Goal: Task Accomplishment & Management: Manage account settings

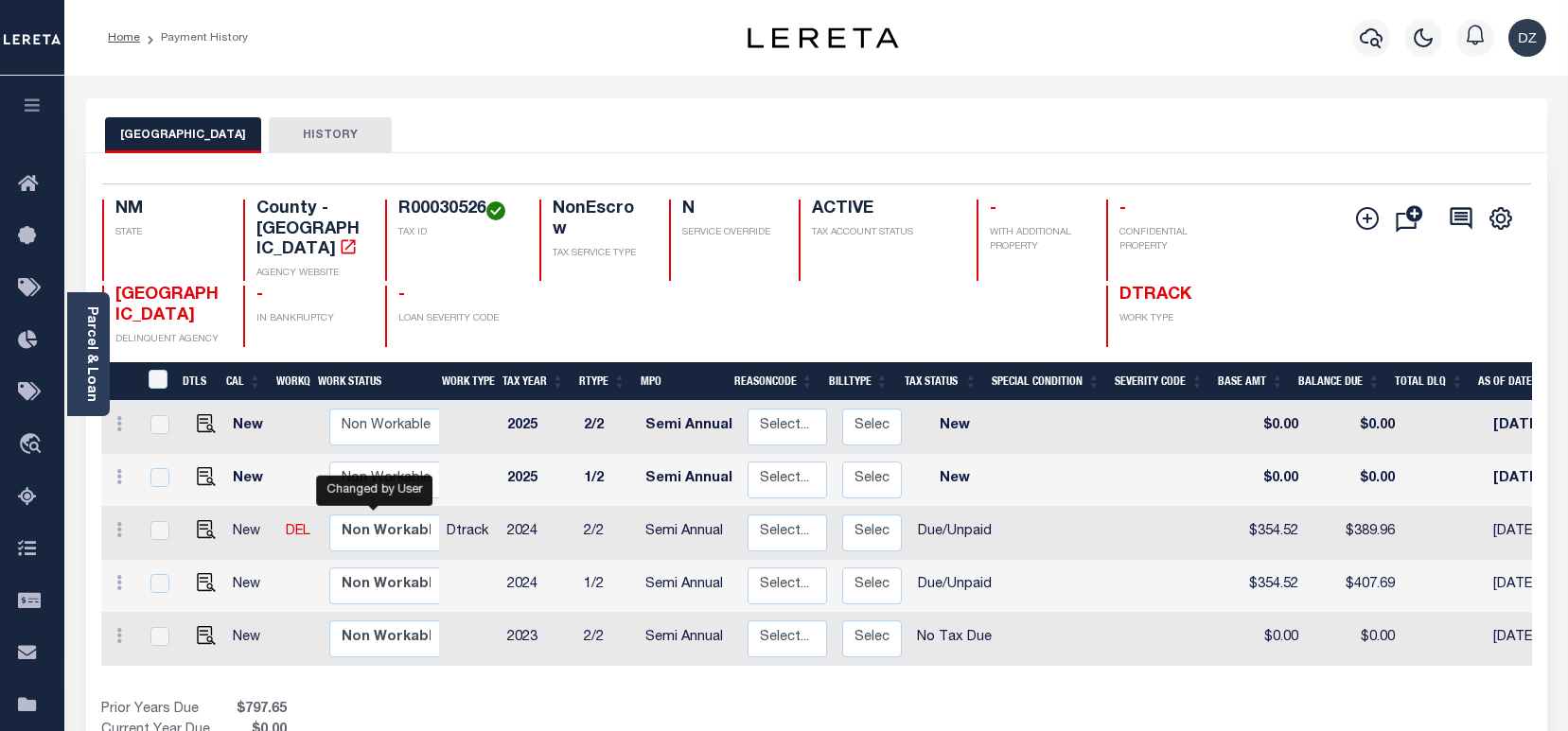
select select "true"
click at [1370, 43] on icon "button" at bounding box center [1370, 38] width 23 height 23
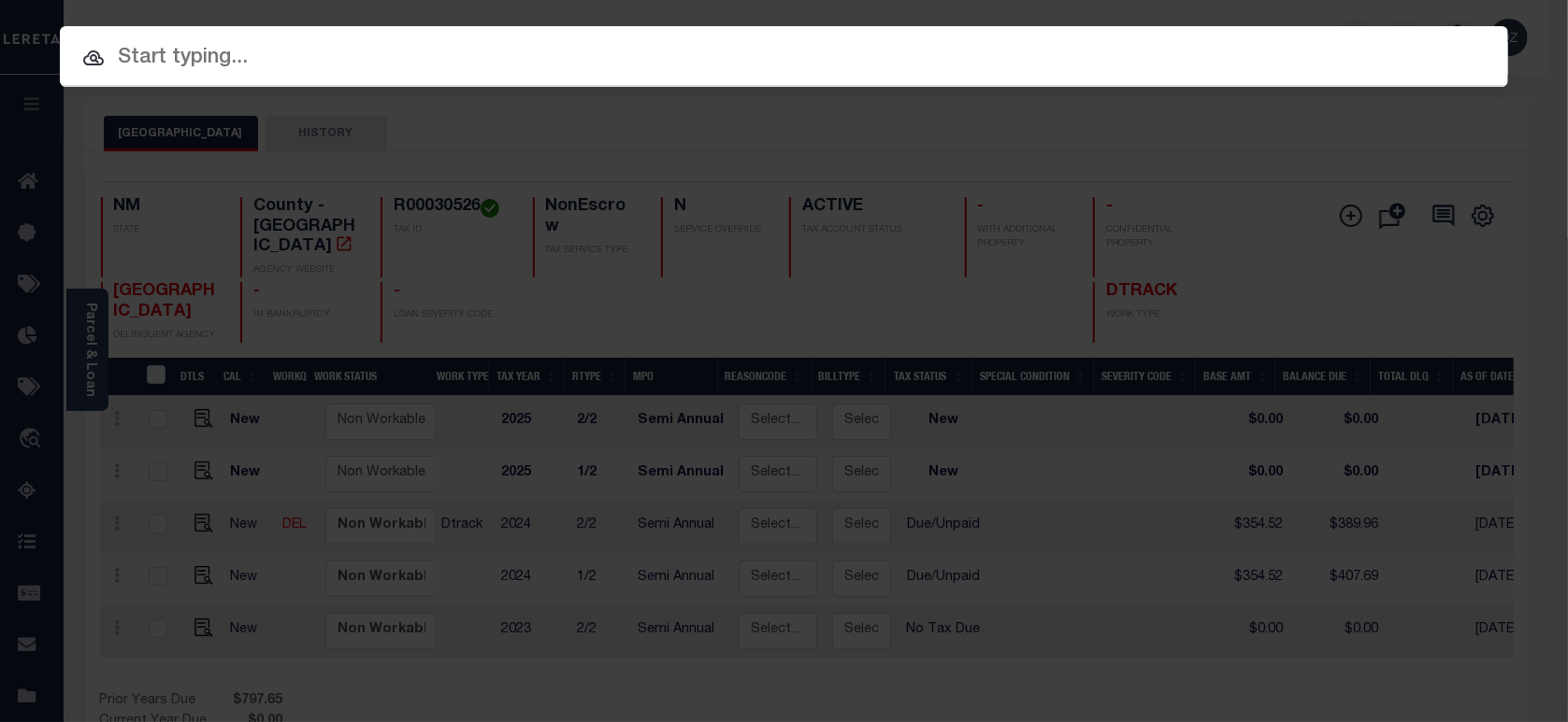
paste input "69505059"
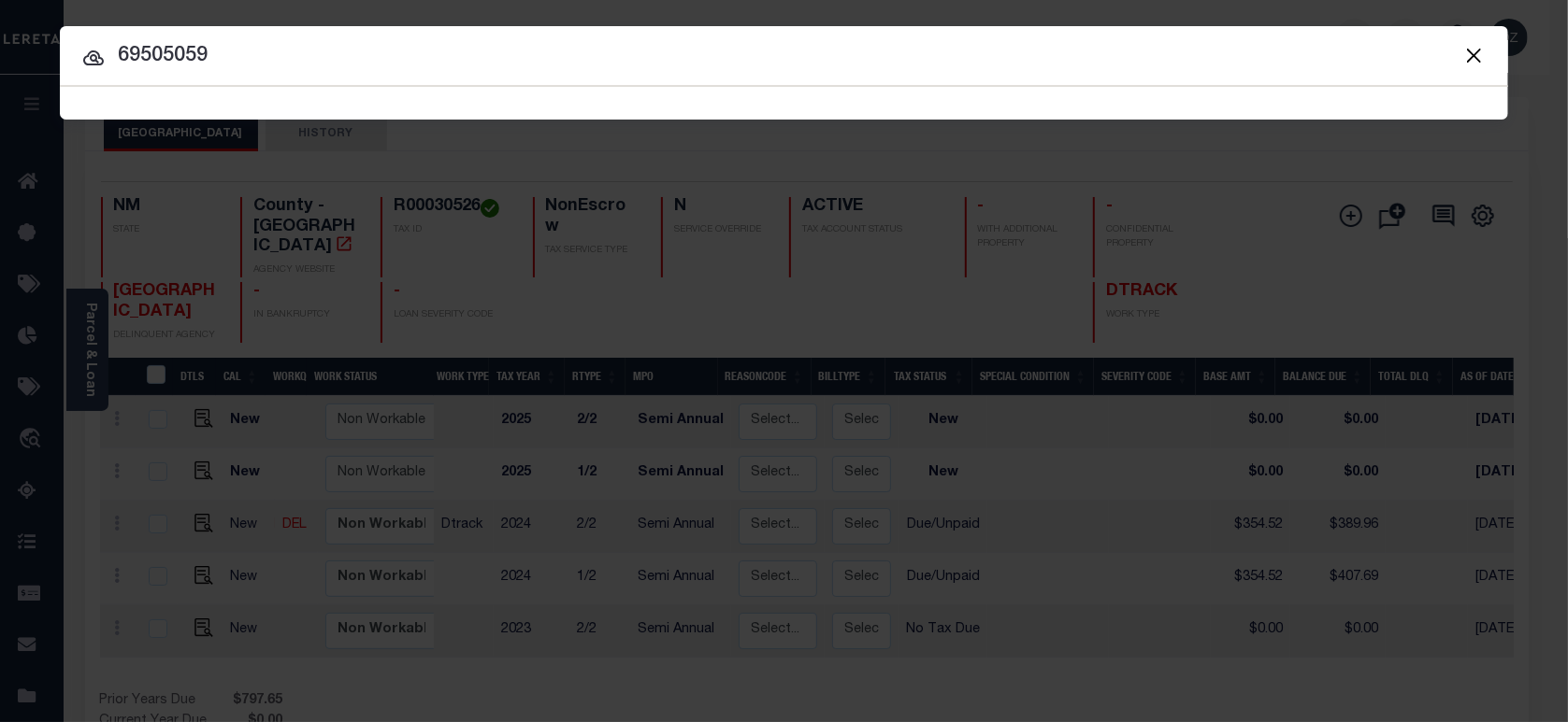
type input "69505059"
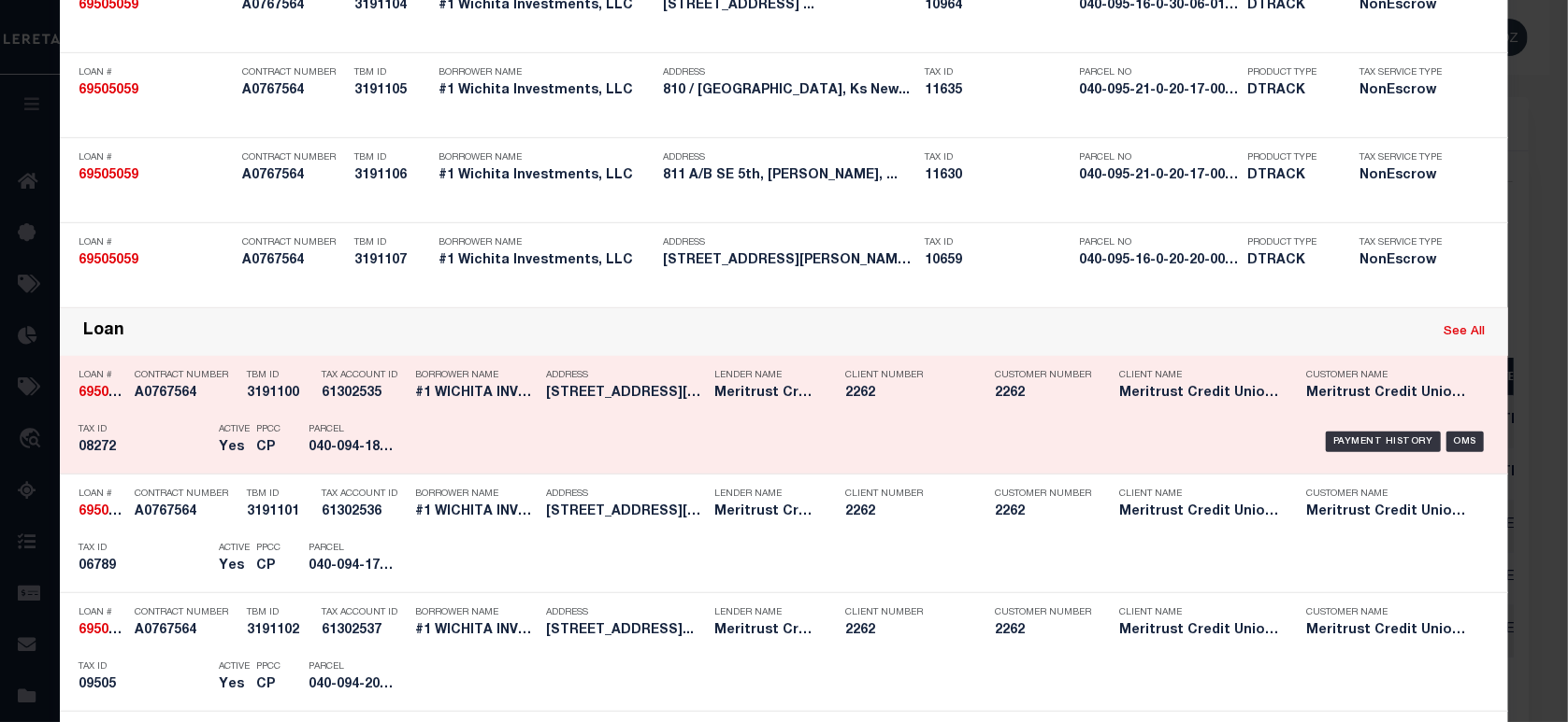
scroll to position [622, 0]
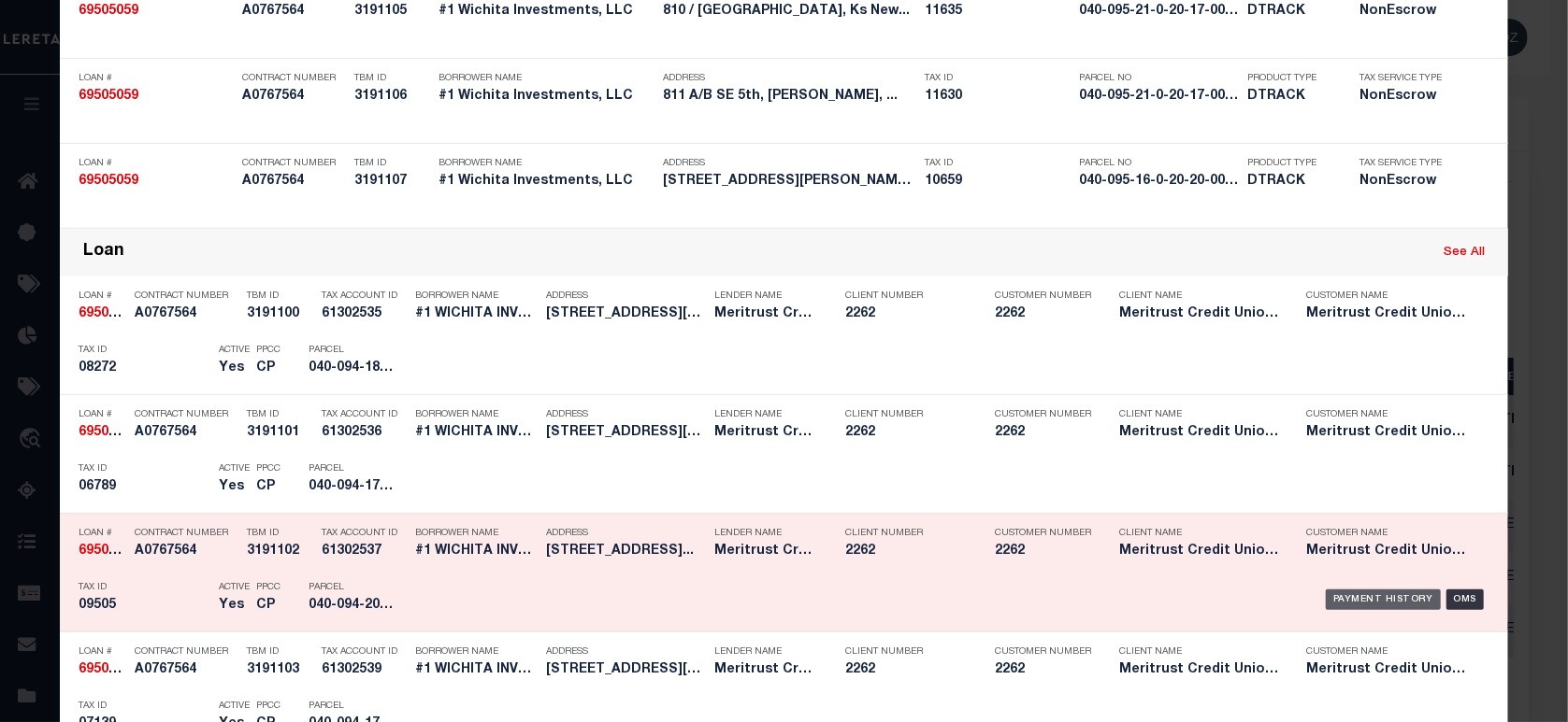
click at [1381, 594] on div "Payment History" at bounding box center [1382, 600] width 115 height 21
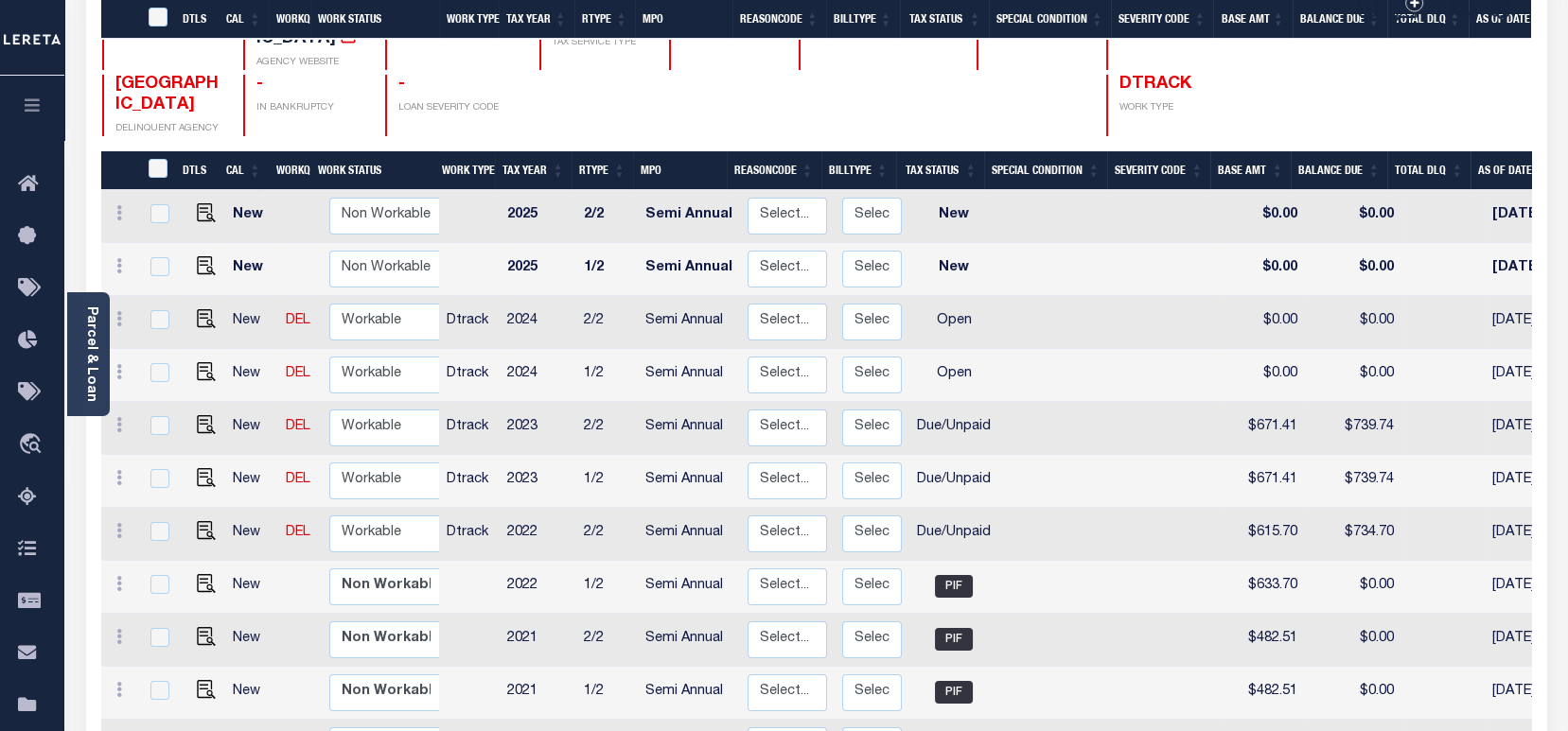
scroll to position [378, 0]
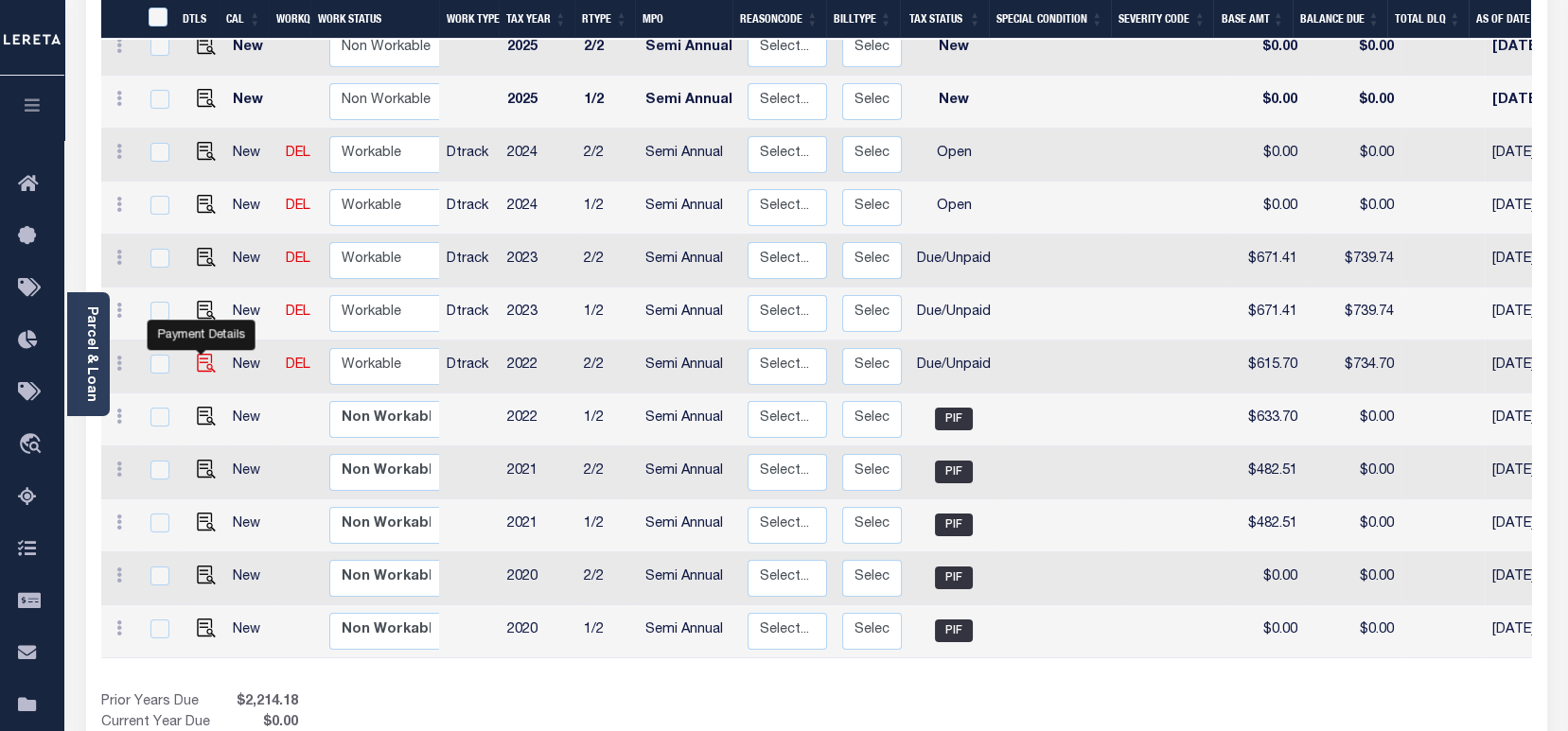
click at [201, 354] on img "" at bounding box center [206, 363] width 19 height 19
checkbox input "true"
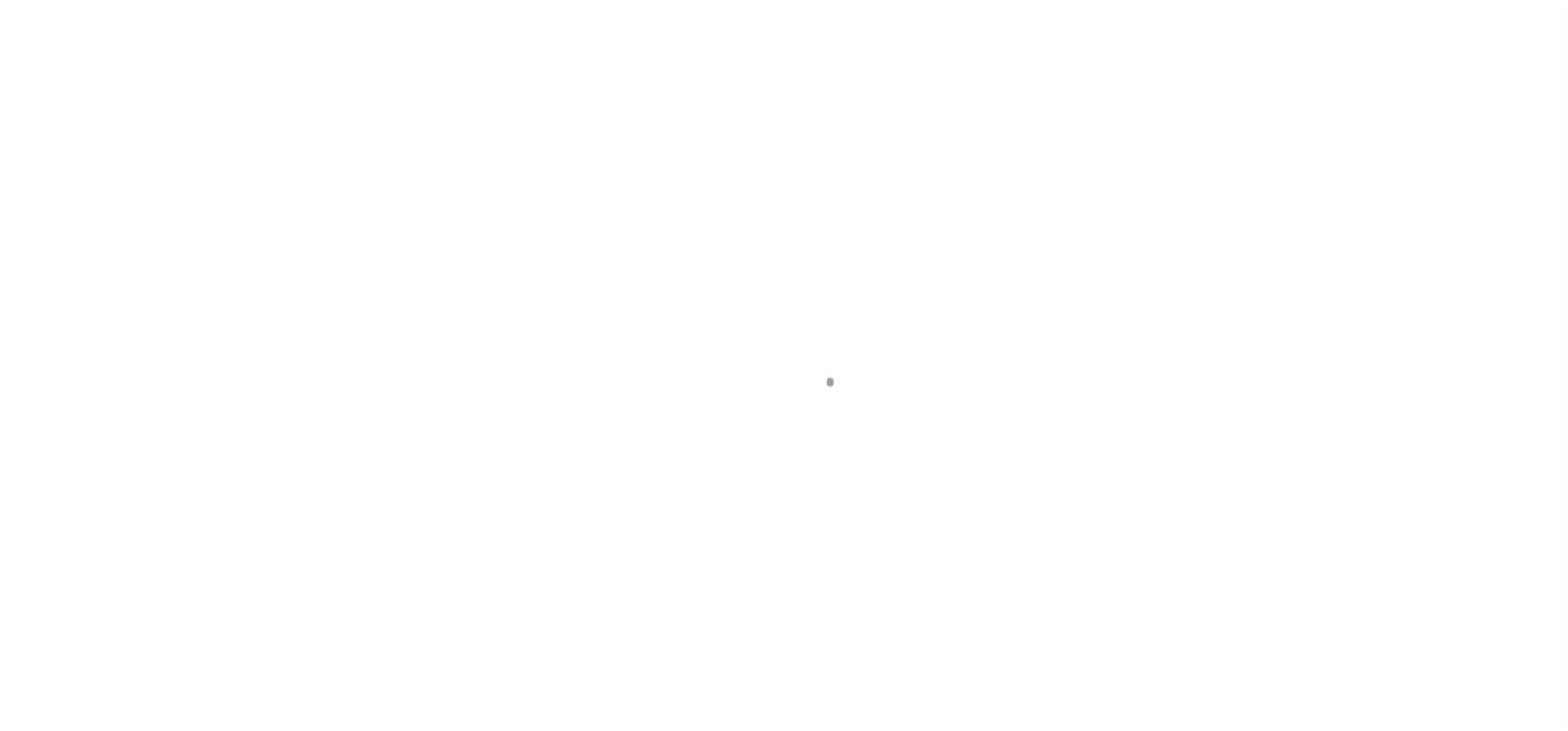
select select "DUE"
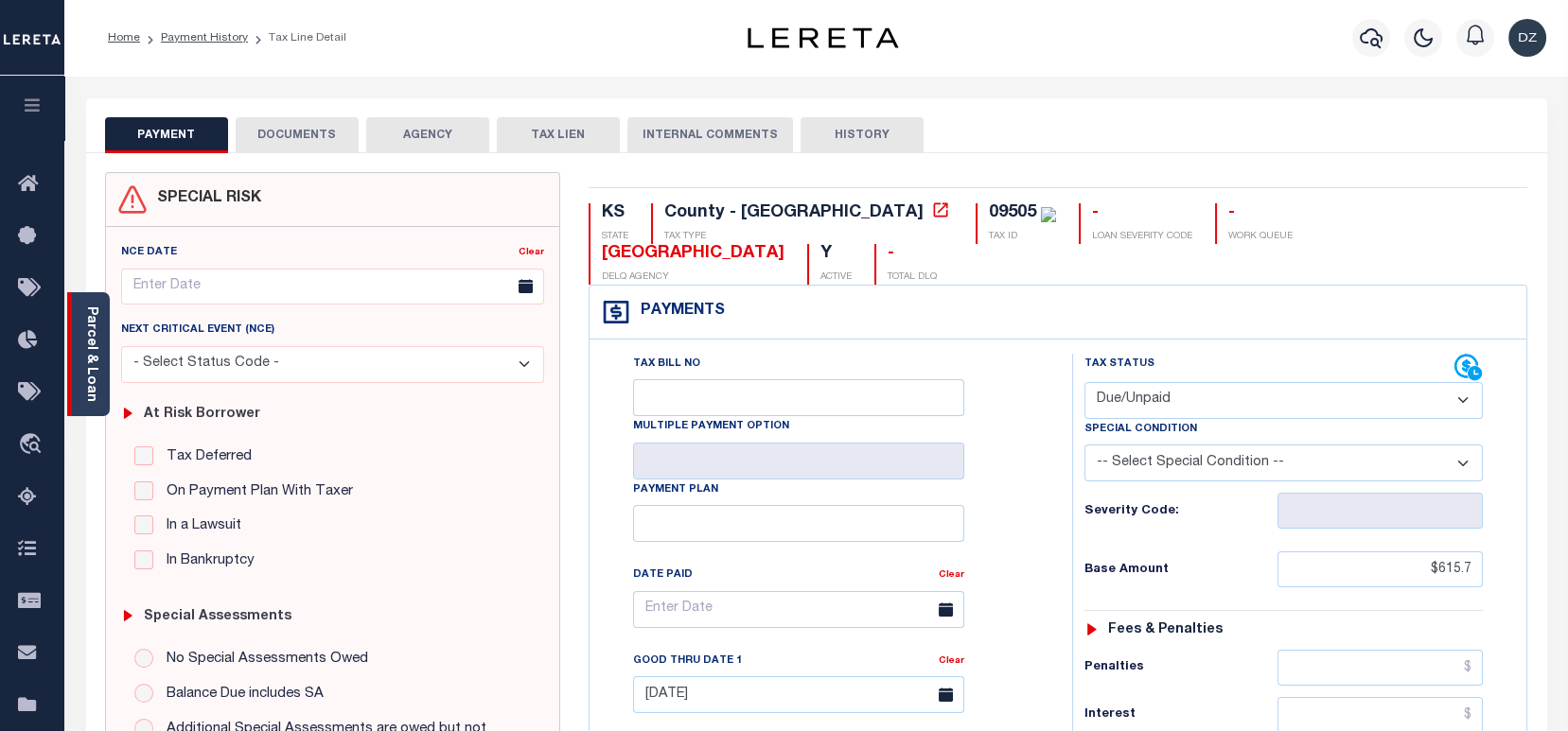
click at [102, 339] on div "Parcel & Loan" at bounding box center [88, 355] width 43 height 124
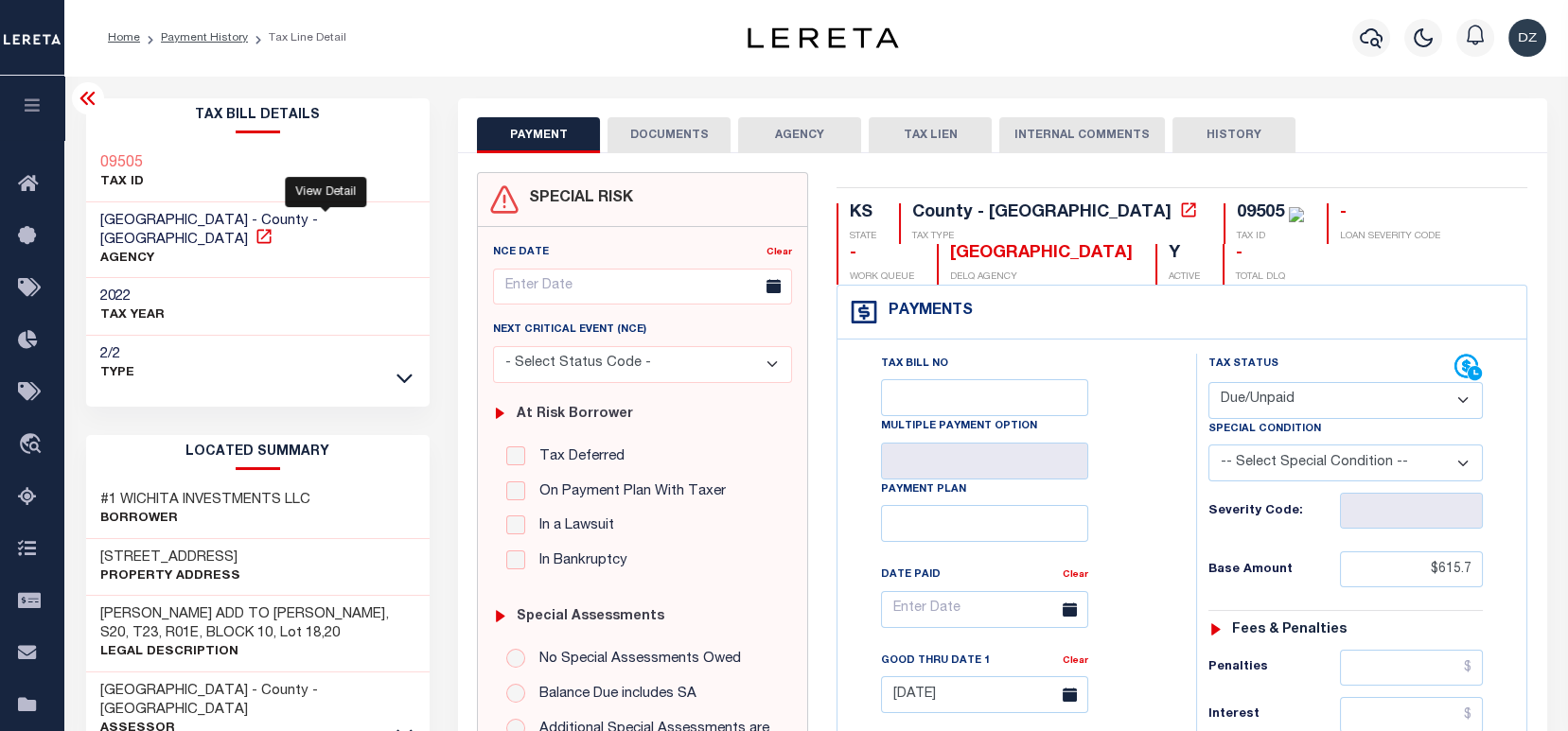
click at [271, 229] on icon at bounding box center [264, 236] width 14 height 14
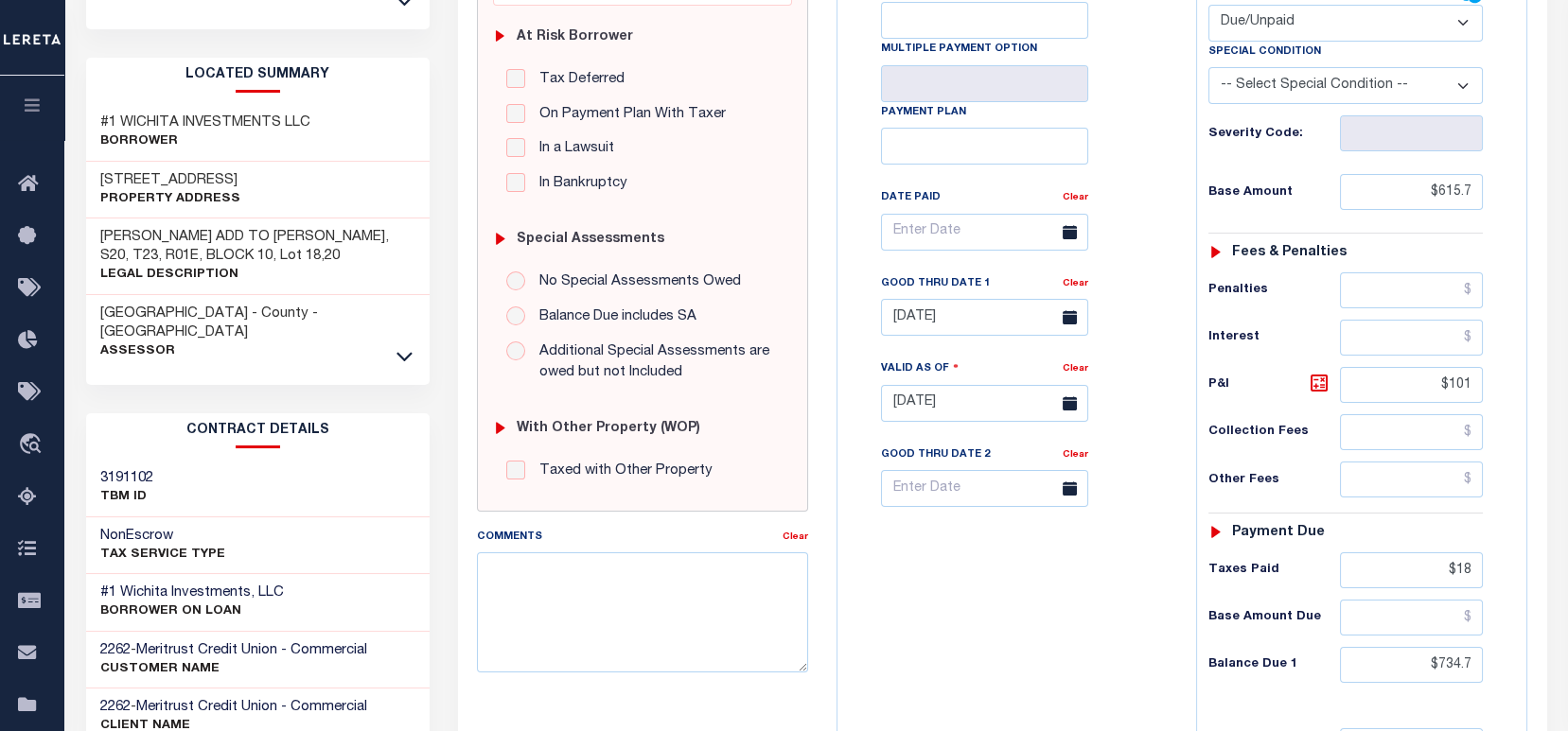
scroll to position [378, 0]
click at [1461, 667] on input "$734.7" at bounding box center [1411, 664] width 144 height 36
paste input "70.0"
type input "$770.07"
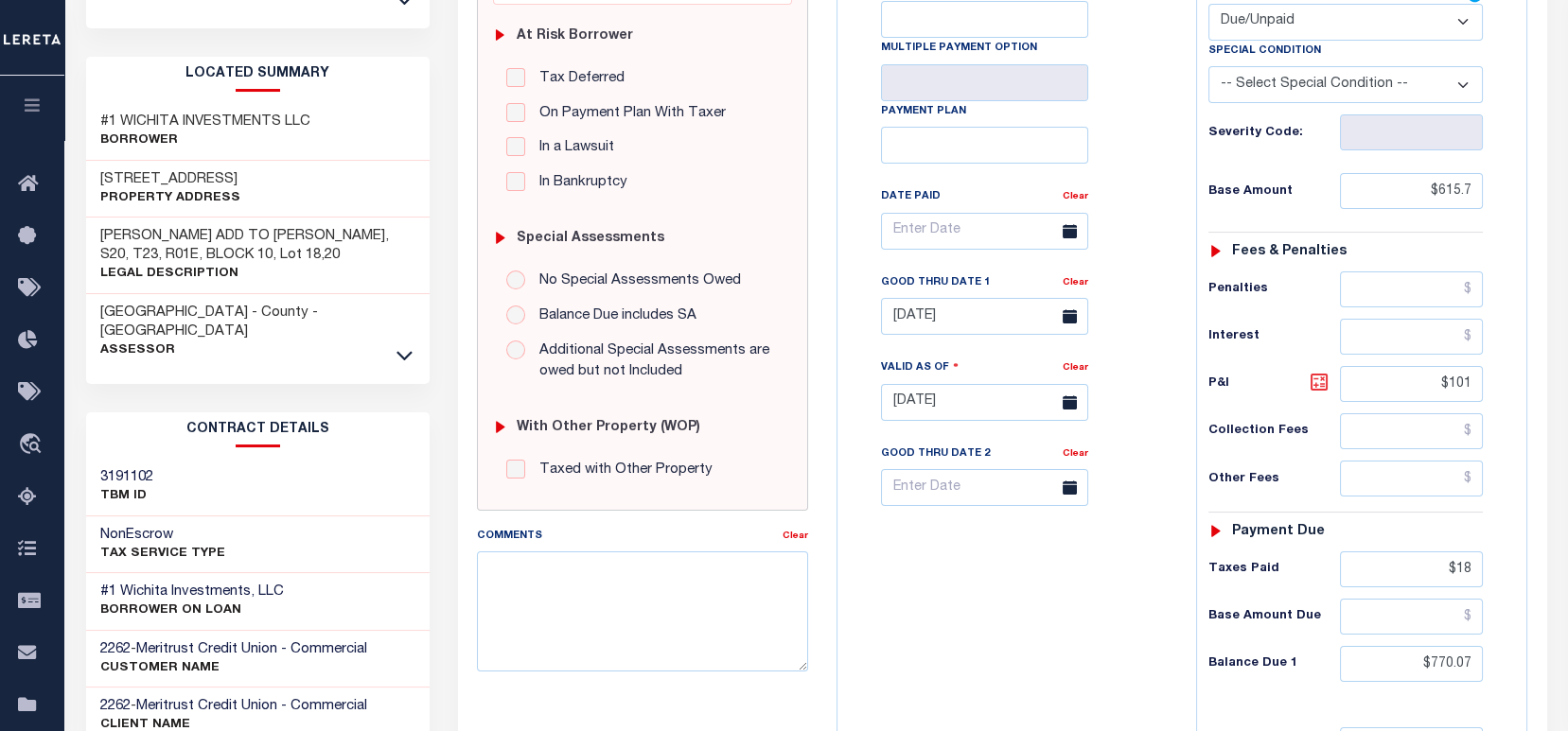
type input "[DATE]"
click at [1317, 389] on icon at bounding box center [1318, 381] width 23 height 23
type input "$154.37"
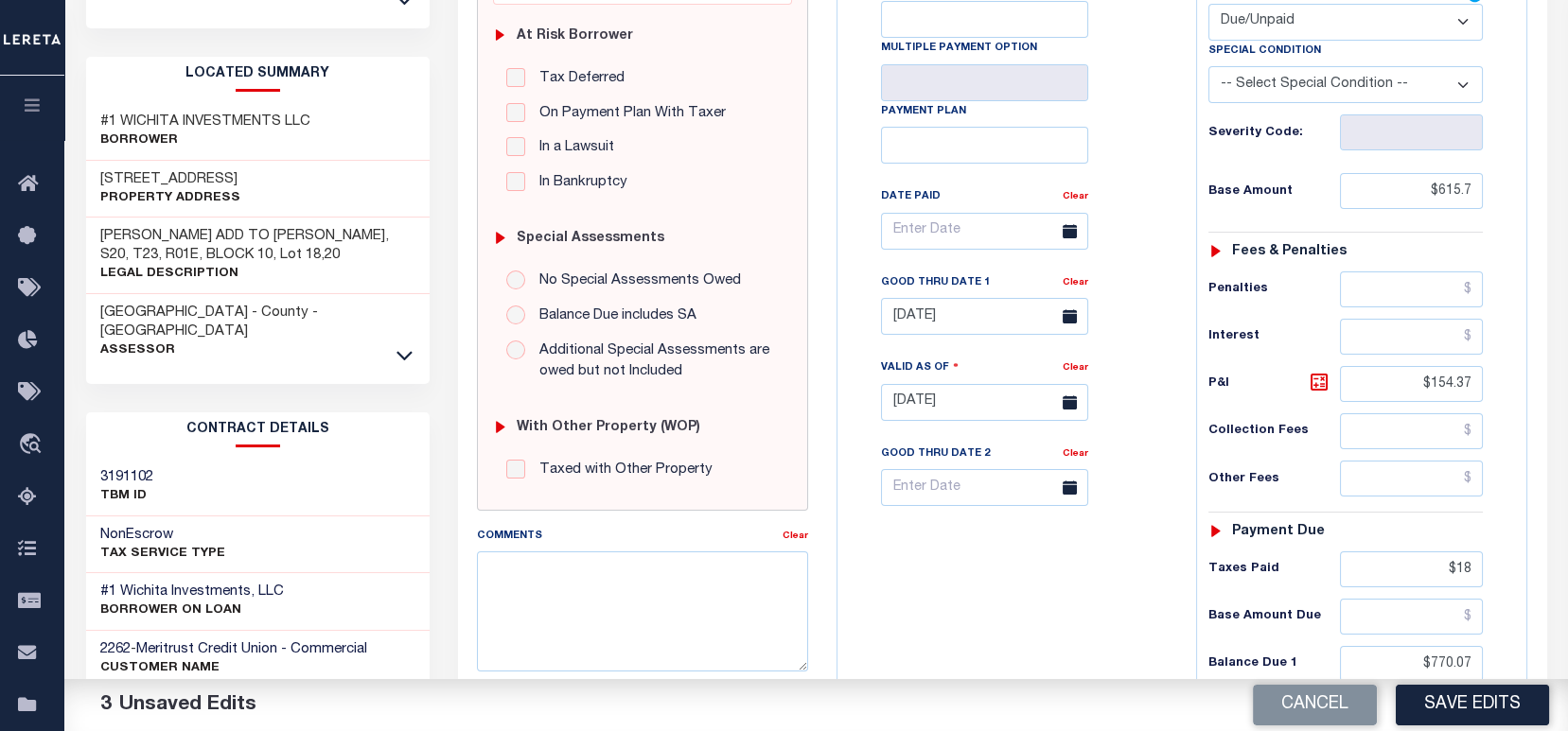
drag, startPoint x: 1476, startPoint y: 589, endPoint x: 1437, endPoint y: 579, distance: 40.3
click div "Tax Status Status - Select Status Code -"
drag, startPoint x: 1477, startPoint y: 566, endPoint x: 1442, endPoint y: 565, distance: 35.0
click input "$18"
click link "Clear"
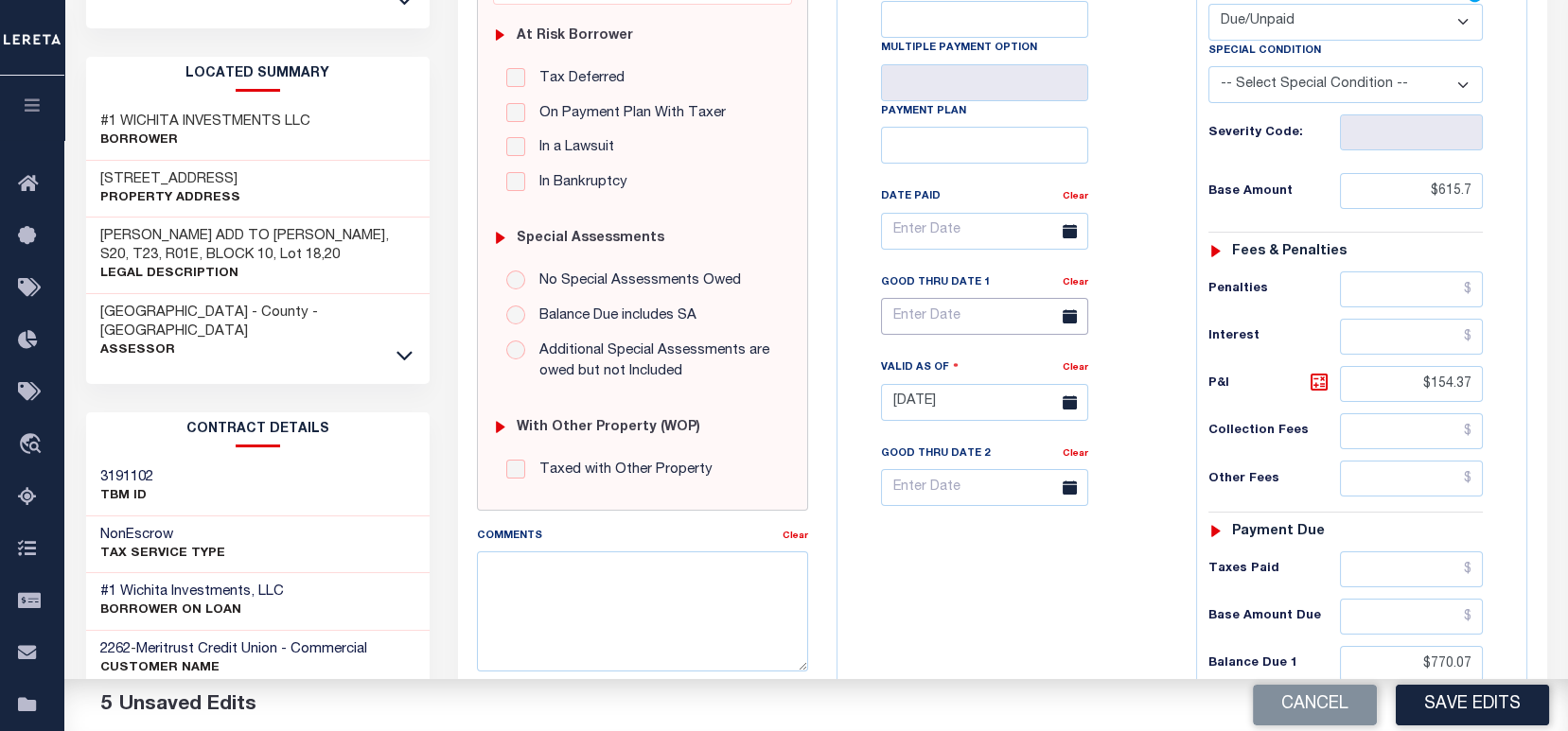
click input "text"
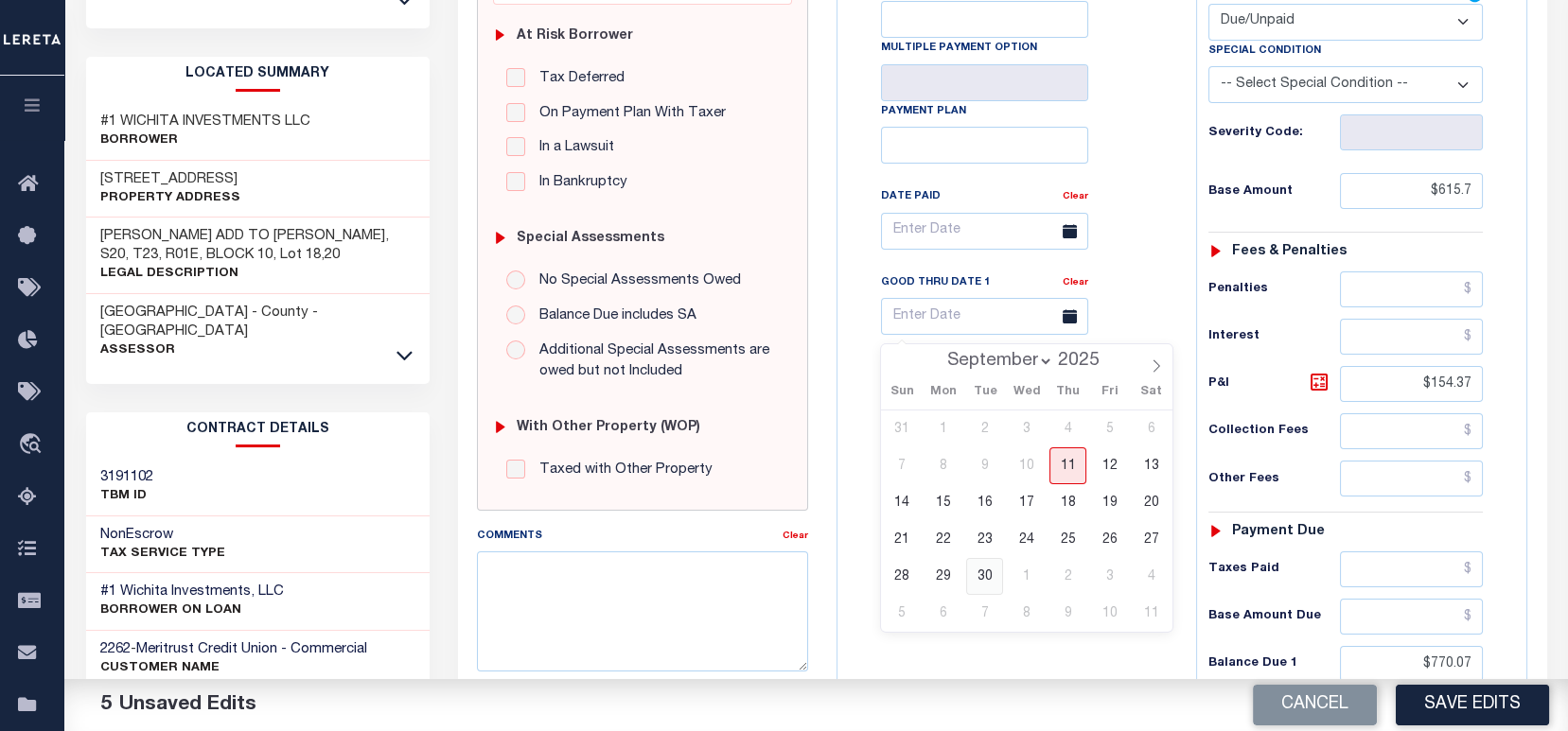
click span "30"
type input "09/30/2025"
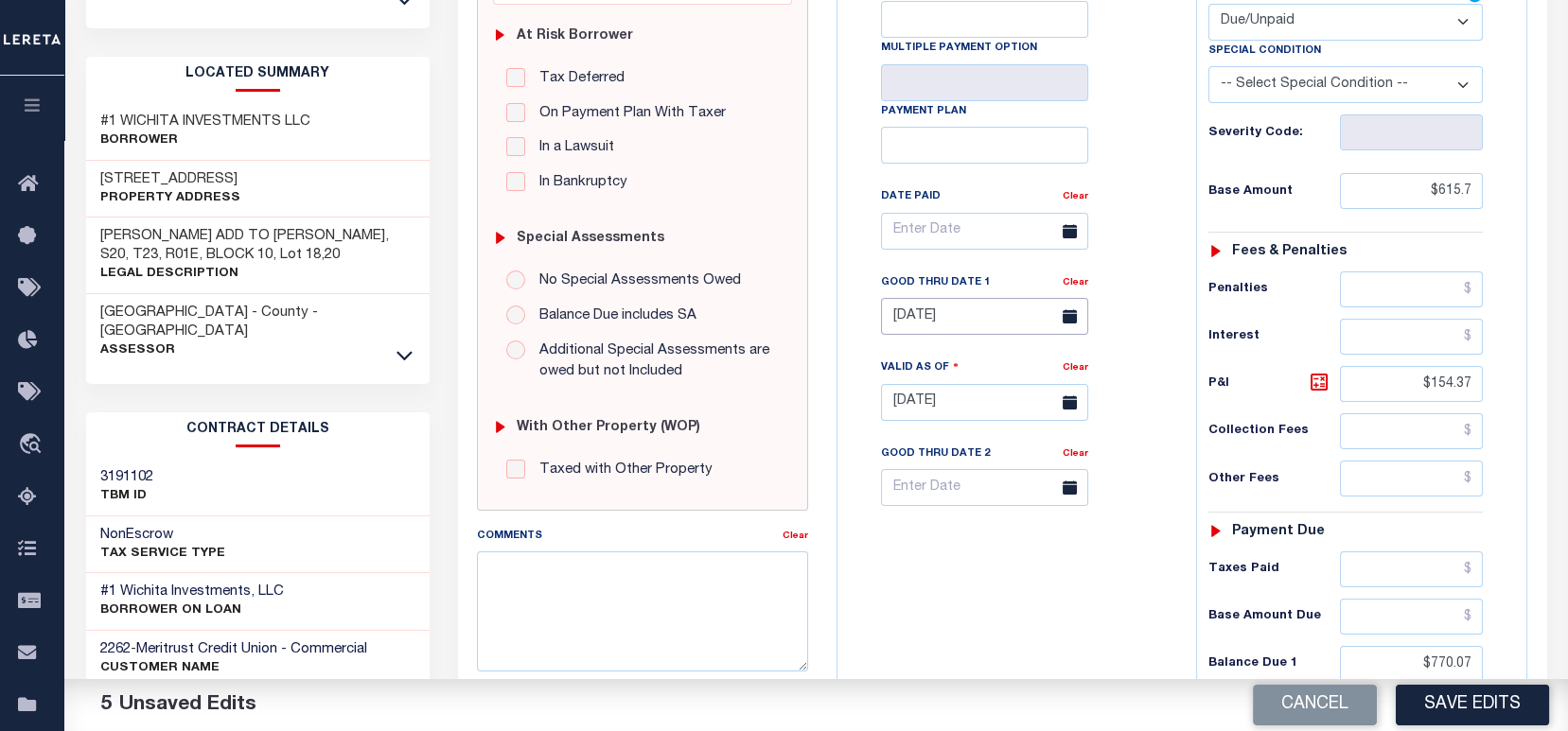
scroll to position [0, 0]
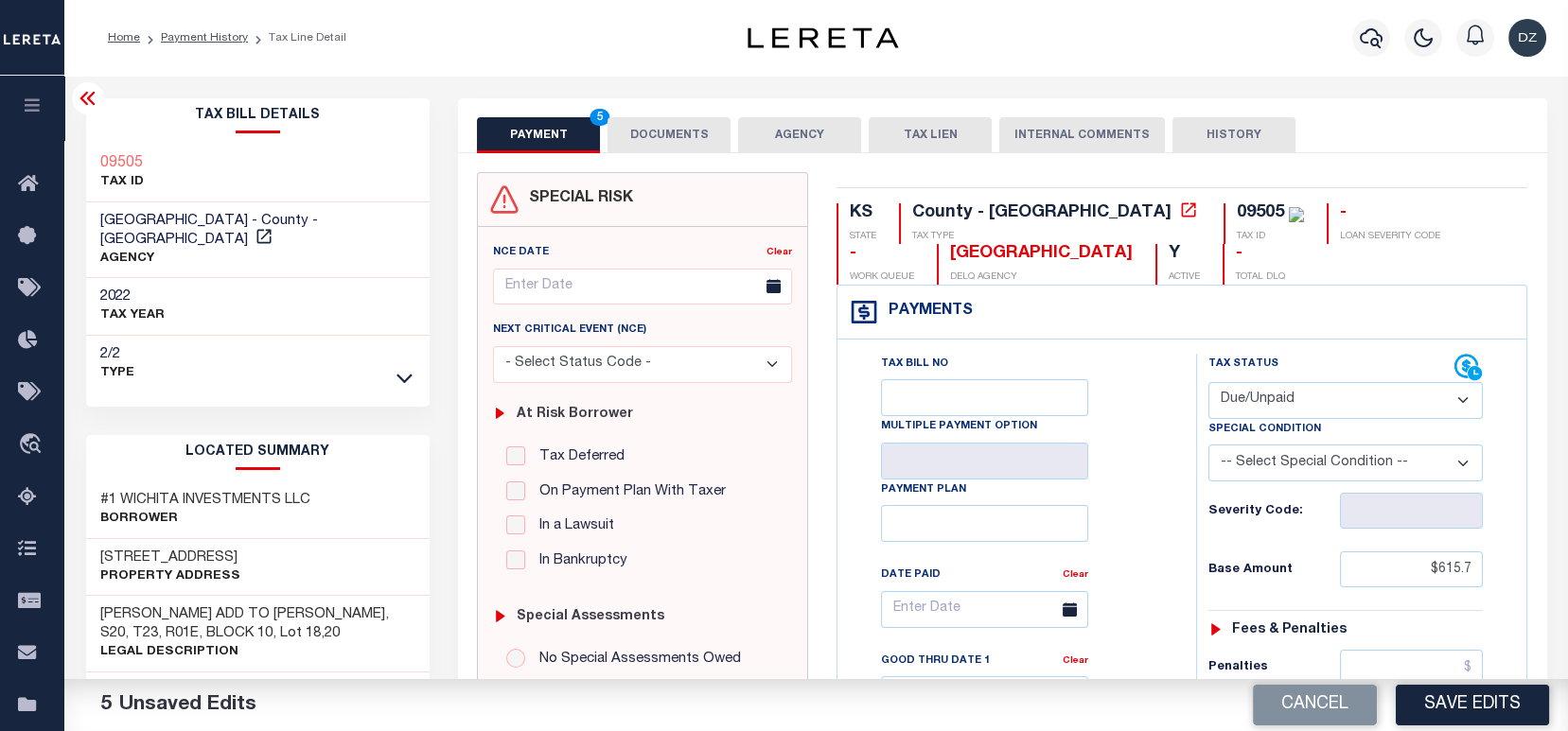
click div "PAYMENT 5 DOCUMENTS AGENCY DELINQUENT PAYEE TAX LIEN"
click button "DOCUMENTS"
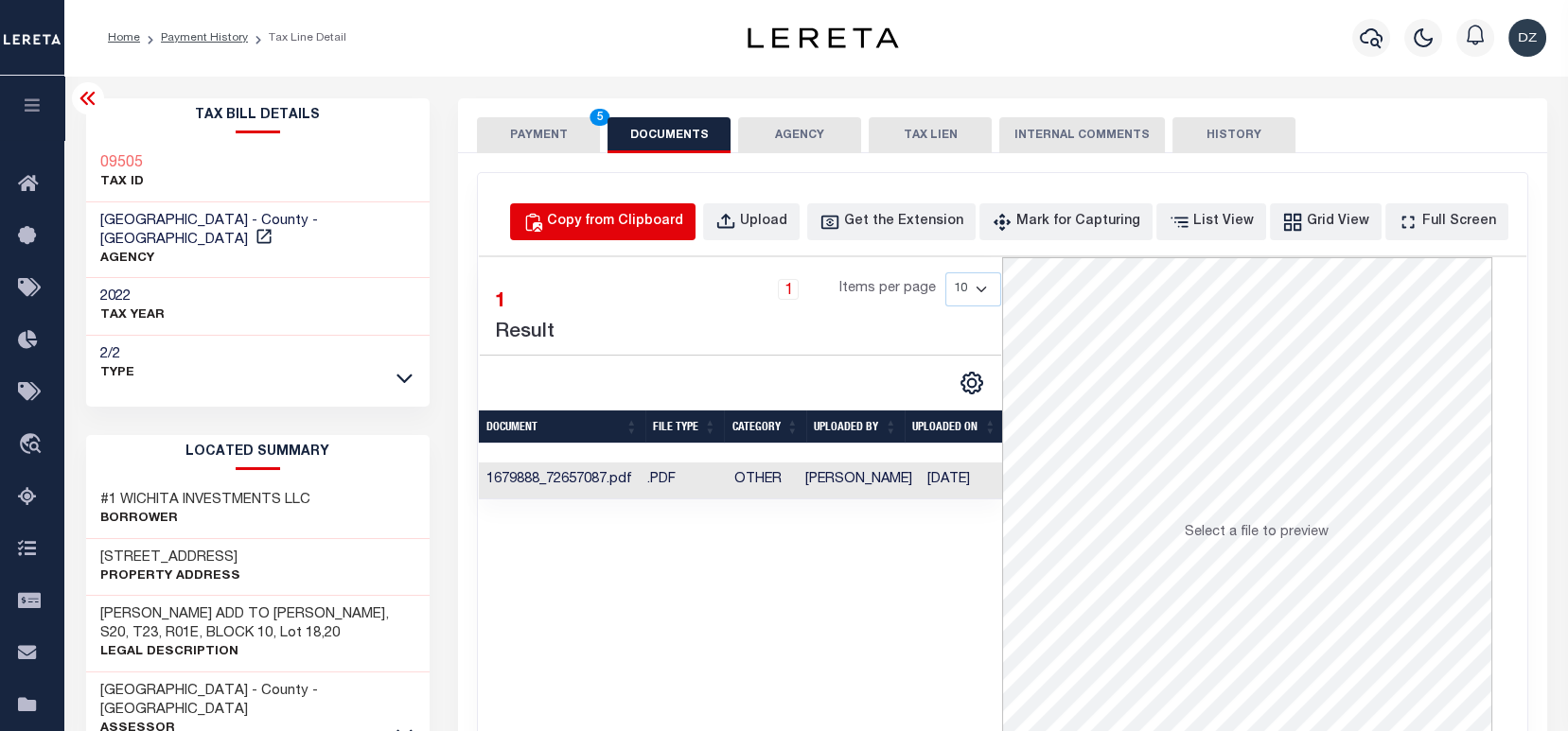
click div "Copy from Clipboard"
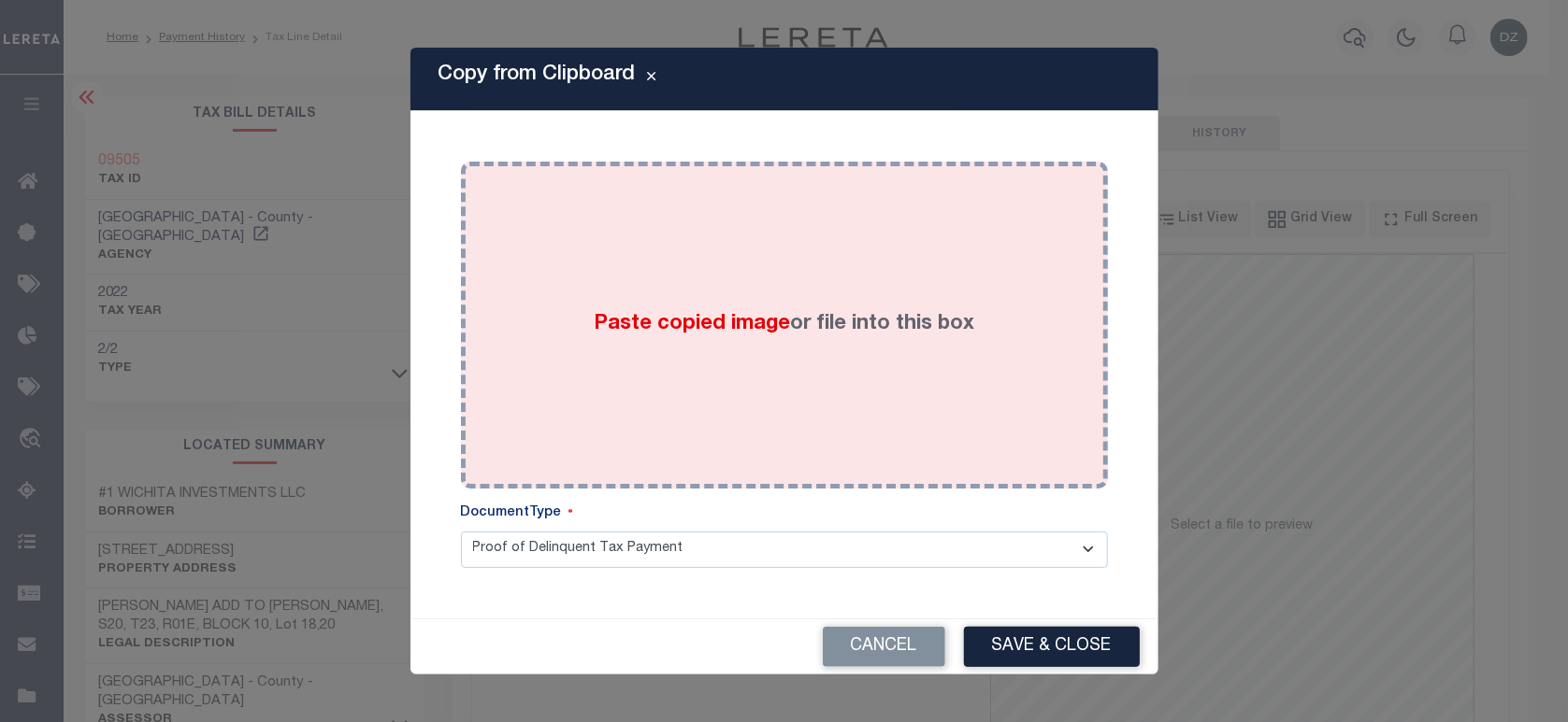
click span "Paste copied image"
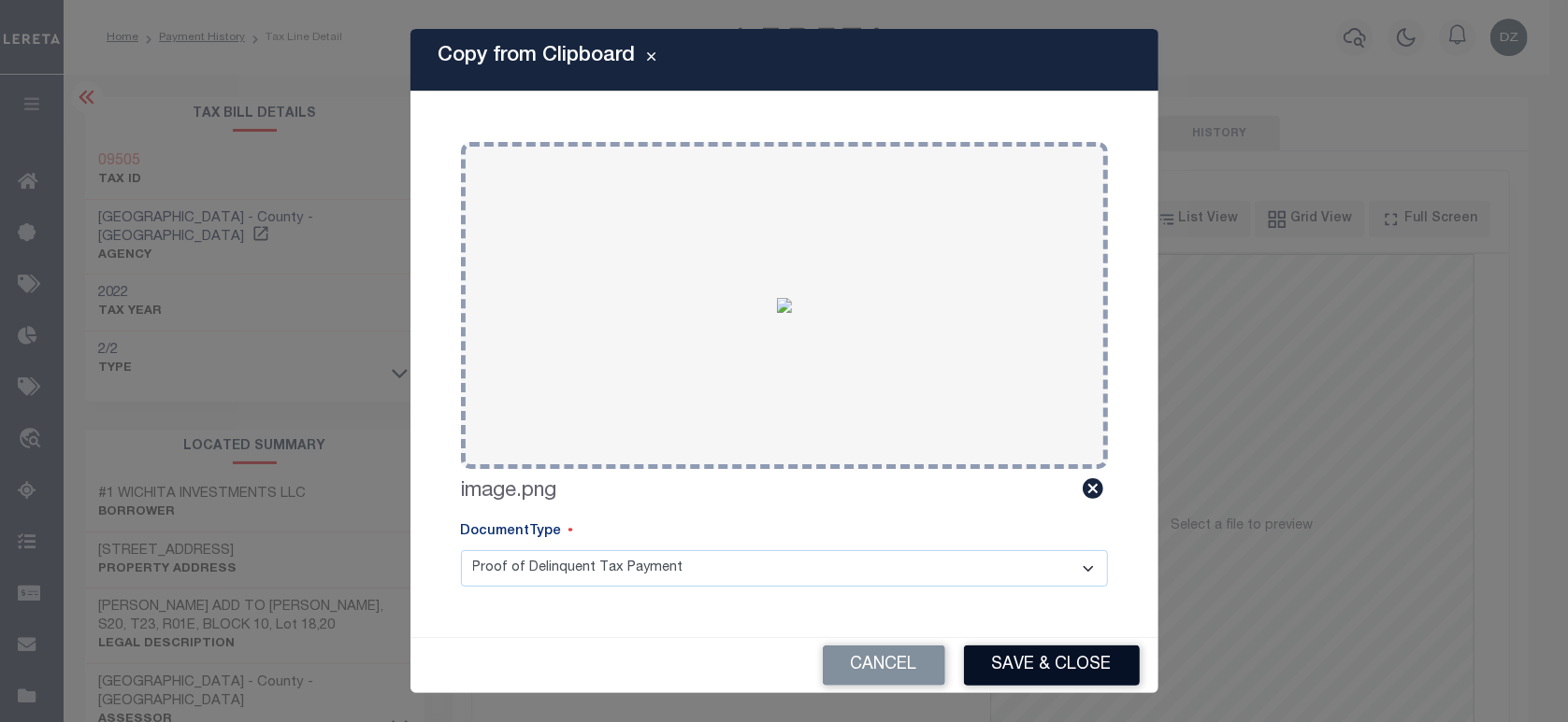
click button "Save & Close"
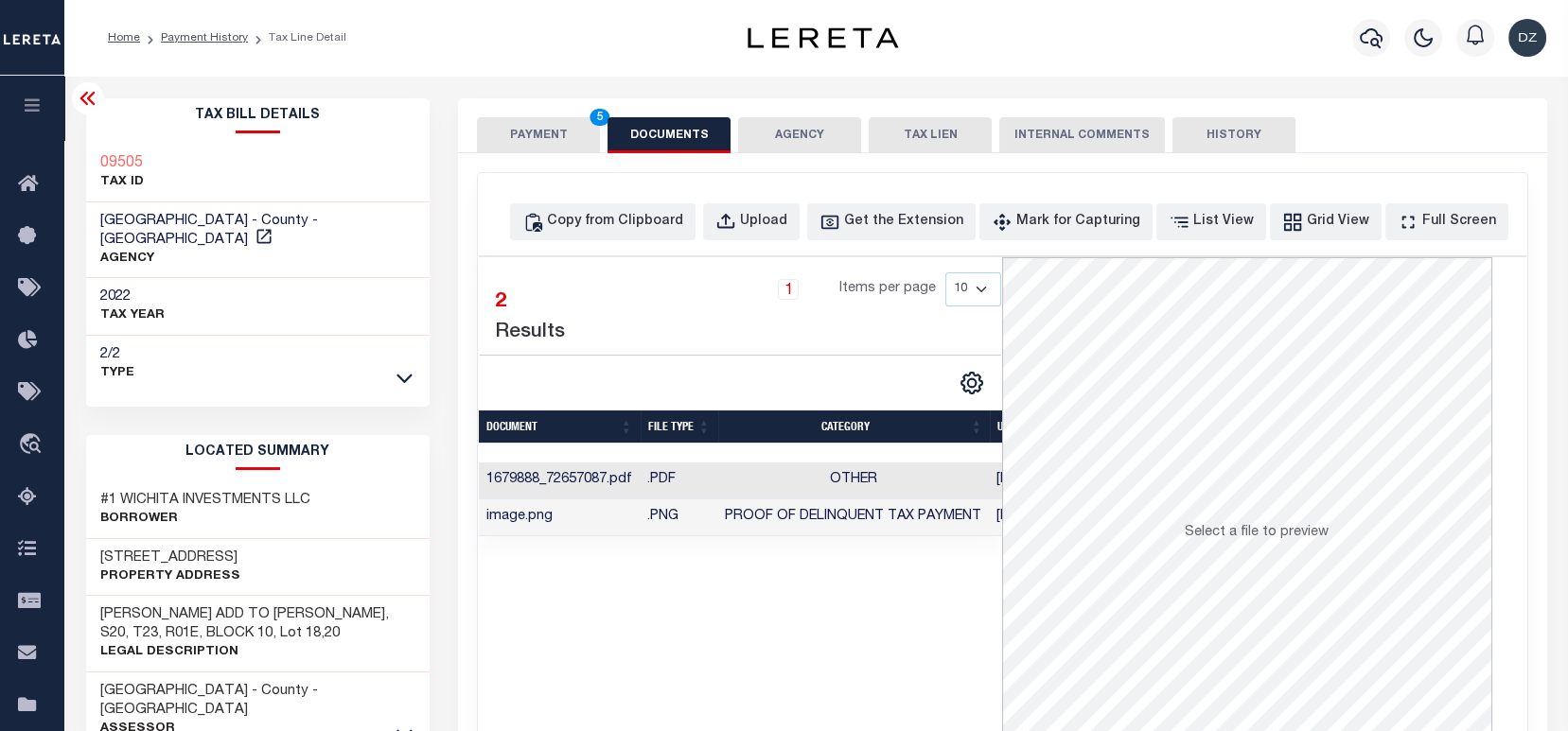
click button "PAYMENT 5"
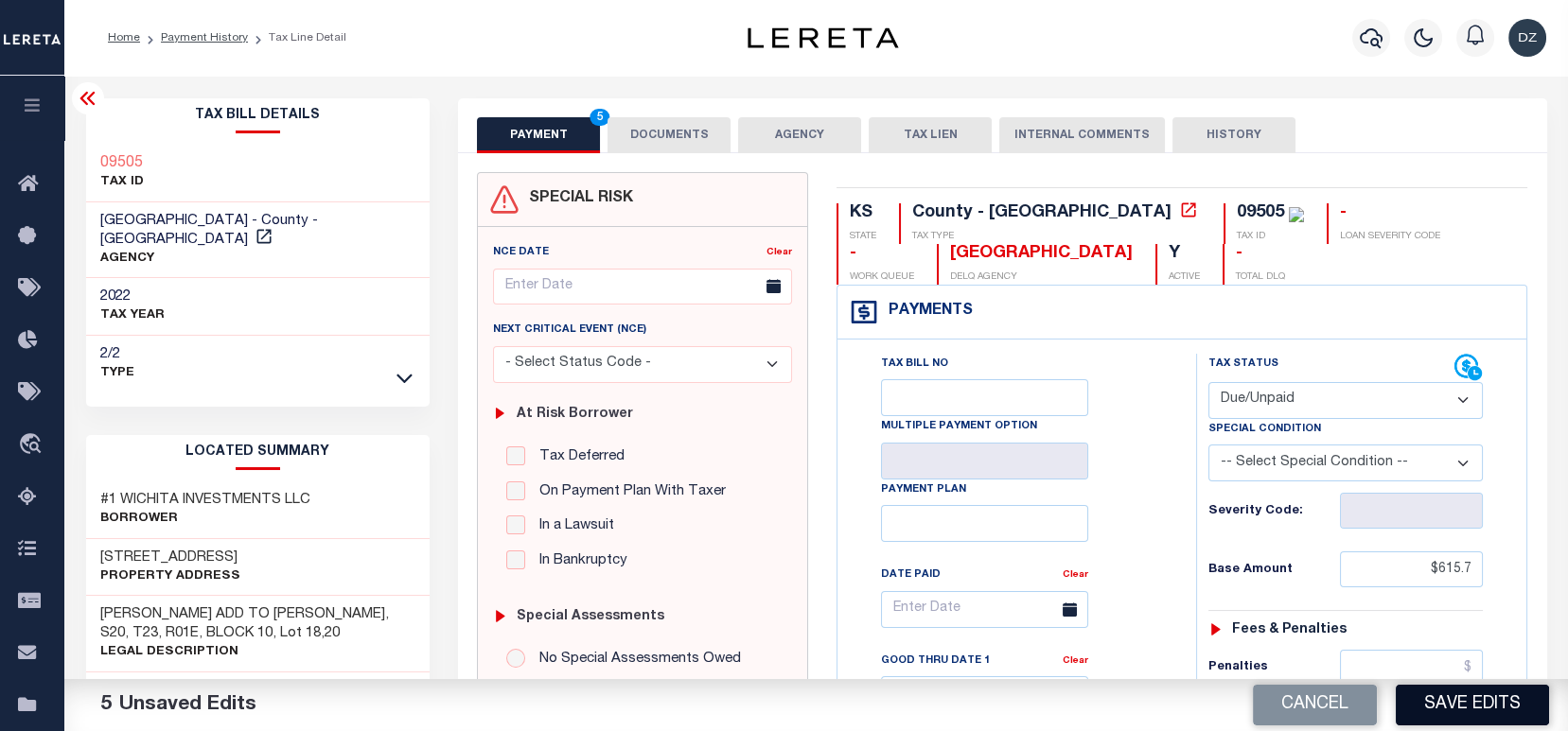
click button "Save Edits"
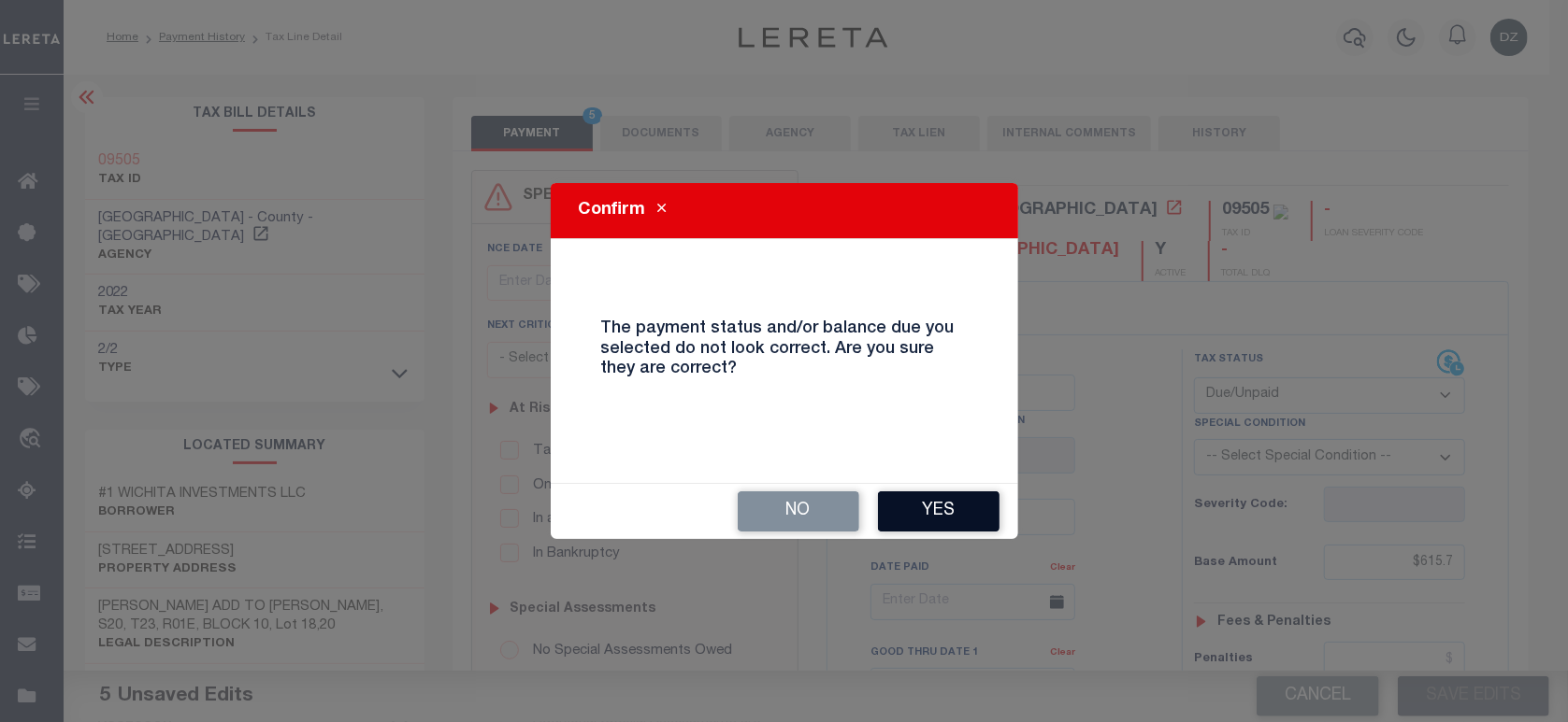
click button "Yes"
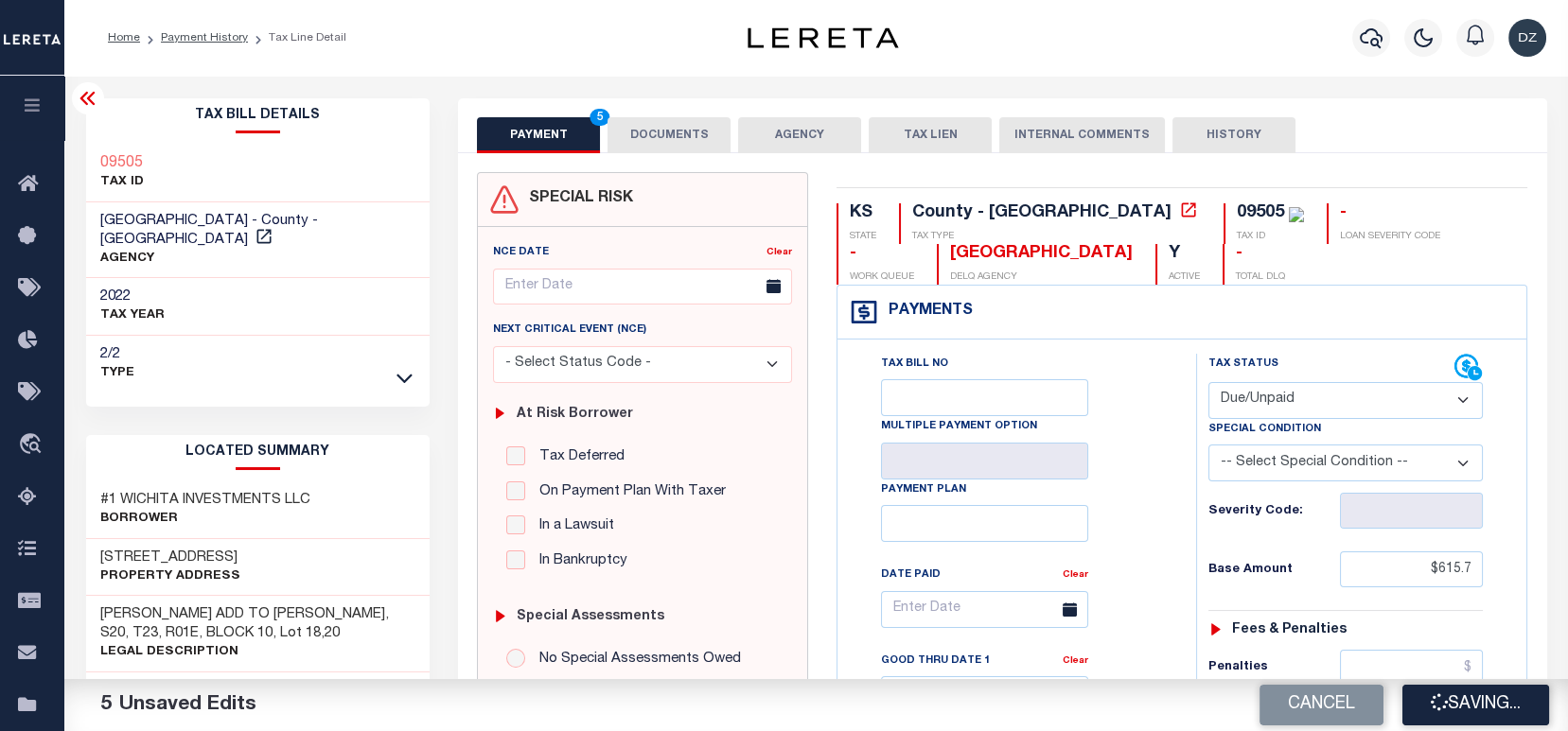
checkbox input "false"
type input "$615.7"
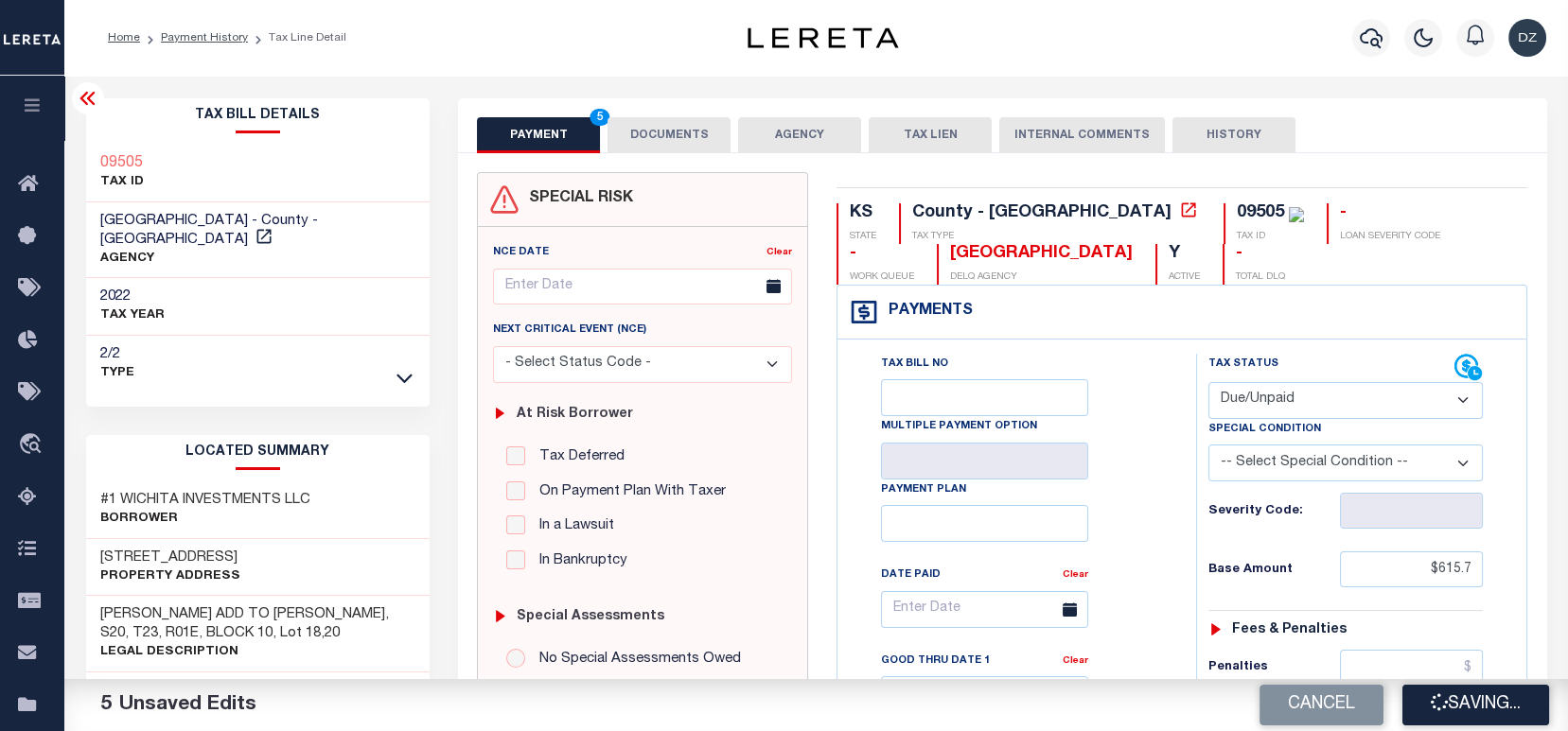
type input "$154.37"
type input "$770.07"
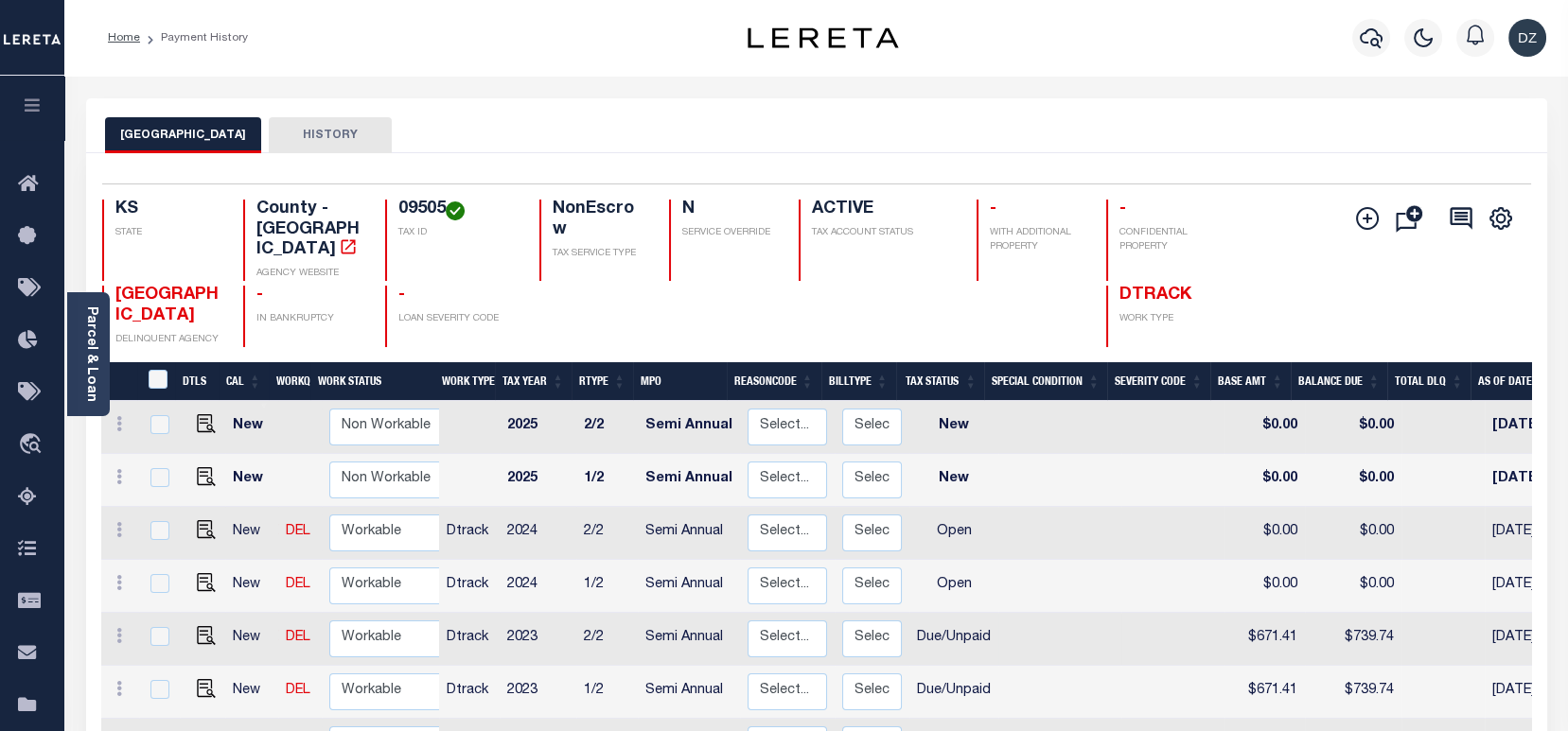
click at [522, 618] on td "2023" at bounding box center [537, 639] width 77 height 53
checkbox input "true"
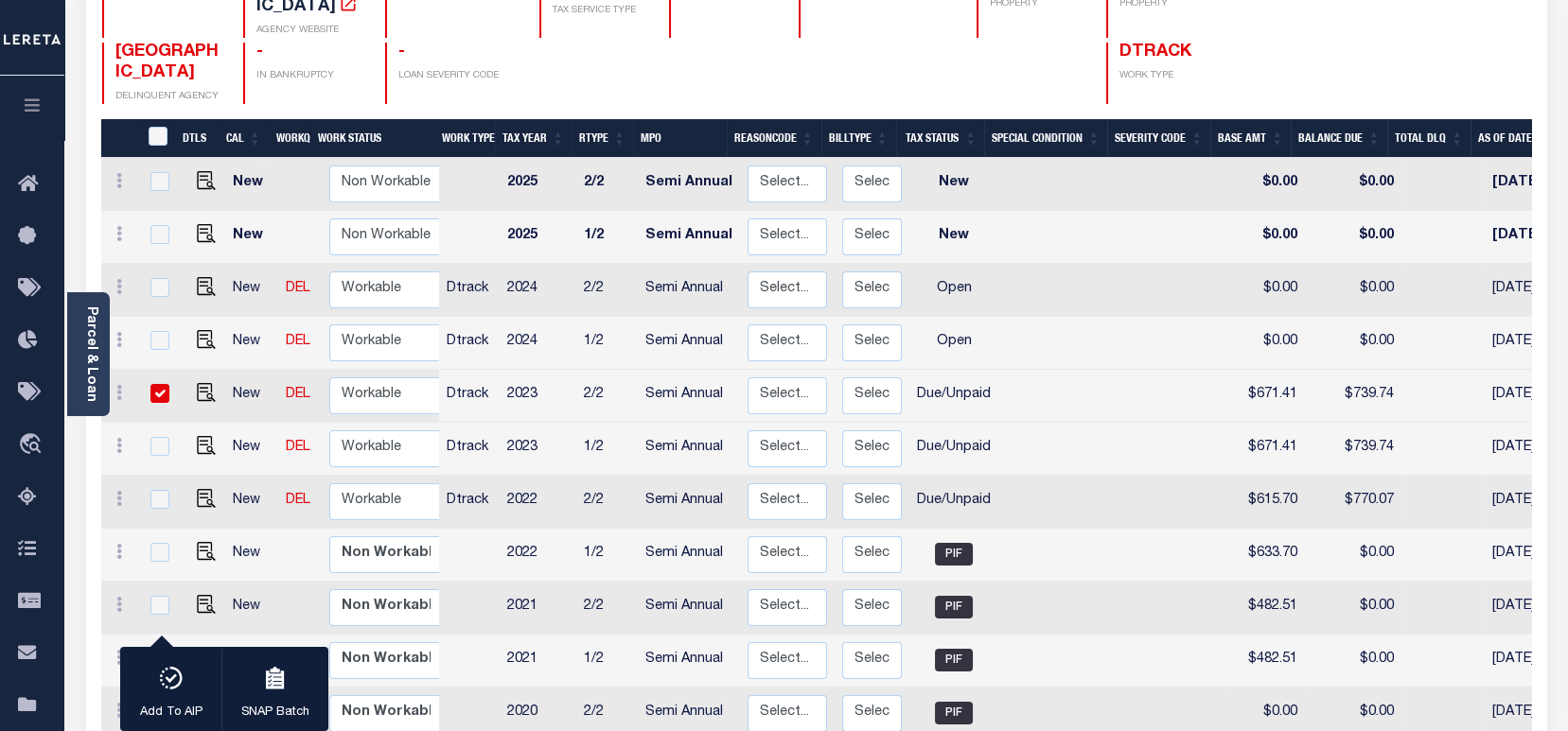
scroll to position [252, 0]
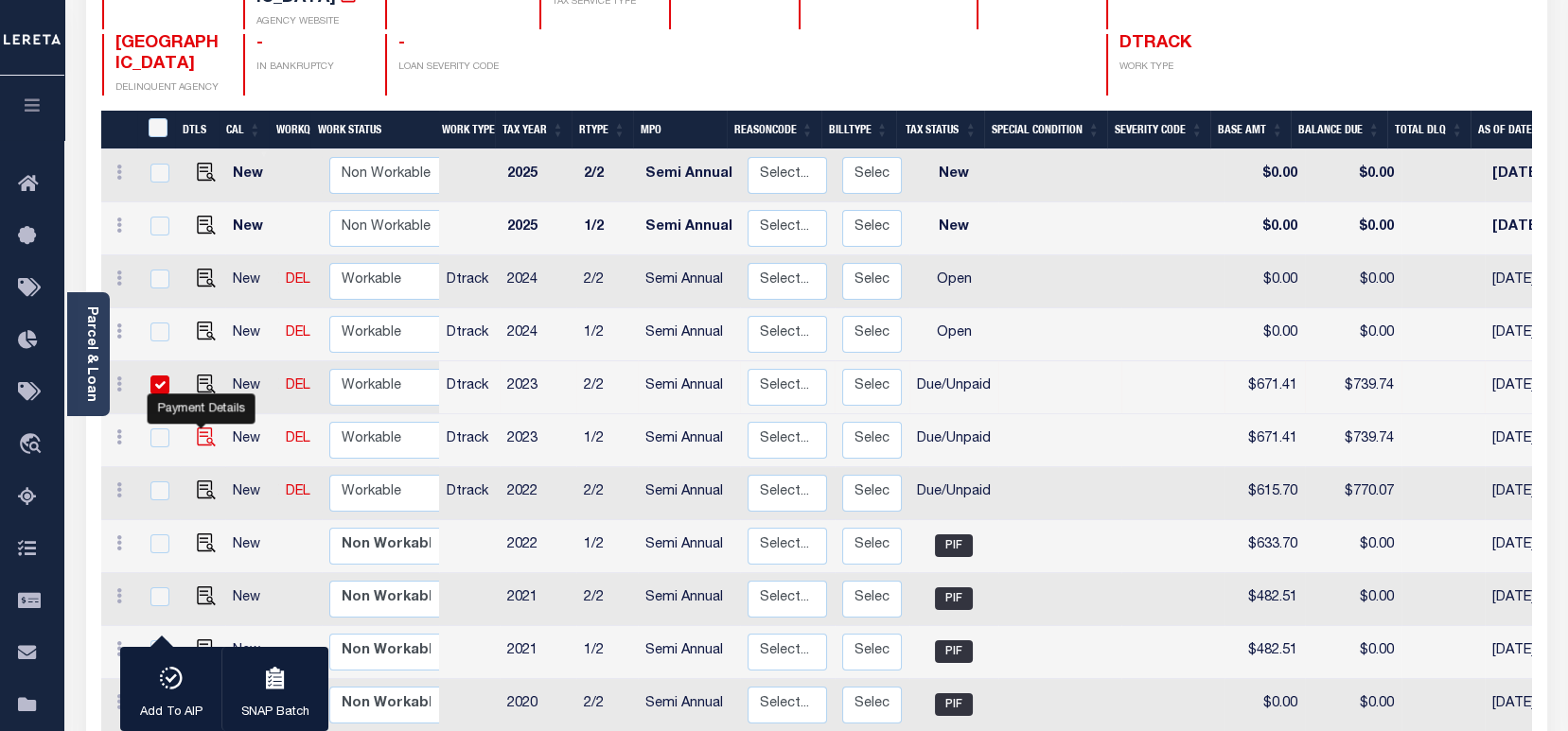
click at [198, 427] on img "" at bounding box center [206, 436] width 19 height 19
checkbox input "true"
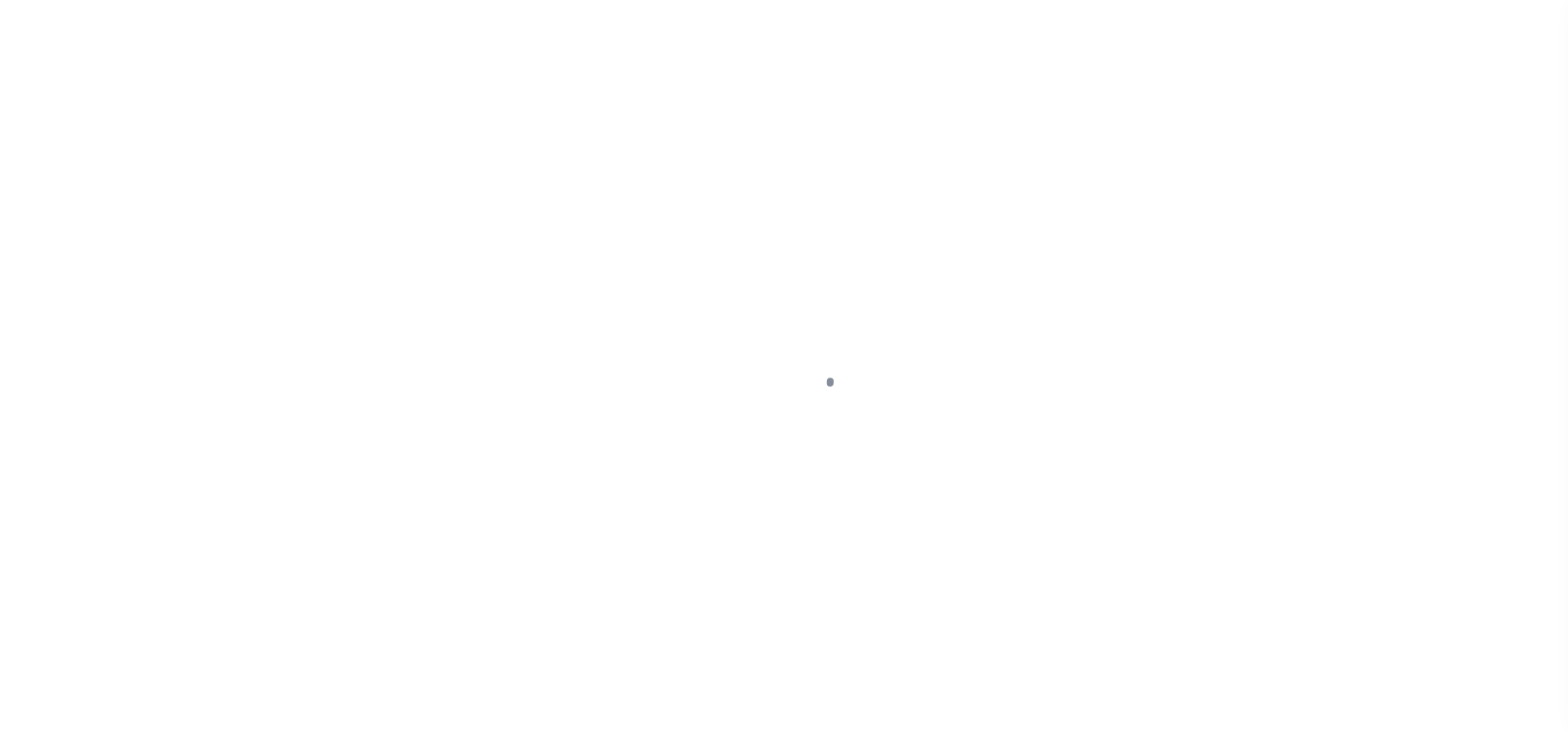
select select "DUE"
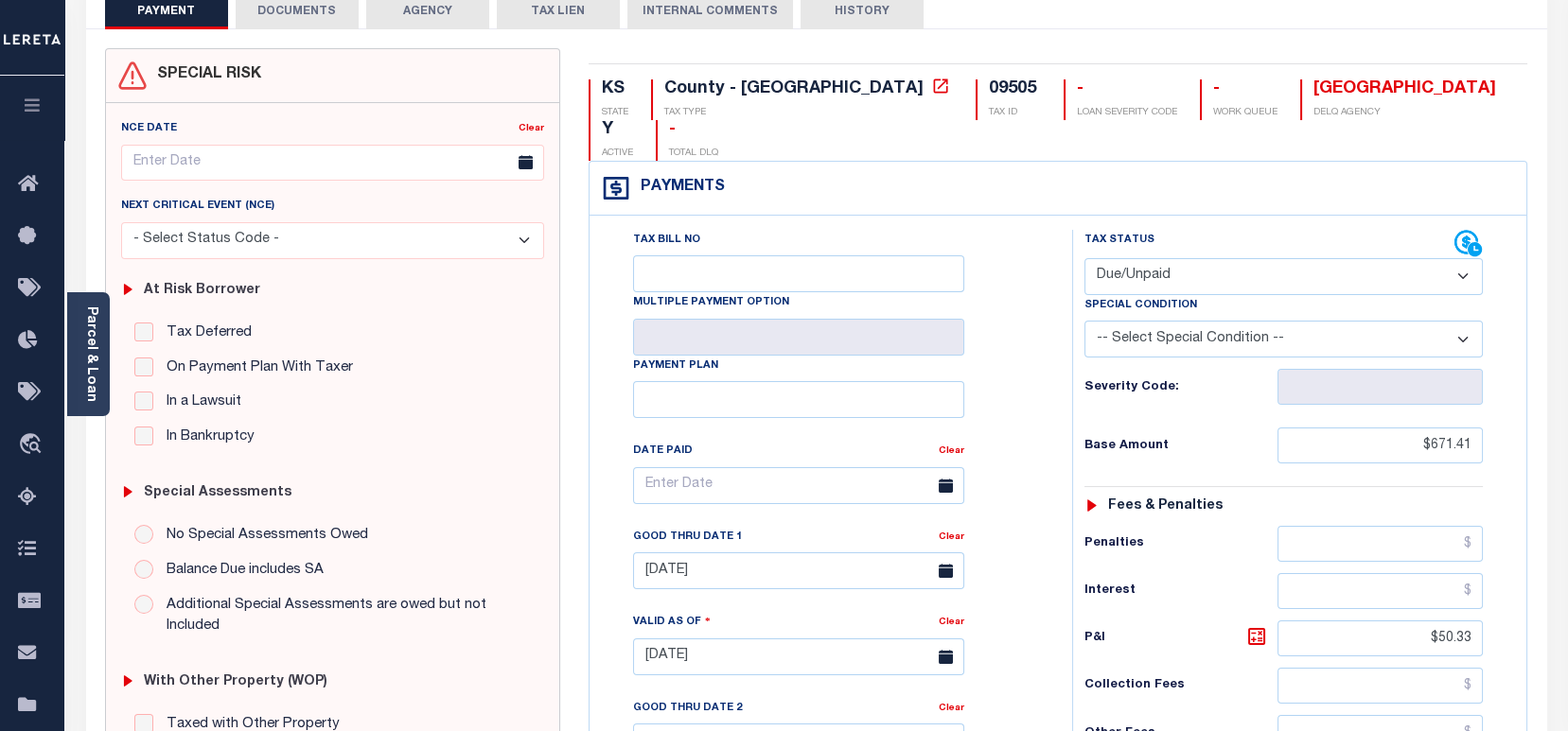
scroll to position [378, 0]
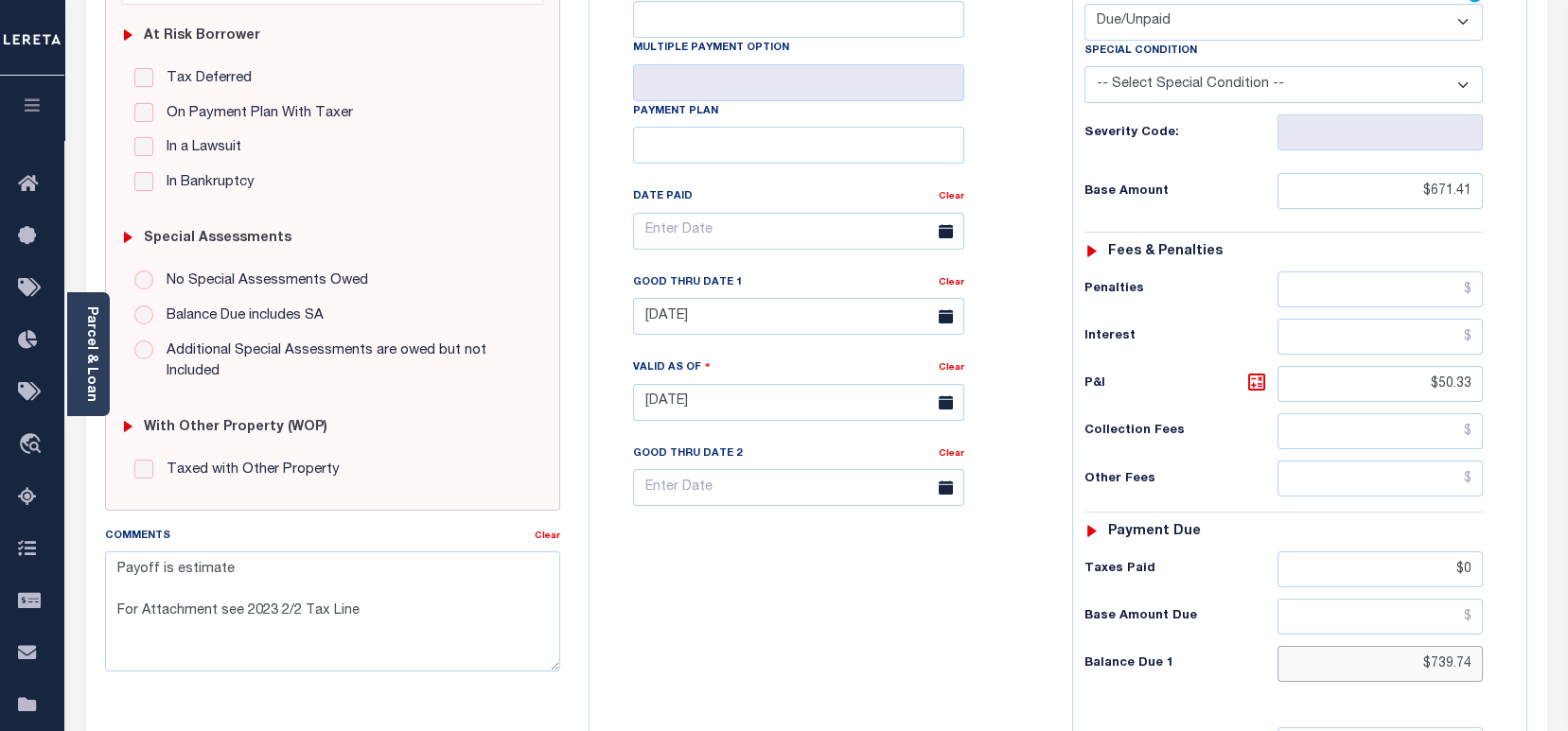
click at [1440, 646] on input "$739.74" at bounding box center [1380, 664] width 206 height 36
paste input "81.46"
type input "$781.46"
type input "[DATE]"
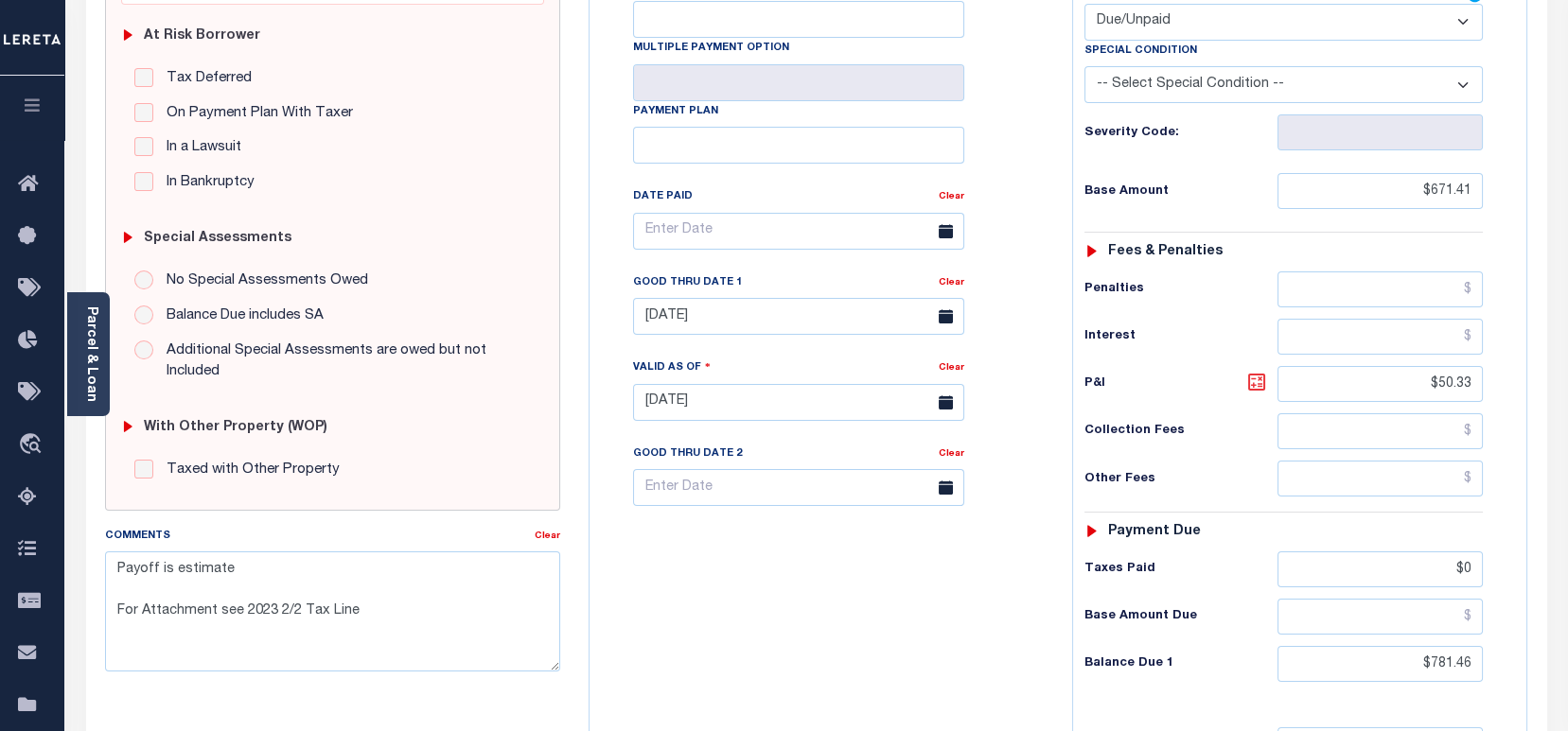
click at [1258, 370] on icon at bounding box center [1256, 381] width 23 height 23
type input "$110.05"
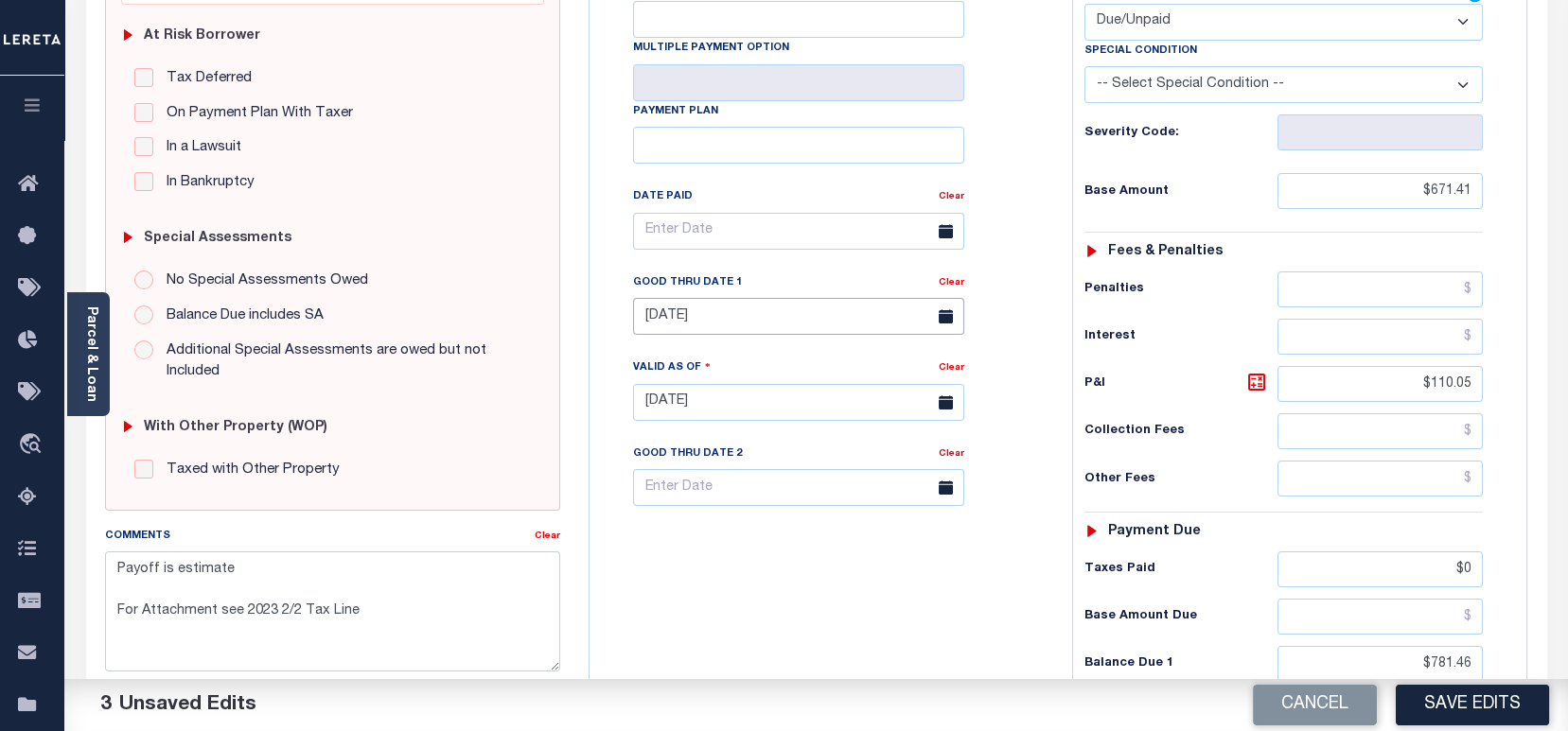
click at [723, 298] on input "09/30/2024" at bounding box center [799, 316] width 332 height 37
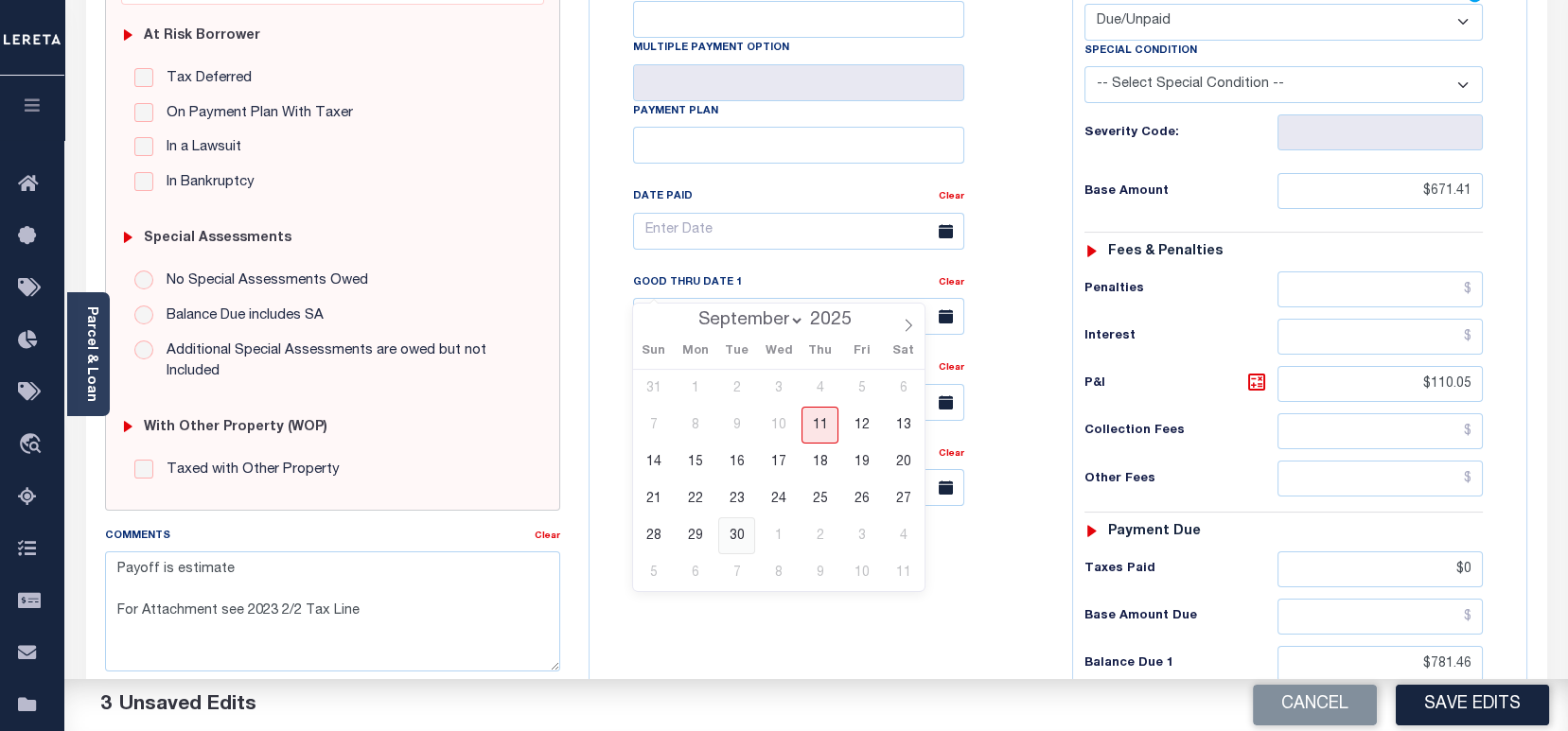
click at [738, 532] on span "30" at bounding box center [736, 535] width 37 height 37
type input "09/30/2025"
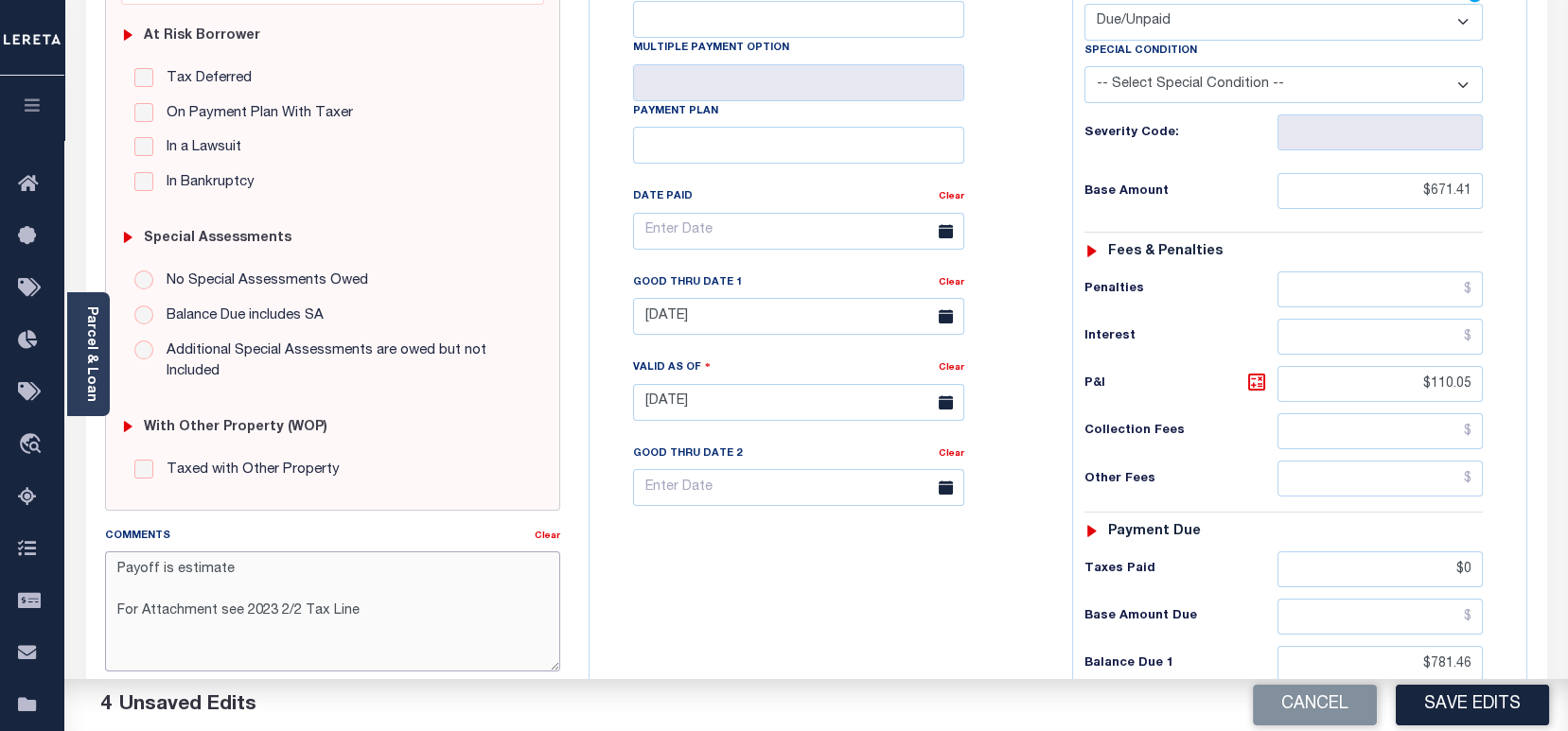
drag, startPoint x: 392, startPoint y: 602, endPoint x: 86, endPoint y: 542, distance: 311.8
click at [86, 542] on div "SPECIAL RISK NCE Date Clear" at bounding box center [816, 401] width 1461 height 1252
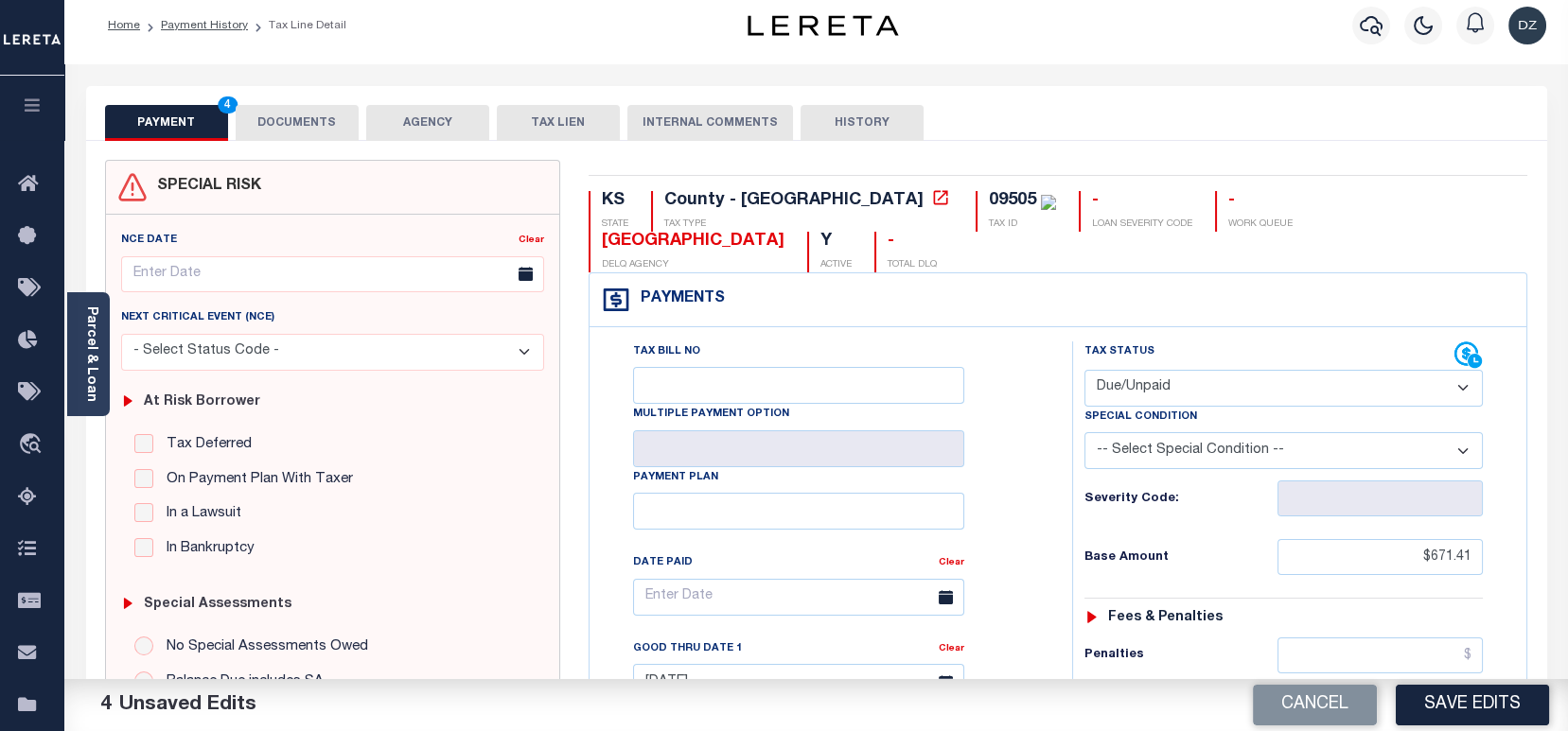
scroll to position [0, 0]
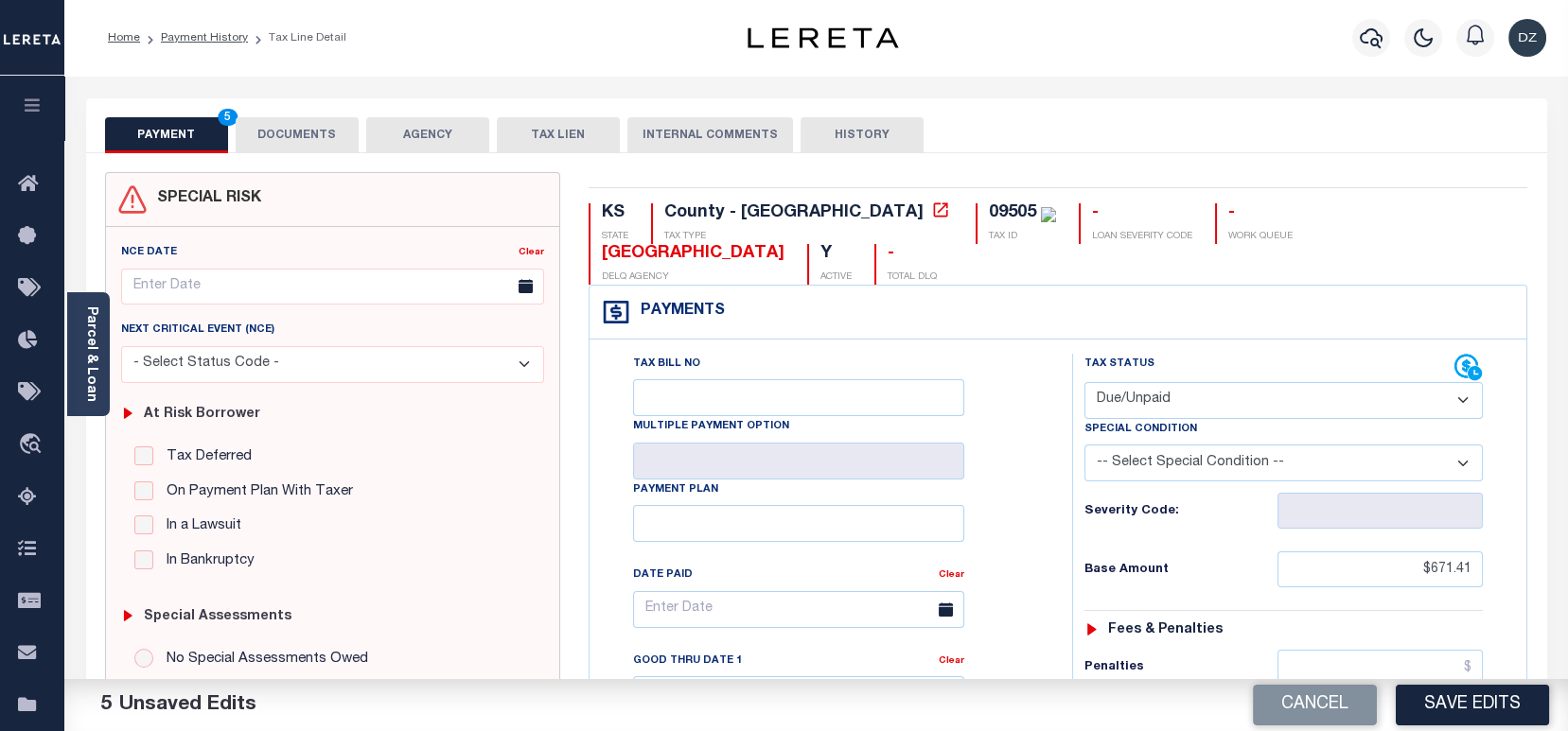
click at [273, 135] on button "DOCUMENTS" at bounding box center [297, 135] width 123 height 36
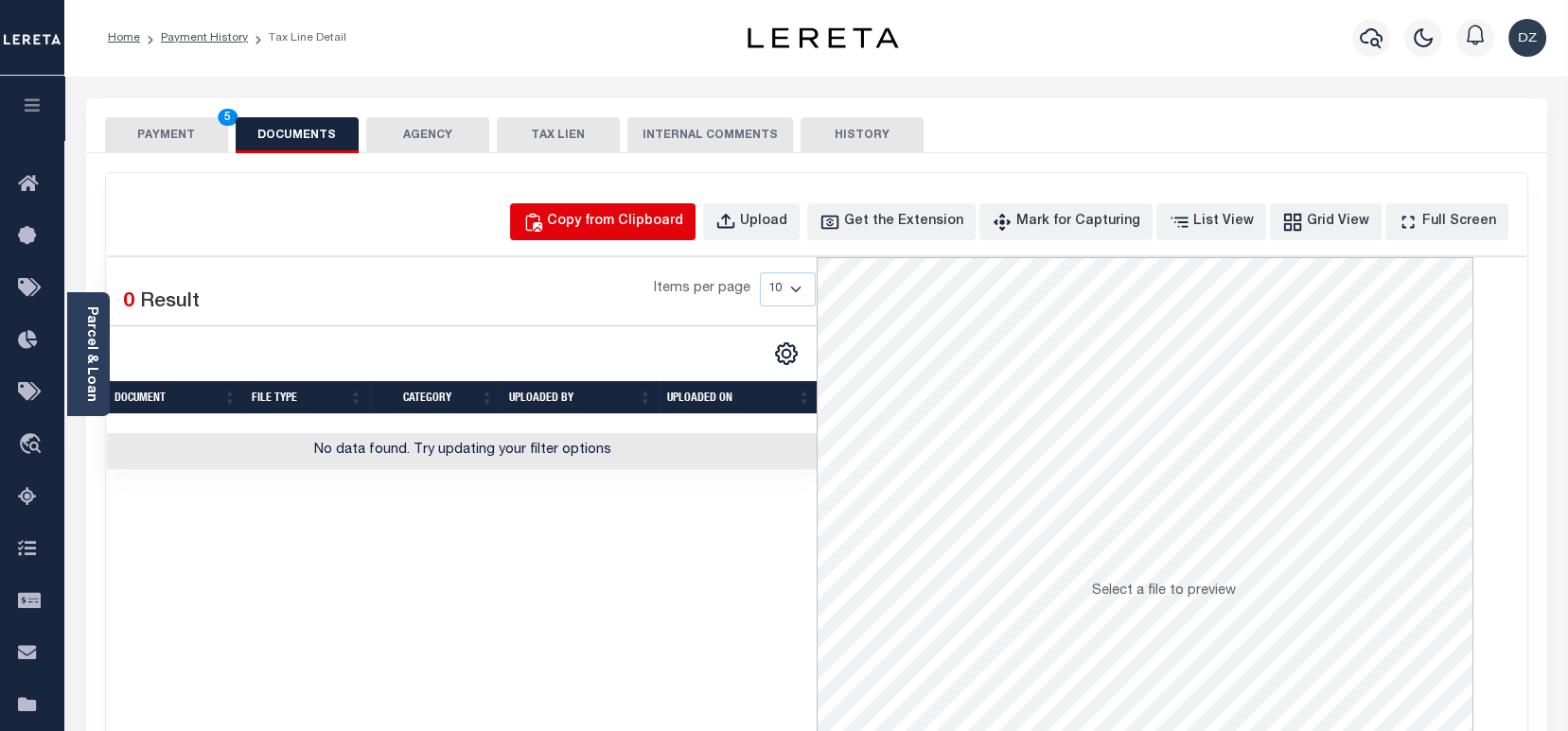
click at [601, 235] on button "Copy from Clipboard" at bounding box center [603, 222] width 186 height 37
select select "POP"
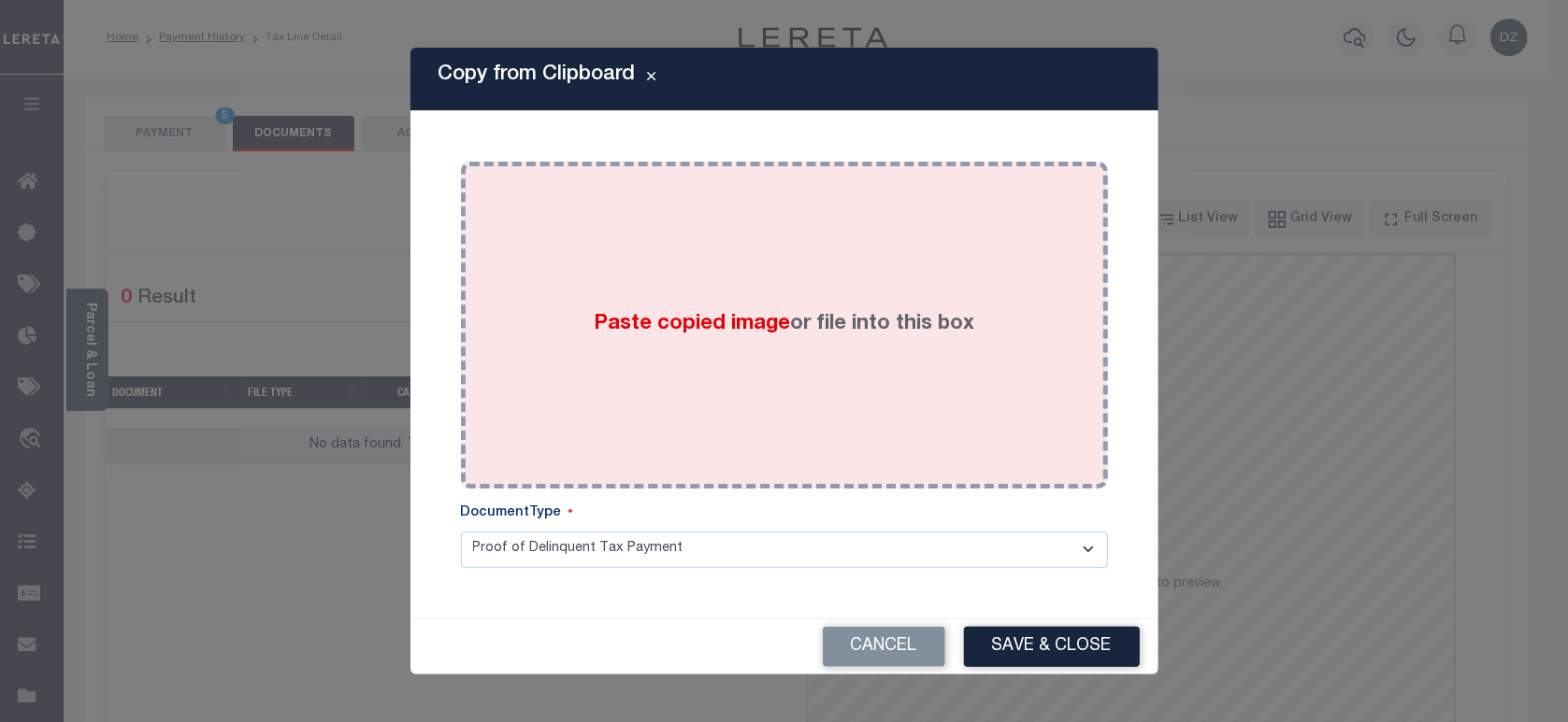
click at [649, 399] on div "Paste copied image or file into this box" at bounding box center [784, 325] width 619 height 299
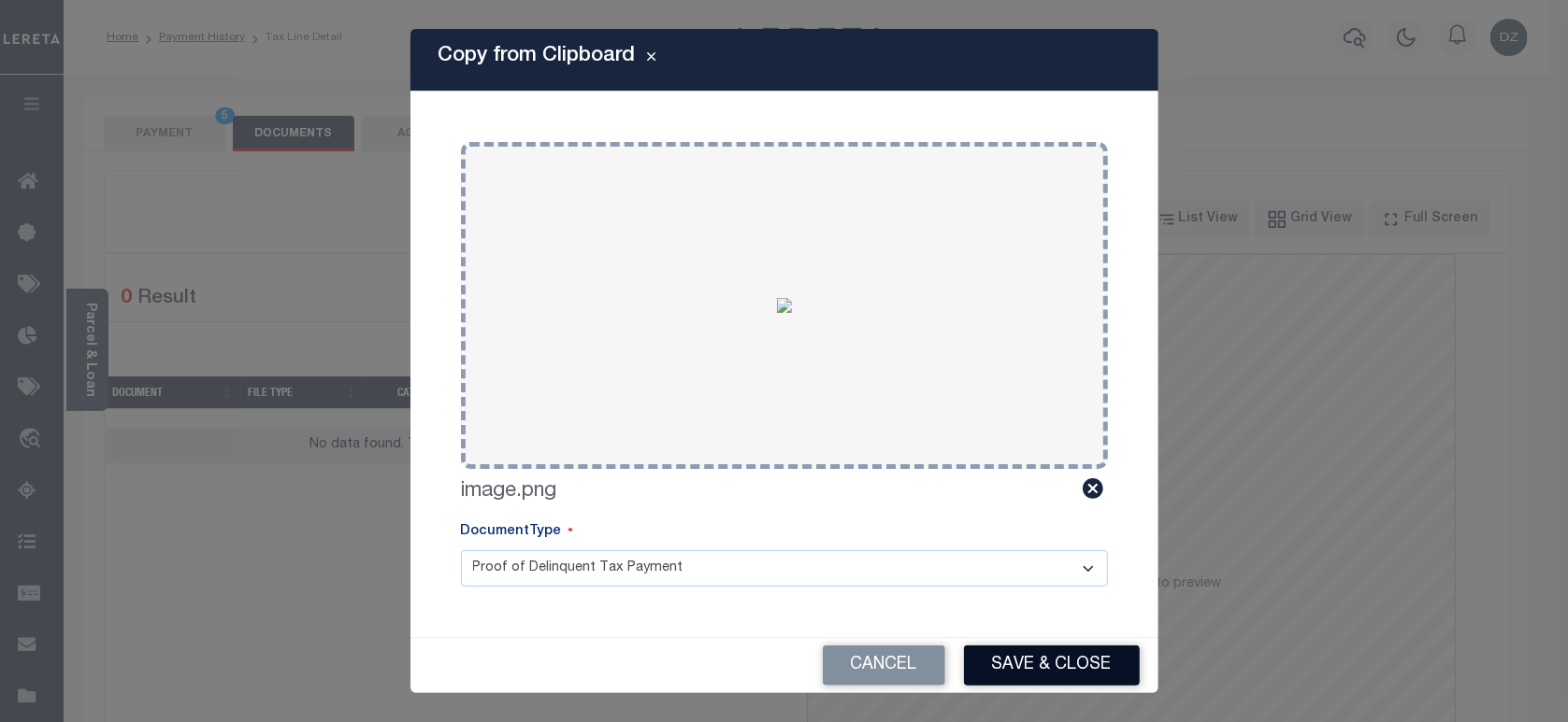
click at [1006, 646] on button "Save & Close" at bounding box center [1052, 666] width 176 height 40
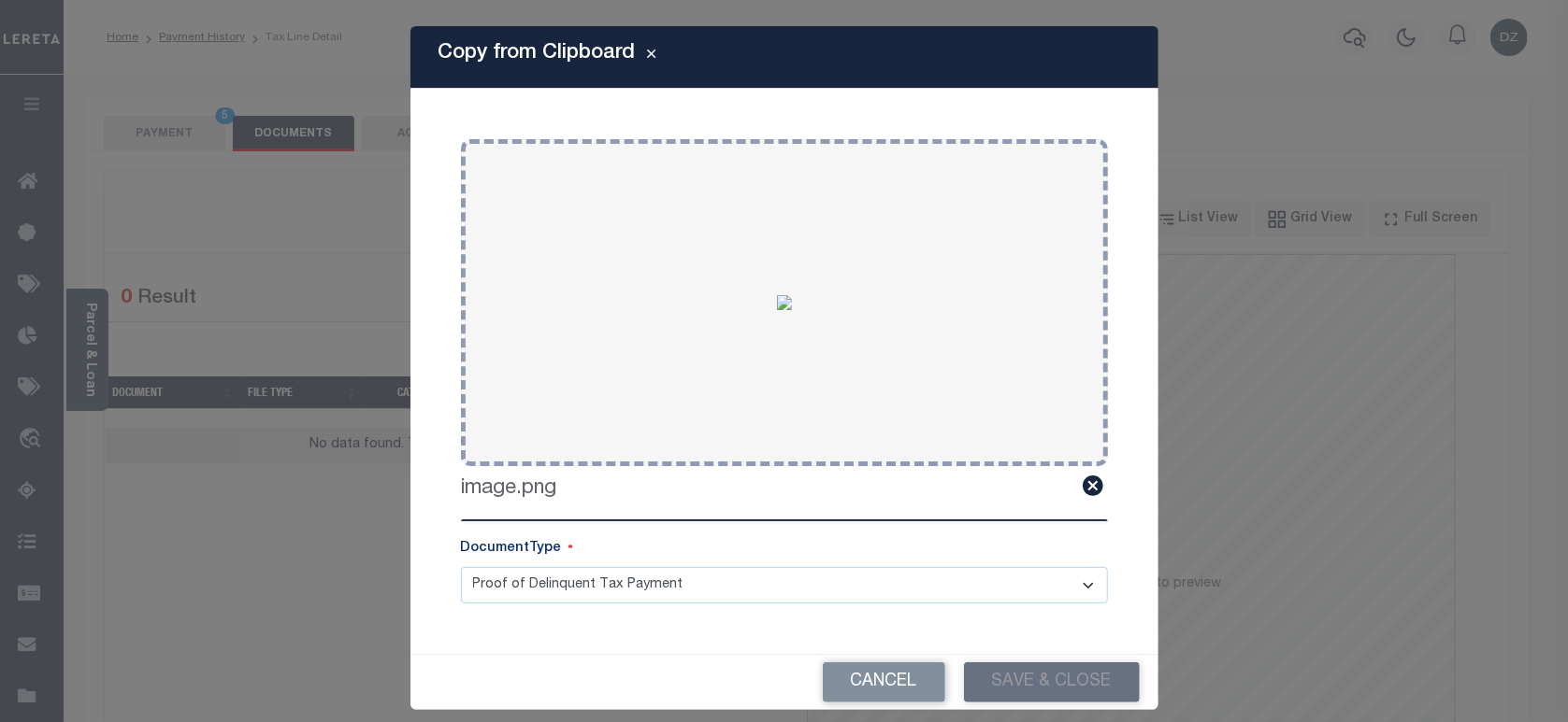
click at [995, 684] on div "Cancel Save & Close" at bounding box center [784, 683] width 748 height 55
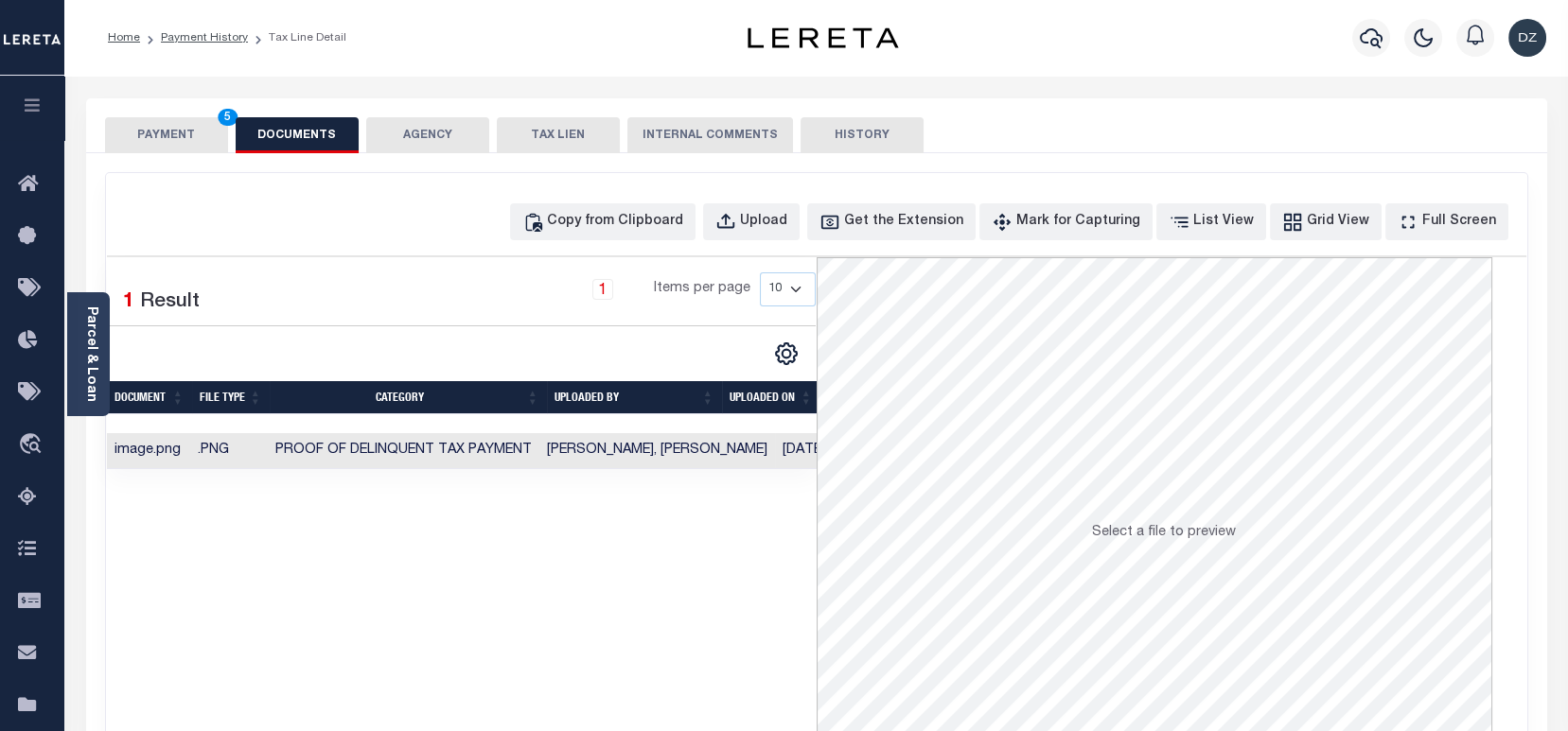
click at [148, 148] on button "PAYMENT 5" at bounding box center [166, 135] width 123 height 36
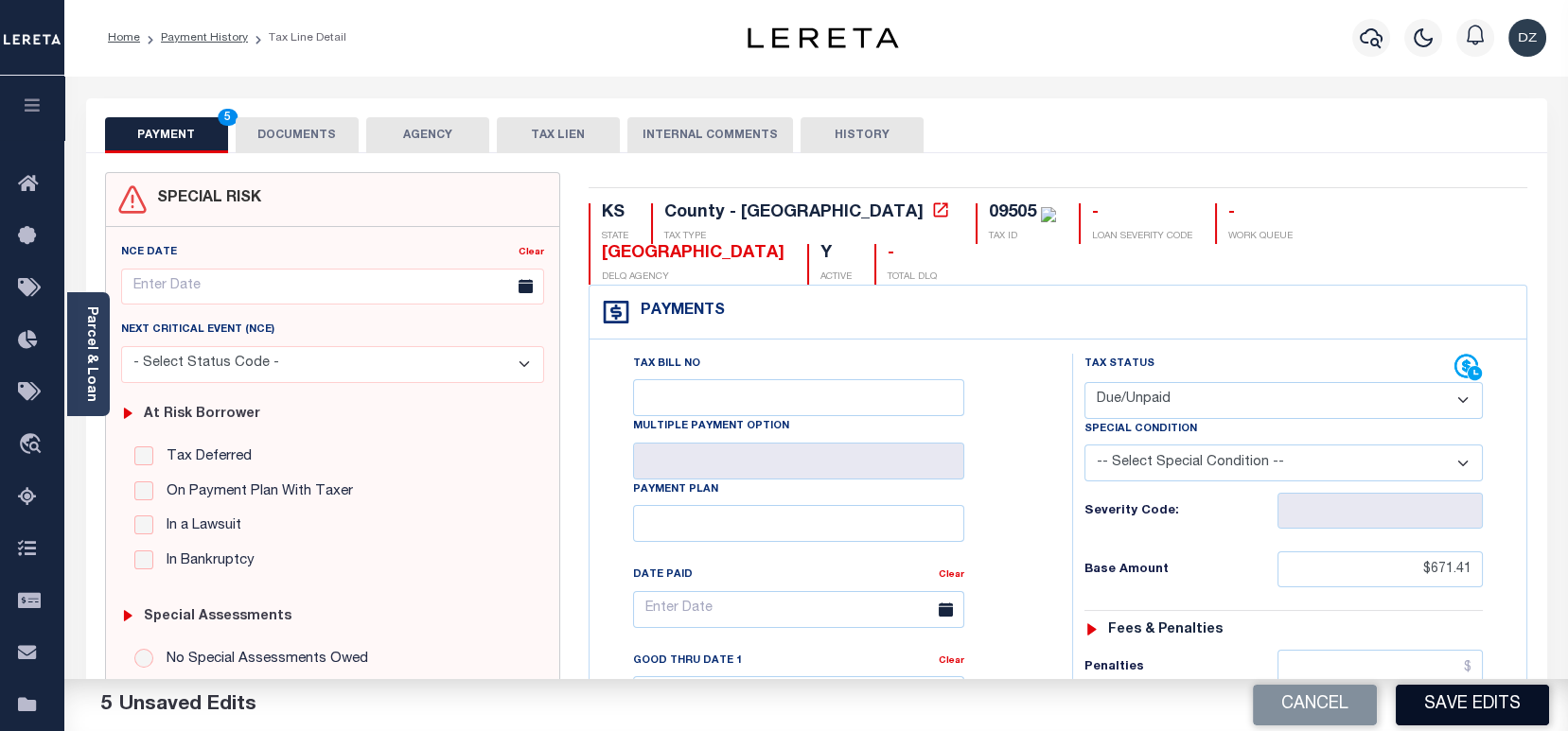
click at [1439, 710] on button "Save Edits" at bounding box center [1471, 705] width 153 height 41
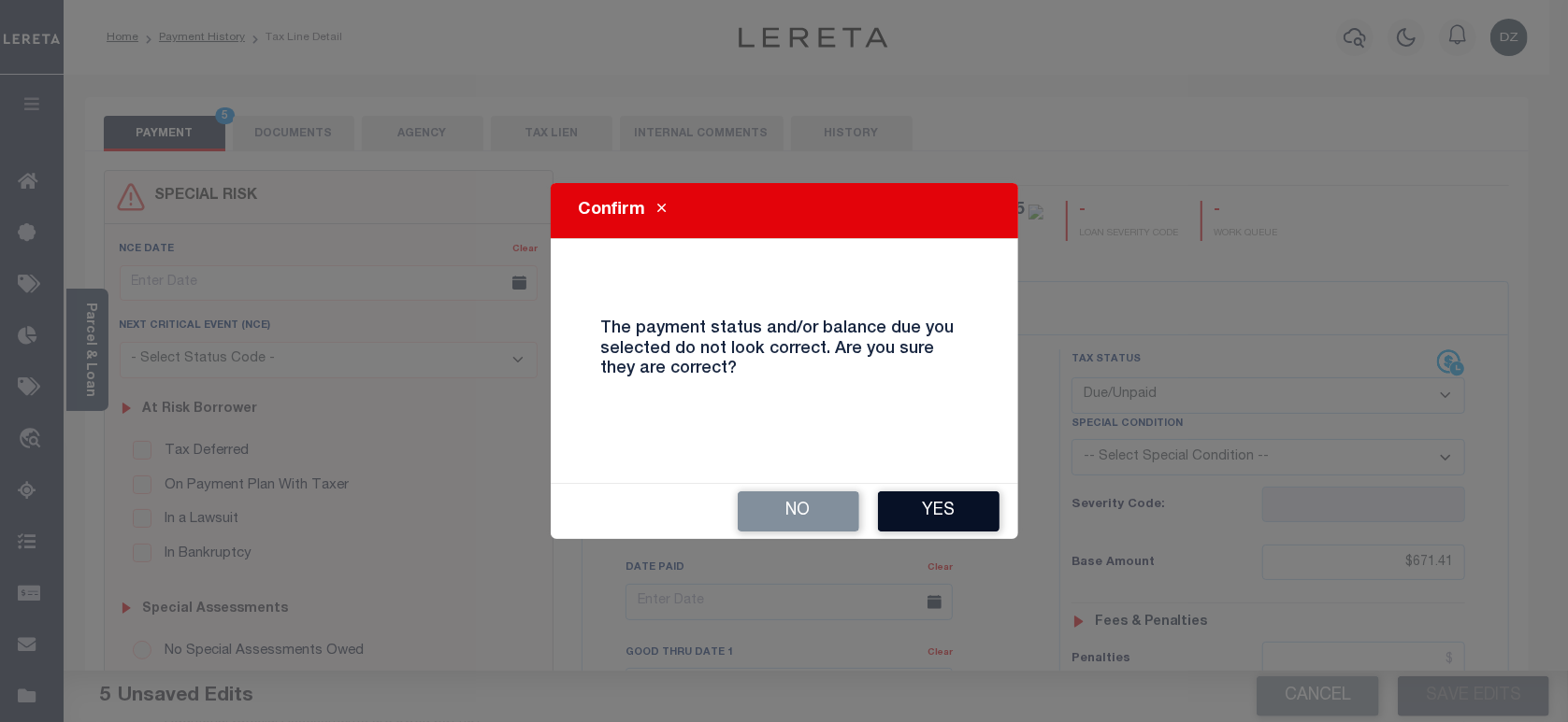
click at [972, 510] on button "Yes" at bounding box center [937, 511] width 121 height 40
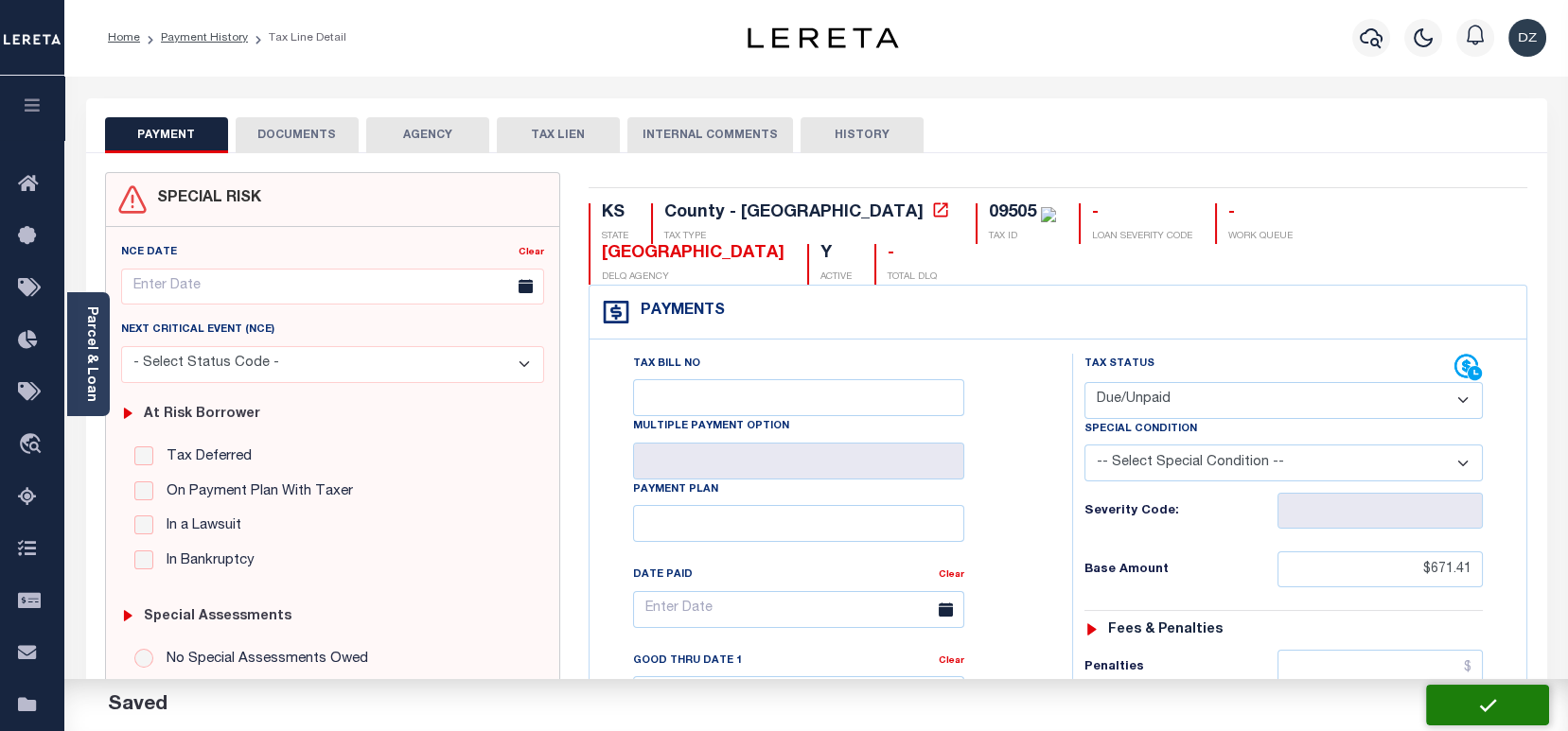
checkbox input "false"
type input "$671.41"
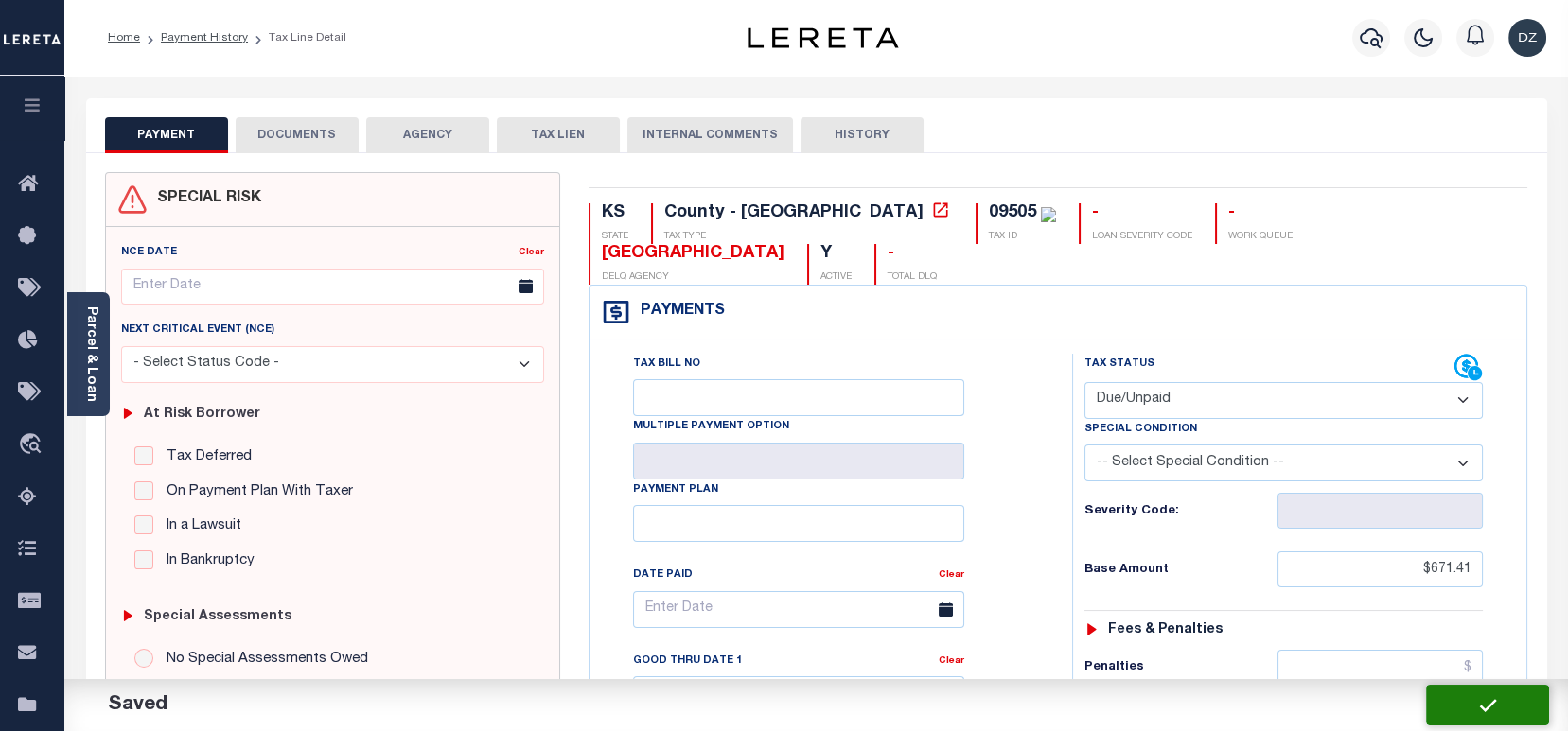
type input "$110.05"
type input "$0"
type input "$781.46"
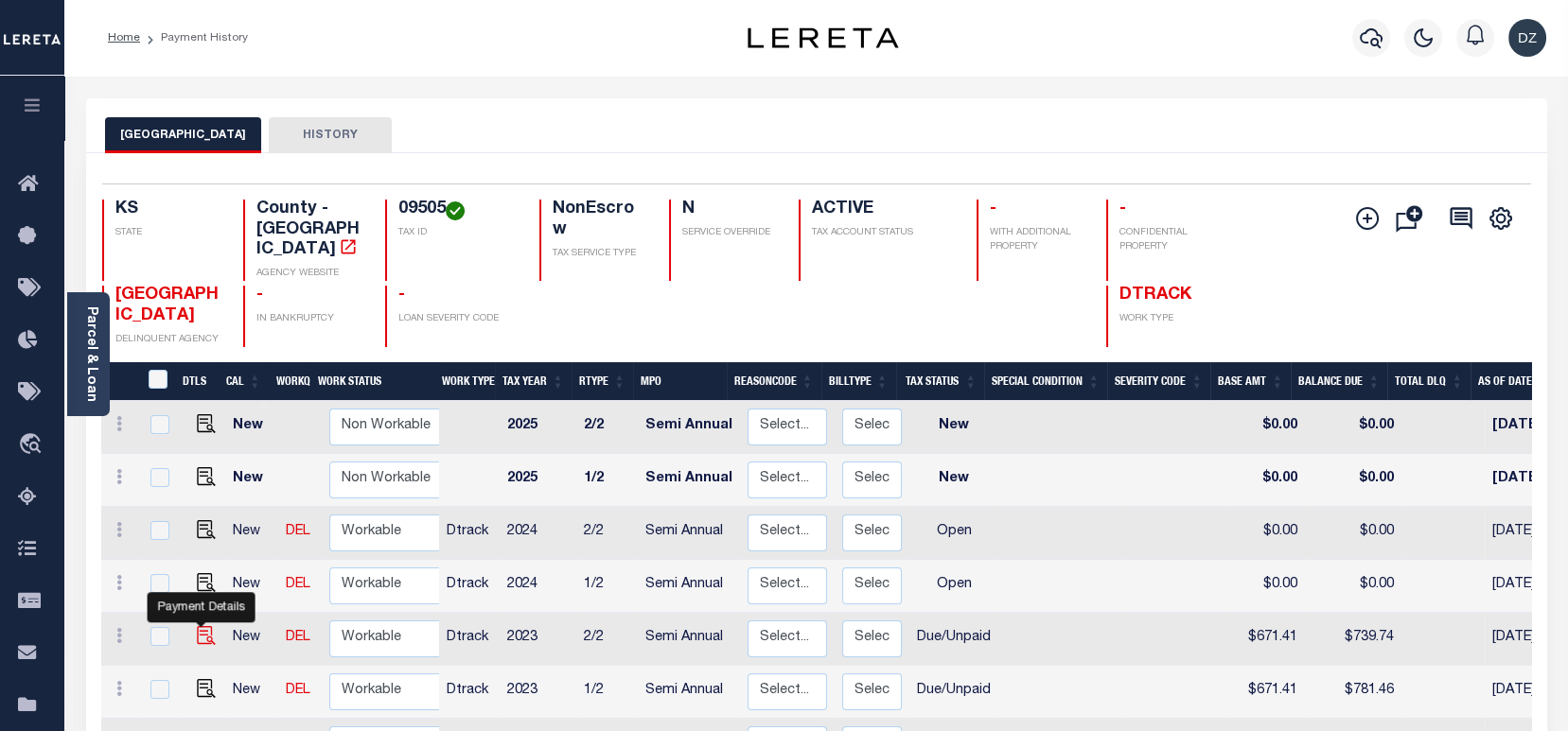
click at [204, 626] on img "" at bounding box center [206, 635] width 19 height 19
checkbox input "true"
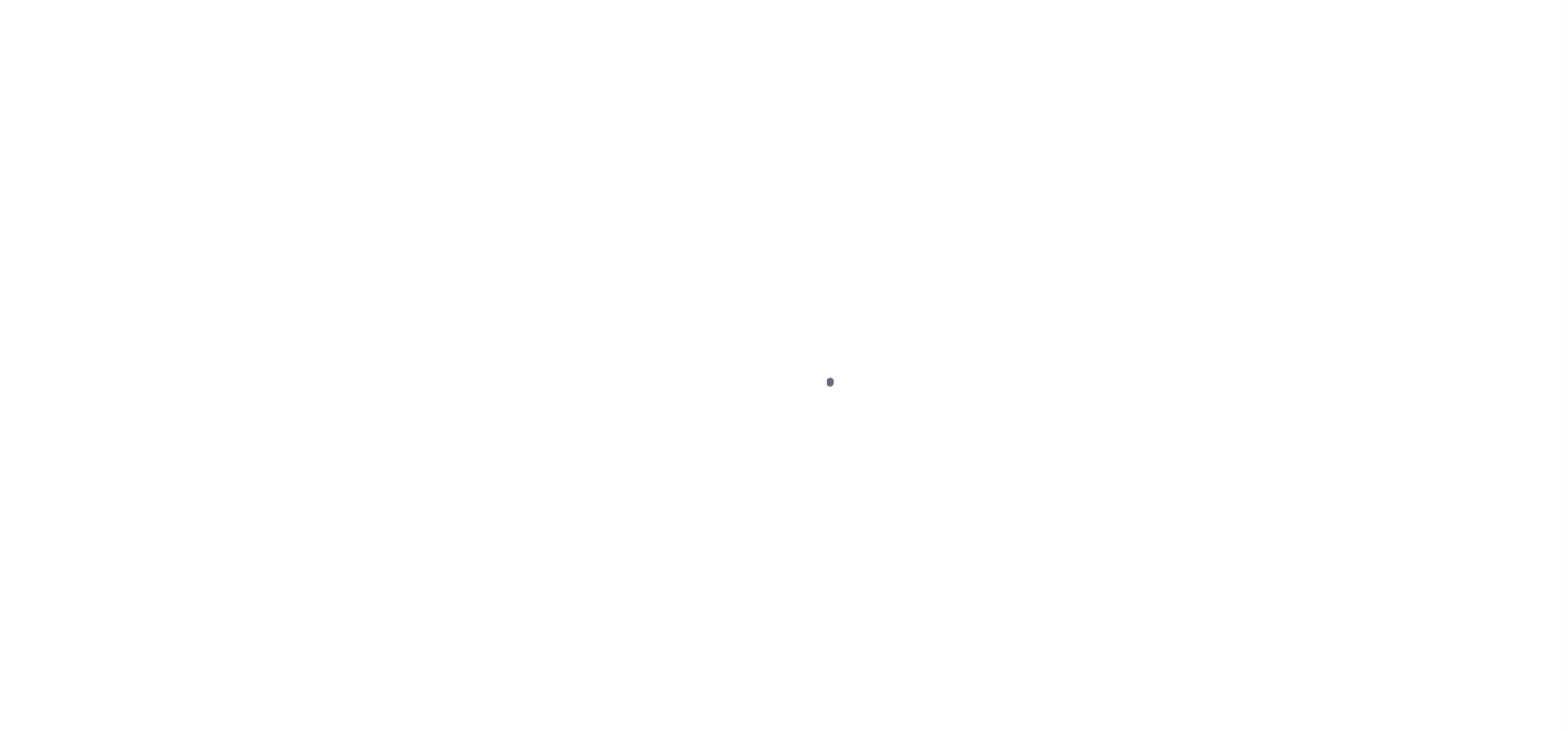
select select "DUE"
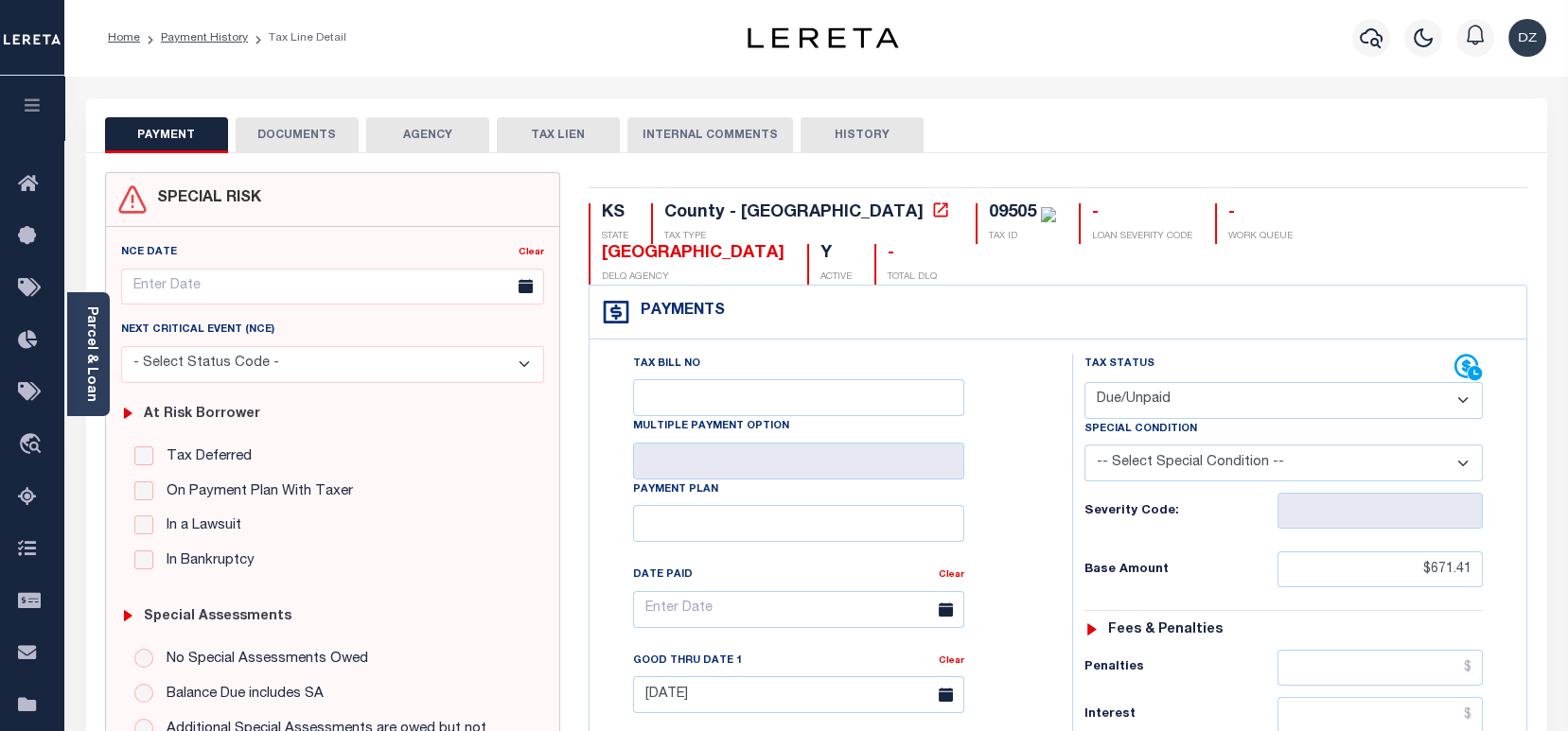
click at [328, 123] on button "DOCUMENTS" at bounding box center [297, 135] width 123 height 36
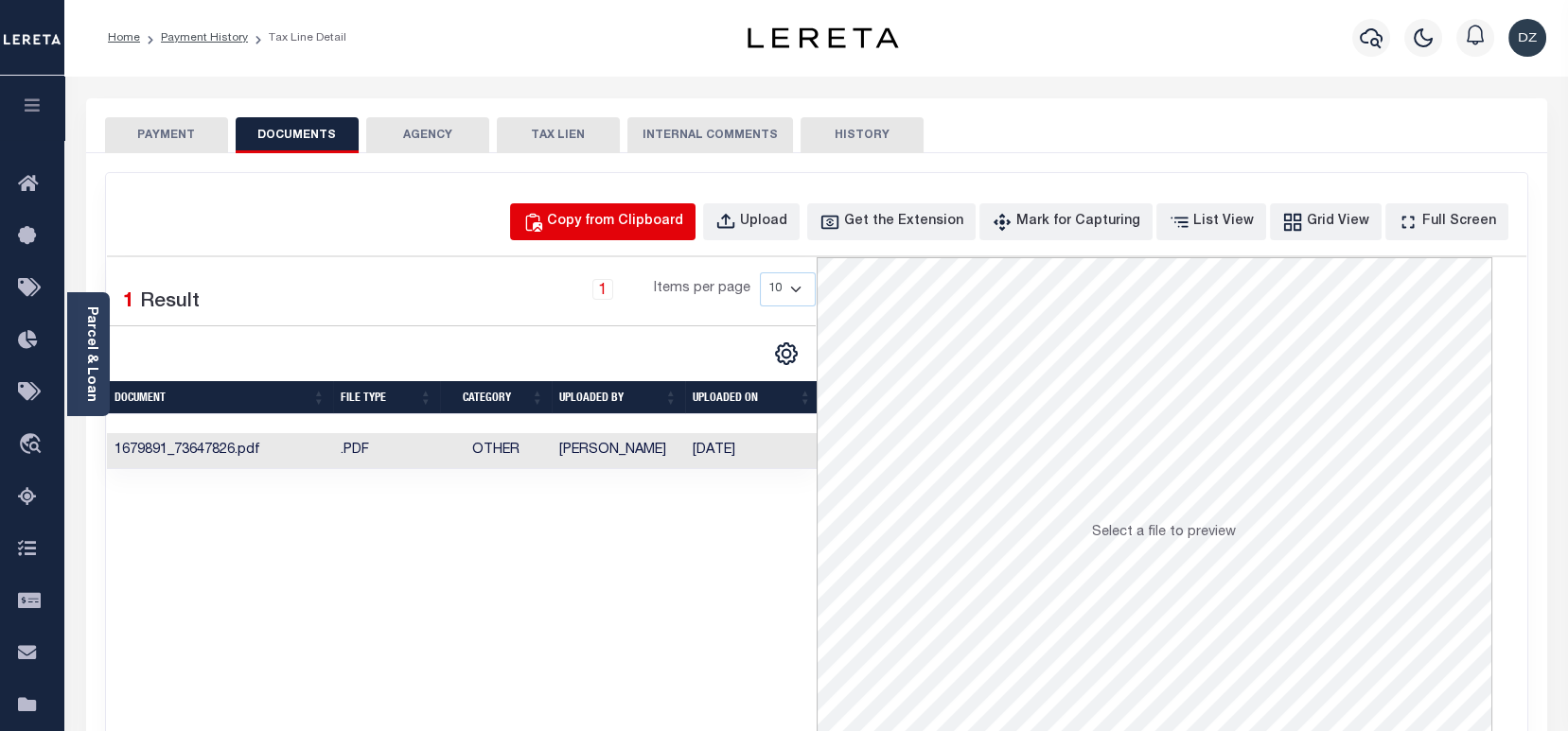
click at [680, 216] on div "Copy from Clipboard" at bounding box center [615, 222] width 136 height 21
select select "POP"
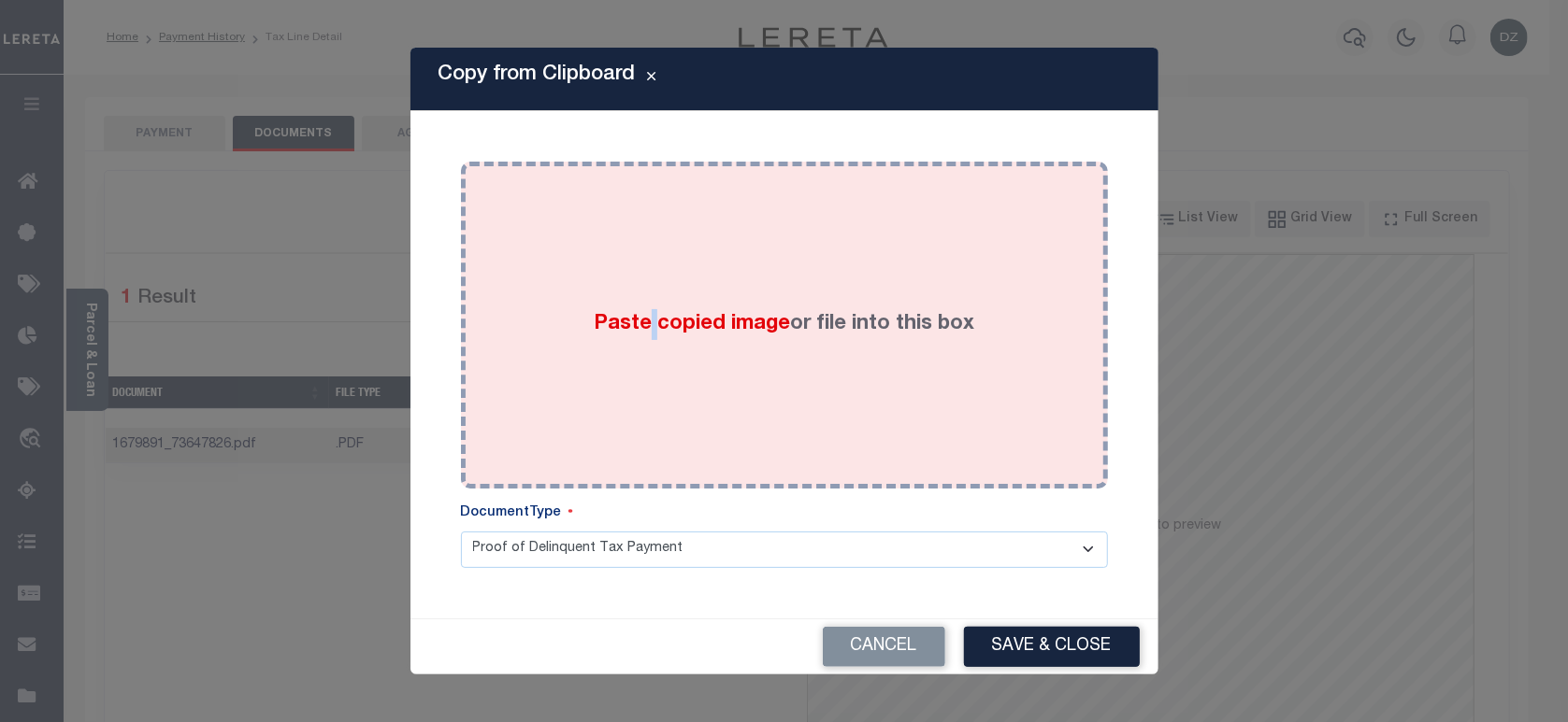
click at [650, 376] on div "Paste copied image or file into this box" at bounding box center [784, 325] width 619 height 299
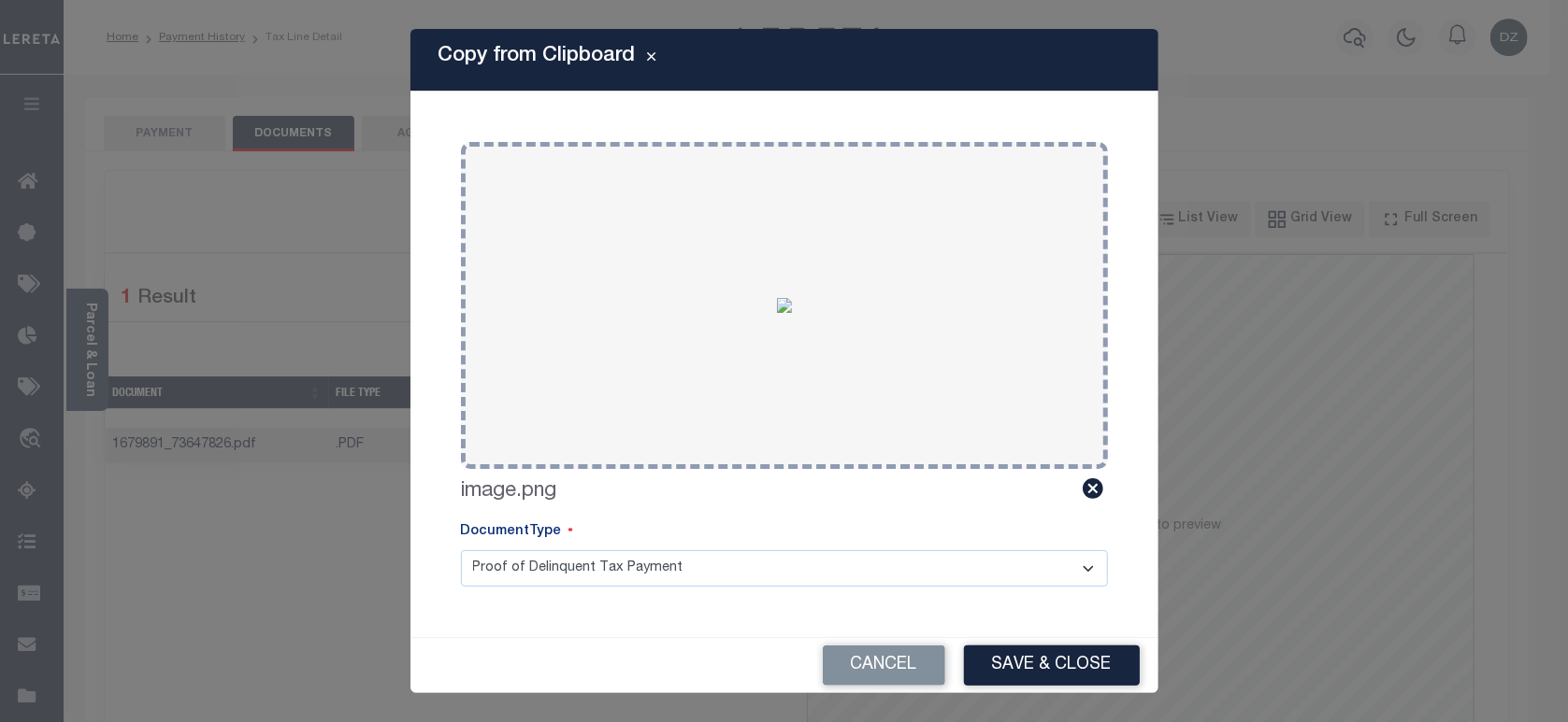
click at [1039, 641] on div "Cancel Save & Close" at bounding box center [784, 666] width 748 height 55
click at [1044, 656] on button "Save & Close" at bounding box center [1052, 666] width 176 height 40
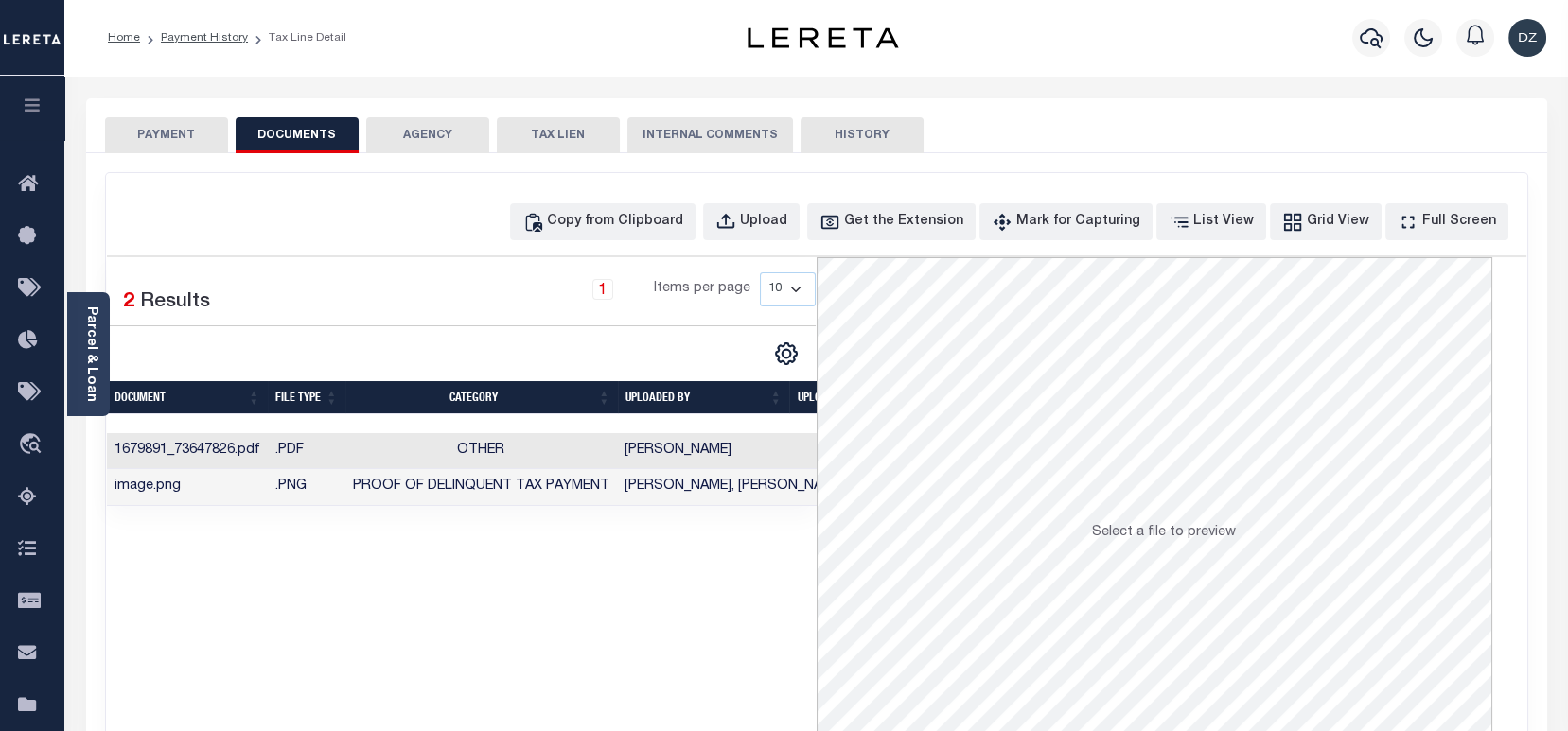
click at [134, 140] on button "PAYMENT" at bounding box center [166, 135] width 123 height 36
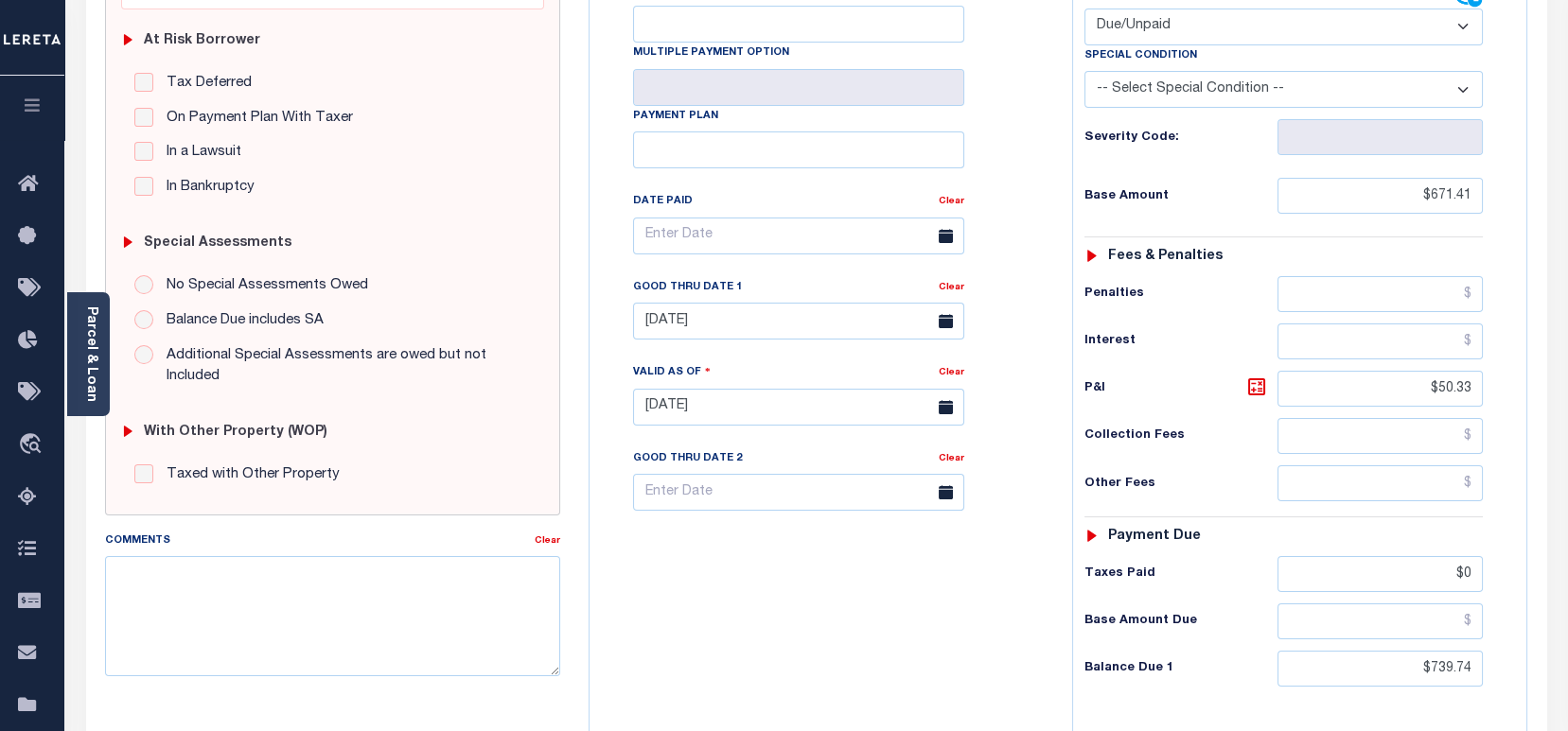
scroll to position [378, 0]
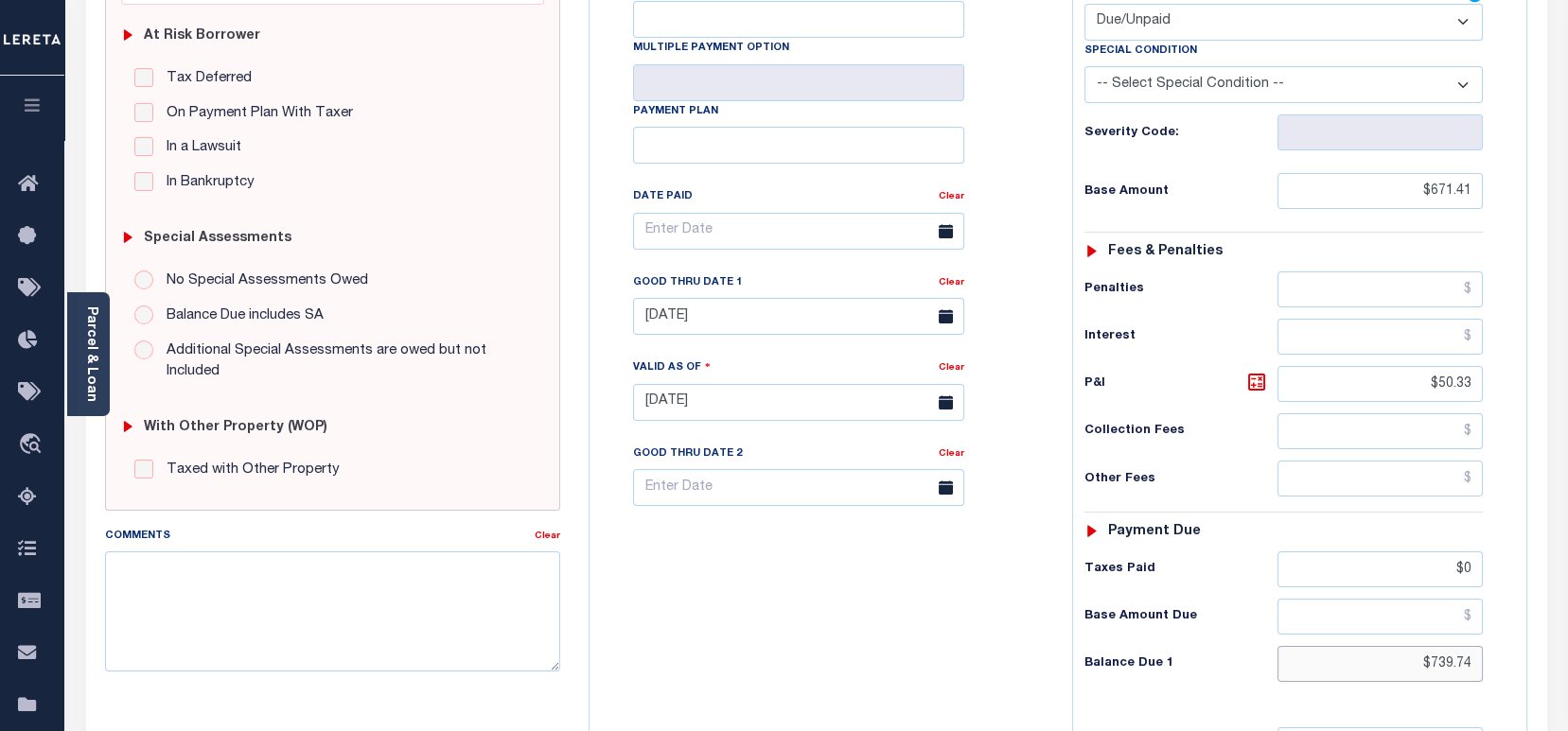
click at [1441, 646] on input "$739.74" at bounding box center [1380, 664] width 206 height 36
paste input "81.46"
type input "$781.46"
type input "[DATE]"
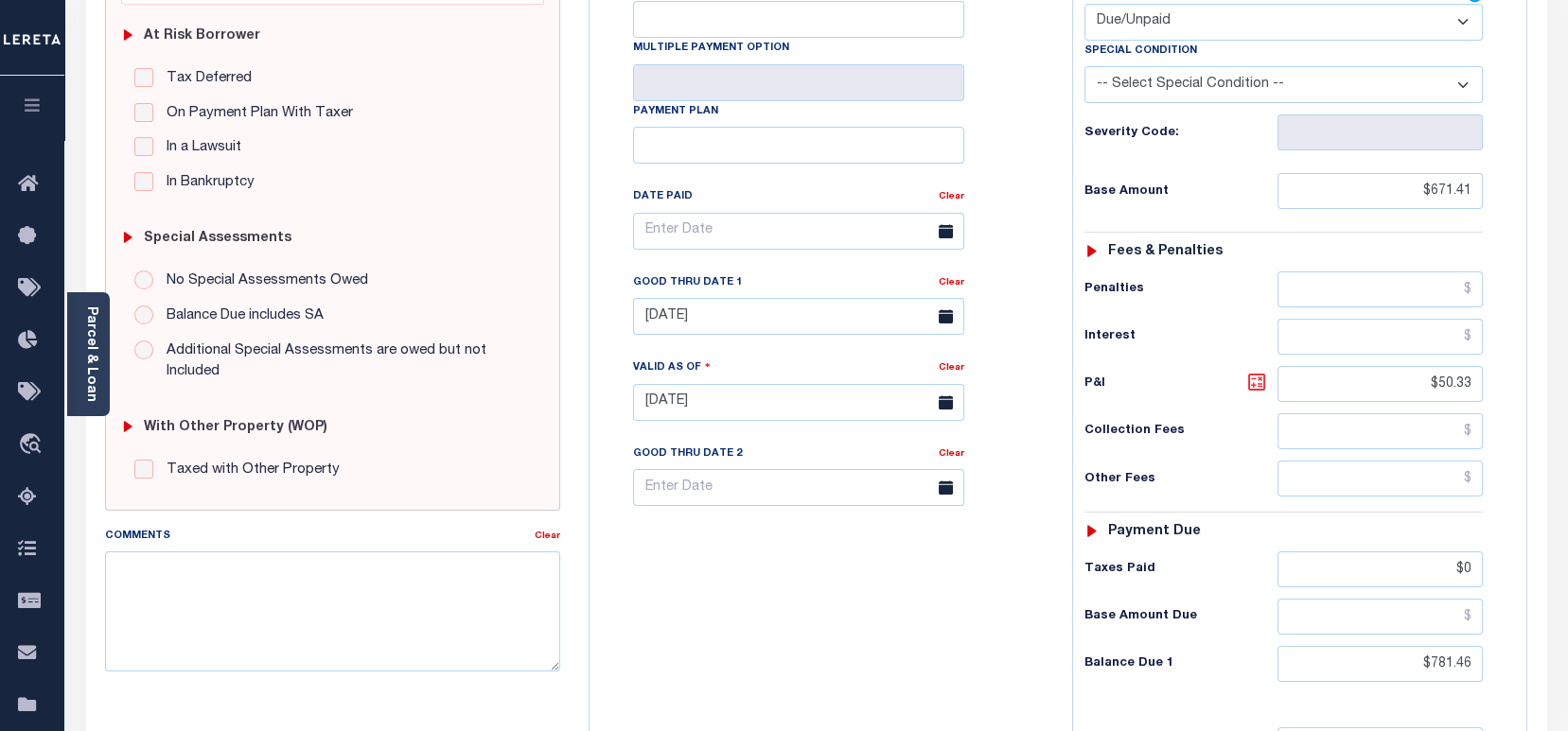
click at [1260, 370] on icon at bounding box center [1256, 381] width 23 height 23
type input "$110.05"
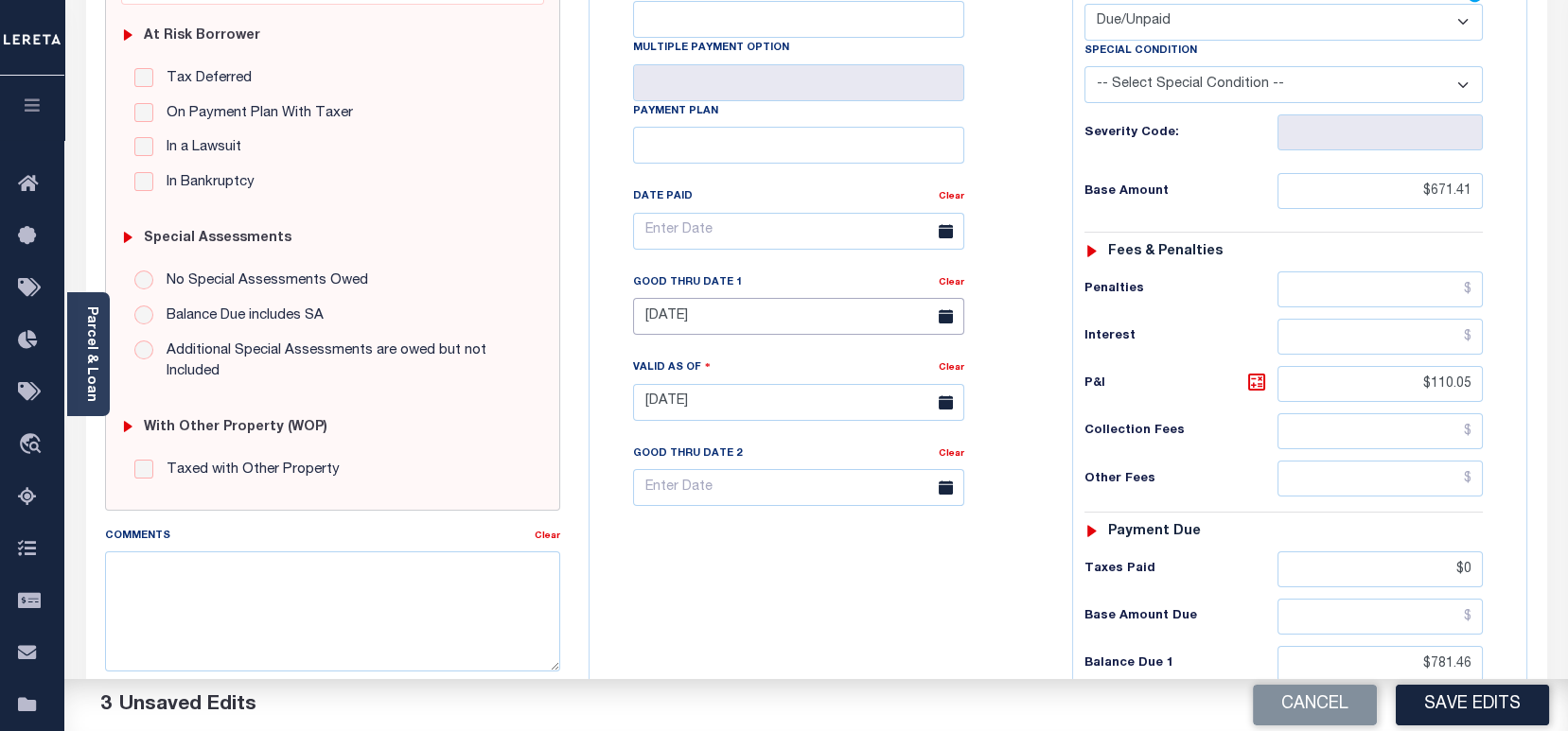
click at [715, 296] on body "Home Payment History Tax Line Detail" at bounding box center [784, 336] width 1568 height 1428
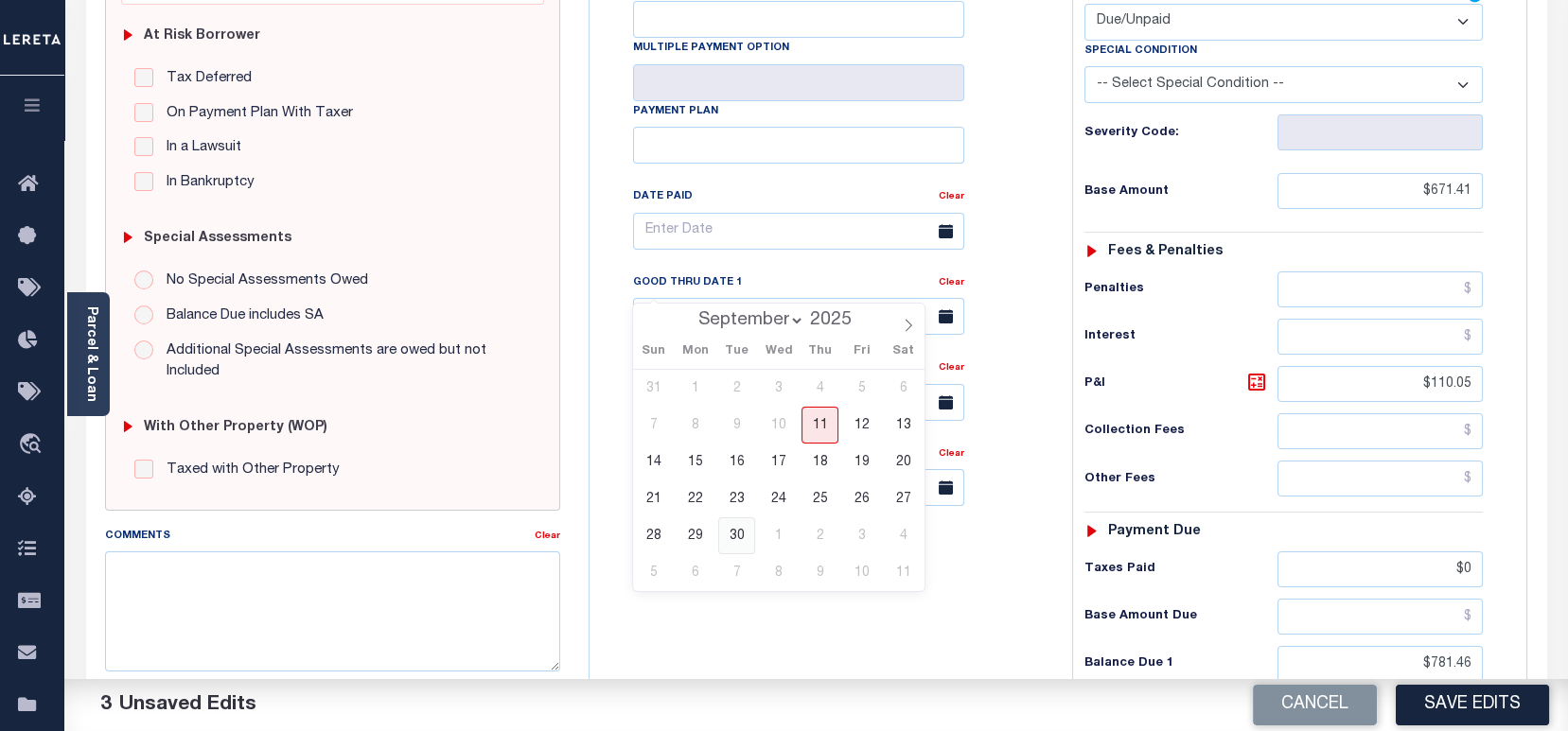
click at [725, 534] on span "30" at bounding box center [736, 535] width 37 height 37
type input "09/30/2025"
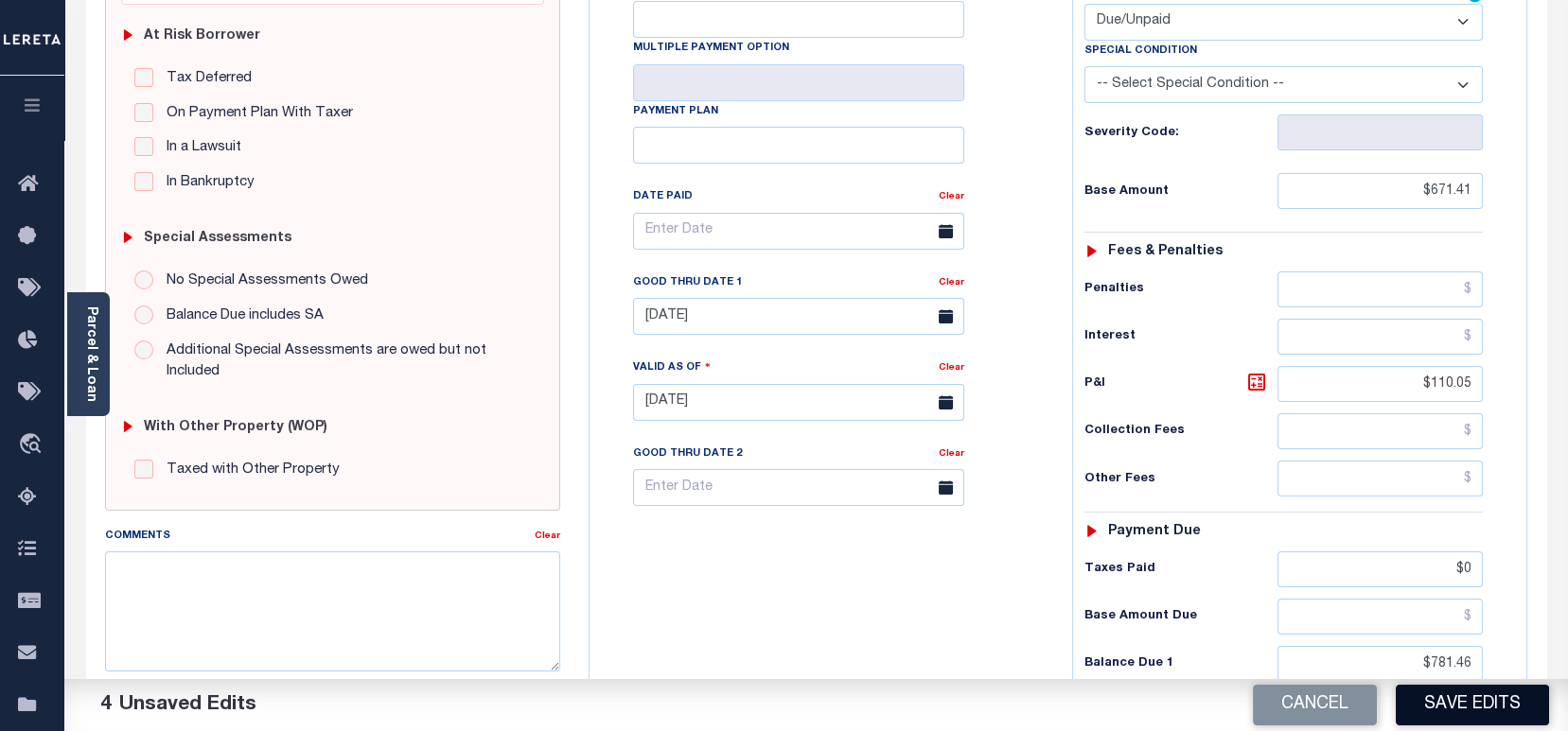
click at [1425, 687] on button "Save Edits" at bounding box center [1471, 705] width 153 height 41
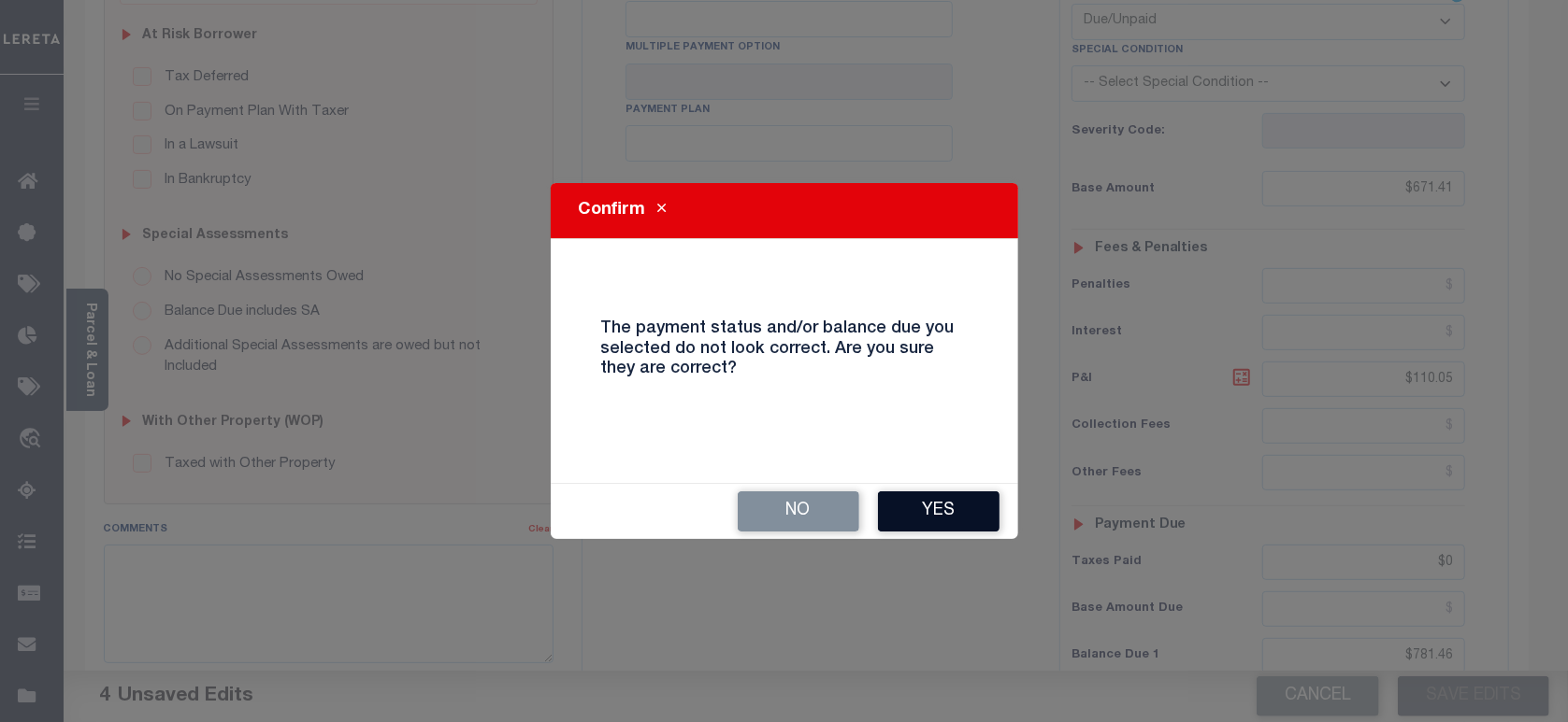
click at [942, 505] on button "Yes" at bounding box center [937, 511] width 121 height 40
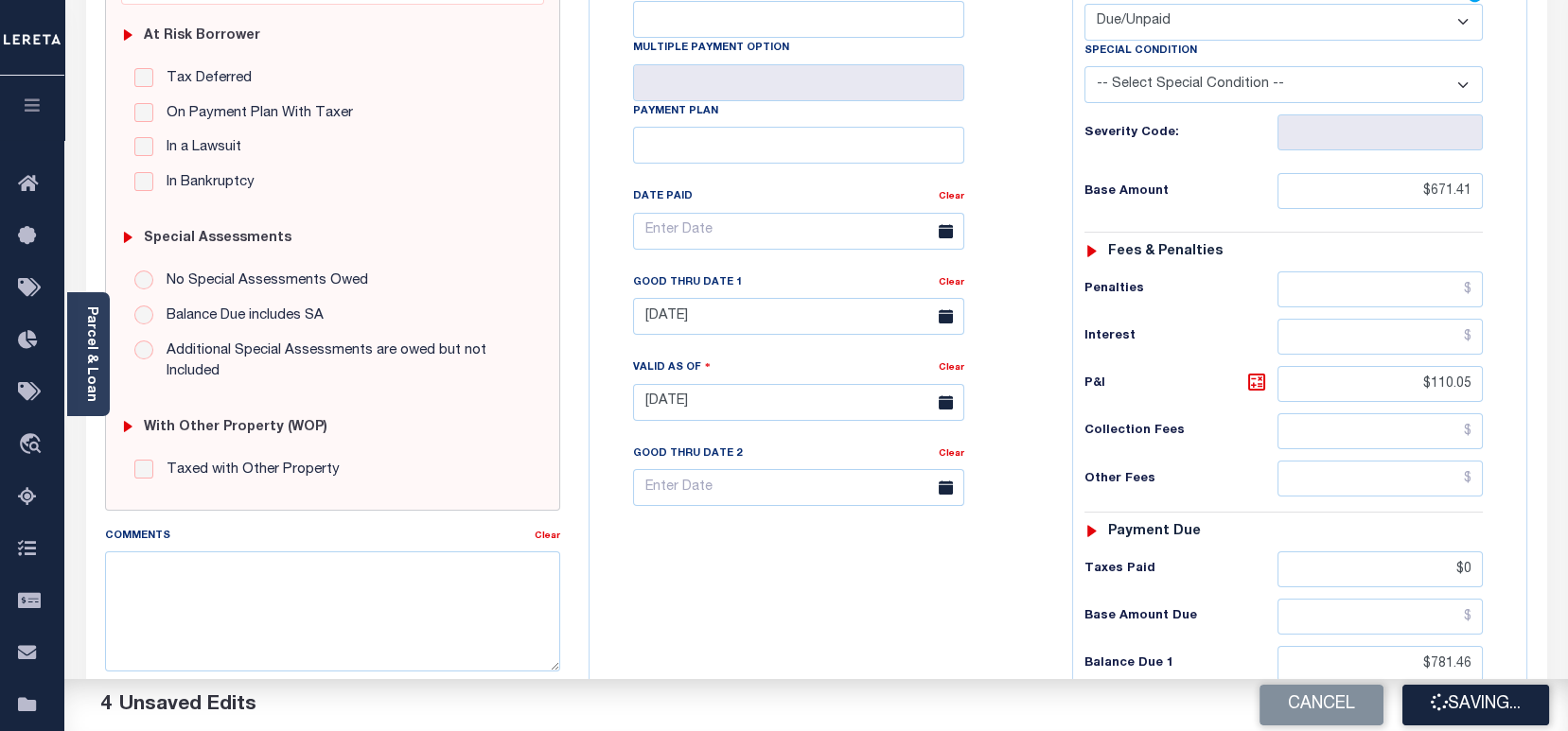
checkbox input "false"
type input "$671.41"
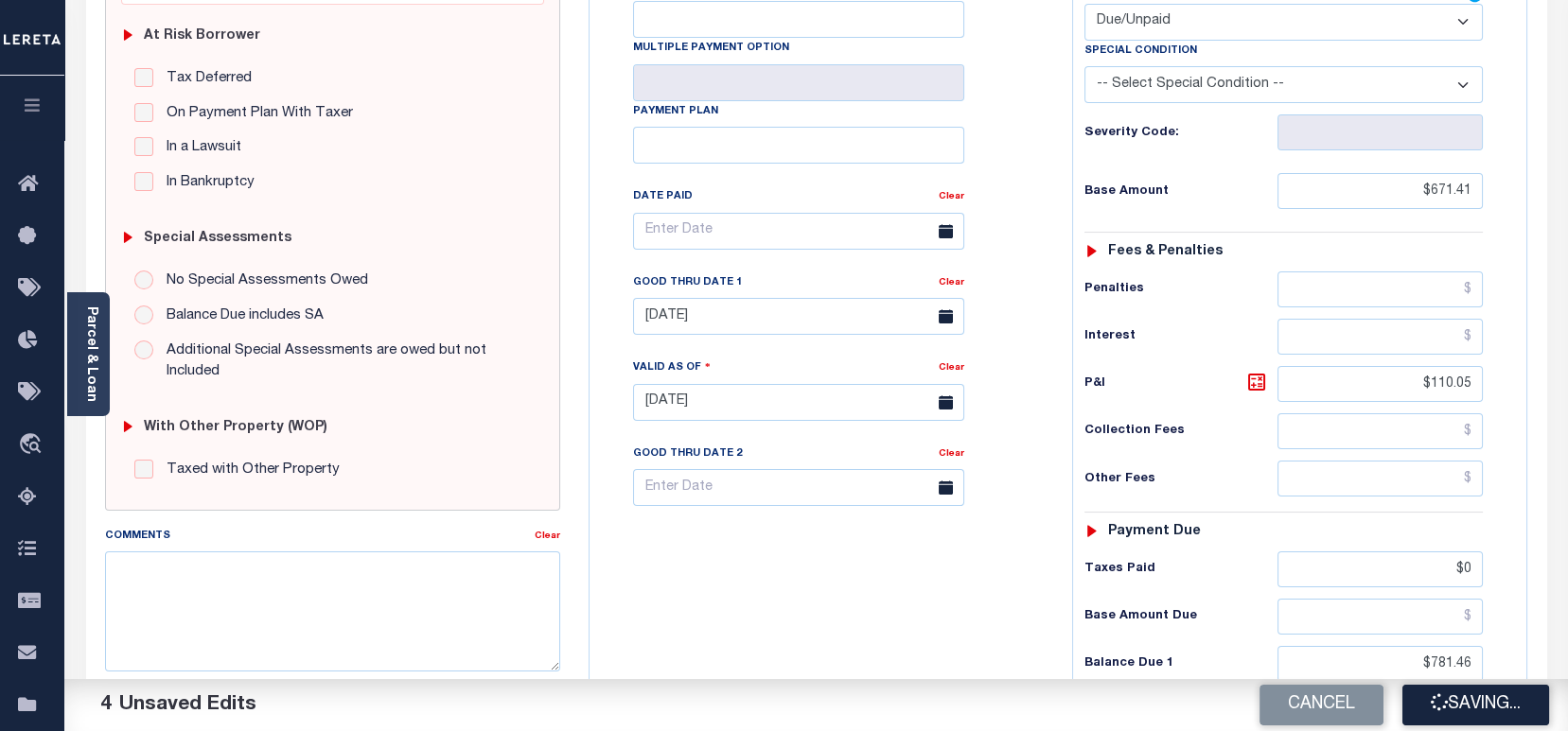
type input "$110.05"
type input "$0"
type input "$781.46"
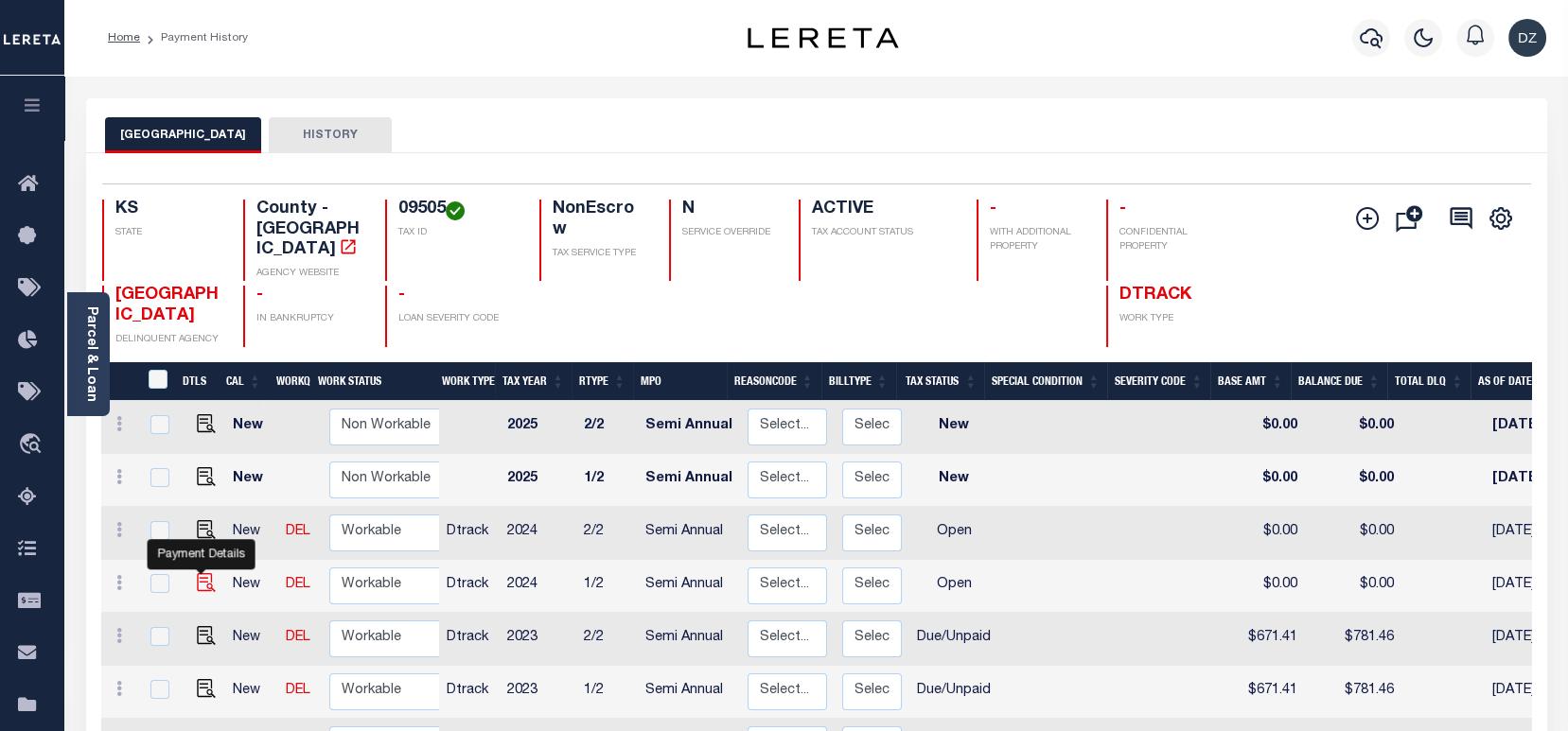
click at [206, 573] on img "" at bounding box center [206, 582] width 19 height 19
checkbox input "true"
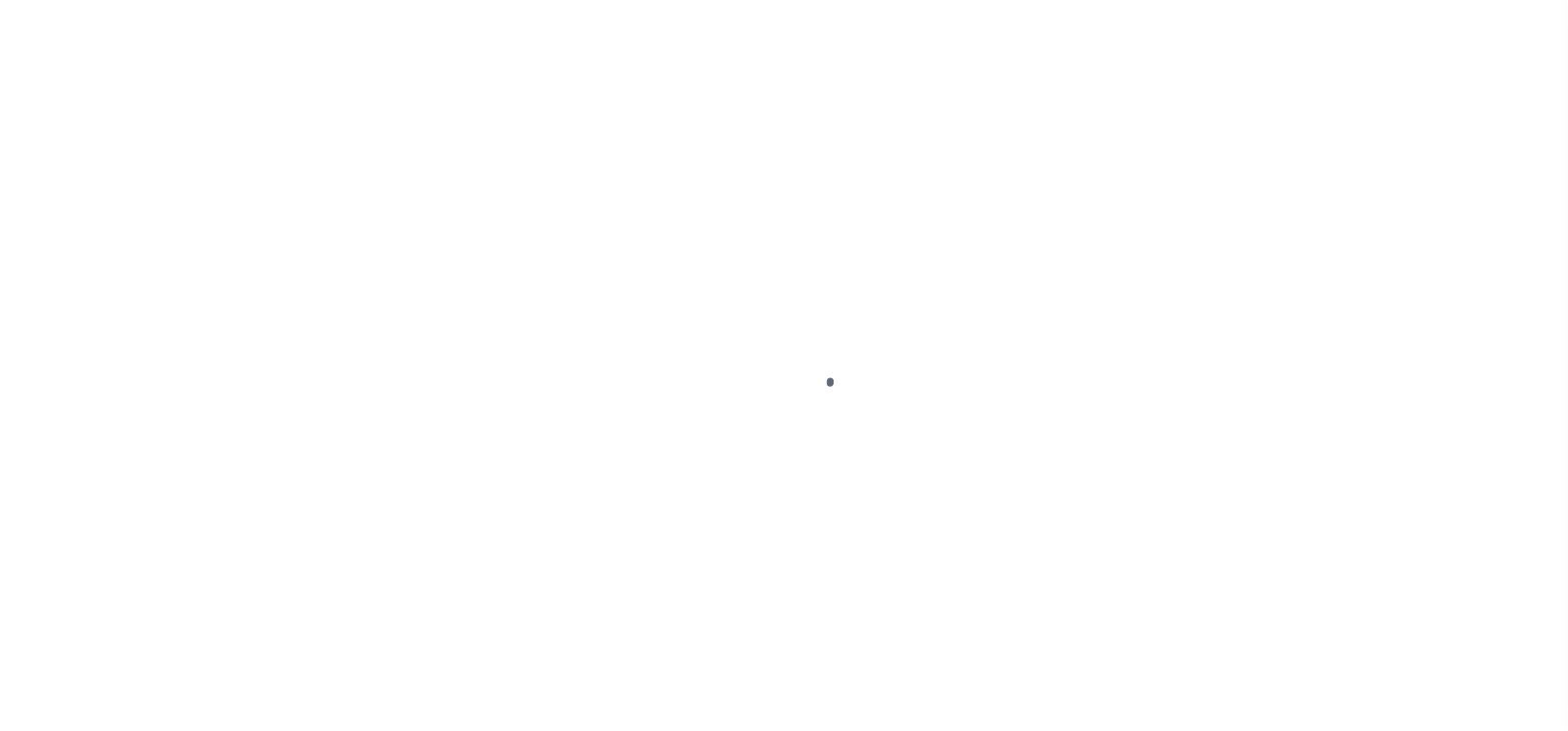
checkbox input "false"
type input "Semi Annual"
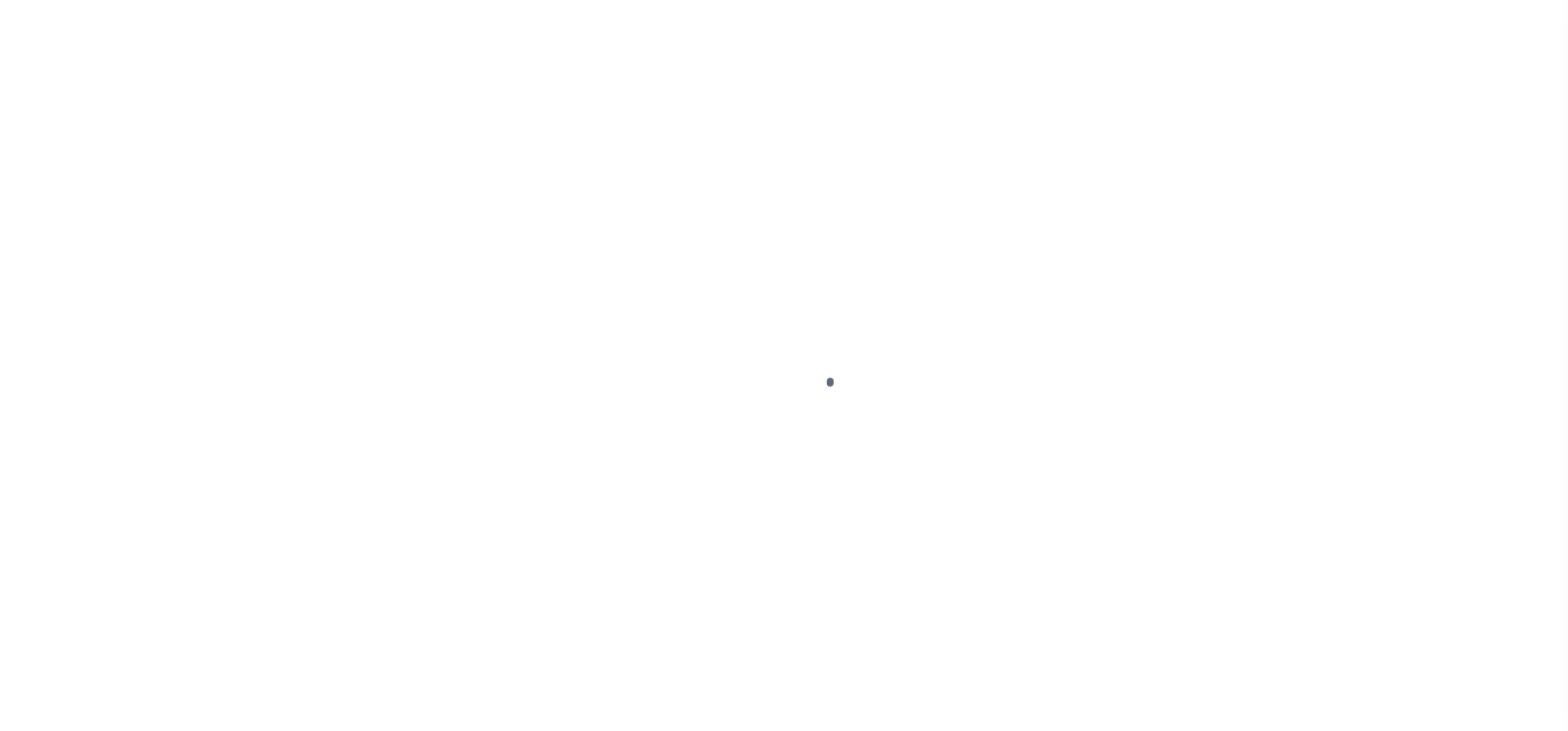
type input "12/21/2024"
select select "OP2"
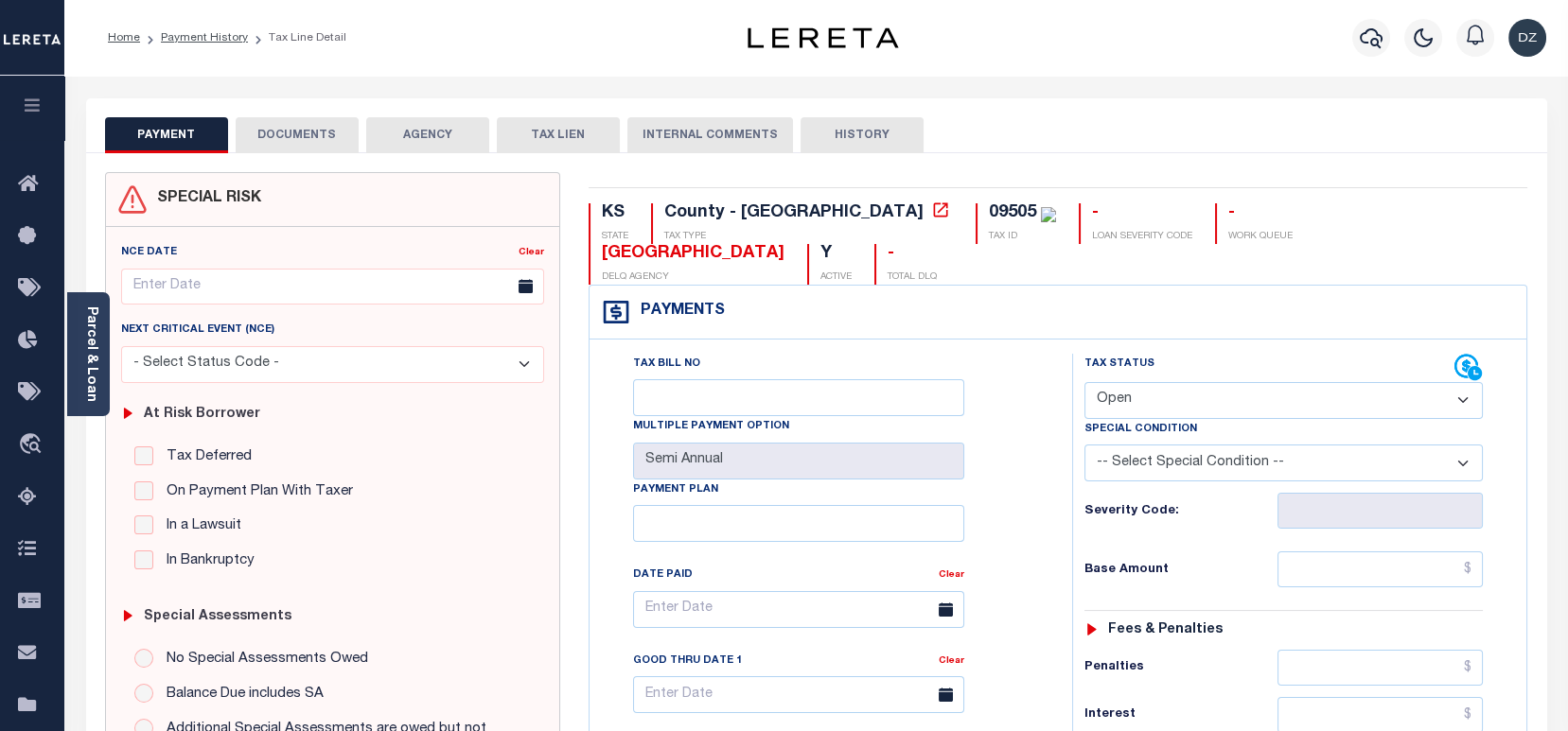
click at [989, 208] on div "09505" at bounding box center [1012, 213] width 47 height 17
copy div "09505"
click at [1422, 551] on input "text" at bounding box center [1380, 569] width 206 height 36
paste input "692.15"
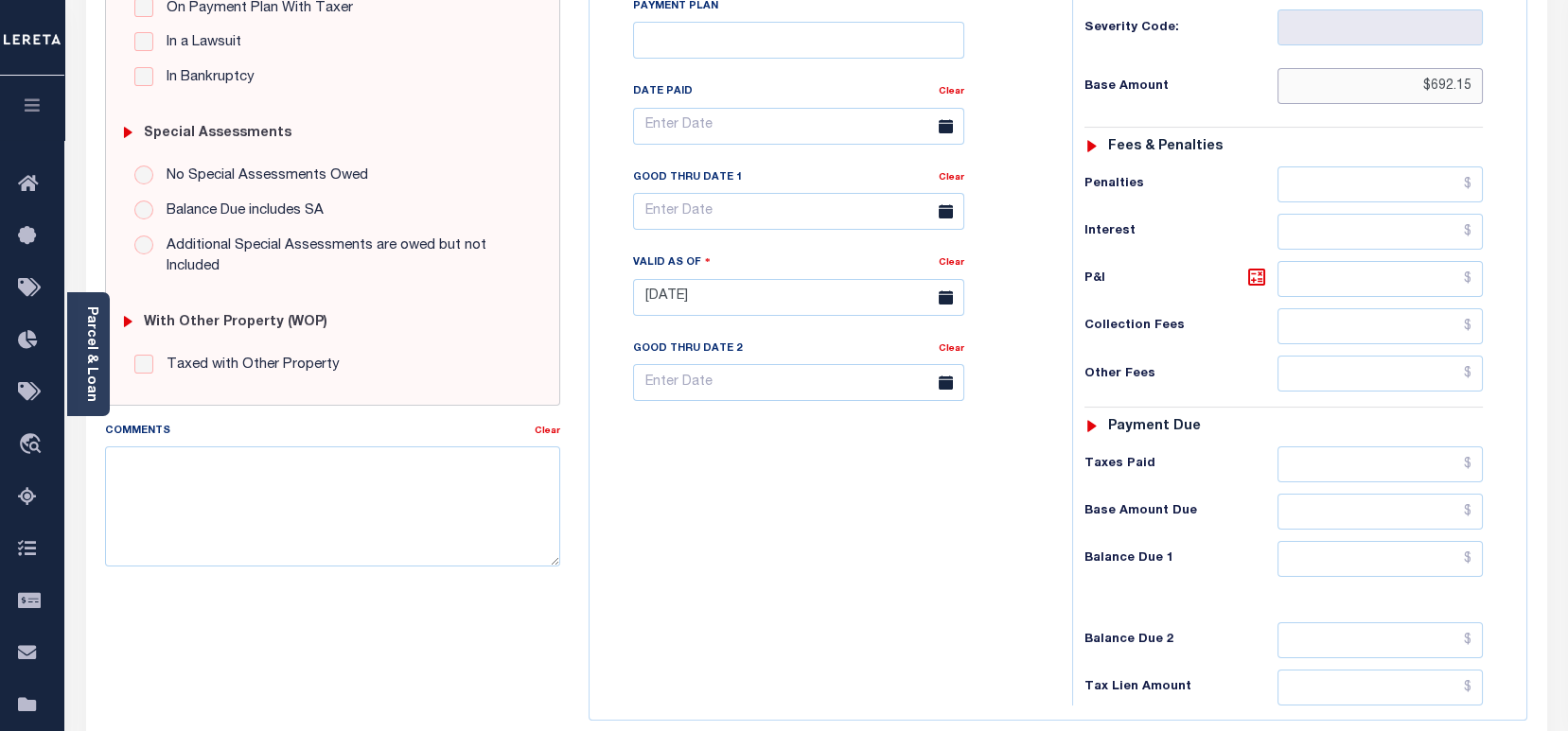
scroll to position [504, 0]
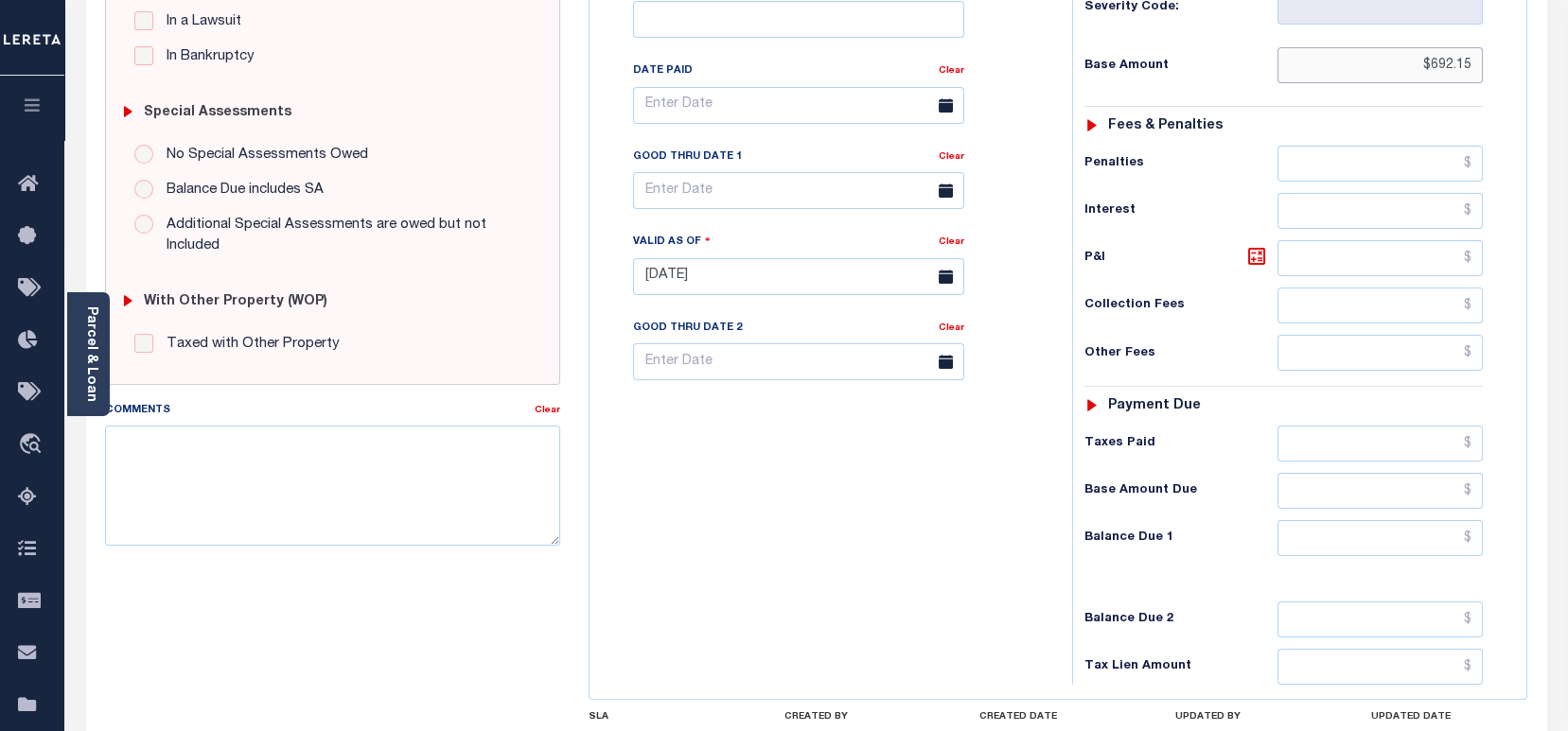
type input "$692.15"
type input "[DATE]"
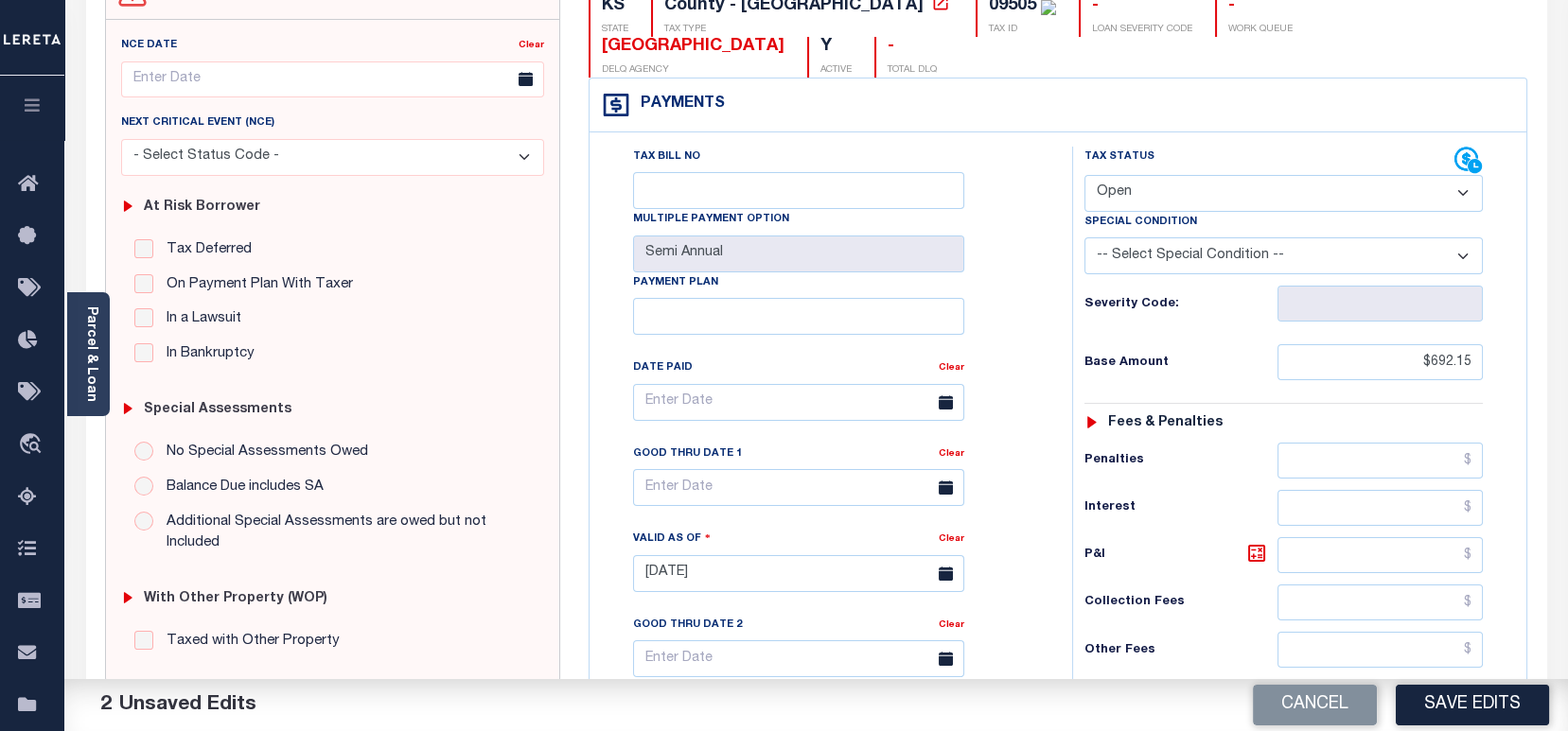
scroll to position [378, 0]
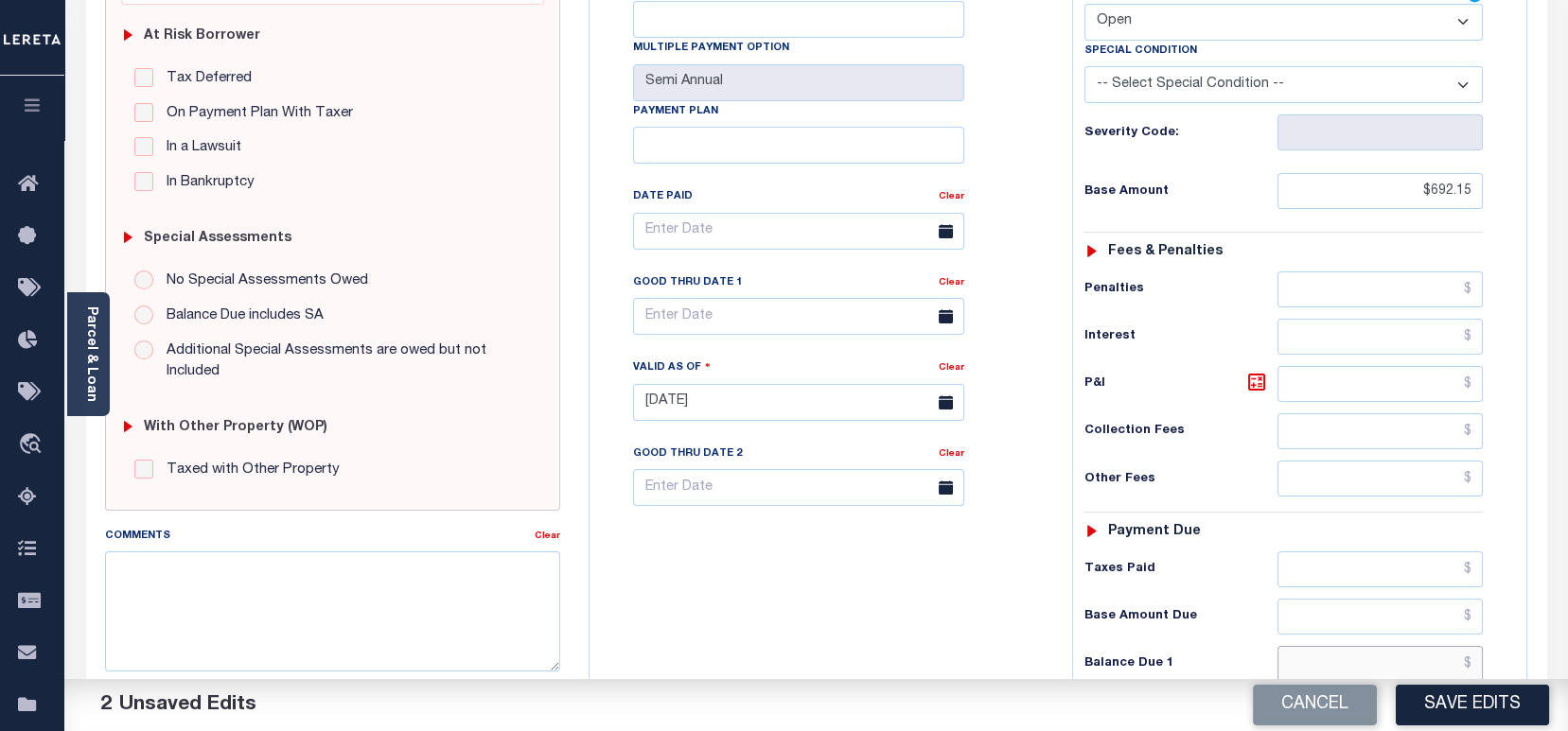
click at [1403, 646] on input "text" at bounding box center [1380, 664] width 206 height 36
click at [1408, 646] on input "text" at bounding box center [1380, 664] width 206 height 36
paste input "740.51"
type input "$740.51"
click at [1264, 370] on icon at bounding box center [1256, 381] width 23 height 23
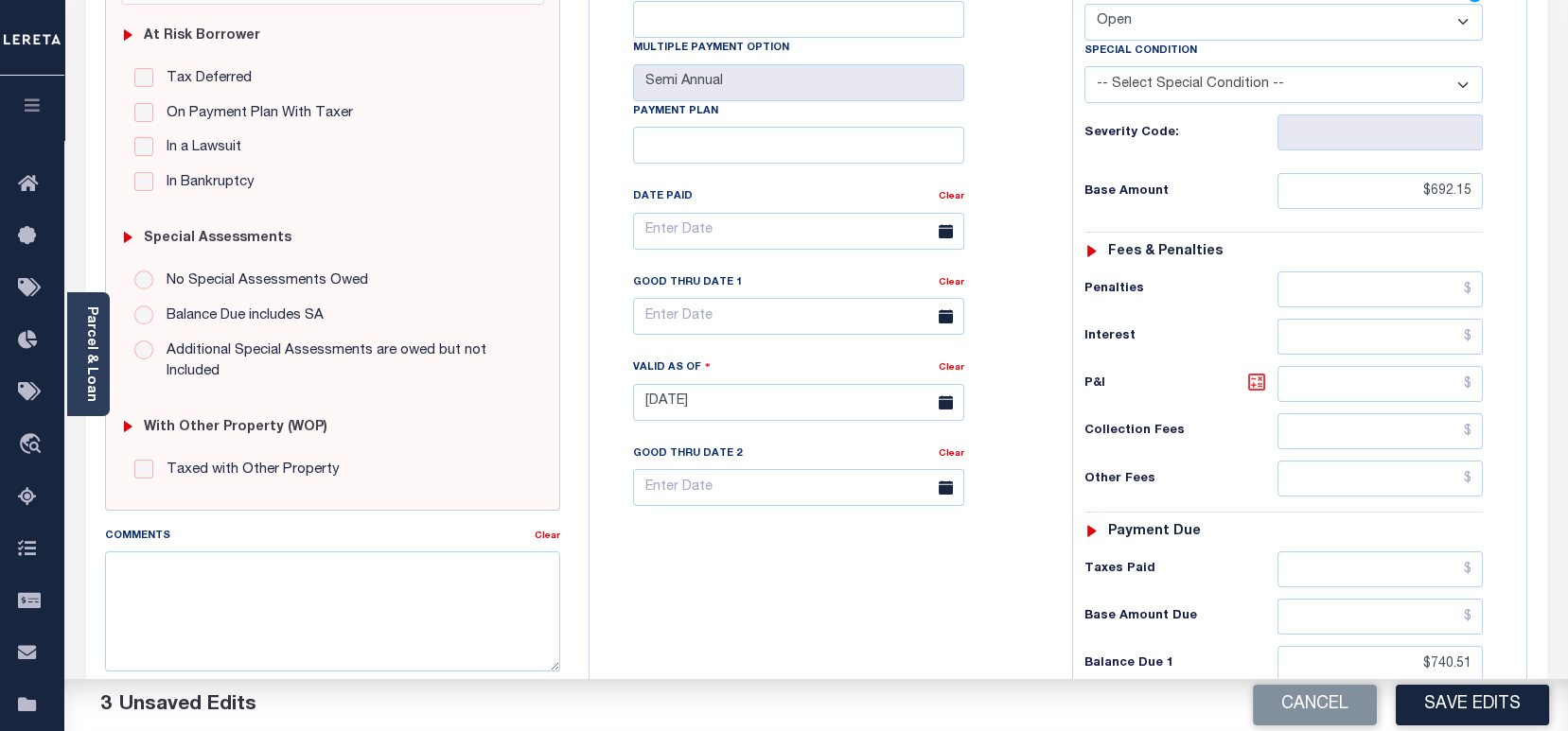
type input "$48.36"
click at [635, 298] on input "text" at bounding box center [799, 316] width 332 height 37
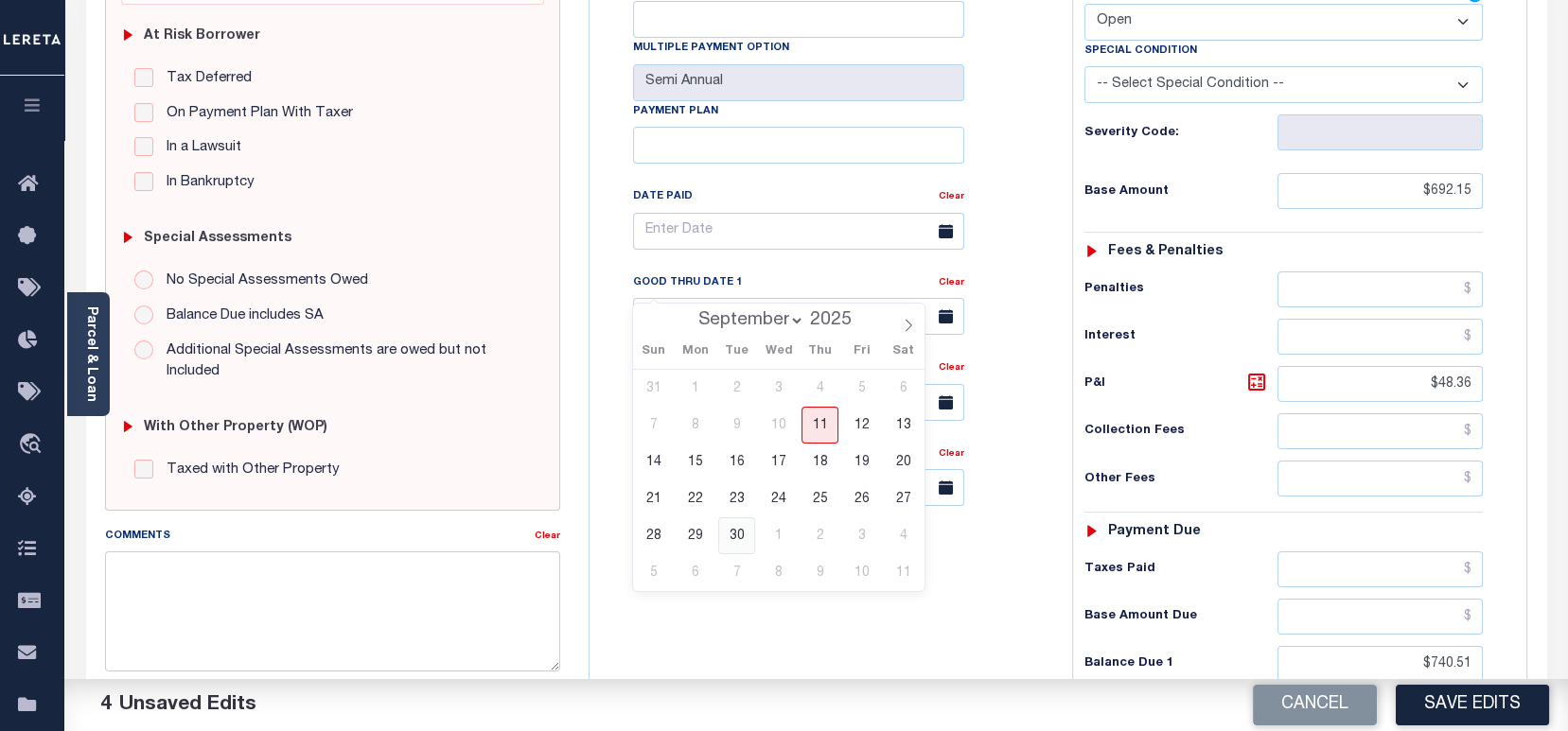
click at [736, 549] on span "30" at bounding box center [736, 535] width 37 height 37
type input "[DATE]"
click at [735, 519] on span "30" at bounding box center [736, 535] width 37 height 37
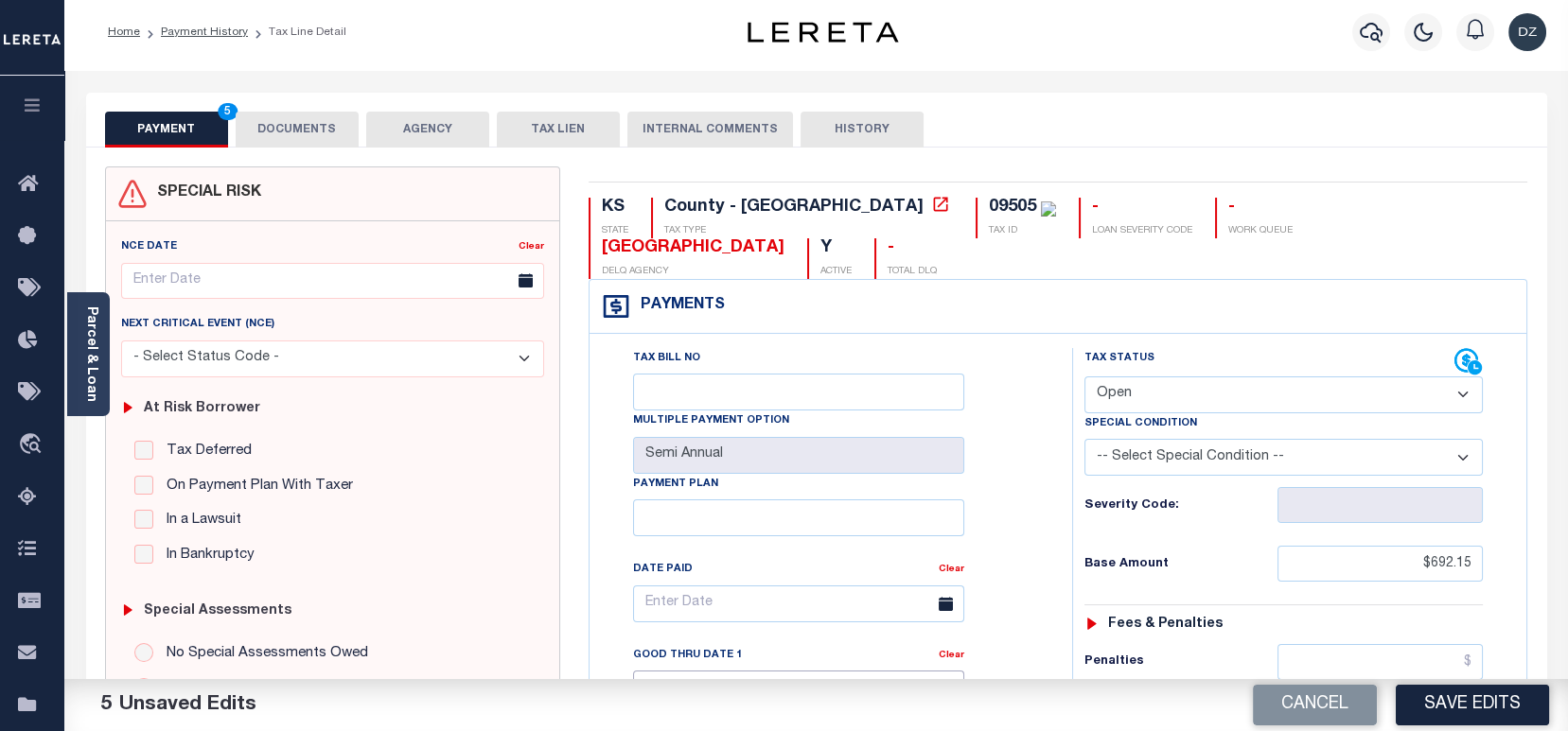
scroll to position [0, 0]
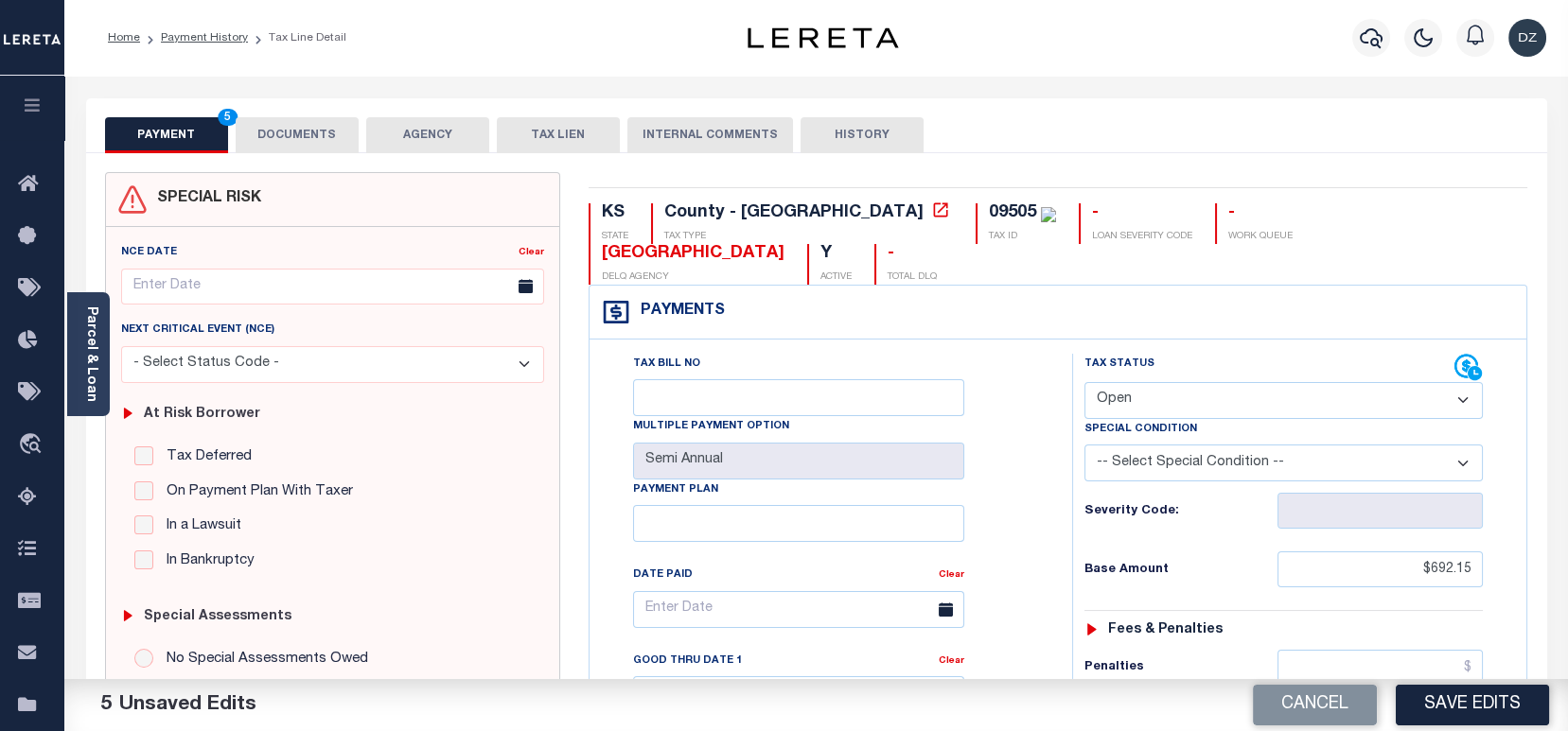
click at [333, 117] on div "PAYMENT 5 DOCUMENTS AGENCY DELINQUENT PAYEE TAX LIEN" at bounding box center [816, 126] width 1461 height 55
click at [285, 145] on button "DOCUMENTS" at bounding box center [297, 135] width 123 height 36
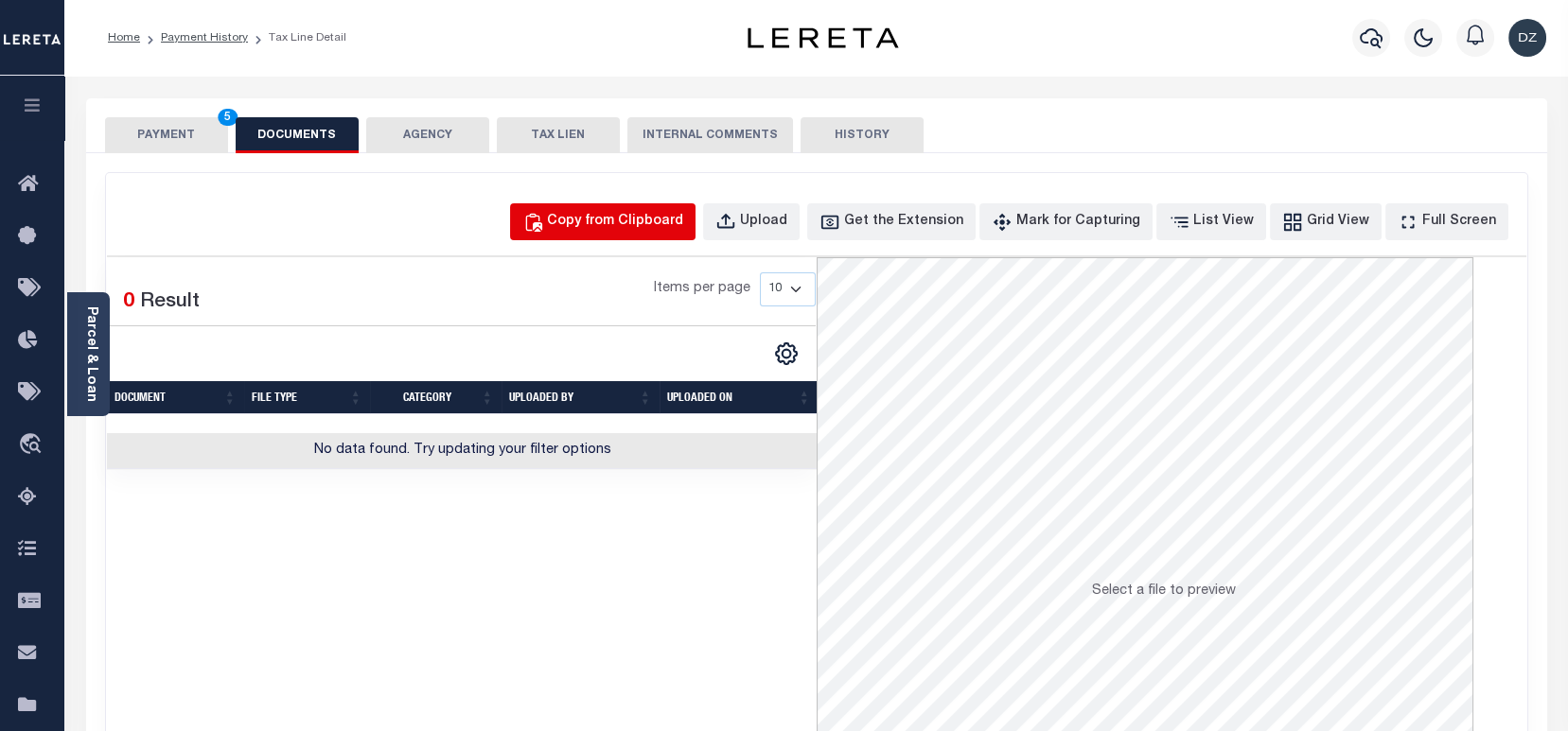
click at [627, 215] on div "Copy from Clipboard" at bounding box center [615, 222] width 136 height 21
select select "POP"
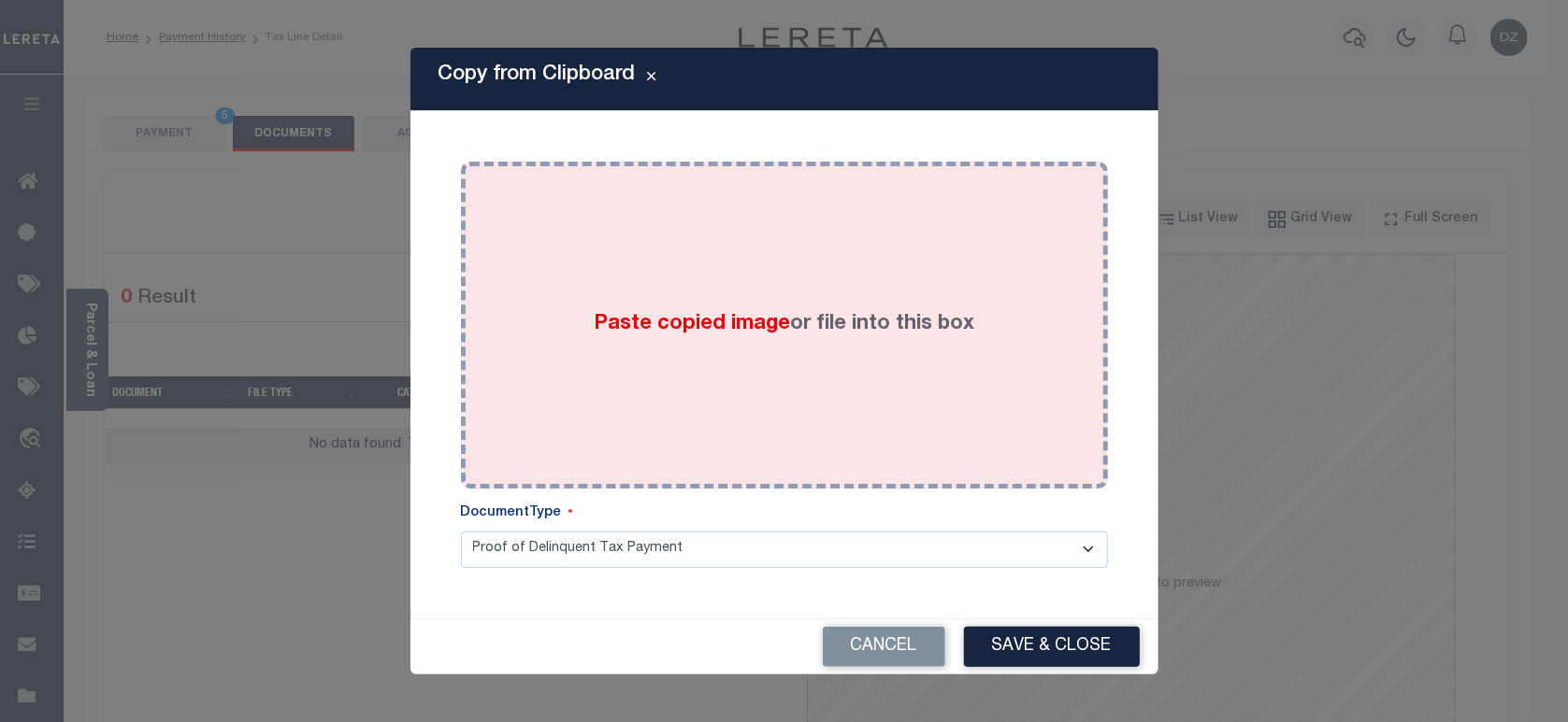
click at [705, 295] on div "Paste copied image or file into this box" at bounding box center [784, 325] width 619 height 299
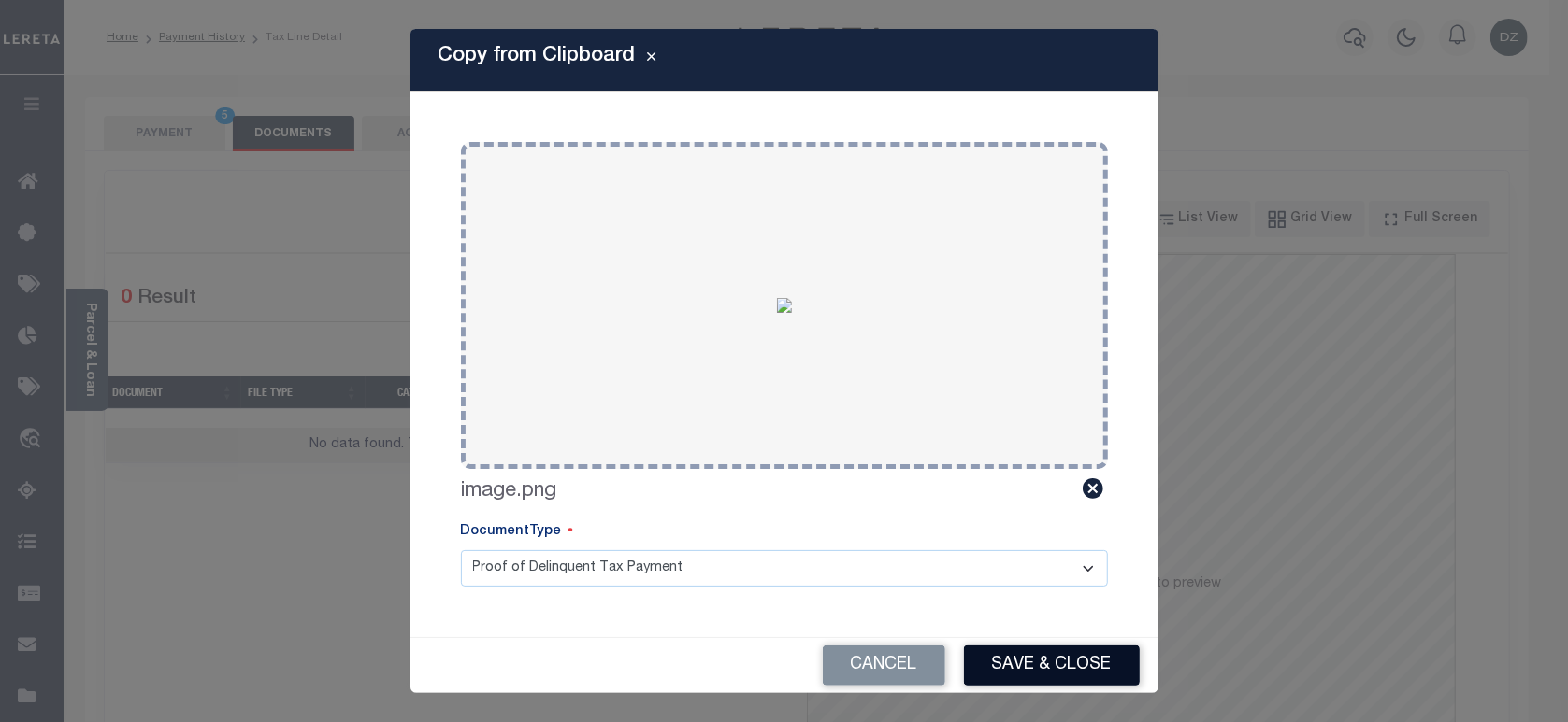
click at [1009, 666] on button "Save & Close" at bounding box center [1052, 666] width 176 height 40
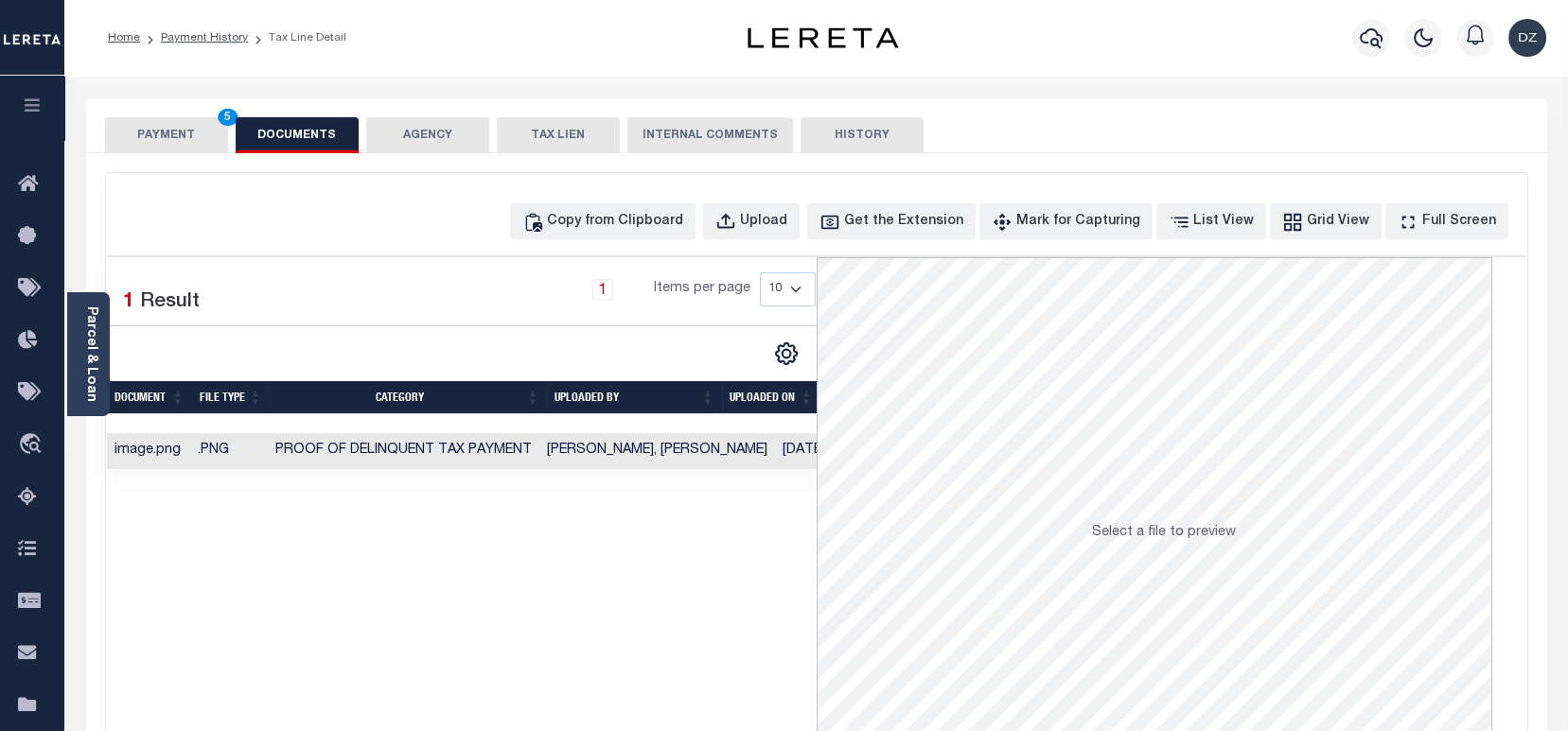
click at [142, 136] on button "PAYMENT 5" at bounding box center [166, 135] width 123 height 36
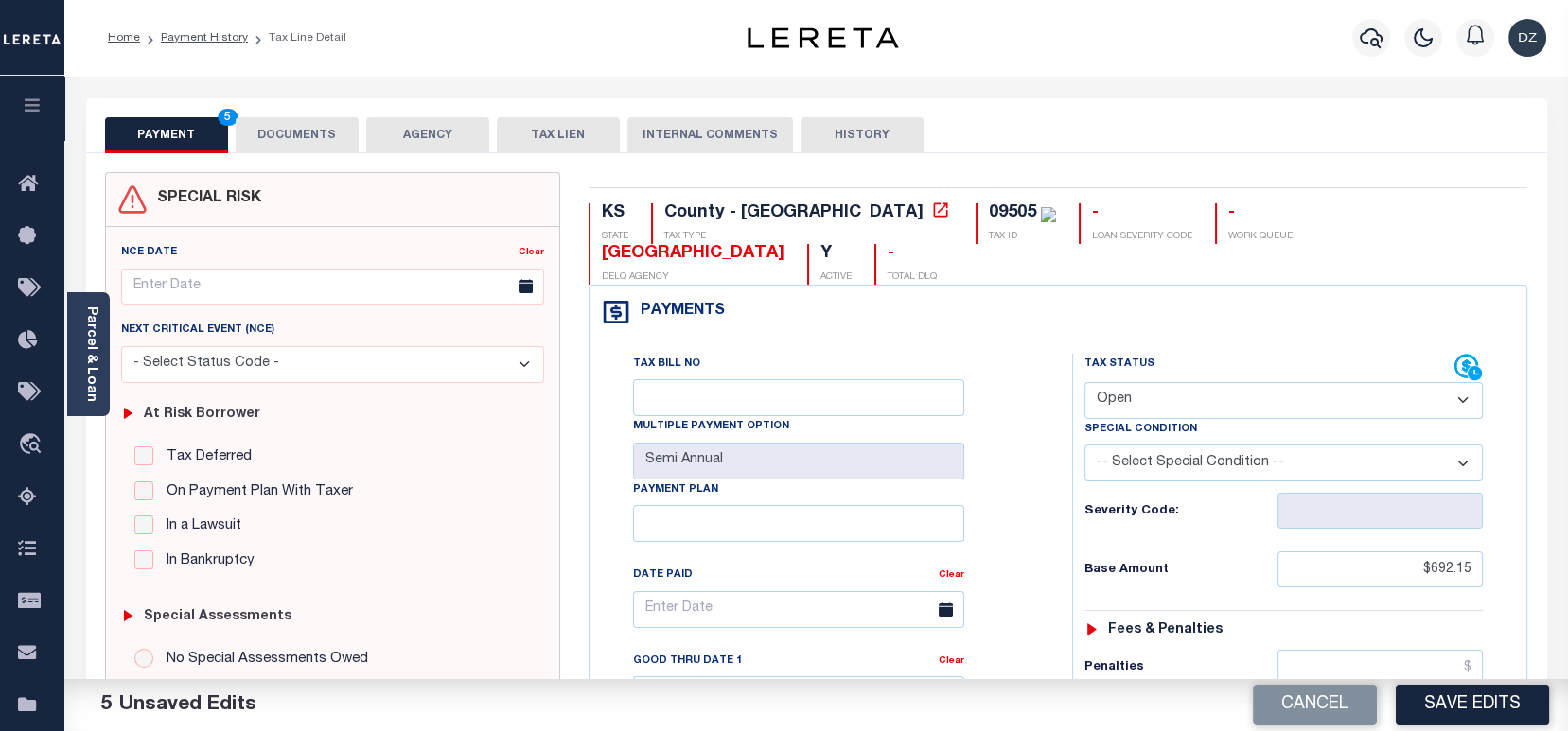
click at [1185, 382] on select "- Select Status Code - Open Due/Unpaid Paid Incomplete No Tax Due Internal Refu…" at bounding box center [1283, 400] width 398 height 37
select select "DUE"
click at [1085, 382] on select "- Select Status Code - Open Due/Unpaid Paid Incomplete No Tax Due Internal Refu…" at bounding box center [1283, 400] width 398 height 37
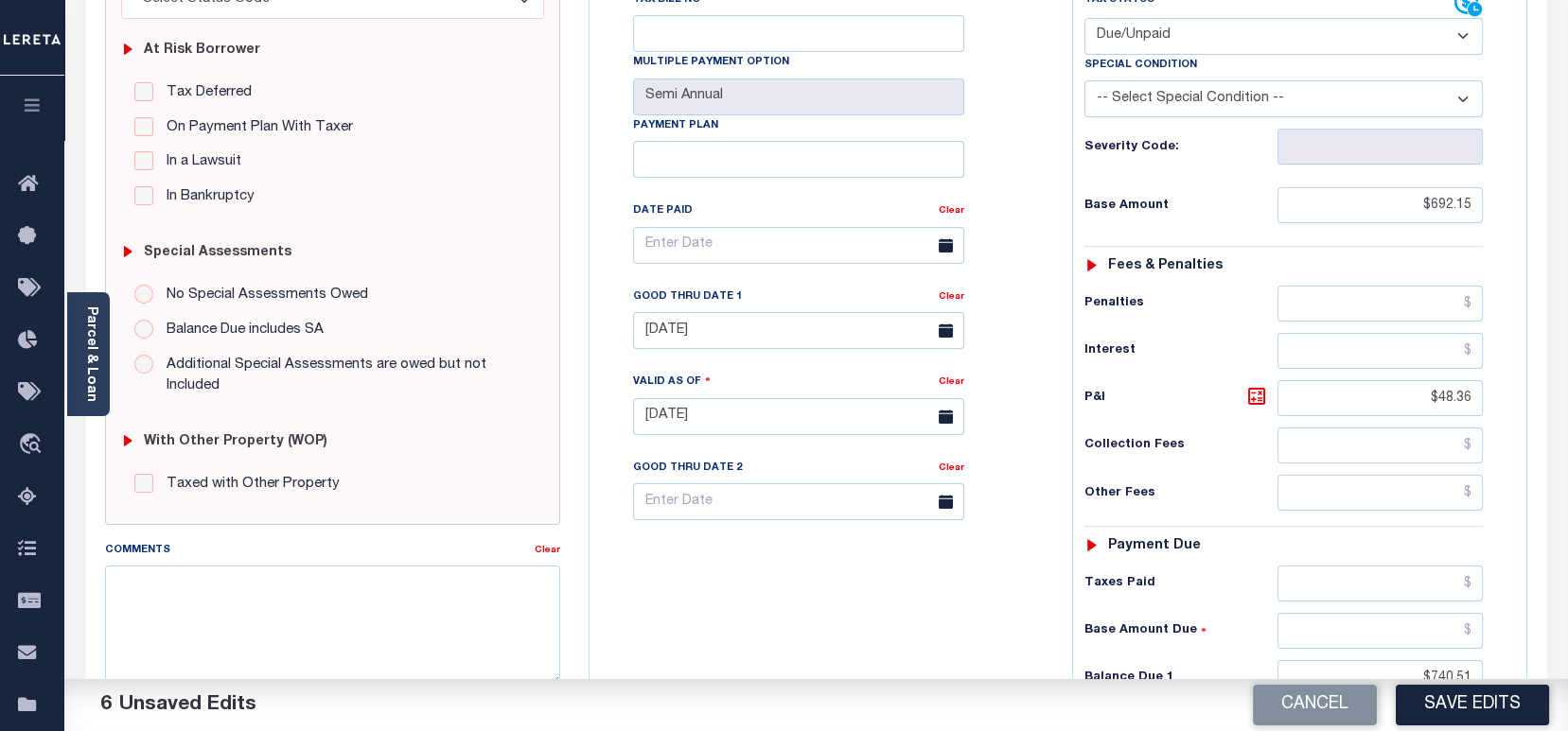
scroll to position [378, 0]
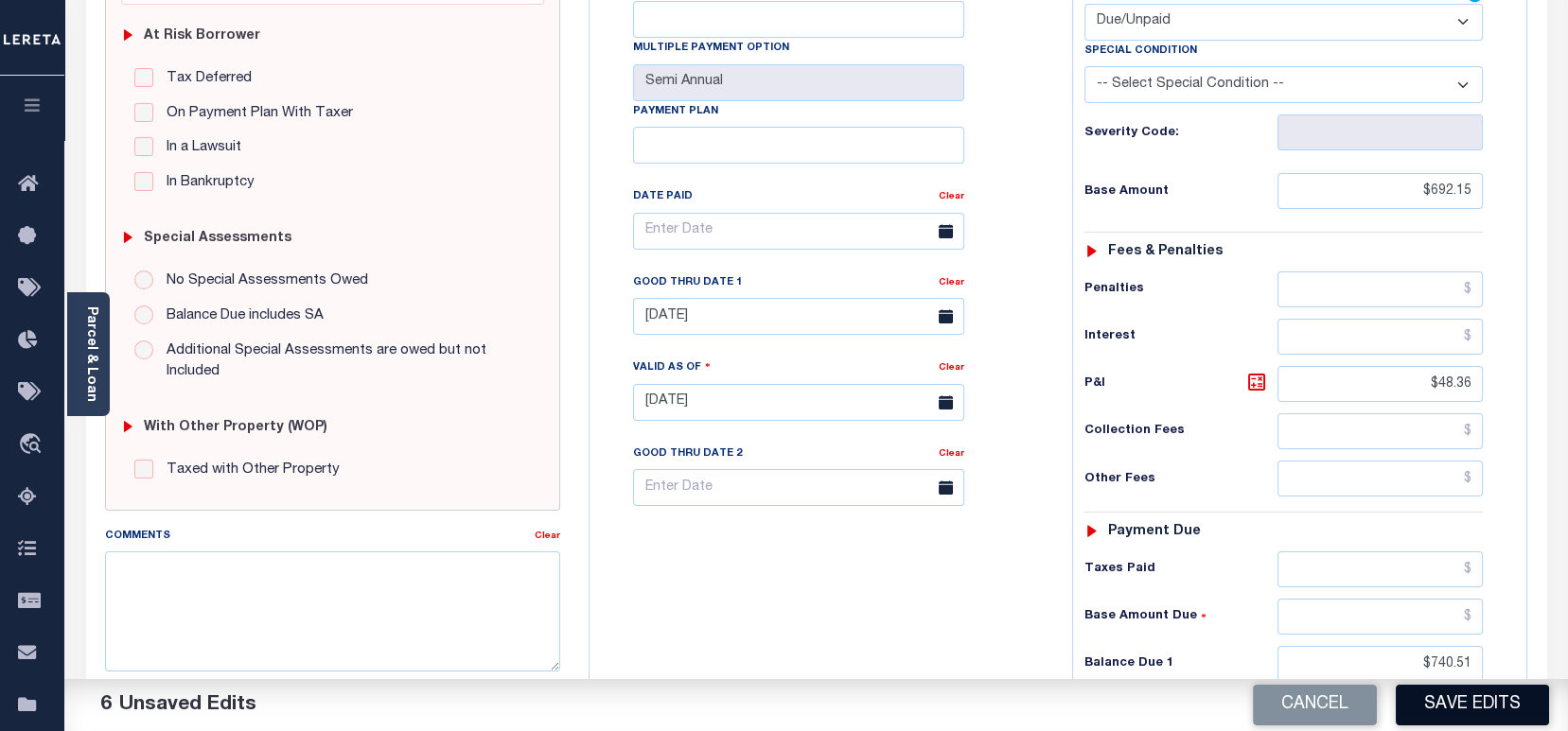
click at [1455, 708] on button "Save Edits" at bounding box center [1471, 705] width 153 height 41
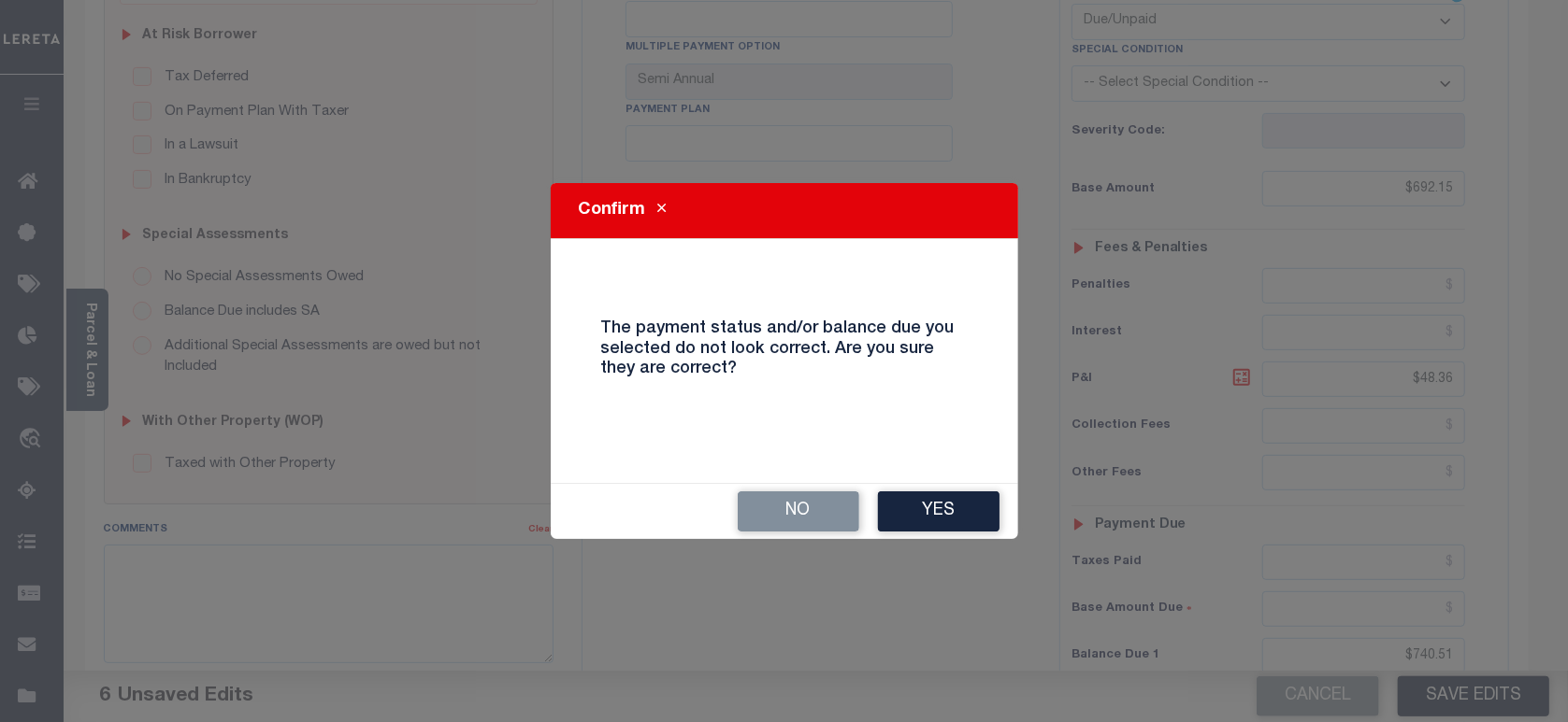
click at [952, 484] on div "No Yes" at bounding box center [784, 512] width 468 height 55
click at [959, 502] on button "Yes" at bounding box center [937, 511] width 121 height 40
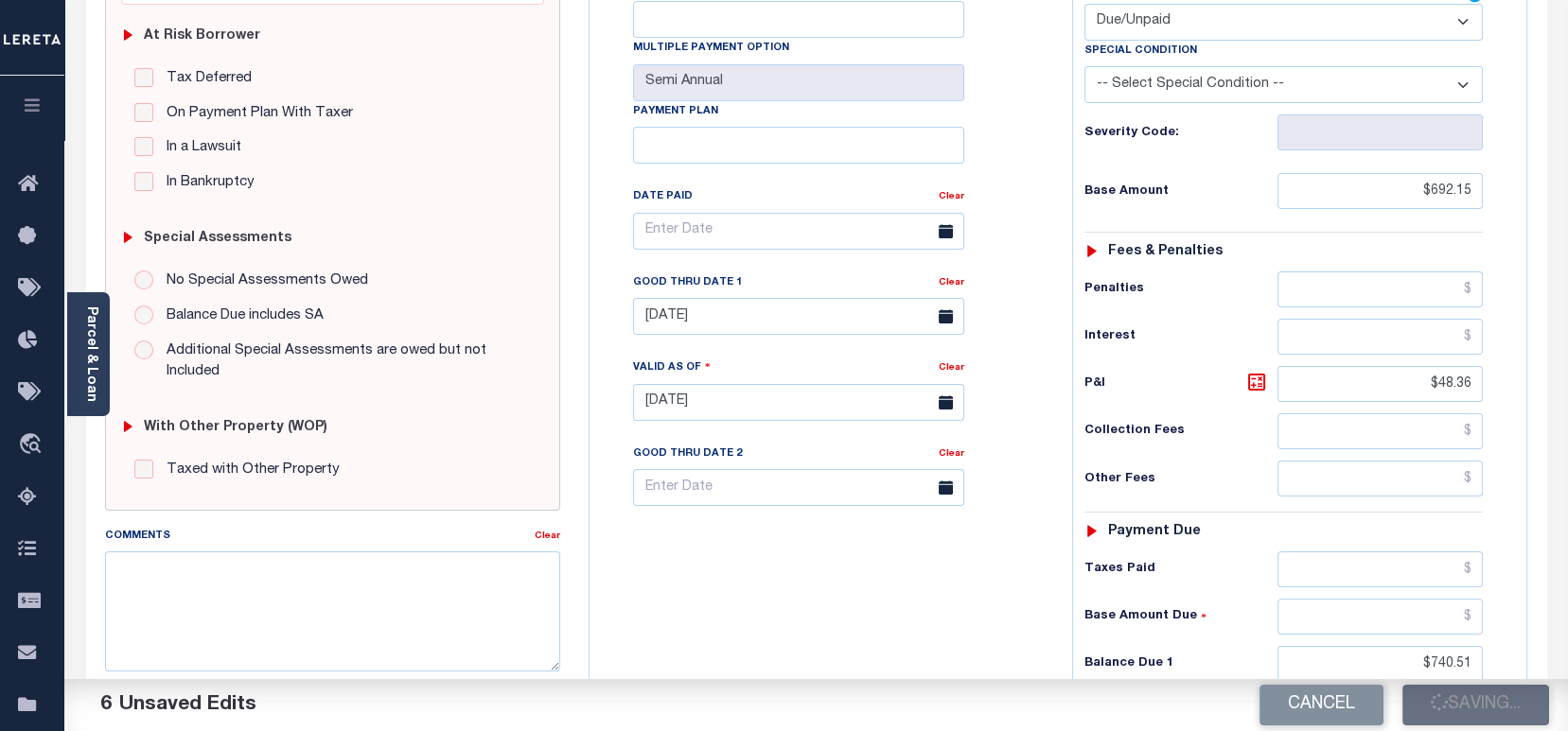
checkbox input "false"
type input "$692.15"
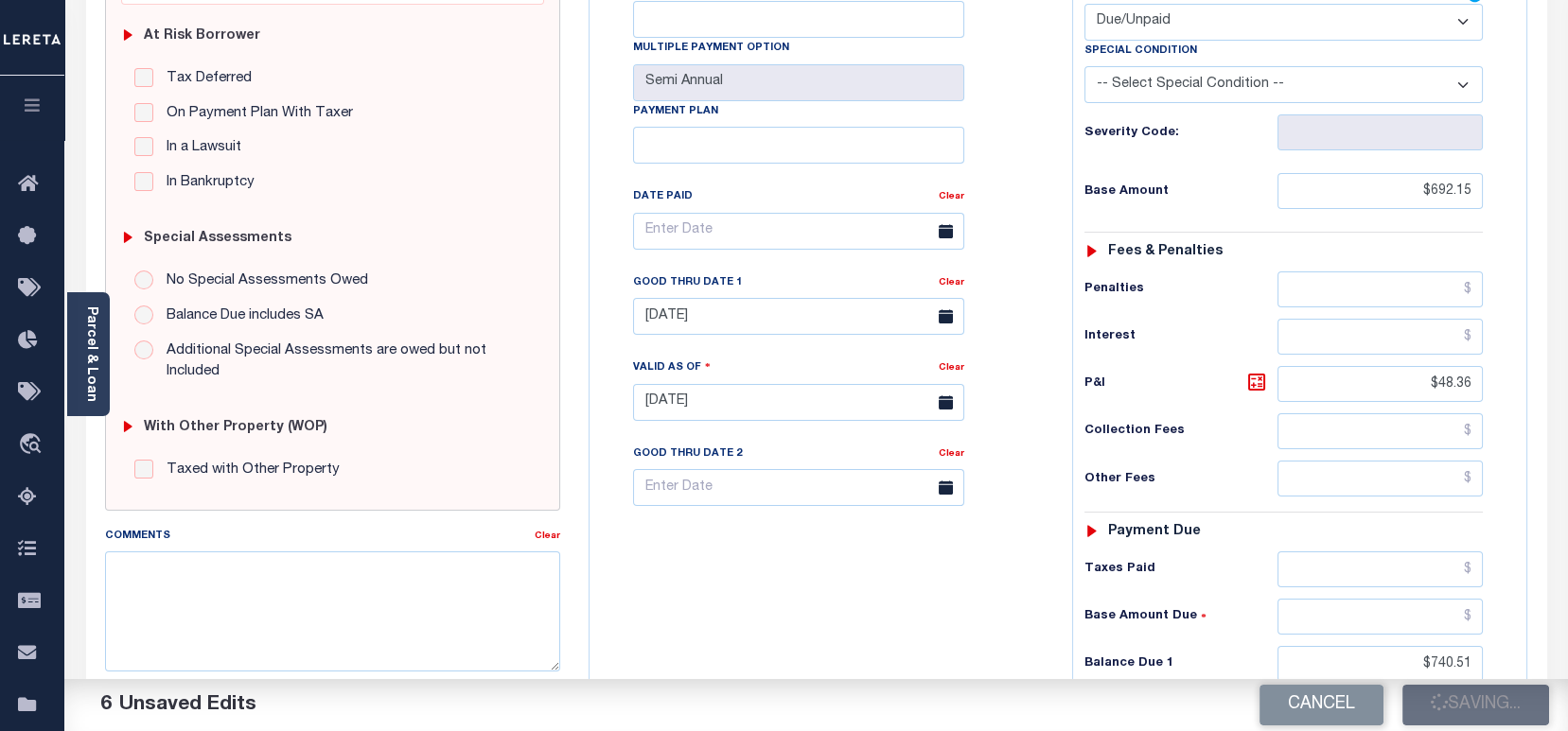
type input "$48.36"
type input "$740.51"
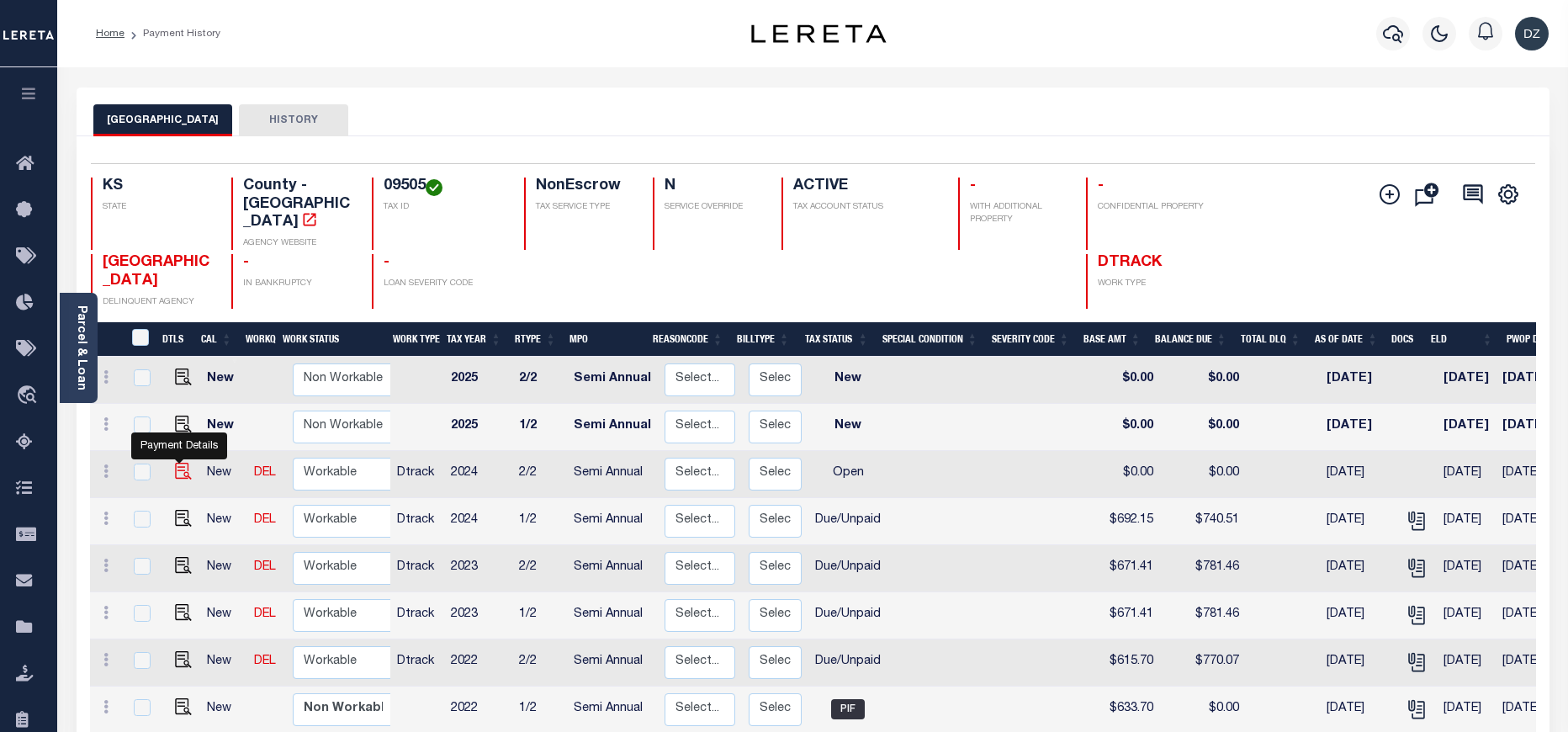
click at [178, 463] on img "" at bounding box center [183, 471] width 17 height 17
checkbox input "true"
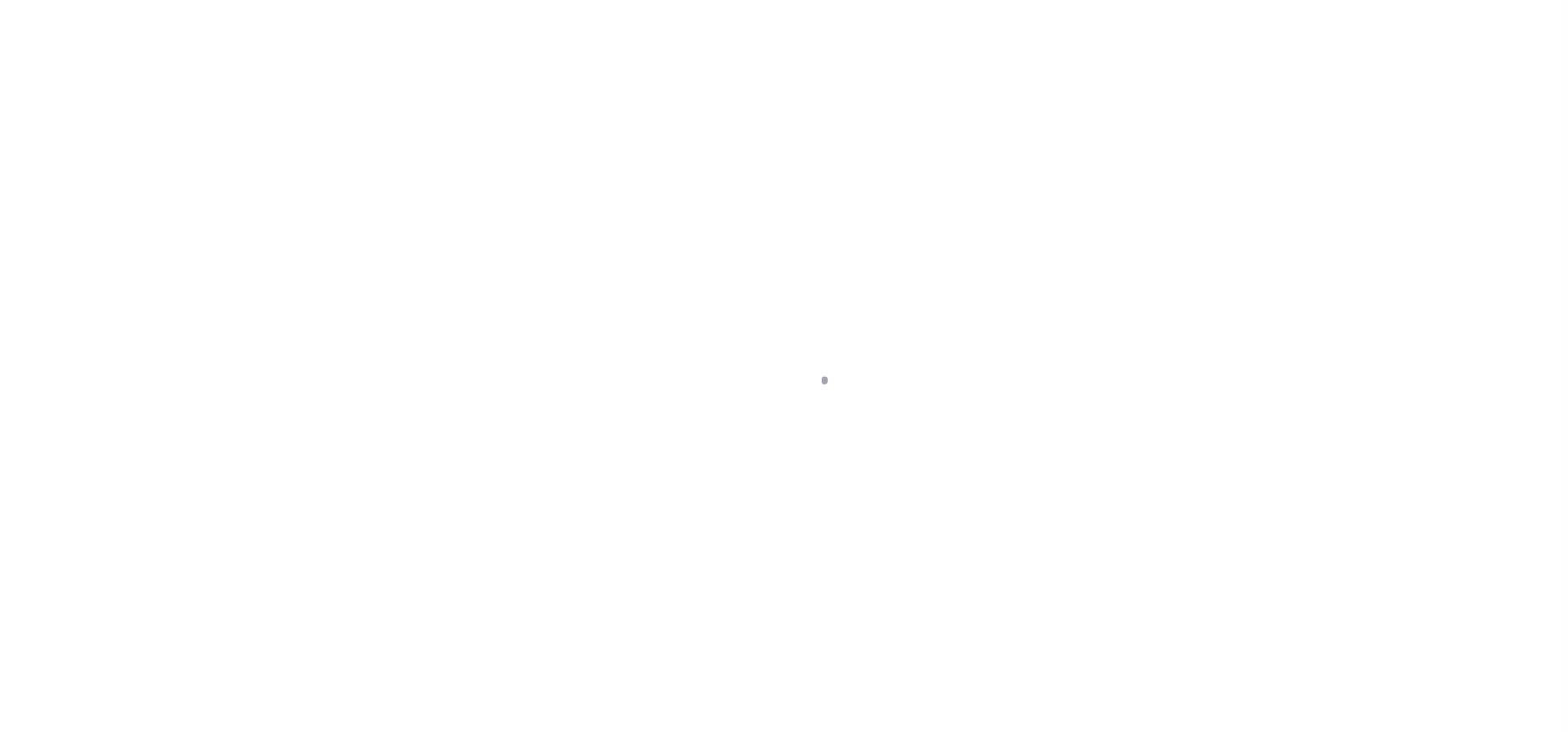
select select "OP2"
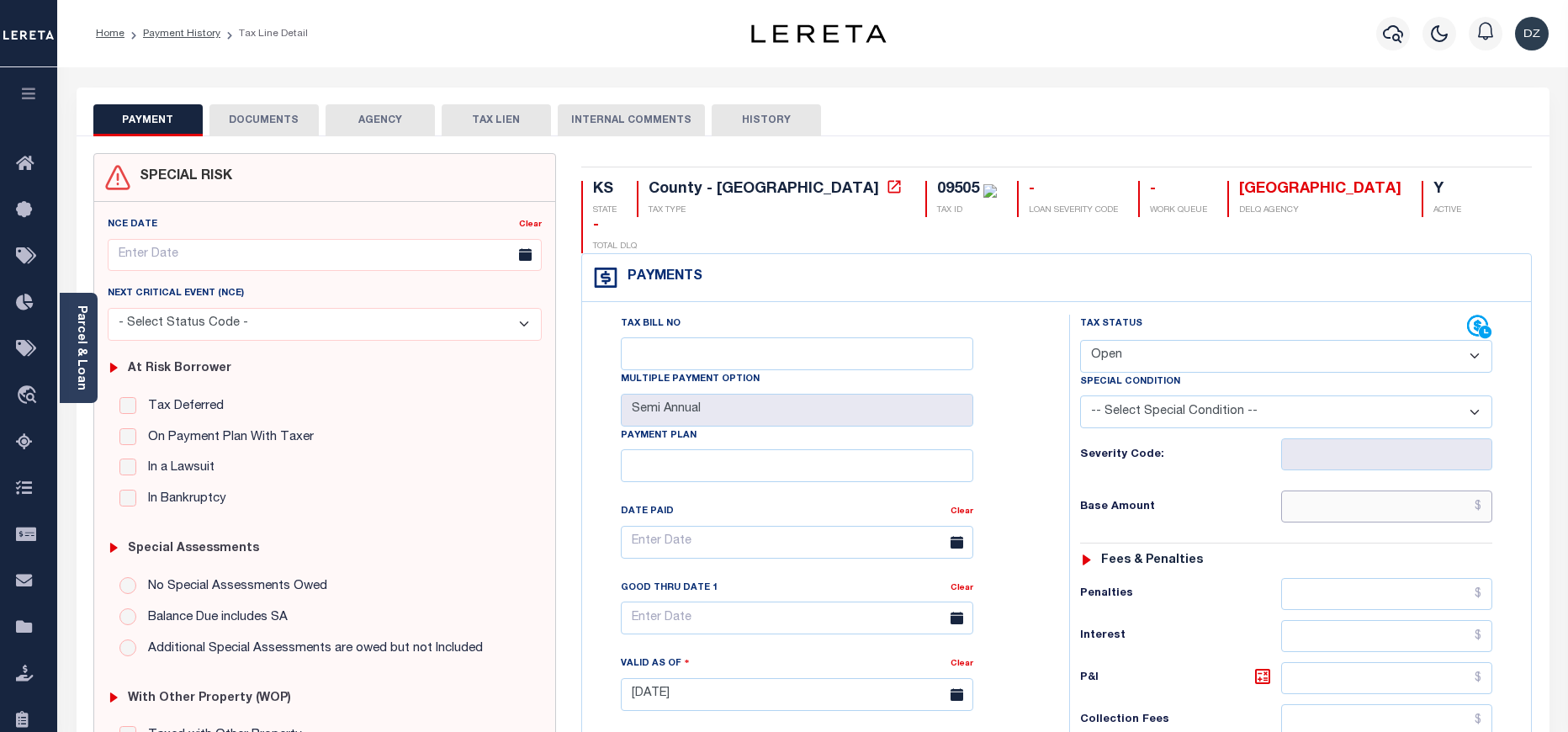
click at [1374, 490] on input "text" at bounding box center [1387, 506] width 212 height 32
paste input "692.15"
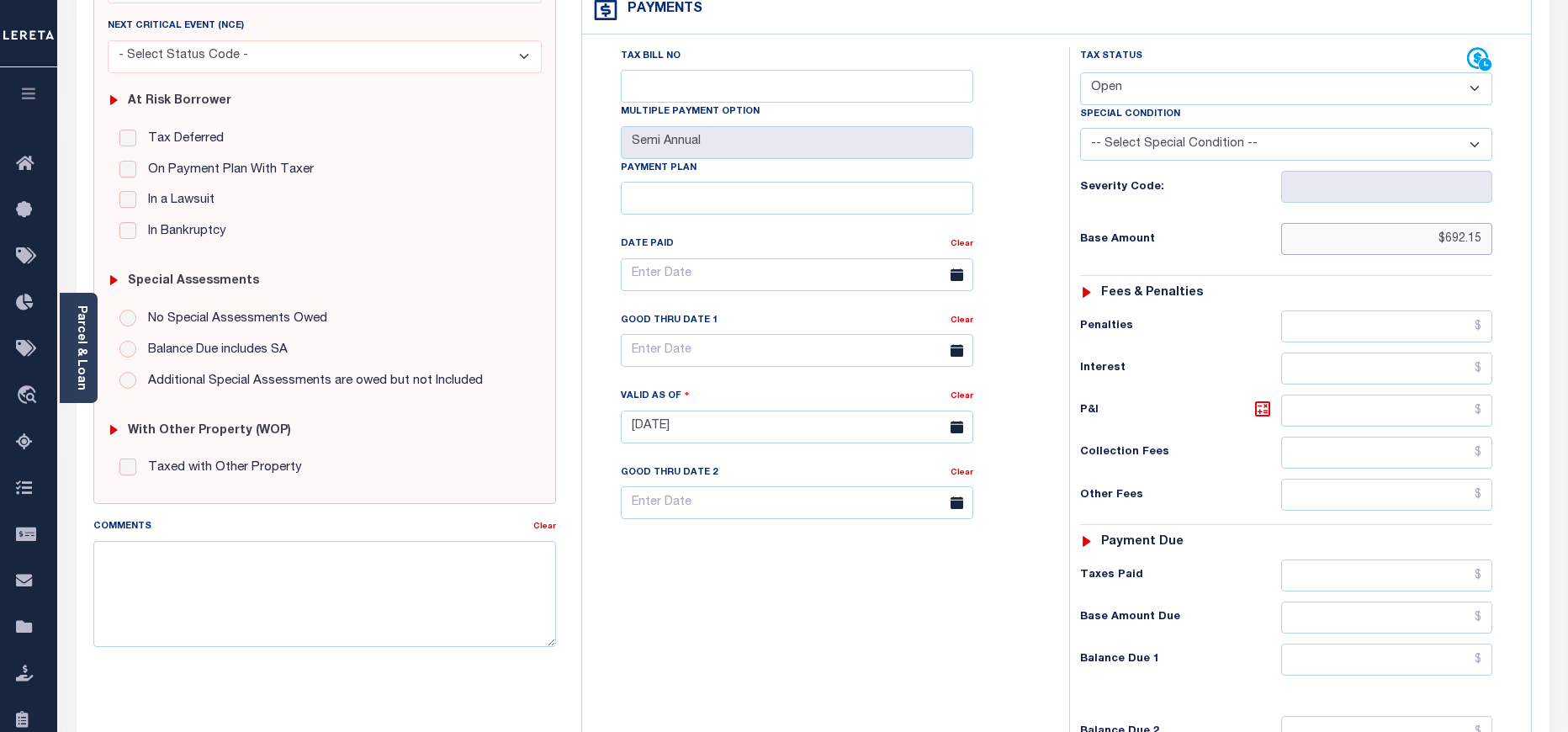
scroll to position [378, 0]
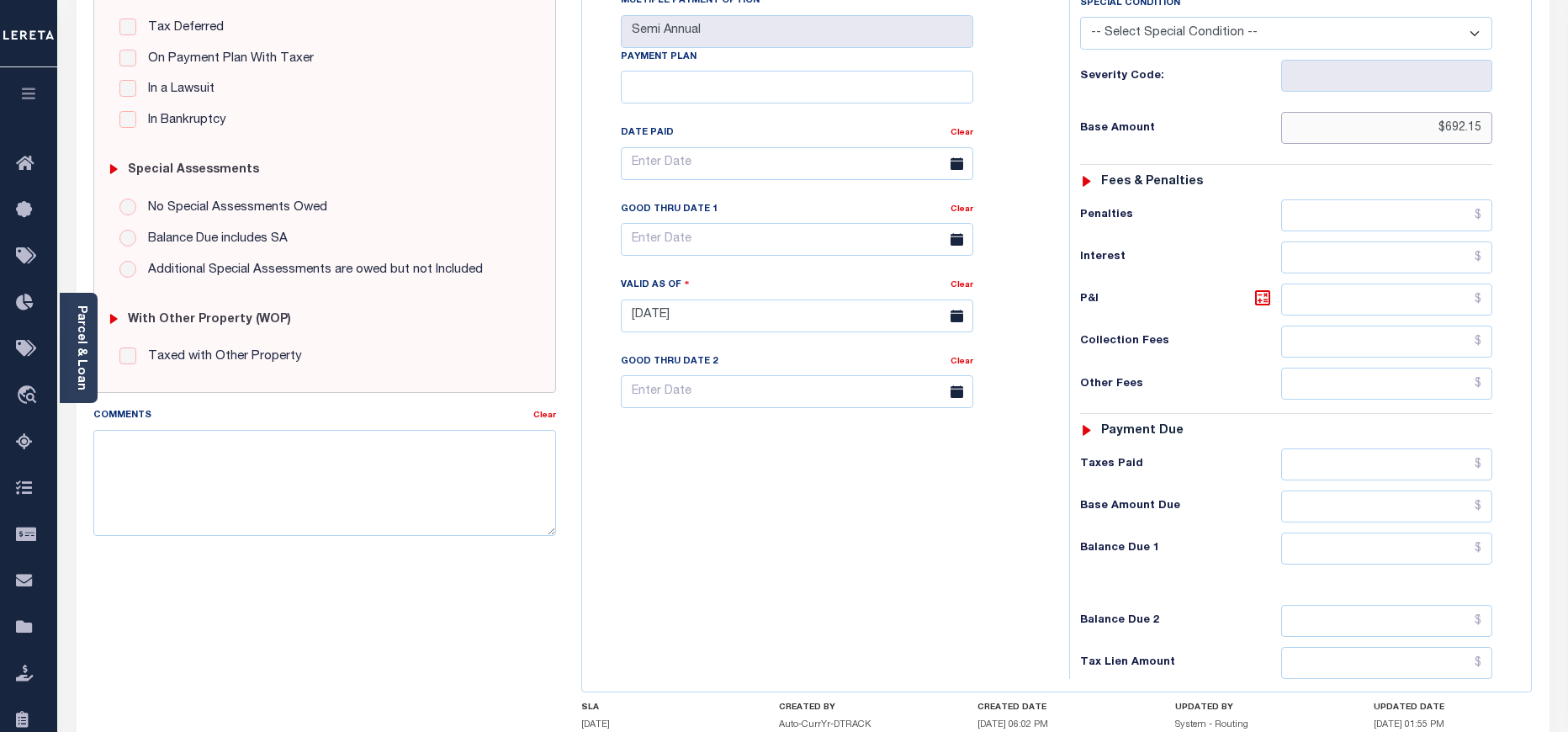
type input "$692.15"
type input "[DATE]"
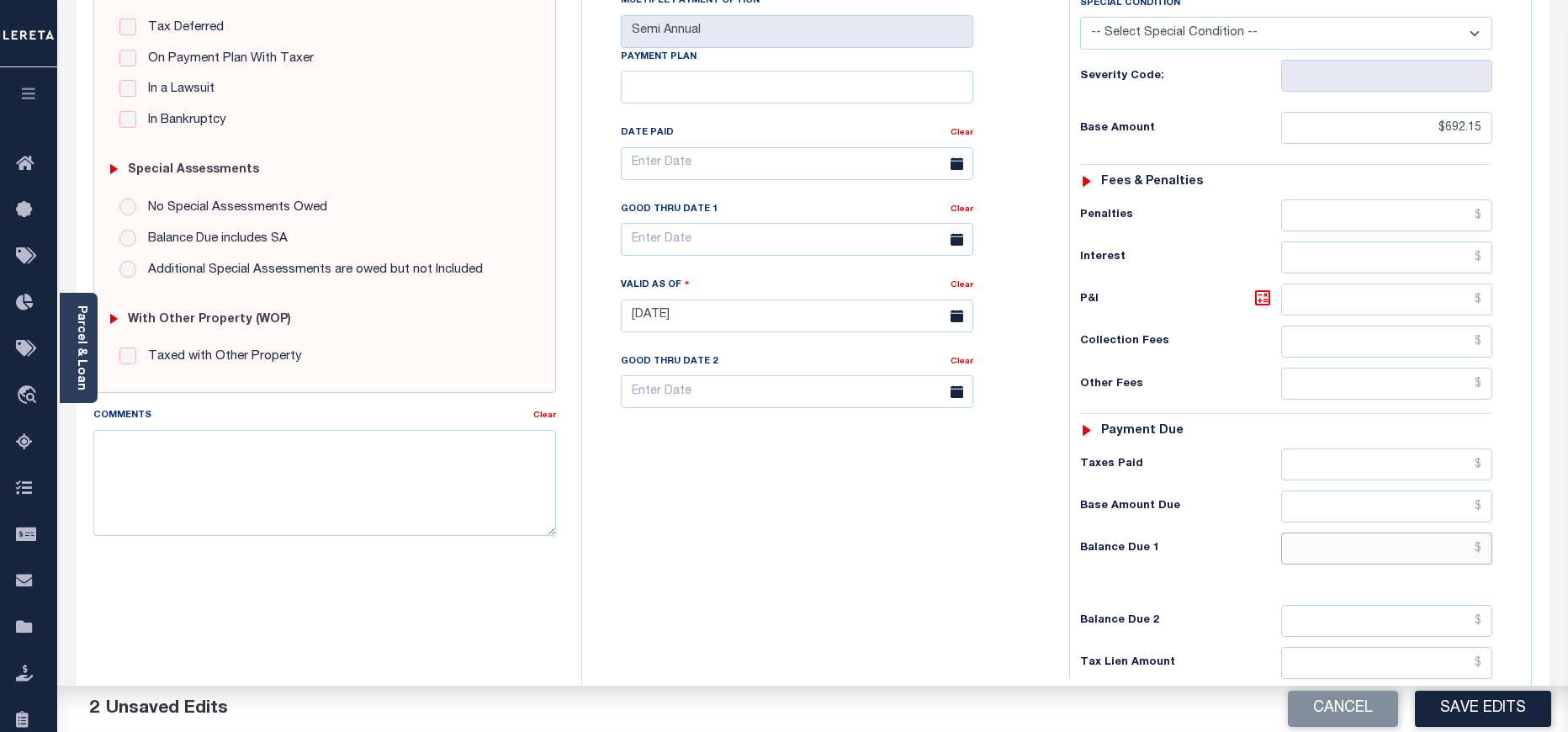
click at [1418, 533] on input "text" at bounding box center [1387, 549] width 212 height 32
paste input "740.51"
type input "$740.51"
click at [1261, 288] on icon at bounding box center [1262, 298] width 20 height 20
type input "$48.36"
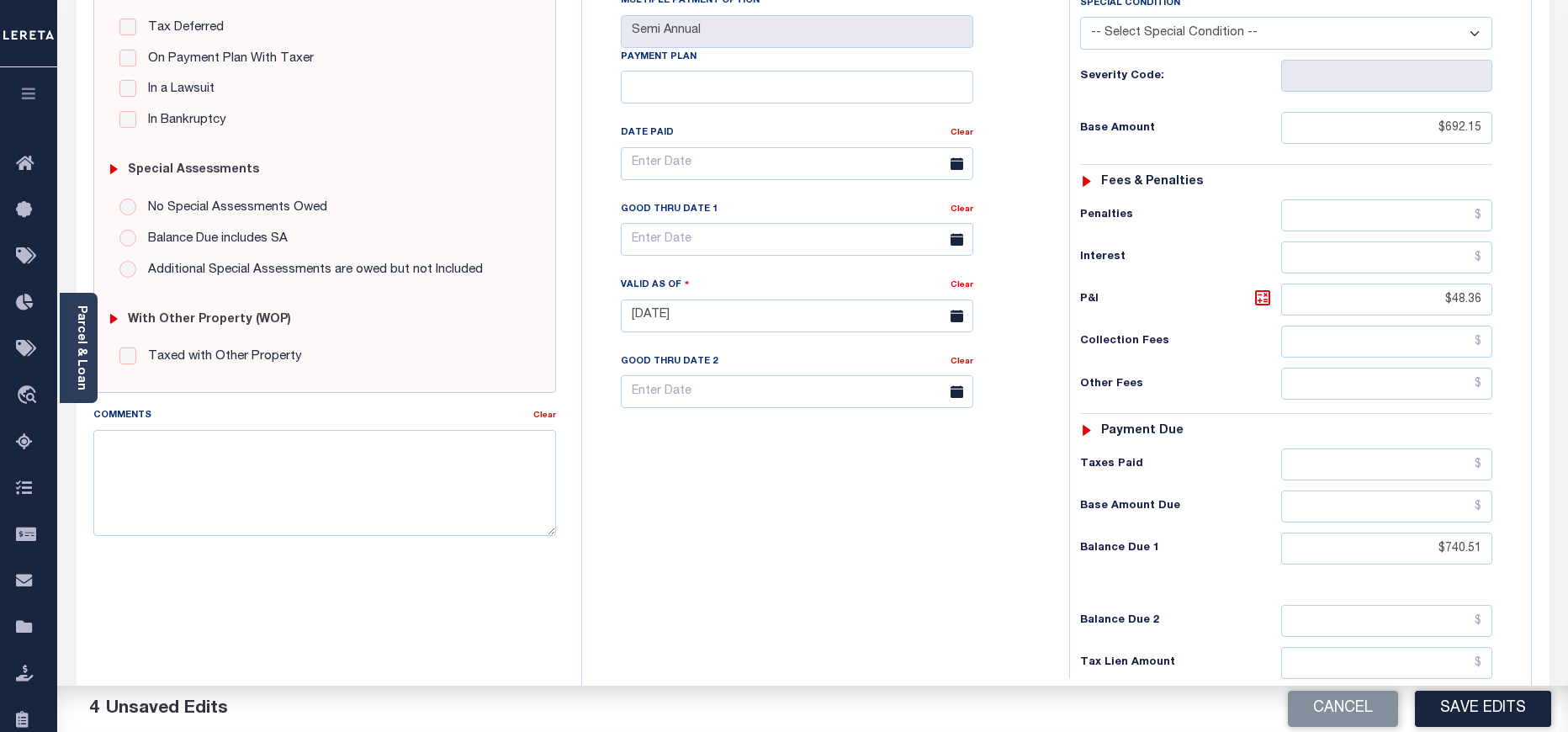
click at [696, 227] on div "Tax Bill No Multiple Payment Option Semi Annual Payment Plan Clear Clear Valid …" at bounding box center [820, 171] width 445 height 472
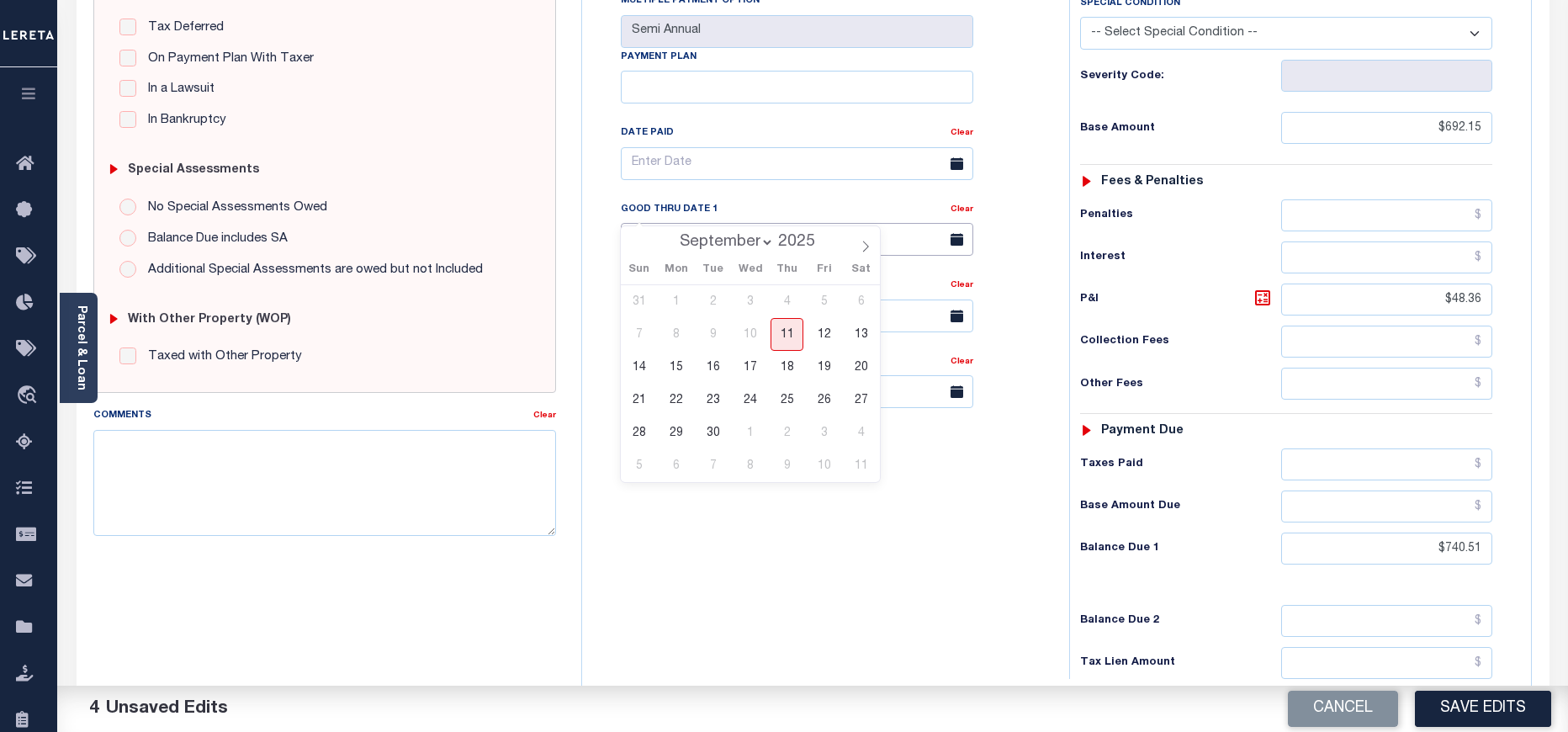
click at [663, 223] on input "text" at bounding box center [796, 239] width 352 height 33
click at [714, 436] on span "30" at bounding box center [712, 433] width 33 height 33
type input "[DATE]"
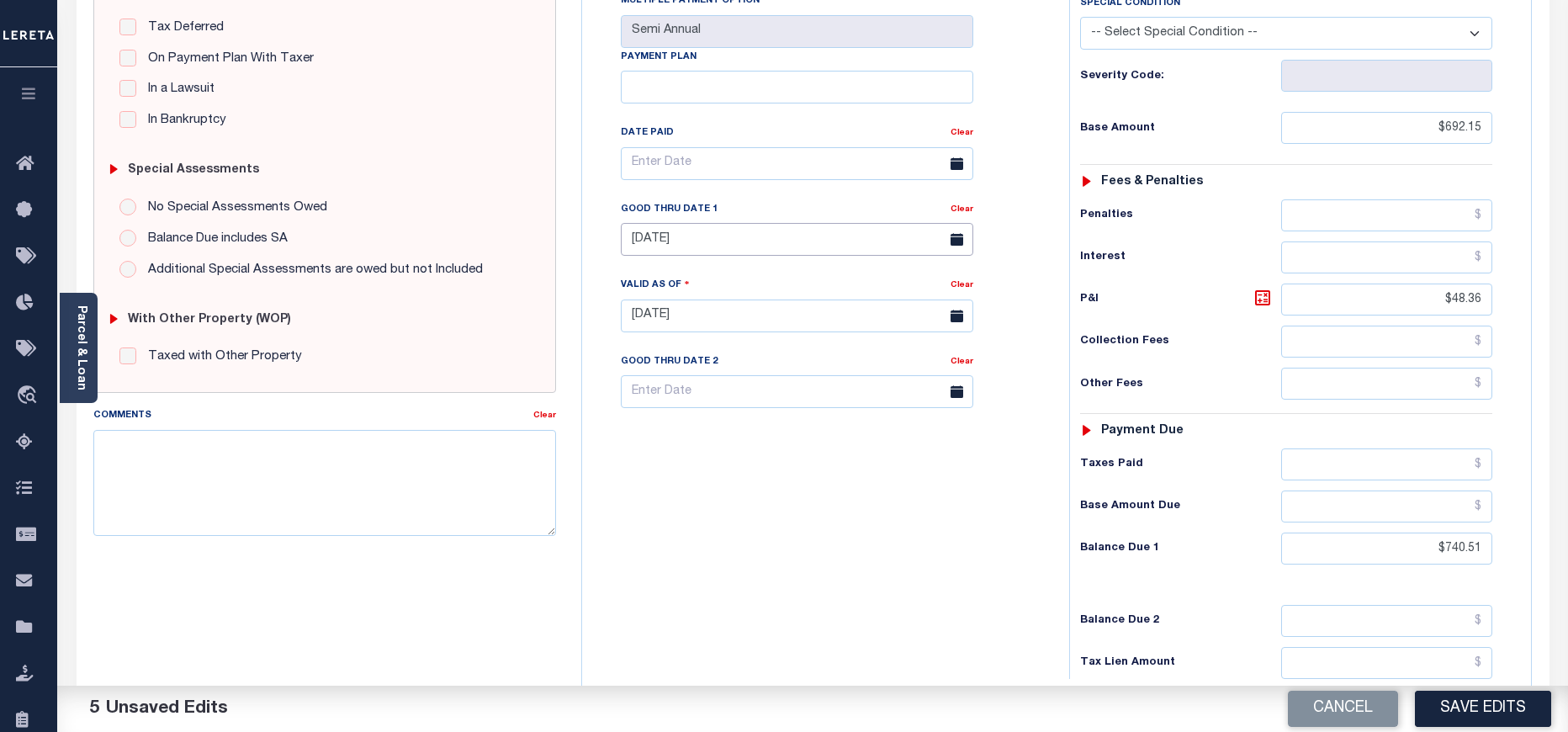
scroll to position [0, 0]
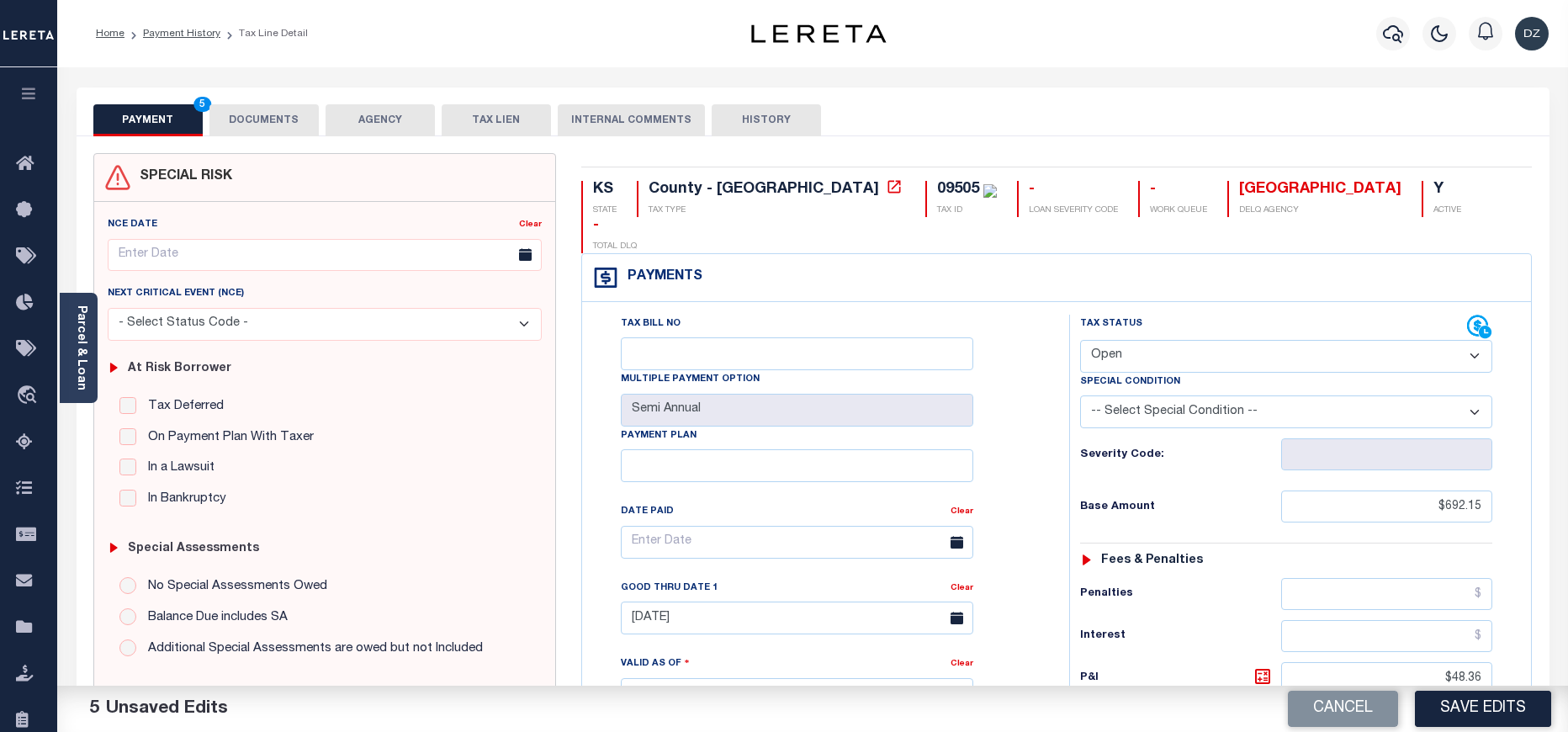
click at [274, 127] on button "DOCUMENTS" at bounding box center [264, 120] width 109 height 32
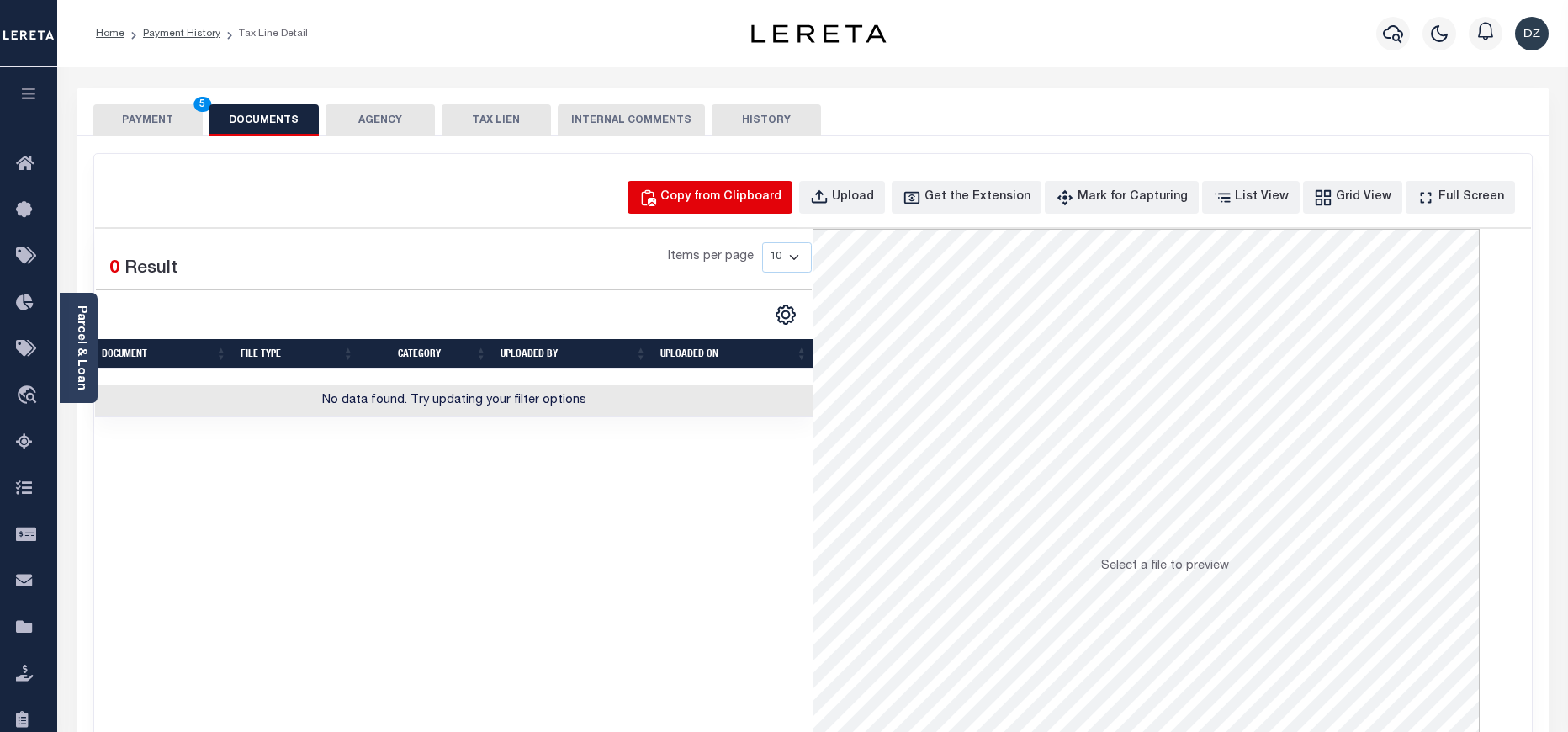
click at [717, 204] on div "Copy from Clipboard" at bounding box center [721, 197] width 121 height 19
select select "POP"
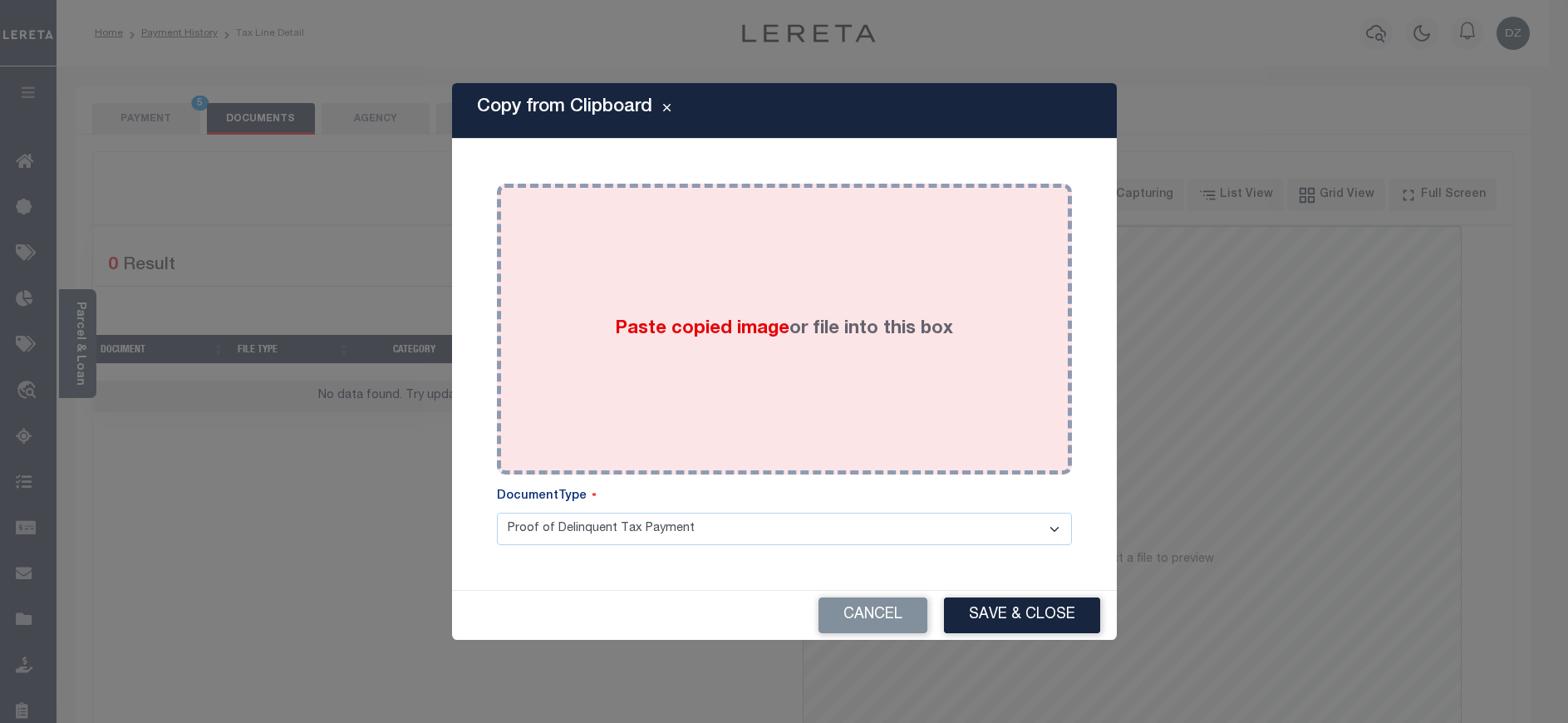
click at [569, 357] on div "Paste copied image or file into this box" at bounding box center [784, 329] width 550 height 266
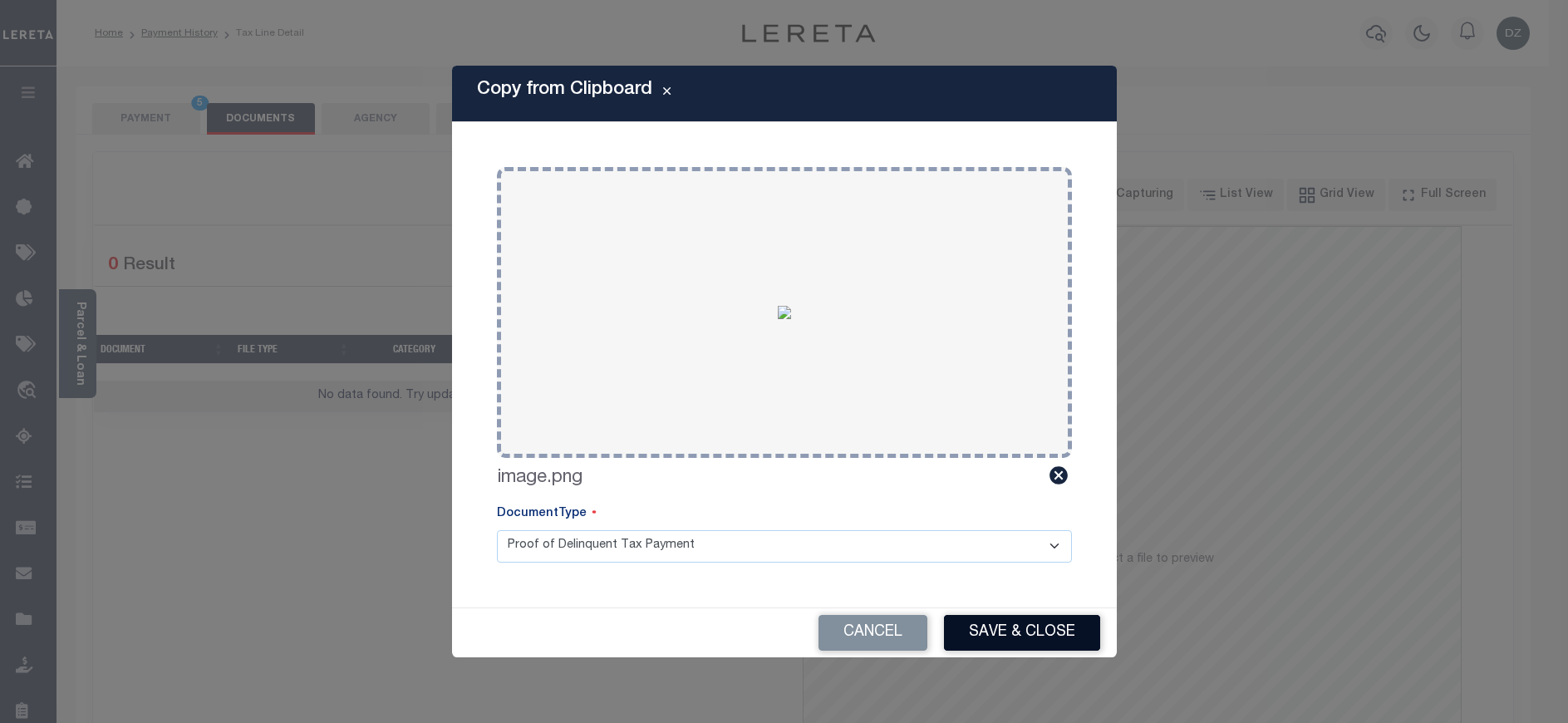
click at [990, 639] on button "Save & Close" at bounding box center [1022, 633] width 156 height 36
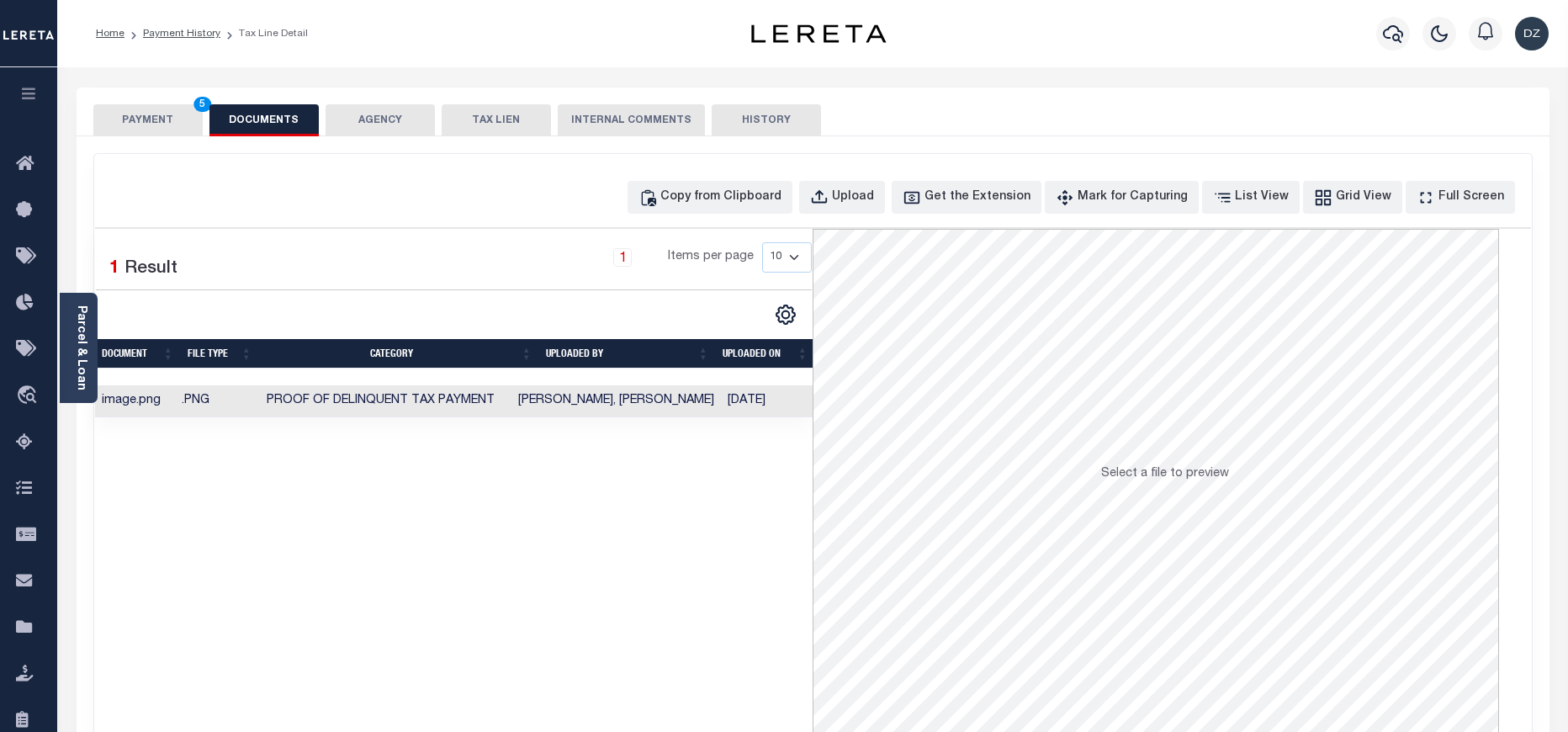
click at [146, 114] on button "PAYMENT 5" at bounding box center [147, 120] width 109 height 32
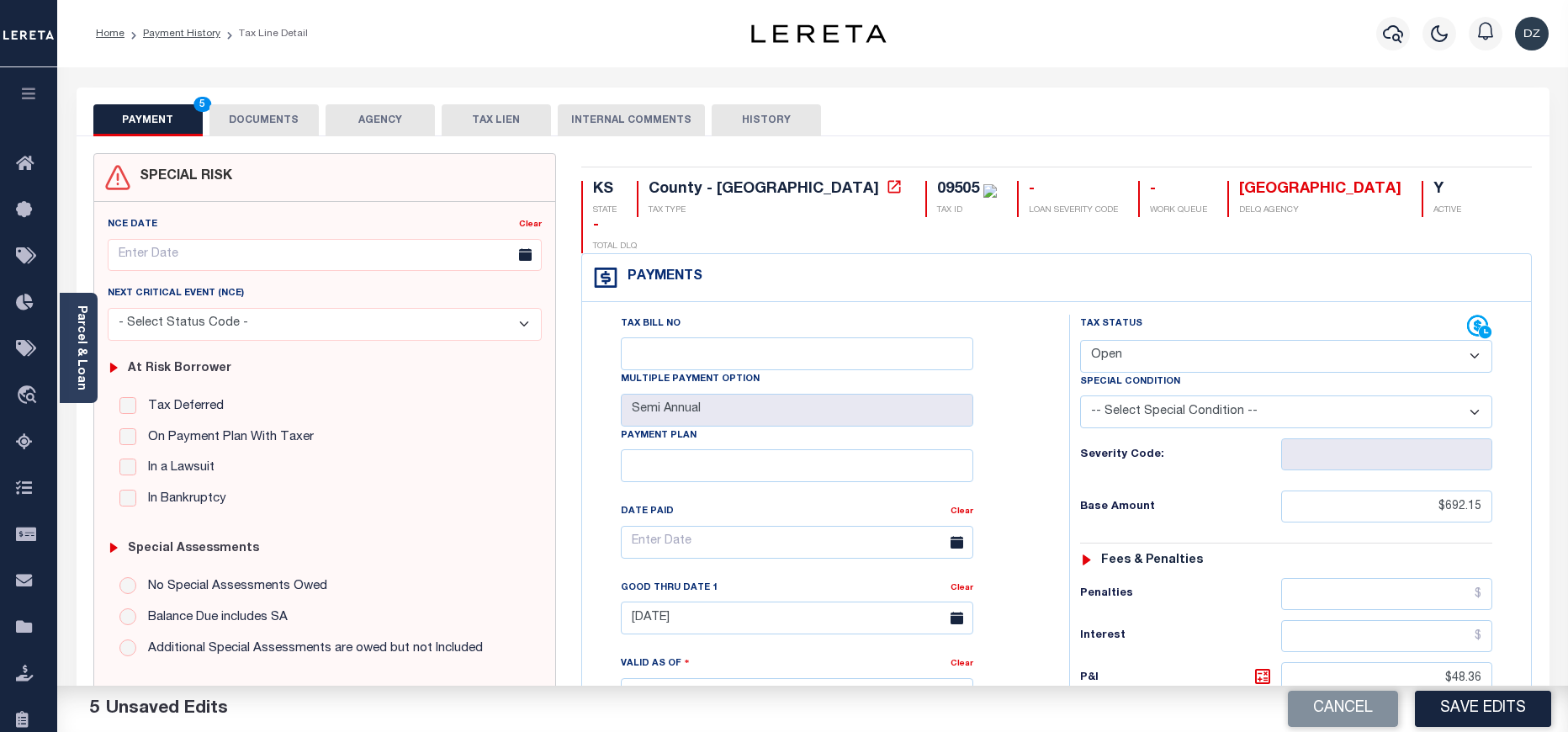
click at [1131, 340] on select "- Select Status Code - Open Due/Unpaid Paid Incomplete No Tax Due Internal Refu…" at bounding box center [1286, 356] width 412 height 33
select select "DUE"
click at [1080, 340] on select "- Select Status Code - Open Due/Unpaid Paid Incomplete No Tax Due Internal Refu…" at bounding box center [1286, 356] width 412 height 33
click at [1471, 730] on div "Cancel Save Edits" at bounding box center [1190, 709] width 756 height 47
click at [1469, 717] on button "Save Edits" at bounding box center [1482, 709] width 136 height 36
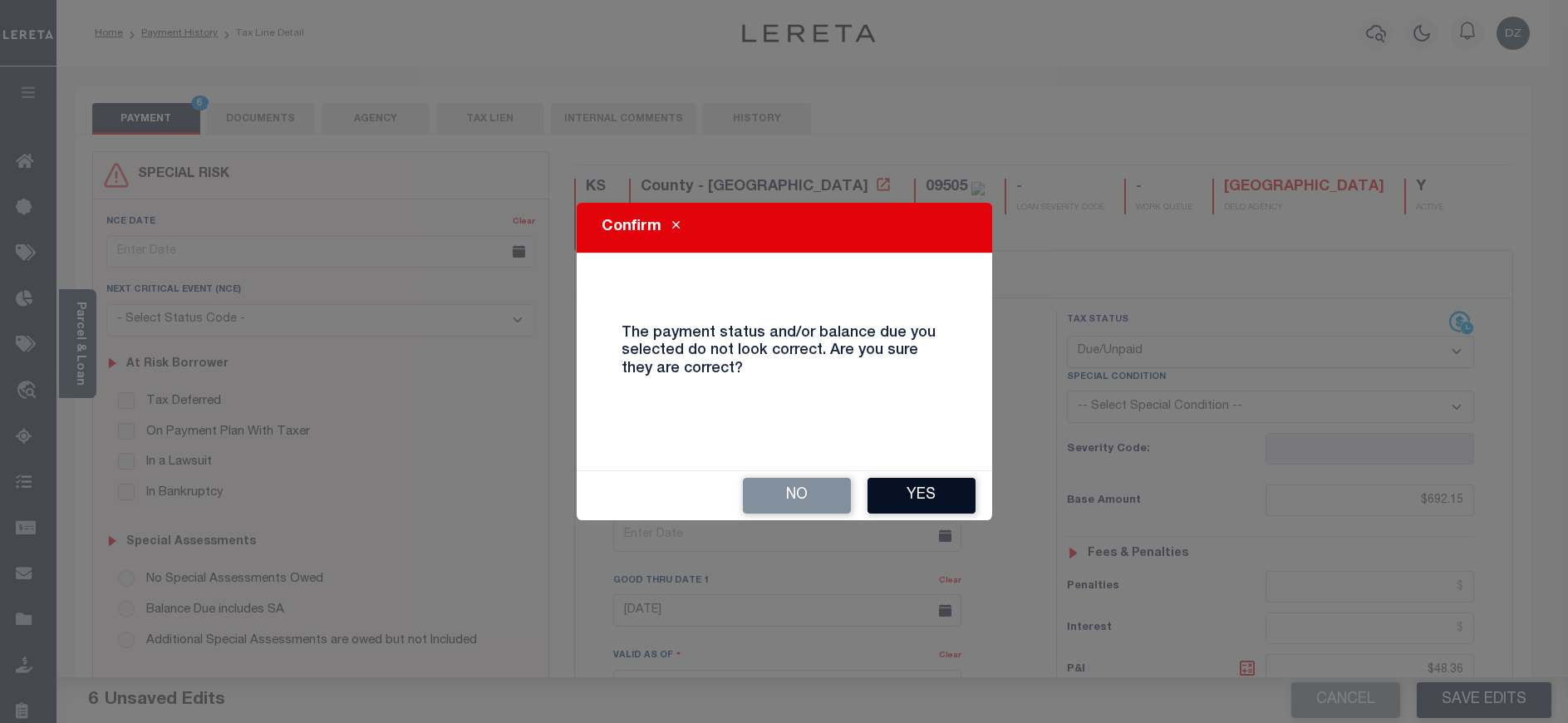
click at [949, 497] on button "Yes" at bounding box center [921, 496] width 108 height 36
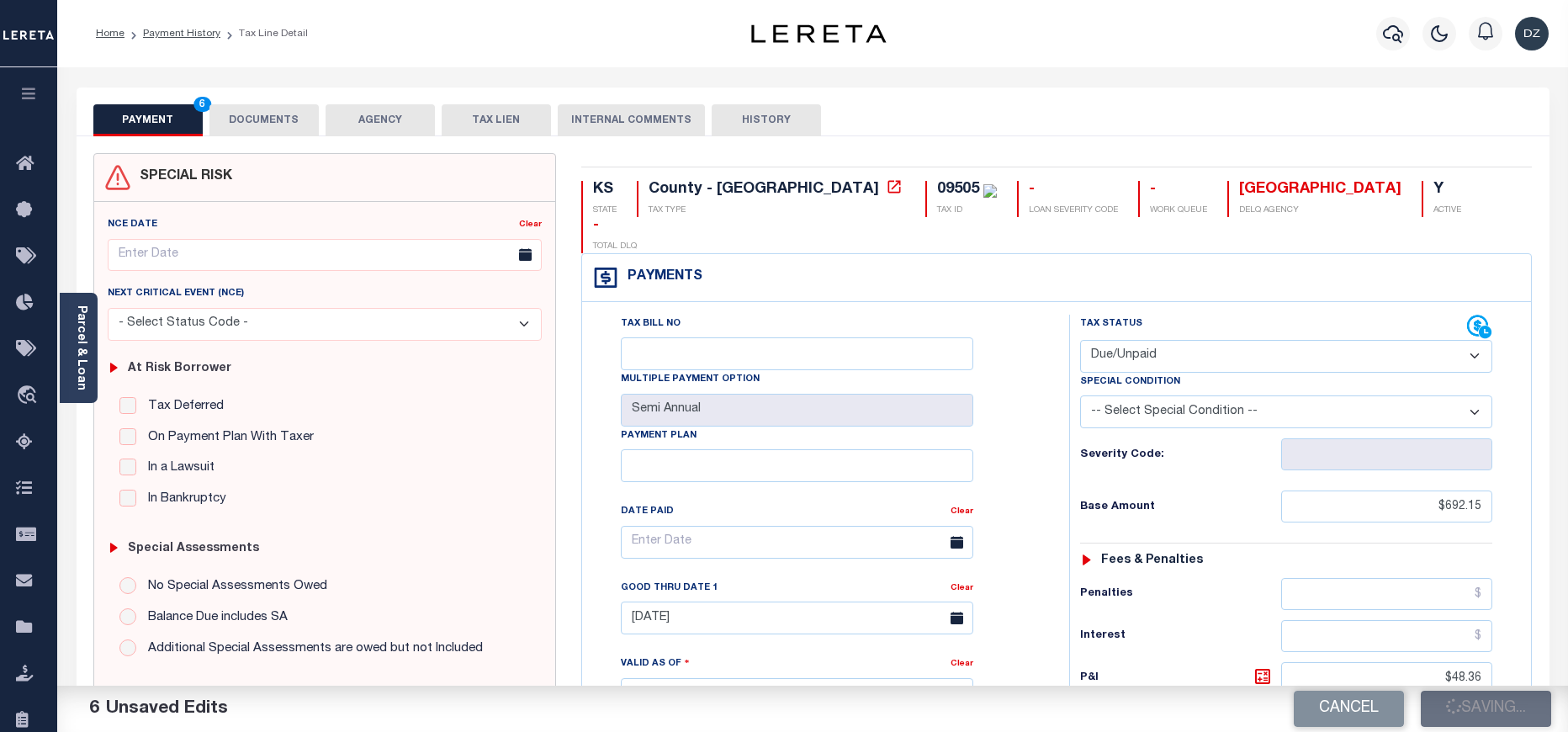
checkbox input "false"
type input "$692.15"
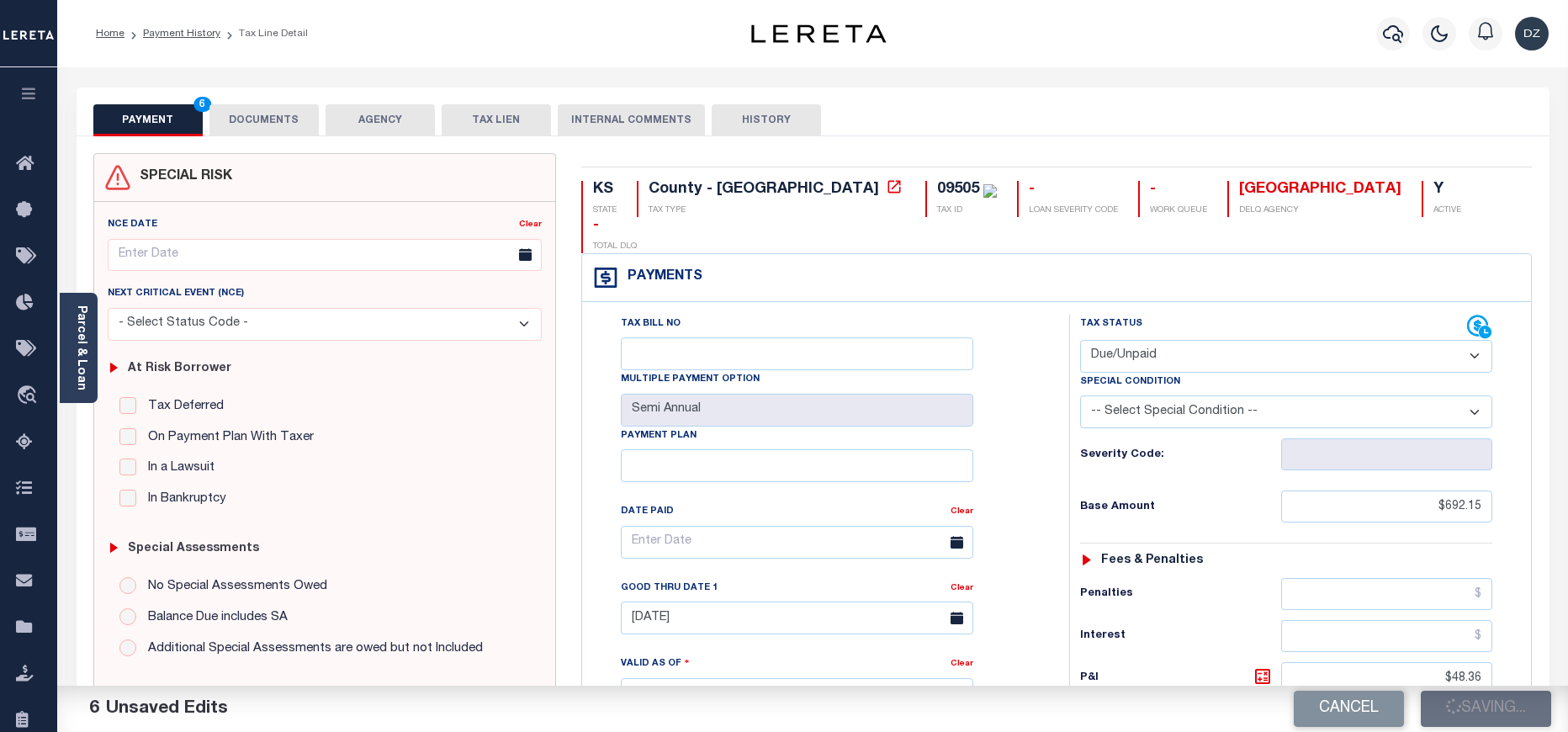
type input "$48.36"
type input "$740.51"
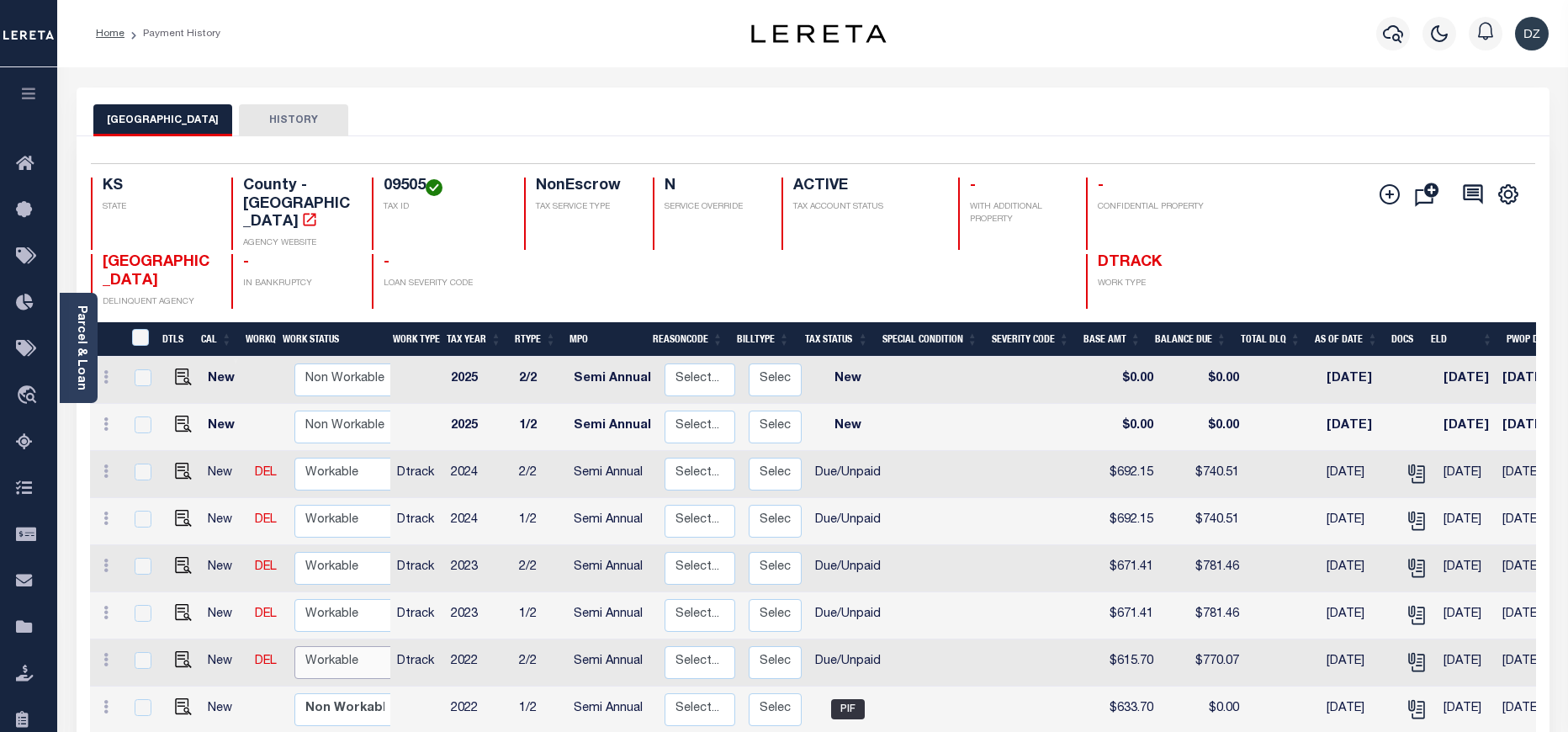
click at [333, 657] on select "Non Workable Workable" at bounding box center [345, 662] width 101 height 33
checkbox input "true"
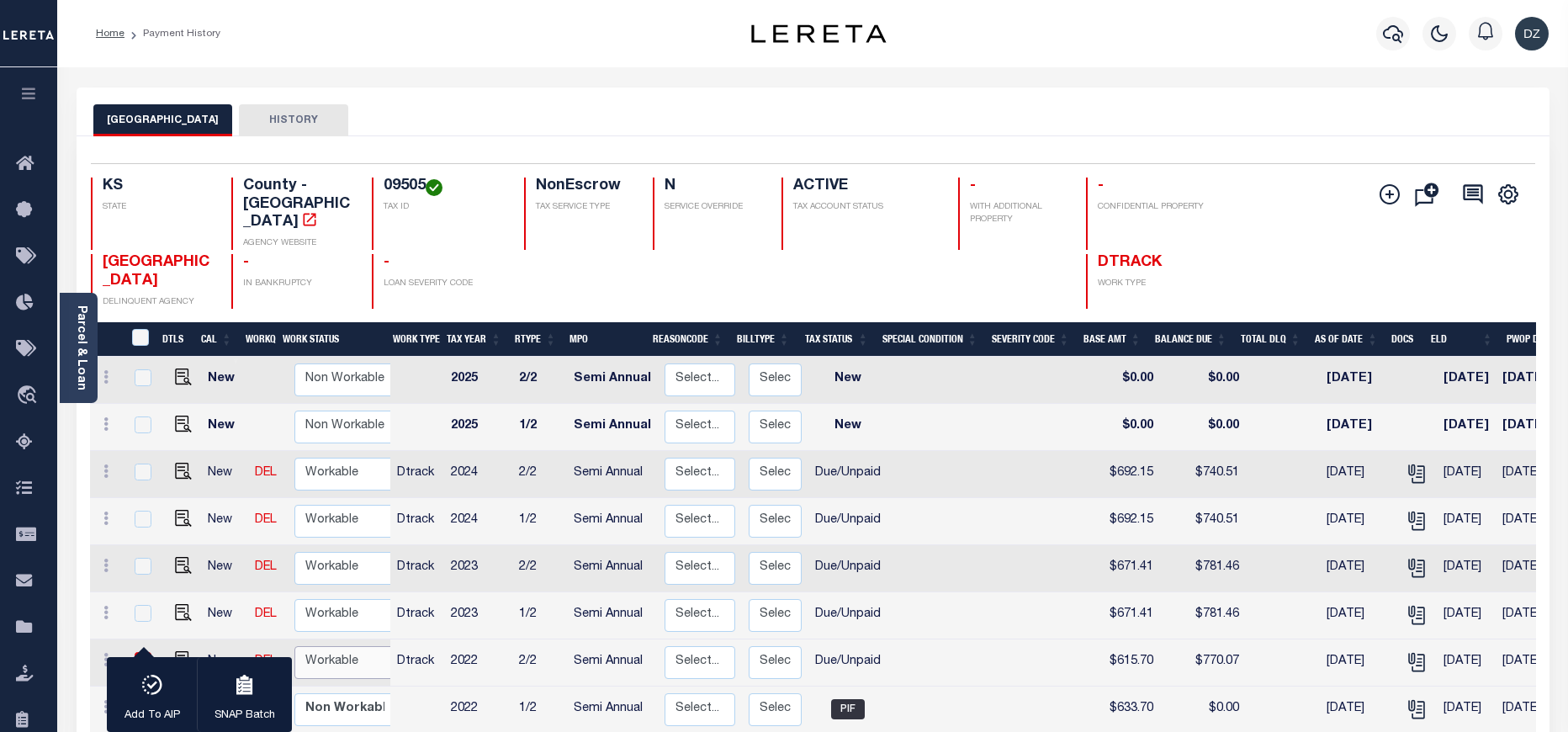
select select "true"
click at [295, 646] on select "Non Workable Workable" at bounding box center [345, 662] width 101 height 33
checkbox input "false"
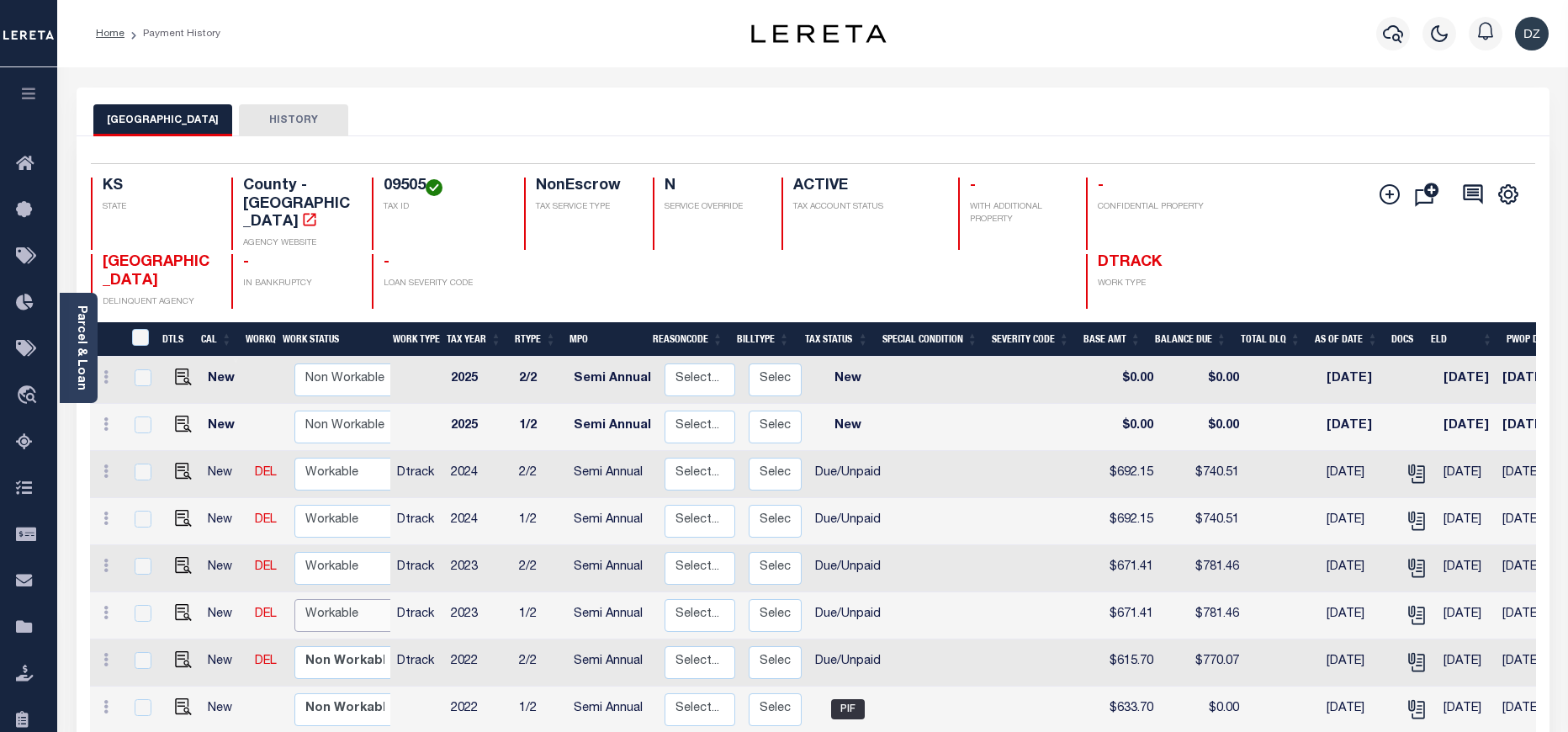
click at [320, 599] on select "Non Workable Workable" at bounding box center [345, 615] width 101 height 33
checkbox input "true"
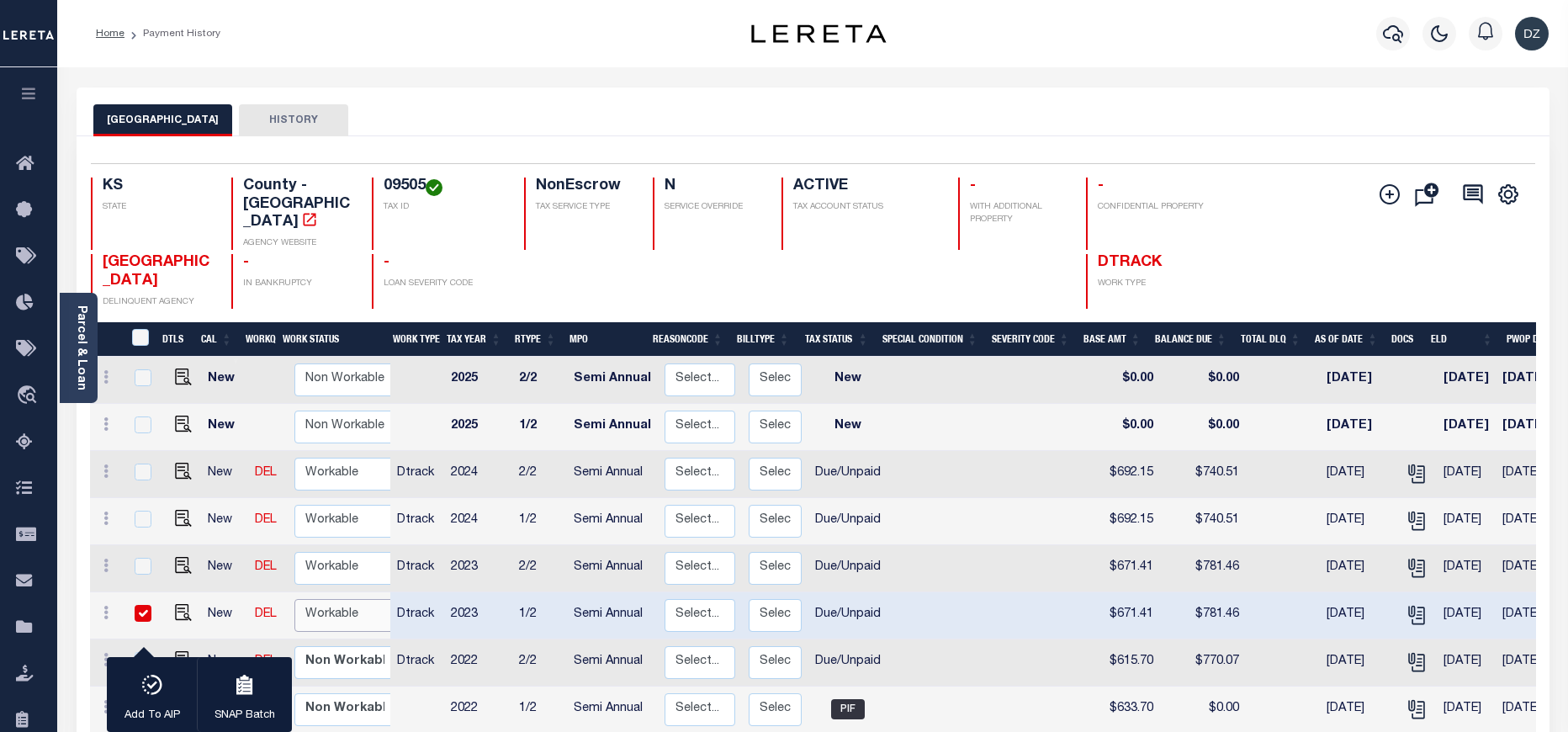
select select "true"
click at [295, 599] on select "Non Workable Workable" at bounding box center [345, 615] width 101 height 33
checkbox input "false"
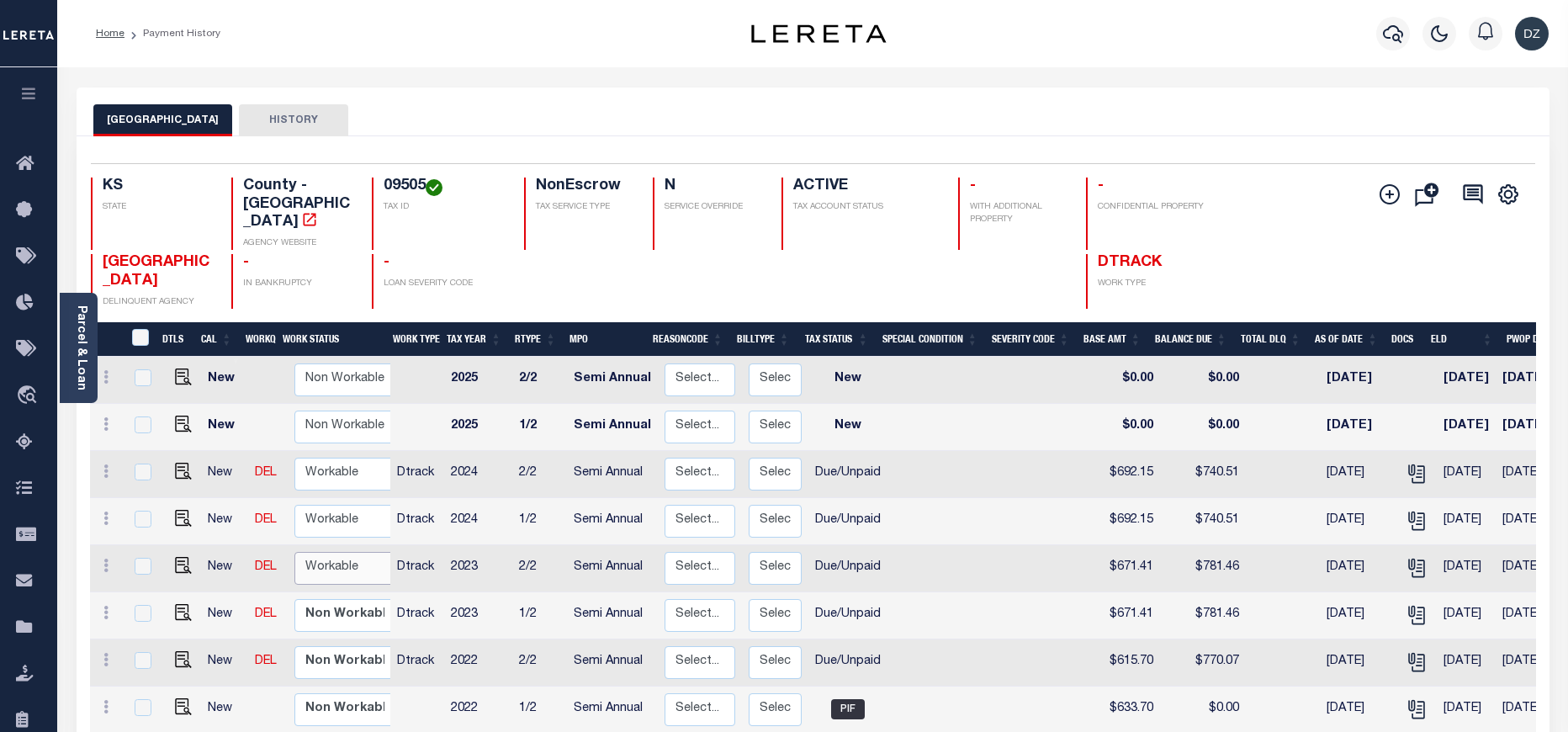
click at [343, 552] on select "Non Workable Workable" at bounding box center [345, 568] width 101 height 33
checkbox input "true"
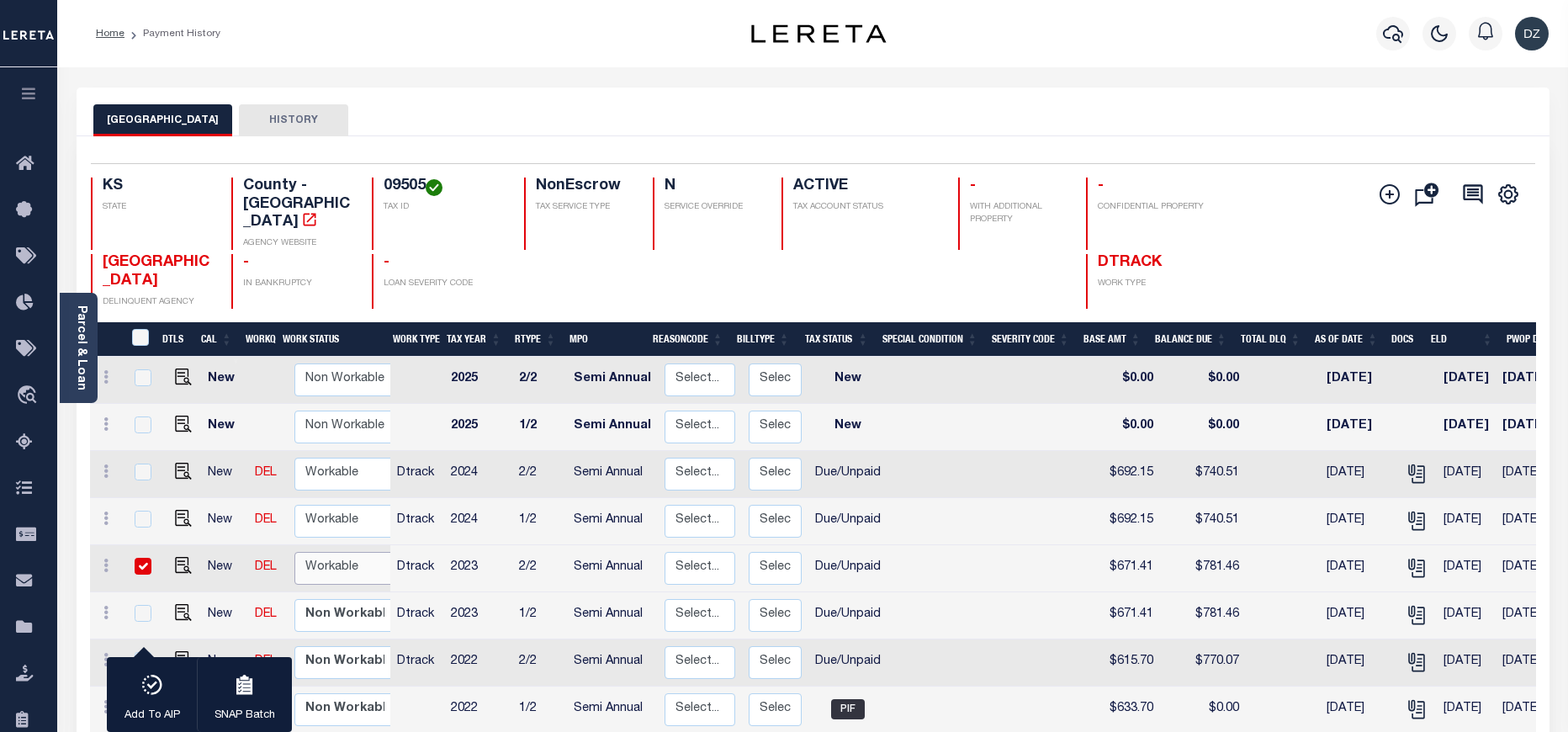
select select "true"
click at [295, 552] on select "Non Workable Workable" at bounding box center [345, 568] width 101 height 33
checkbox input "false"
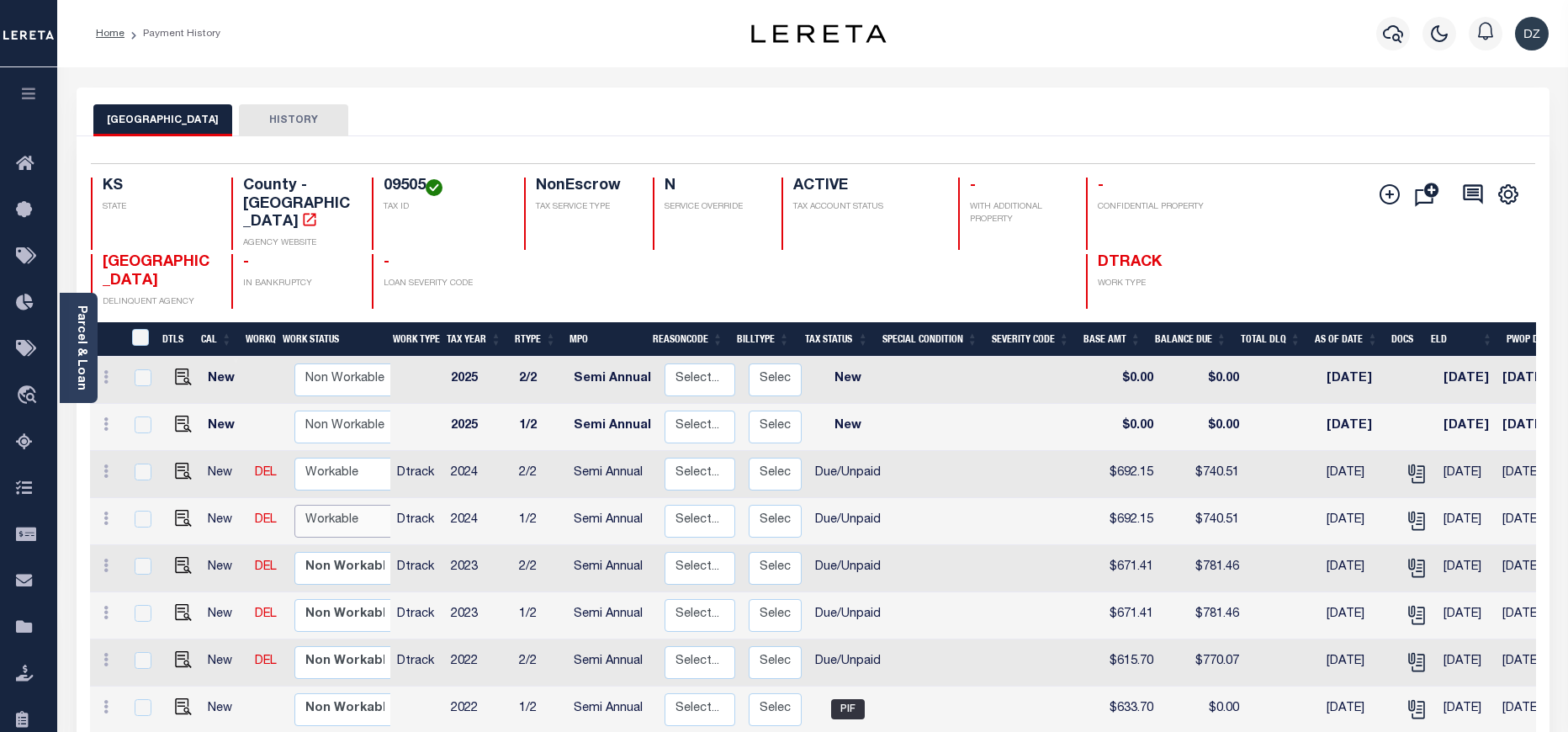
click at [338, 505] on select "Non Workable Workable" at bounding box center [345, 521] width 101 height 33
checkbox input "true"
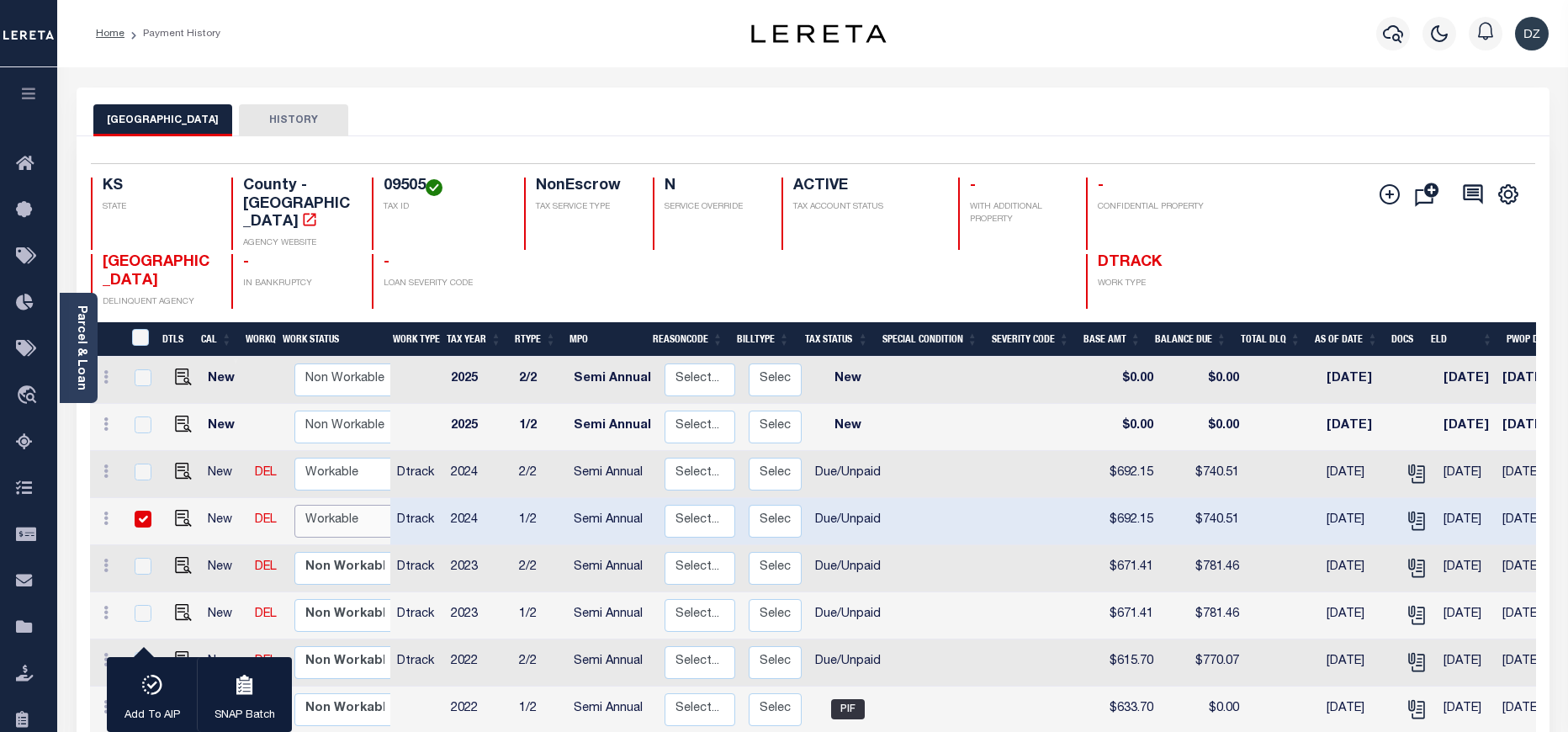
select select "true"
click at [295, 505] on select "Non Workable Workable" at bounding box center [345, 521] width 101 height 33
checkbox input "false"
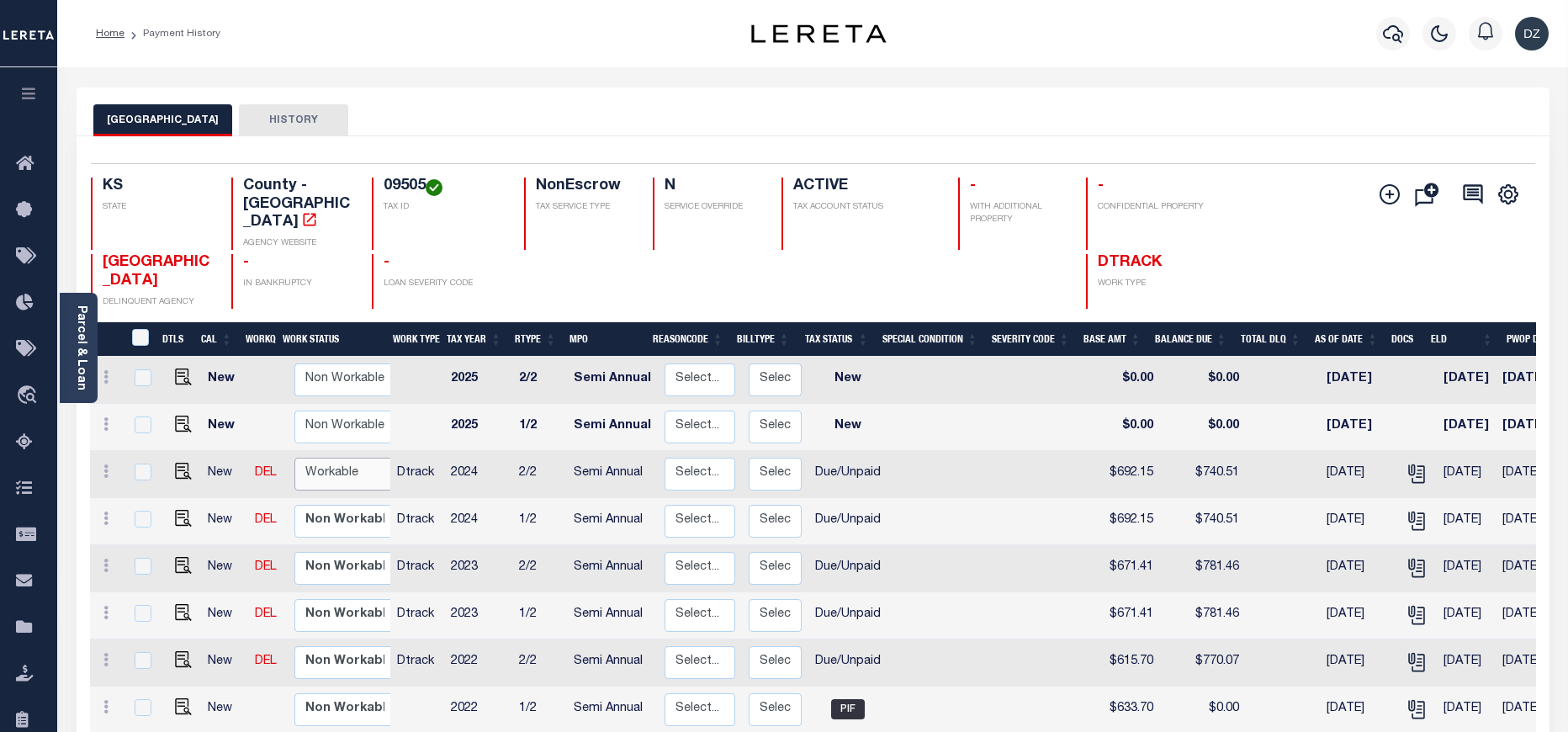
click at [330, 464] on select "Non Workable Workable" at bounding box center [345, 473] width 101 height 33
checkbox input "true"
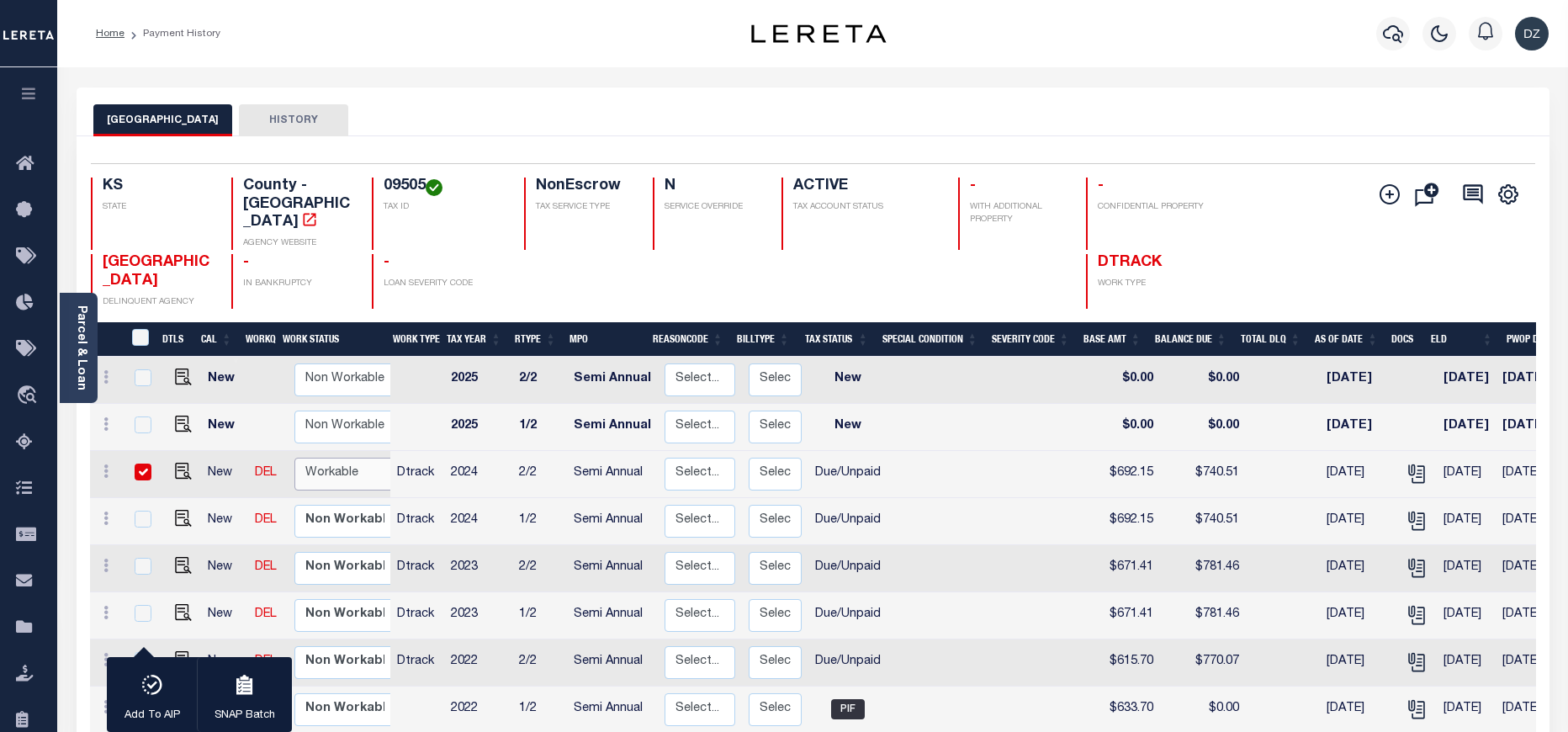
select select "true"
click at [295, 458] on select "Non Workable Workable" at bounding box center [345, 473] width 101 height 33
checkbox input "false"
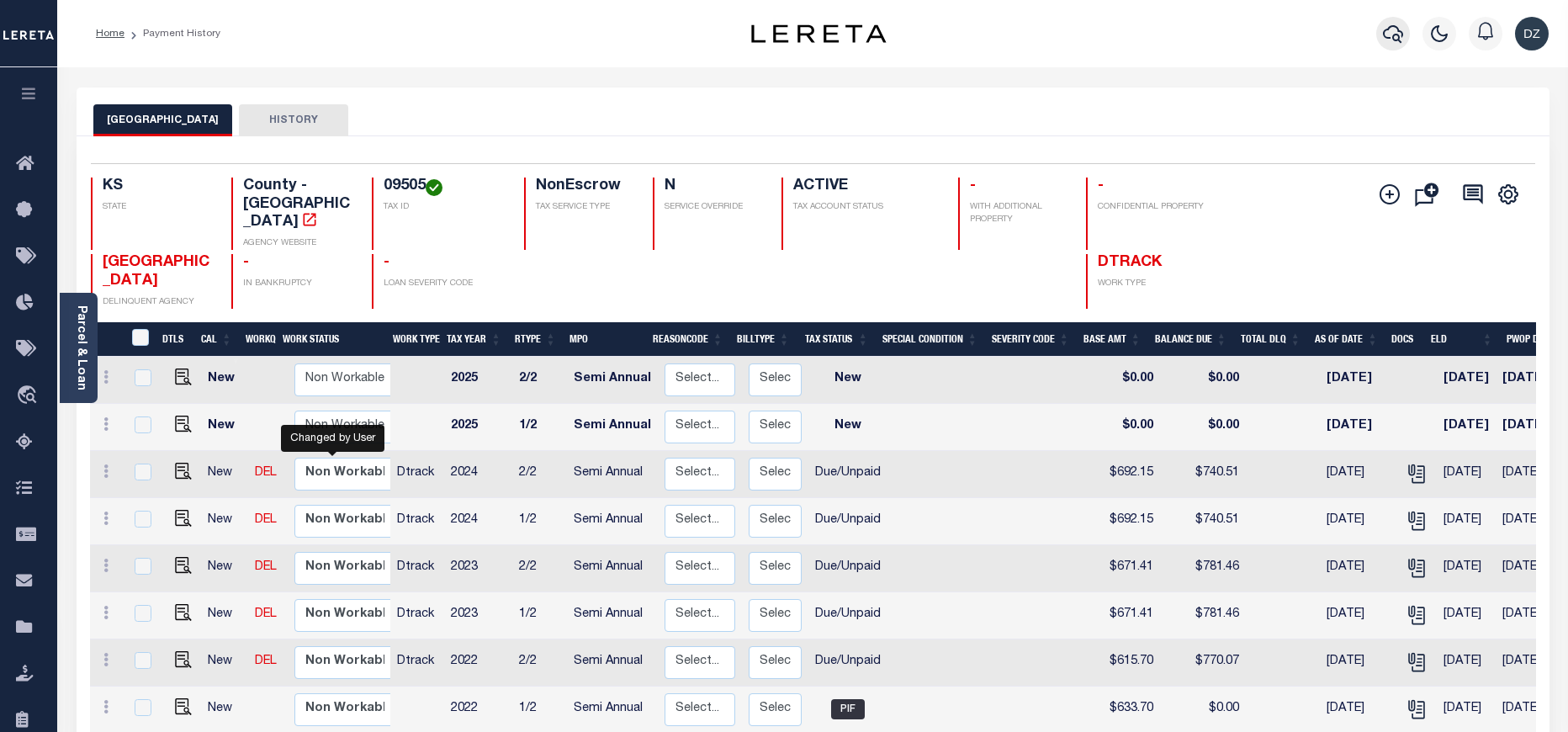
click at [1387, 36] on icon "button" at bounding box center [1392, 34] width 20 height 20
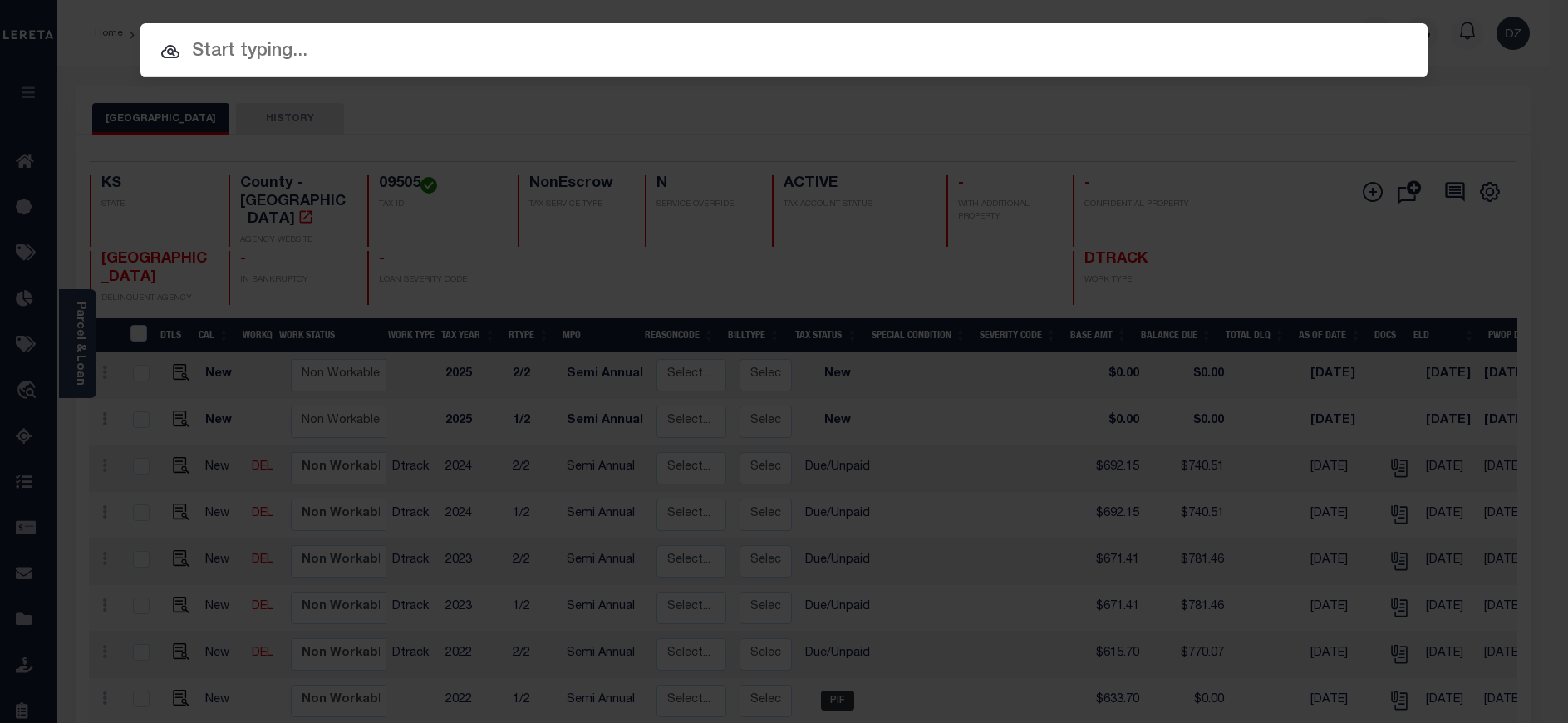
paste input "879890"
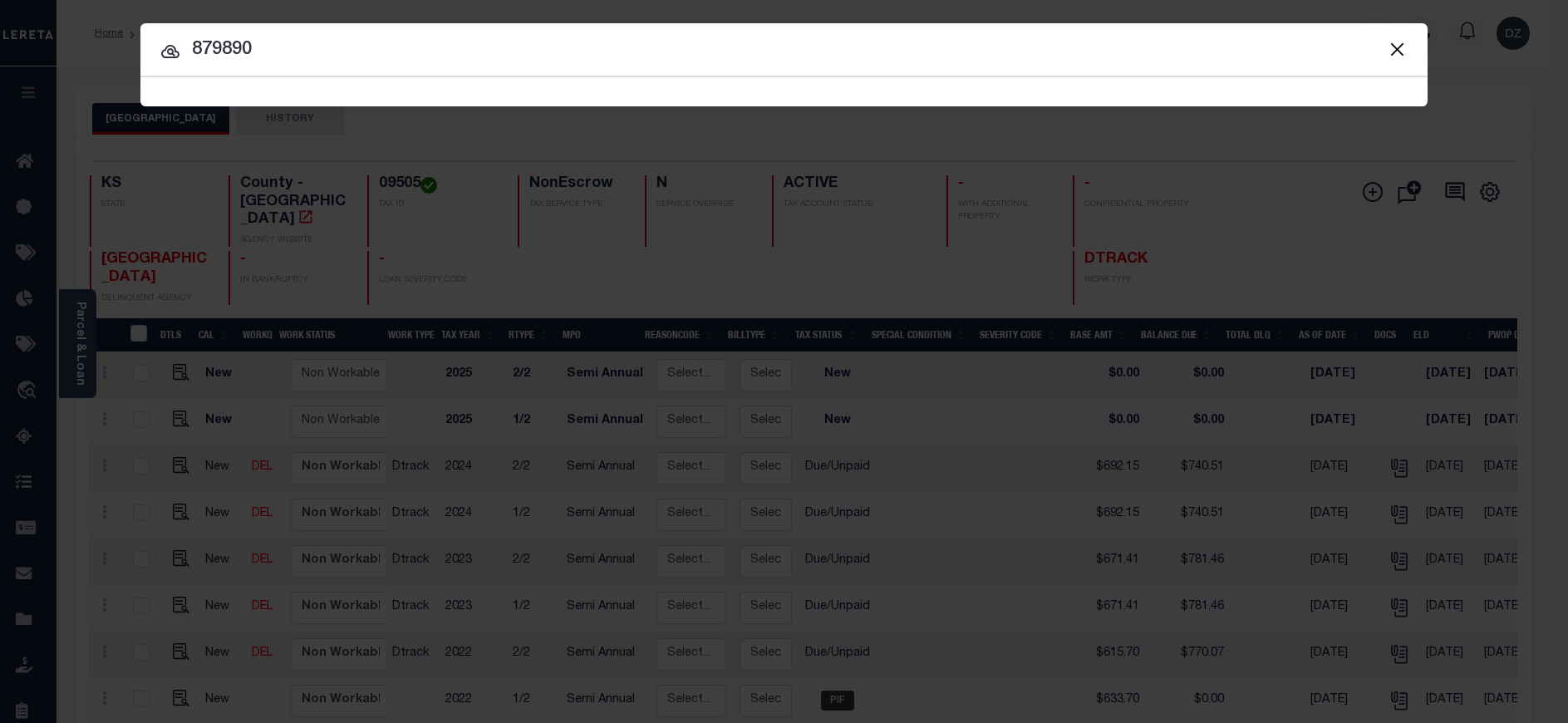
type input "879890"
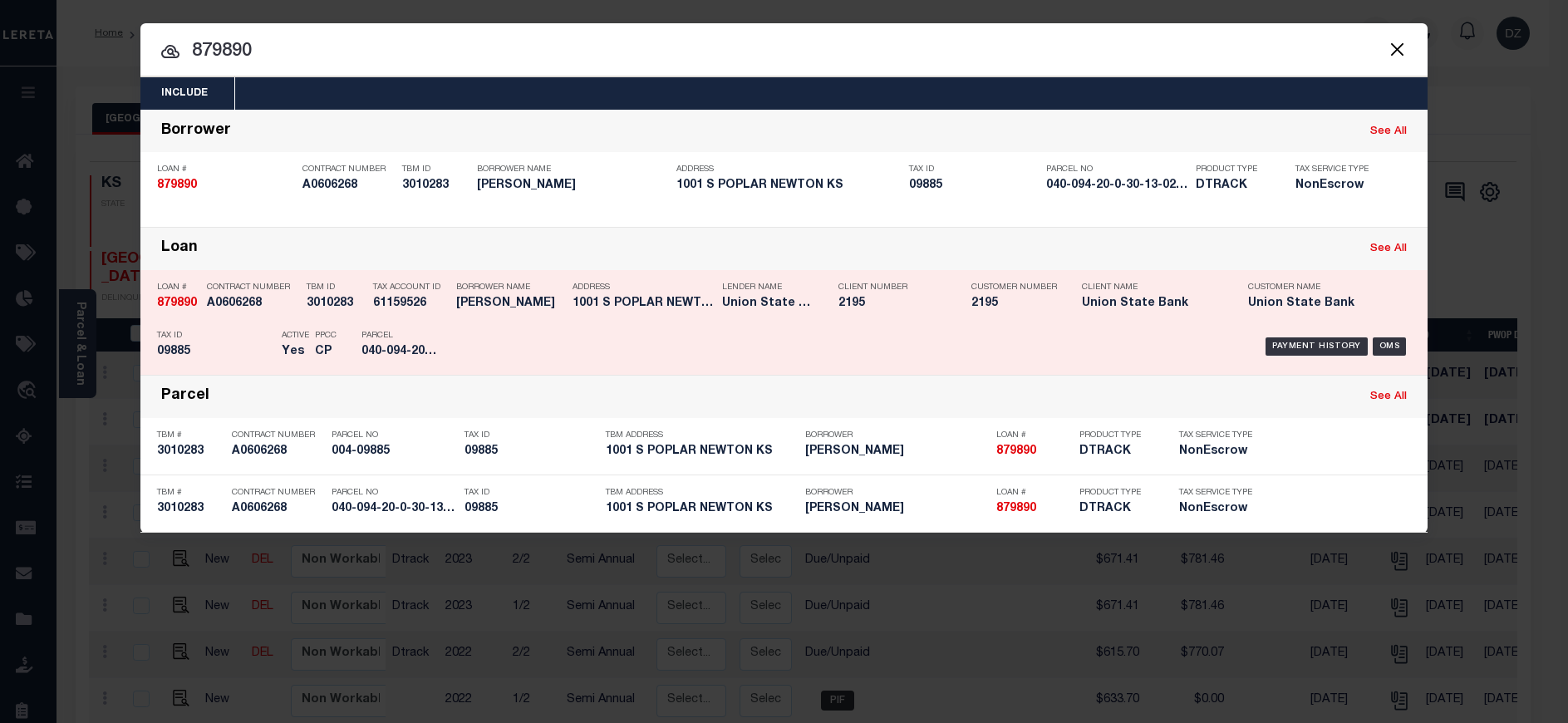
click at [1276, 357] on div "Payment History OMS" at bounding box center [936, 347] width 950 height 48
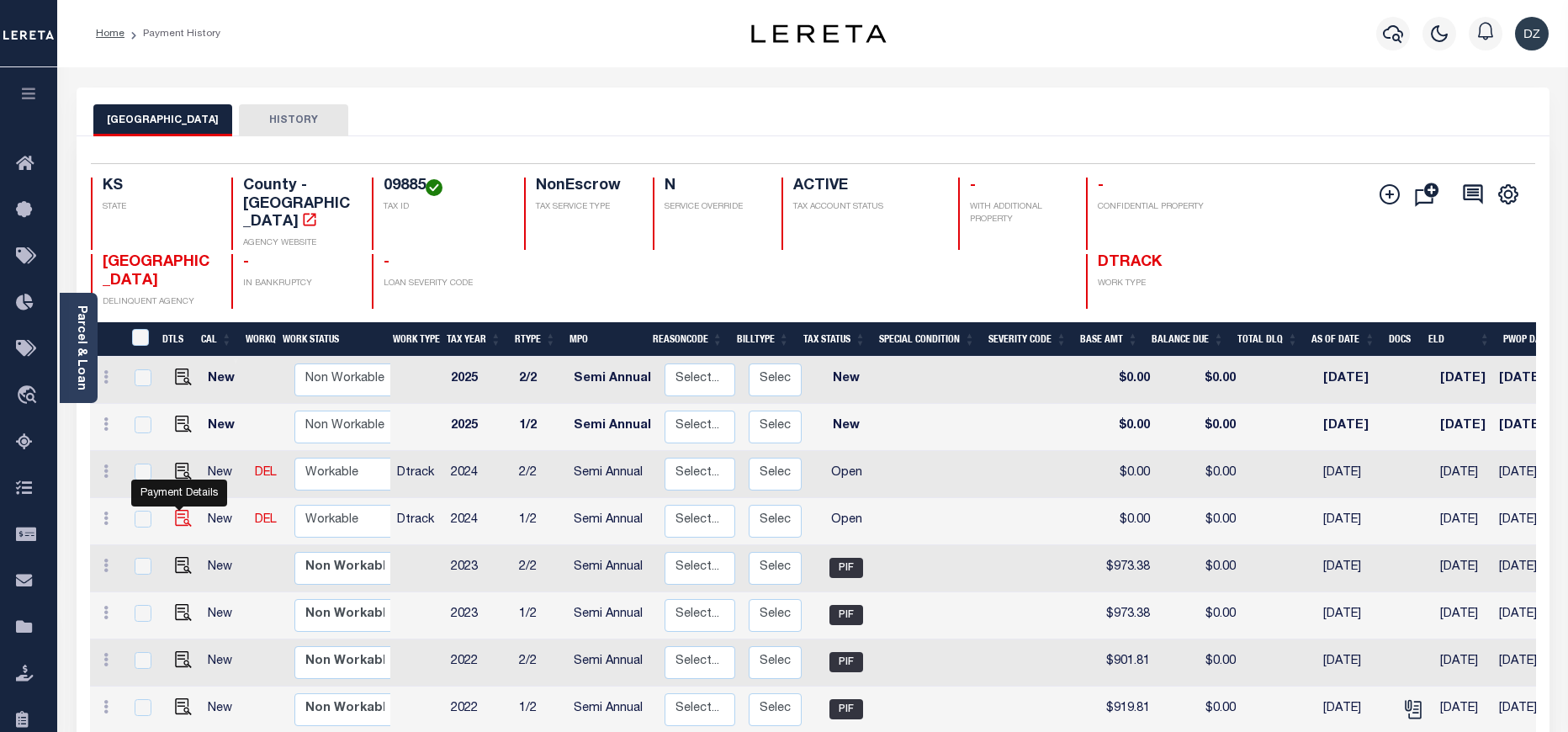
click at [176, 510] on img "" at bounding box center [183, 518] width 17 height 17
checkbox input "true"
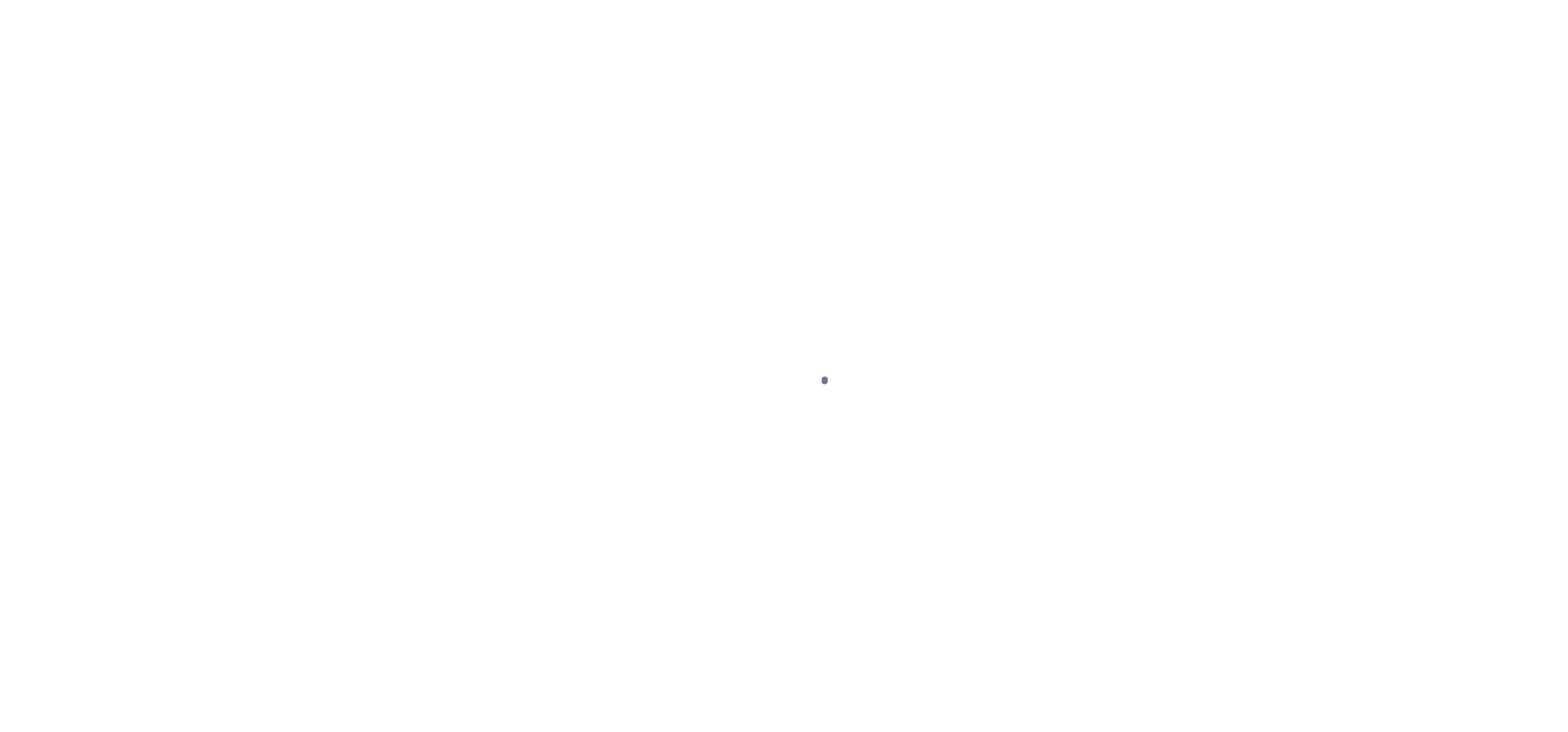
select select "OP2"
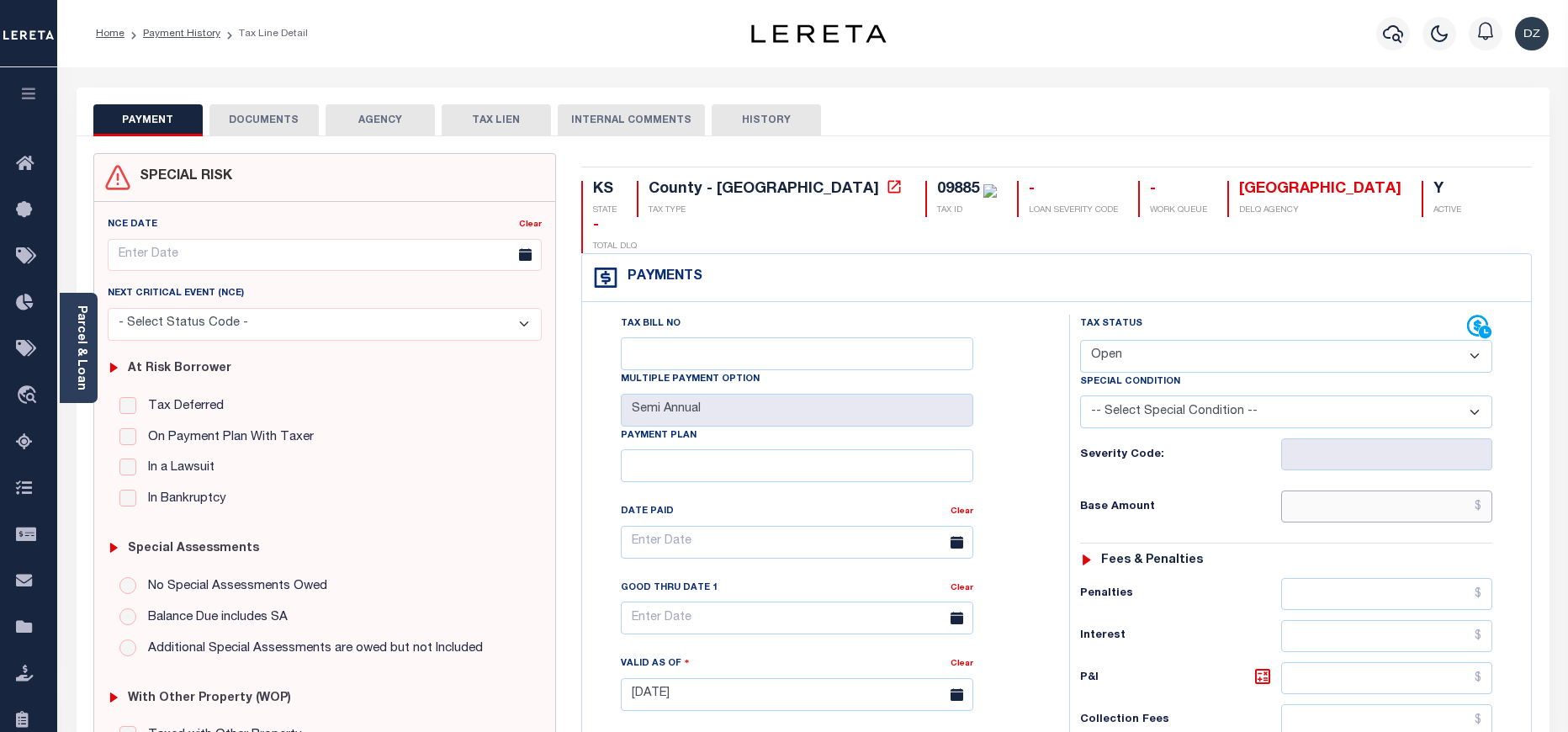
click at [1402, 490] on input "text" at bounding box center [1387, 506] width 212 height 32
paste input "1,032.65"
type input "$1,032.65"
type input "[DATE]"
click at [1177, 340] on select "- Select Status Code - Open Due/Unpaid Paid Incomplete No Tax Due Internal Refu…" at bounding box center [1286, 356] width 412 height 33
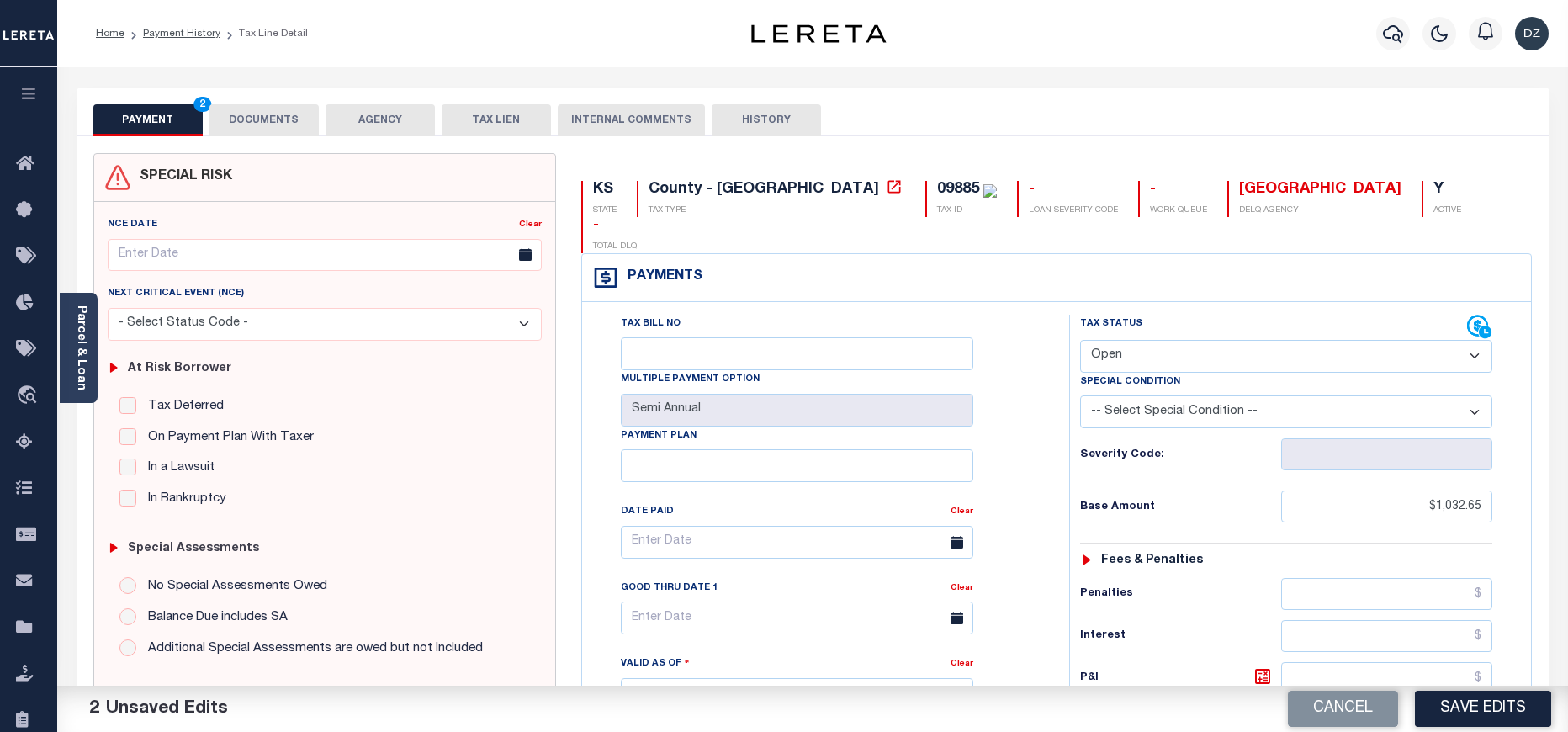
select select "PYD"
click at [1080, 340] on select "- Select Status Code - Open Due/Unpaid Paid Incomplete No Tax Due Internal Refu…" at bounding box center [1286, 356] width 412 height 33
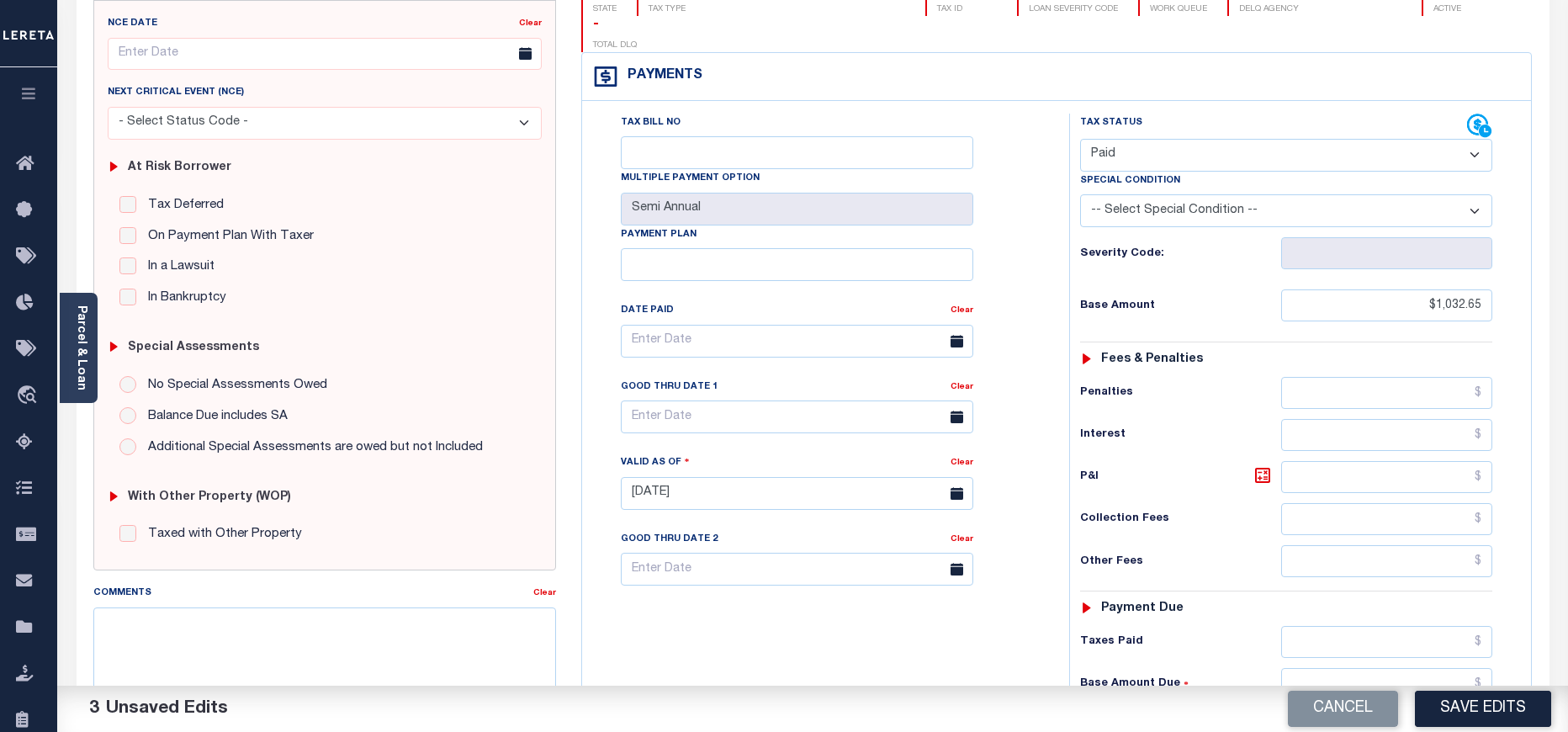
scroll to position [252, 0]
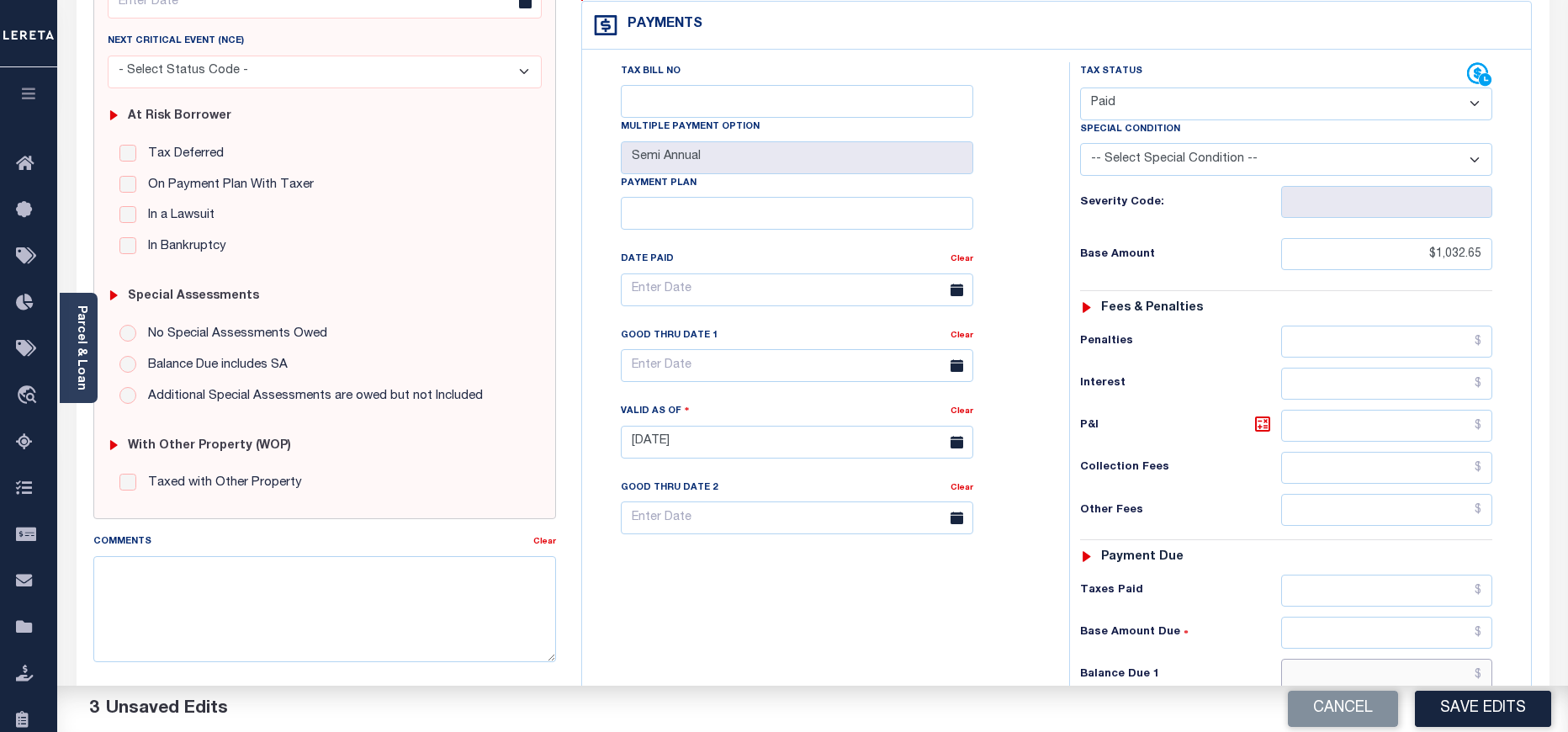
click at [1343, 659] on input "text" at bounding box center [1387, 675] width 212 height 32
type input "$0.00"
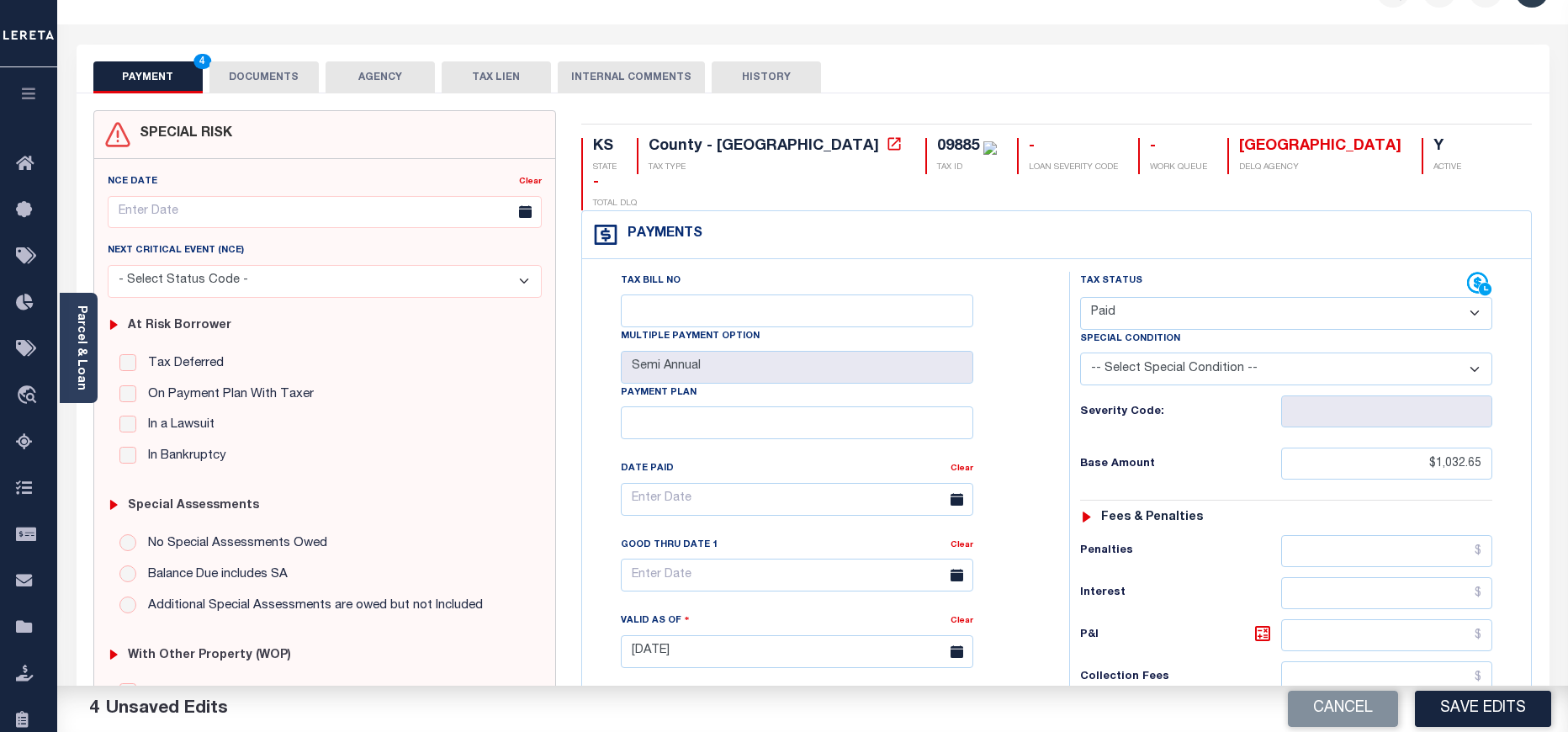
scroll to position [0, 0]
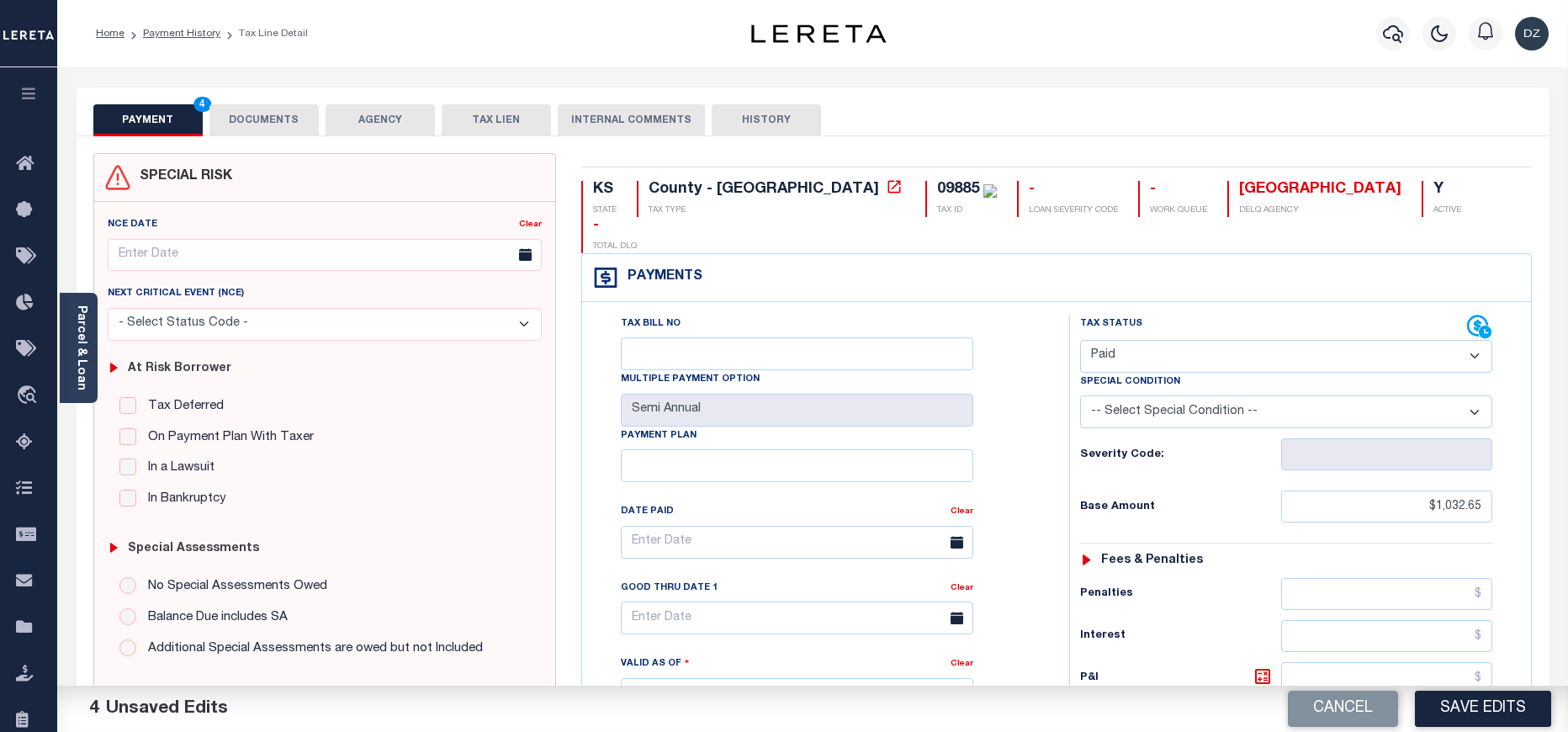
click at [254, 125] on button "DOCUMENTS" at bounding box center [264, 120] width 109 height 32
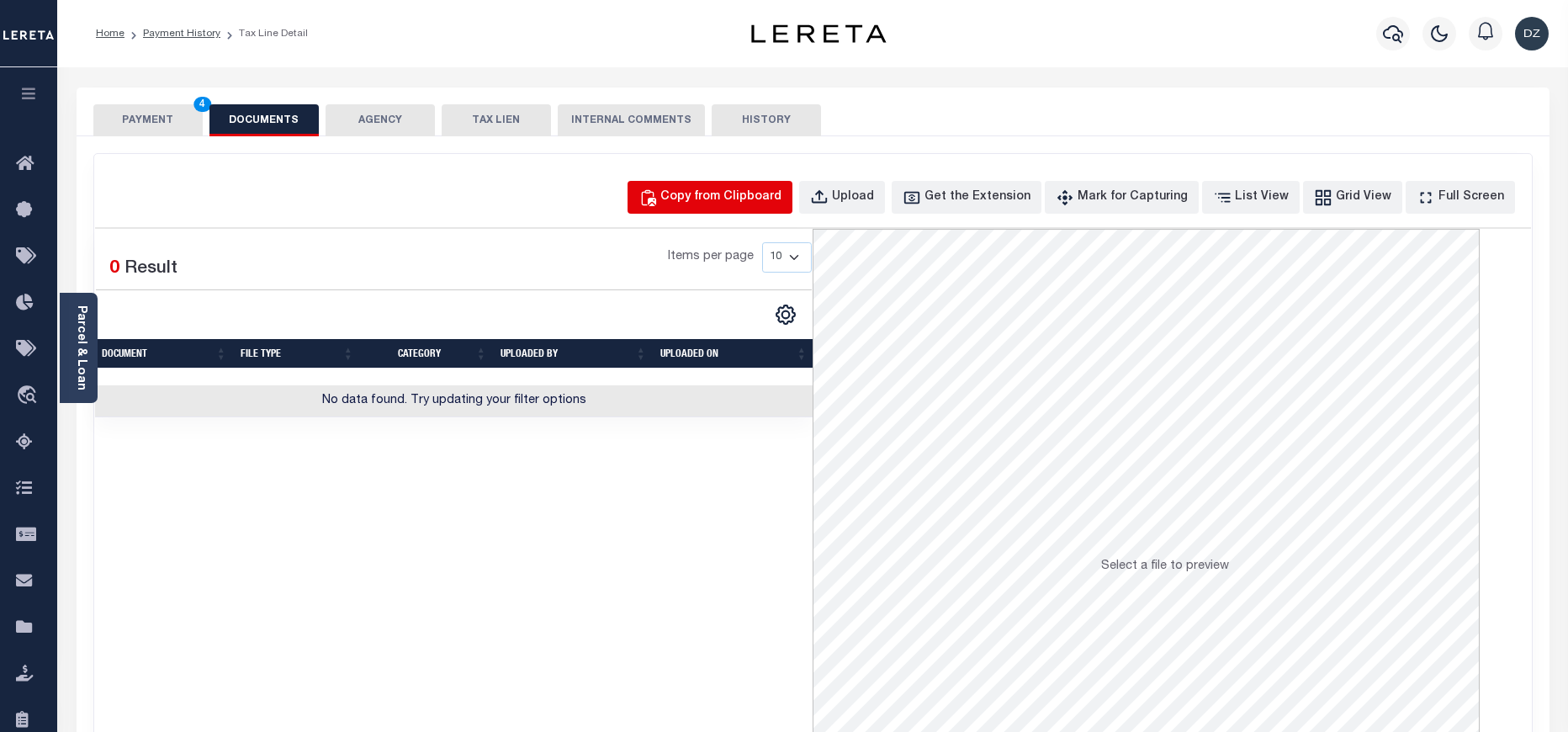
click at [707, 195] on div "Copy from Clipboard" at bounding box center [721, 197] width 121 height 19
select select "POP"
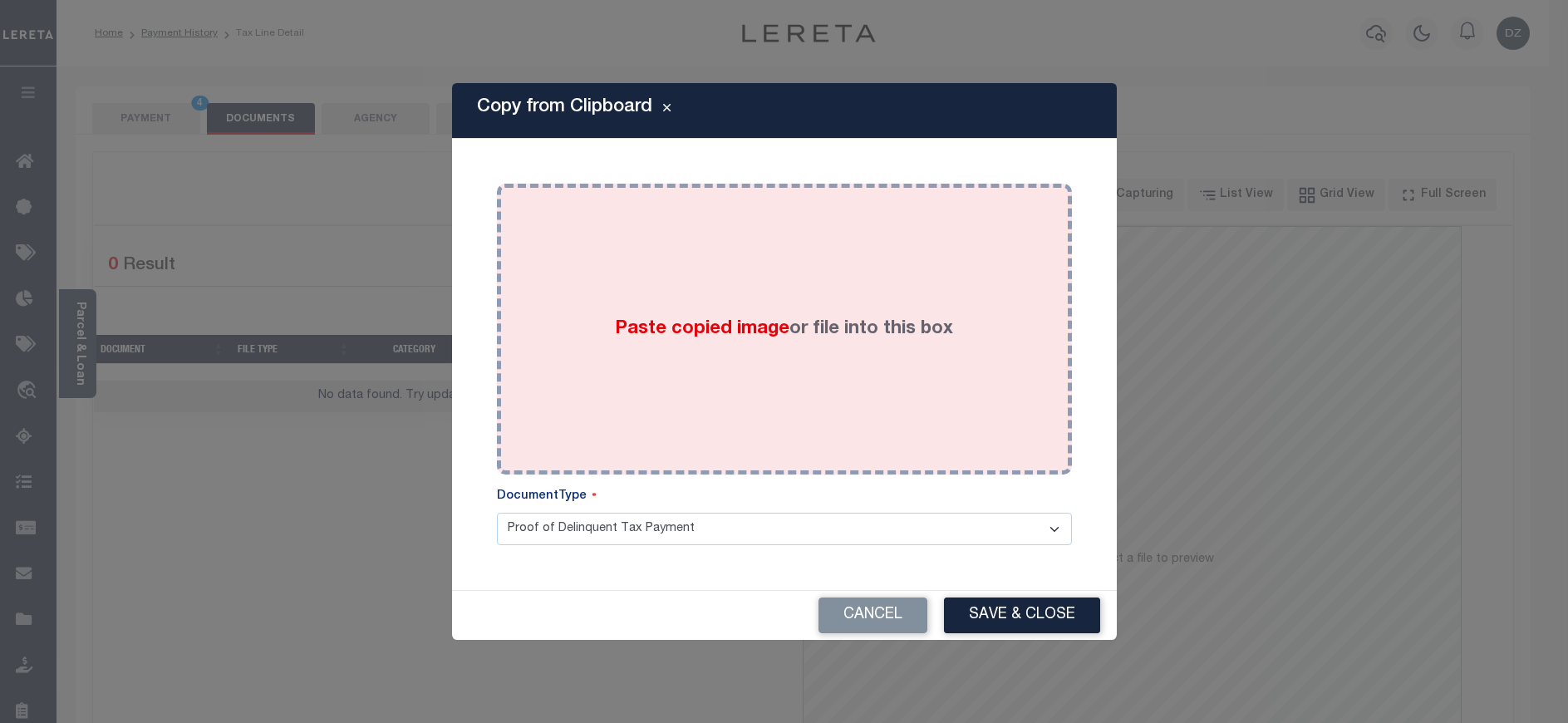
click at [714, 344] on div "Paste copied image or file into this box" at bounding box center [784, 329] width 550 height 266
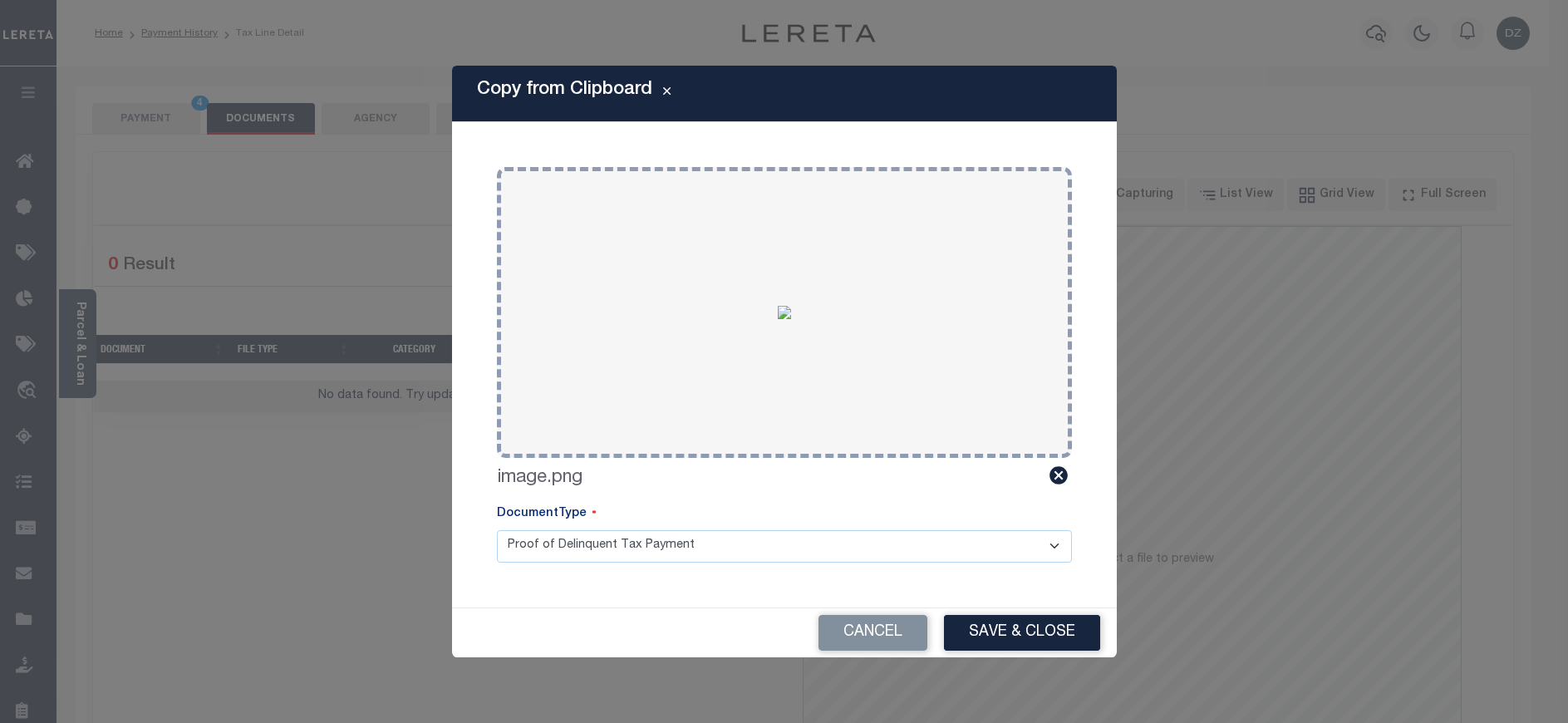
drag, startPoint x: 1006, startPoint y: 640, endPoint x: 1012, endPoint y: 627, distance: 14.3
click at [1006, 638] on button "Save & Close" at bounding box center [1022, 633] width 156 height 36
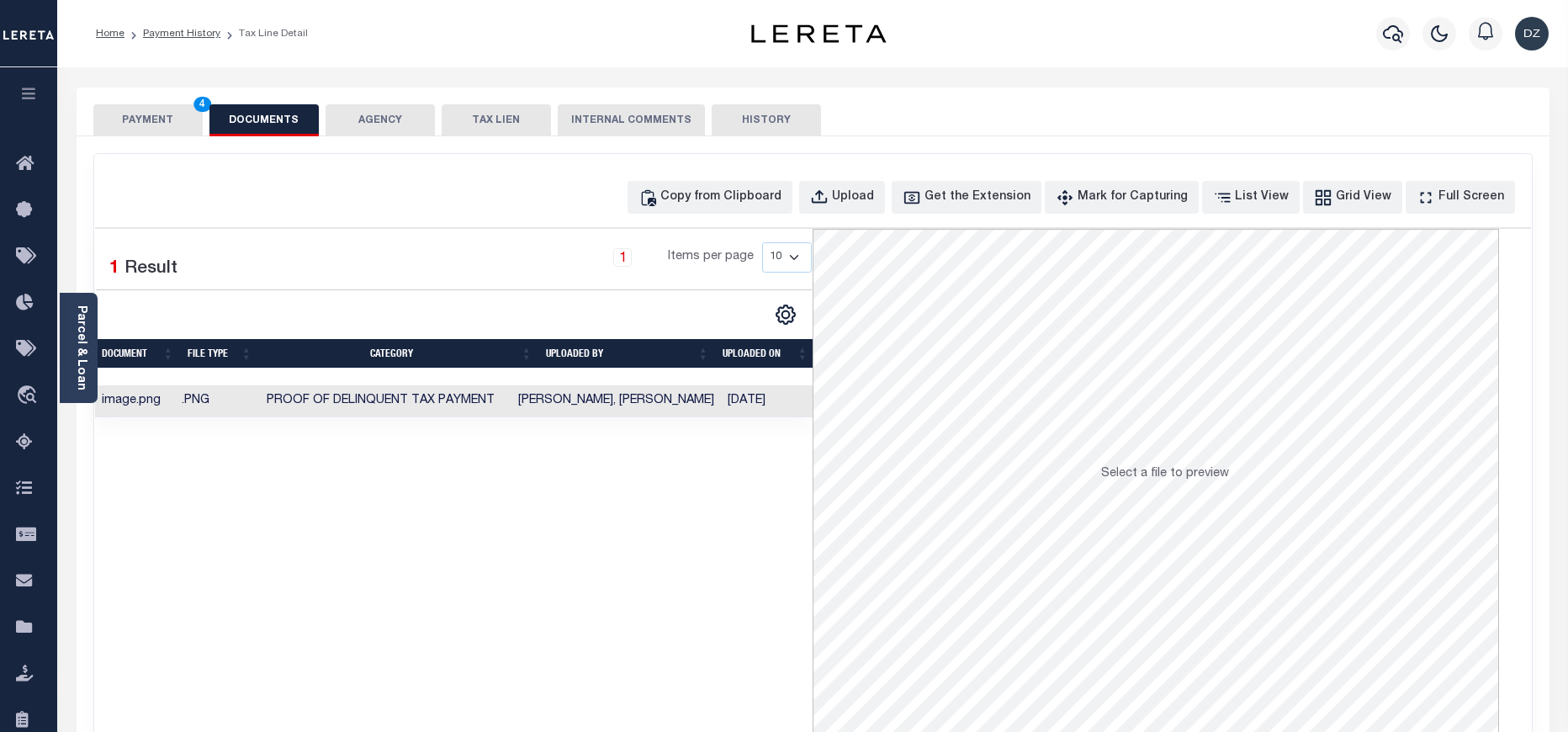
click at [153, 117] on button "PAYMENT 4" at bounding box center [147, 120] width 109 height 32
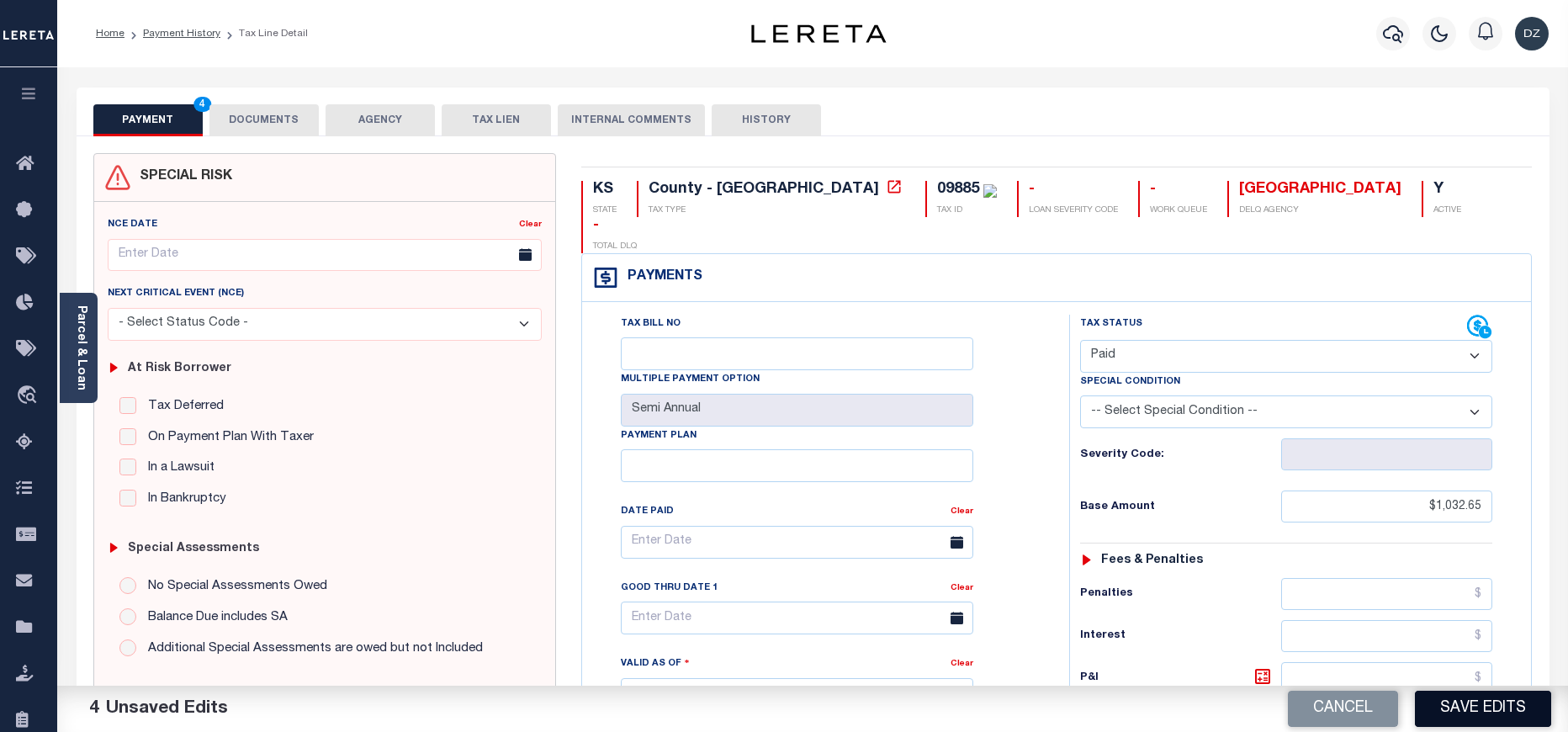
click at [1460, 696] on button "Save Edits" at bounding box center [1482, 709] width 136 height 36
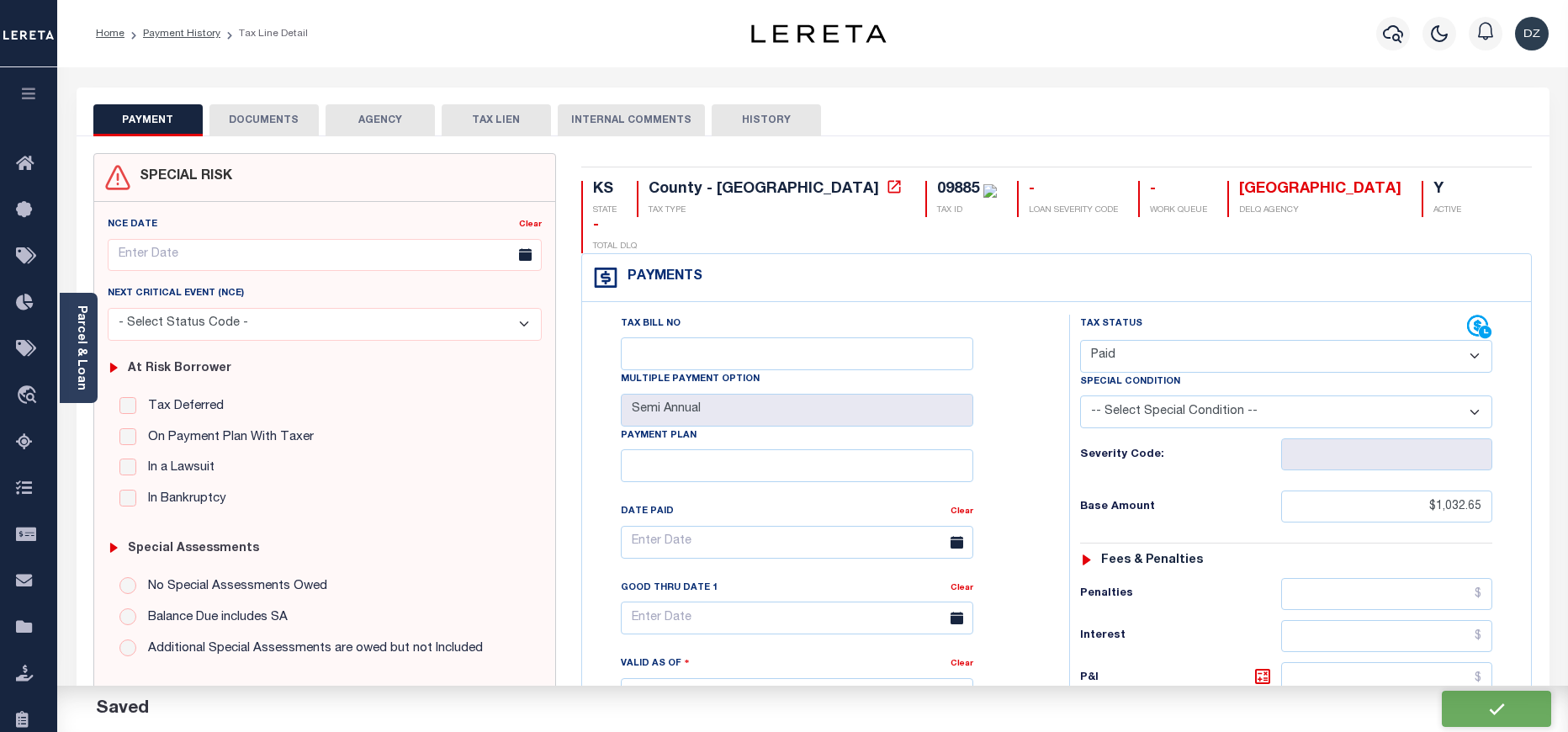
checkbox input "false"
type input "$1,032.65"
type input "$0"
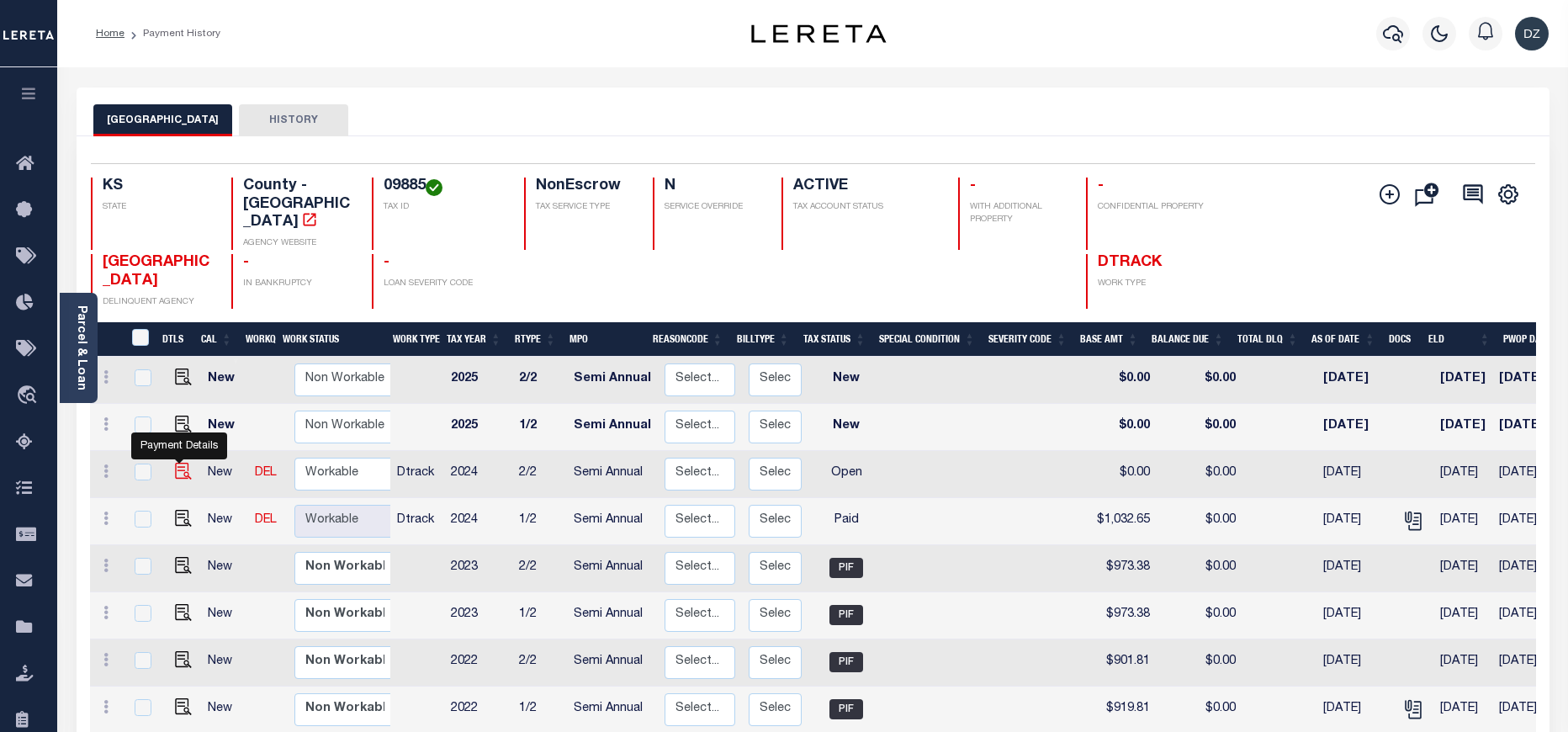
click at [179, 463] on img "" at bounding box center [183, 471] width 17 height 17
checkbox input "true"
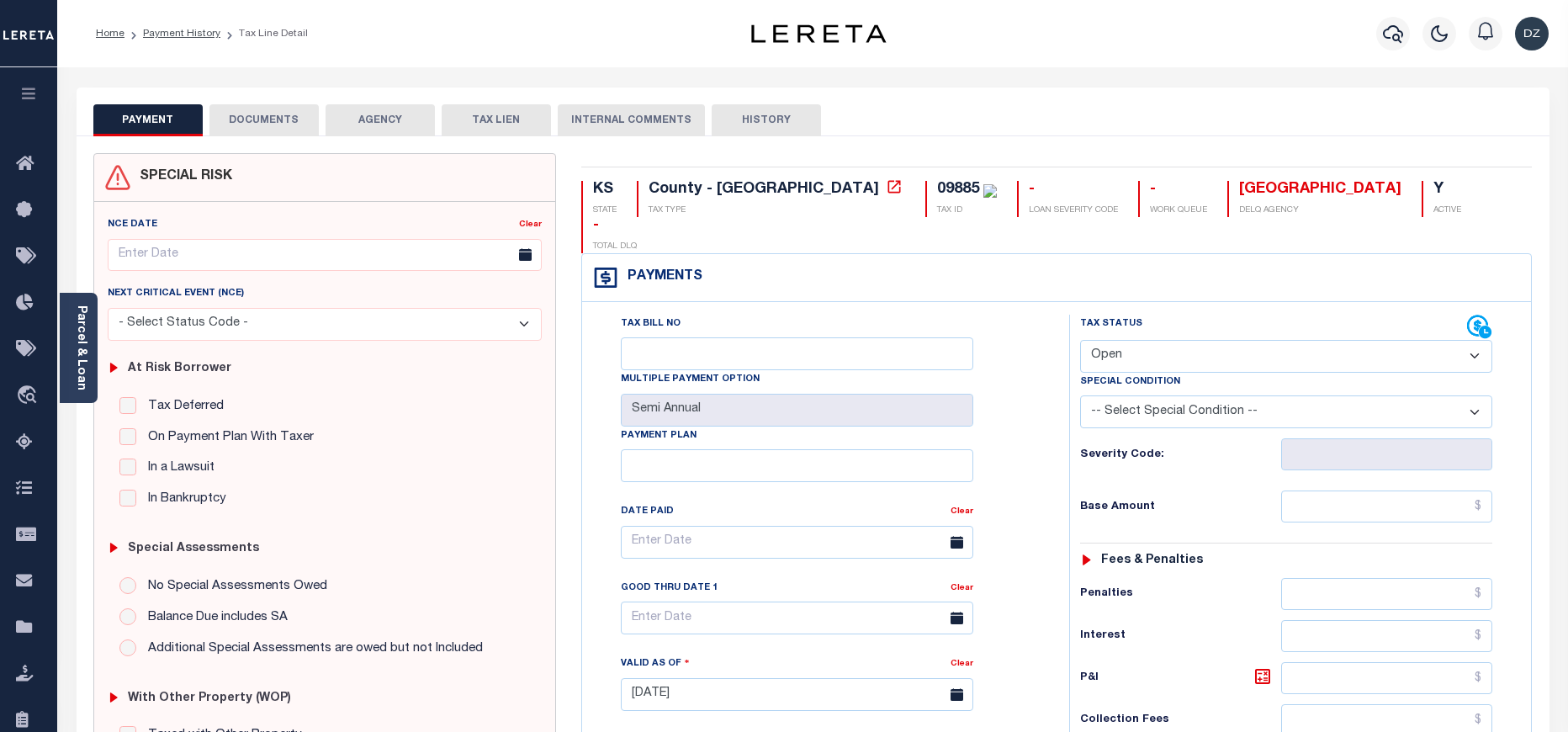
click at [1124, 340] on select "- Select Status Code - Open Due/Unpaid Paid Incomplete No Tax Due Internal Refu…" at bounding box center [1286, 356] width 412 height 33
select select "PYD"
click at [1080, 340] on select "- Select Status Code - Open Due/Unpaid Paid Incomplete No Tax Due Internal Refu…" at bounding box center [1286, 356] width 412 height 33
type input "[DATE]"
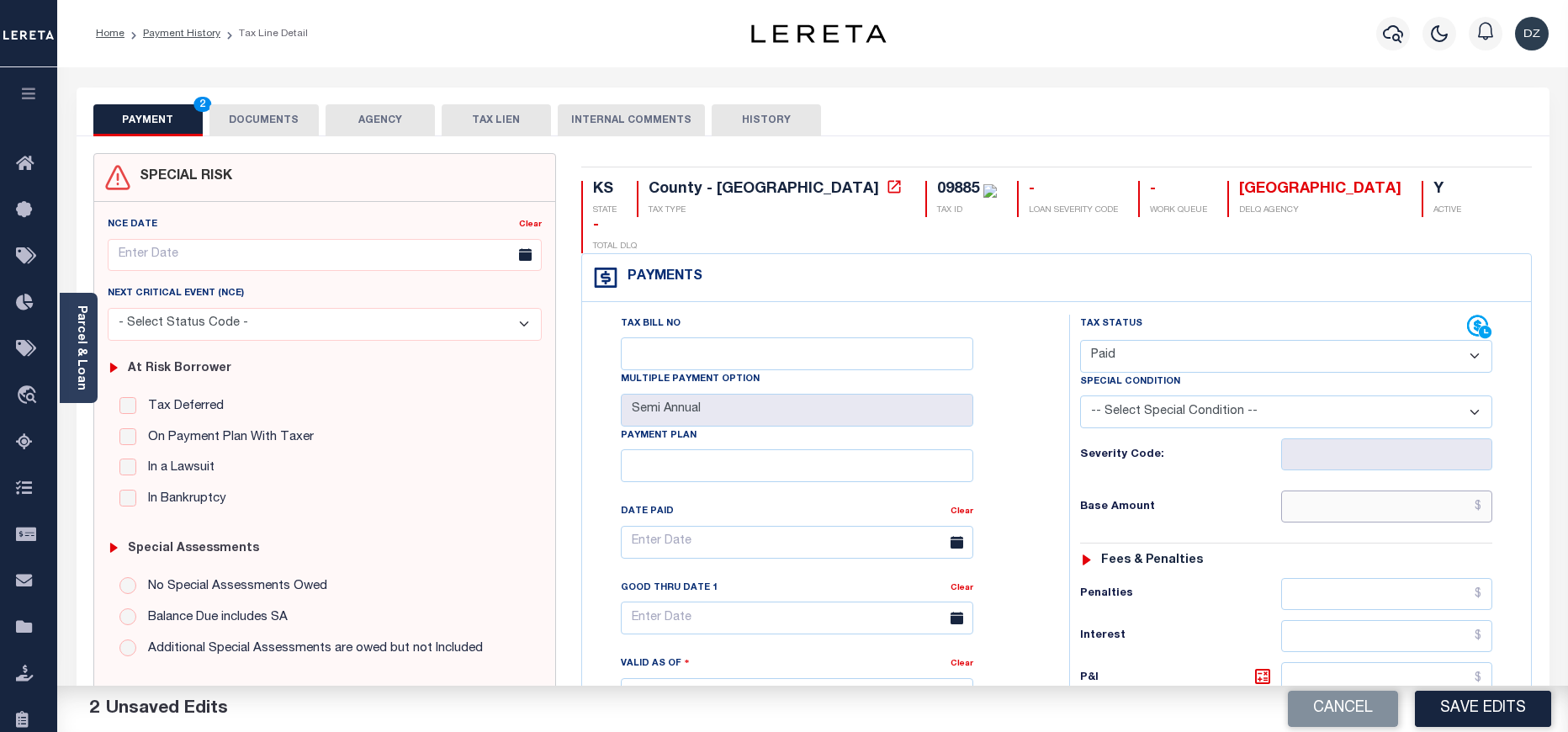
click at [1353, 490] on input "text" at bounding box center [1387, 506] width 212 height 32
type input "$1,032.65"
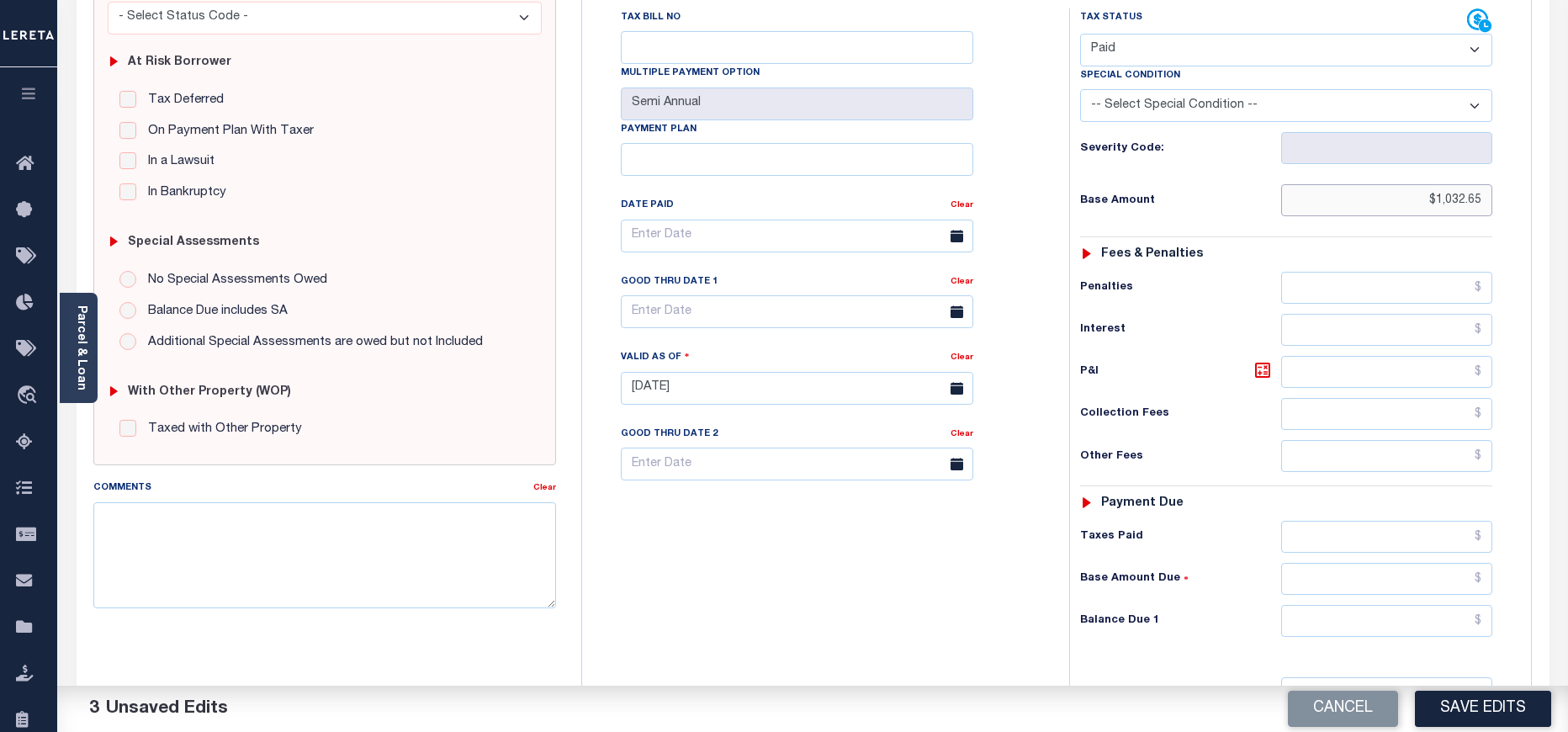
scroll to position [378, 0]
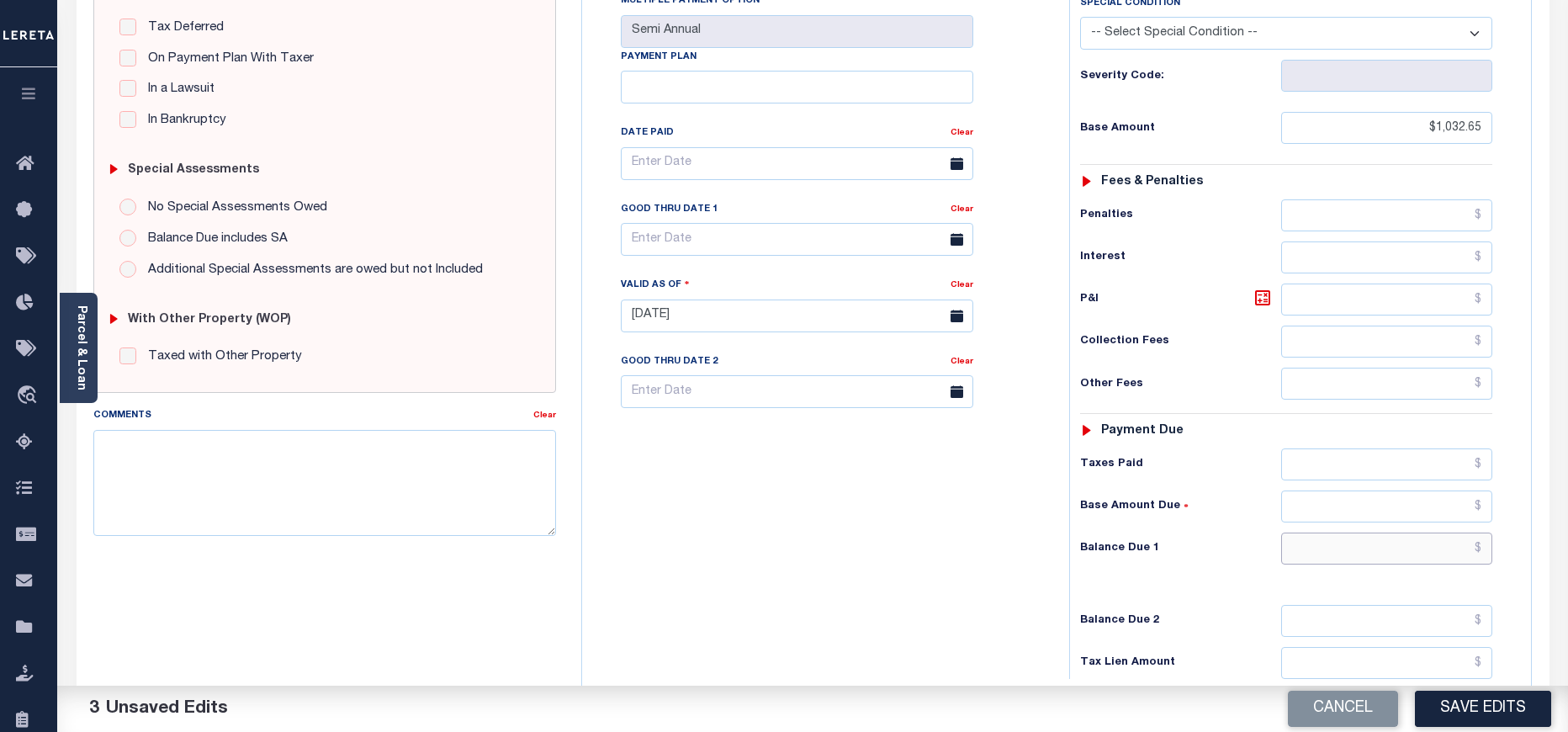
click at [1376, 533] on input "text" at bounding box center [1387, 549] width 212 height 32
type input "$0.00"
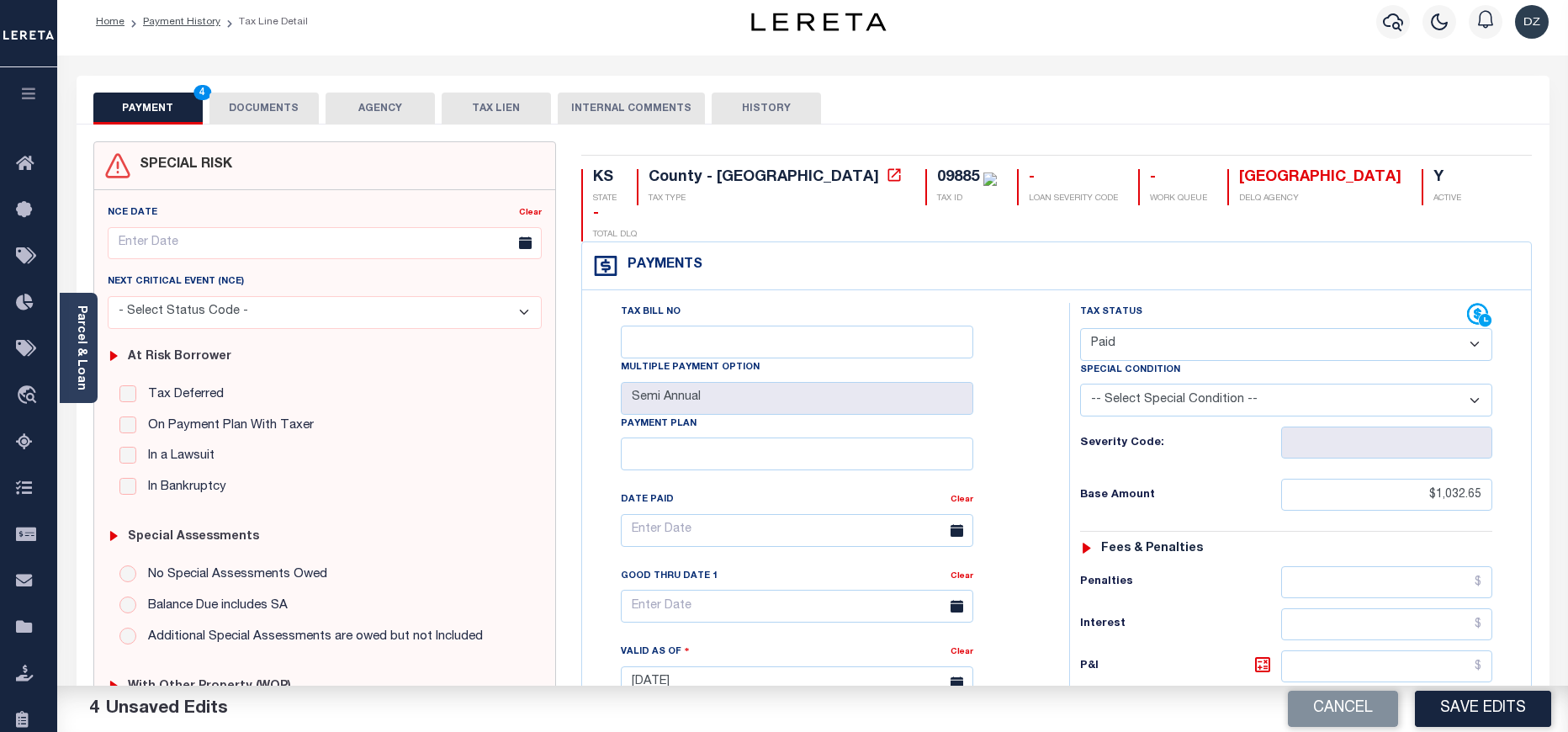
scroll to position [0, 0]
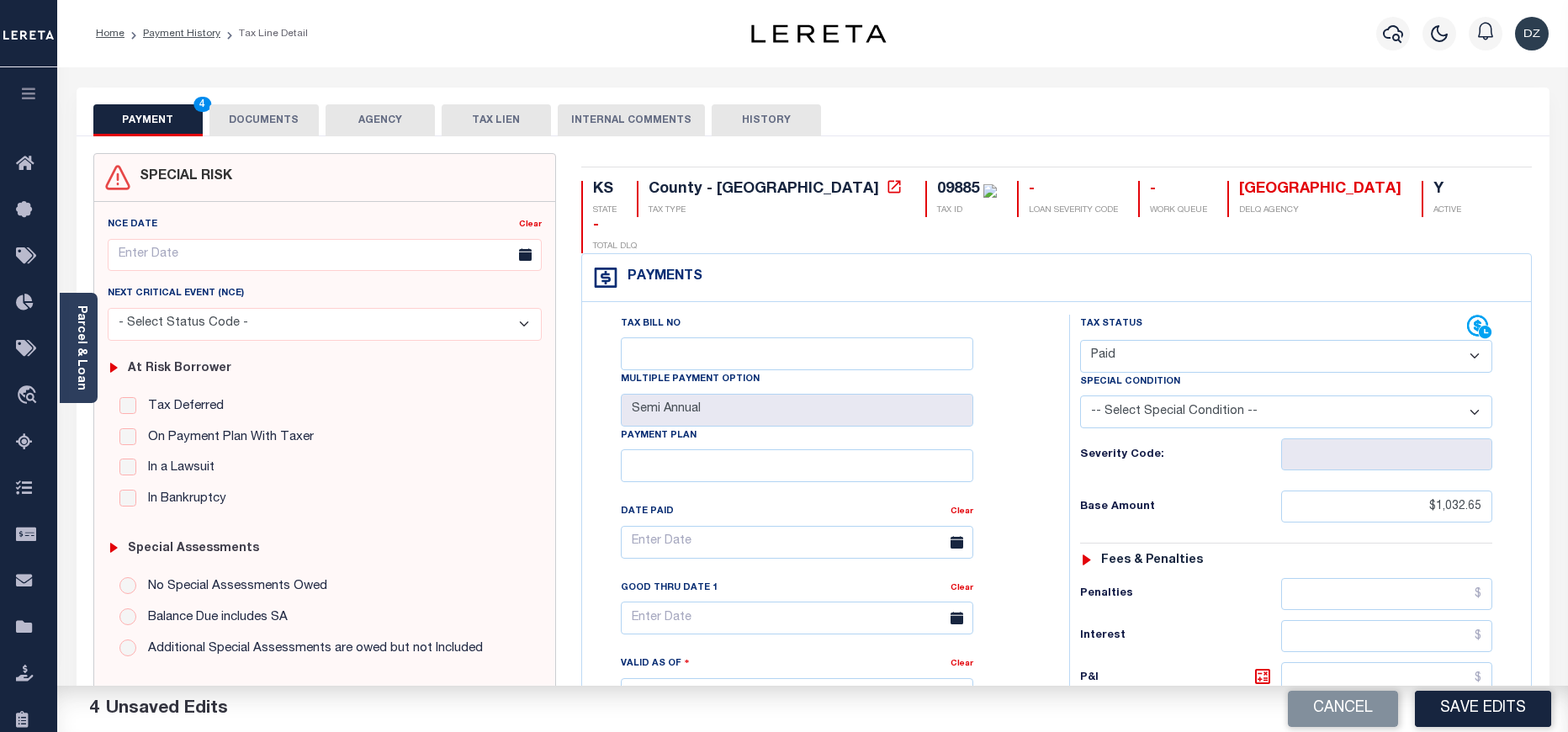
click at [256, 123] on button "DOCUMENTS" at bounding box center [264, 120] width 109 height 32
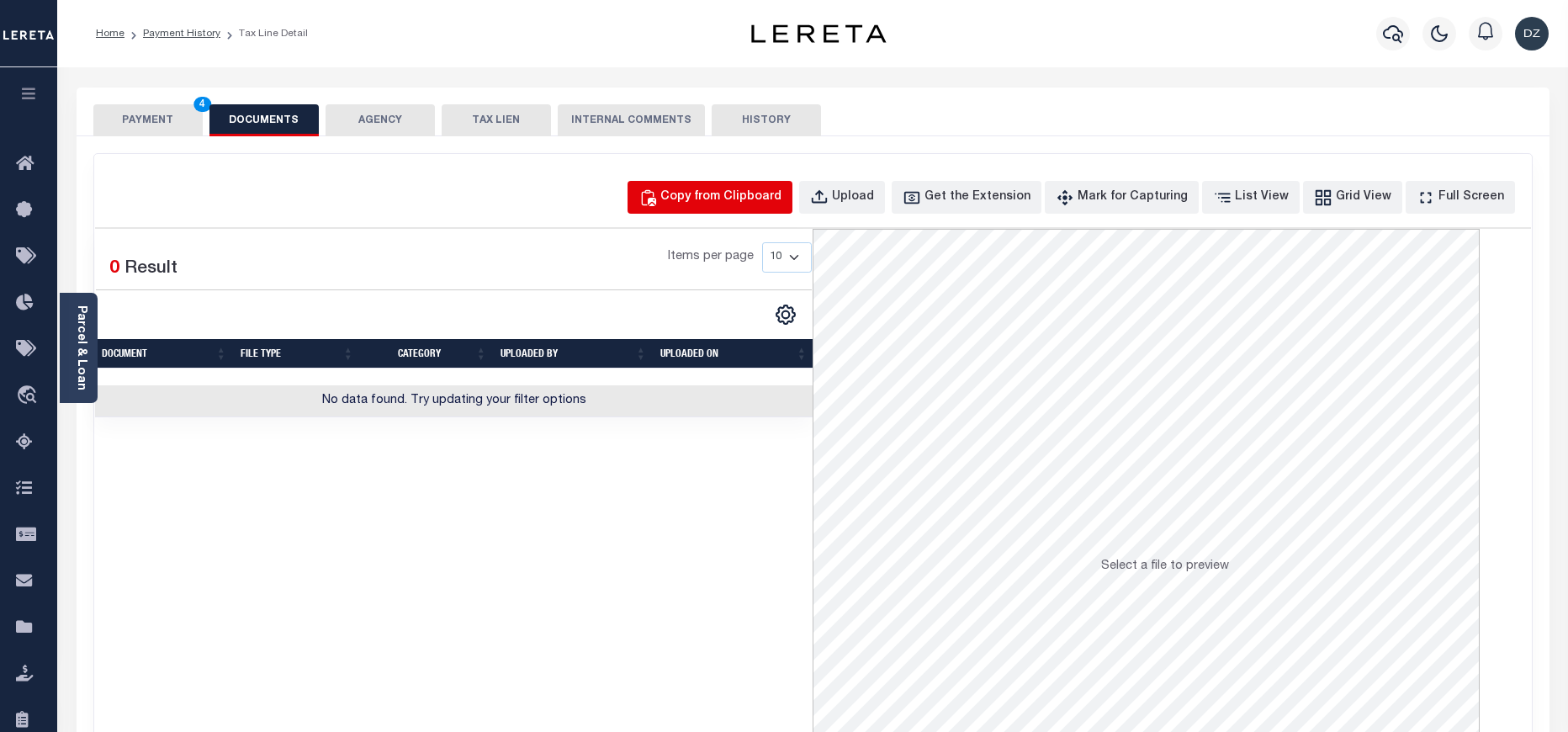
click at [714, 202] on div "Copy from Clipboard" at bounding box center [721, 197] width 121 height 19
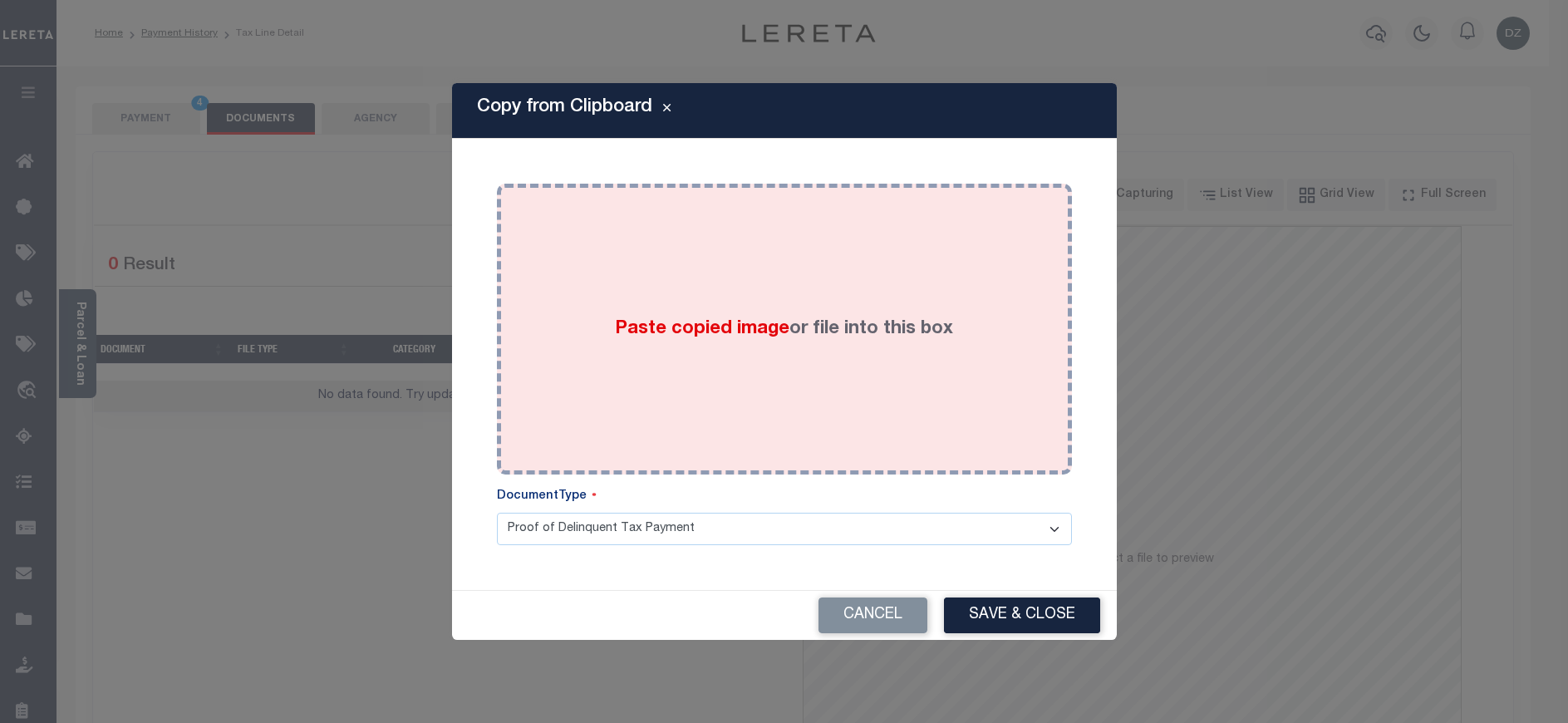
click at [687, 322] on span "Paste copied image" at bounding box center [702, 329] width 175 height 18
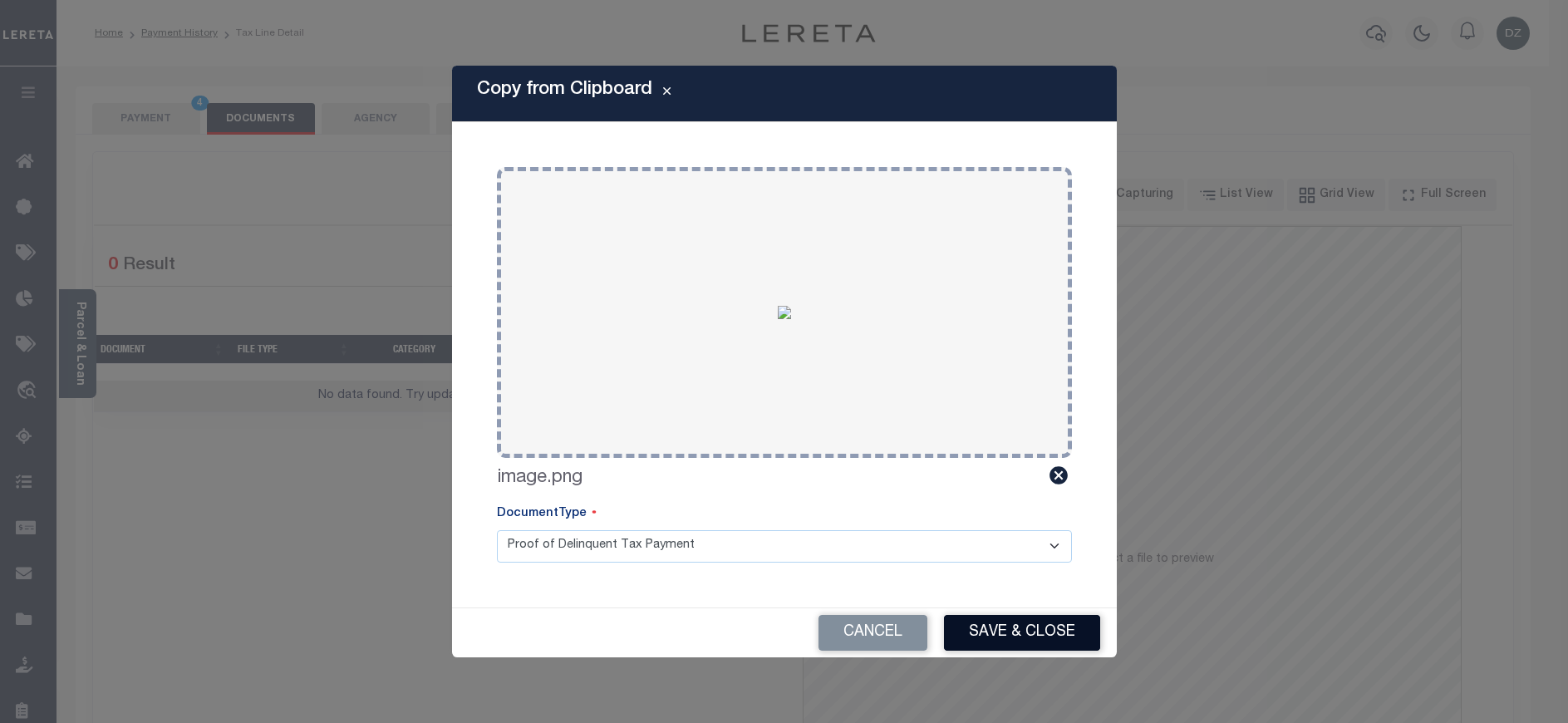
click at [1012, 640] on button "Save & Close" at bounding box center [1022, 633] width 156 height 36
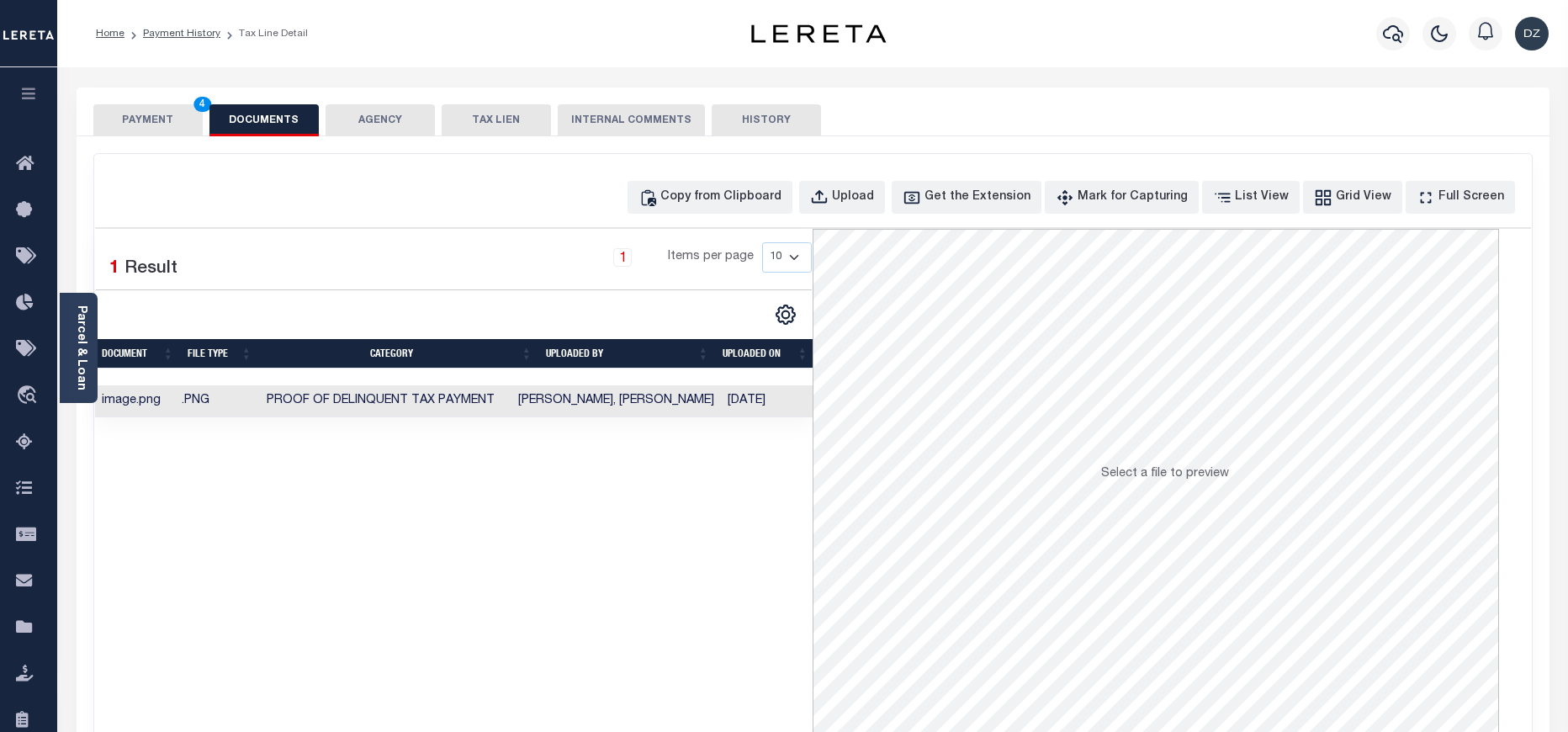
click at [120, 126] on button "PAYMENT 4" at bounding box center [147, 120] width 109 height 32
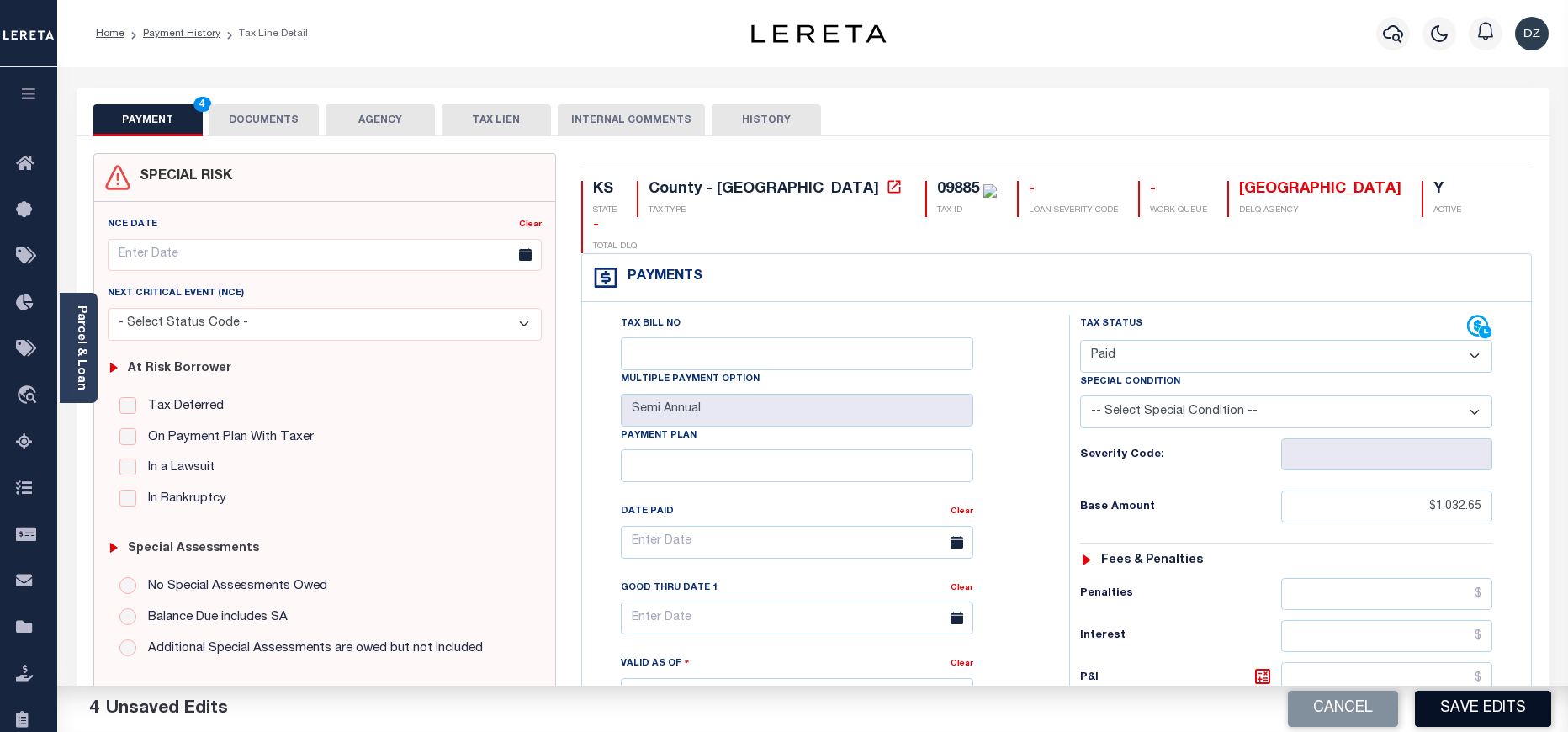
click at [1513, 700] on button "Save Edits" at bounding box center [1482, 709] width 136 height 36
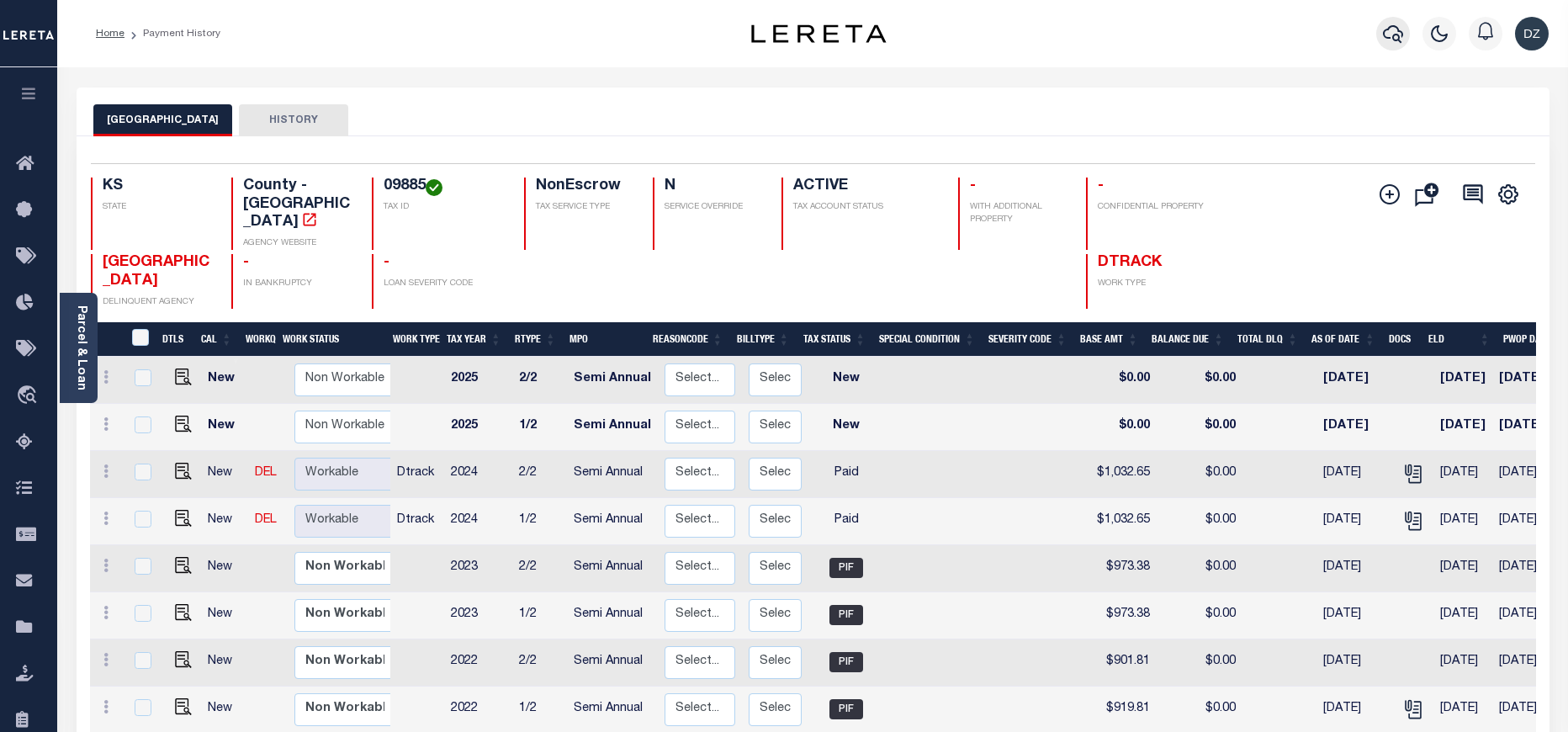
click at [1387, 28] on icon "button" at bounding box center [1392, 34] width 20 height 20
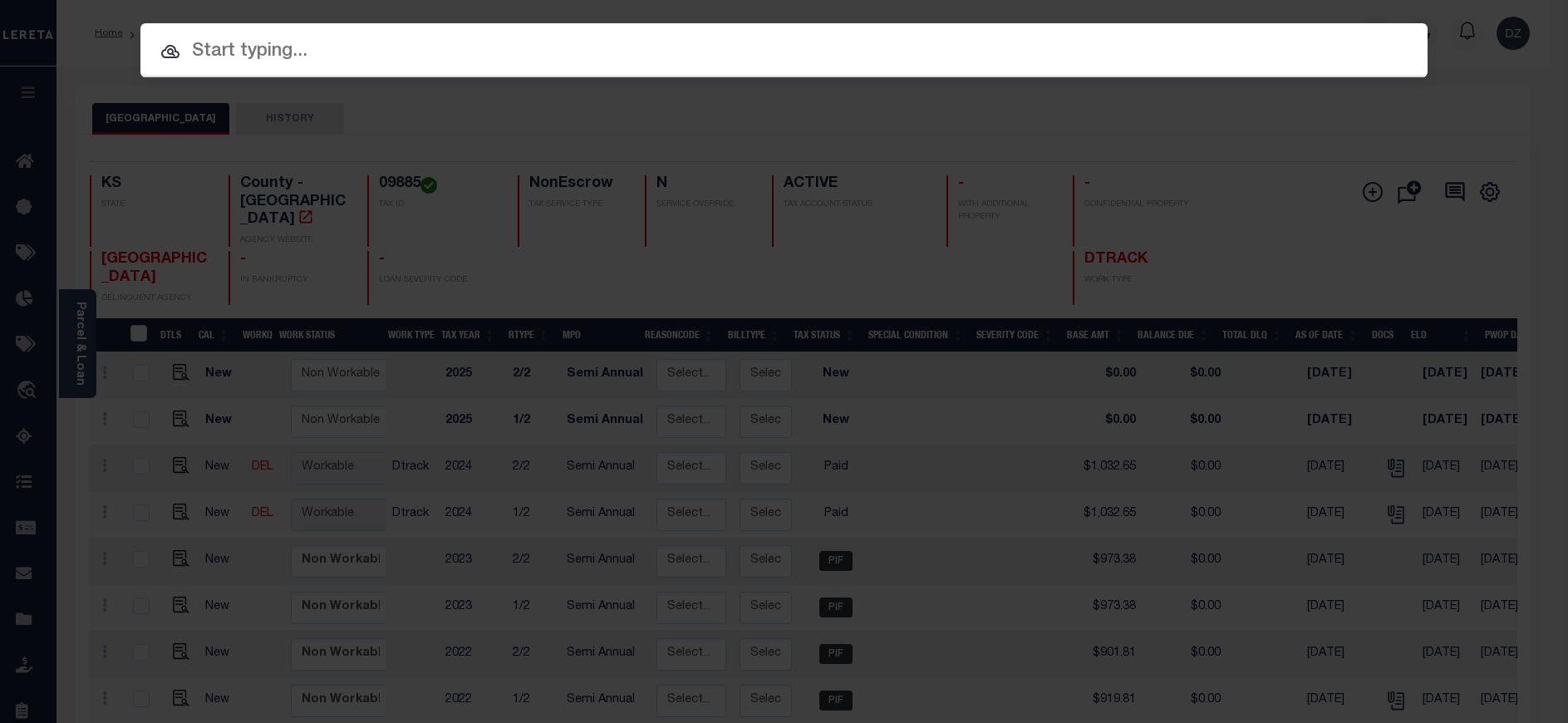
paste input "40235776"
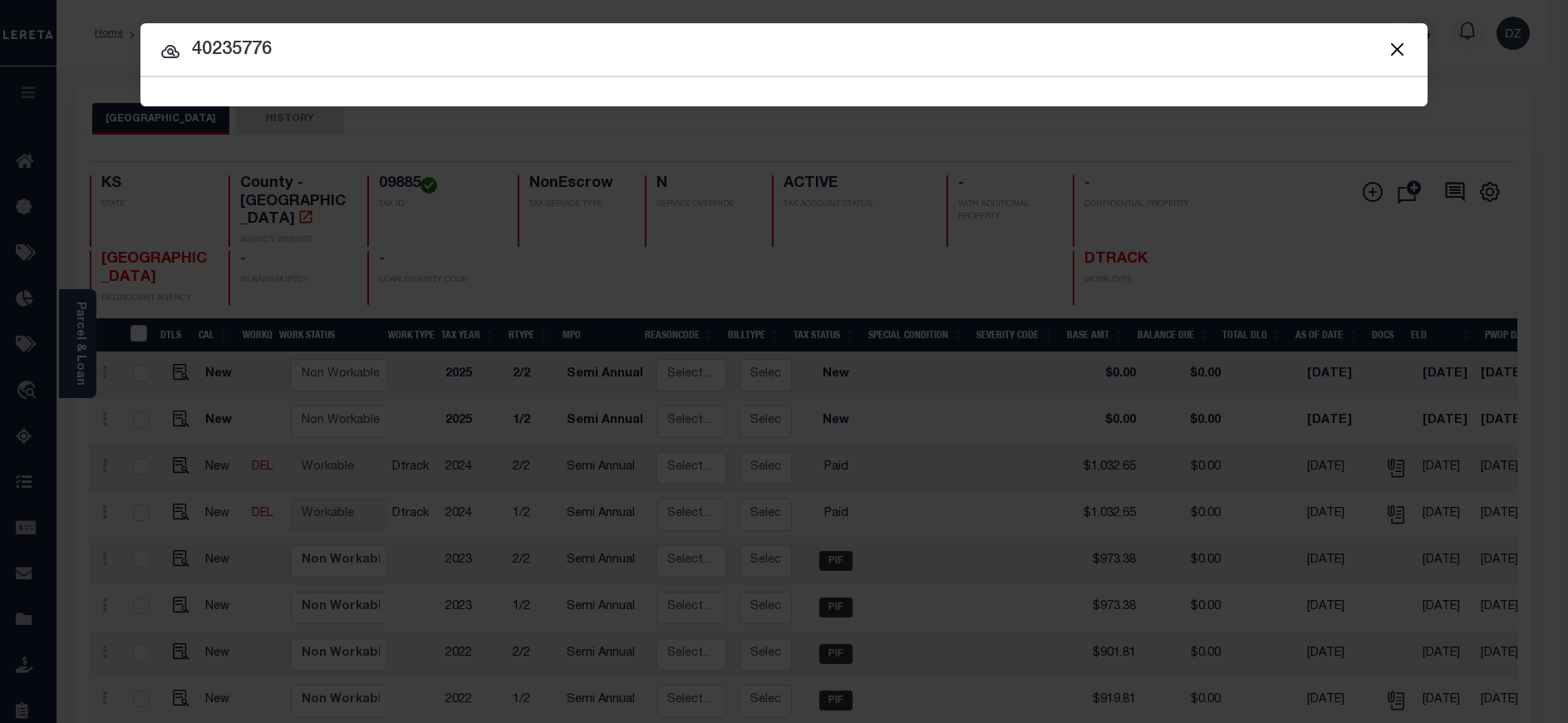
type input "40235776"
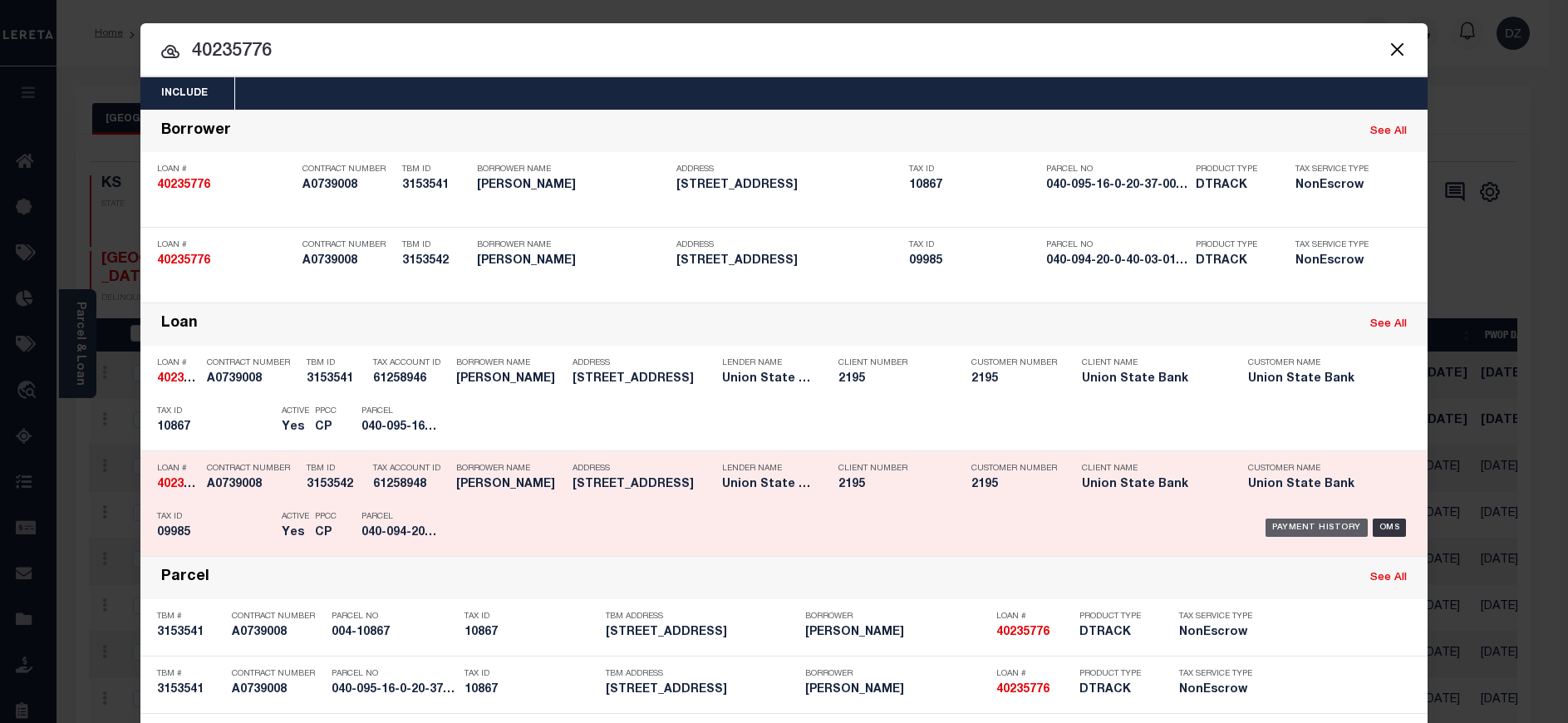
click at [1292, 530] on div "Payment History" at bounding box center [1317, 527] width 103 height 18
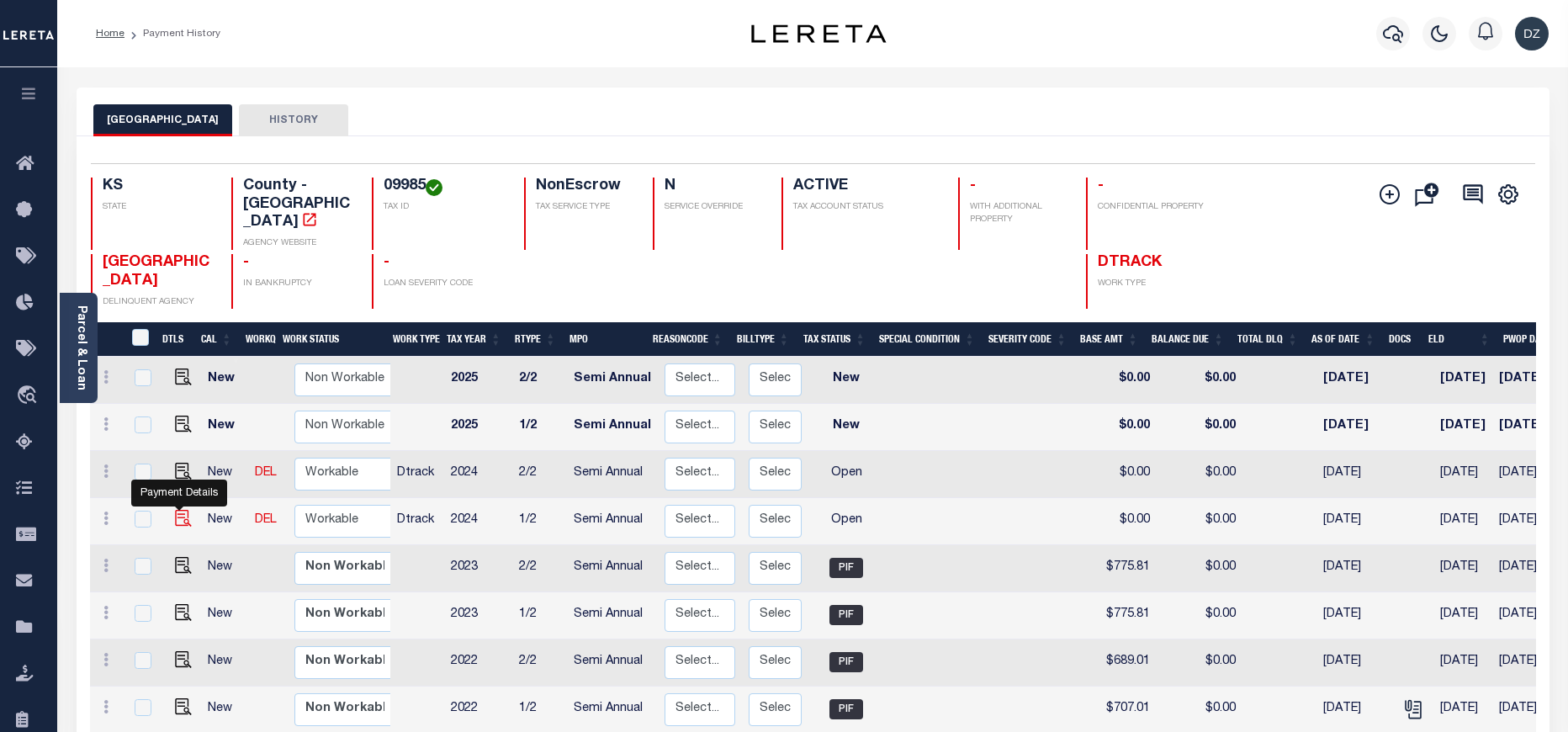
click at [175, 510] on img "" at bounding box center [183, 518] width 17 height 17
checkbox input "true"
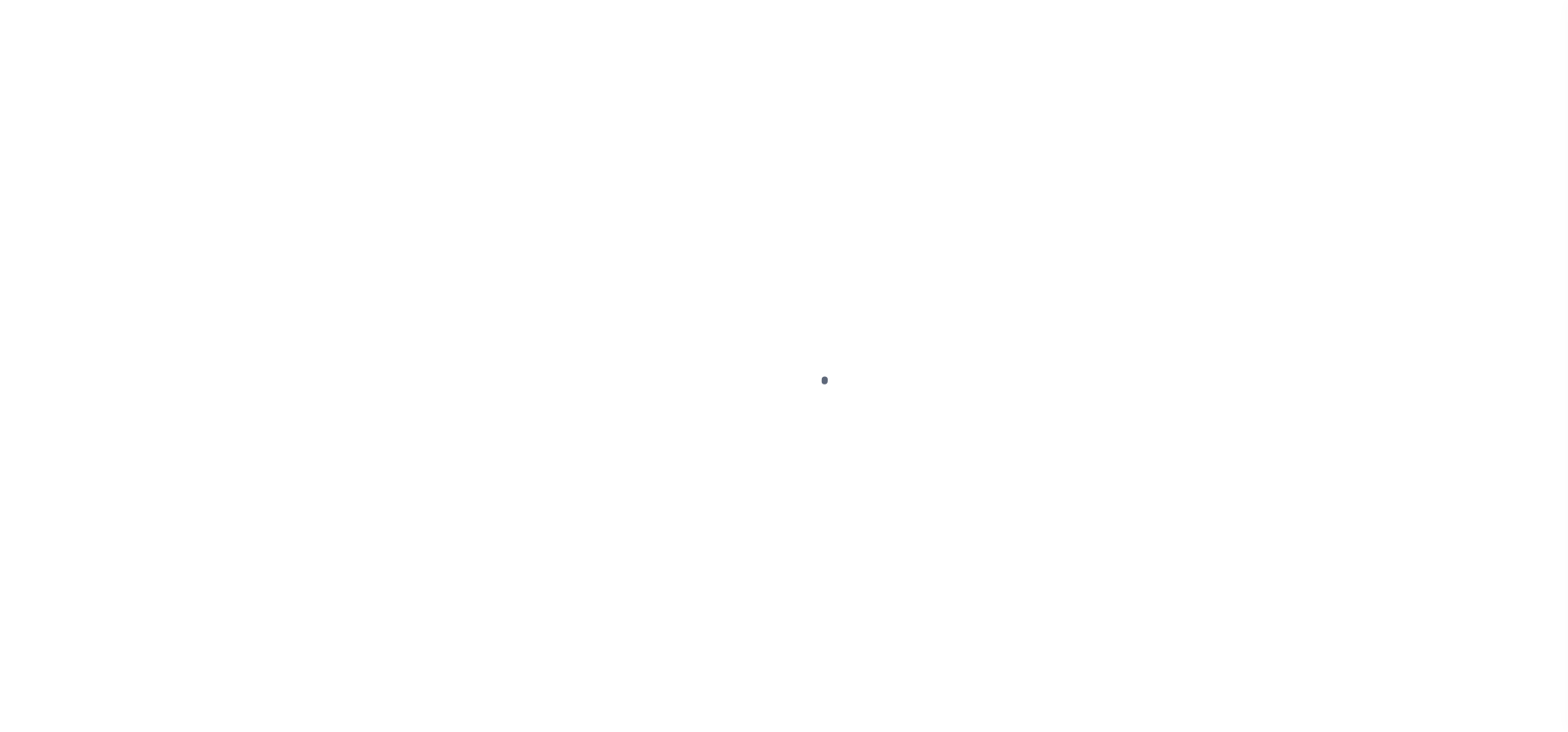
select select "OP2"
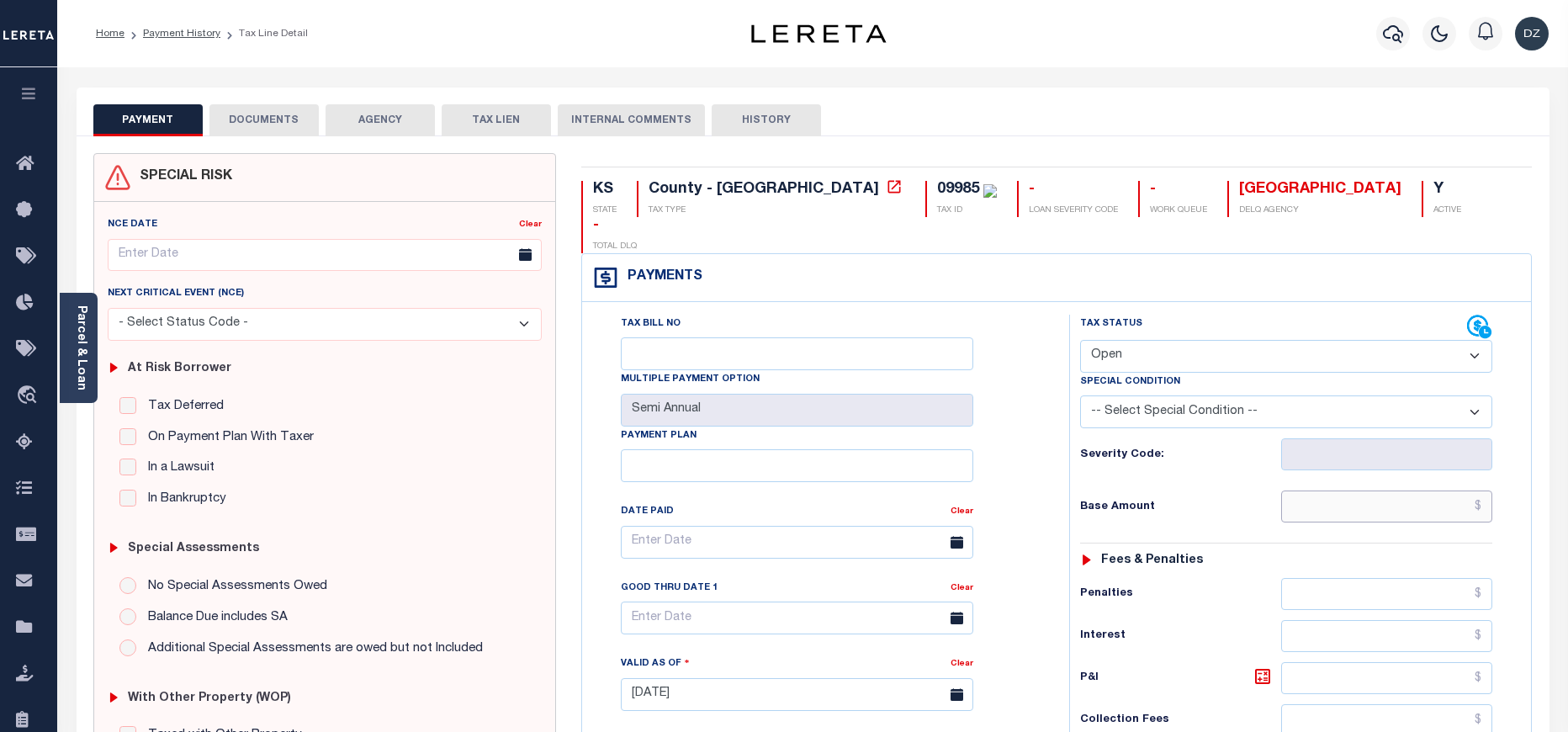
click at [1358, 490] on input "text" at bounding box center [1387, 506] width 212 height 32
paste input "834.76"
type input "$834.76"
type input "[DATE]"
click at [1216, 340] on select "- Select Status Code - Open Due/Unpaid Paid Incomplete No Tax Due Internal Refu…" at bounding box center [1286, 356] width 412 height 33
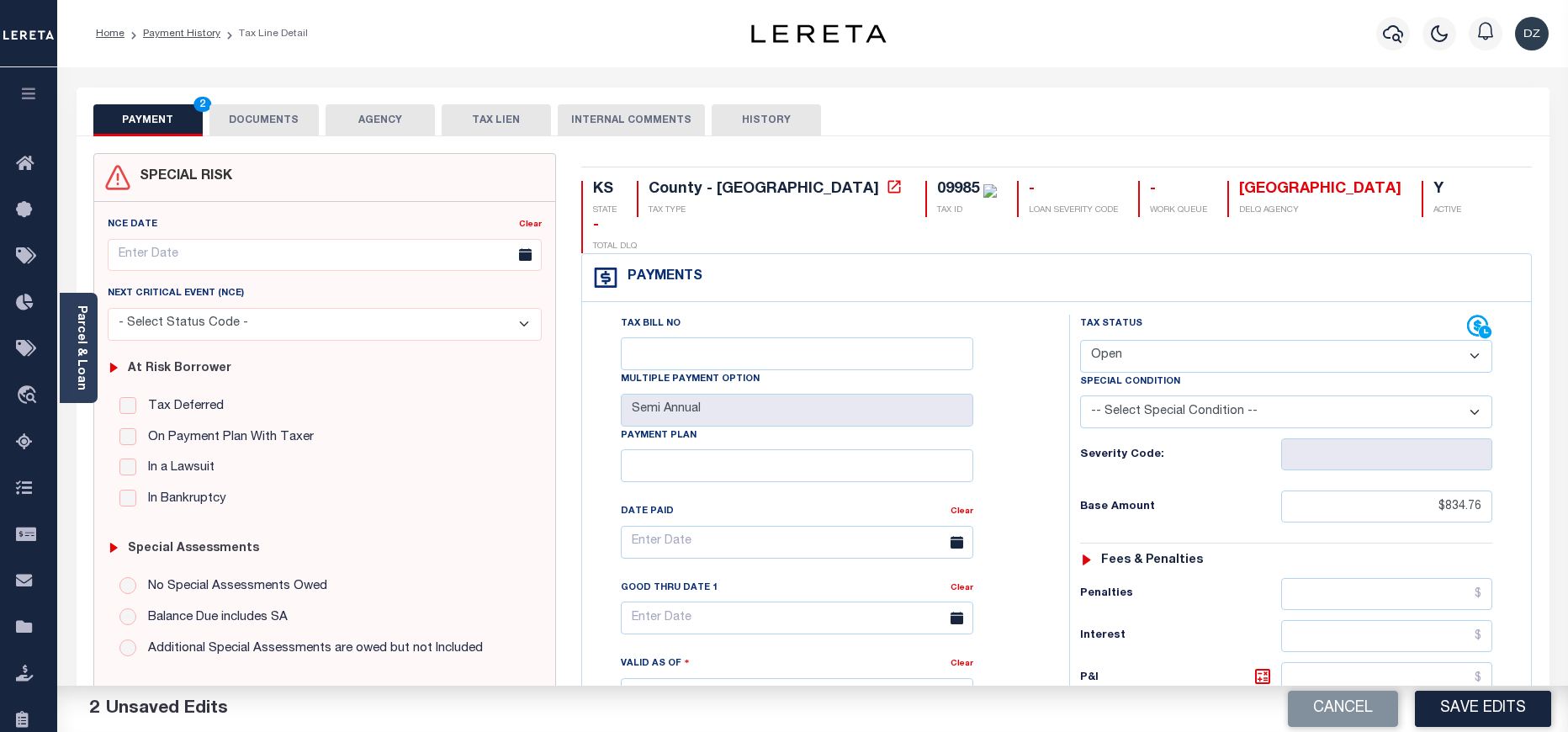
select select "PYD"
click at [1080, 340] on select "- Select Status Code - Open Due/Unpaid Paid Incomplete No Tax Due Internal Refu…" at bounding box center [1286, 356] width 412 height 33
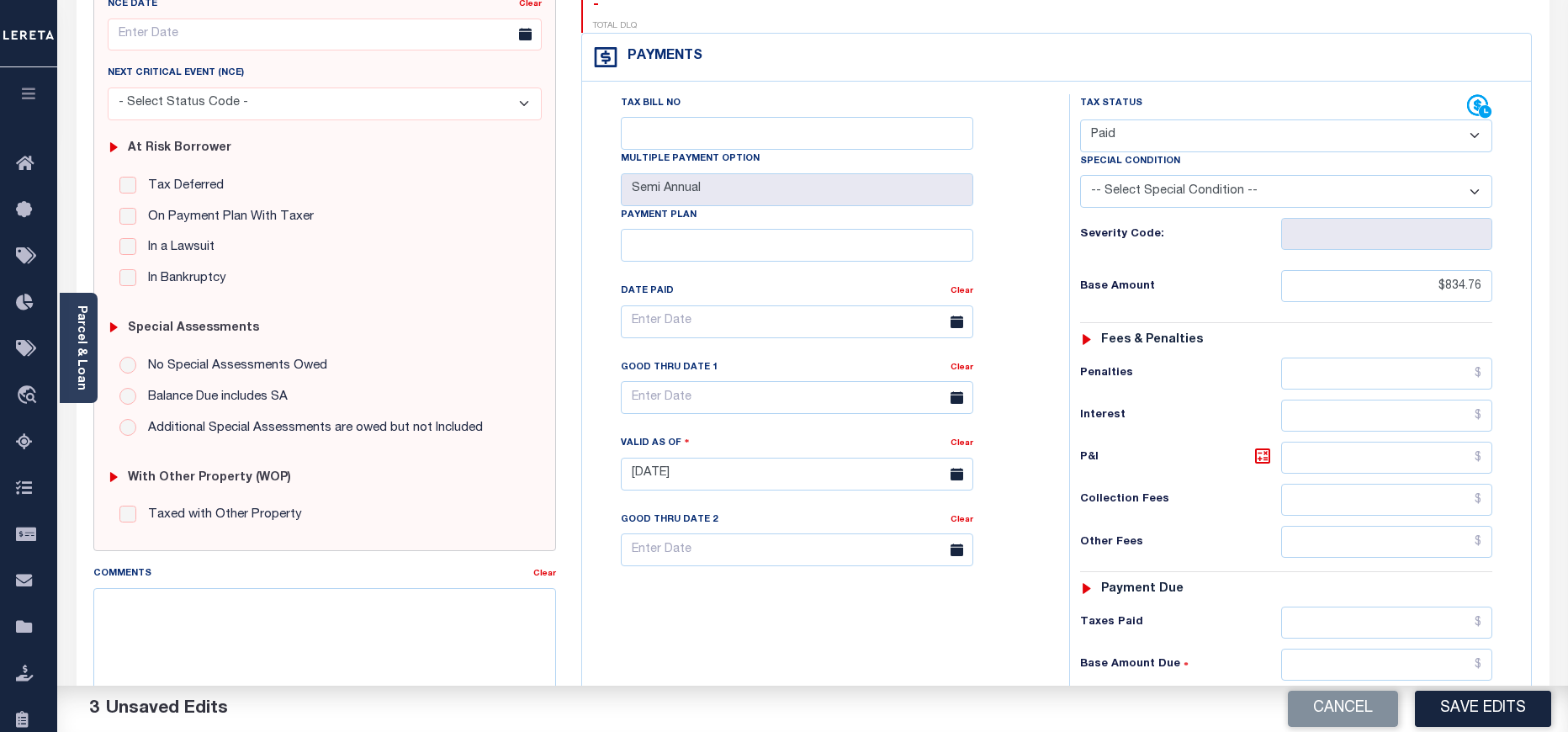
scroll to position [378, 0]
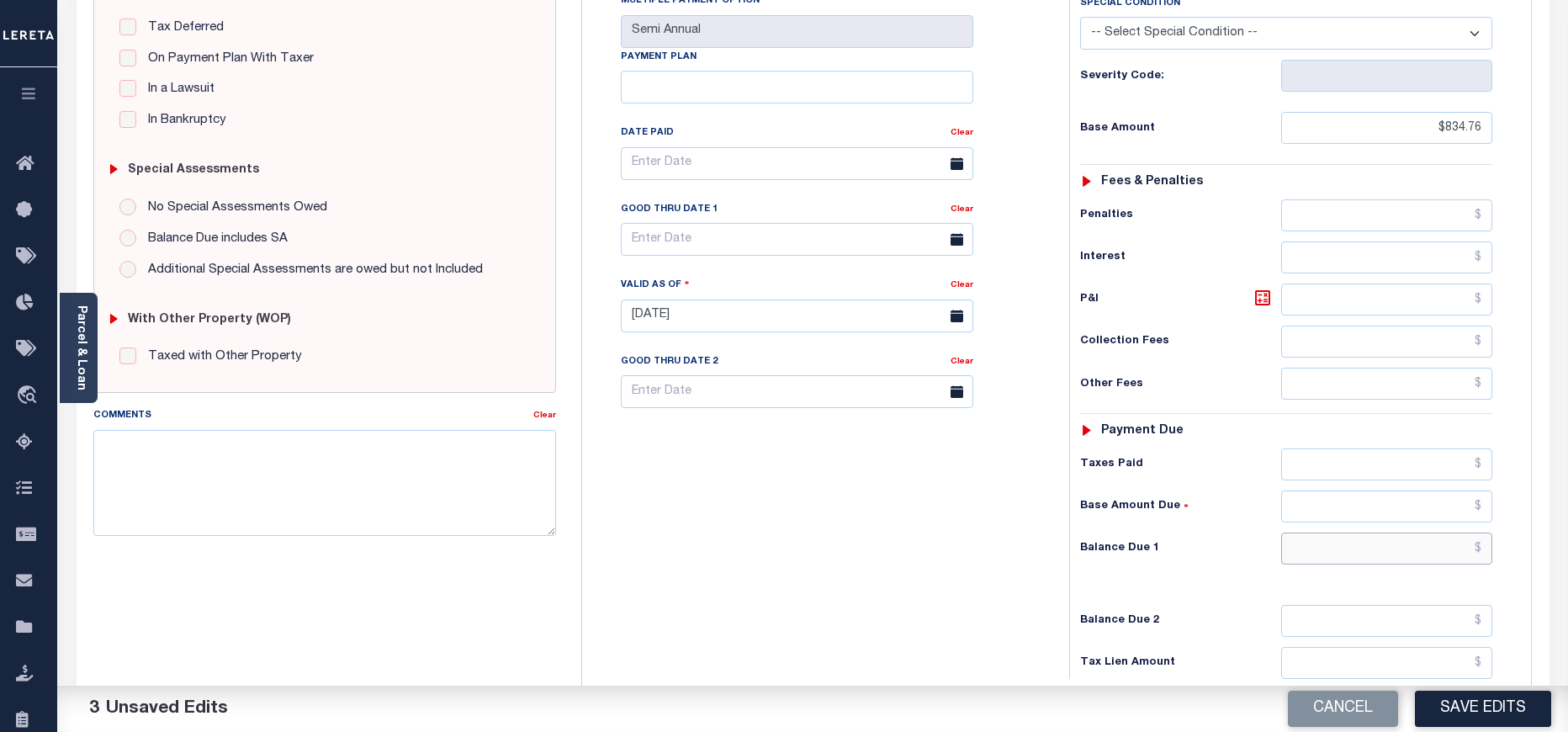
click at [1405, 533] on input "text" at bounding box center [1387, 549] width 212 height 32
type input "$0.00"
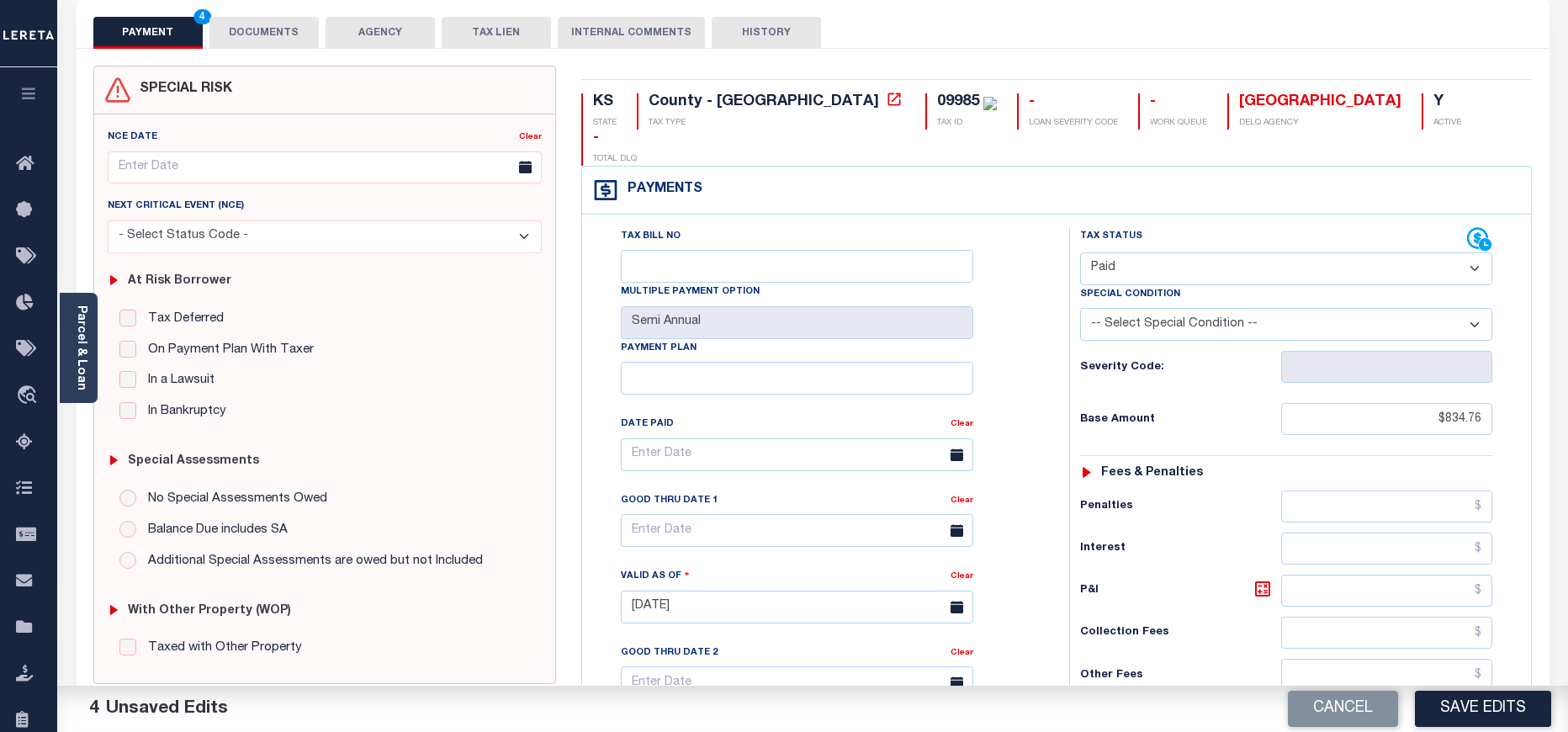
scroll to position [0, 0]
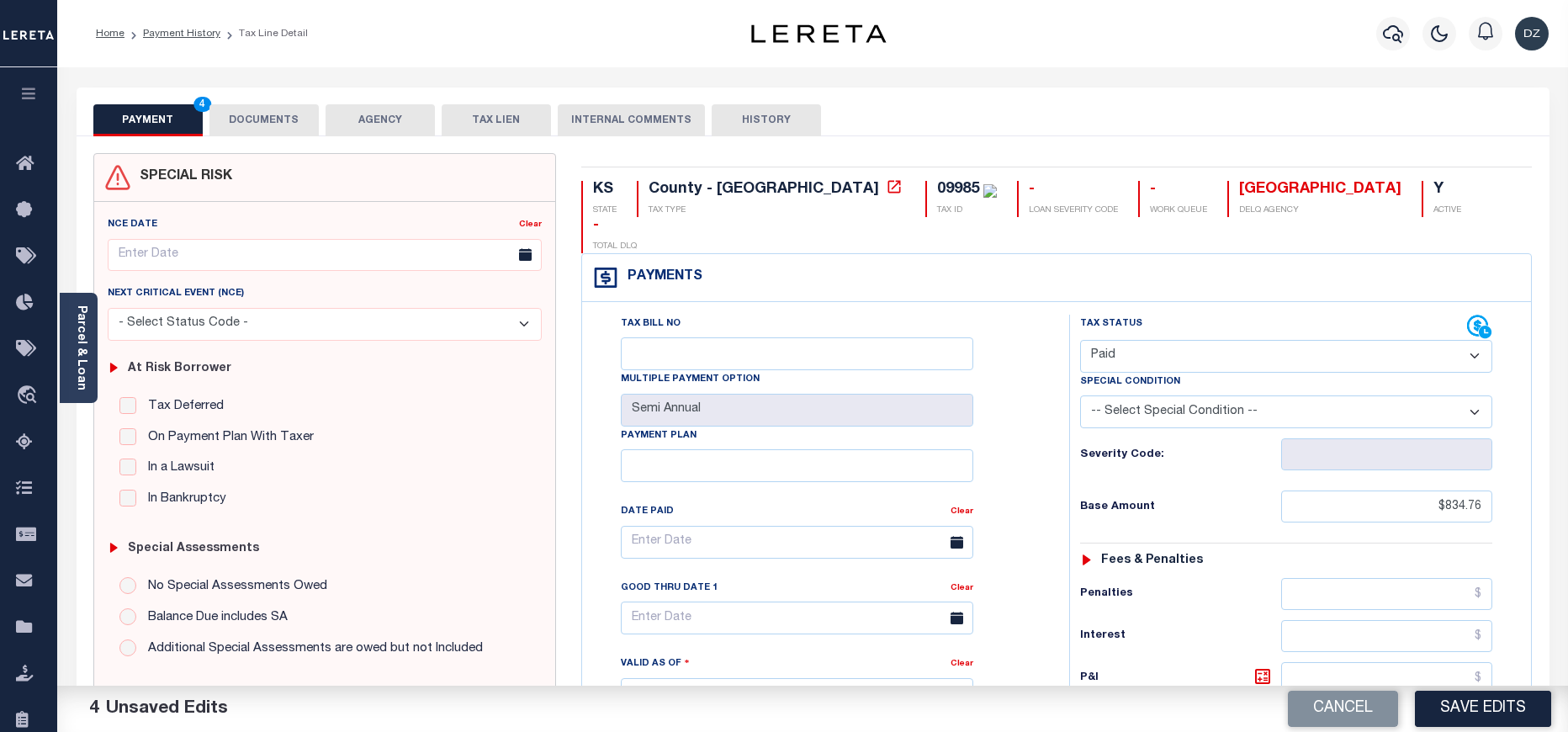
click at [276, 111] on button "DOCUMENTS" at bounding box center [264, 120] width 109 height 32
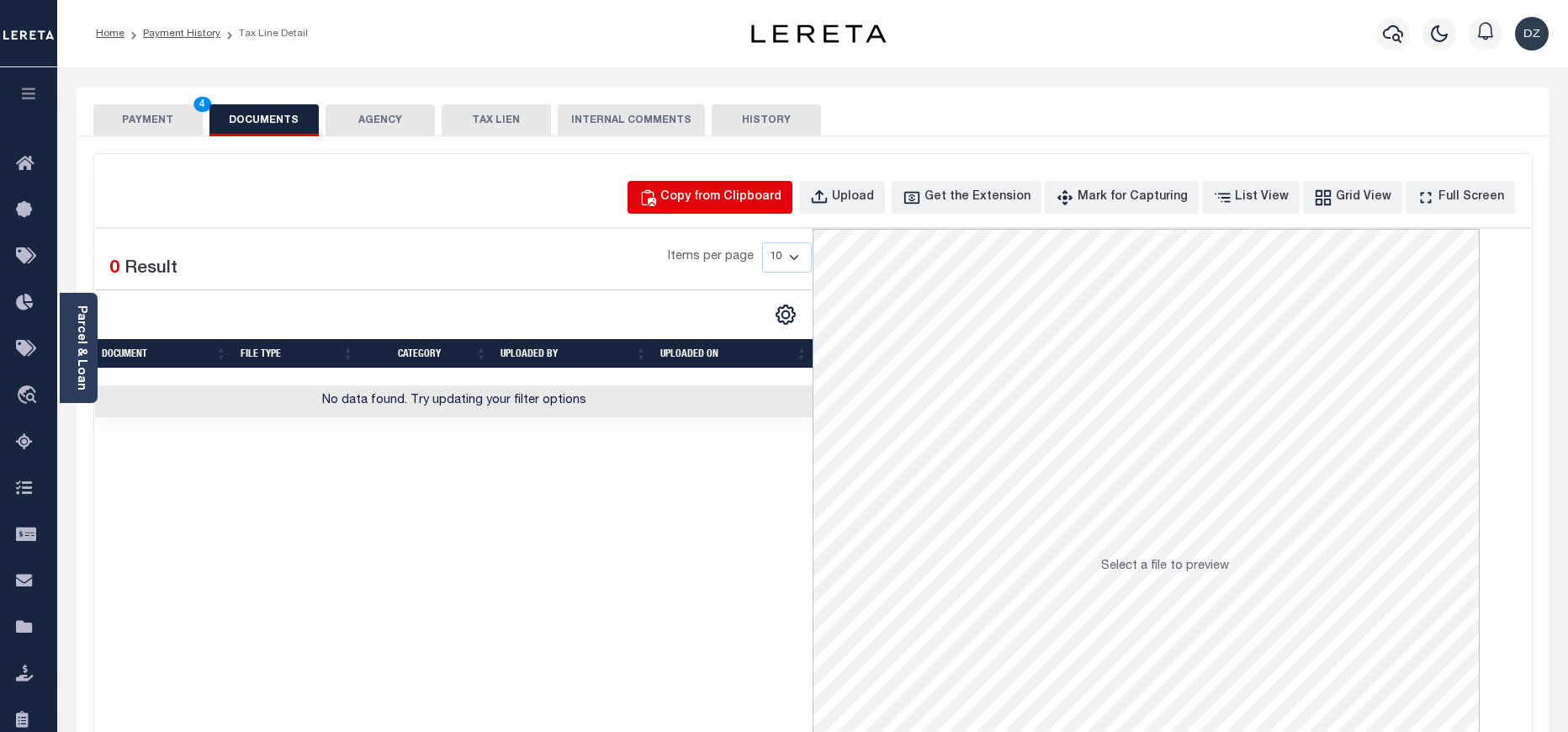
click at [755, 199] on div "Copy from Clipboard" at bounding box center [721, 197] width 121 height 19
select select "POP"
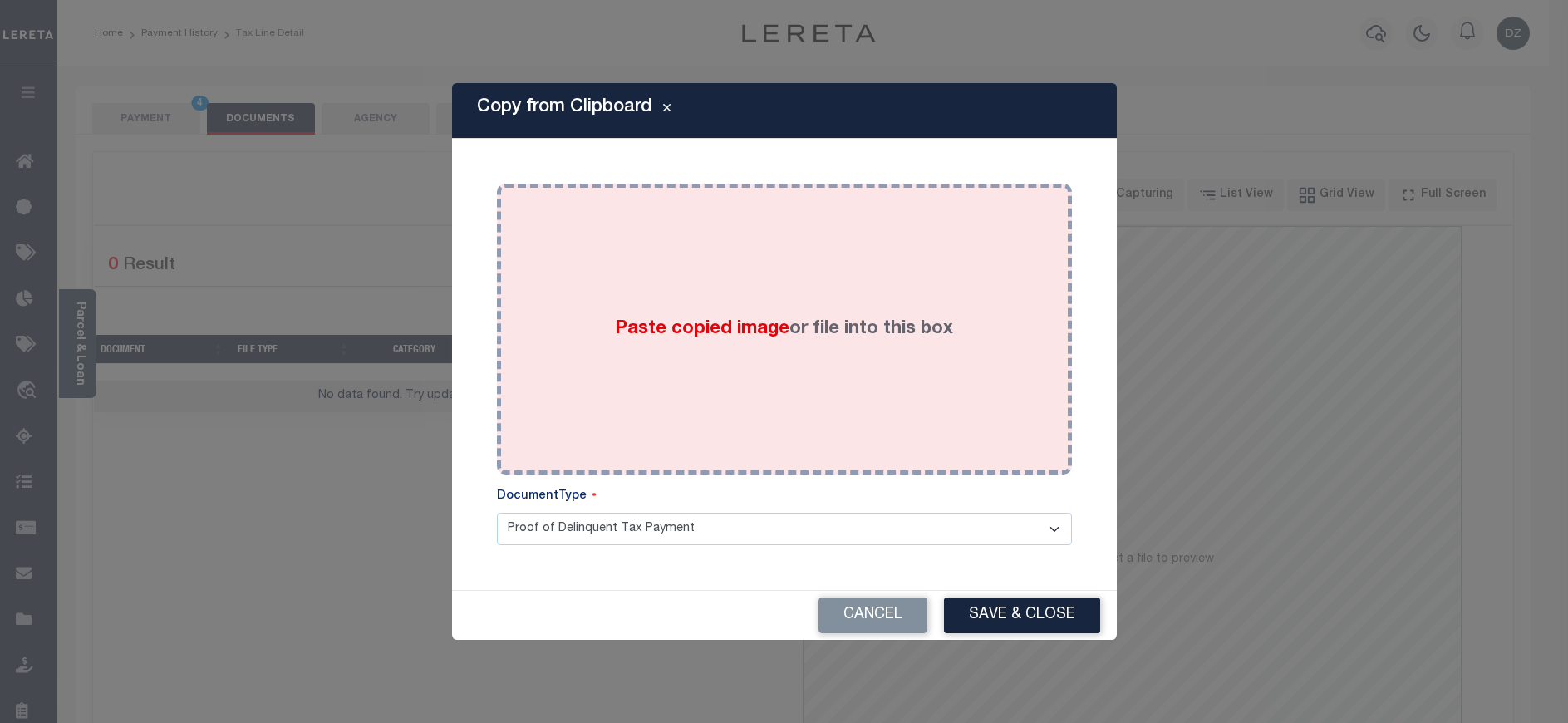
click at [741, 330] on span "Paste copied image" at bounding box center [702, 329] width 175 height 18
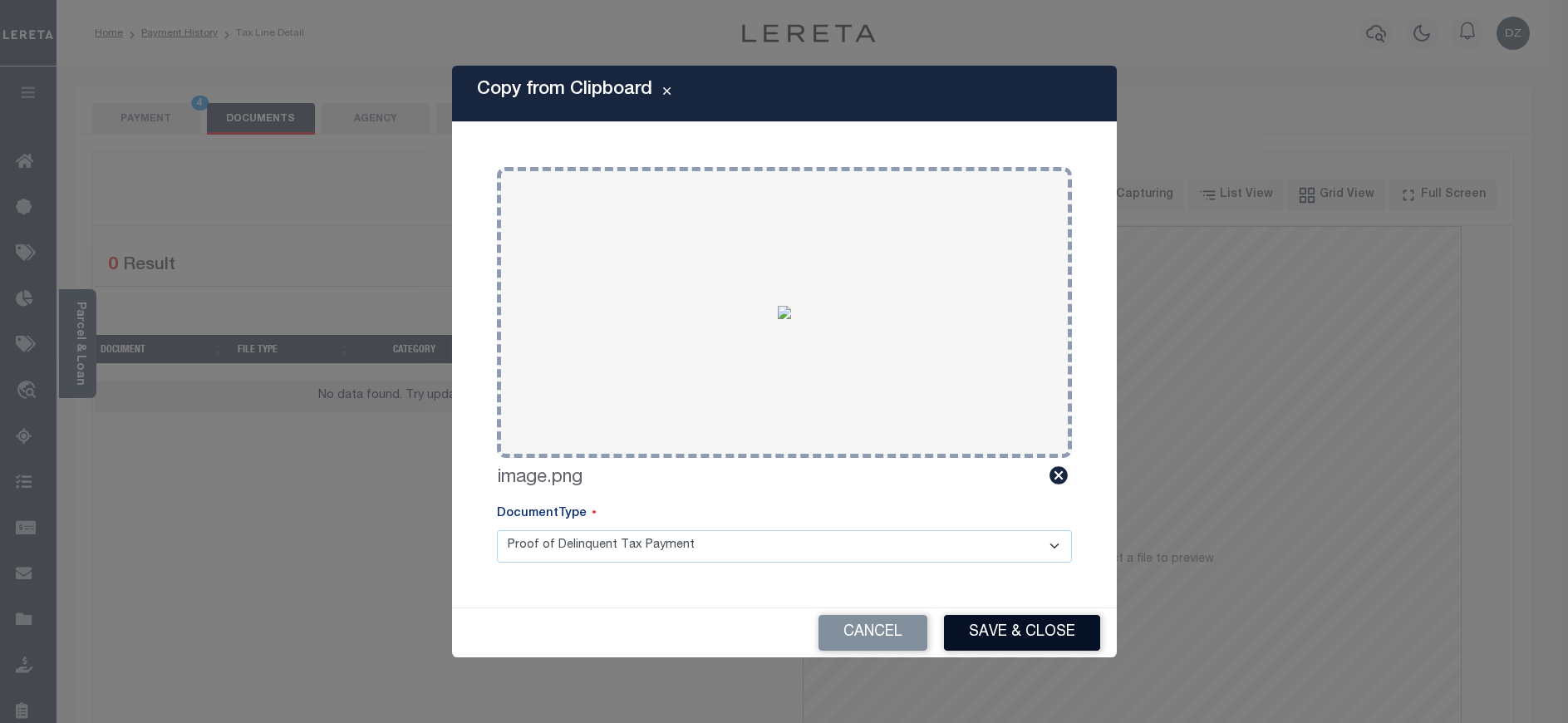
click at [1035, 642] on button "Save & Close" at bounding box center [1022, 633] width 156 height 36
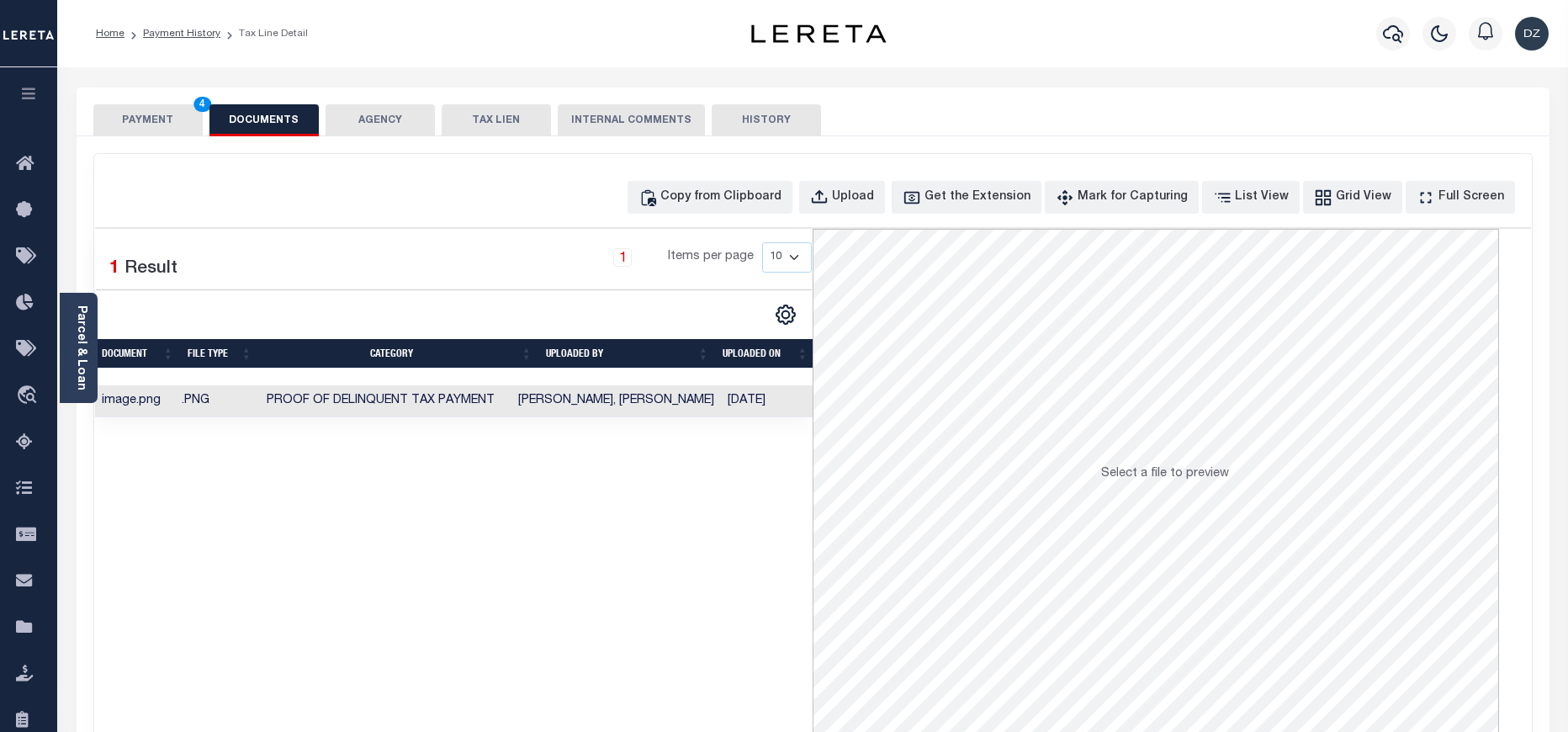
click at [181, 131] on button "PAYMENT 4" at bounding box center [147, 120] width 109 height 32
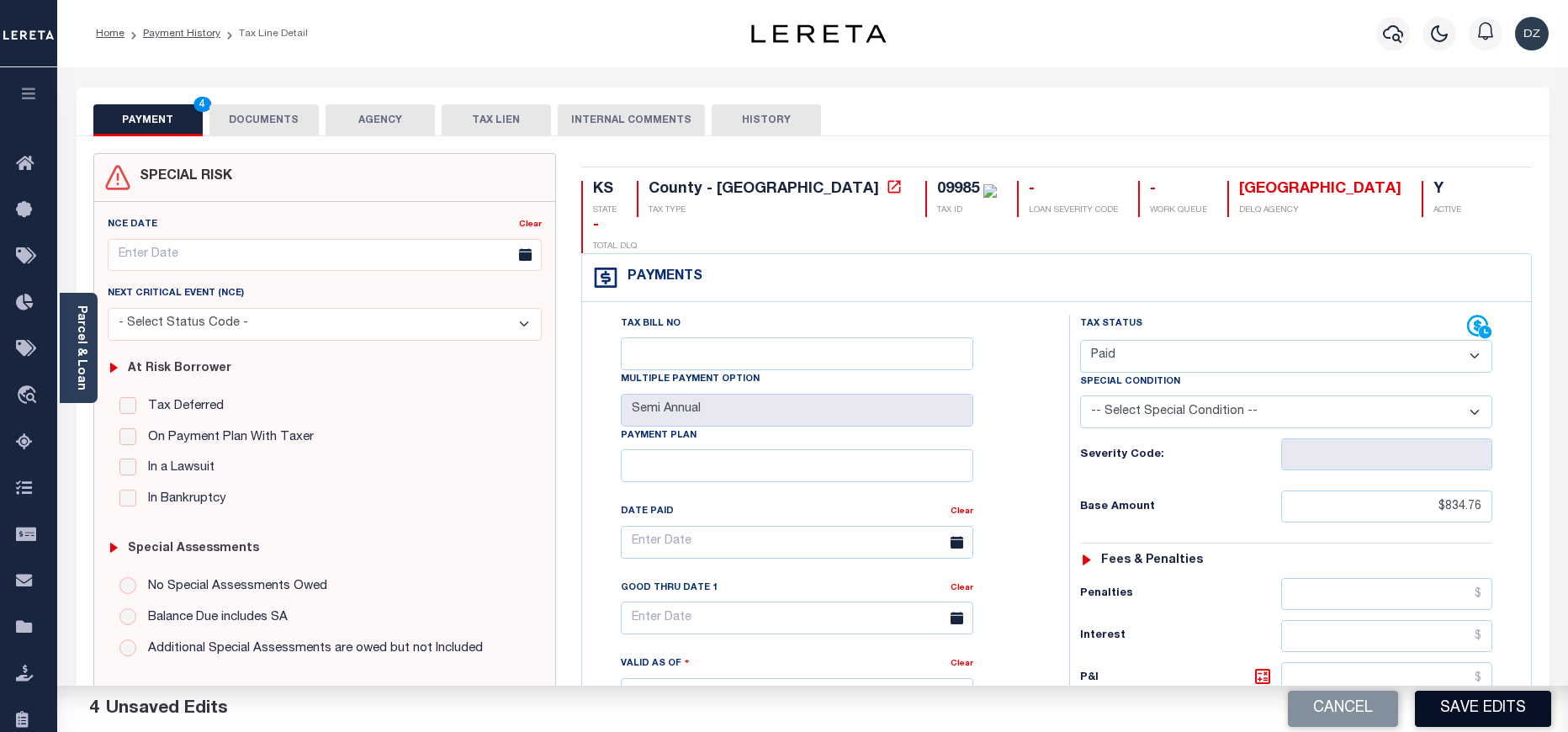
click at [1453, 702] on button "Save Edits" at bounding box center [1482, 709] width 136 height 36
checkbox input "false"
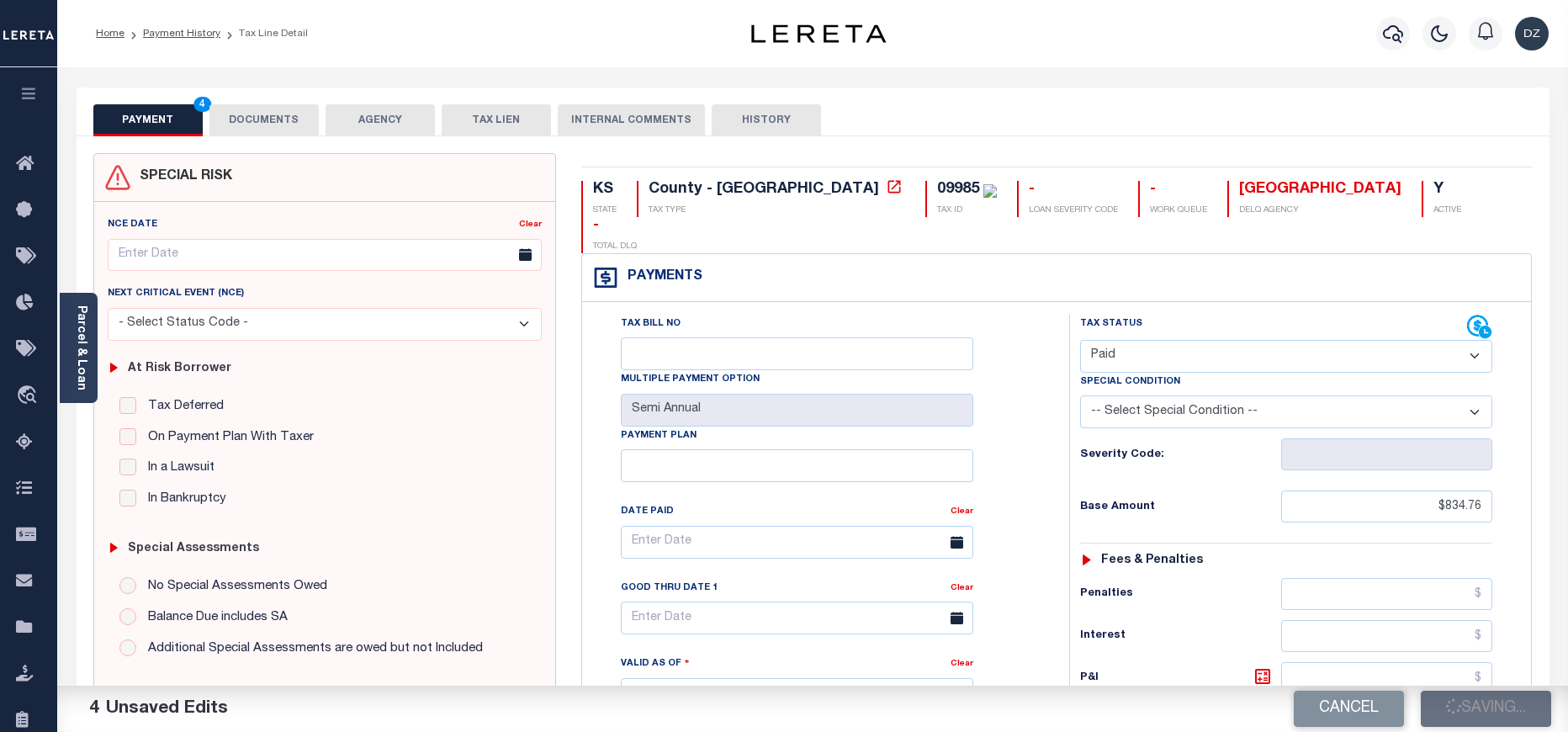
type input "$834.76"
type input "$0"
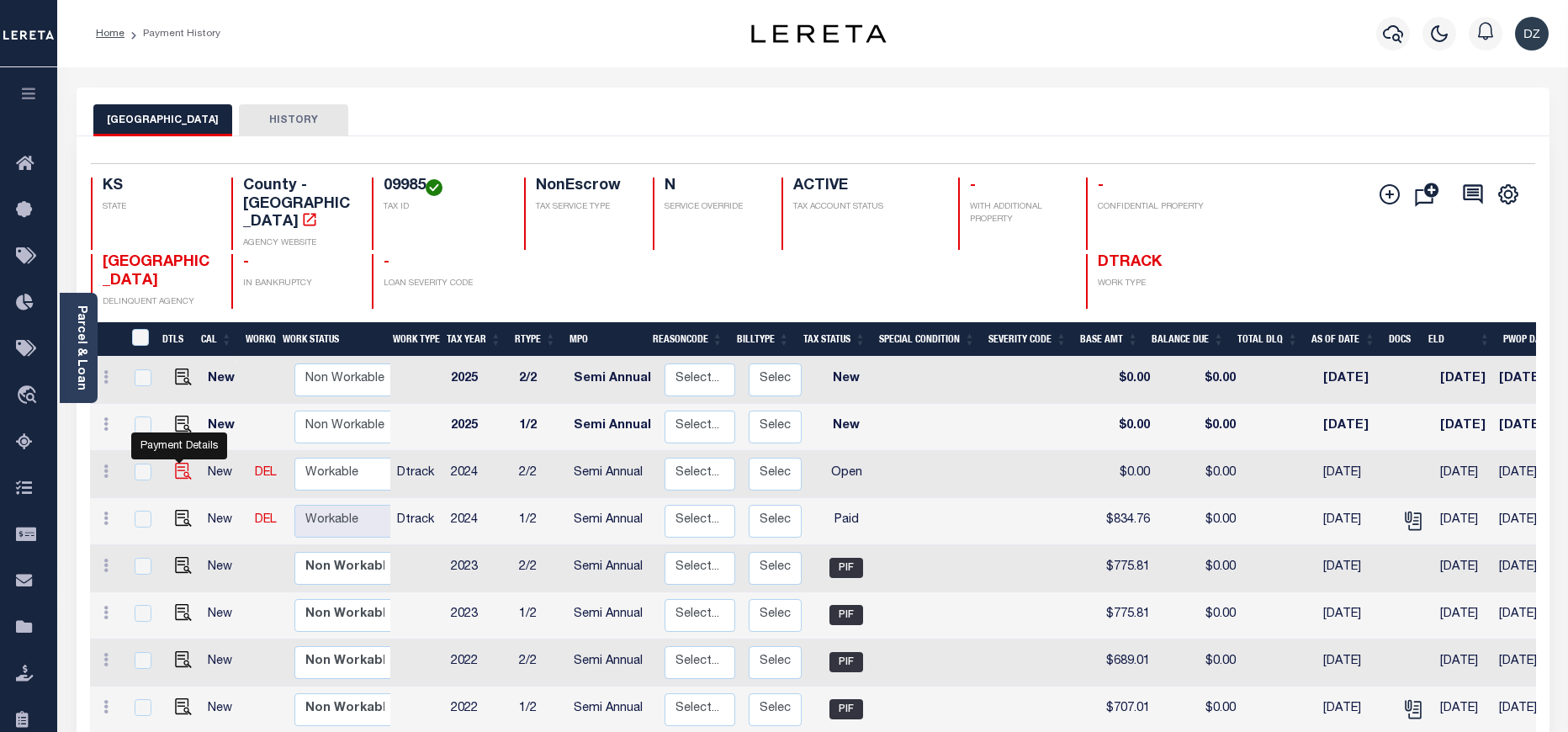
click at [175, 463] on img "" at bounding box center [183, 471] width 17 height 17
checkbox input "true"
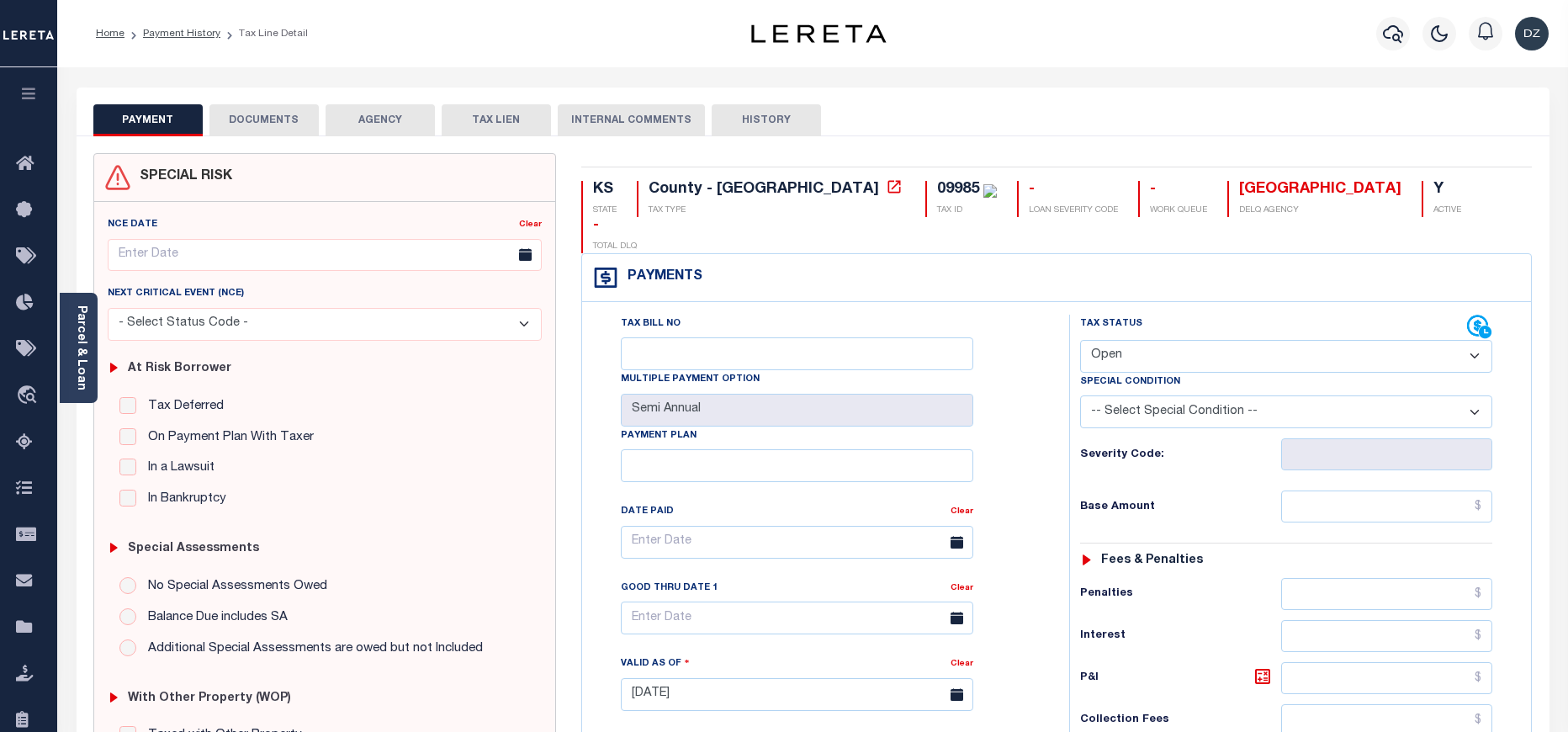
click at [1153, 340] on select "- Select Status Code - Open Due/Unpaid Paid Incomplete No Tax Due Internal Refu…" at bounding box center [1286, 356] width 412 height 33
select select "PYD"
click at [1080, 340] on select "- Select Status Code - Open Due/Unpaid Paid Incomplete No Tax Due Internal Refu…" at bounding box center [1286, 356] width 412 height 33
type input "[DATE]"
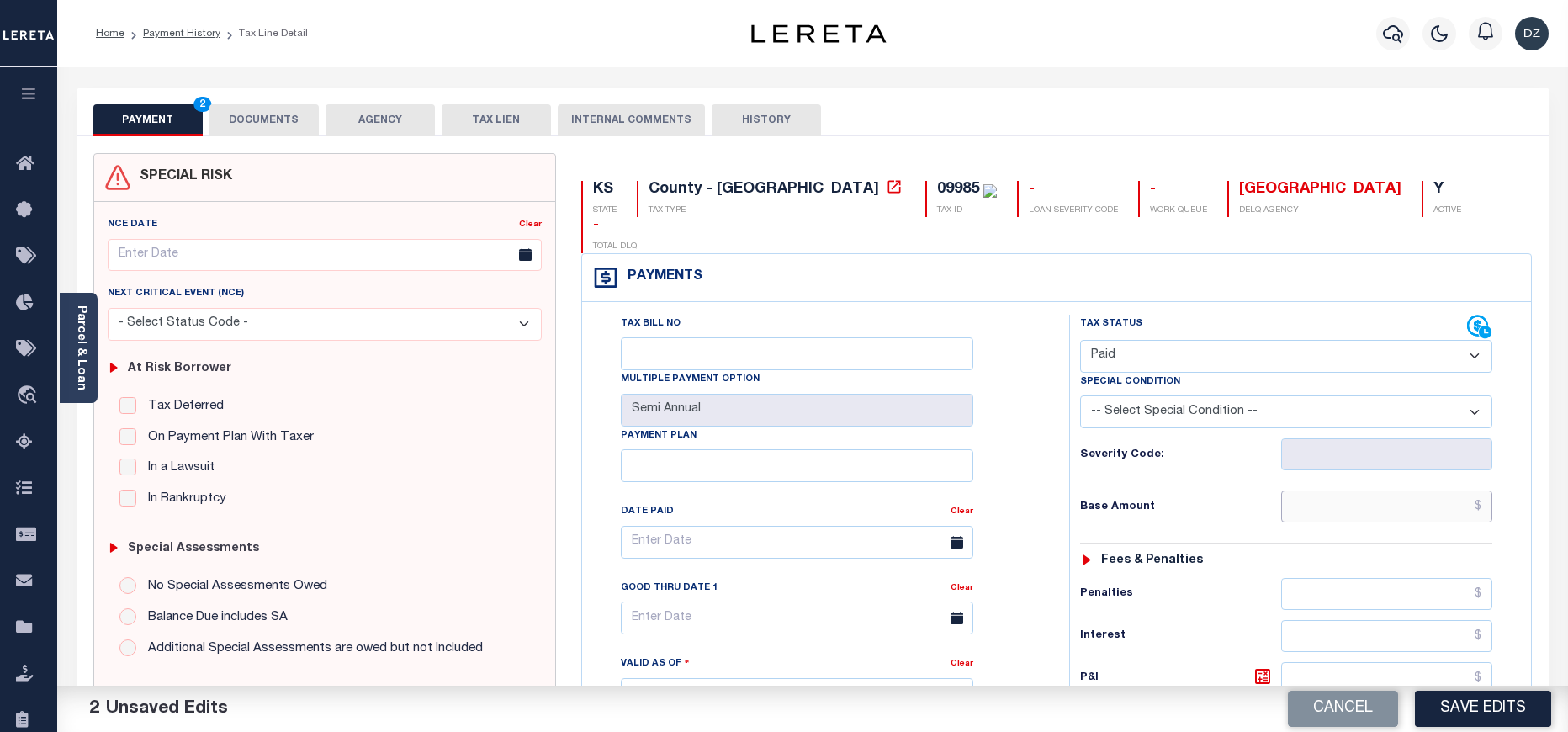
click at [1347, 490] on input "text" at bounding box center [1387, 506] width 212 height 32
type input "$834.76"
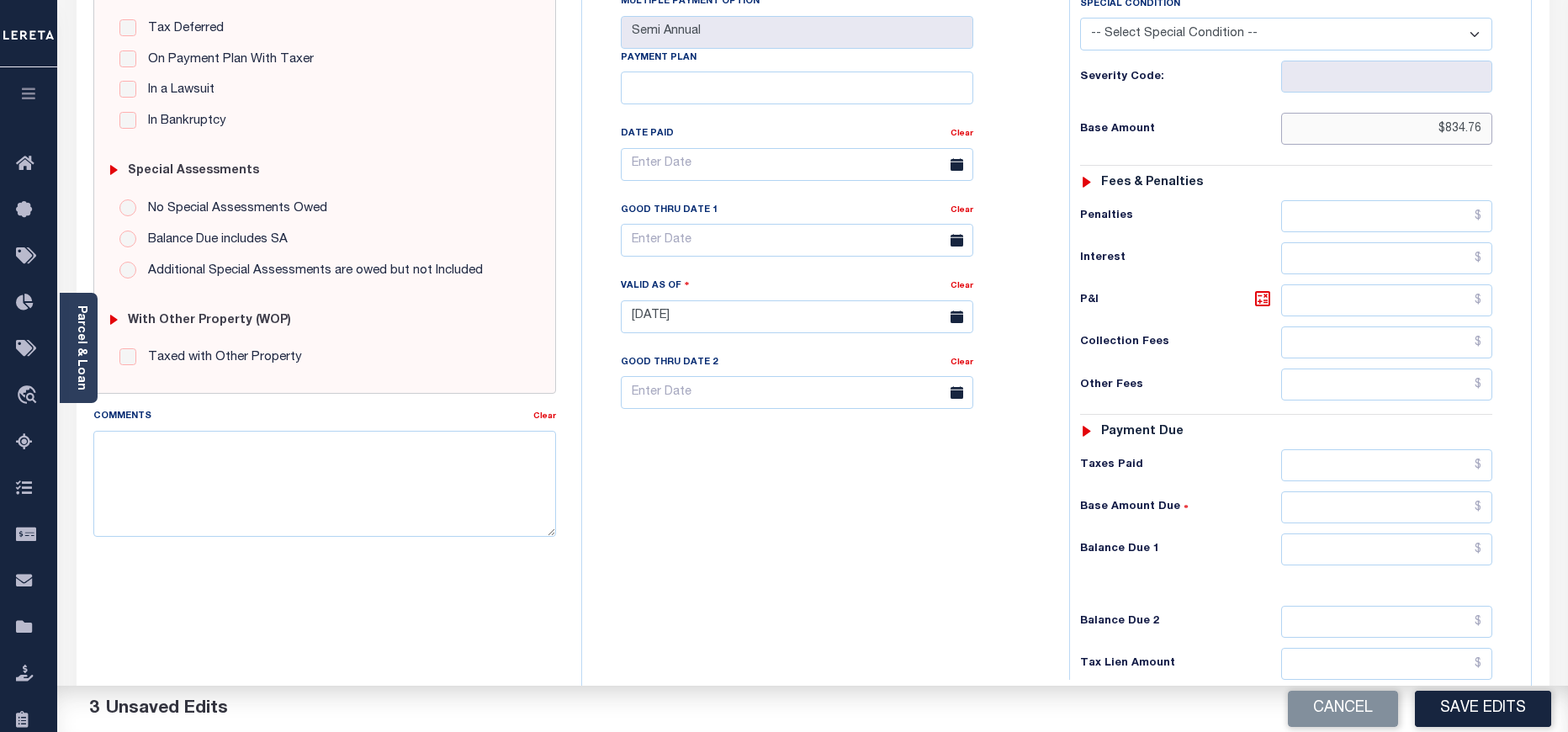
scroll to position [378, 0]
click at [1356, 533] on input "text" at bounding box center [1387, 549] width 212 height 32
type input "$0.00"
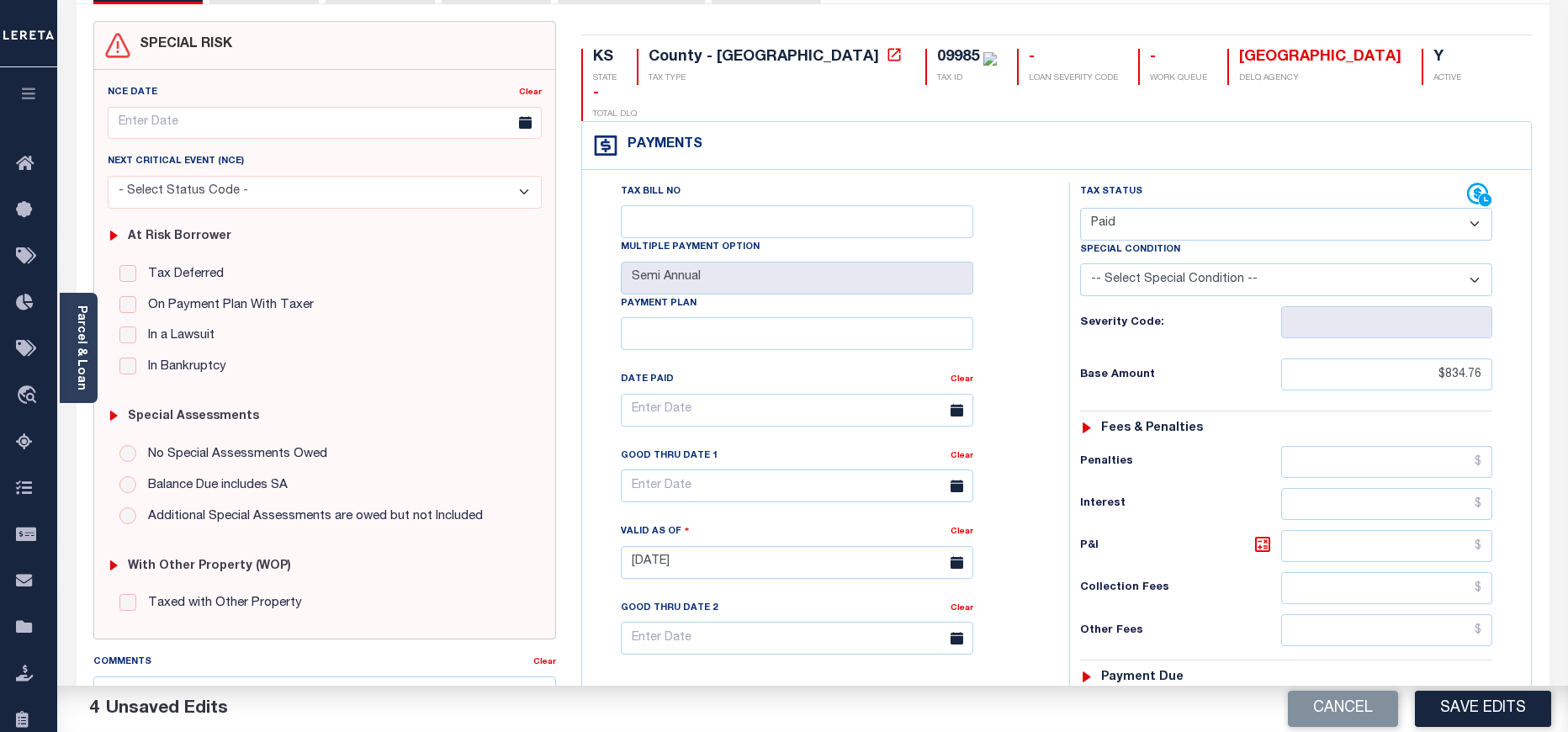
scroll to position [0, 0]
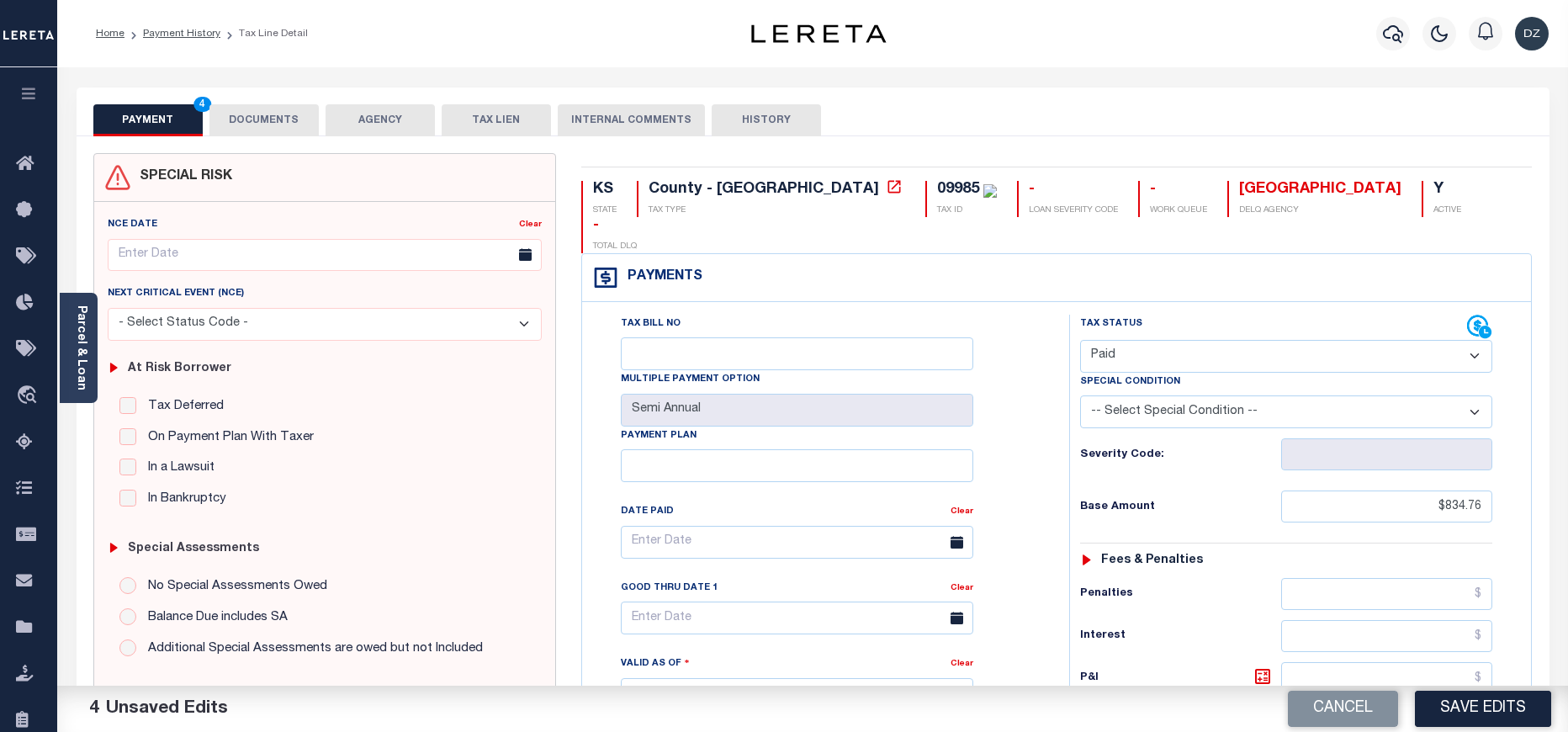
click at [279, 119] on button "DOCUMENTS" at bounding box center [264, 120] width 109 height 32
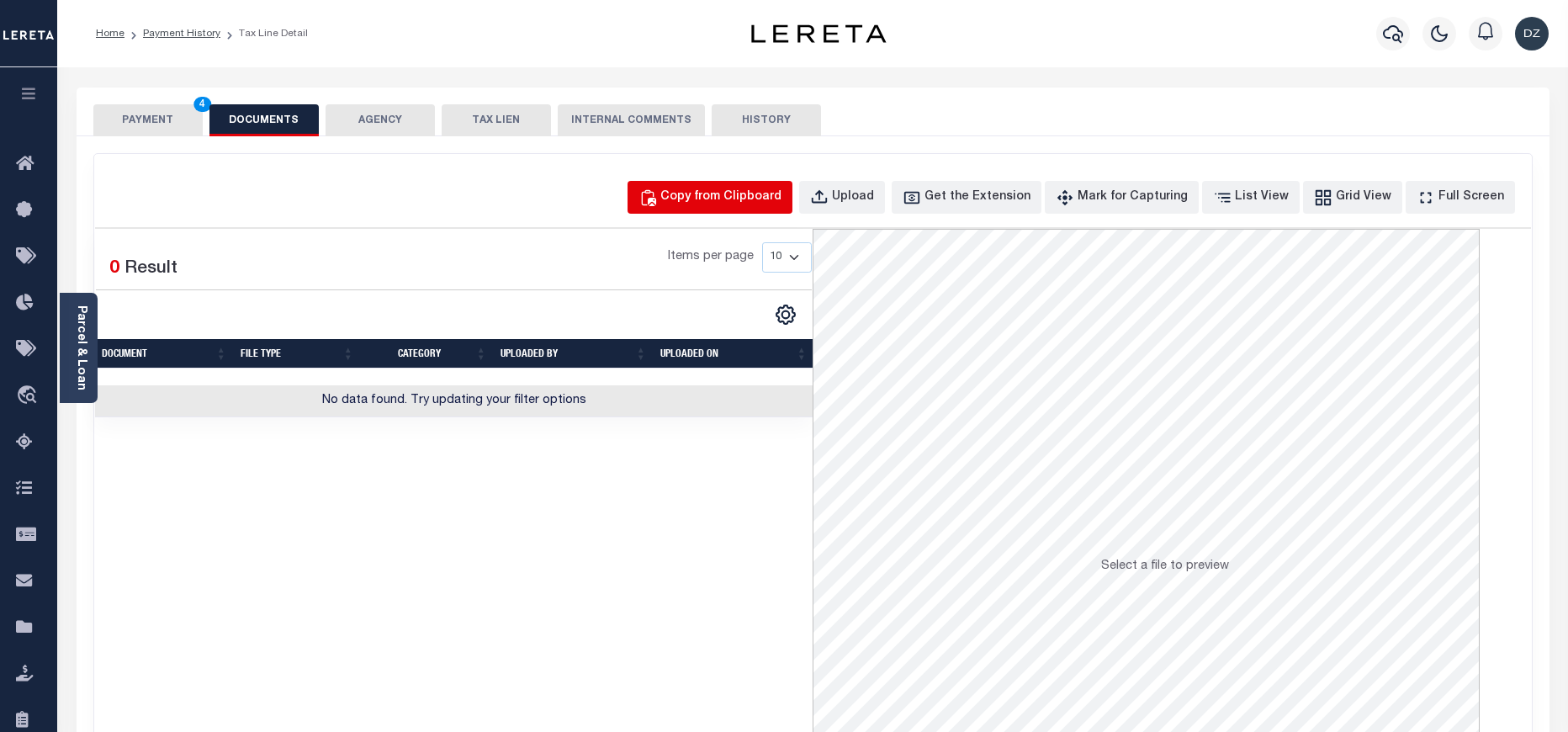
click at [754, 189] on div "Copy from Clipboard" at bounding box center [721, 197] width 121 height 19
select select "POP"
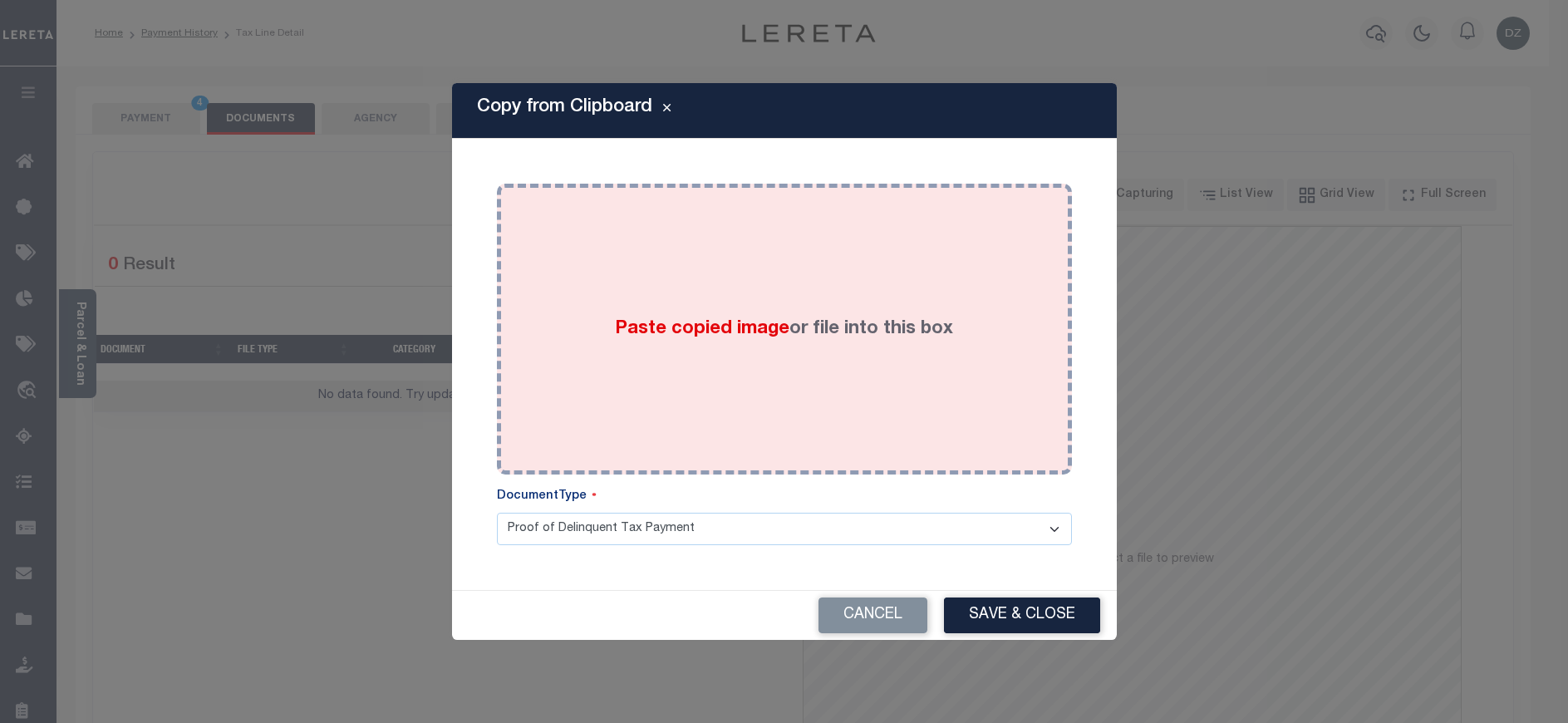
click at [649, 386] on div "Paste copied image or file into this box" at bounding box center [784, 329] width 550 height 266
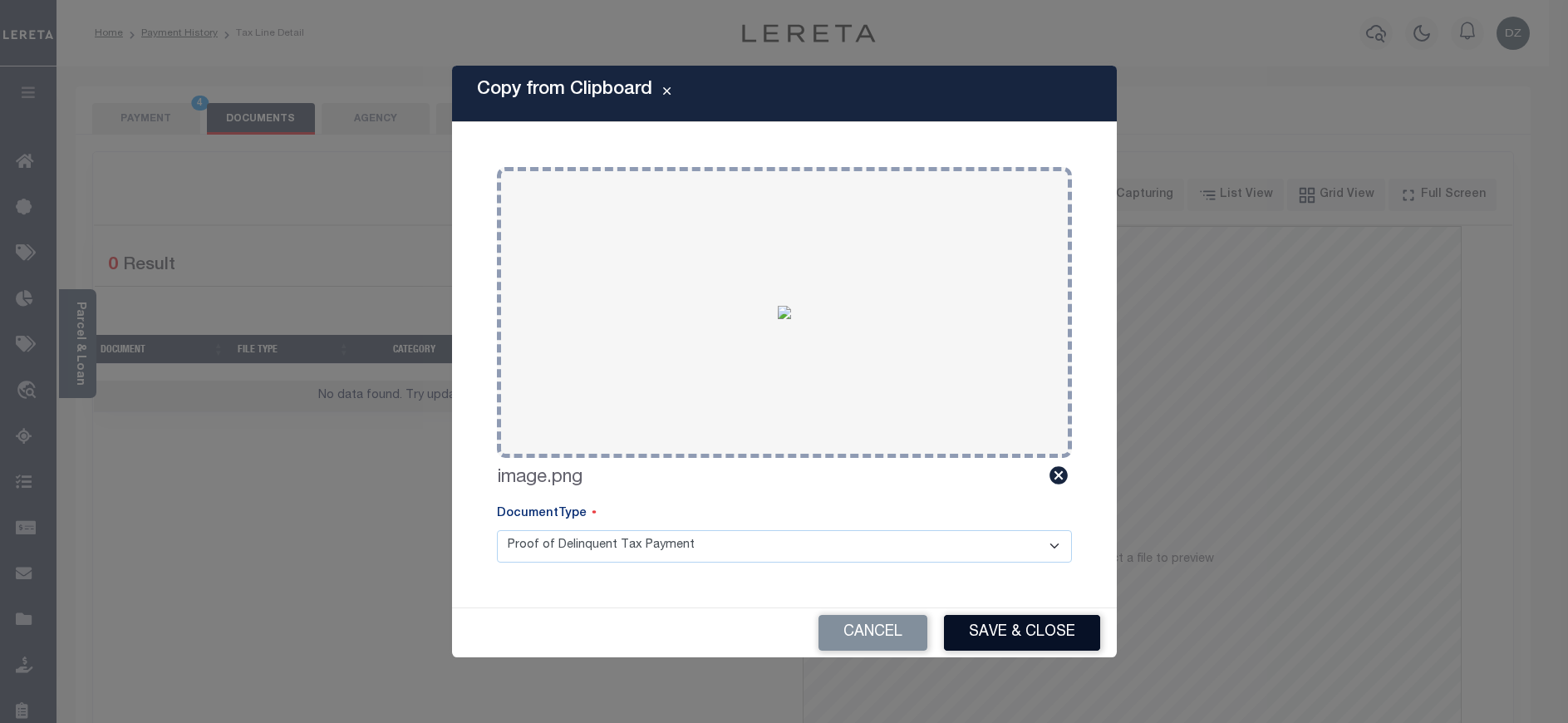
click at [1006, 628] on button "Save & Close" at bounding box center [1022, 633] width 156 height 36
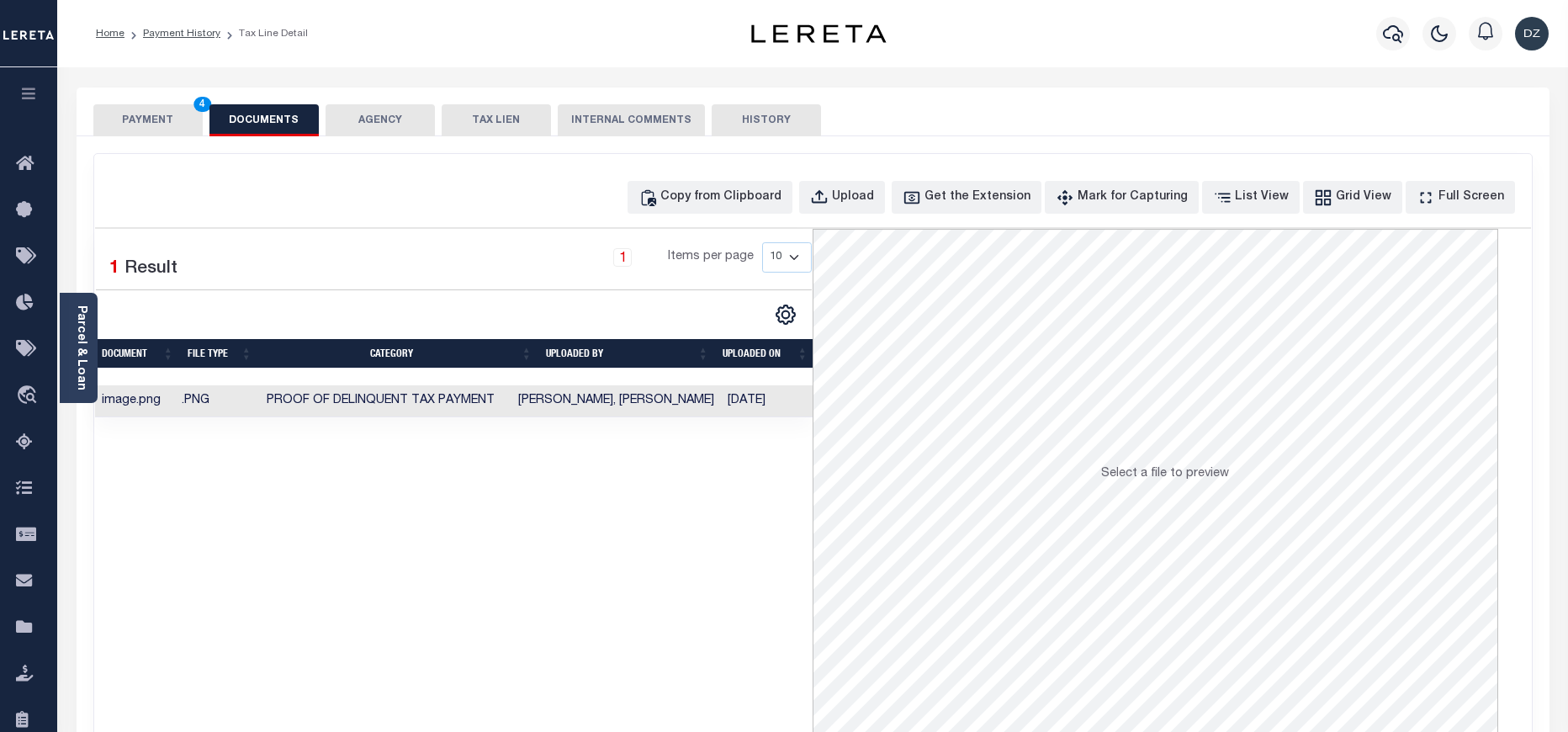
click at [129, 115] on button "PAYMENT 4" at bounding box center [147, 120] width 109 height 32
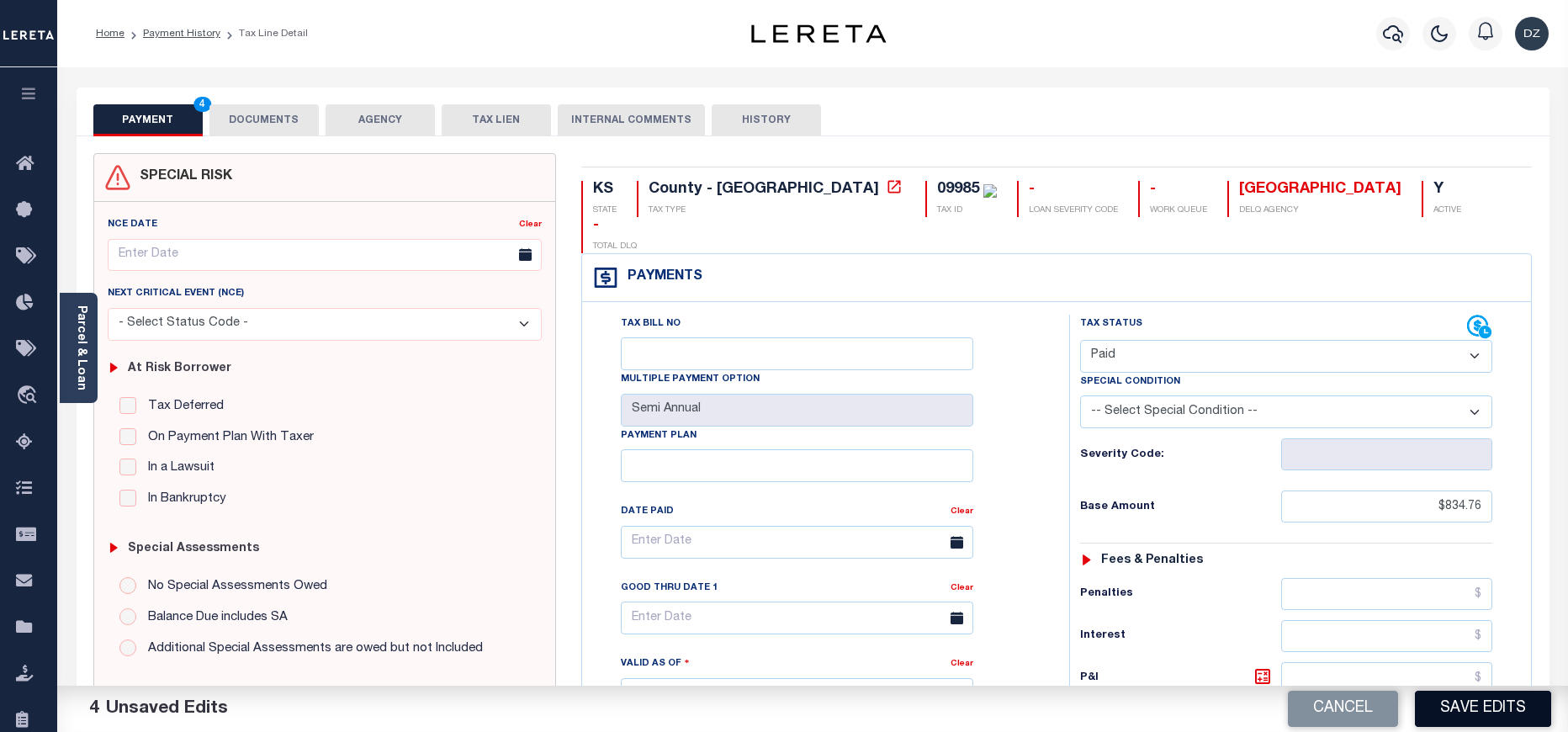
click at [1461, 710] on button "Save Edits" at bounding box center [1482, 709] width 136 height 36
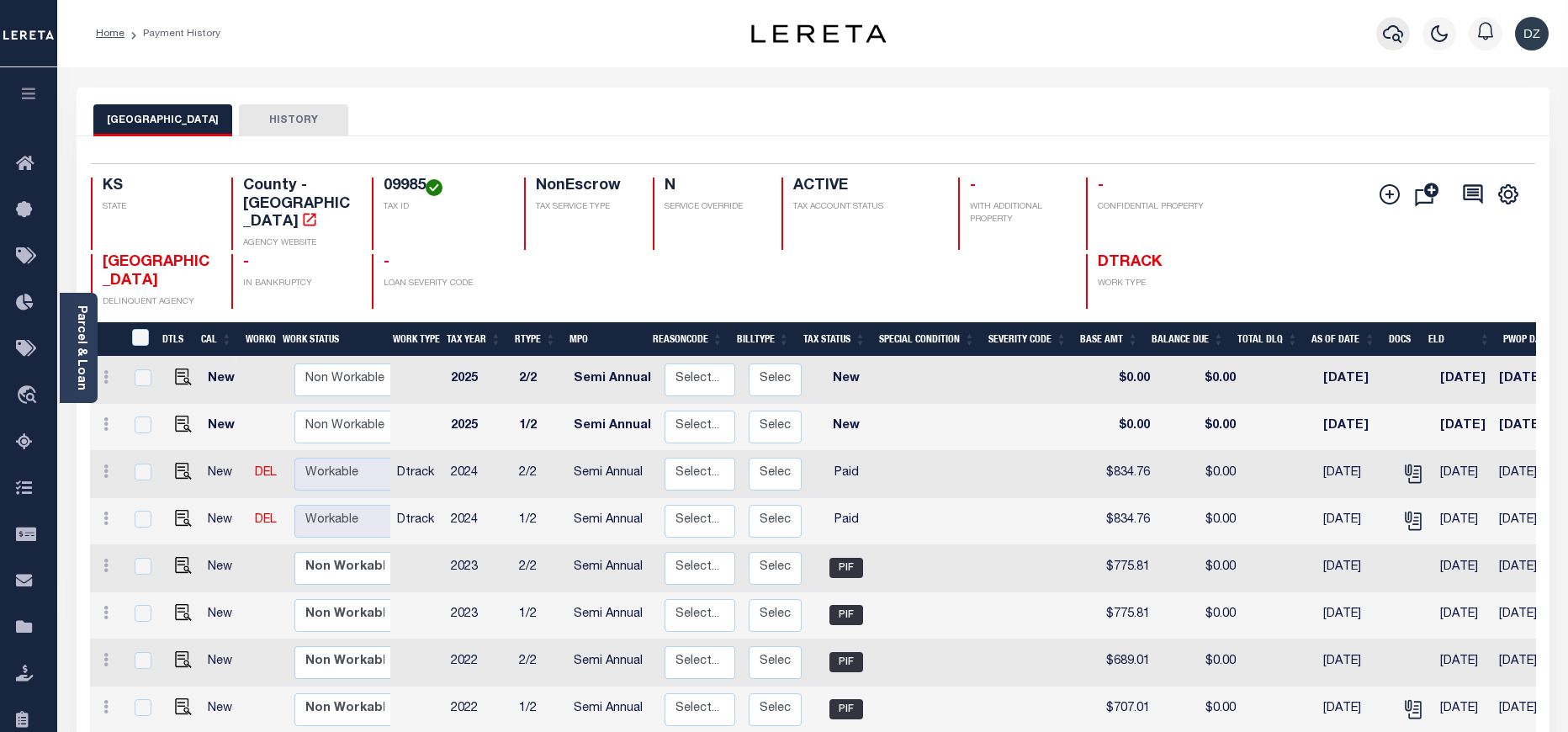
click at [1379, 40] on button "button" at bounding box center [1393, 34] width 34 height 34
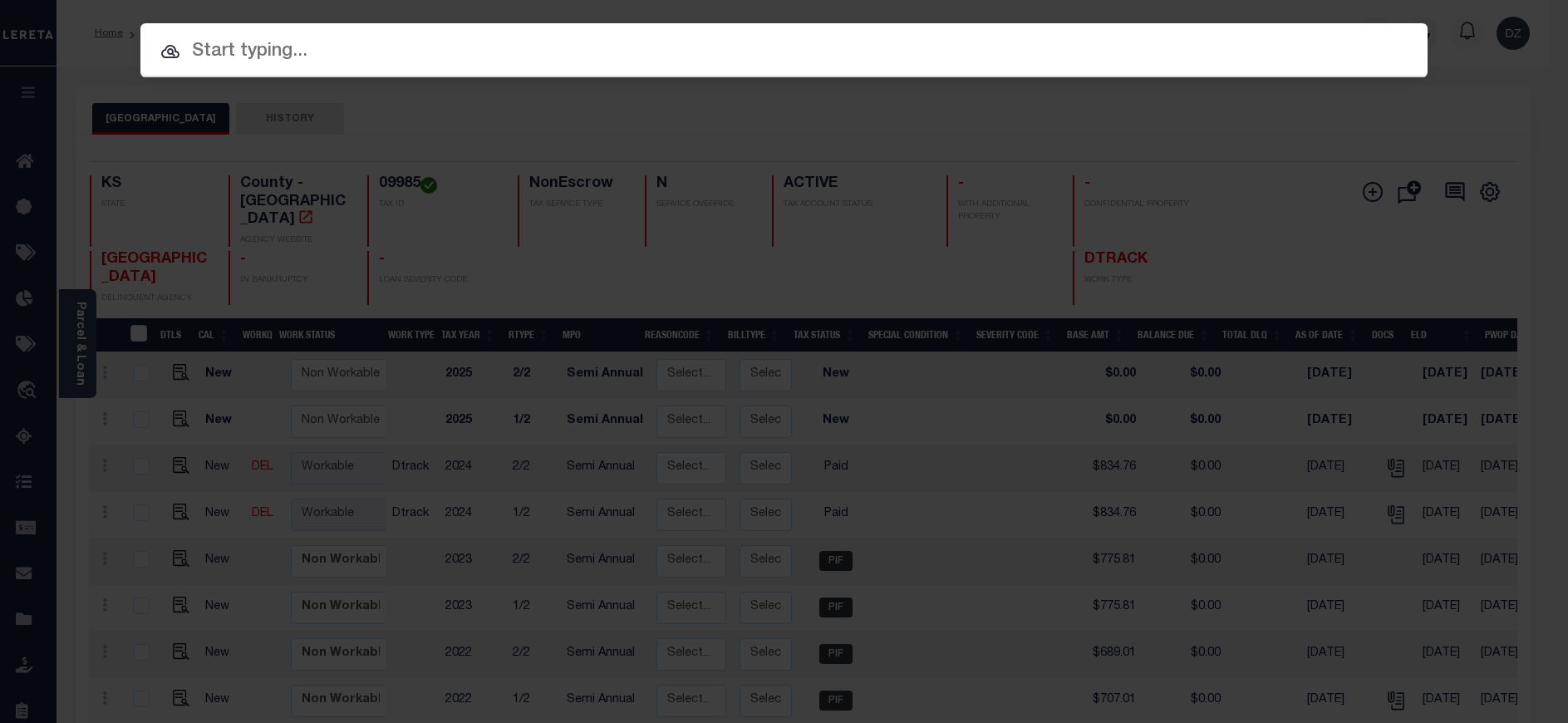
paste input "884402"
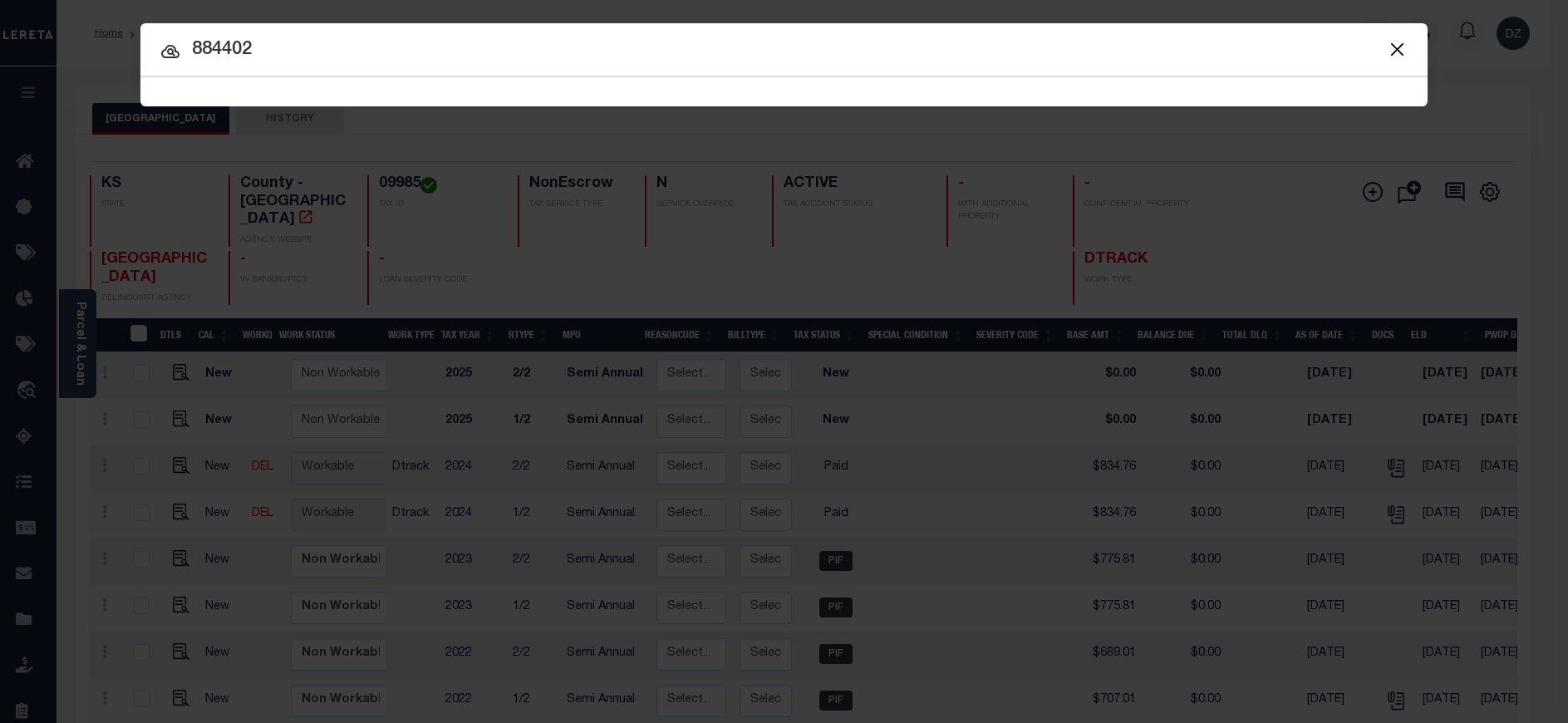
type input "884402"
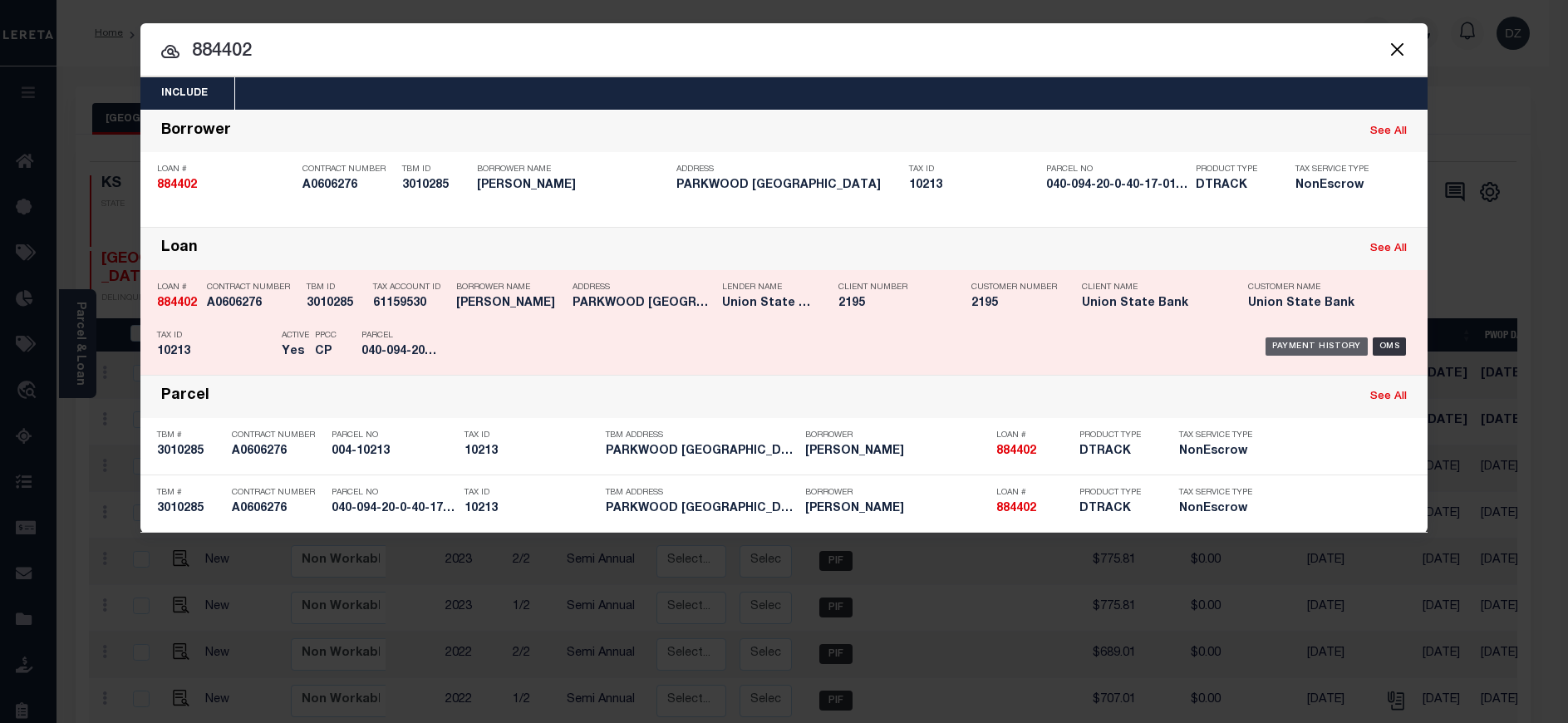
click at [1312, 352] on div "Payment History" at bounding box center [1317, 347] width 103 height 18
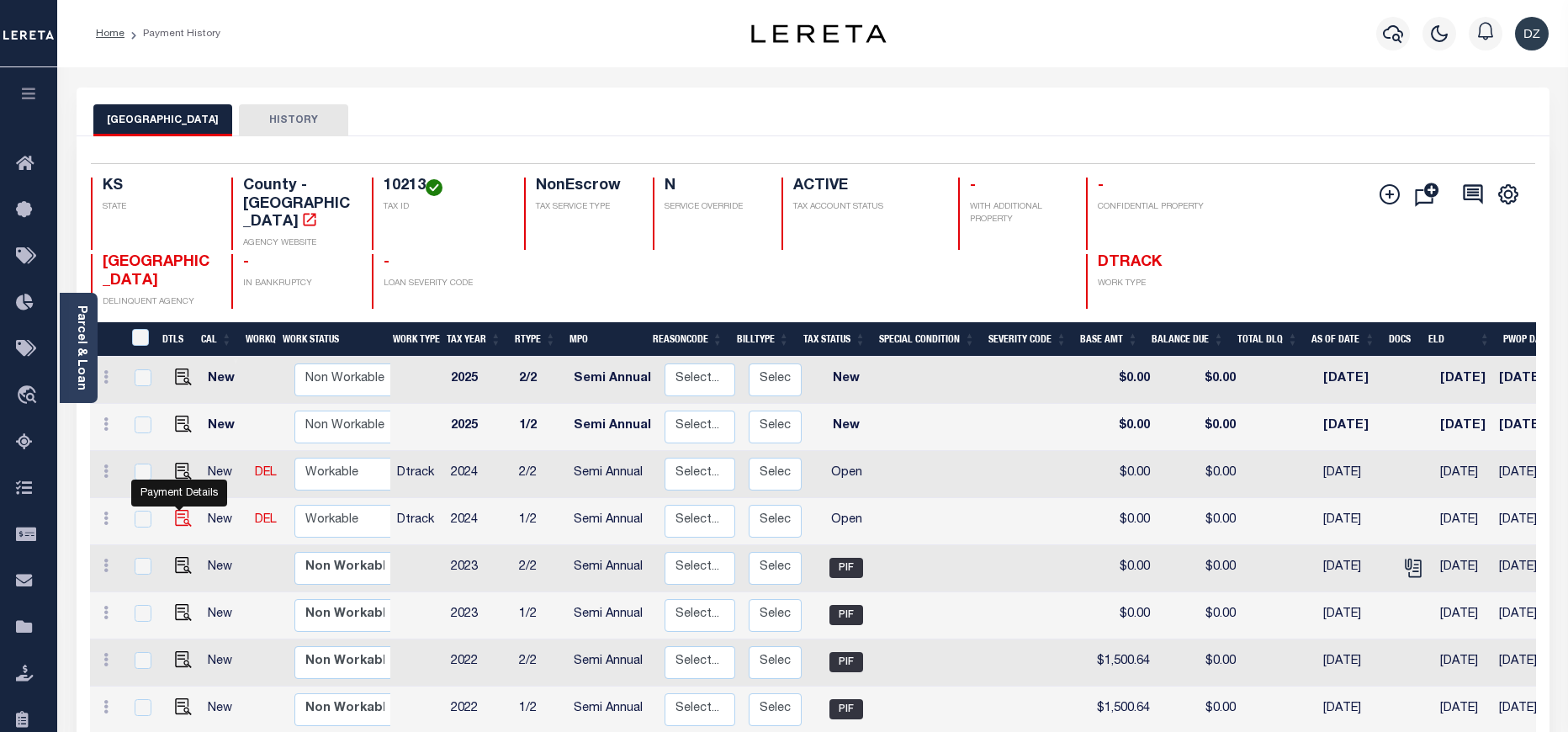
click at [175, 510] on img "" at bounding box center [183, 518] width 17 height 17
checkbox input "true"
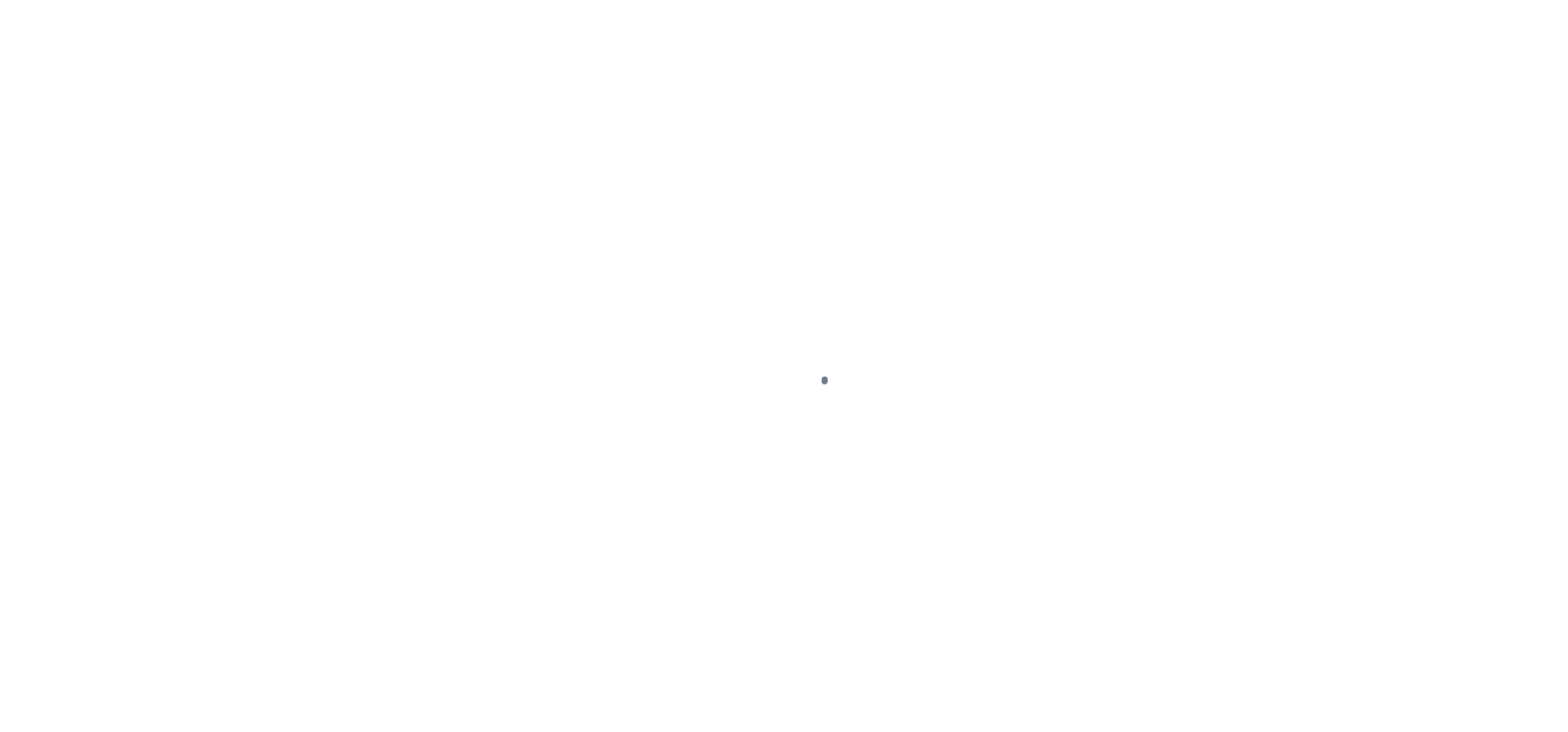
select select "OP2"
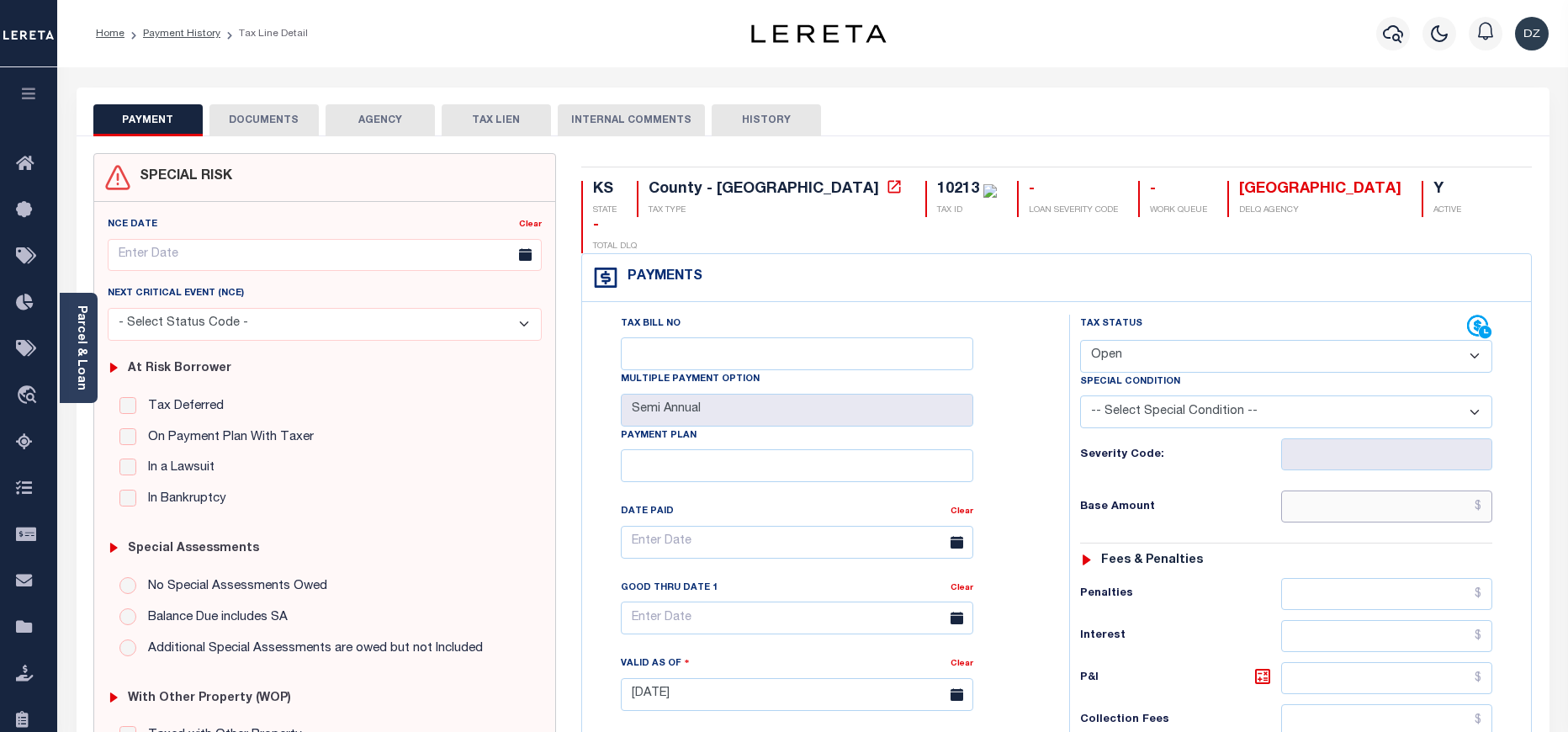
click at [1442, 490] on input "text" at bounding box center [1387, 506] width 212 height 32
paste input "1,782.25"
type input "$1,782.25"
type input "[DATE]"
click at [1272, 340] on select "- Select Status Code - Open Due/Unpaid Paid Incomplete No Tax Due Internal Refu…" at bounding box center [1286, 356] width 412 height 33
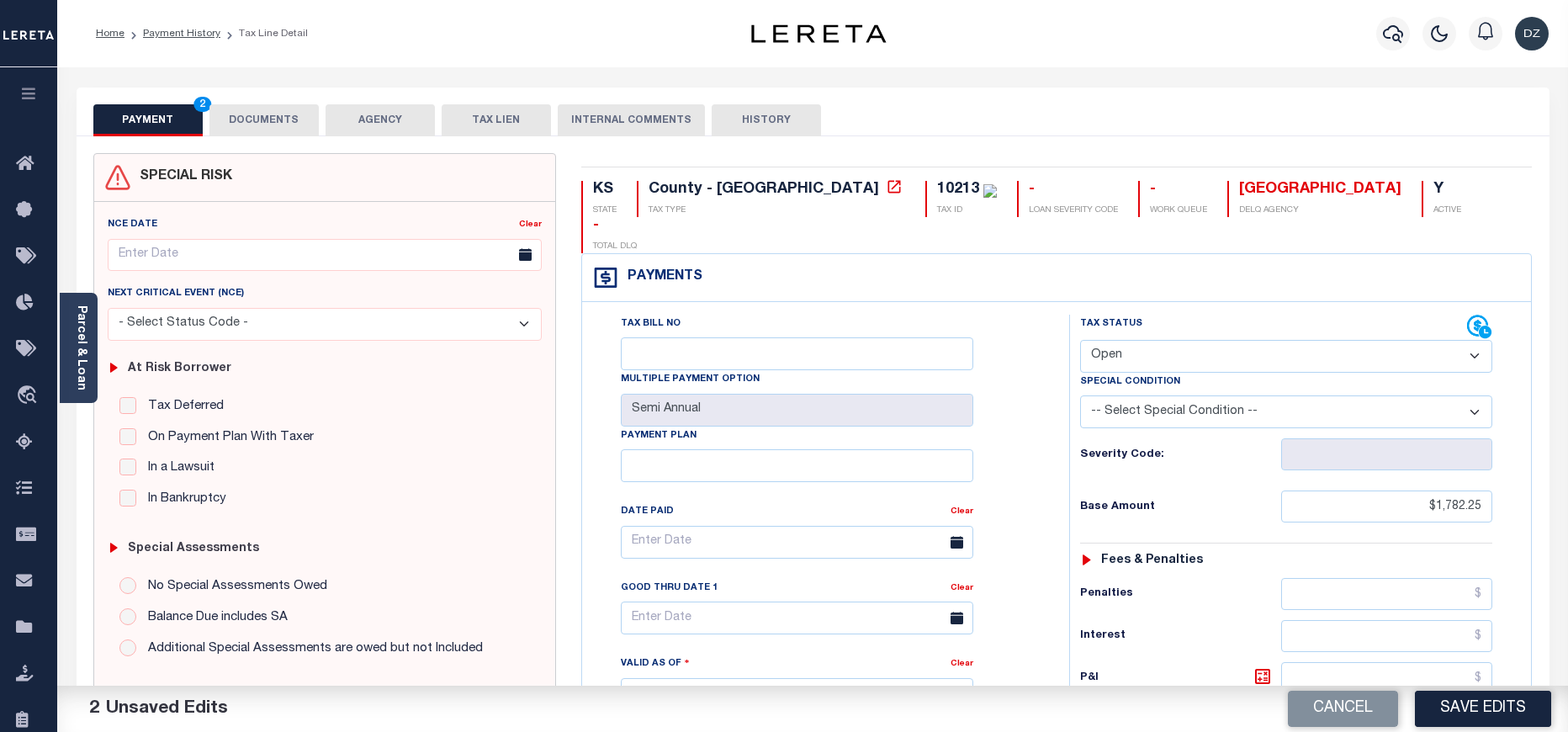
select select "DUE"
click at [1080, 340] on select "- Select Status Code - Open Due/Unpaid Paid Incomplete No Tax Due Internal Refu…" at bounding box center [1286, 356] width 412 height 33
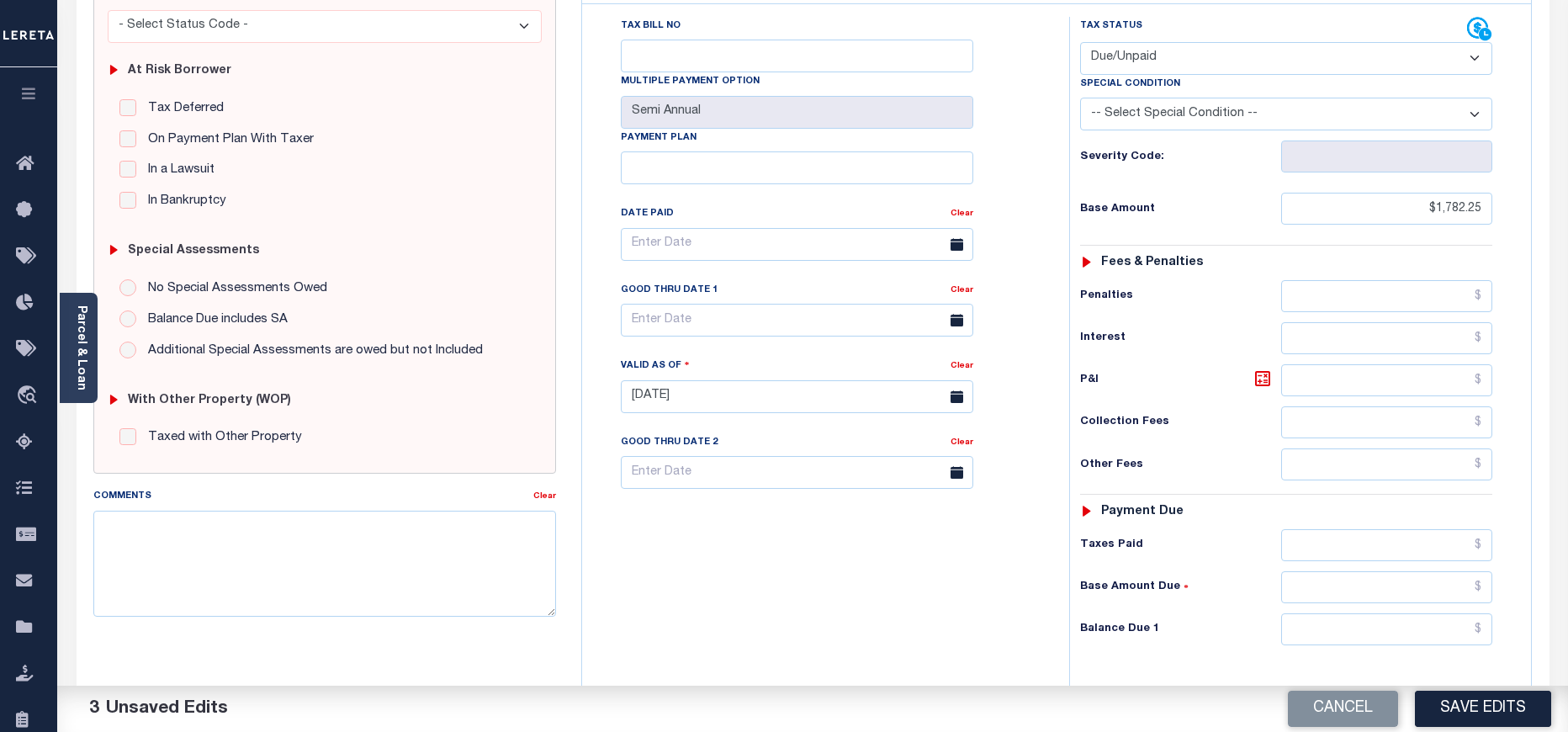
scroll to position [378, 0]
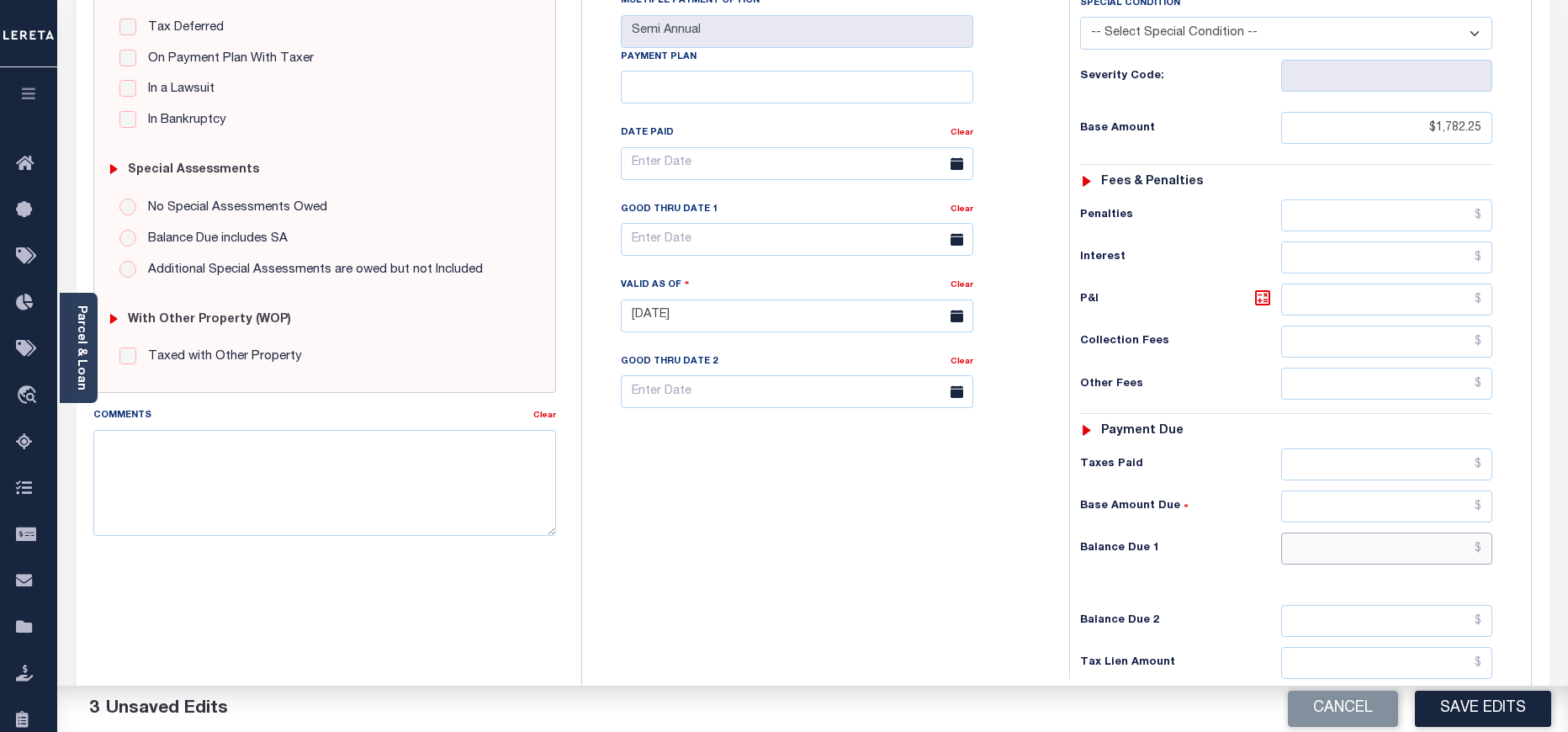
click at [1425, 533] on input "text" at bounding box center [1387, 549] width 212 height 32
paste input "1,894.18"
type input "$1,894.18"
click at [1273, 288] on link at bounding box center [1266, 299] width 28 height 24
type input "$111.93"
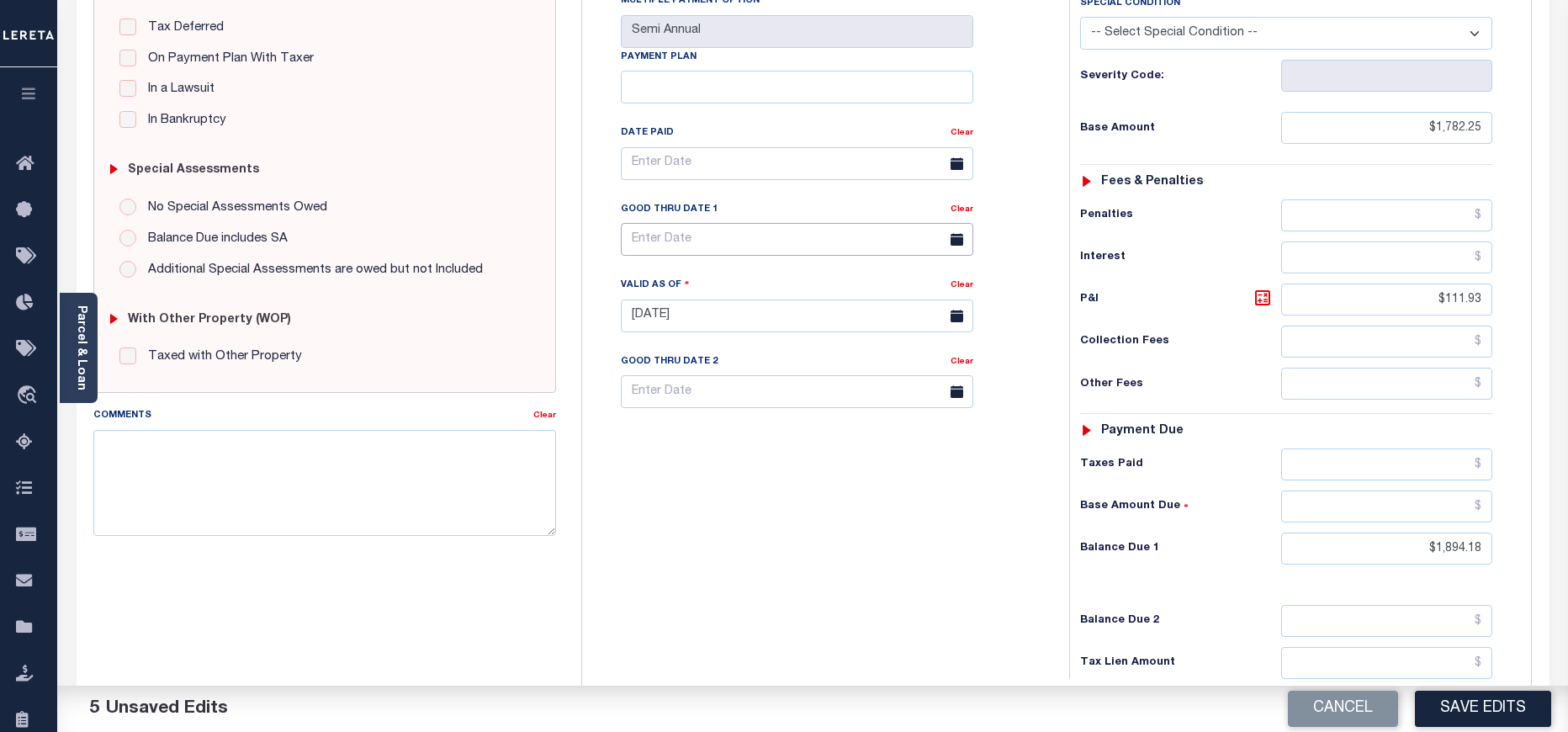
click at [733, 223] on input "text" at bounding box center [796, 239] width 352 height 33
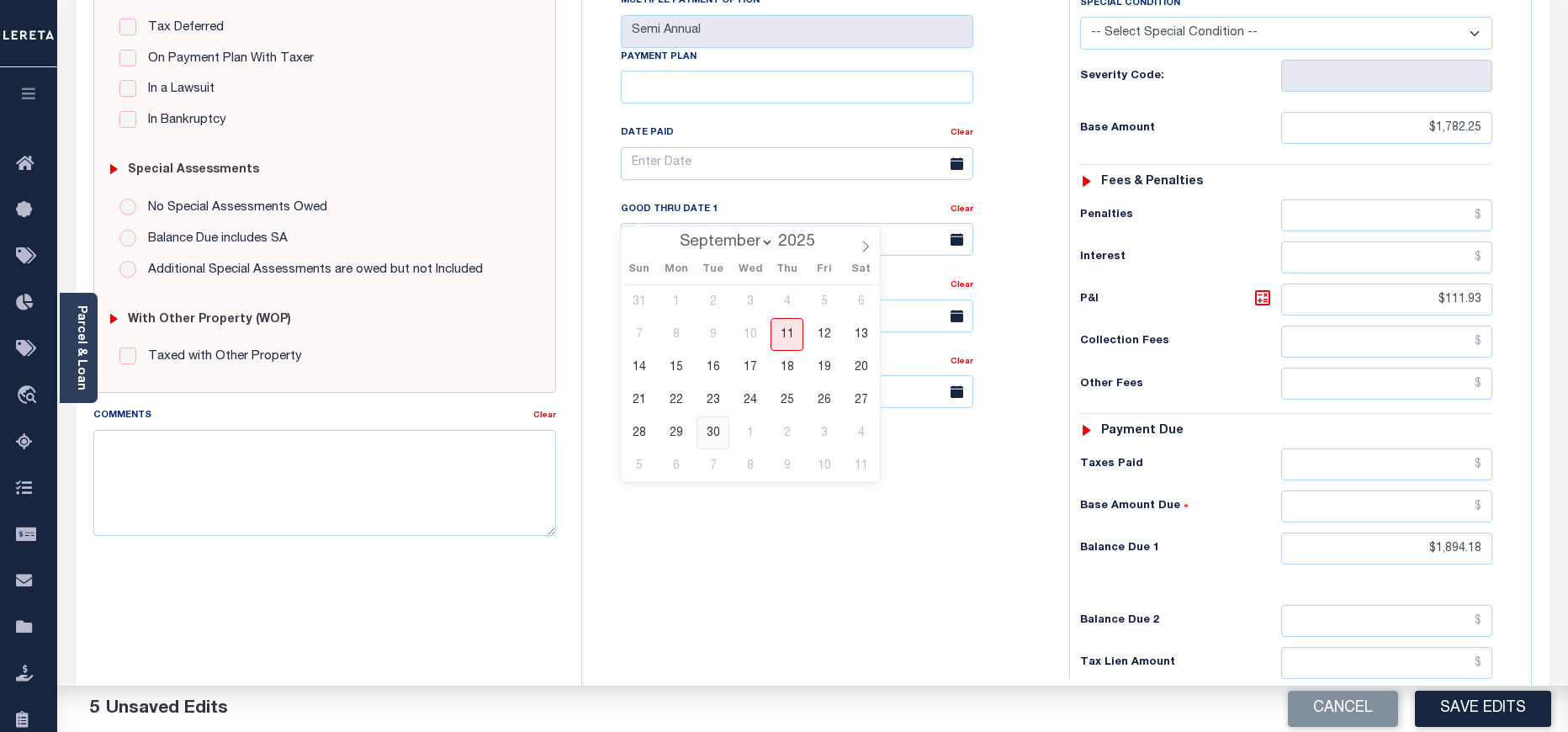
click at [701, 433] on span "30" at bounding box center [712, 433] width 33 height 33
type input "09/30/2025"
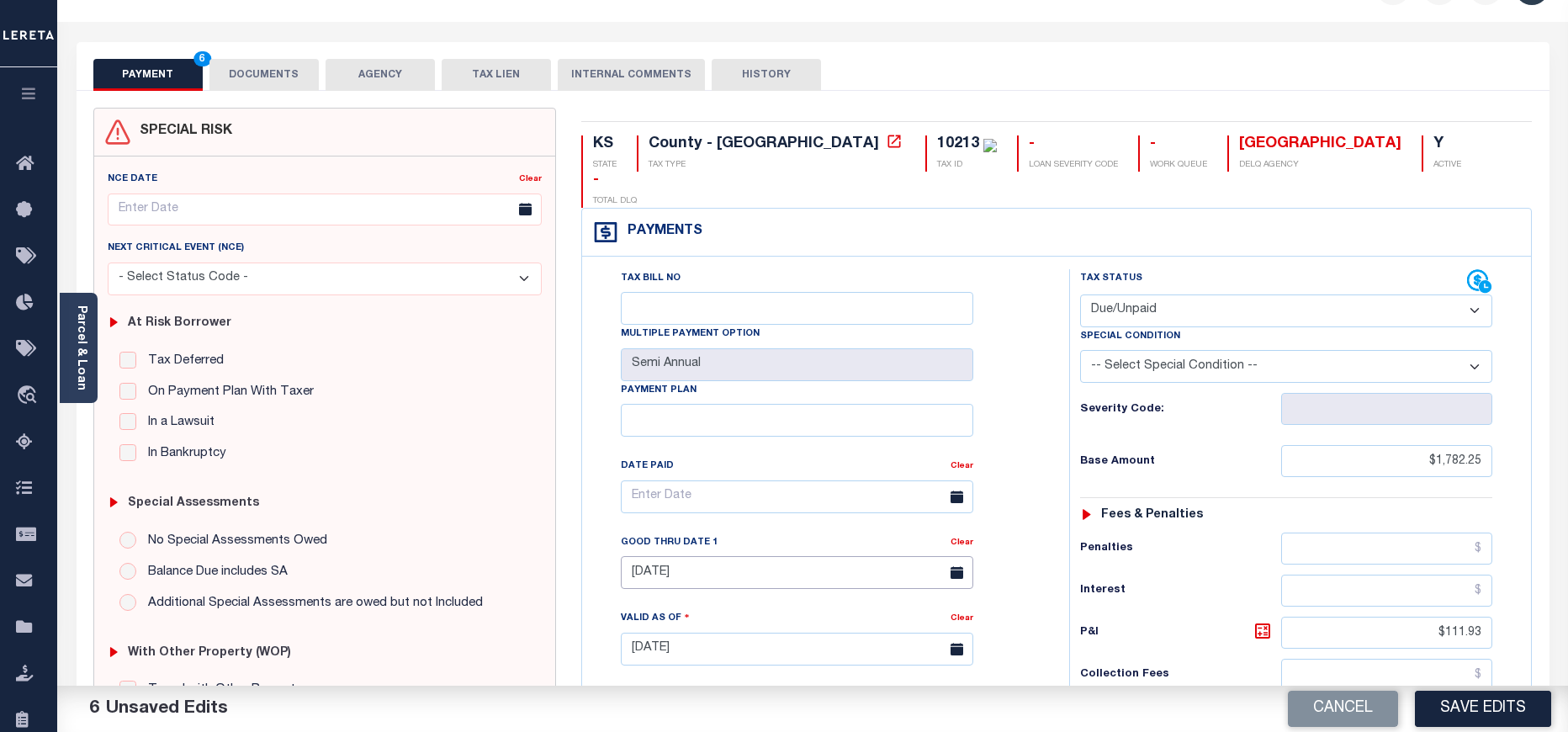
scroll to position [0, 0]
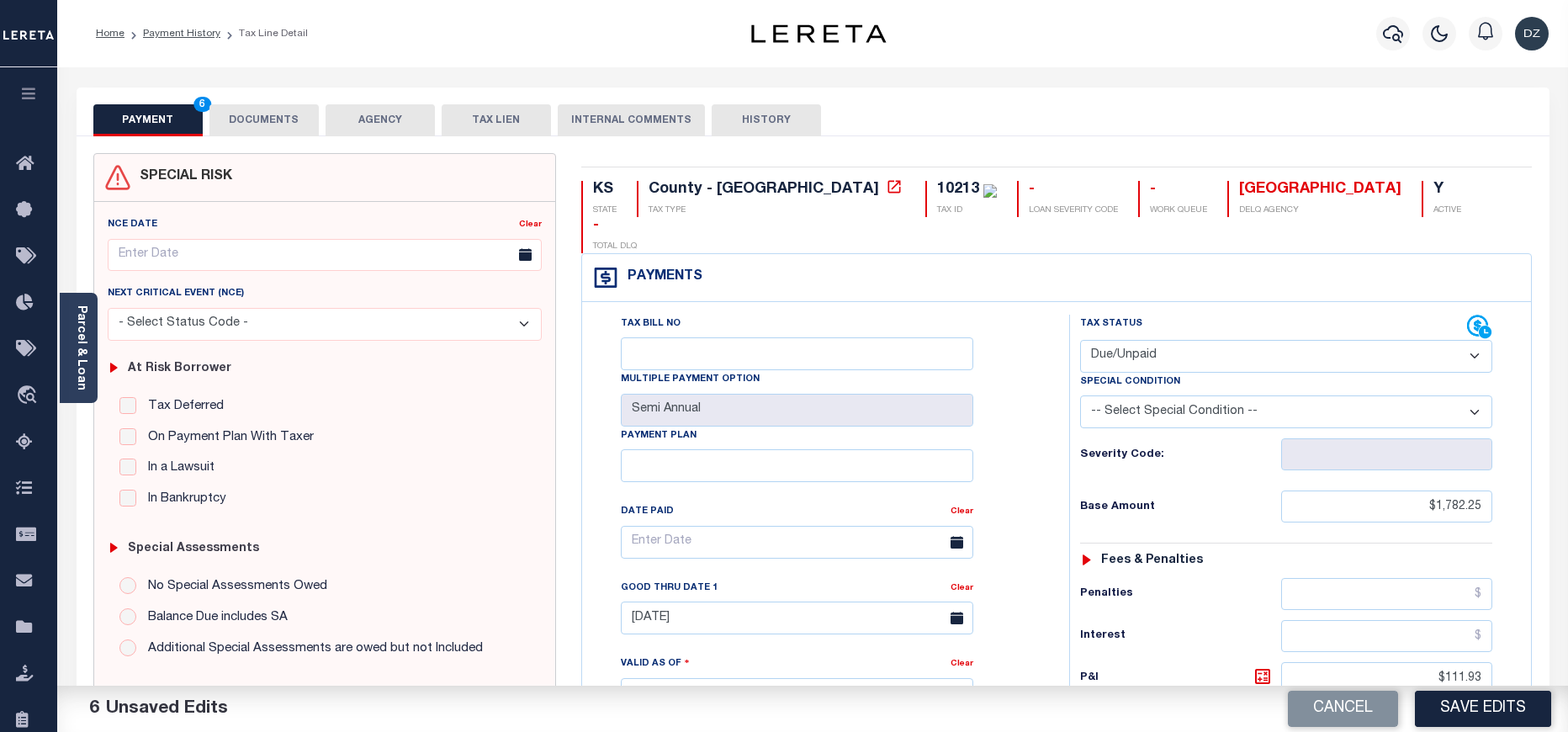
click at [268, 108] on button "DOCUMENTS" at bounding box center [264, 120] width 109 height 32
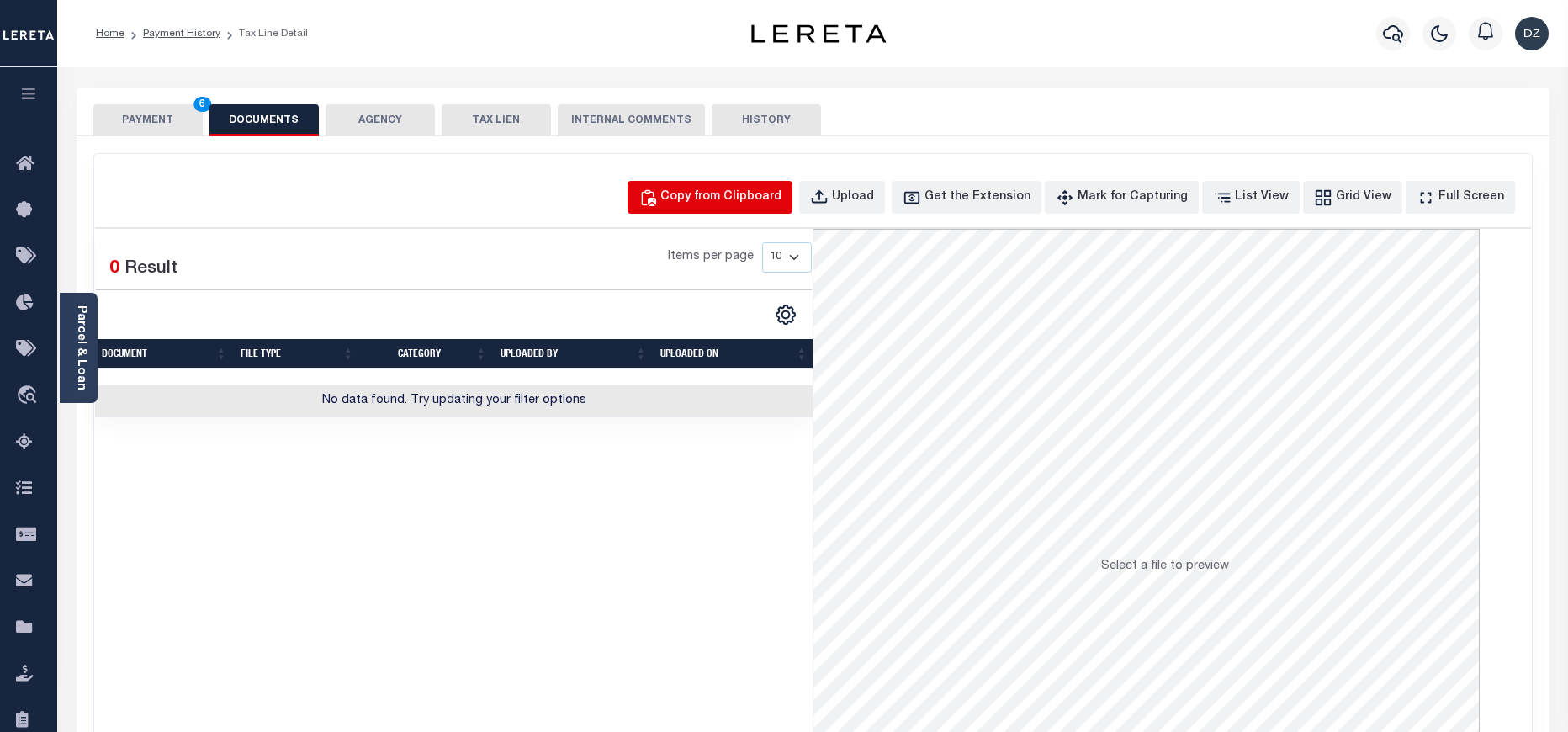
click at [707, 206] on div "Copy from Clipboard" at bounding box center [721, 197] width 121 height 19
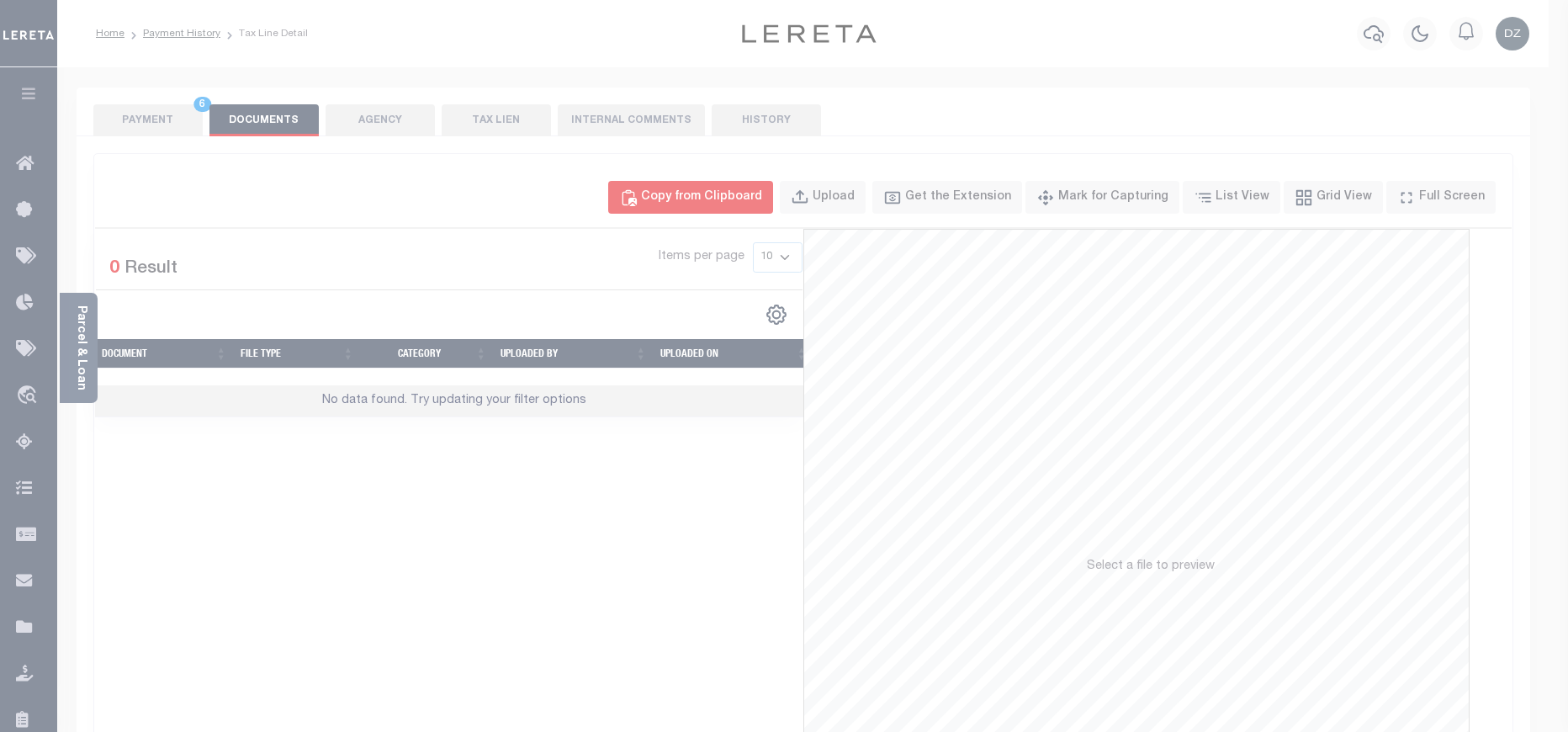
select select "POP"
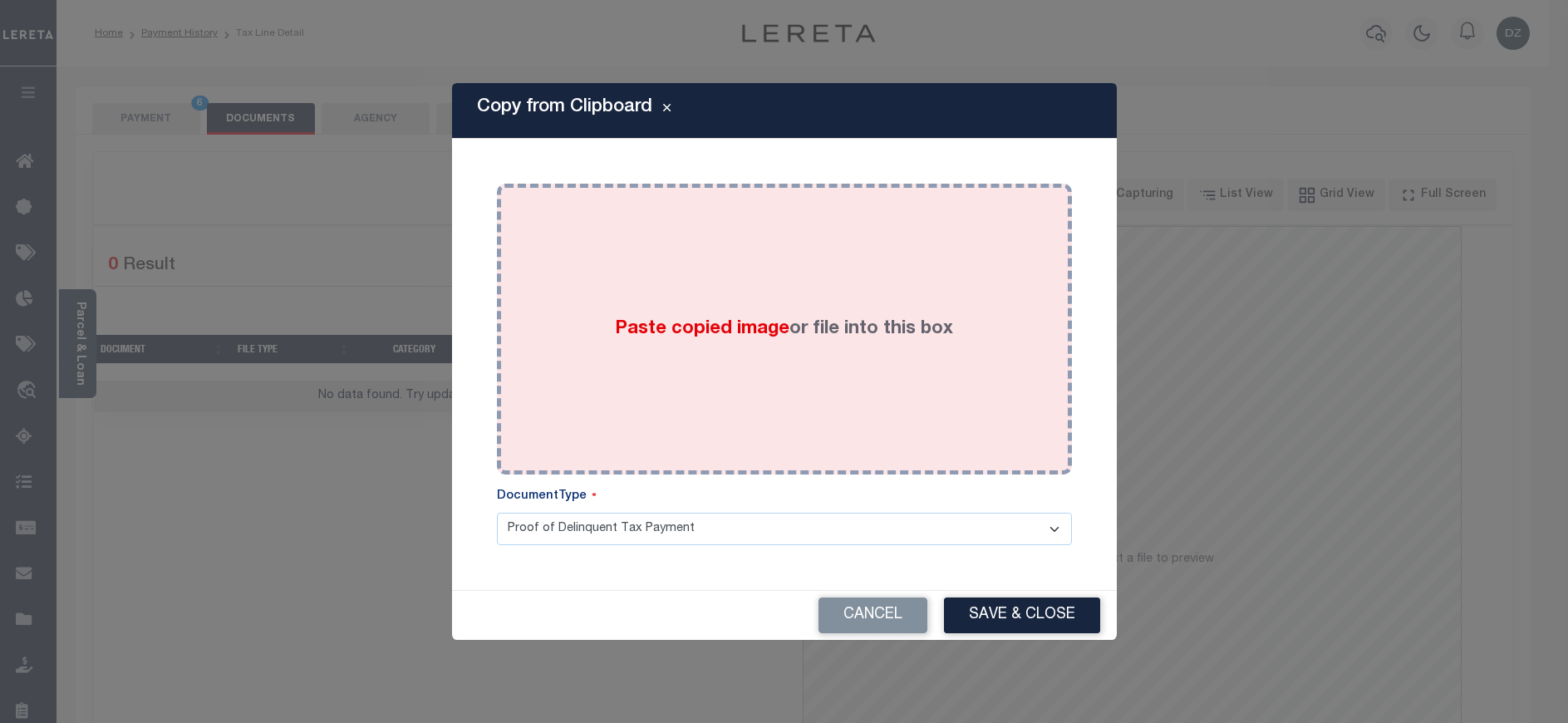
click at [671, 339] on span "Paste copied image" at bounding box center [702, 329] width 175 height 18
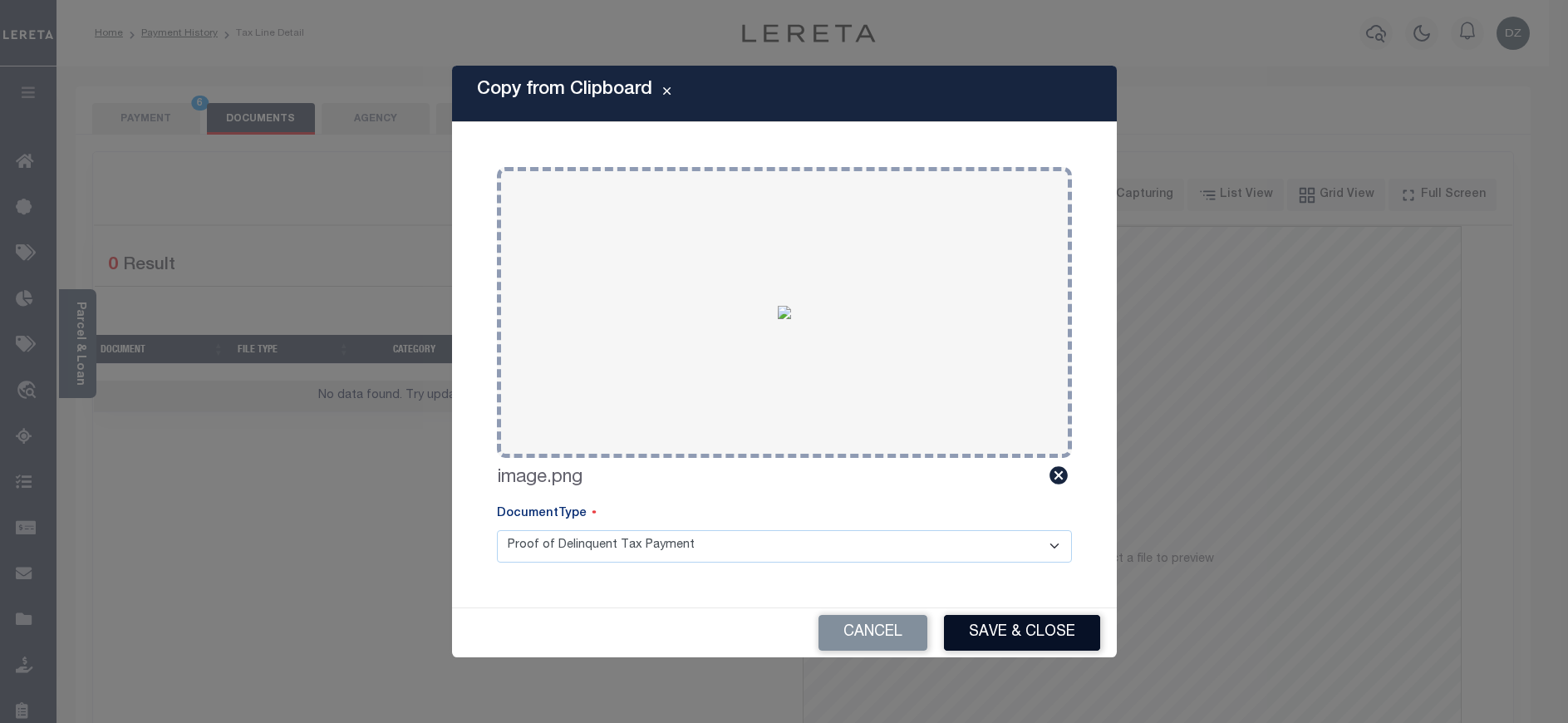
click at [965, 641] on button "Save & Close" at bounding box center [1022, 633] width 156 height 36
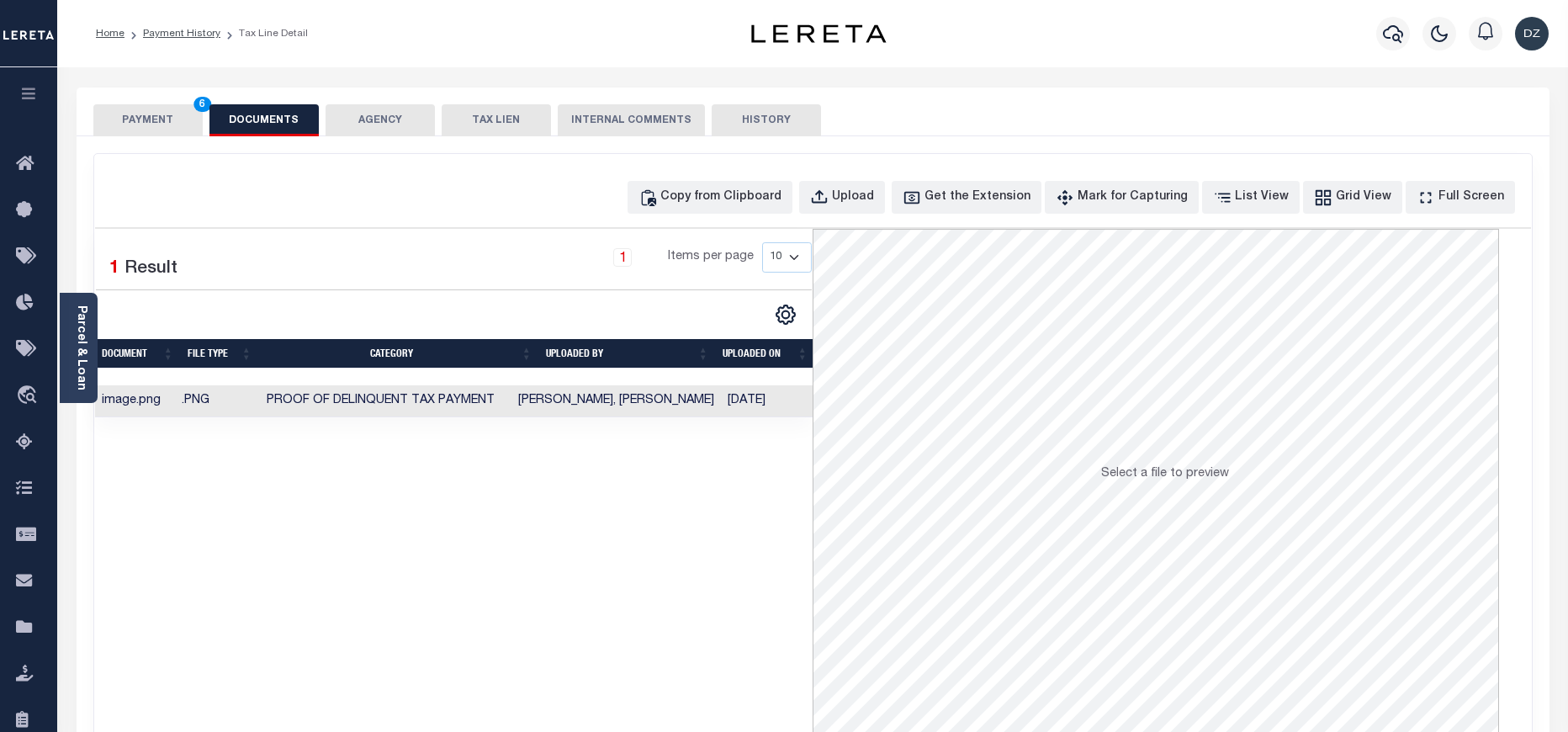
click at [156, 122] on button "PAYMENT 6" at bounding box center [147, 120] width 109 height 32
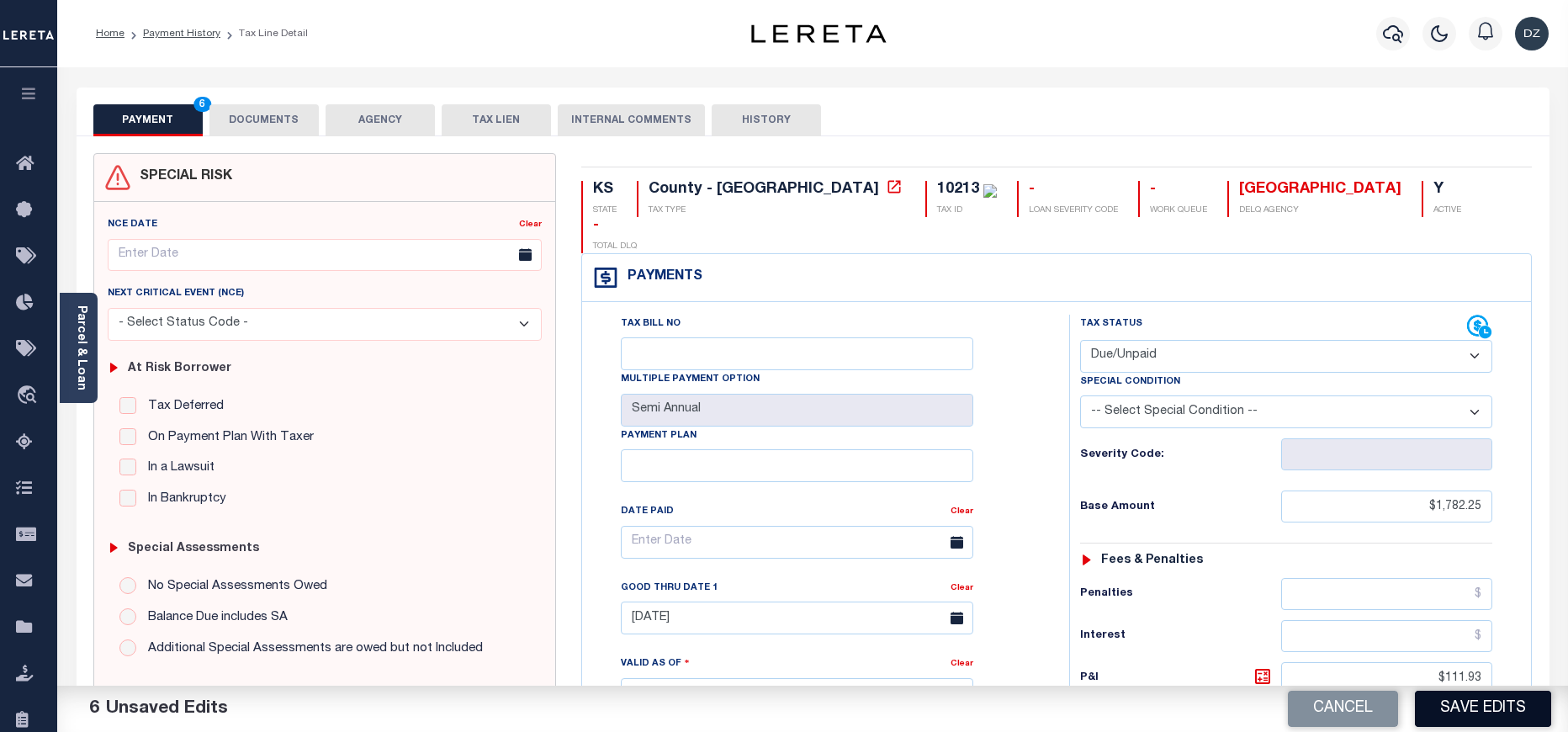
click at [1469, 701] on button "Save Edits" at bounding box center [1482, 709] width 136 height 36
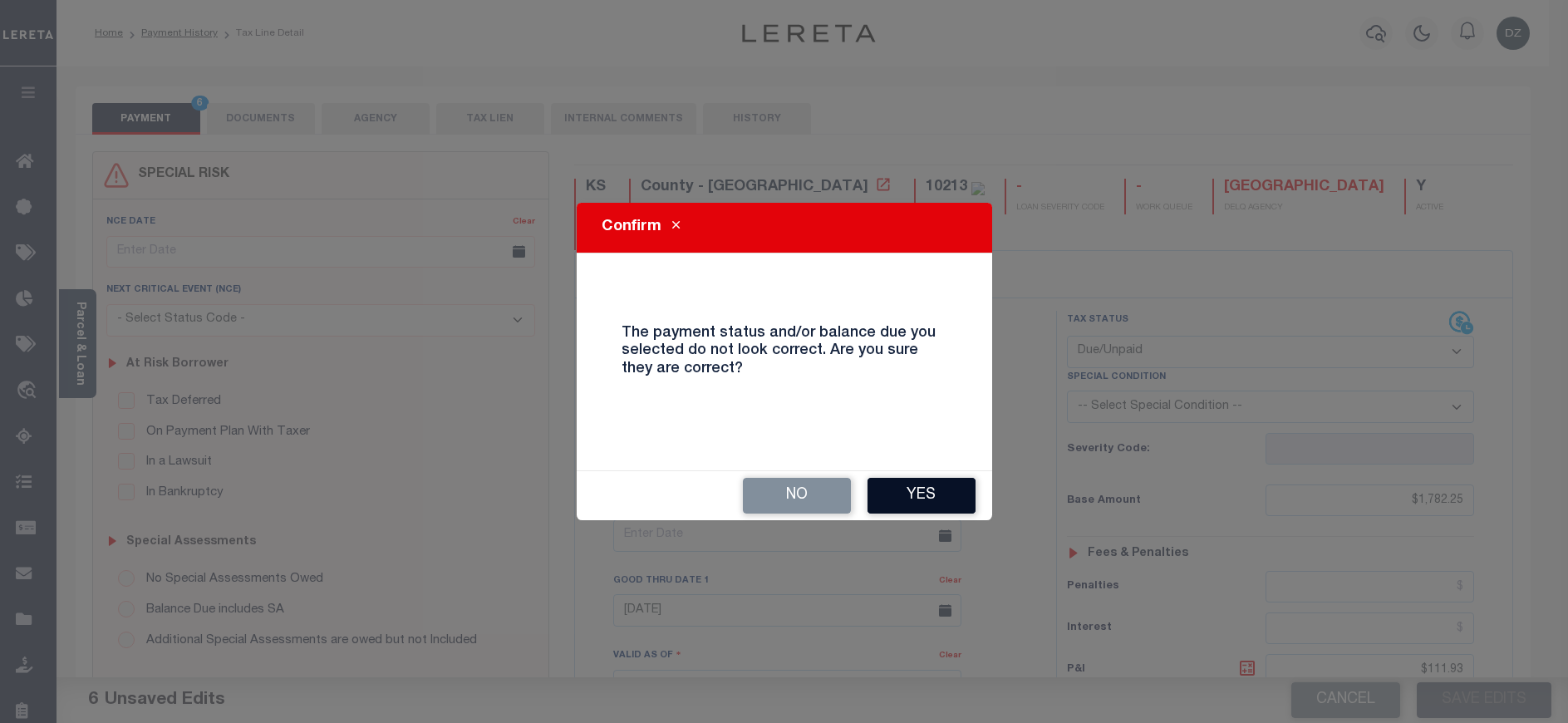
click at [910, 492] on button "Yes" at bounding box center [921, 496] width 108 height 36
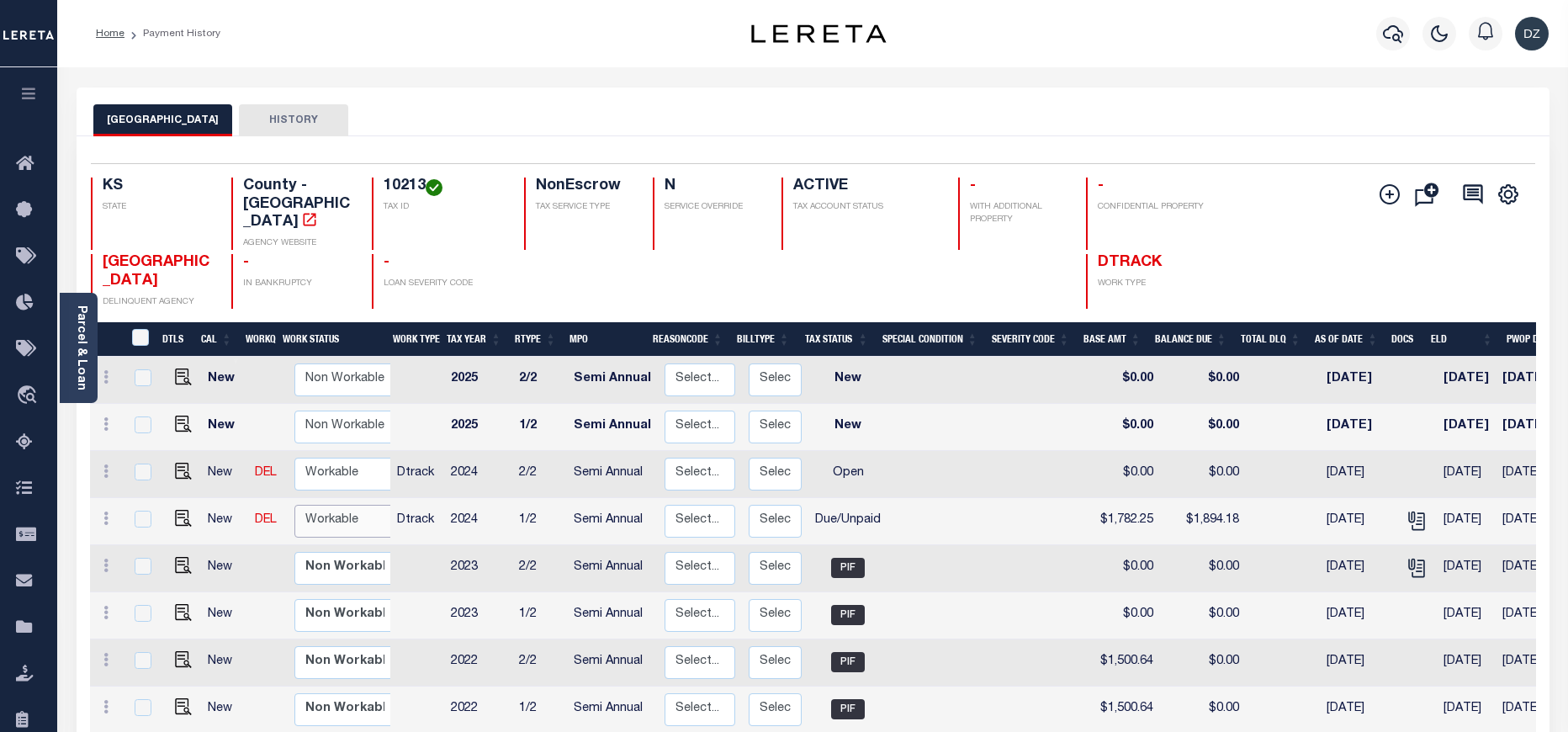
click at [310, 505] on select "Non Workable Workable" at bounding box center [345, 521] width 101 height 33
checkbox input "true"
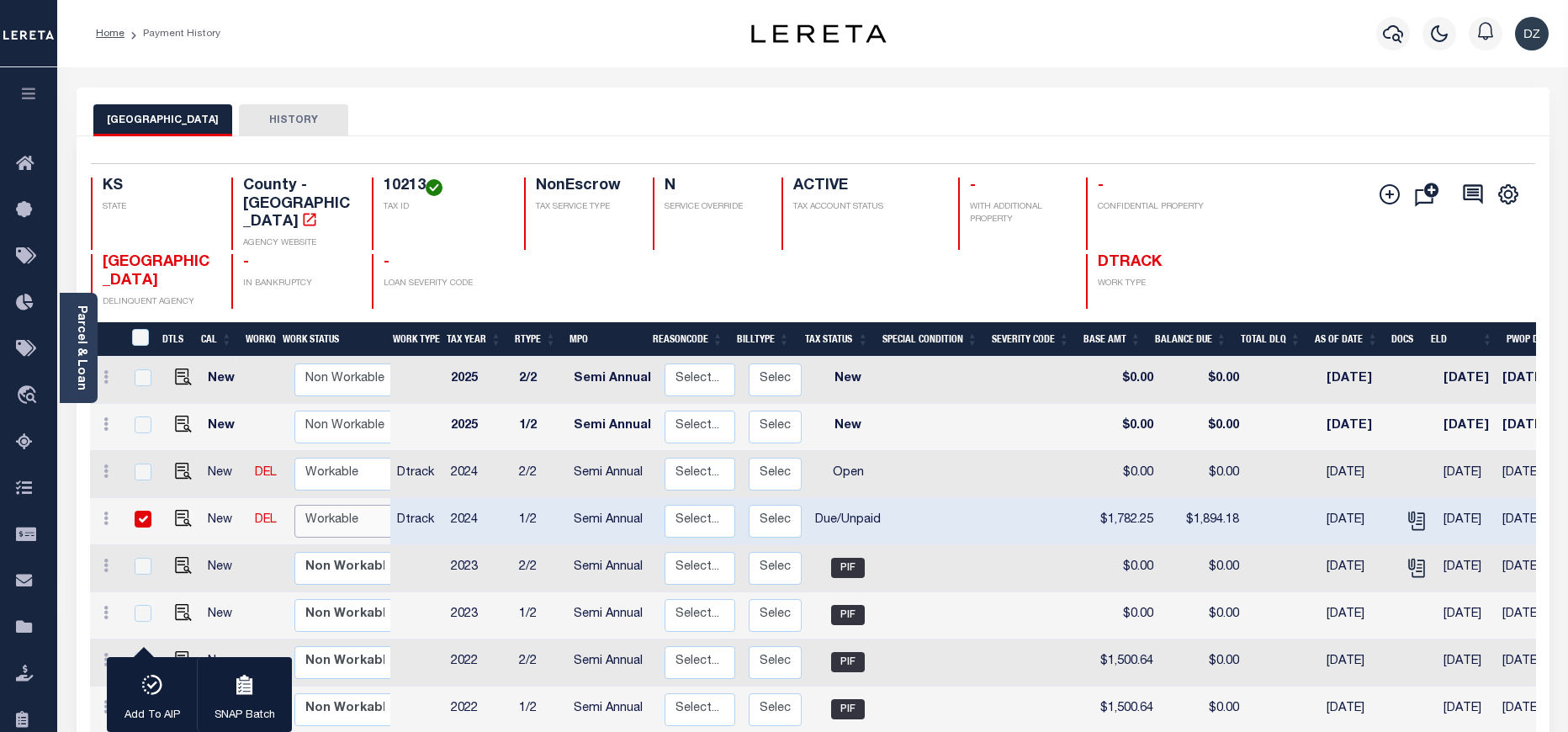
select select "true"
click at [295, 505] on select "Non Workable Workable" at bounding box center [345, 521] width 101 height 33
checkbox input "false"
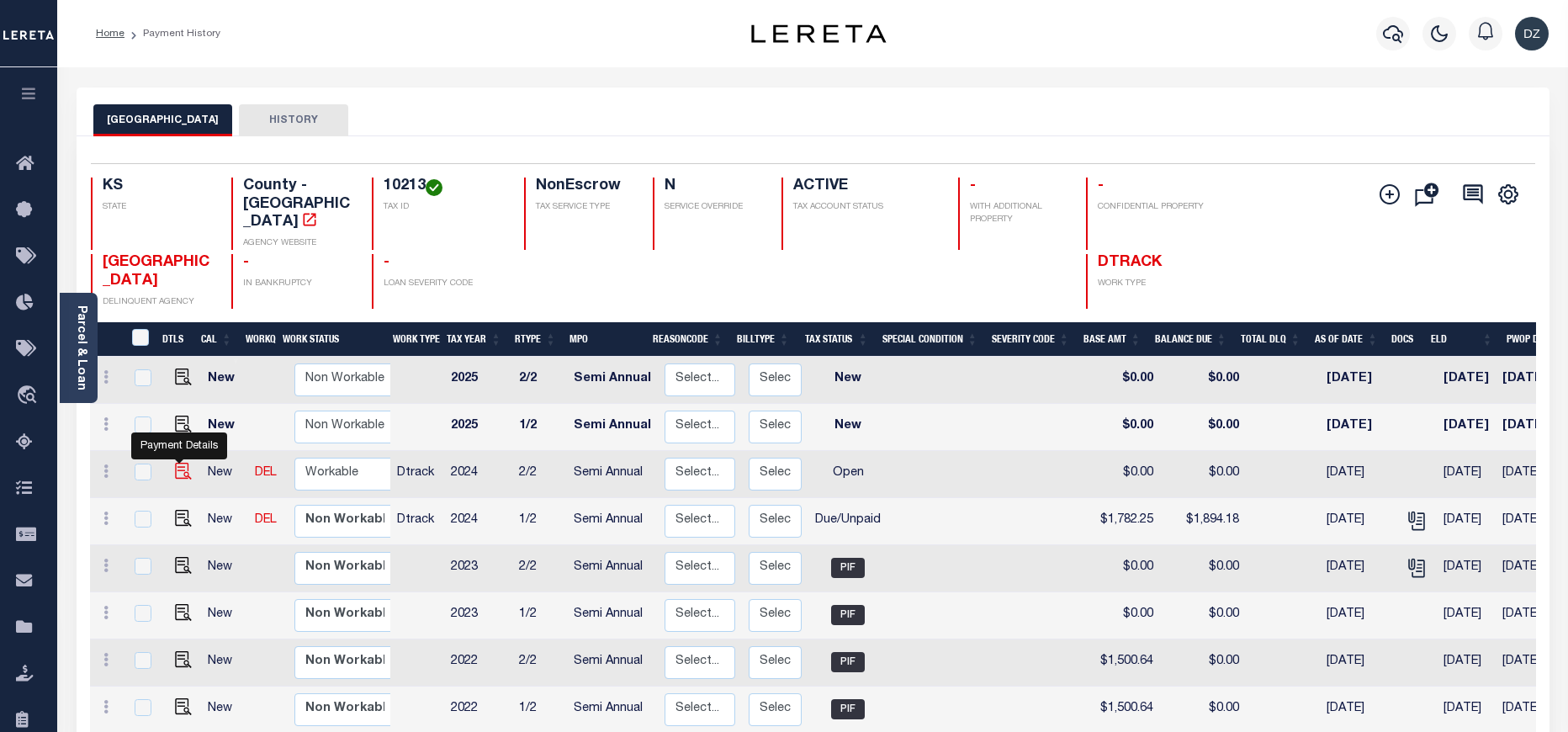
click at [175, 463] on img "" at bounding box center [183, 471] width 17 height 17
checkbox input "true"
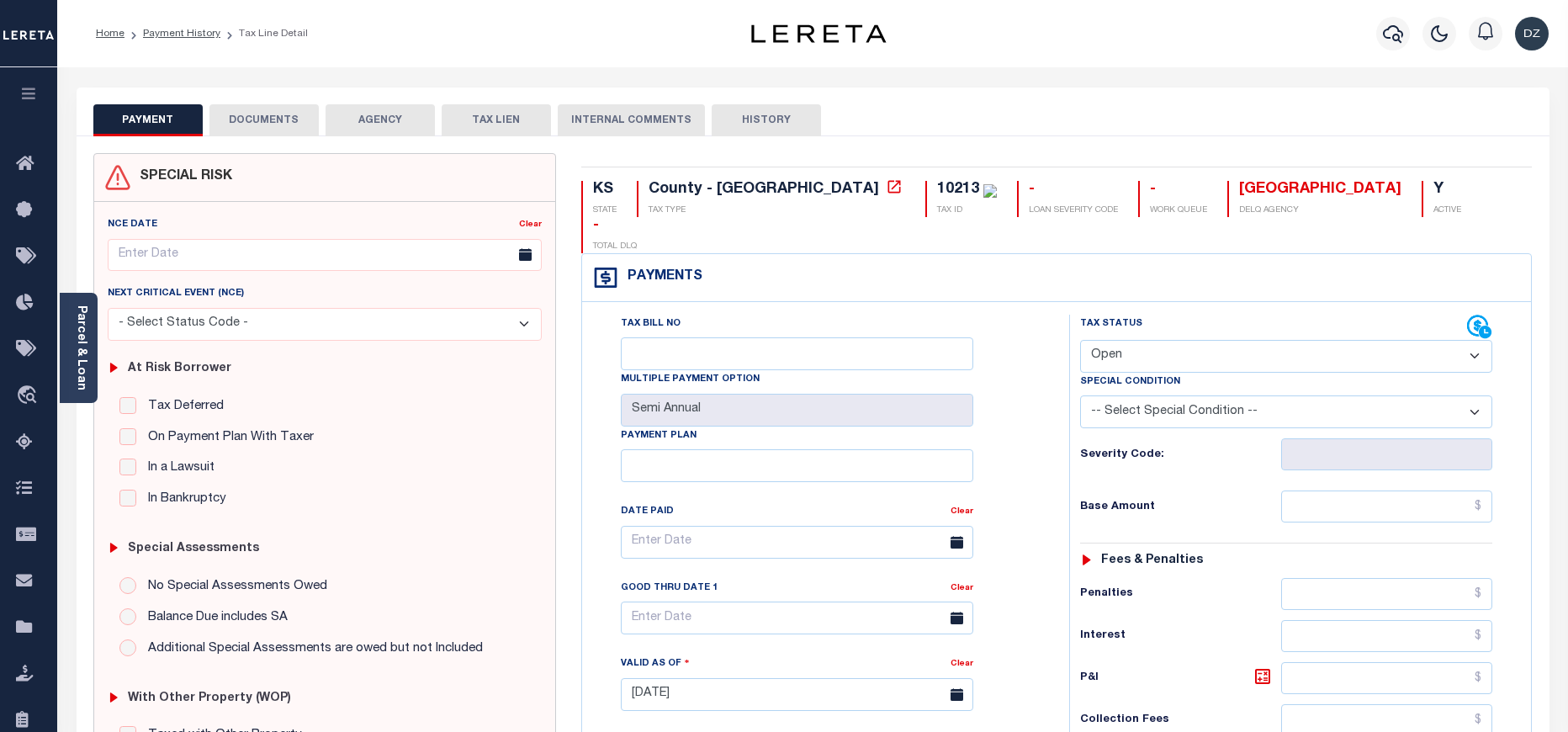
click at [1128, 340] on select "- Select Status Code - Open Due/Unpaid Paid Incomplete No Tax Due Internal Refu…" at bounding box center [1286, 356] width 412 height 33
select select "DUE"
click at [1080, 340] on select "- Select Status Code - Open Due/Unpaid Paid Incomplete No Tax Due Internal Refu…" at bounding box center [1286, 356] width 412 height 33
type input "[DATE]"
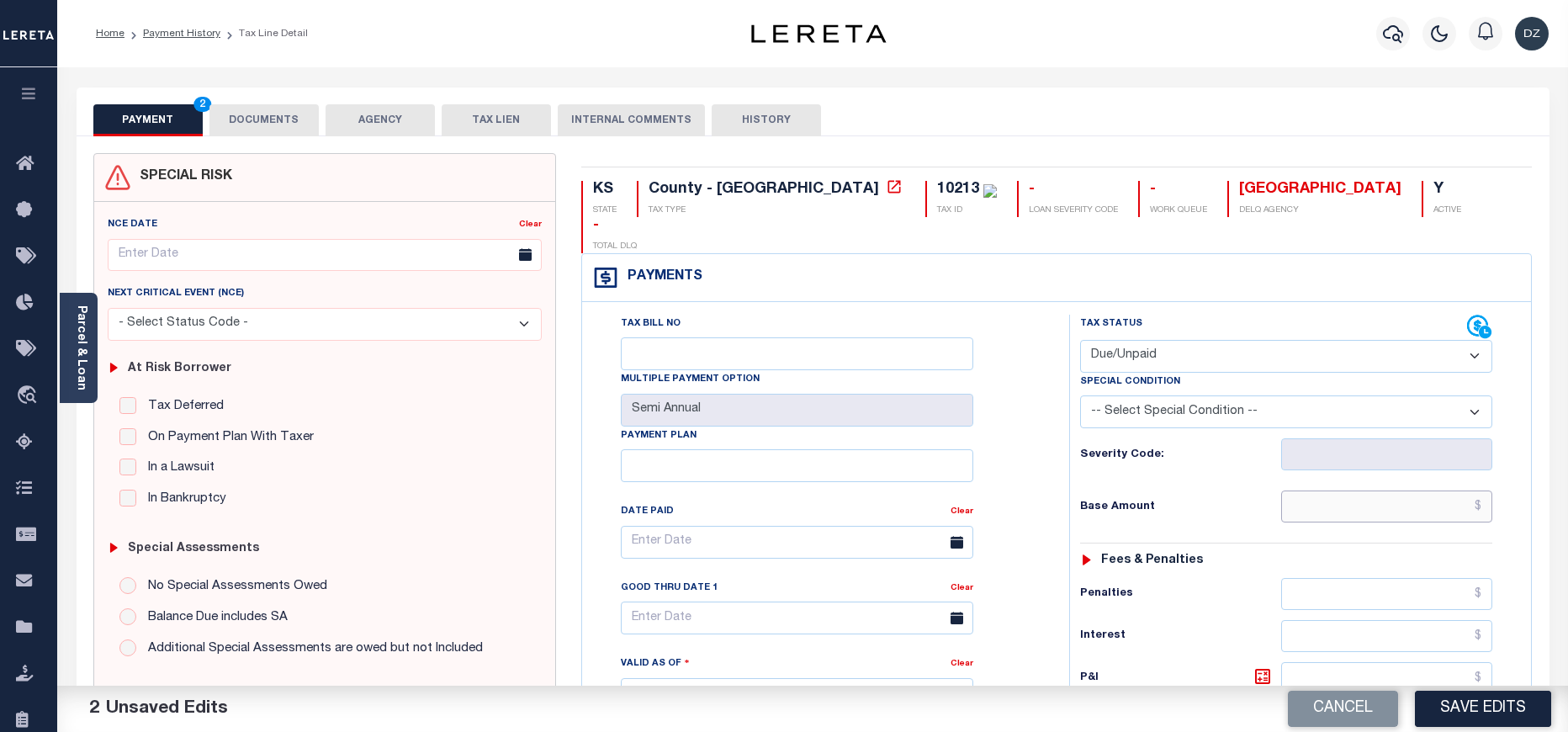
click at [1381, 490] on input "text" at bounding box center [1387, 506] width 212 height 32
type input "$1,782.25"
type input "$1,894.18"
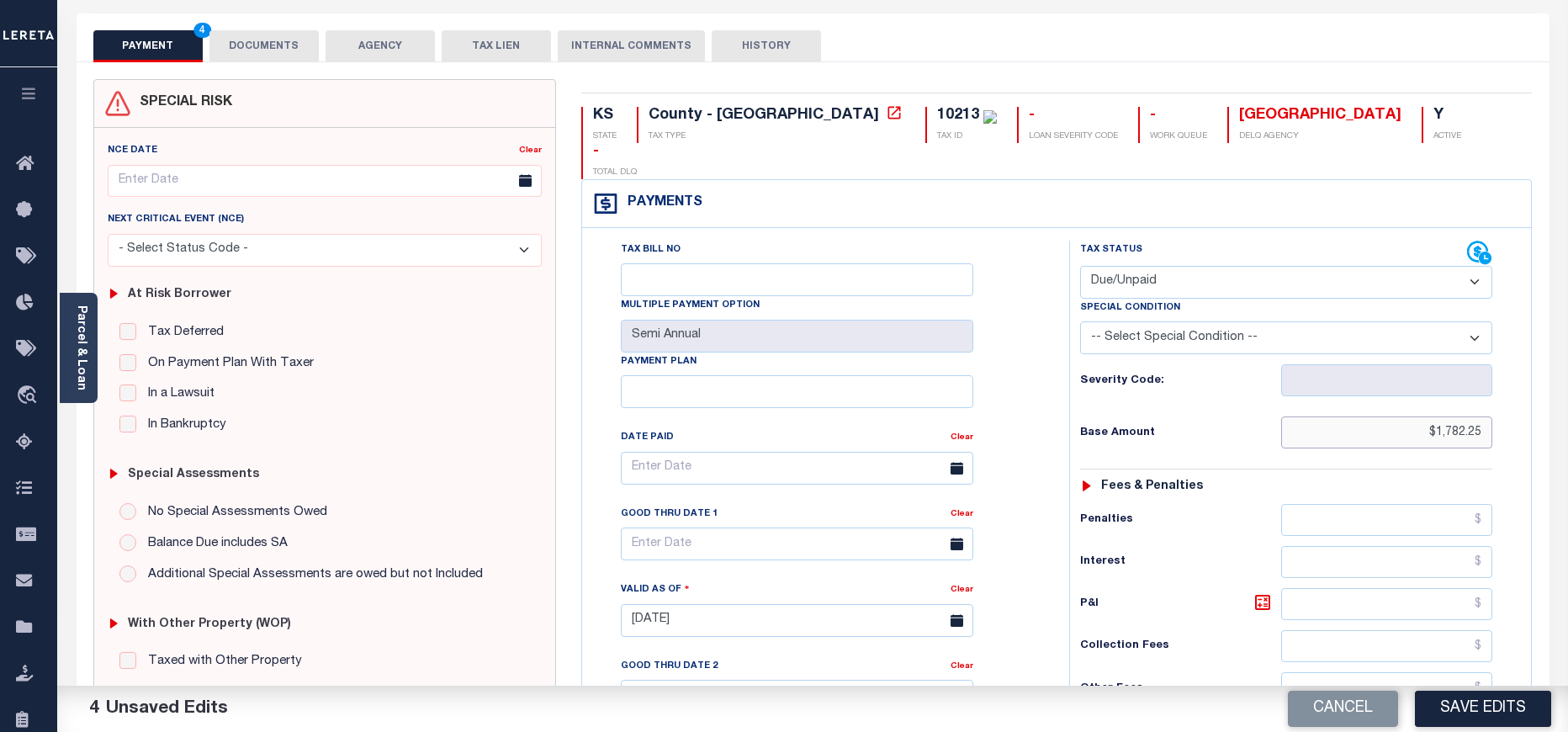
scroll to position [126, 0]
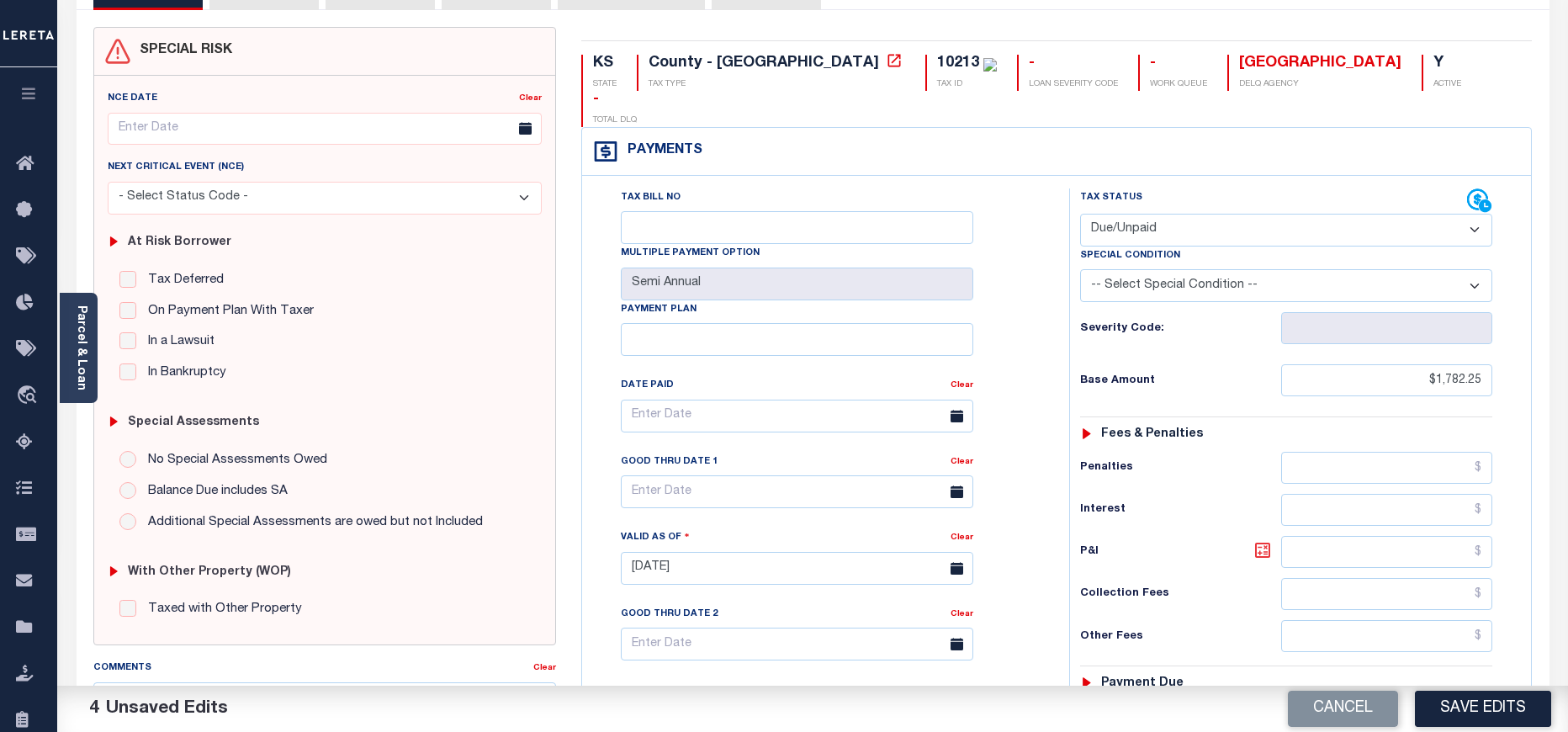
click at [1263, 545] on icon at bounding box center [1262, 550] width 10 height 10
type input "$111.93"
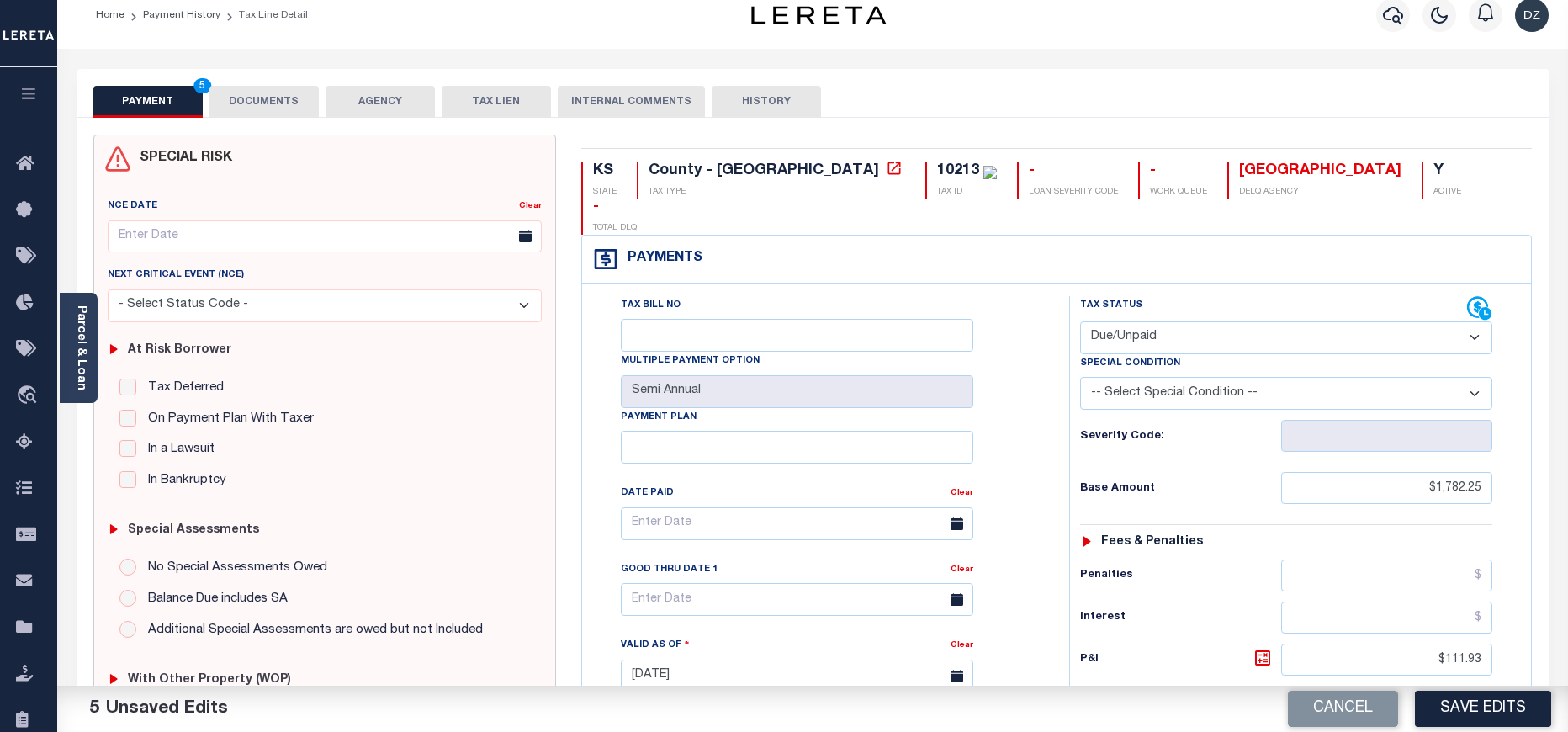
scroll to position [0, 0]
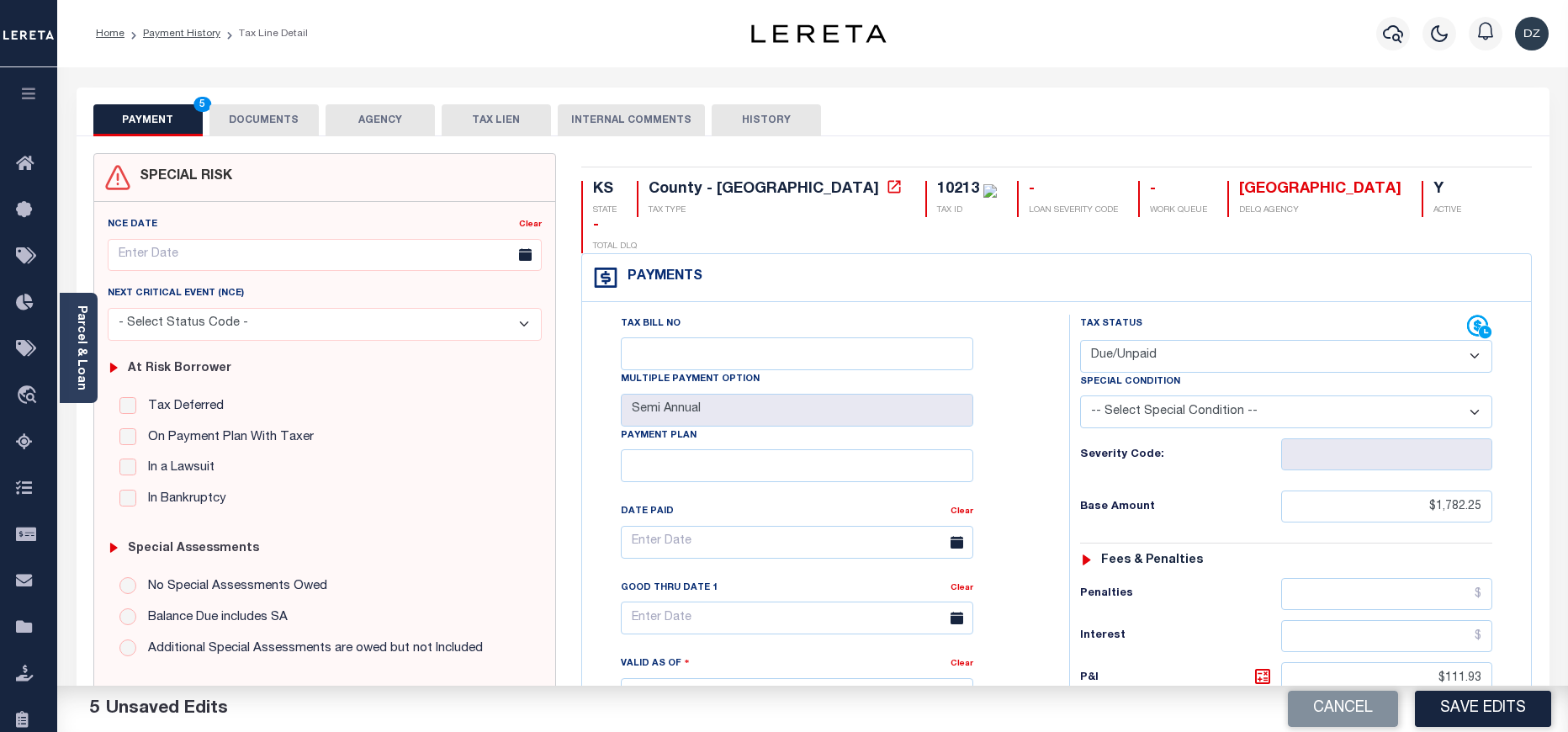
click at [255, 124] on button "DOCUMENTS" at bounding box center [264, 120] width 109 height 32
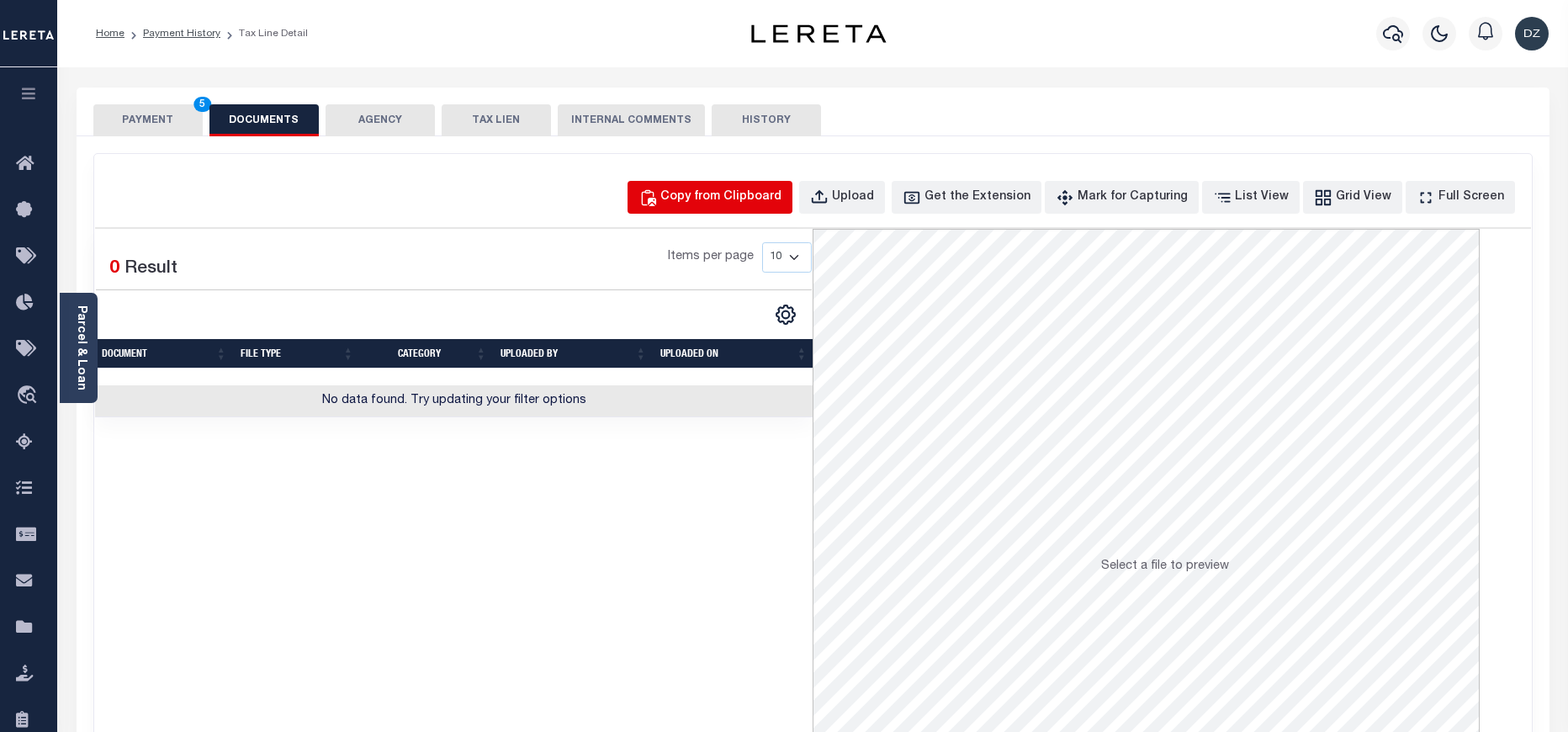
click at [739, 195] on div "Copy from Clipboard" at bounding box center [721, 197] width 121 height 19
select select "POP"
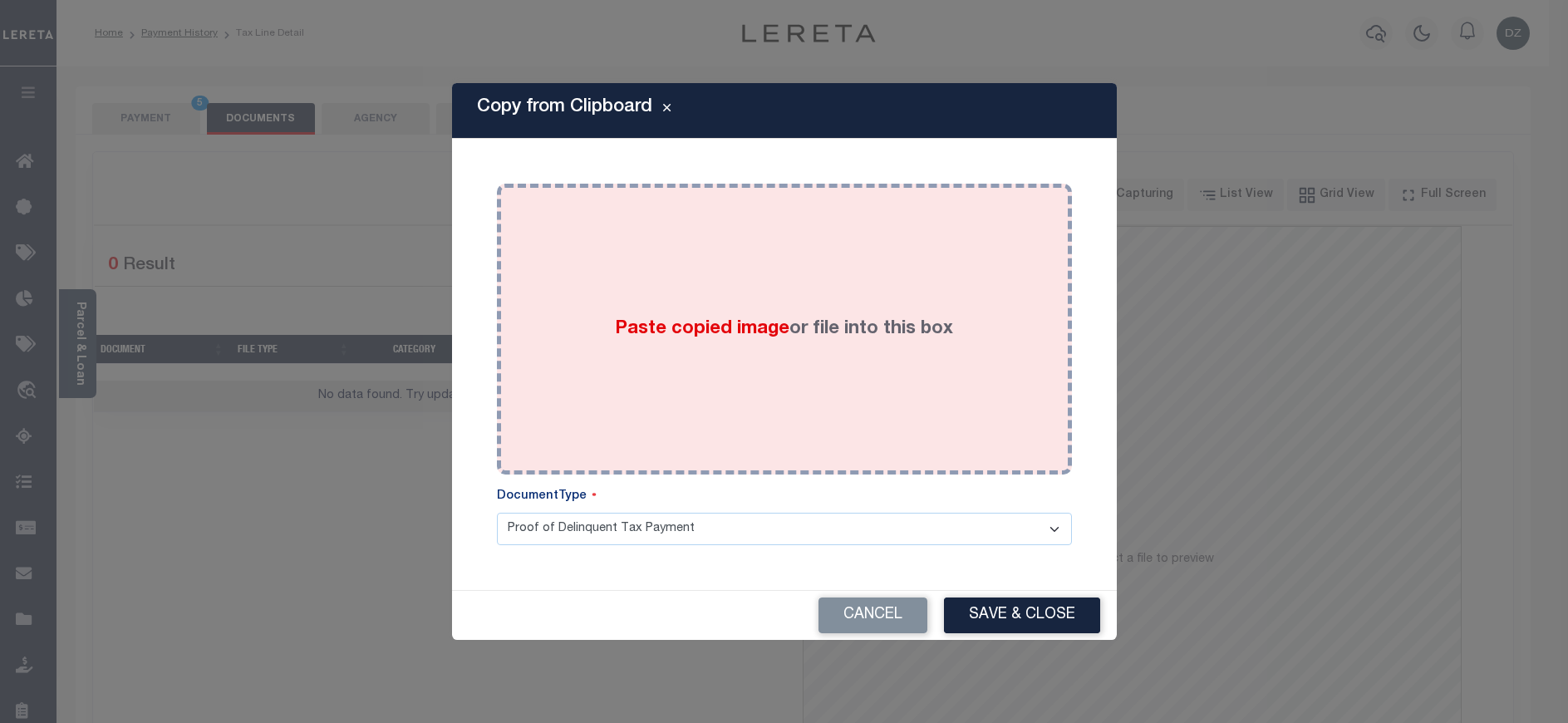
click at [715, 316] on label "Paste copied image or file into this box" at bounding box center [784, 329] width 339 height 27
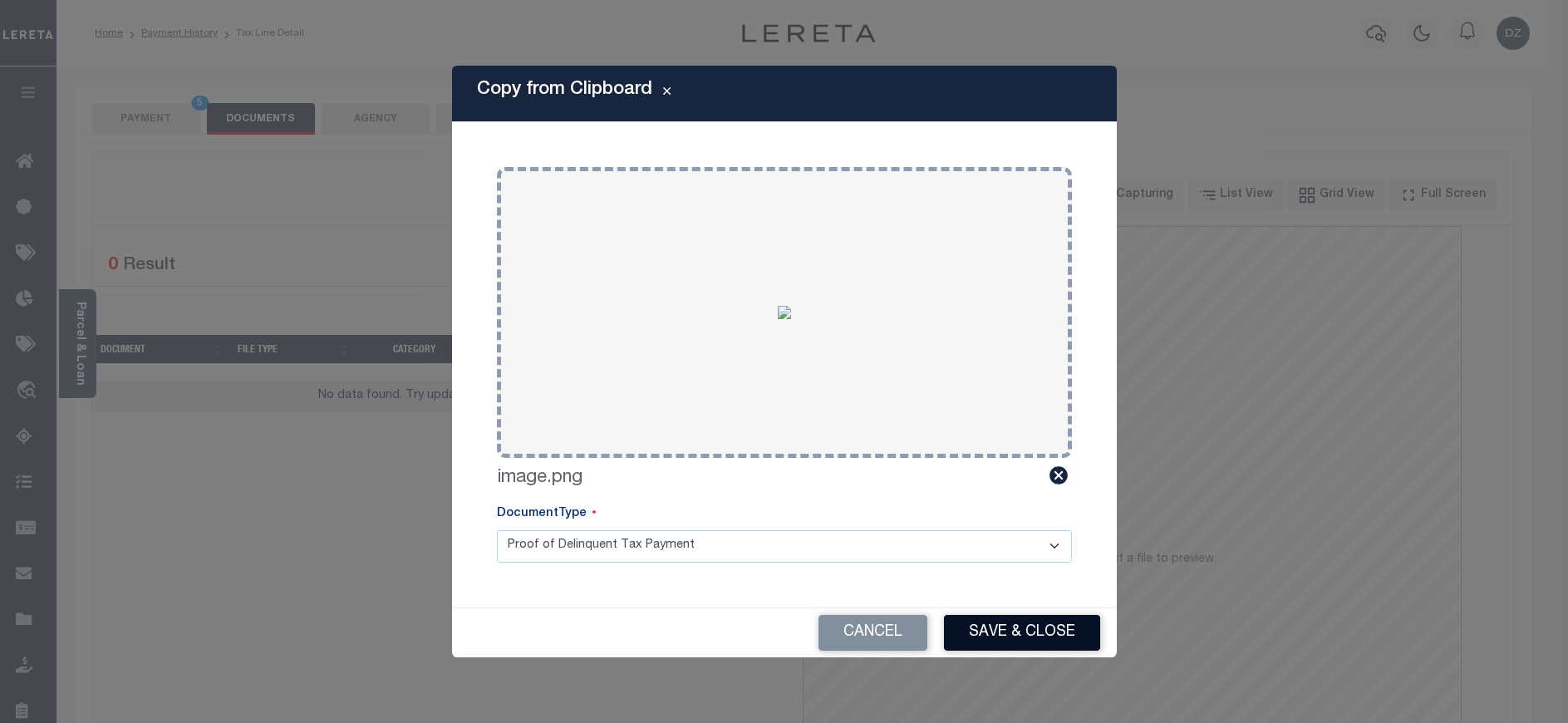
click at [1027, 637] on button "Save & Close" at bounding box center [1022, 633] width 156 height 36
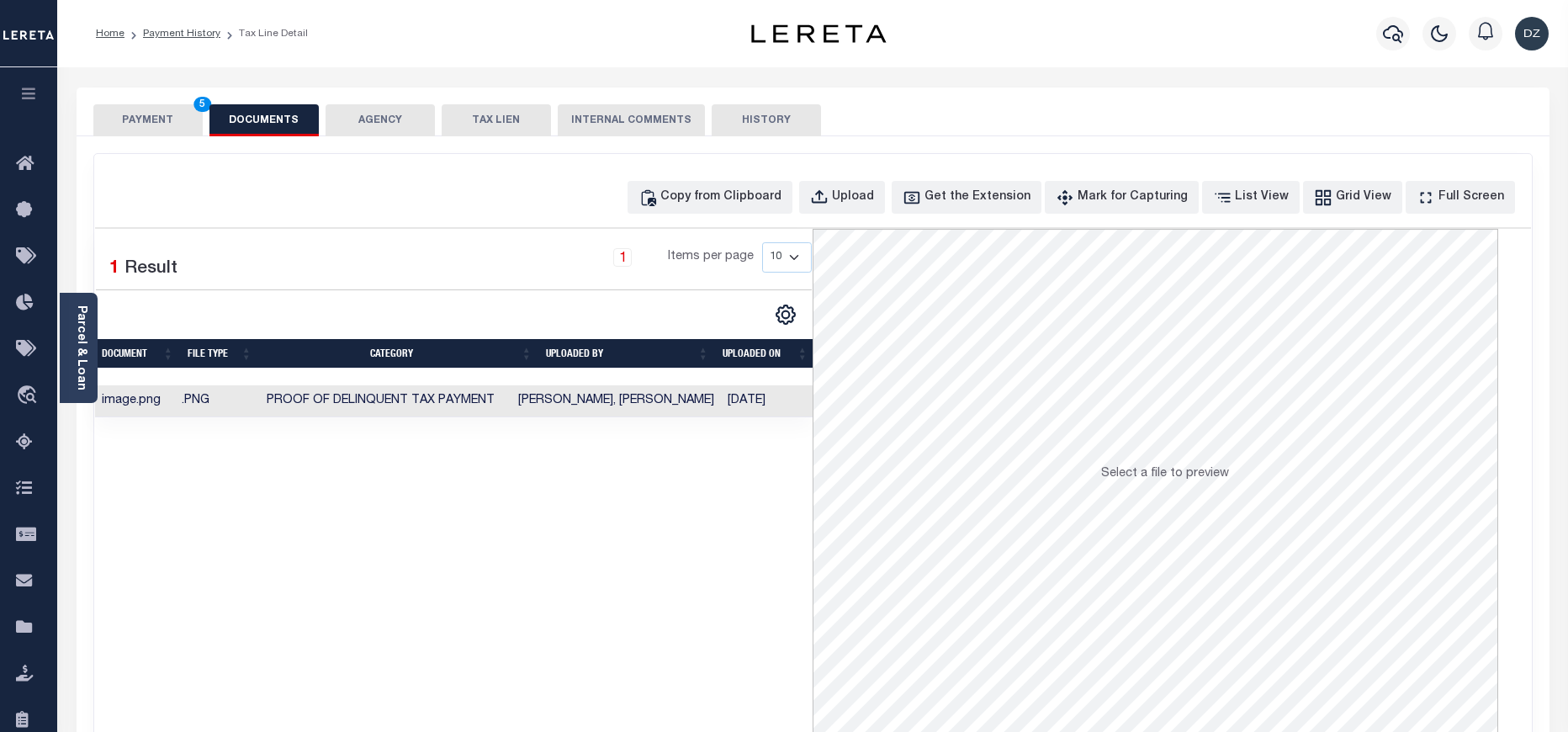
click at [111, 121] on button "PAYMENT 5" at bounding box center [147, 120] width 109 height 32
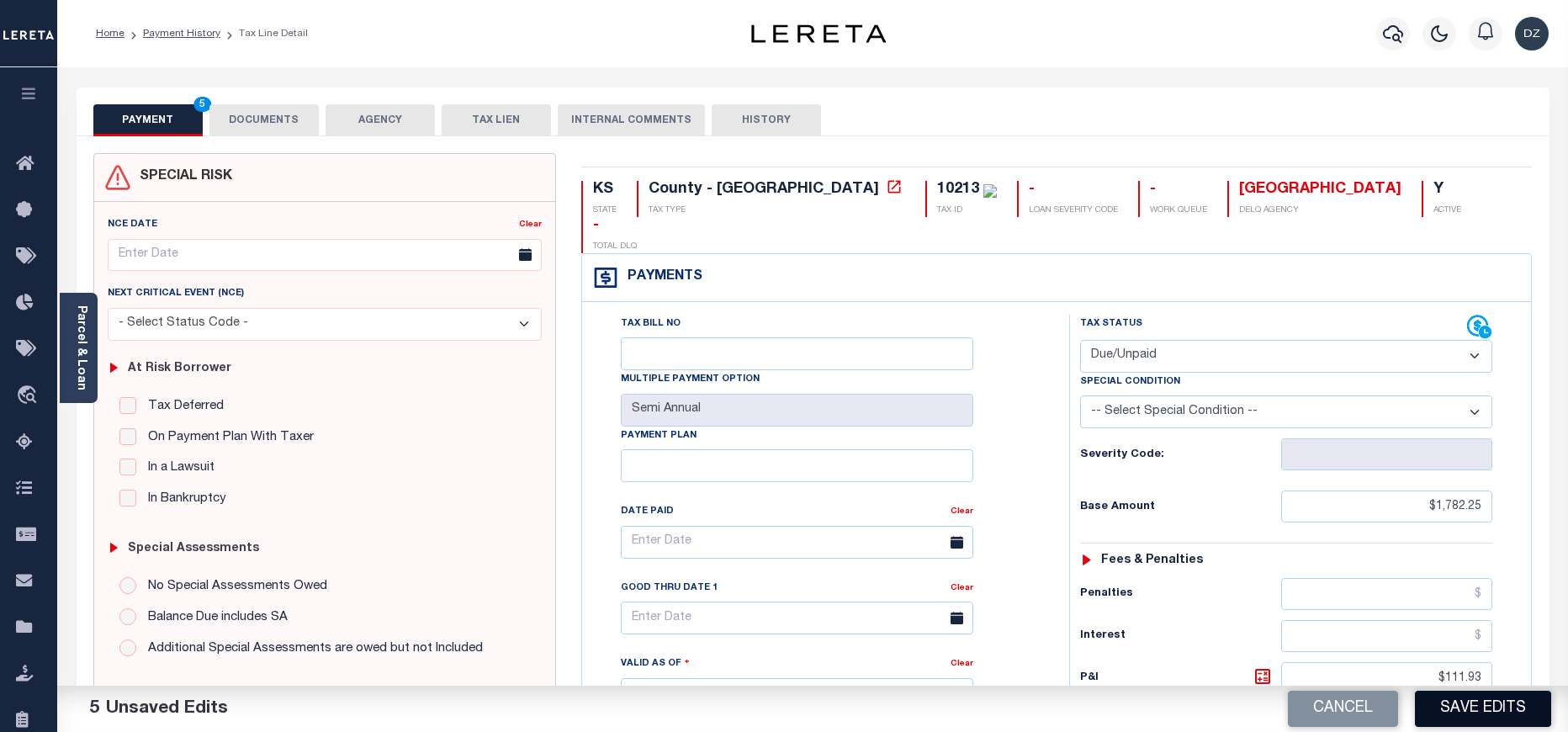
click at [1477, 704] on button "Save Edits" at bounding box center [1482, 709] width 136 height 36
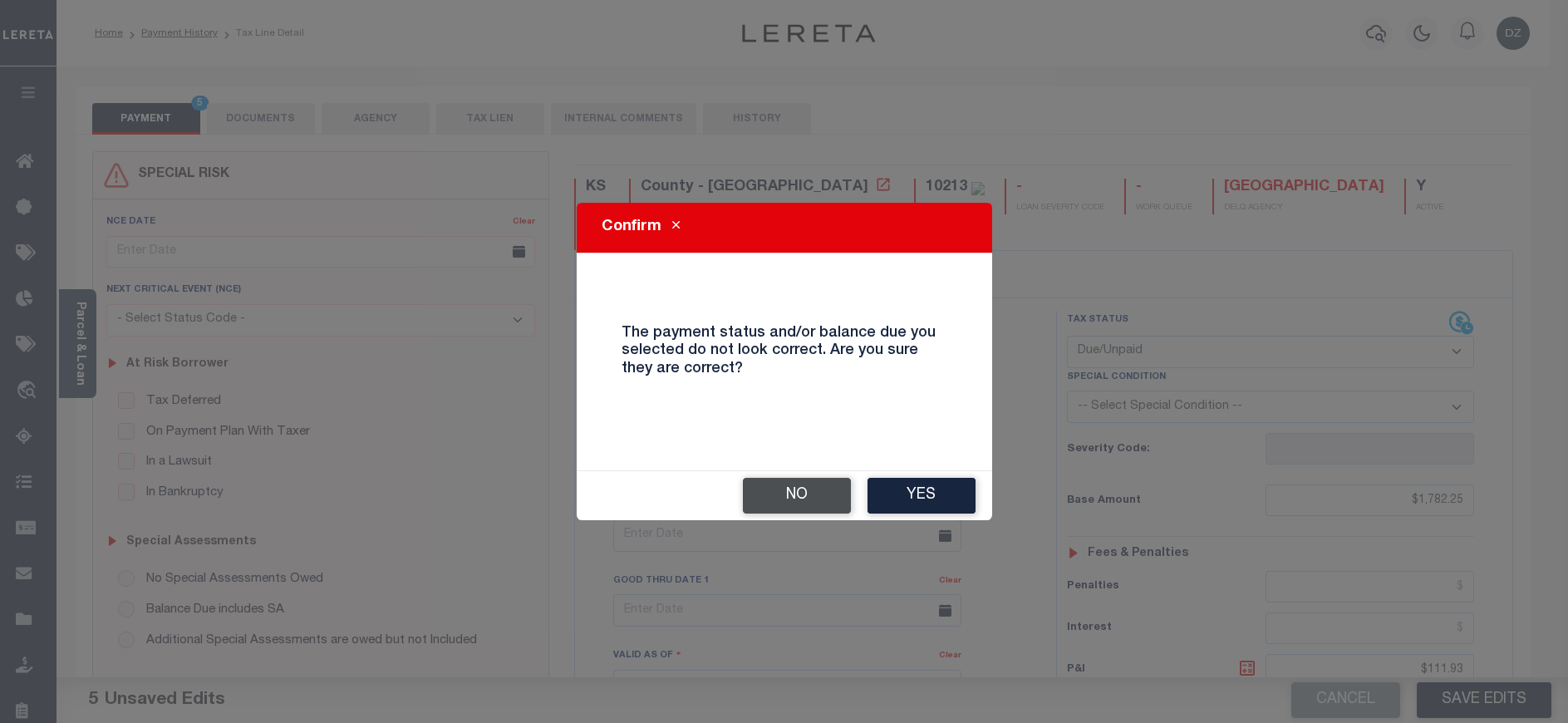
click at [813, 506] on button "No" at bounding box center [797, 496] width 108 height 36
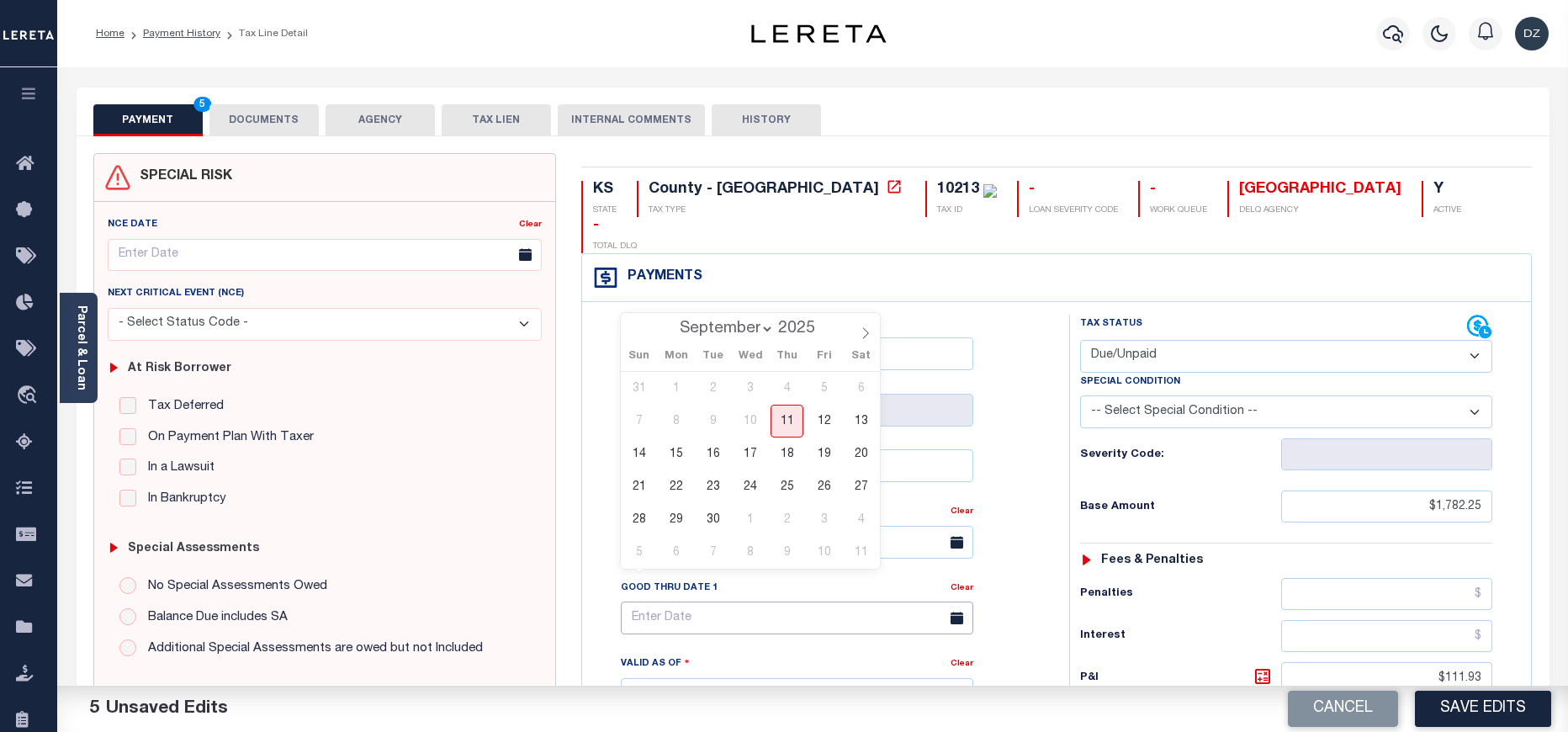
click at [698, 601] on input "text" at bounding box center [796, 617] width 352 height 33
click at [717, 535] on span "30" at bounding box center [712, 519] width 33 height 33
type input "09/30/2025"
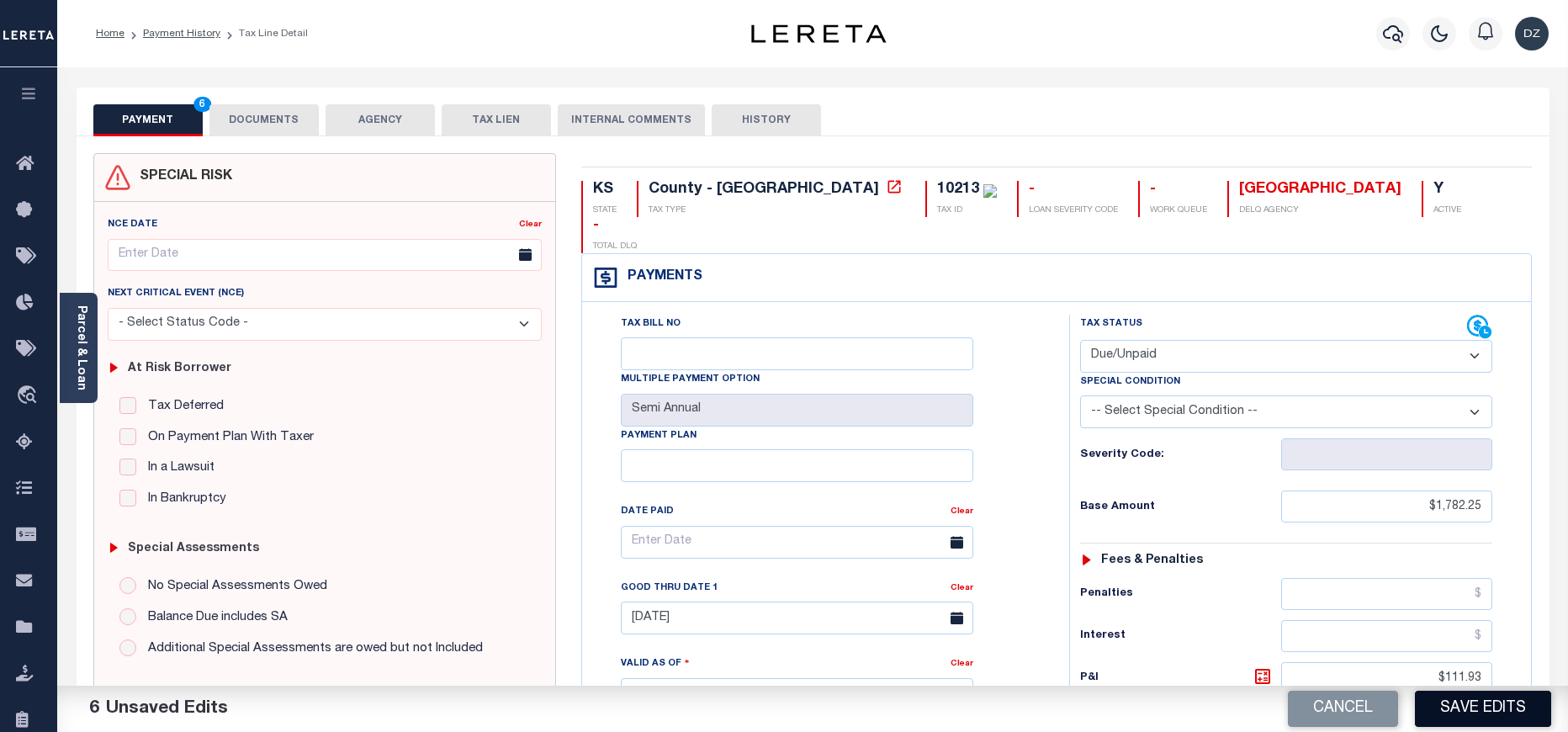
click at [1472, 701] on button "Save Edits" at bounding box center [1482, 709] width 136 height 36
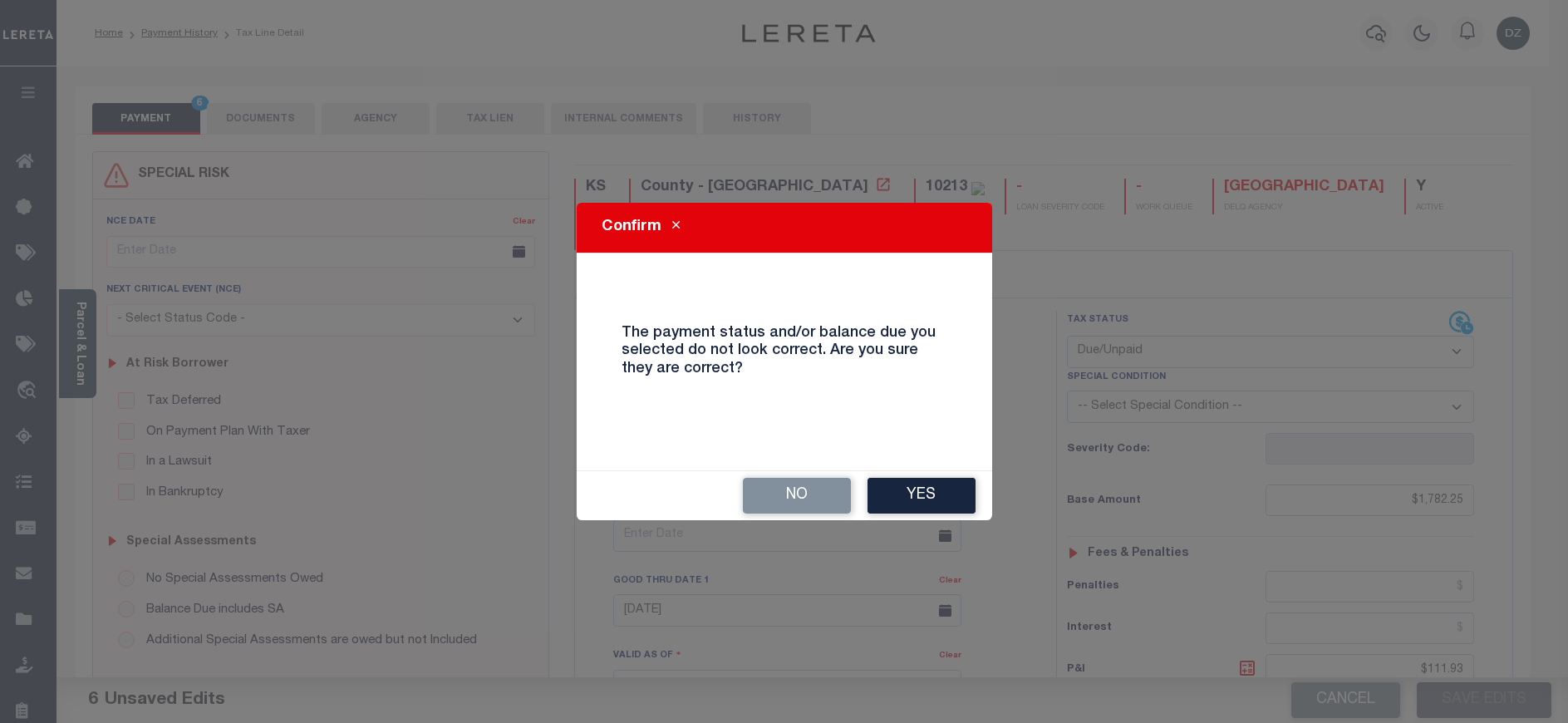
click at [916, 495] on button "Yes" at bounding box center [921, 496] width 108 height 36
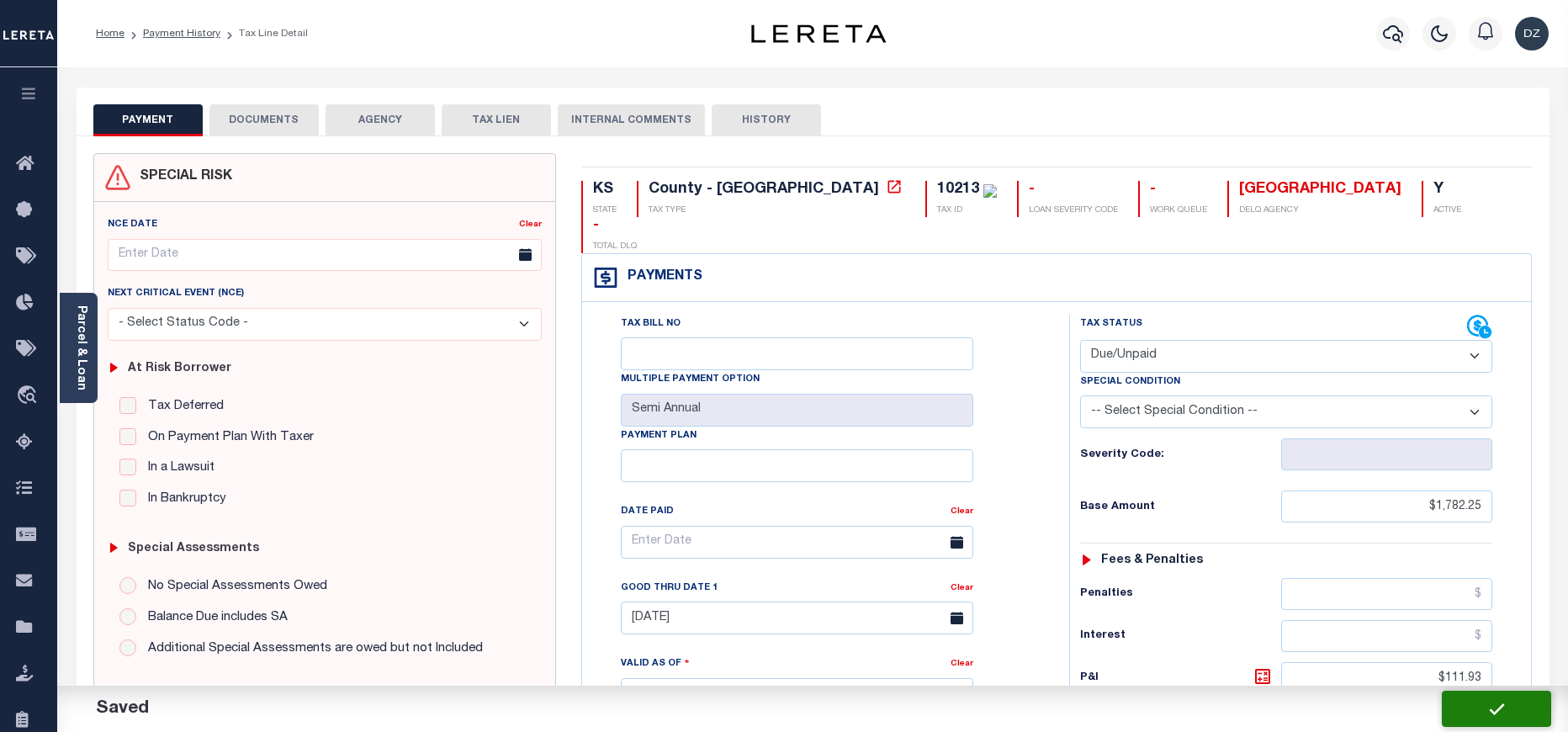
checkbox input "false"
type input "$1,782.25"
type input "$111.93"
type input "$1,894.18"
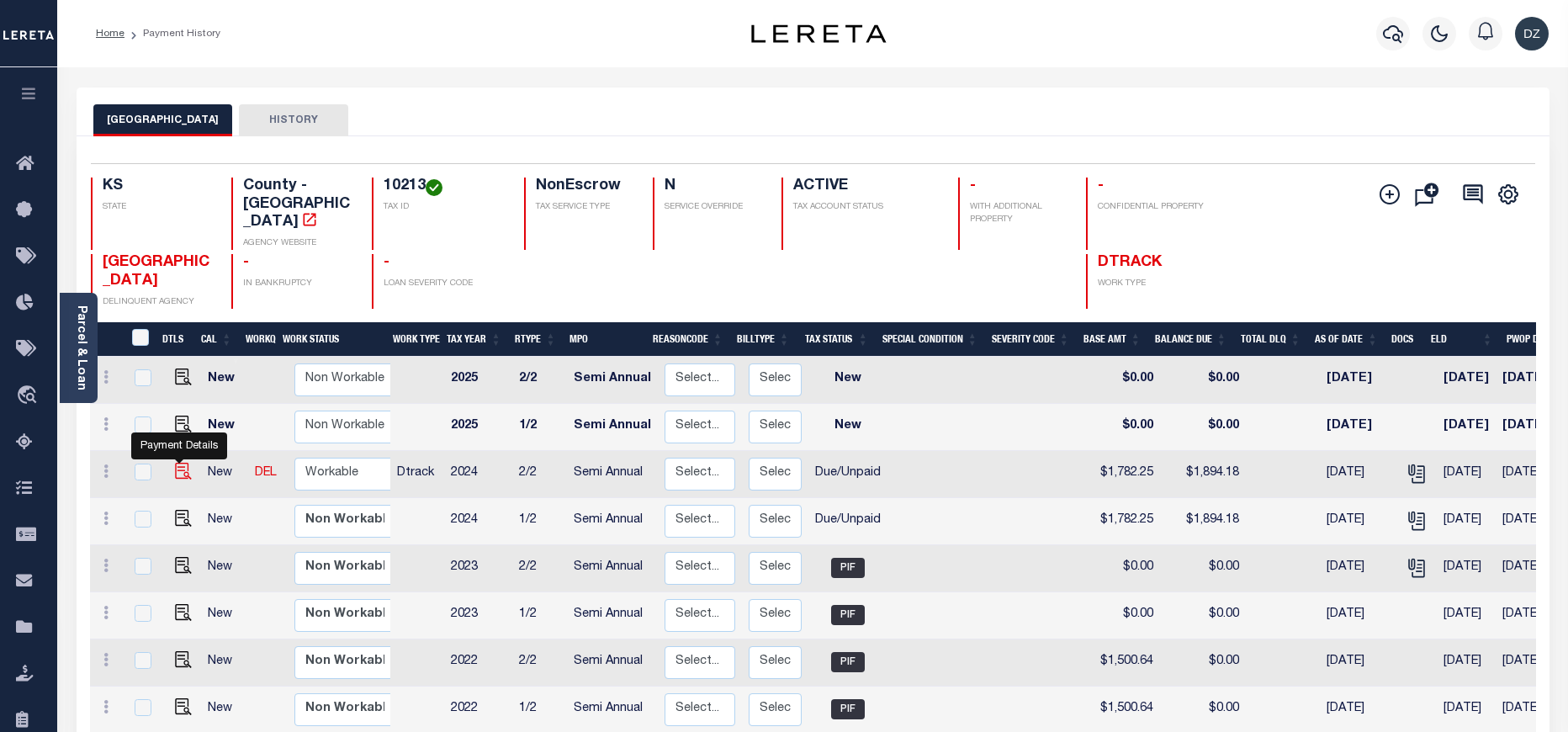
click at [175, 463] on img "" at bounding box center [183, 471] width 17 height 17
checkbox input "true"
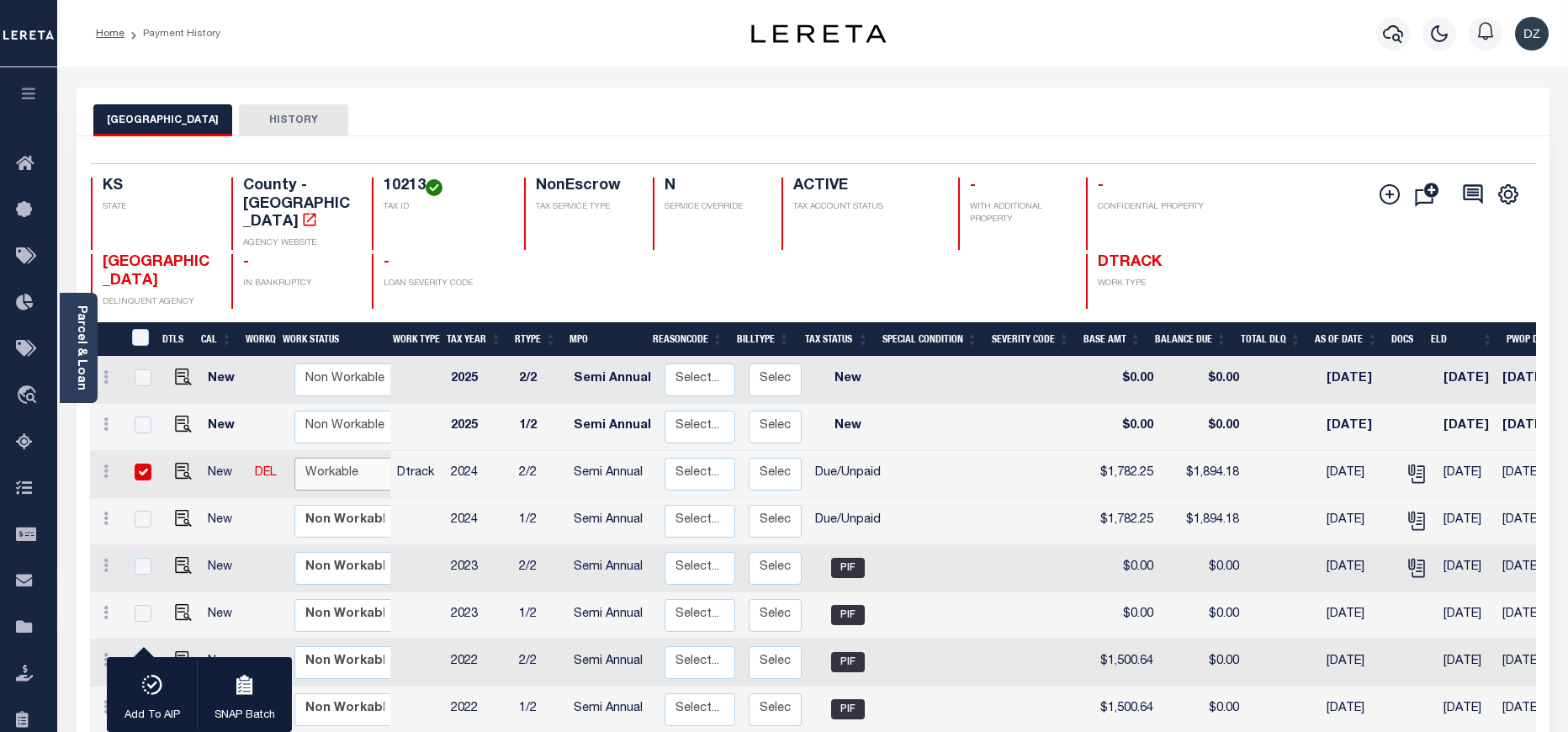
click at [320, 458] on select "Non Workable Workable" at bounding box center [345, 473] width 101 height 33
checkbox input "false"
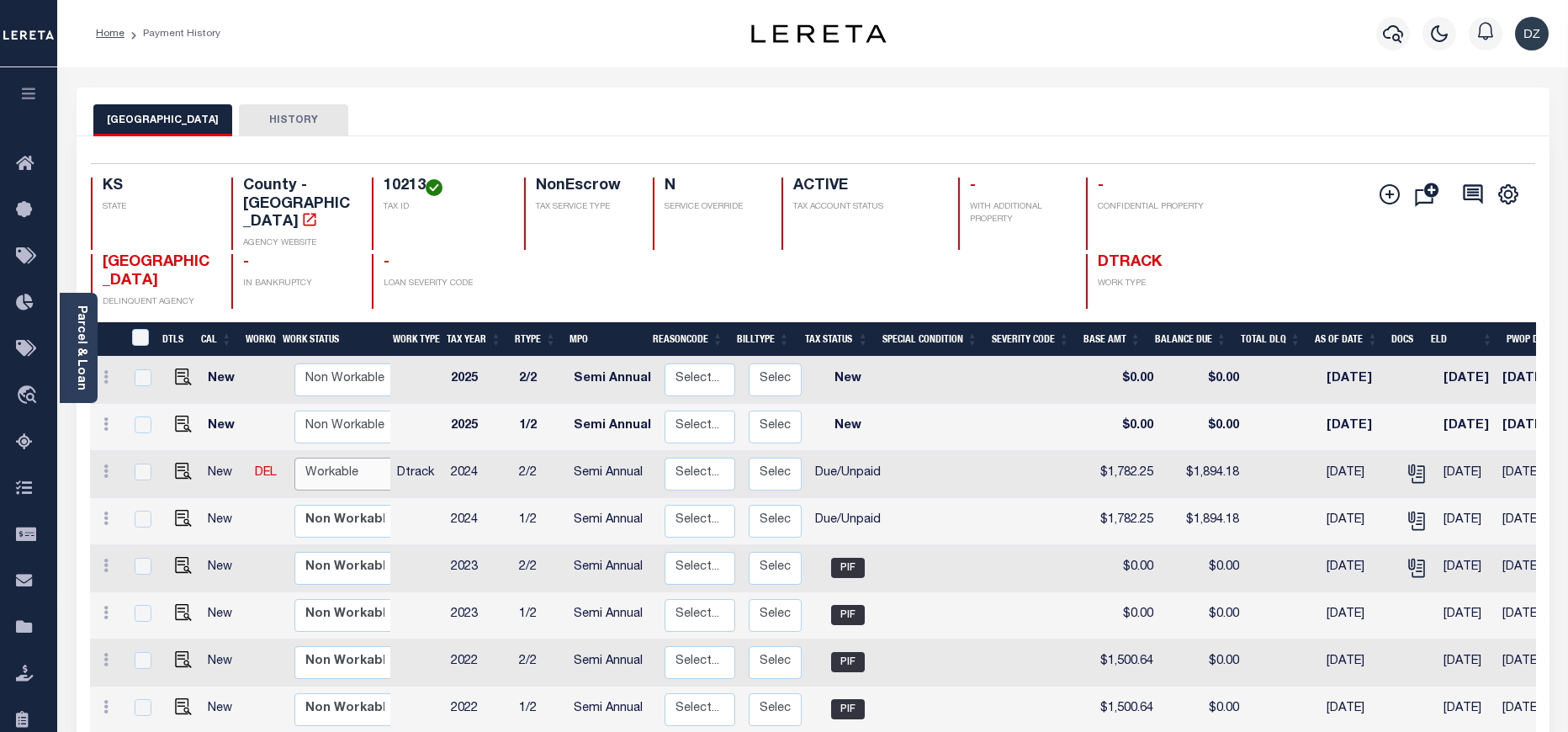
select select "true"
click at [295, 458] on select "Non Workable Workable" at bounding box center [345, 473] width 101 height 33
checkbox input "true"
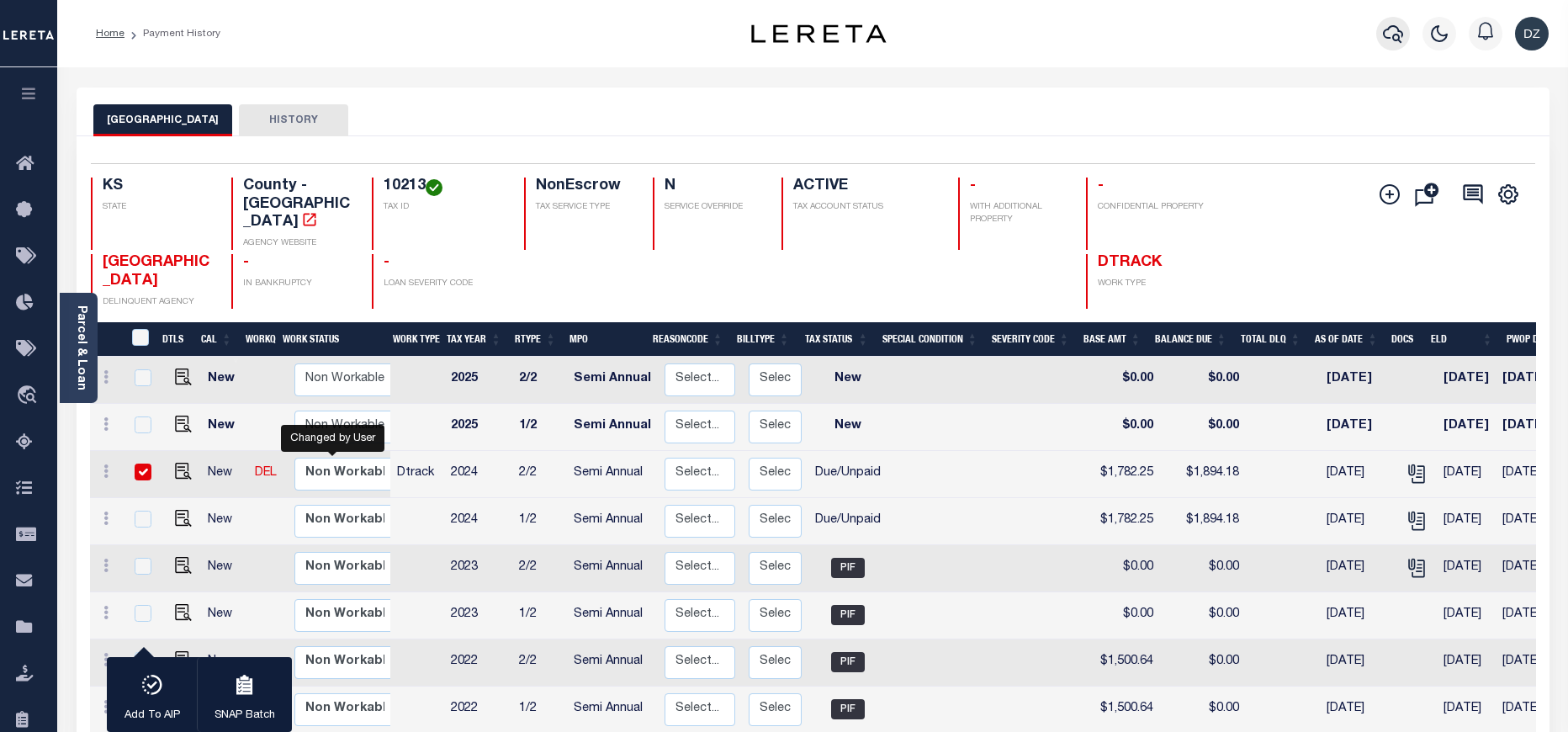
click at [1397, 35] on icon "button" at bounding box center [1392, 34] width 20 height 18
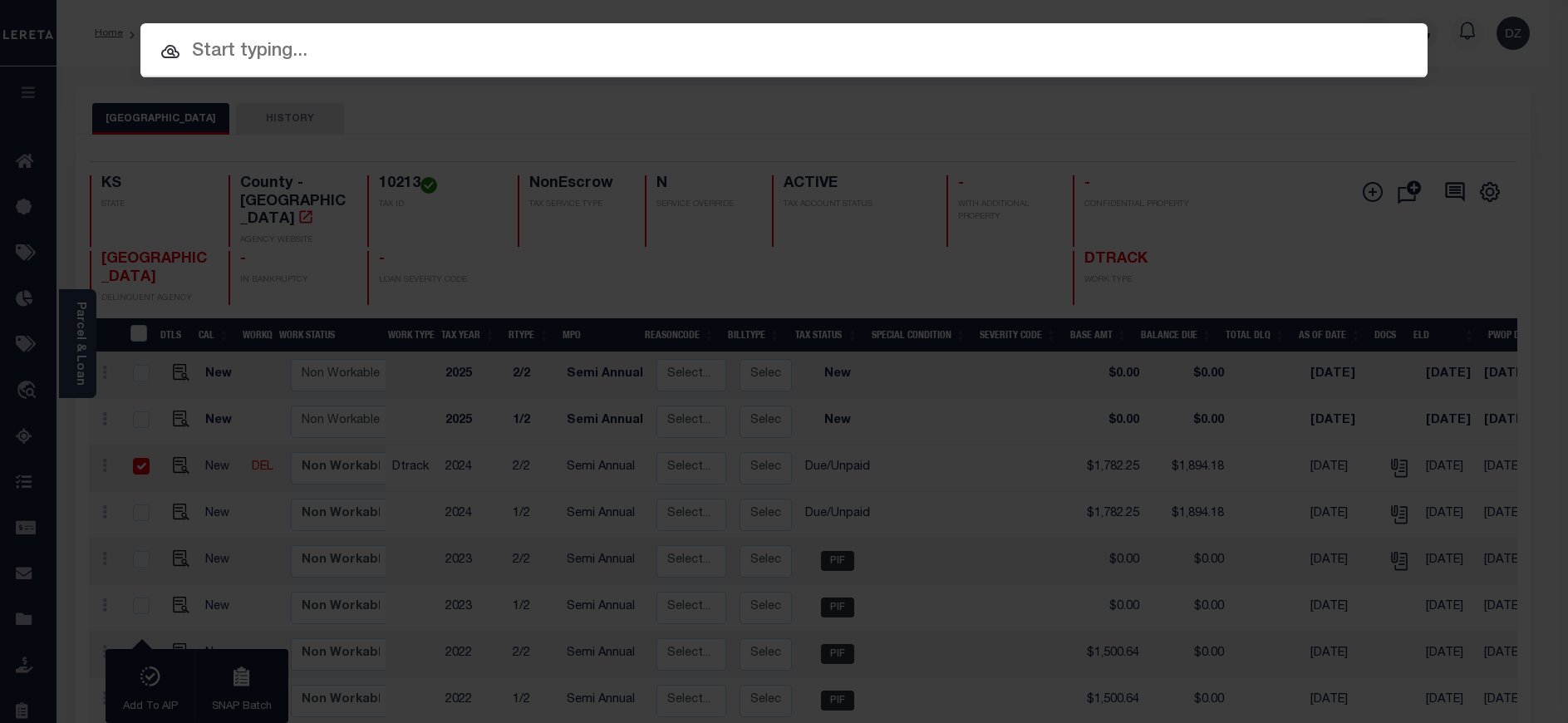
paste input "813789"
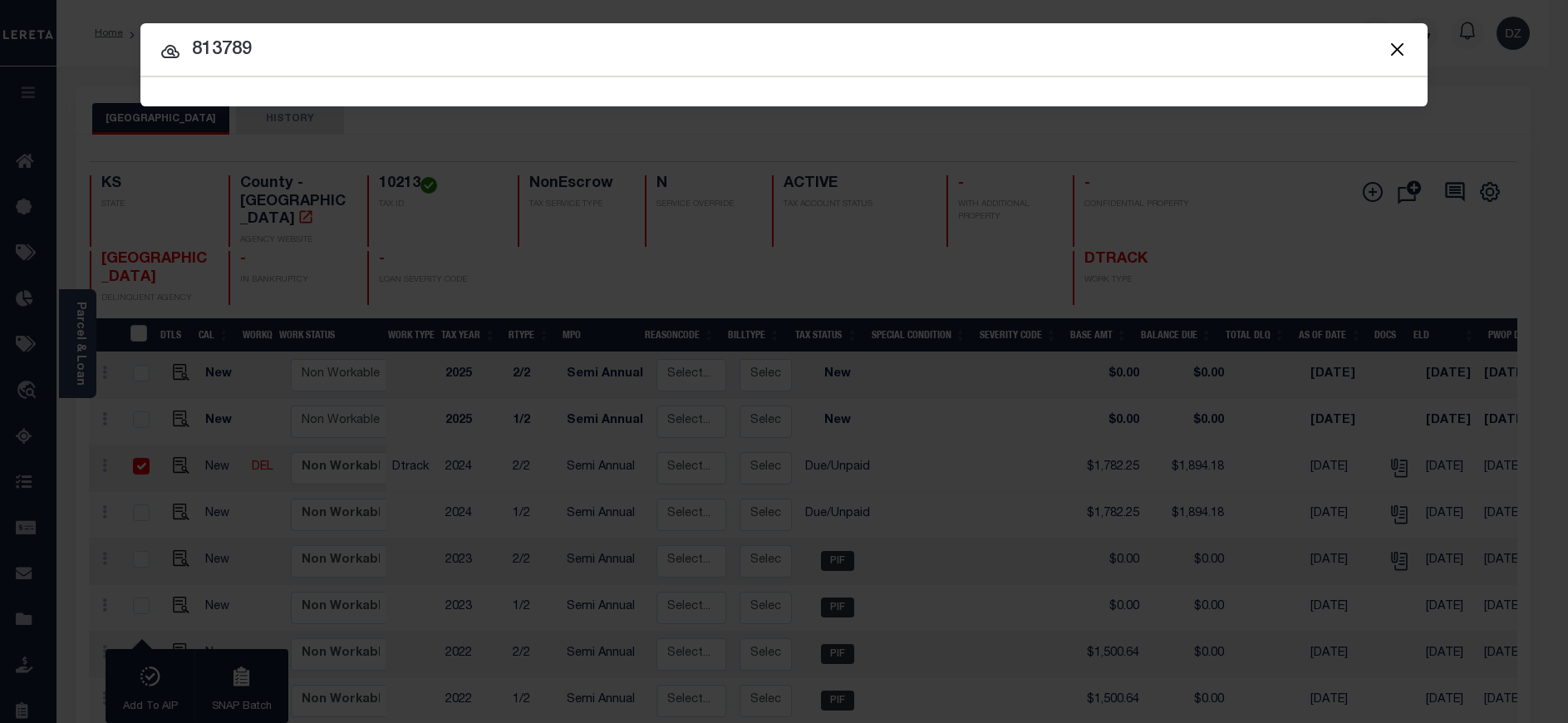
type input "813789"
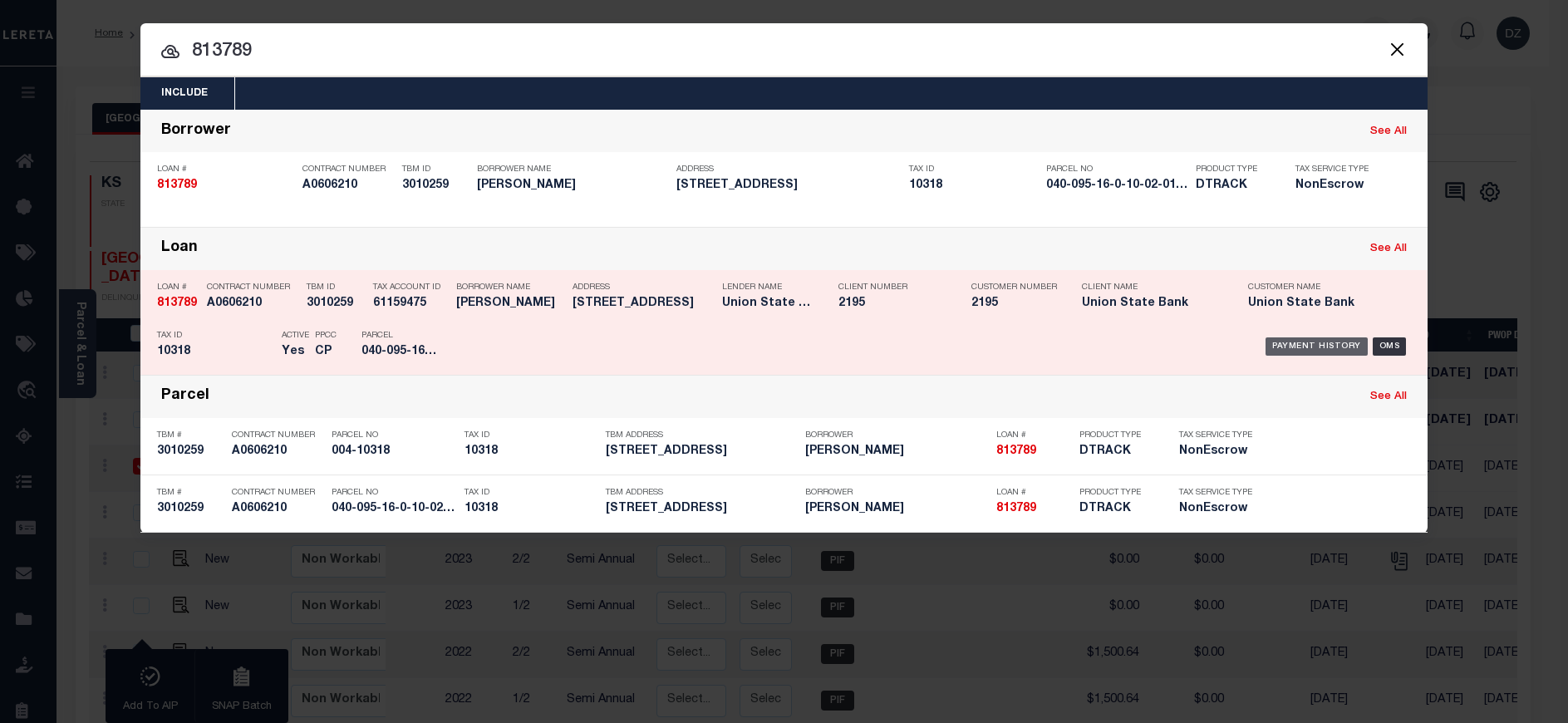
click at [1286, 340] on div "Payment History" at bounding box center [1317, 347] width 103 height 18
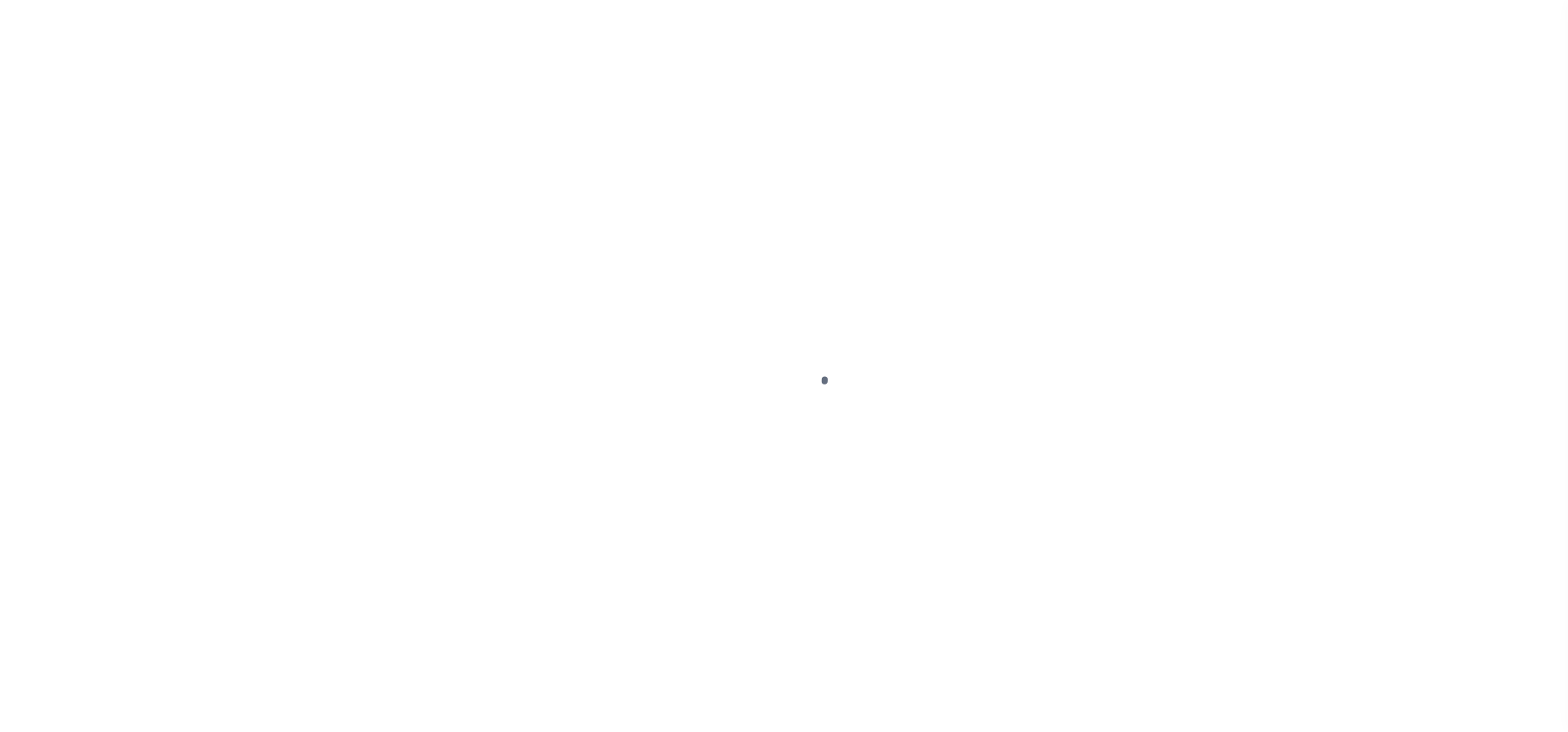
select select "DUE"
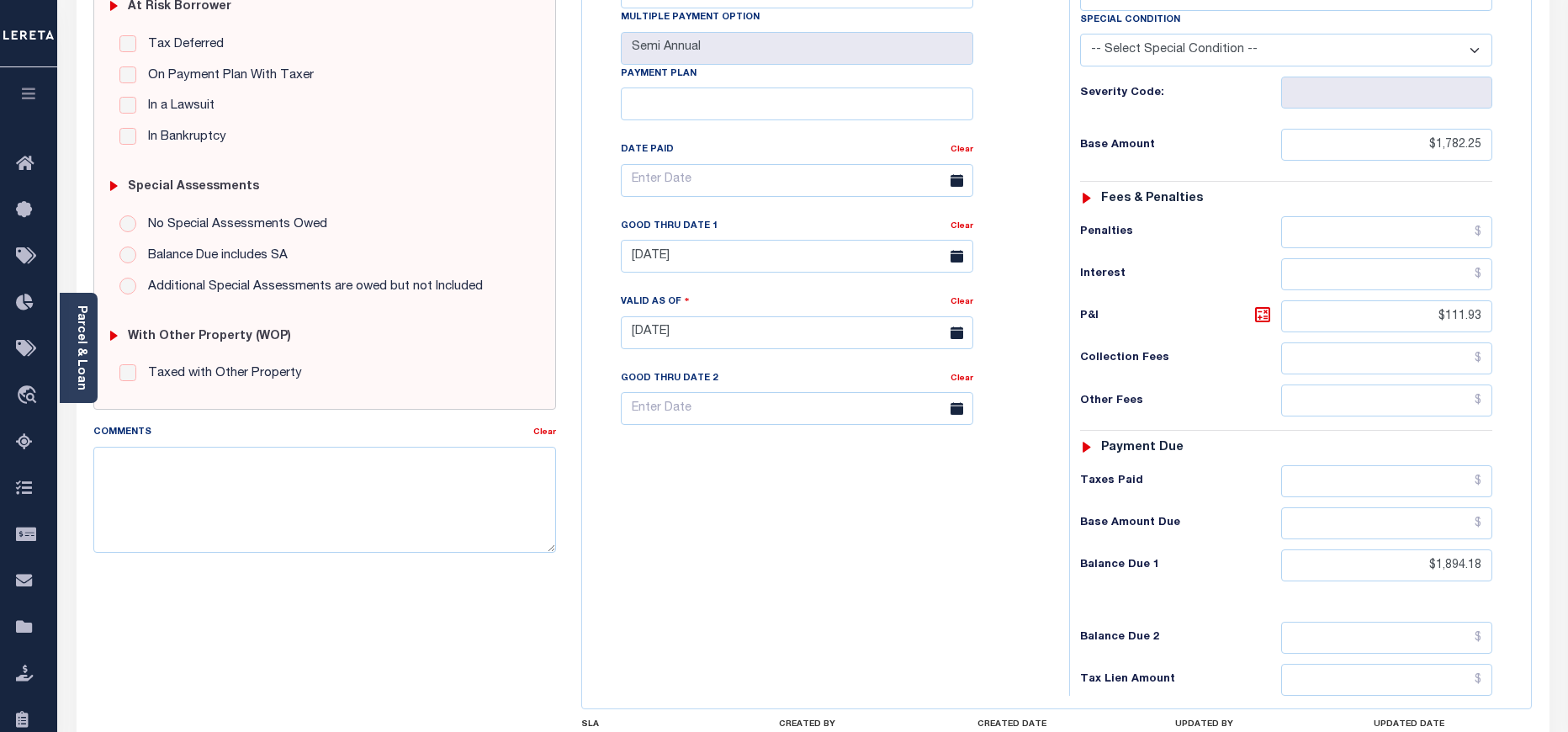
scroll to position [378, 0]
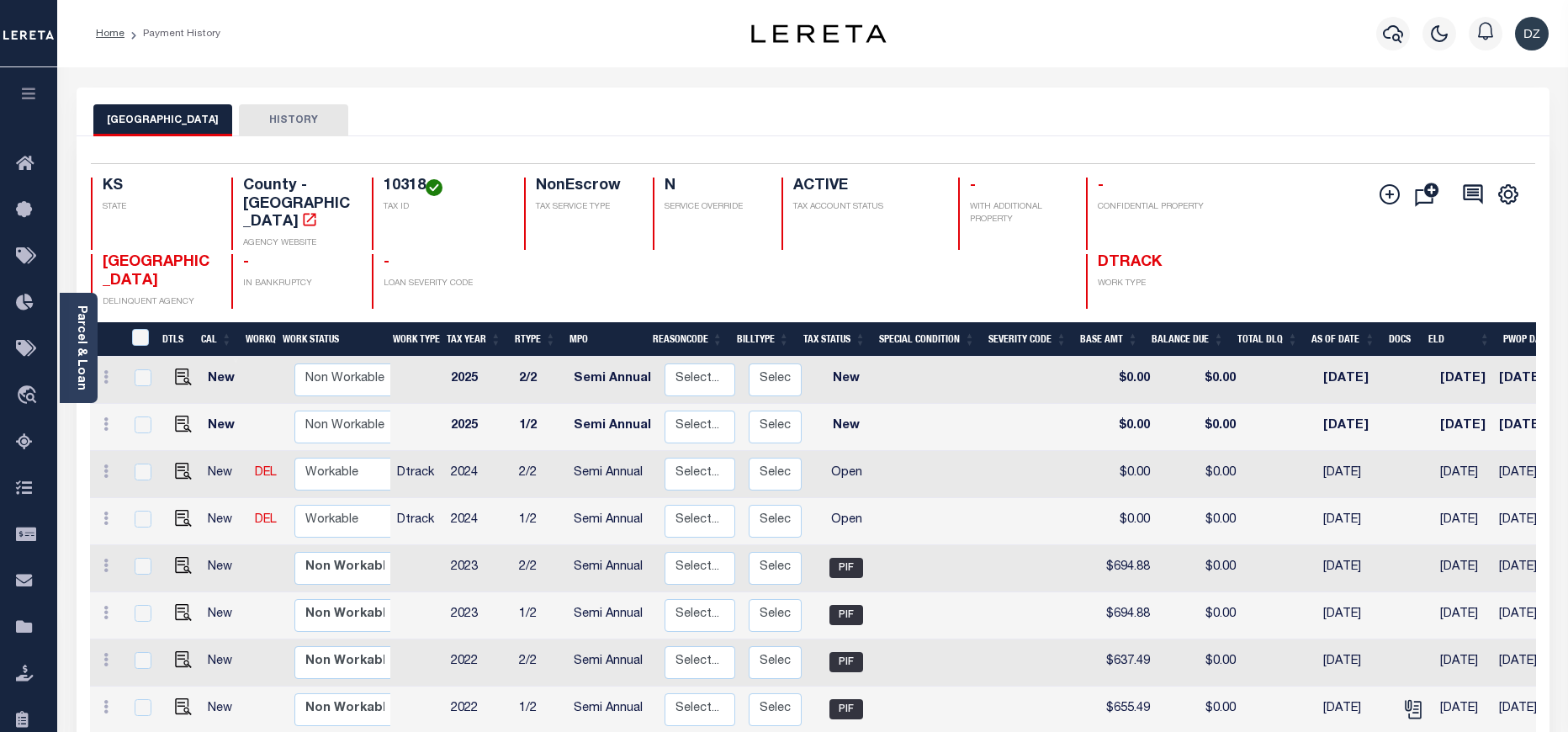
click at [170, 514] on link at bounding box center [179, 520] width 25 height 12
checkbox input "true"
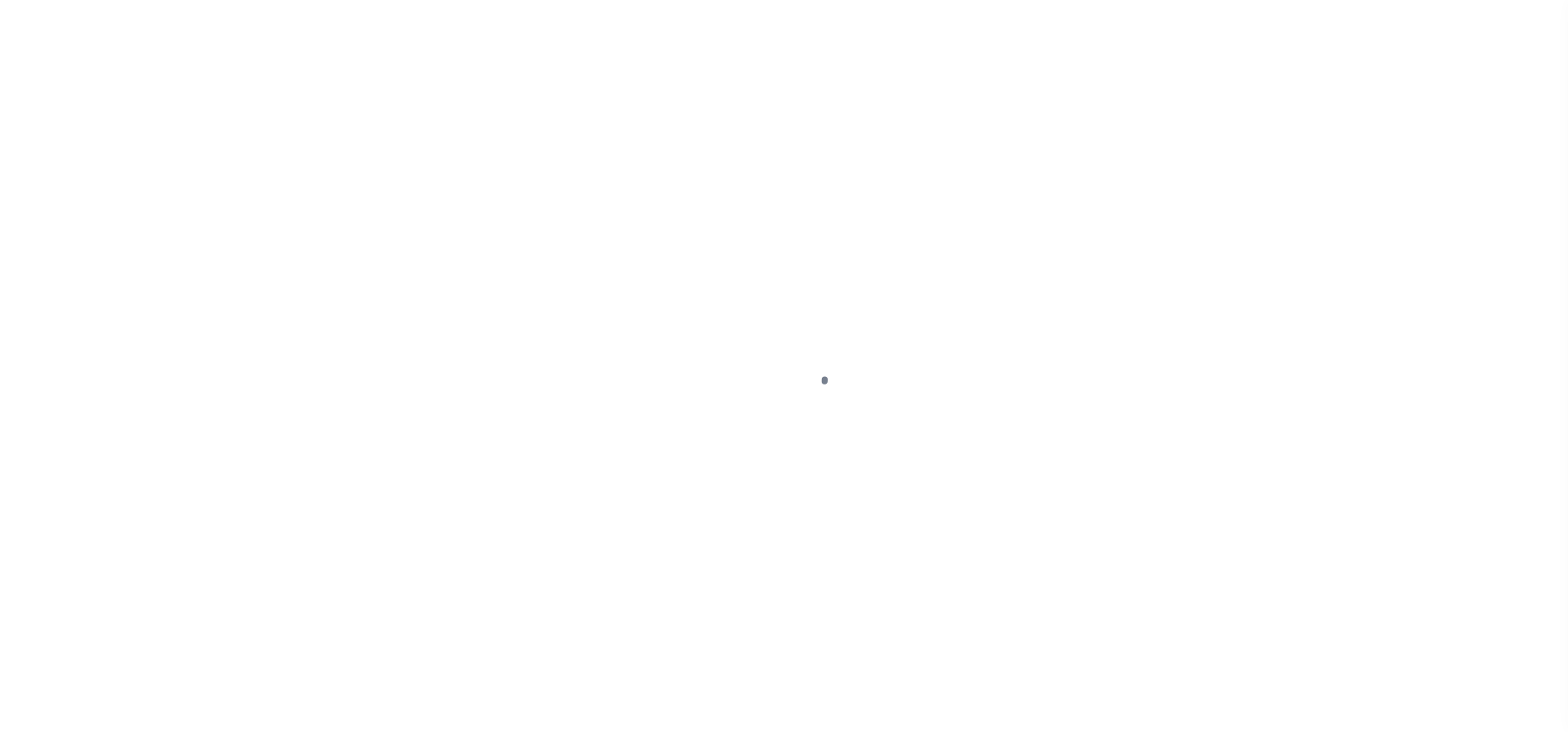
select select "OP2"
click at [178, 502] on div at bounding box center [784, 366] width 1568 height 732
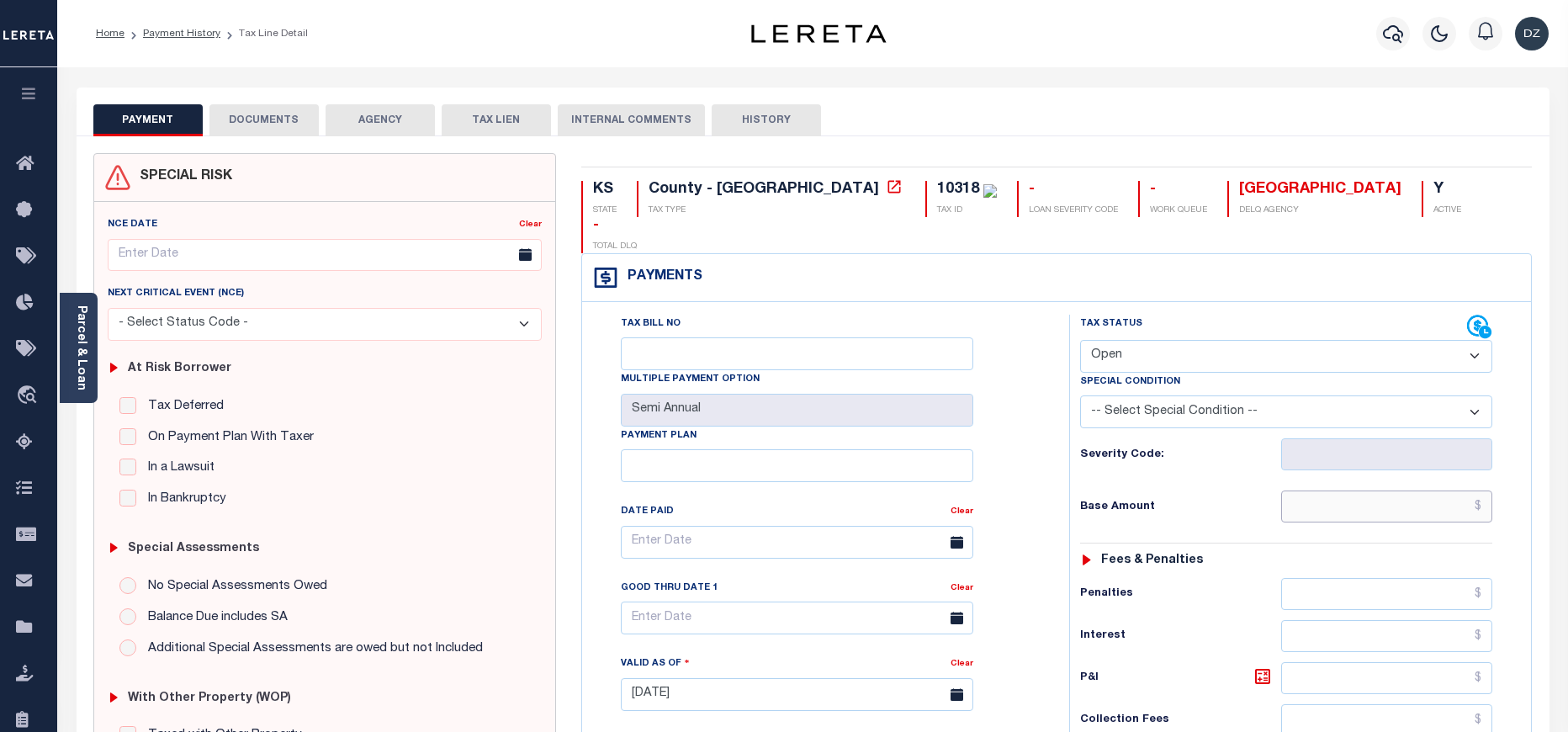
click at [1351, 490] on input "text" at bounding box center [1387, 506] width 212 height 32
paste input "739.33"
type input "$739.33"
type input "[DATE]"
click at [1123, 340] on select "- Select Status Code - Open Due/Unpaid Paid Incomplete No Tax Due Internal Refu…" at bounding box center [1286, 356] width 412 height 33
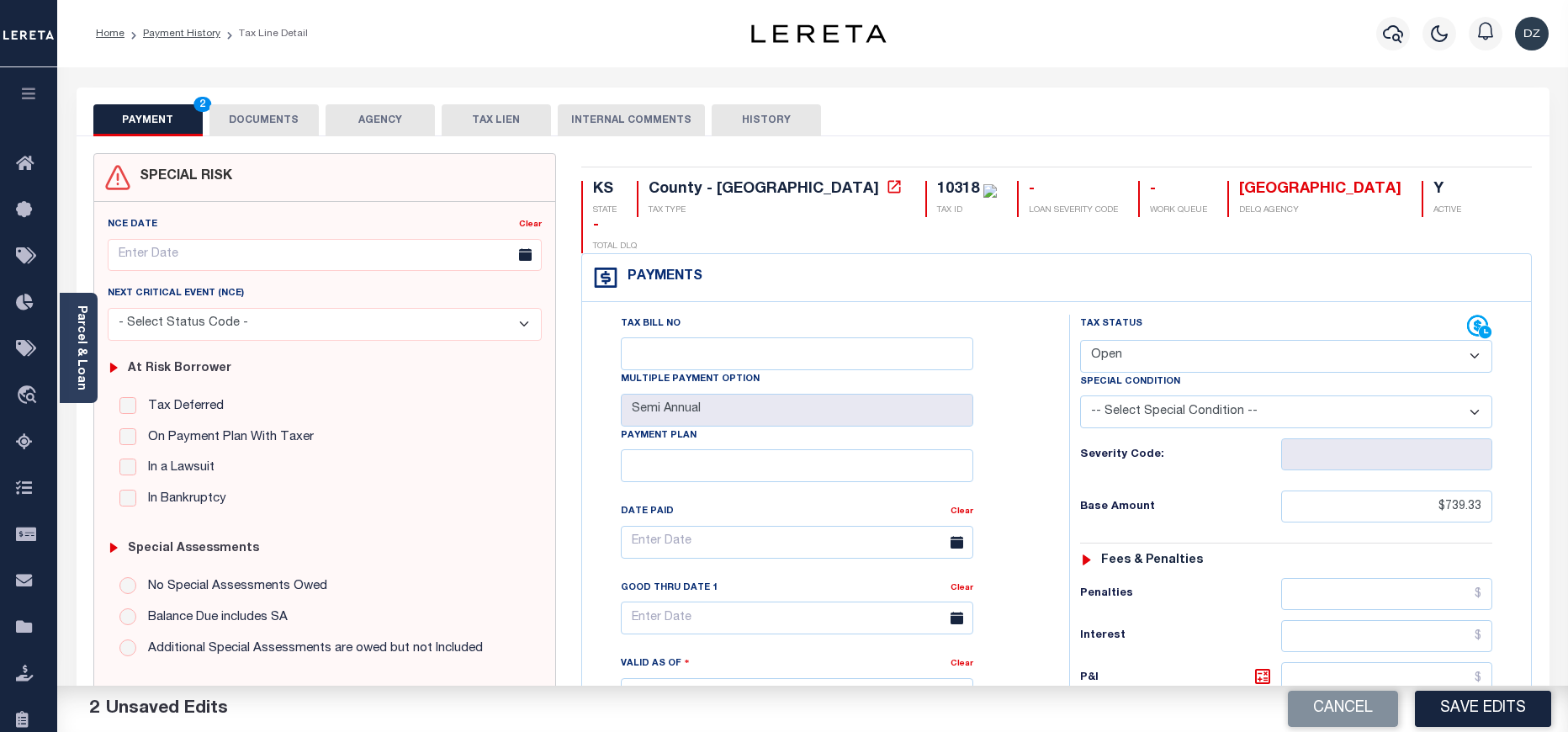
select select "PYD"
click at [1080, 340] on select "- Select Status Code - Open Due/Unpaid Paid Incomplete No Tax Due Internal Refu…" at bounding box center [1286, 356] width 412 height 33
click at [276, 111] on button "DOCUMENTS" at bounding box center [264, 120] width 109 height 32
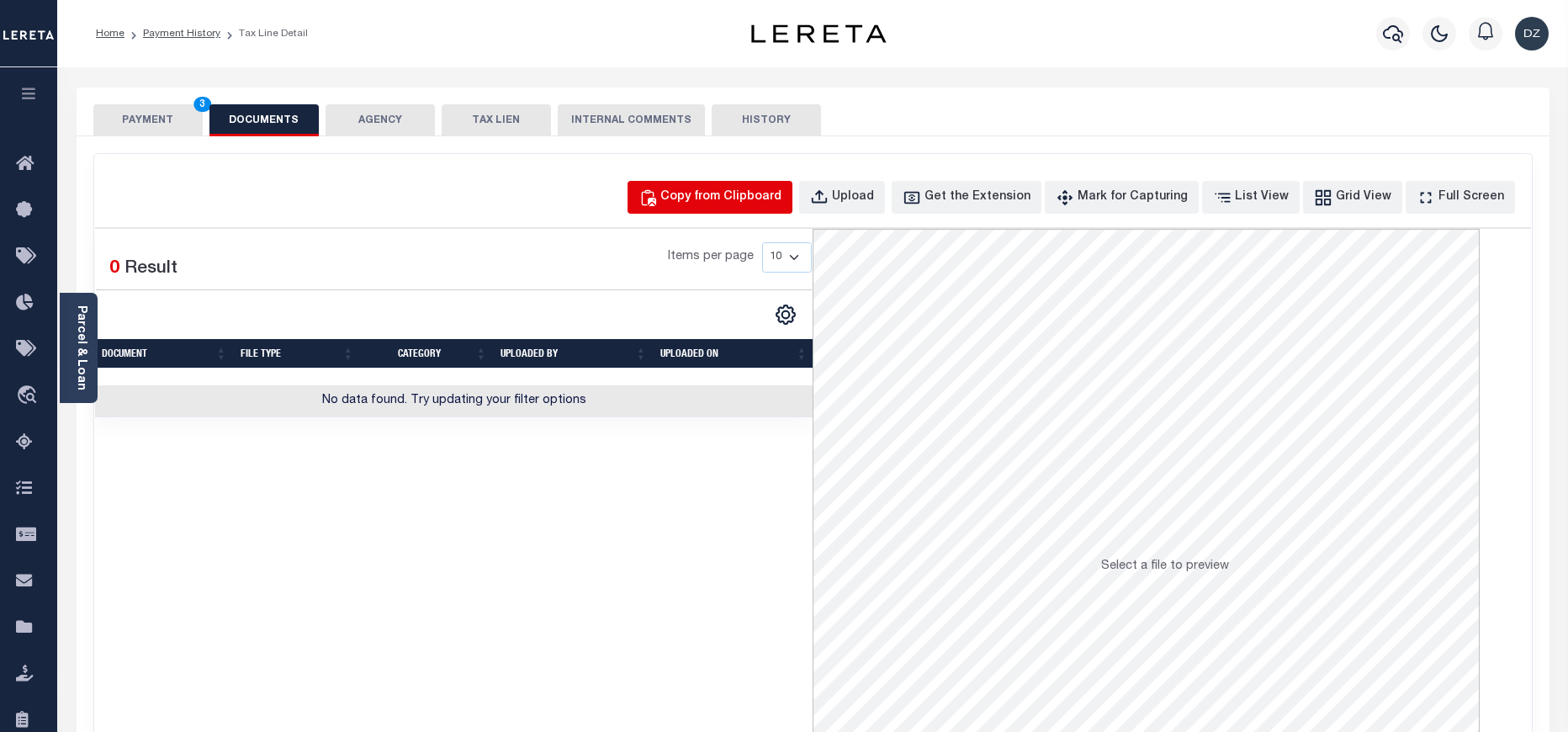
click at [748, 205] on div "Copy from Clipboard" at bounding box center [721, 197] width 121 height 19
select select "POP"
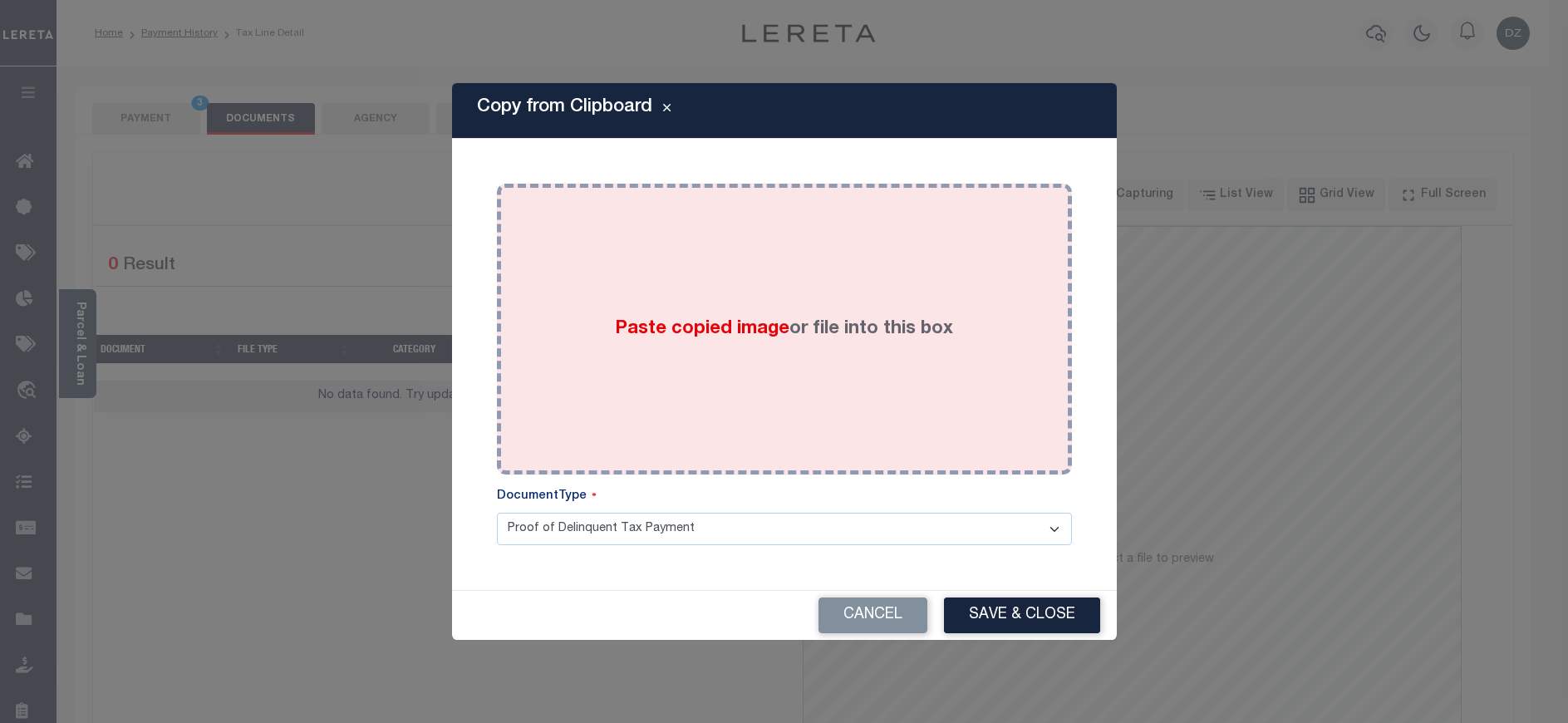
click at [722, 323] on span "Paste copied image" at bounding box center [702, 329] width 175 height 18
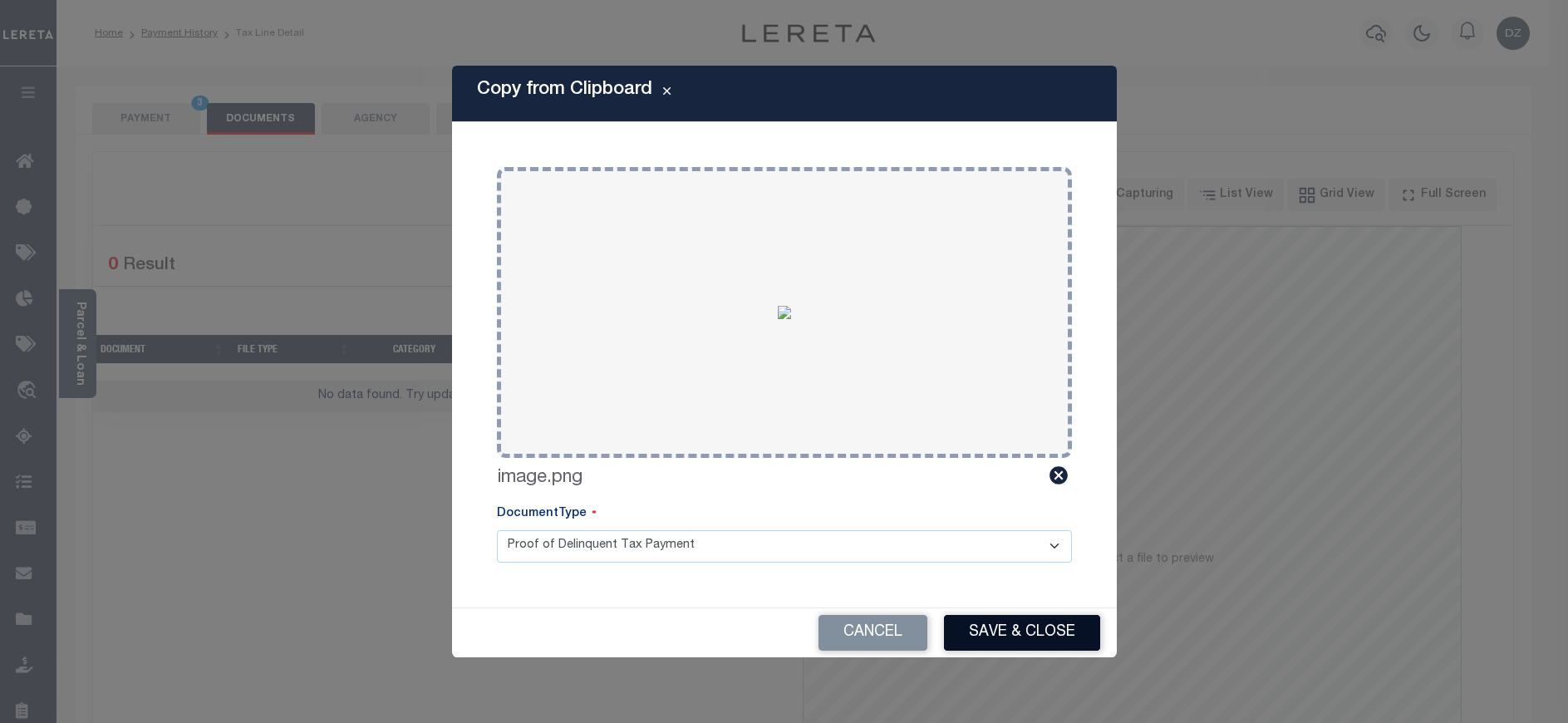
click at [1016, 642] on button "Save & Close" at bounding box center [1022, 633] width 156 height 36
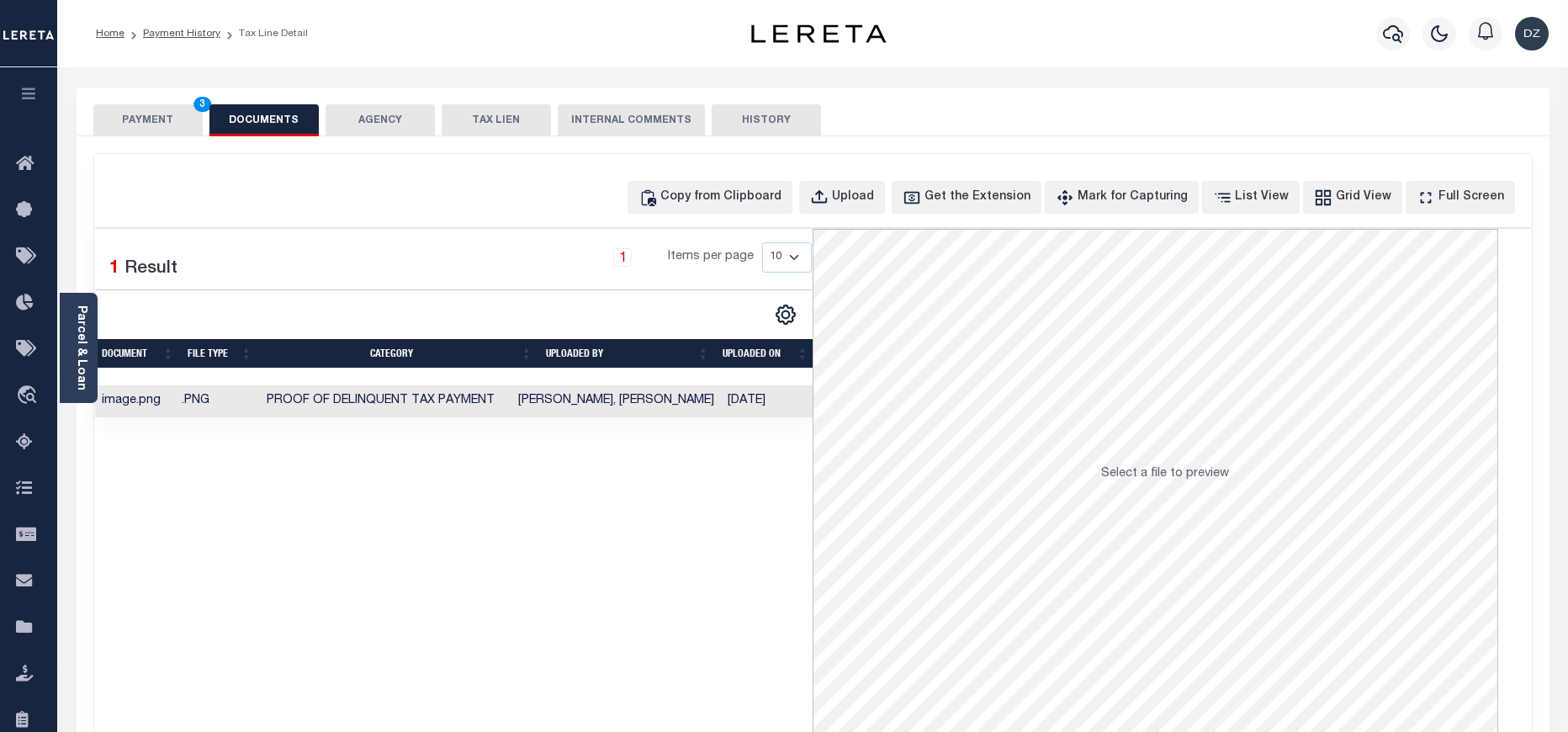
click at [159, 124] on button "PAYMENT 3" at bounding box center [147, 120] width 109 height 32
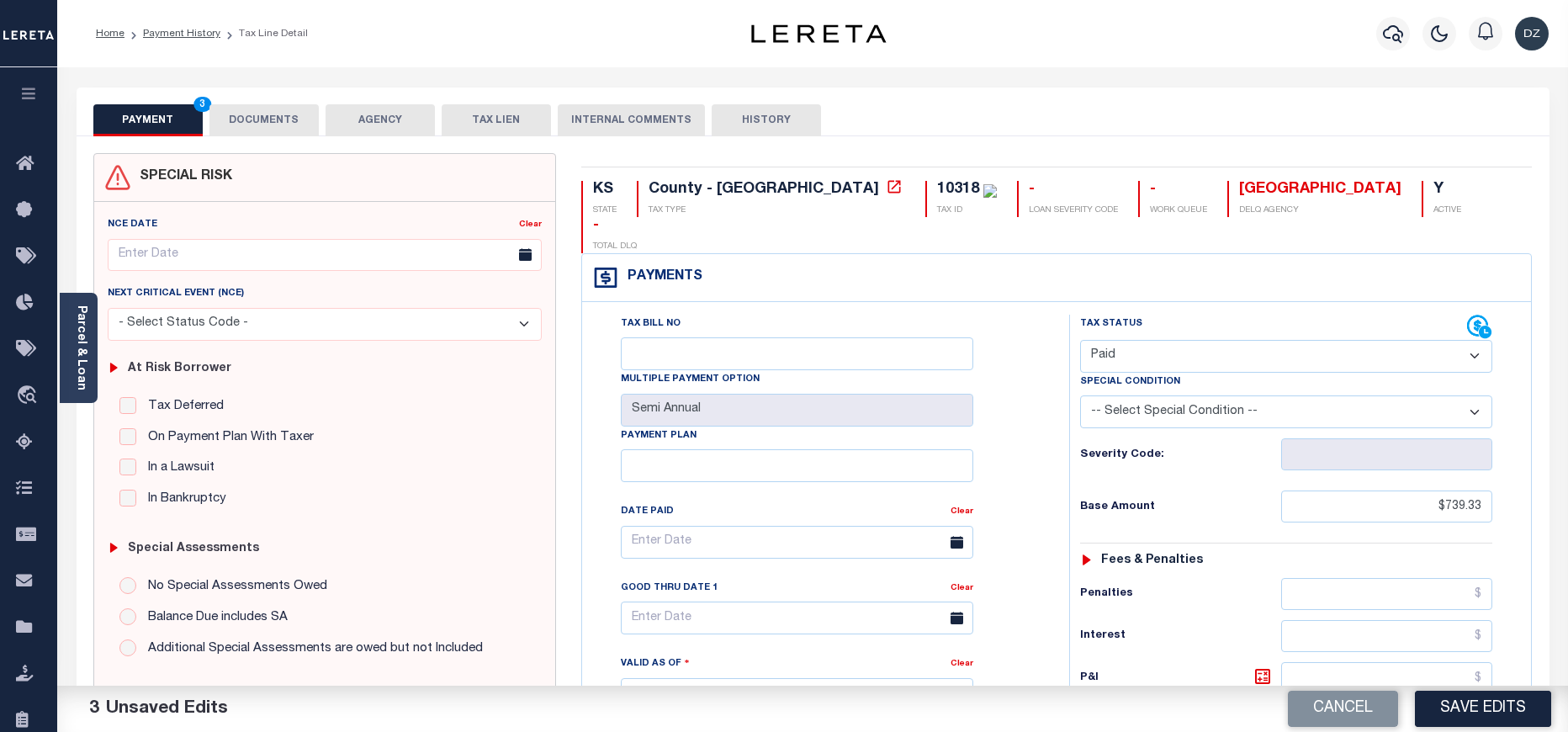
click at [1459, 716] on button "Save Edits" at bounding box center [1482, 709] width 136 height 36
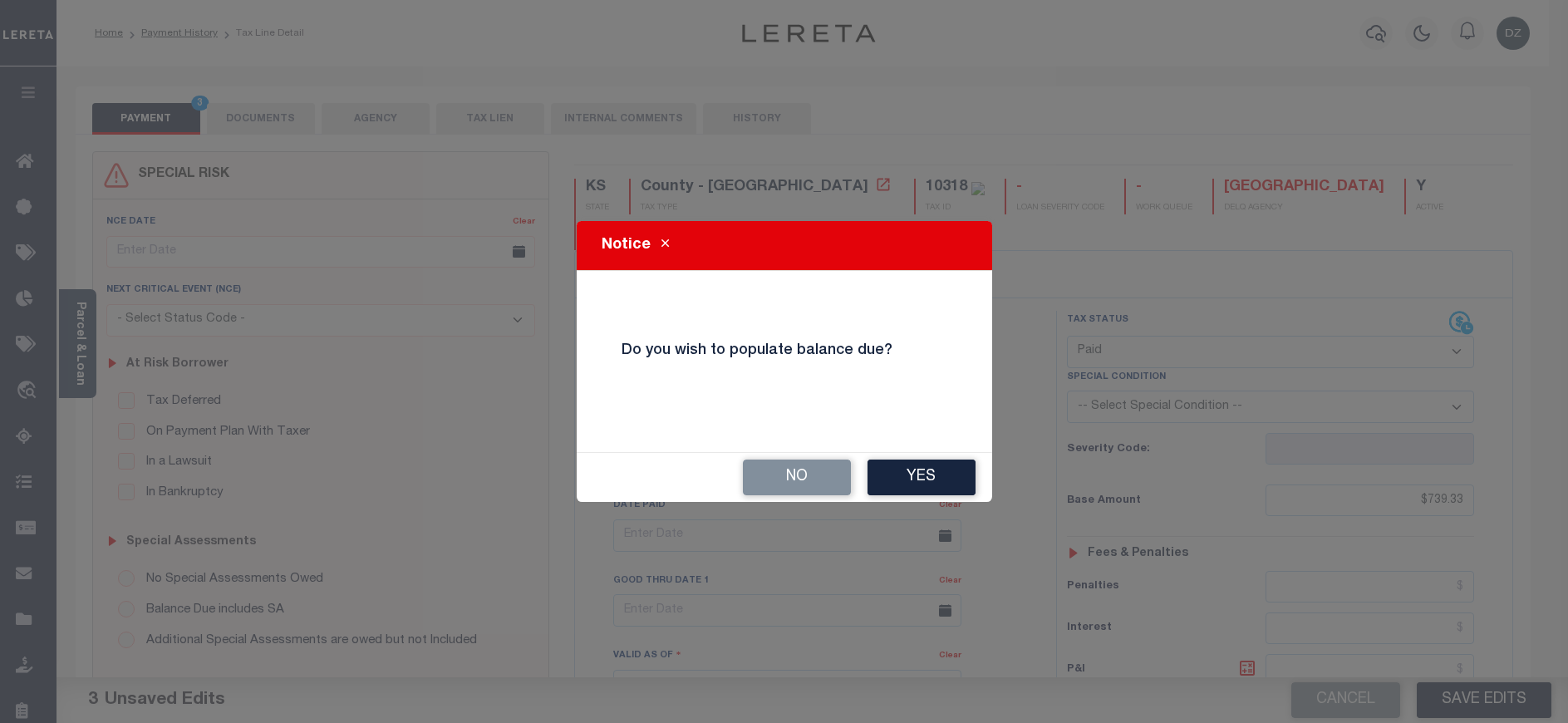
drag, startPoint x: 889, startPoint y: 483, endPoint x: 786, endPoint y: 533, distance: 114.5
click at [816, 574] on div "Notice Do you wish to populate balance due? No Yes" at bounding box center [784, 362] width 1568 height 723
click at [778, 486] on button "No" at bounding box center [797, 477] width 108 height 36
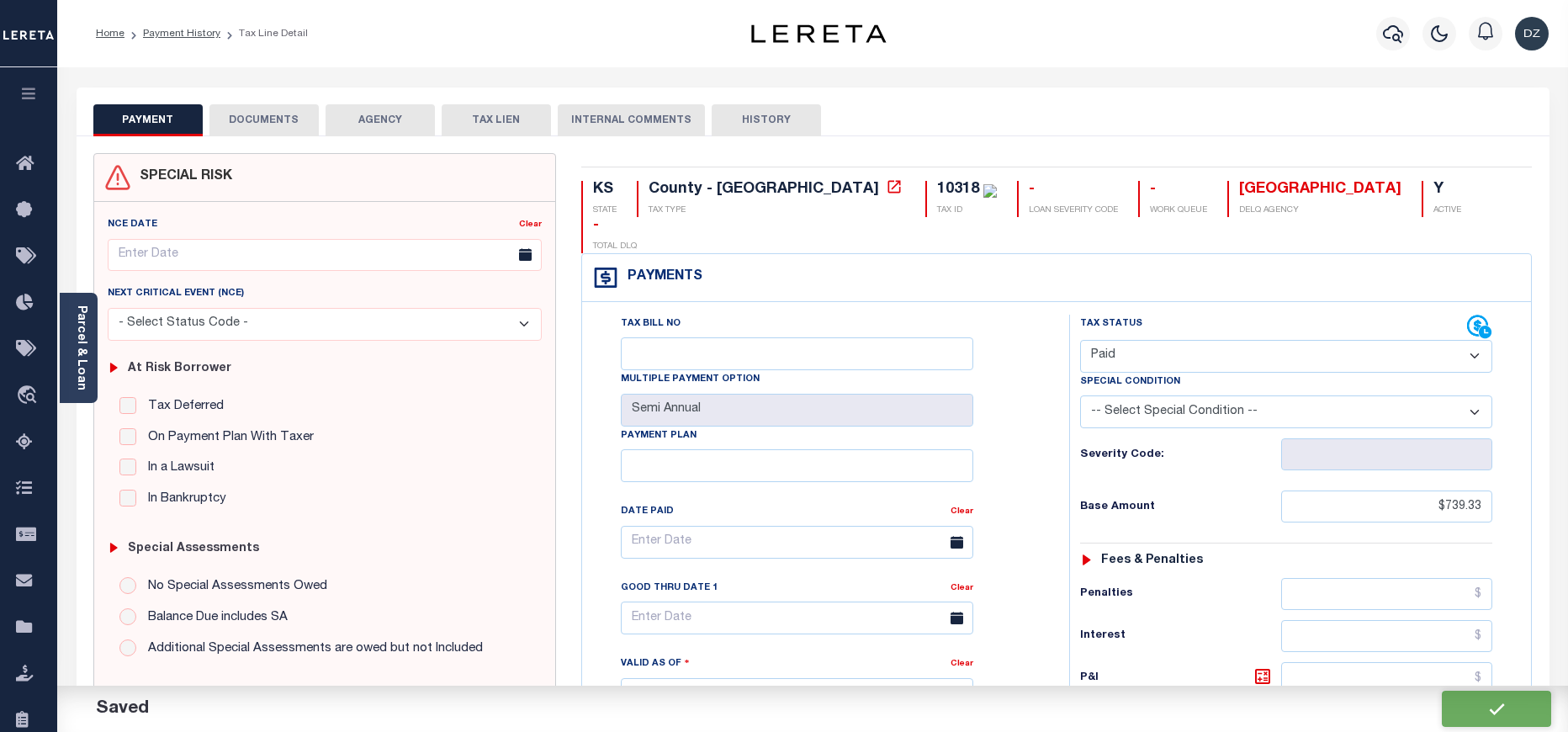
checkbox input "false"
type input "$739.33"
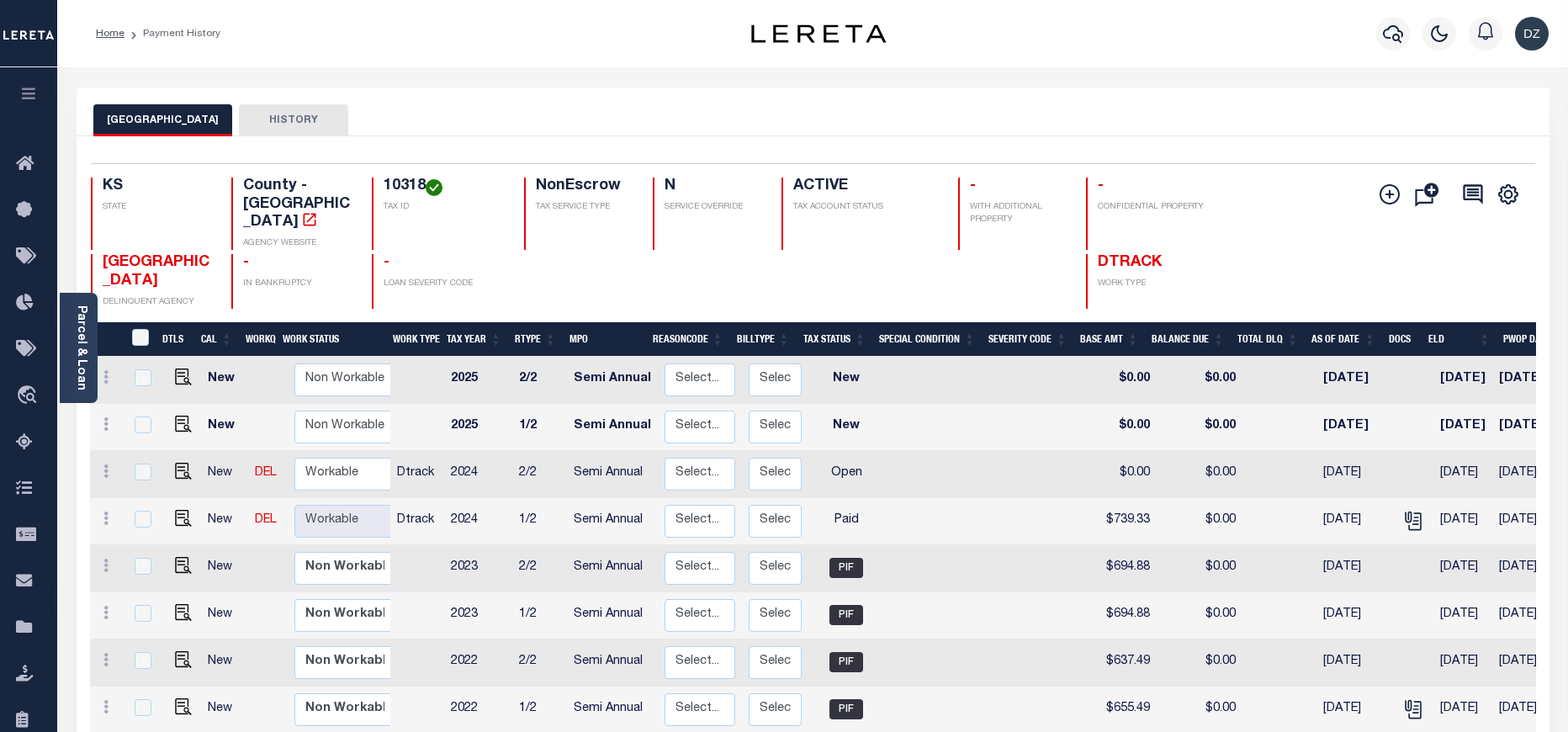
click at [178, 498] on td at bounding box center [180, 521] width 41 height 47
checkbox input "true"
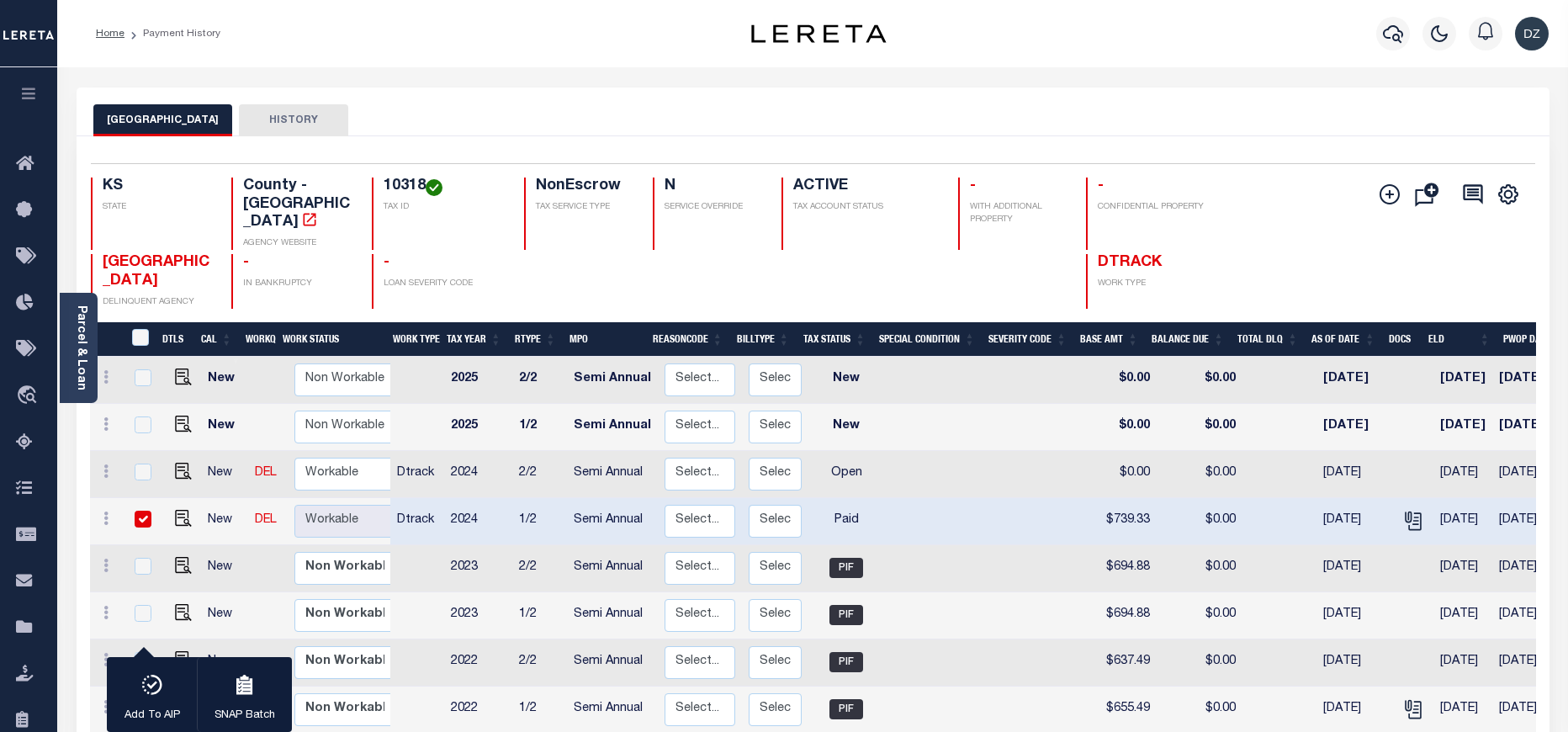
click at [189, 508] on td at bounding box center [180, 521] width 41 height 47
checkbox input "false"
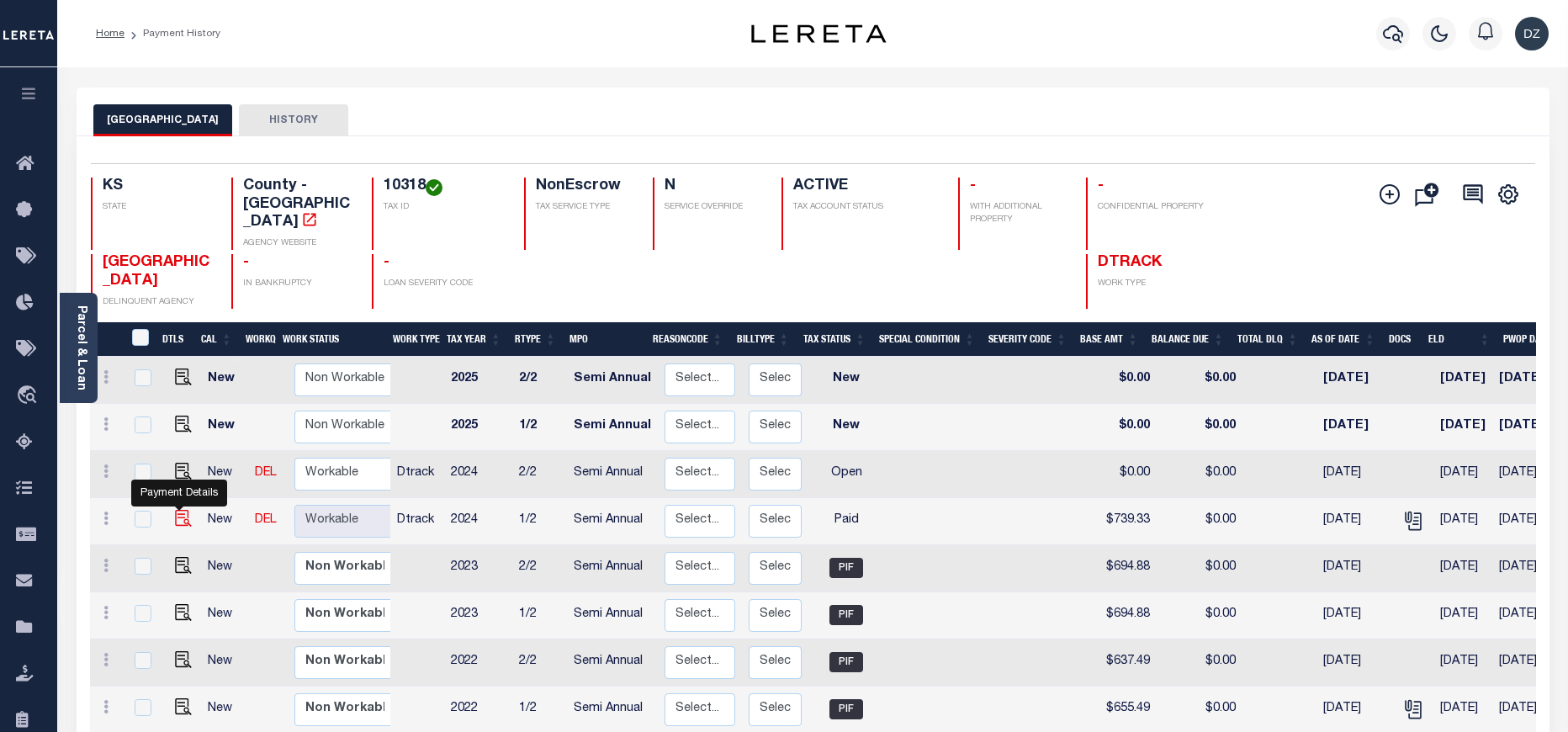
click at [177, 510] on img "" at bounding box center [183, 518] width 17 height 17
checkbox input "true"
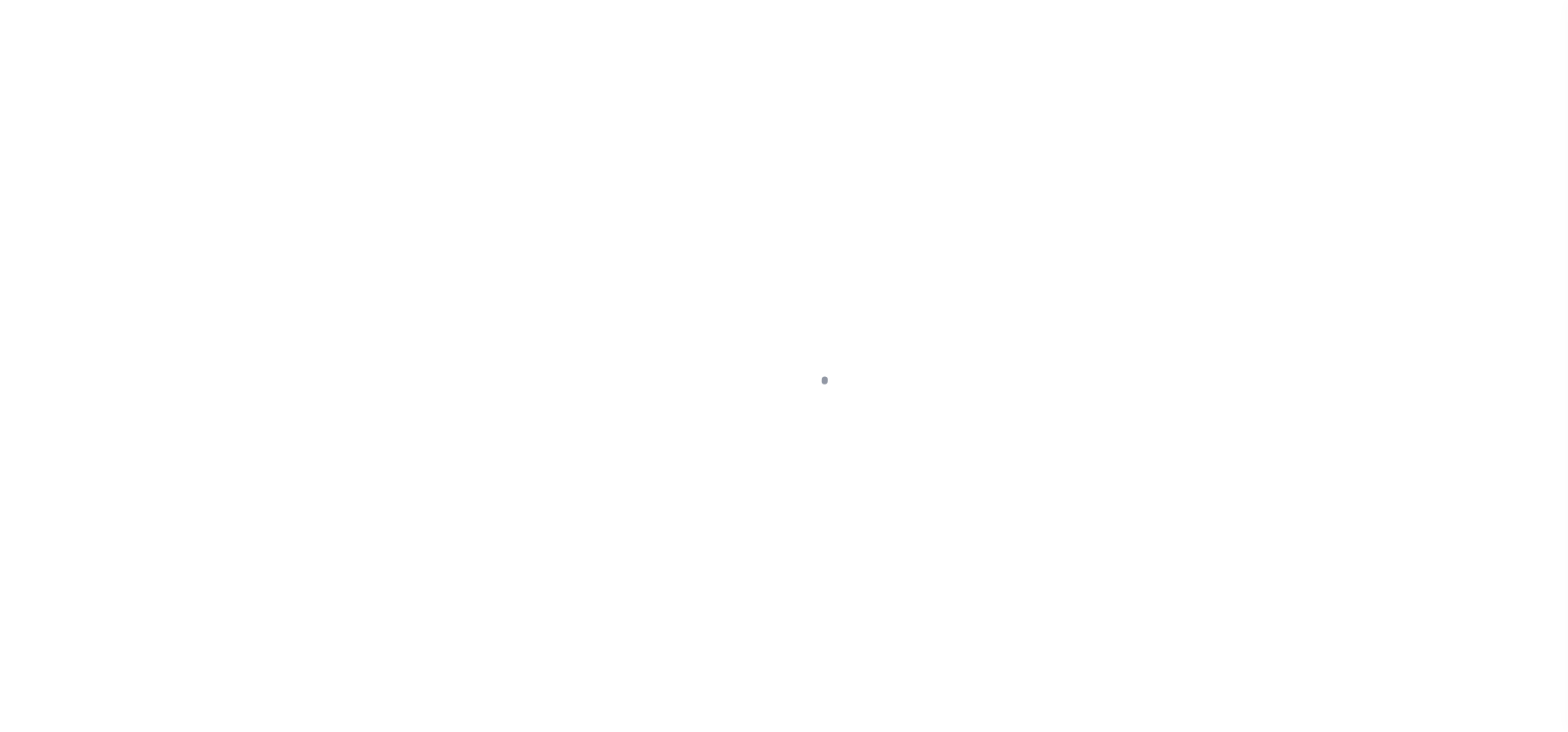
select select "PYD"
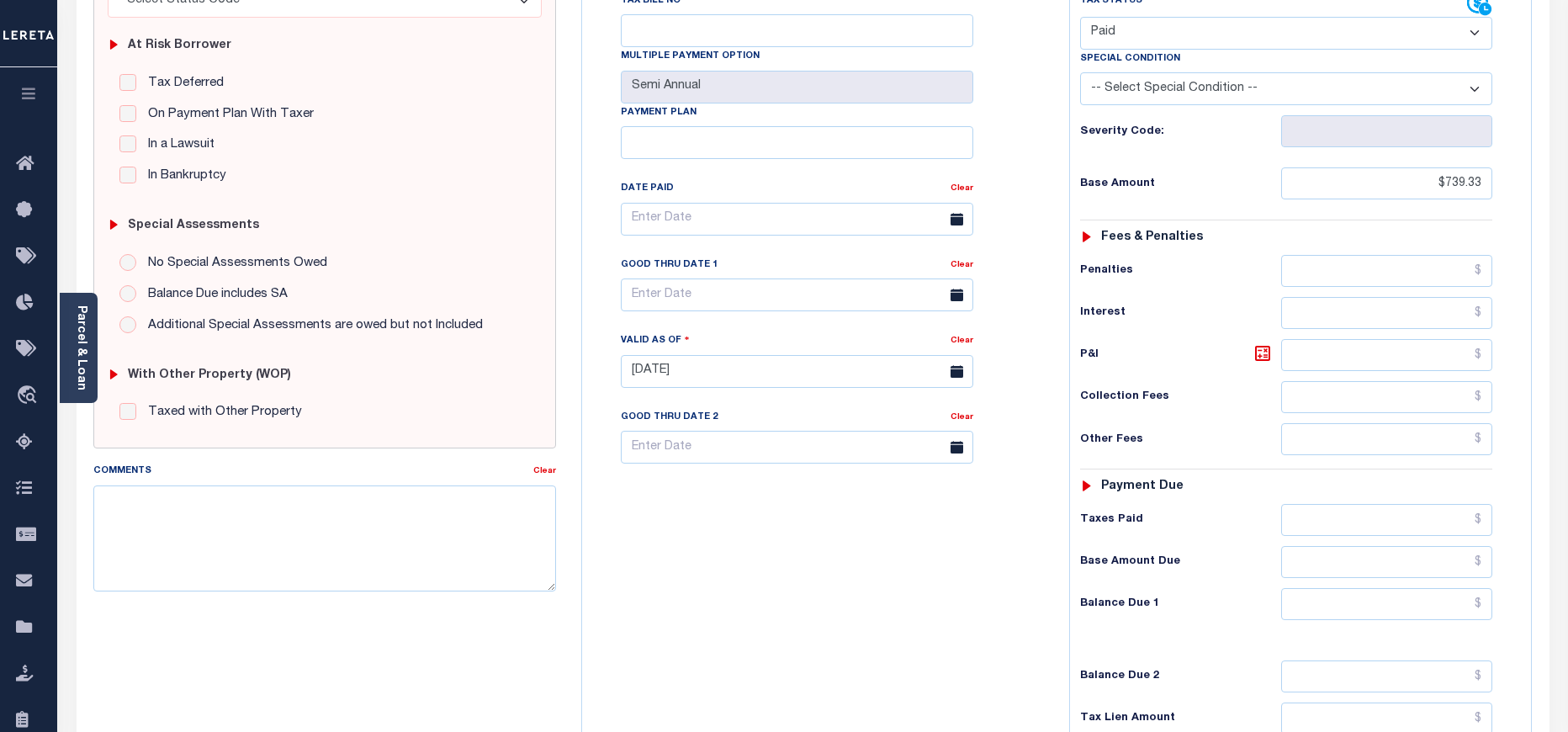
scroll to position [378, 0]
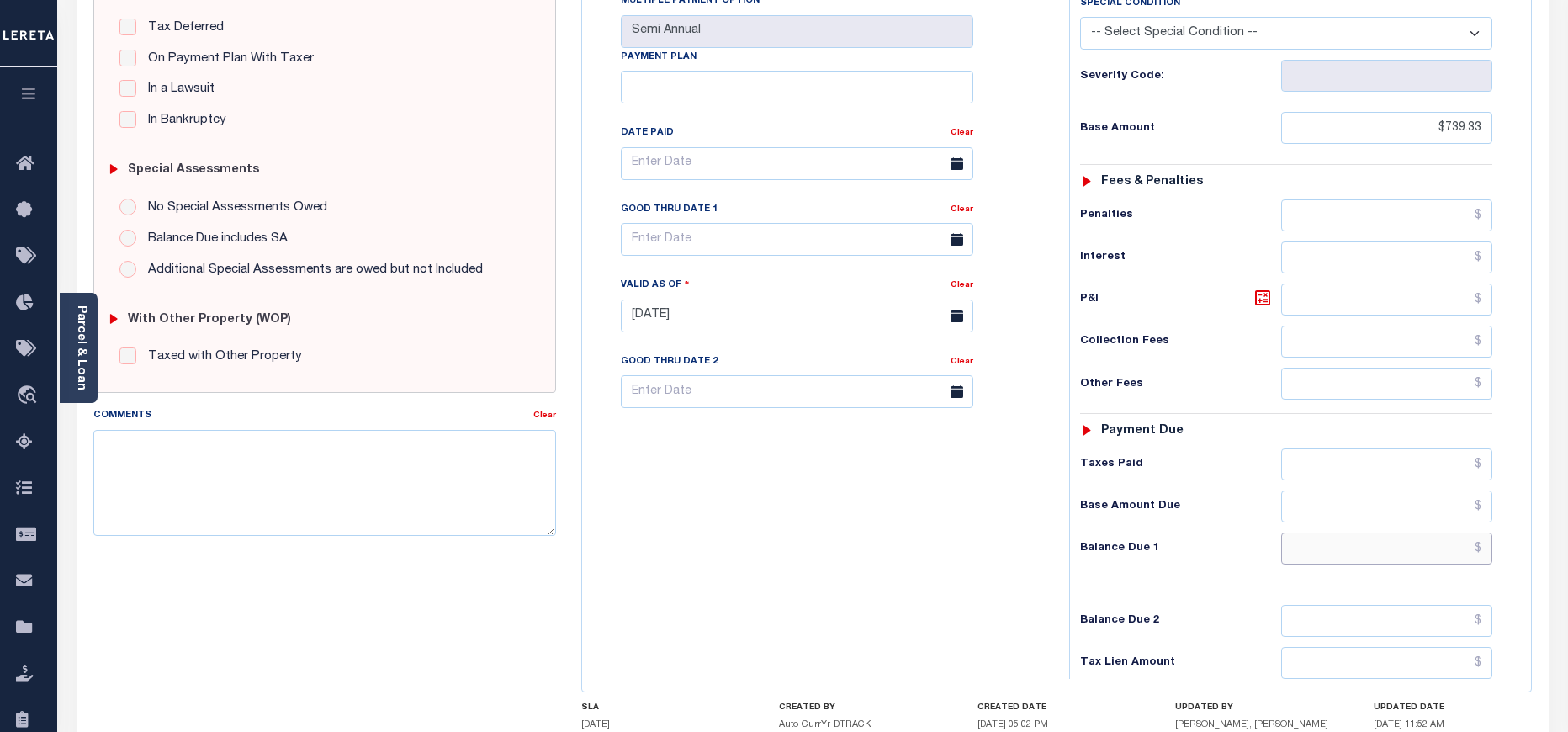
click at [1406, 533] on input "text" at bounding box center [1387, 549] width 212 height 32
type input "$0.00"
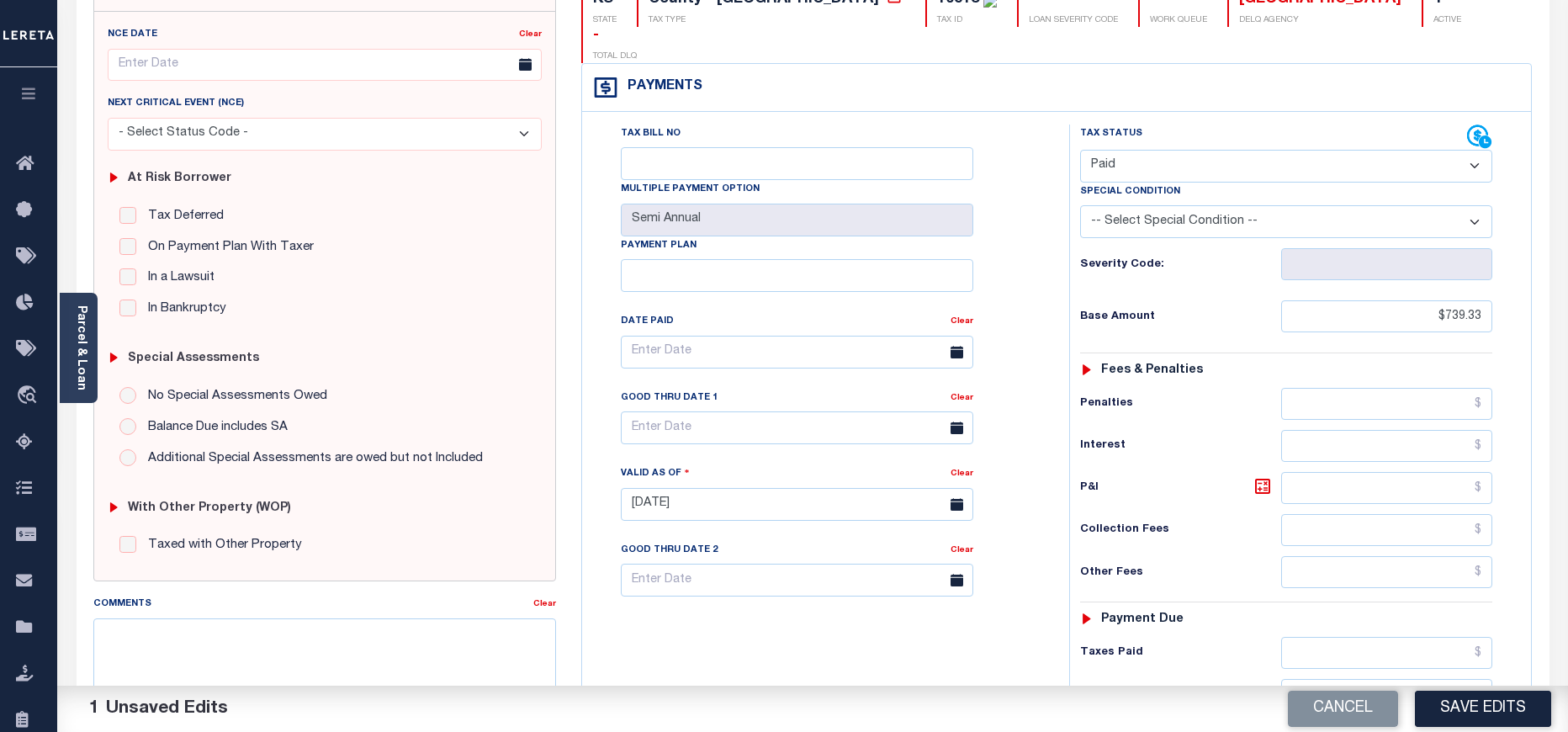
scroll to position [0, 0]
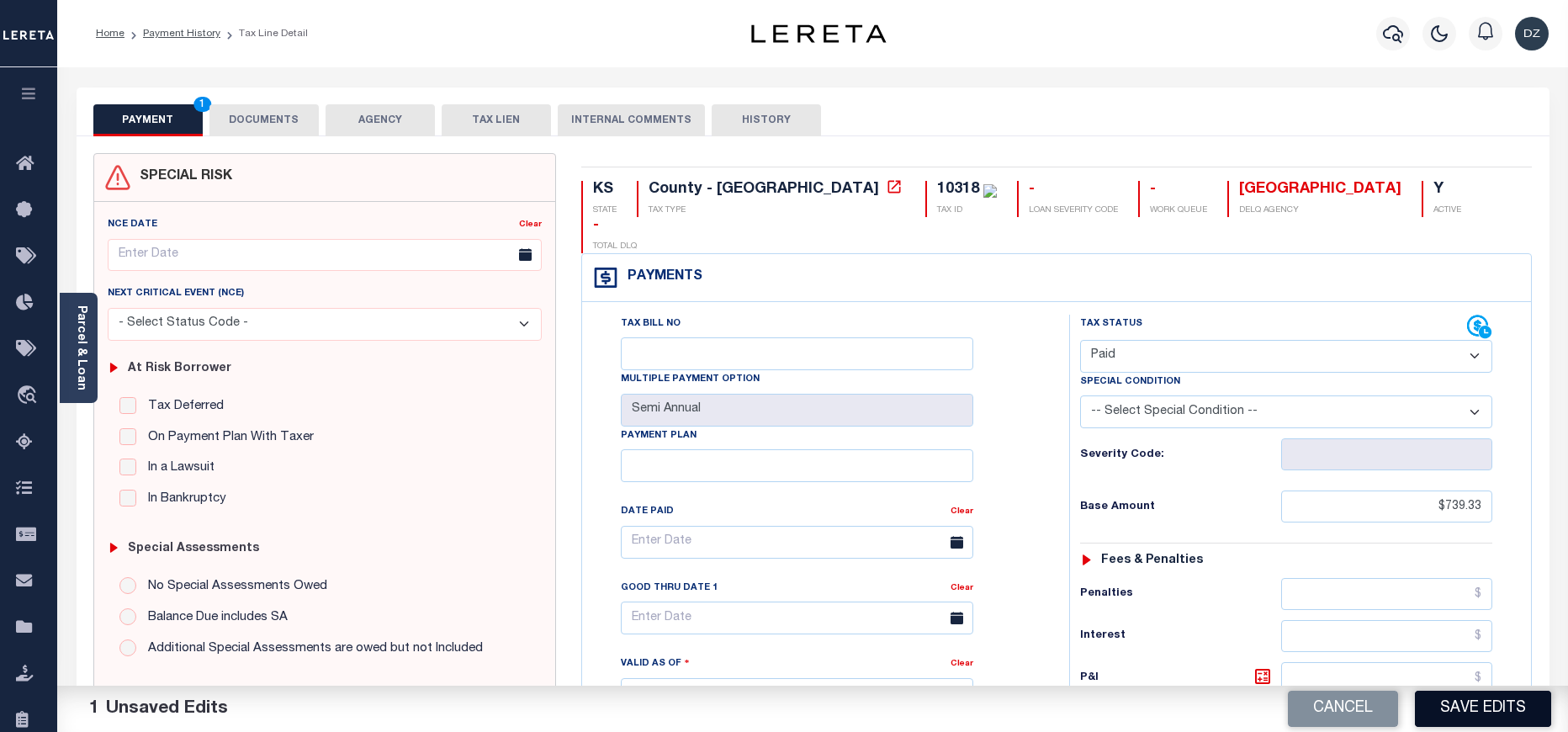
click at [1499, 704] on button "Save Edits" at bounding box center [1482, 709] width 136 height 36
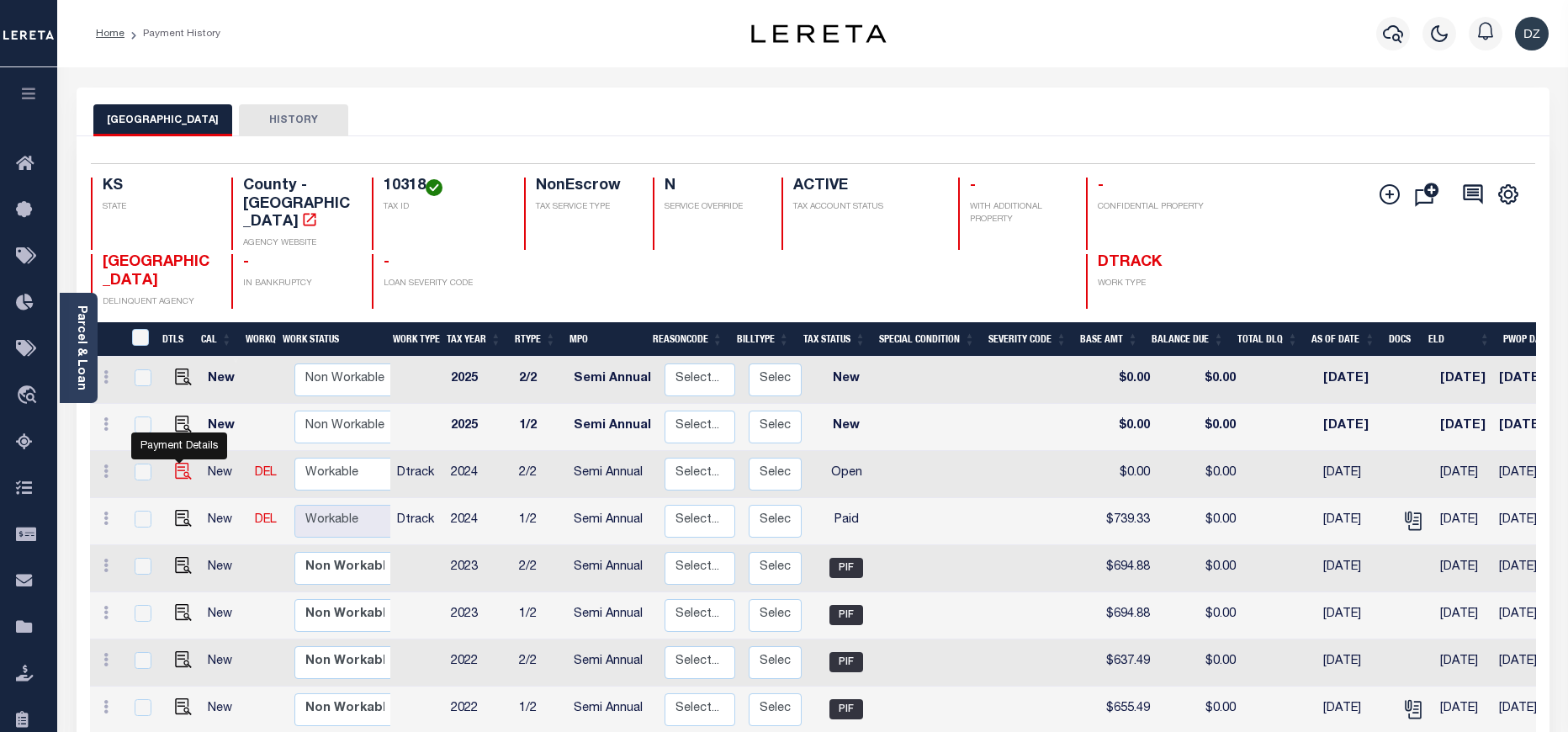
click at [175, 463] on img "" at bounding box center [183, 471] width 17 height 17
checkbox input "true"
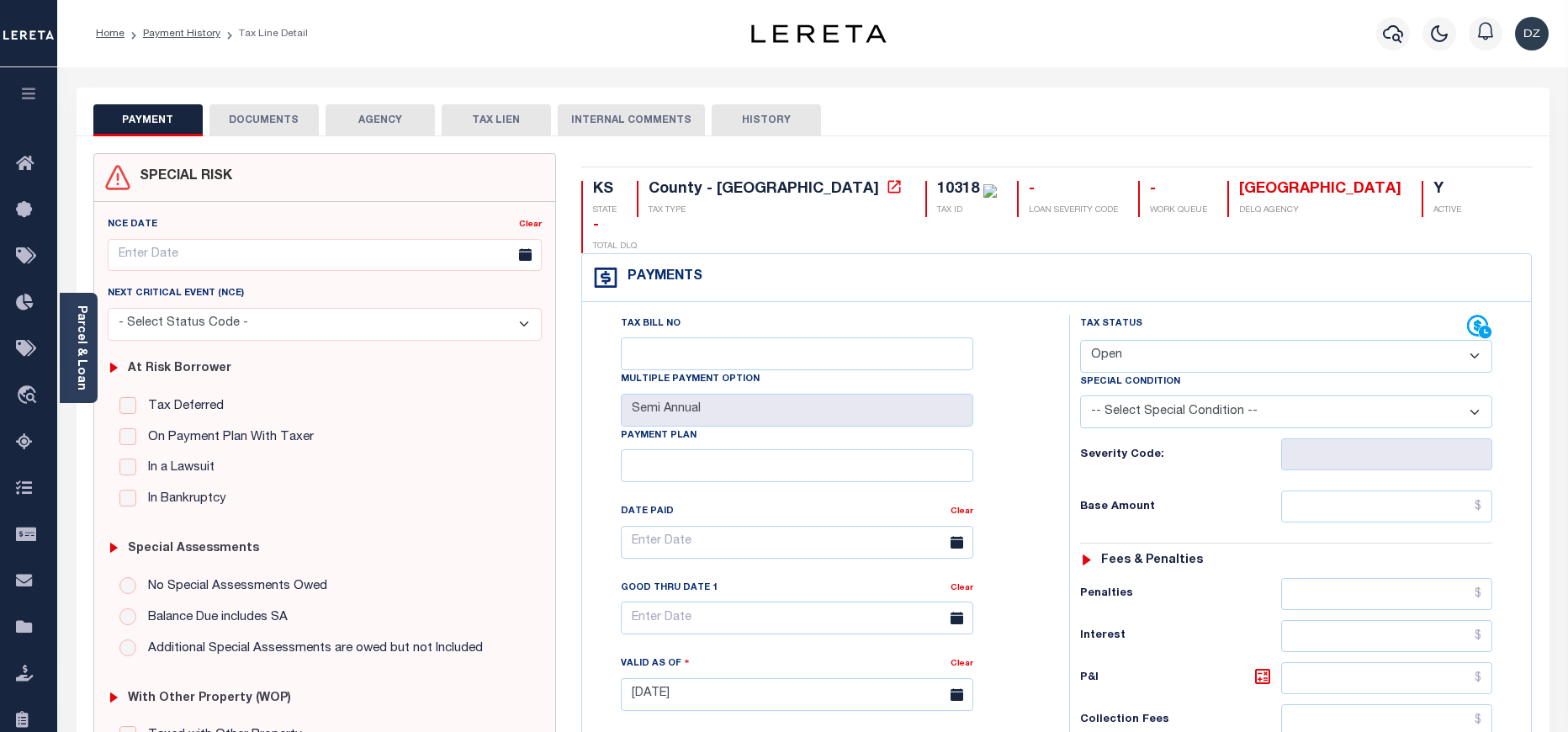
click at [1117, 340] on select "- Select Status Code - Open Due/Unpaid Paid Incomplete No Tax Due Internal Refu…" at bounding box center [1286, 356] width 412 height 33
select select "PYD"
click at [1080, 340] on select "- Select Status Code - Open Due/Unpaid Paid Incomplete No Tax Due Internal Refu…" at bounding box center [1286, 356] width 412 height 33
type input "[DATE]"
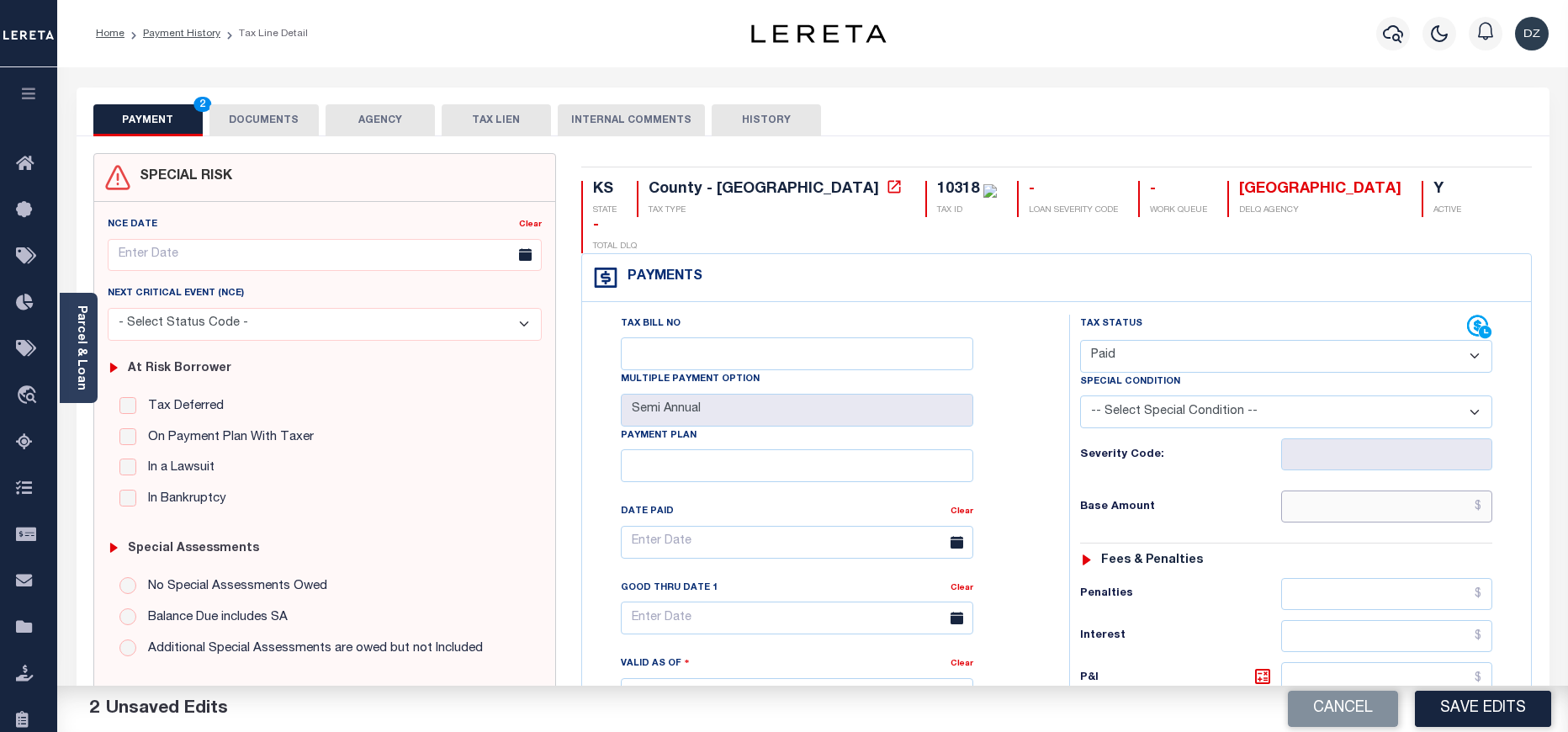
click at [1367, 490] on input "text" at bounding box center [1387, 506] width 212 height 32
type input "$739.33"
type input "$0.00"
click at [263, 122] on button "DOCUMENTS" at bounding box center [264, 120] width 109 height 32
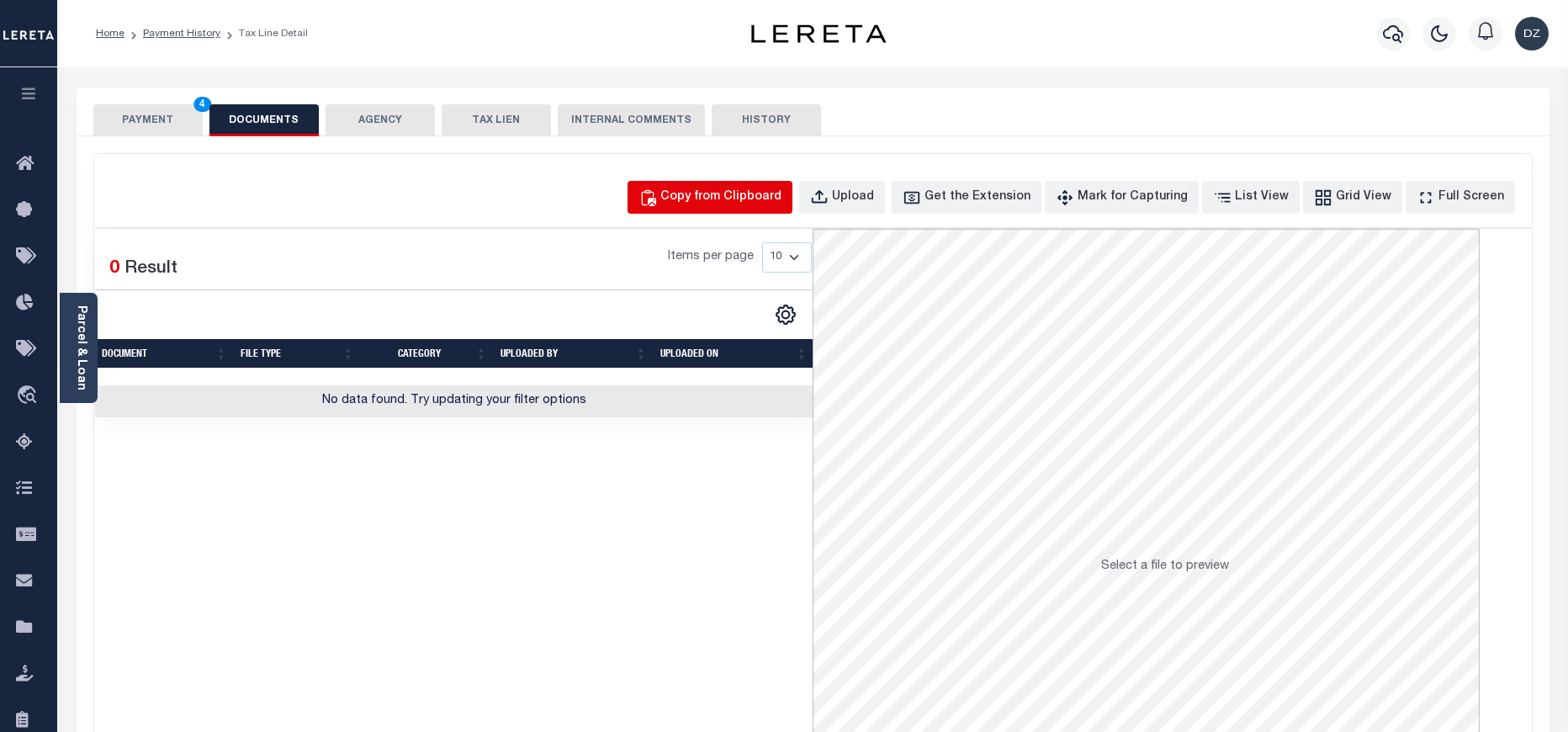
click at [726, 199] on div "Copy from Clipboard" at bounding box center [721, 197] width 121 height 19
select select "POP"
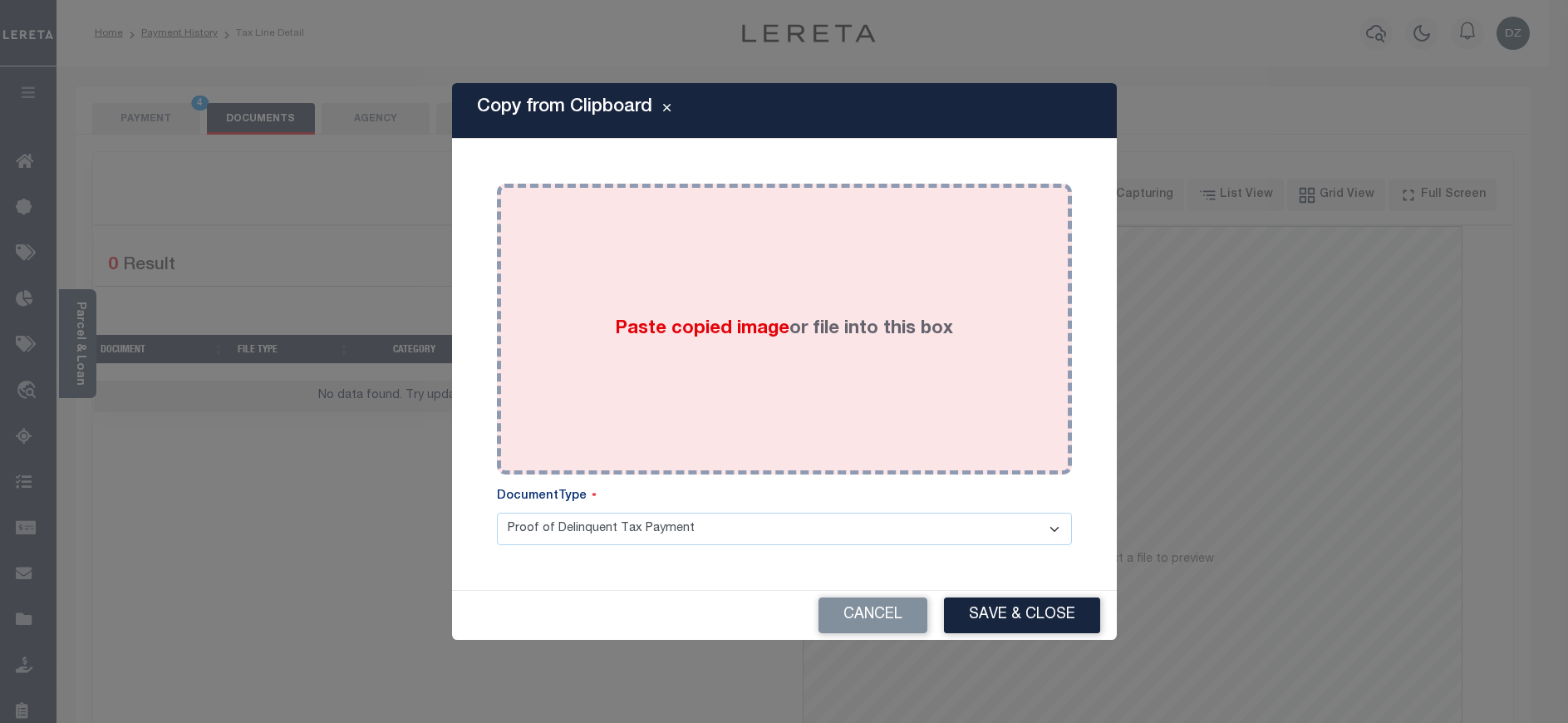
click at [734, 311] on div "Paste copied image or file into this box" at bounding box center [784, 329] width 550 height 266
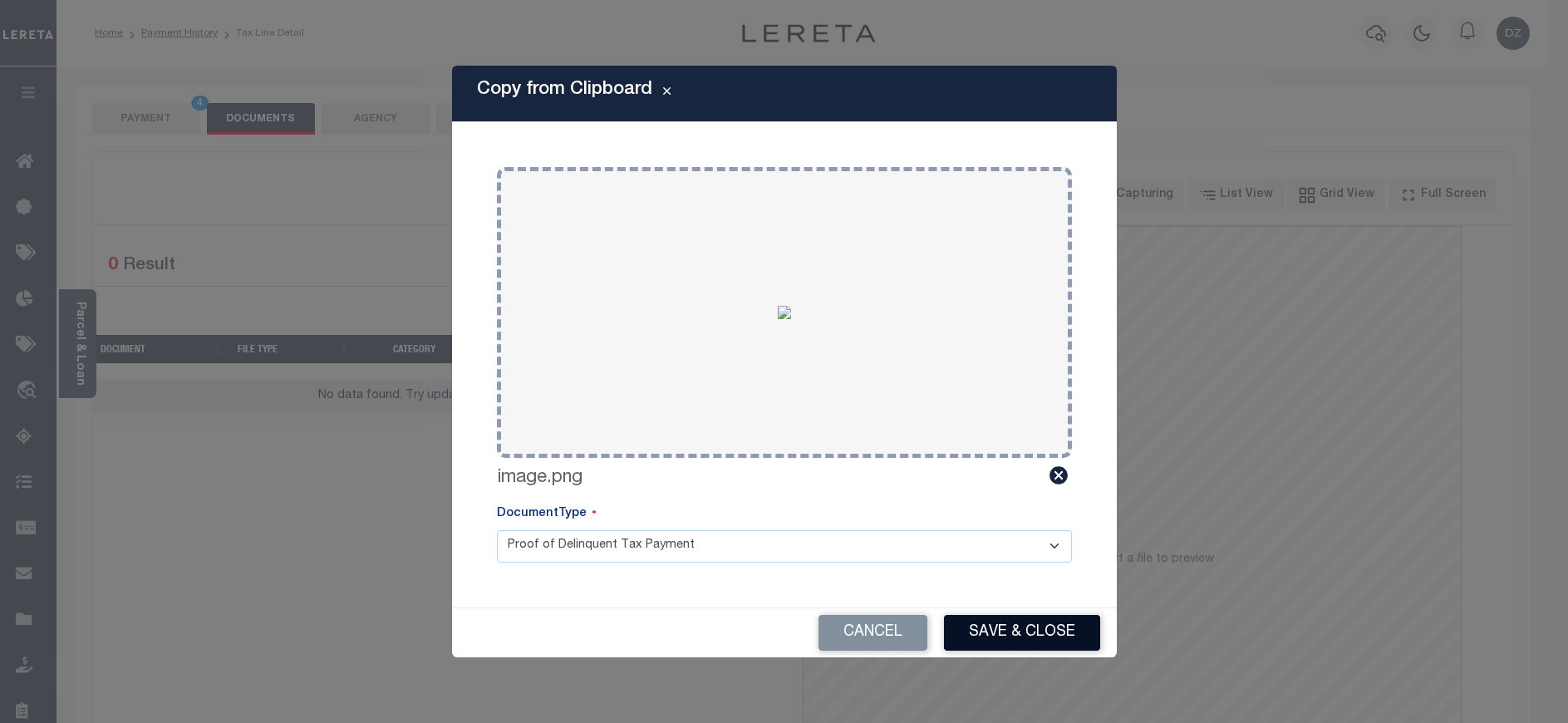
click at [957, 623] on button "Save & Close" at bounding box center [1022, 633] width 156 height 36
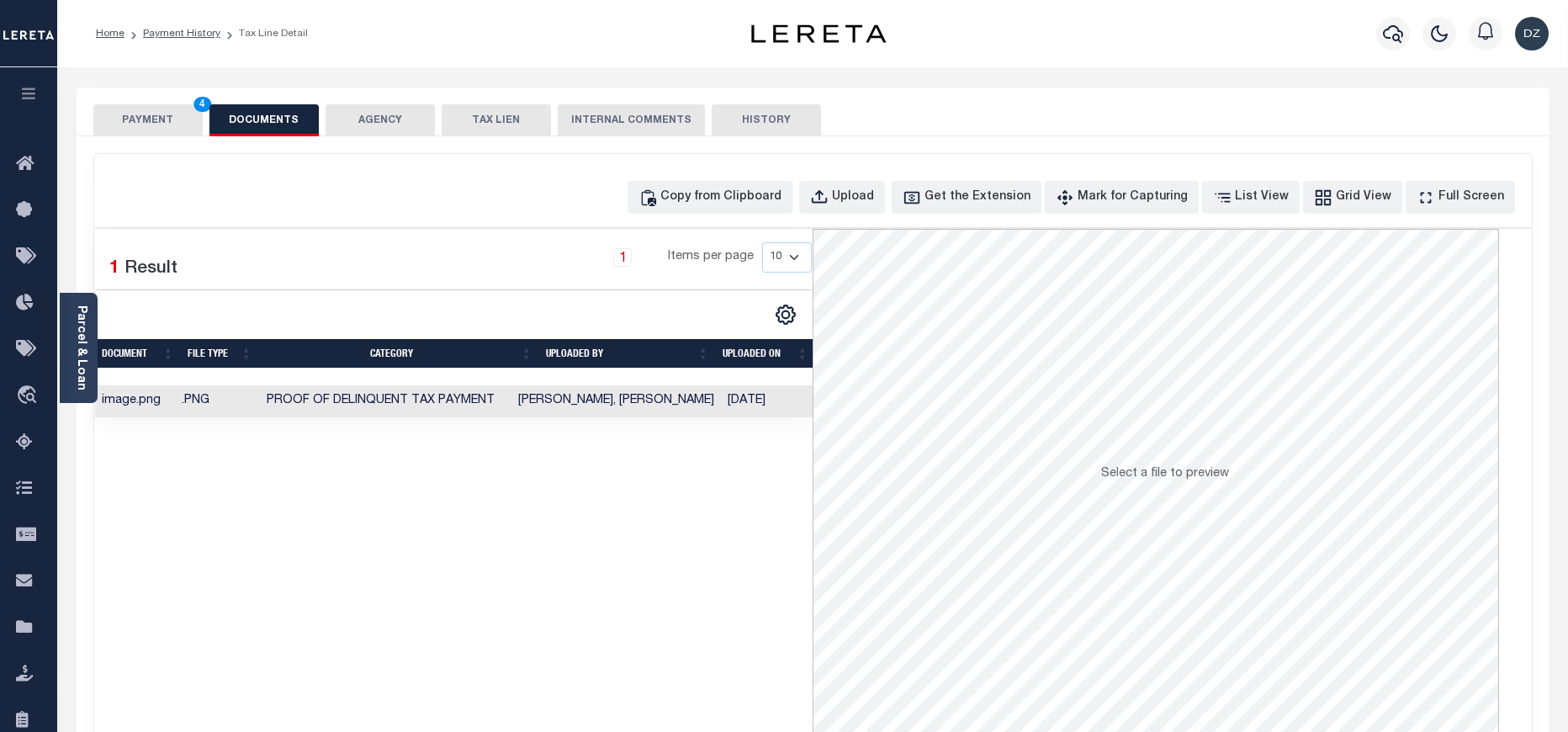
click at [154, 131] on button "PAYMENT 4" at bounding box center [147, 120] width 109 height 32
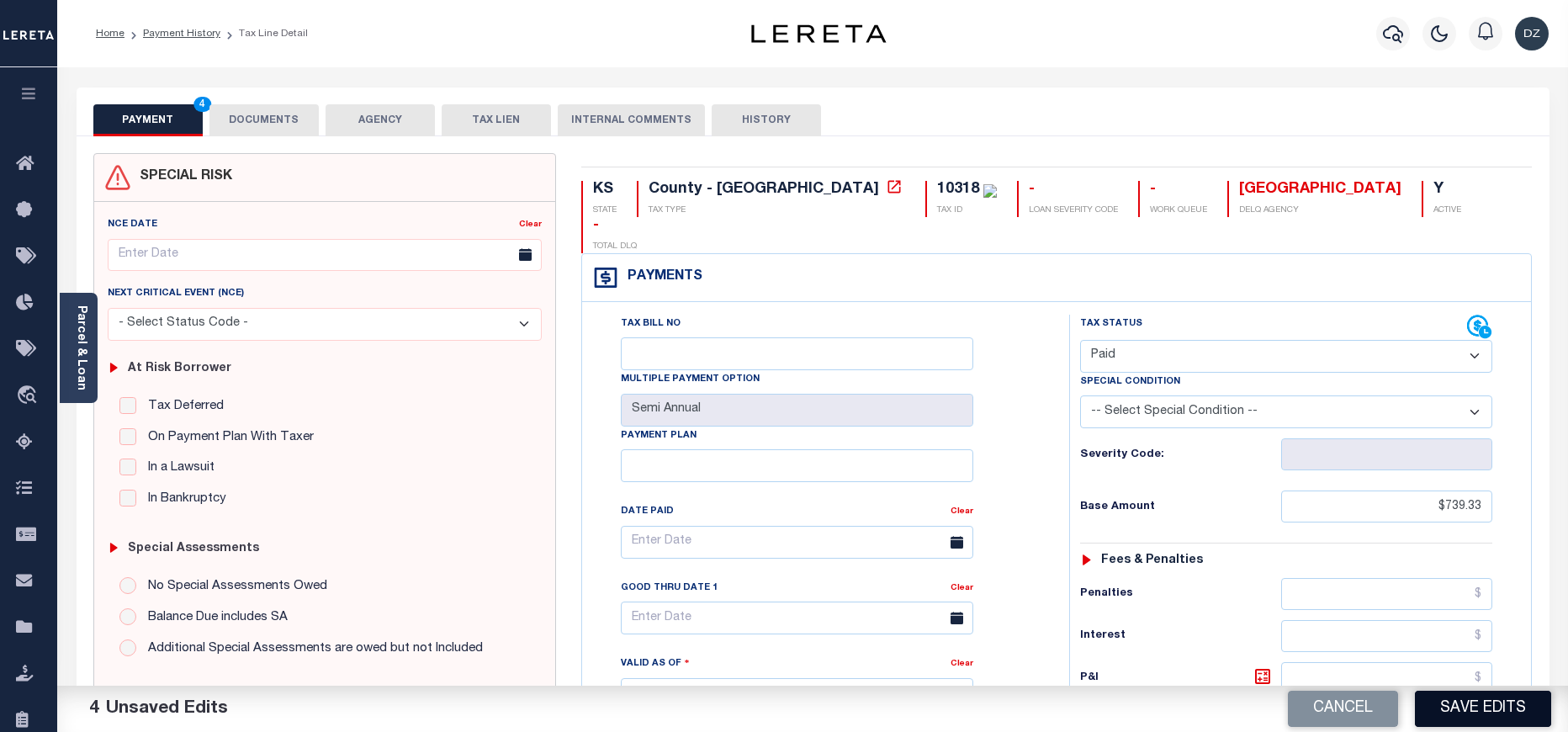
click at [1458, 702] on button "Save Edits" at bounding box center [1482, 709] width 136 height 36
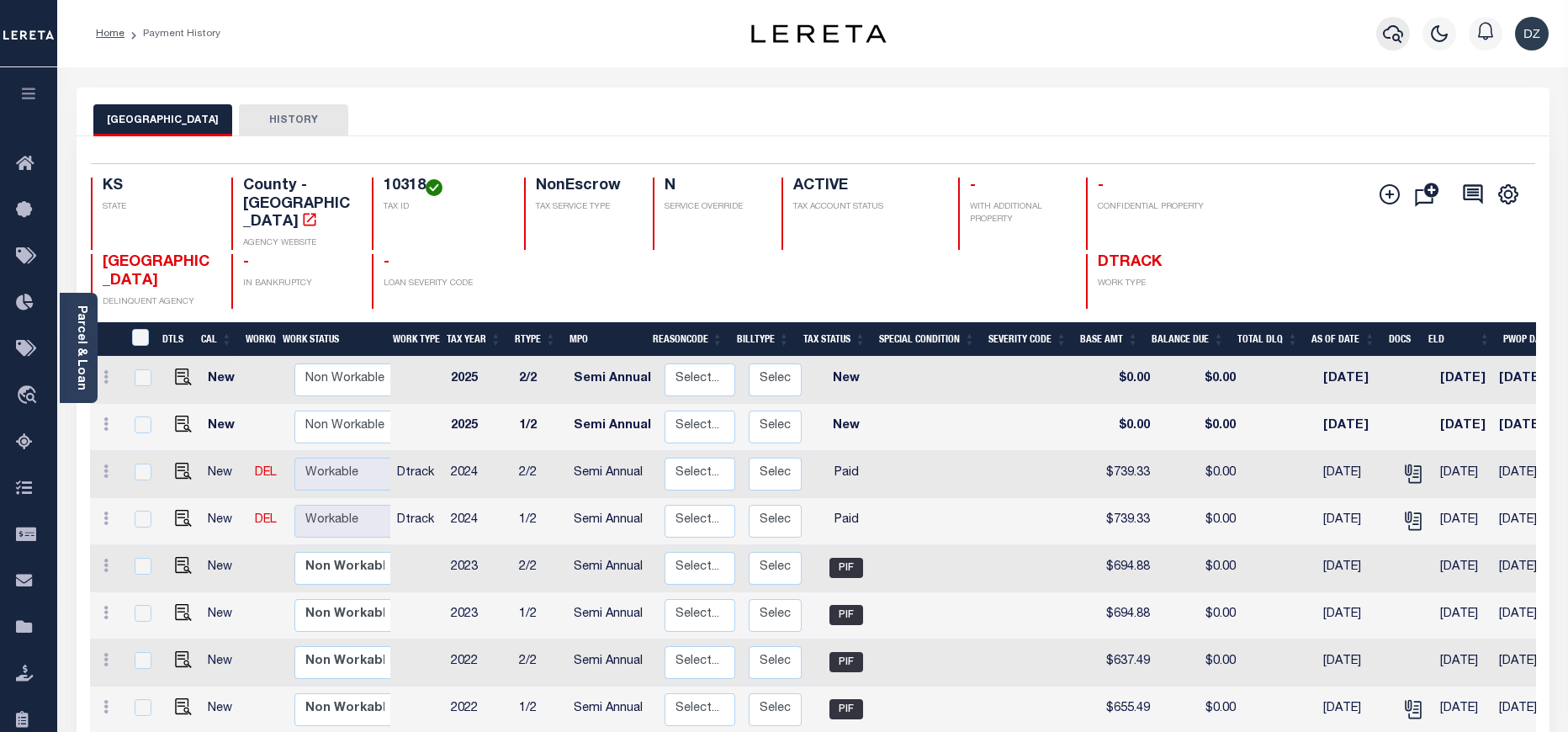
click at [1388, 32] on icon "button" at bounding box center [1392, 34] width 20 height 20
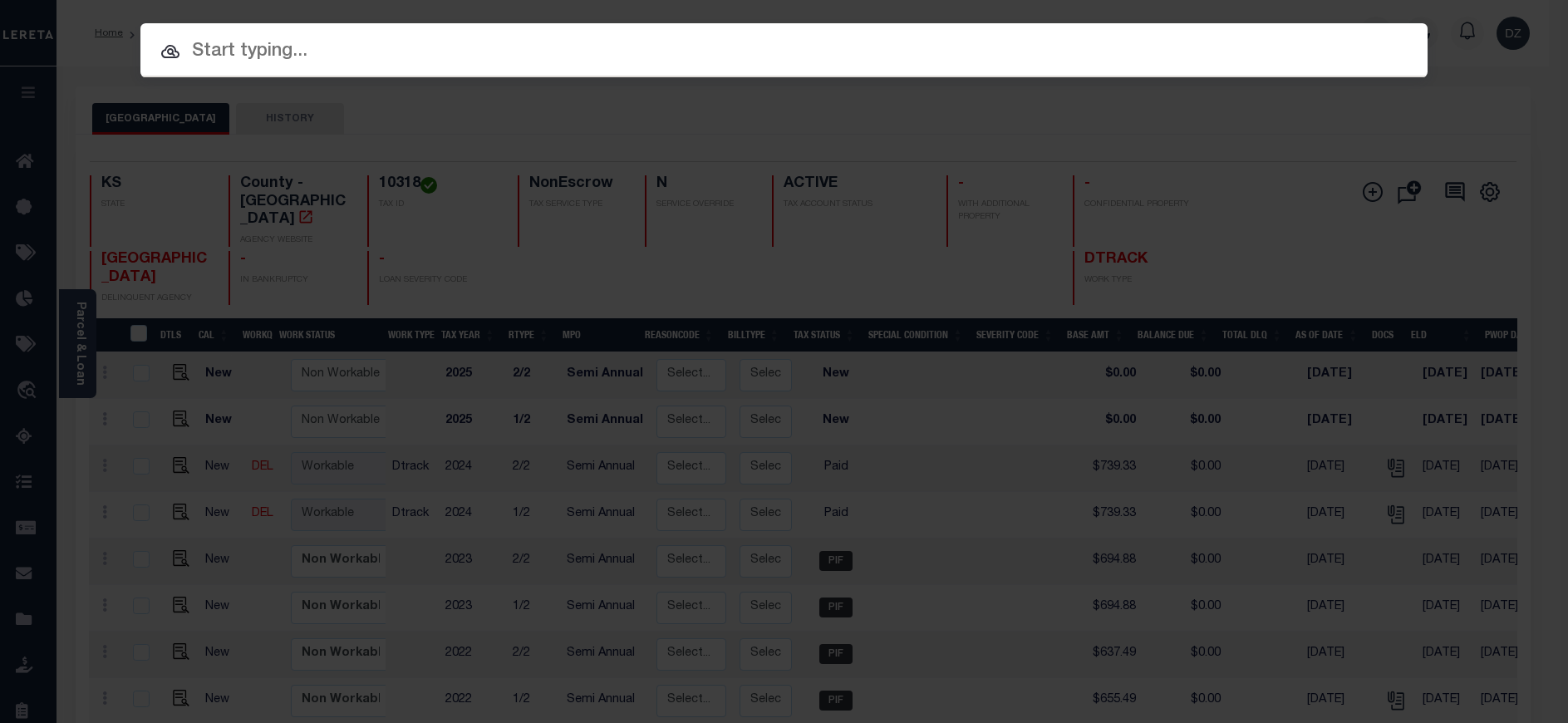
paste input "22017119"
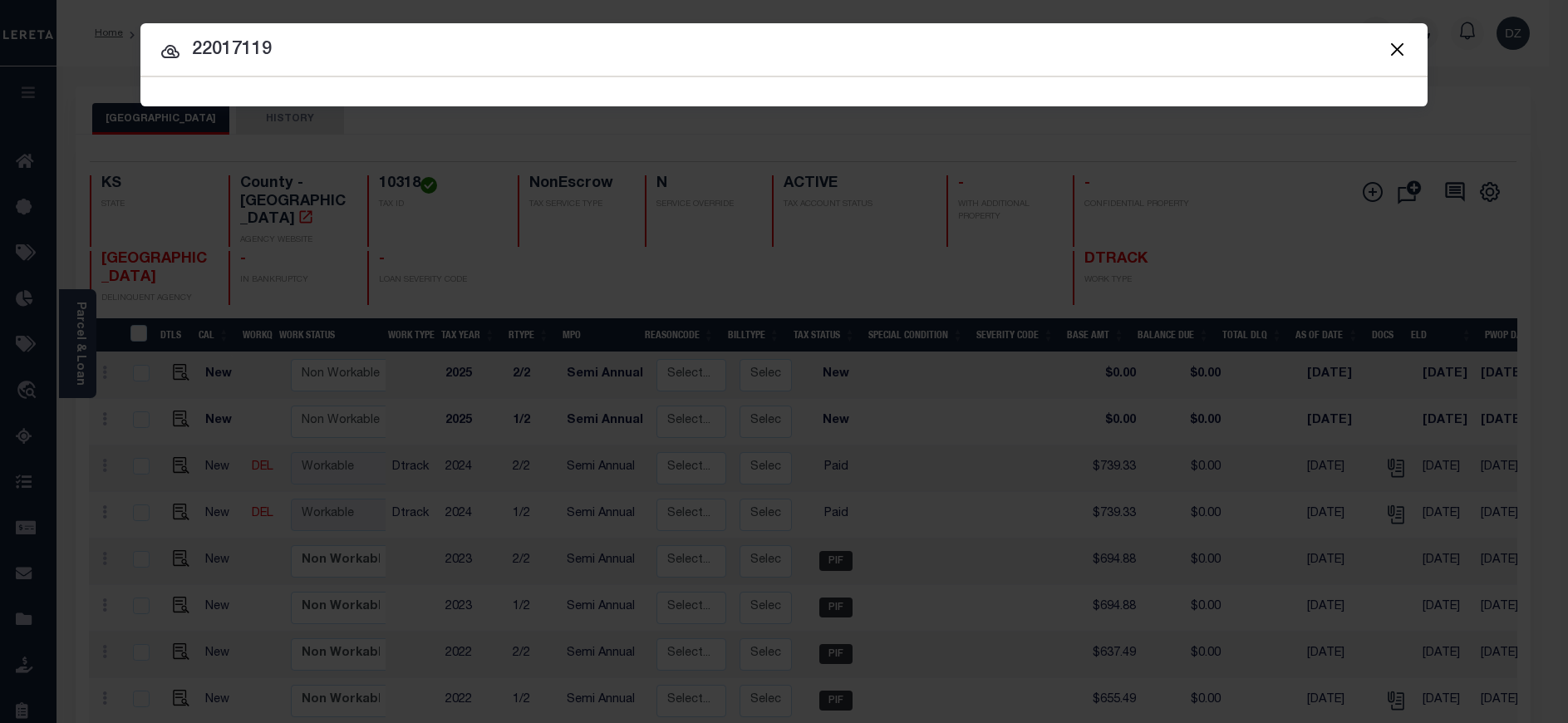
type input "22017119"
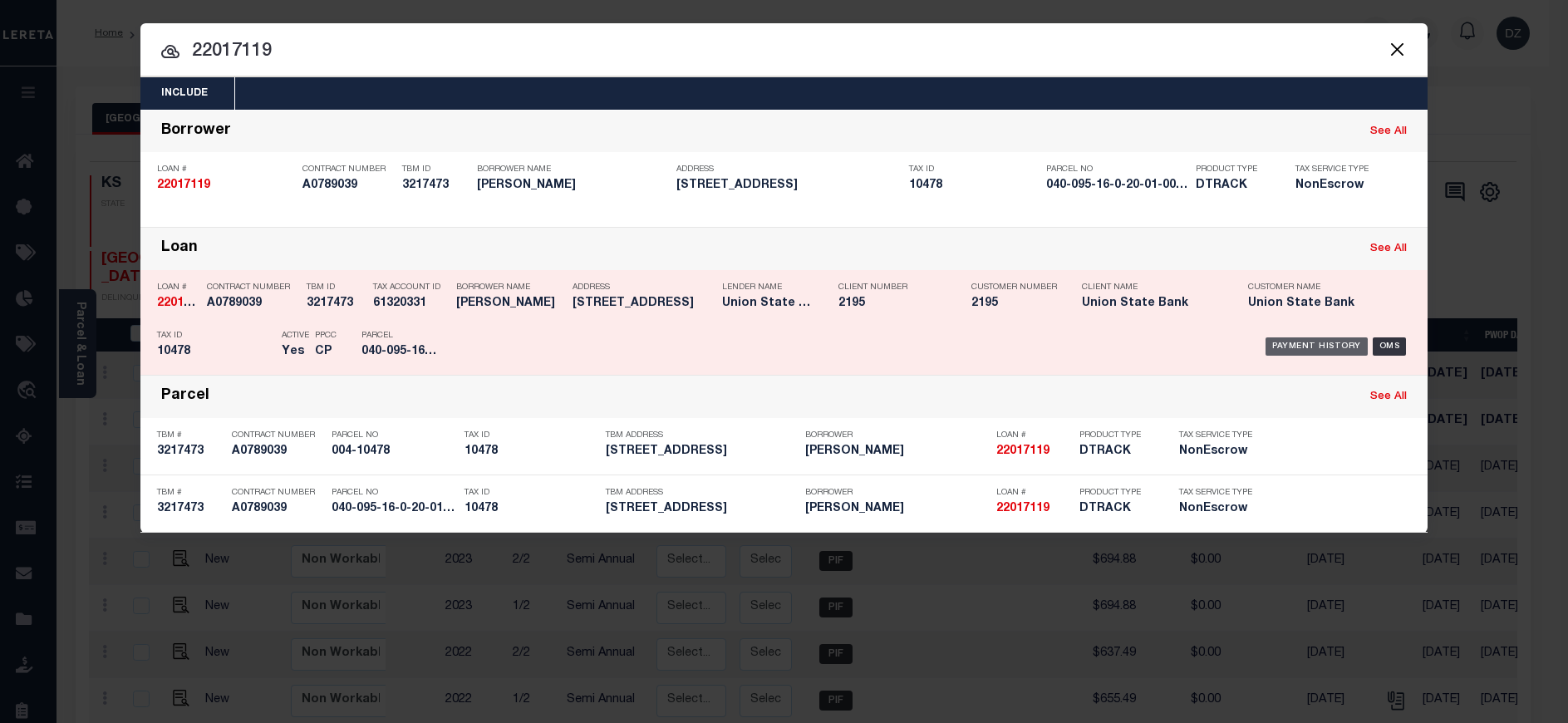
click at [1272, 345] on div "Payment History" at bounding box center [1317, 347] width 103 height 18
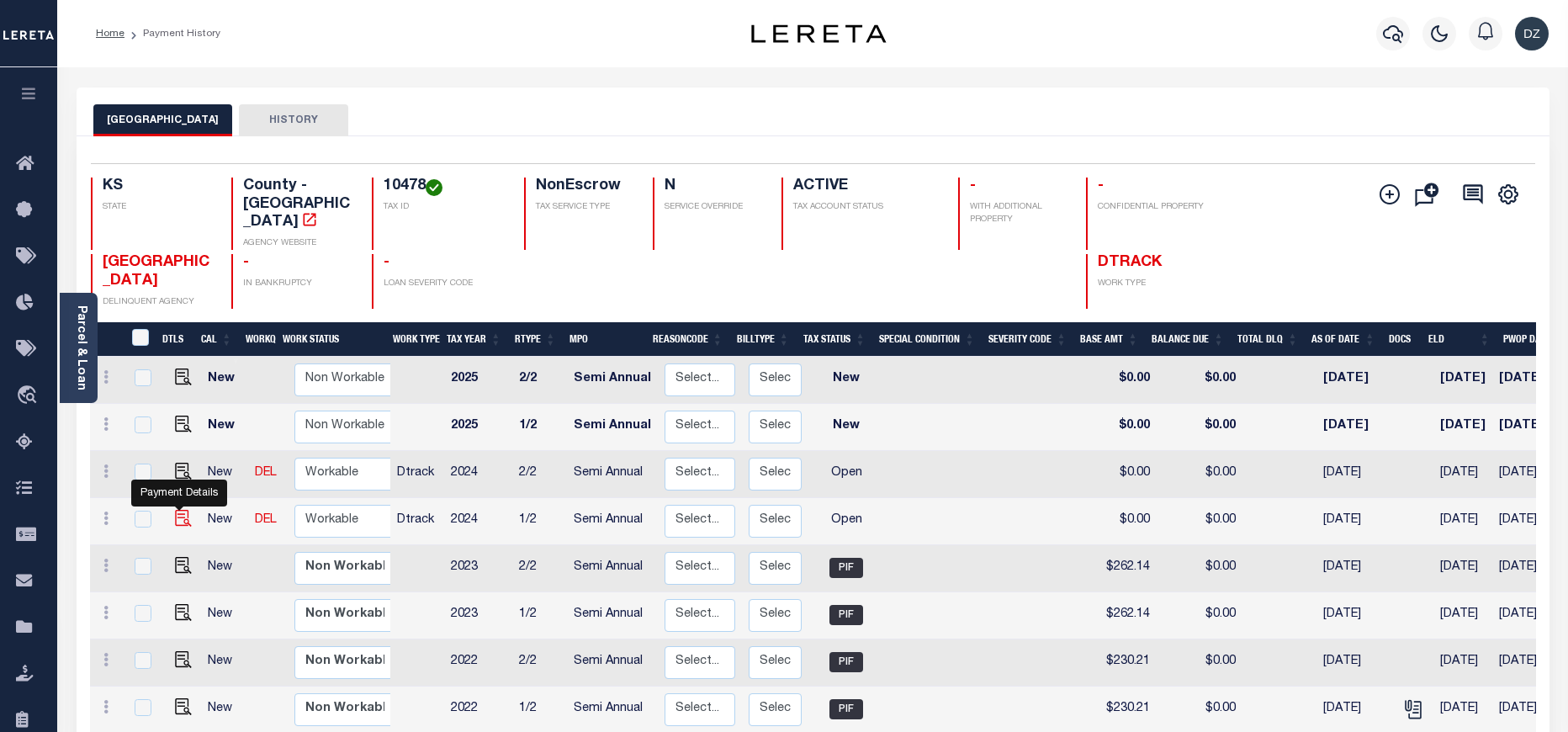
click at [181, 510] on img "" at bounding box center [183, 518] width 17 height 17
checkbox input "true"
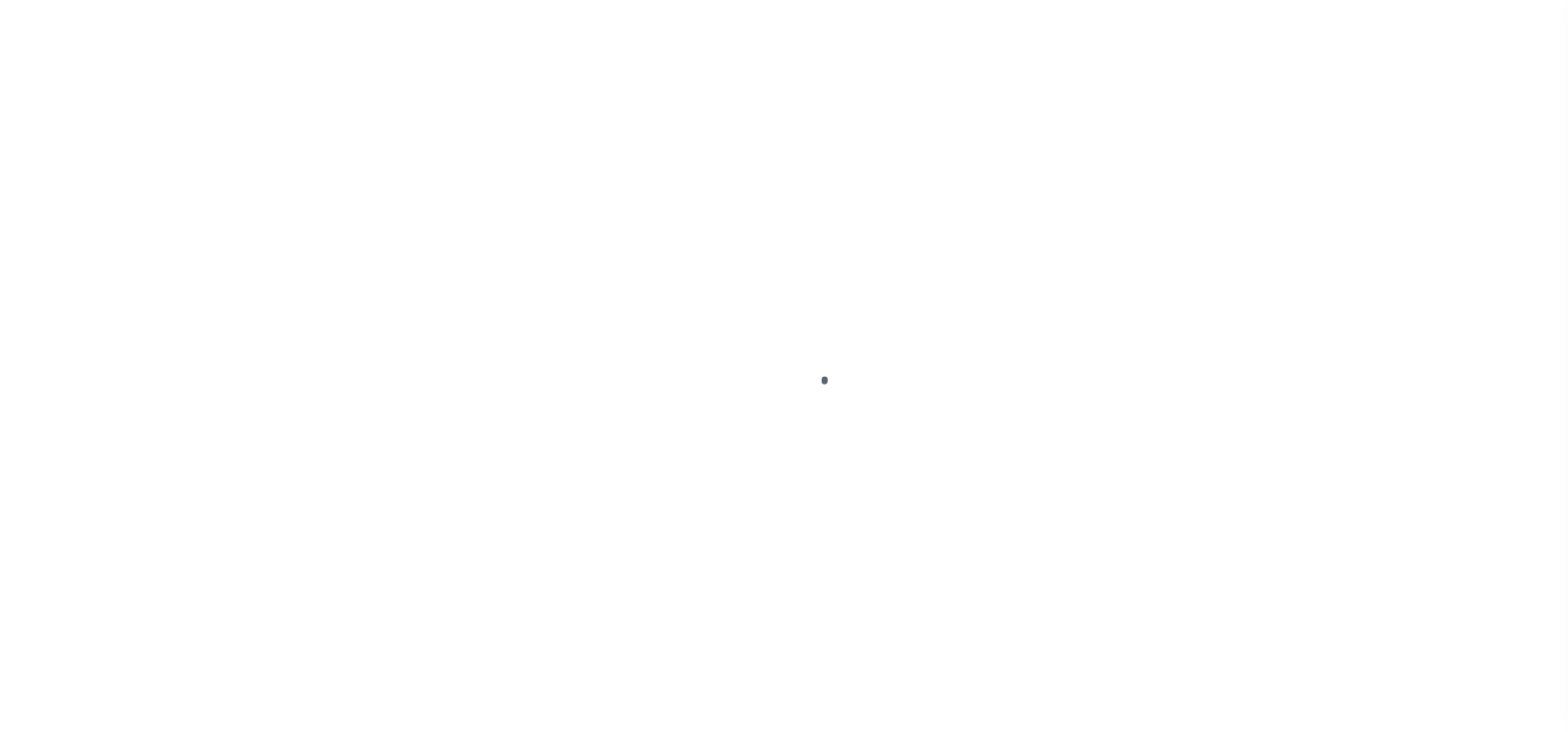
select select "OP2"
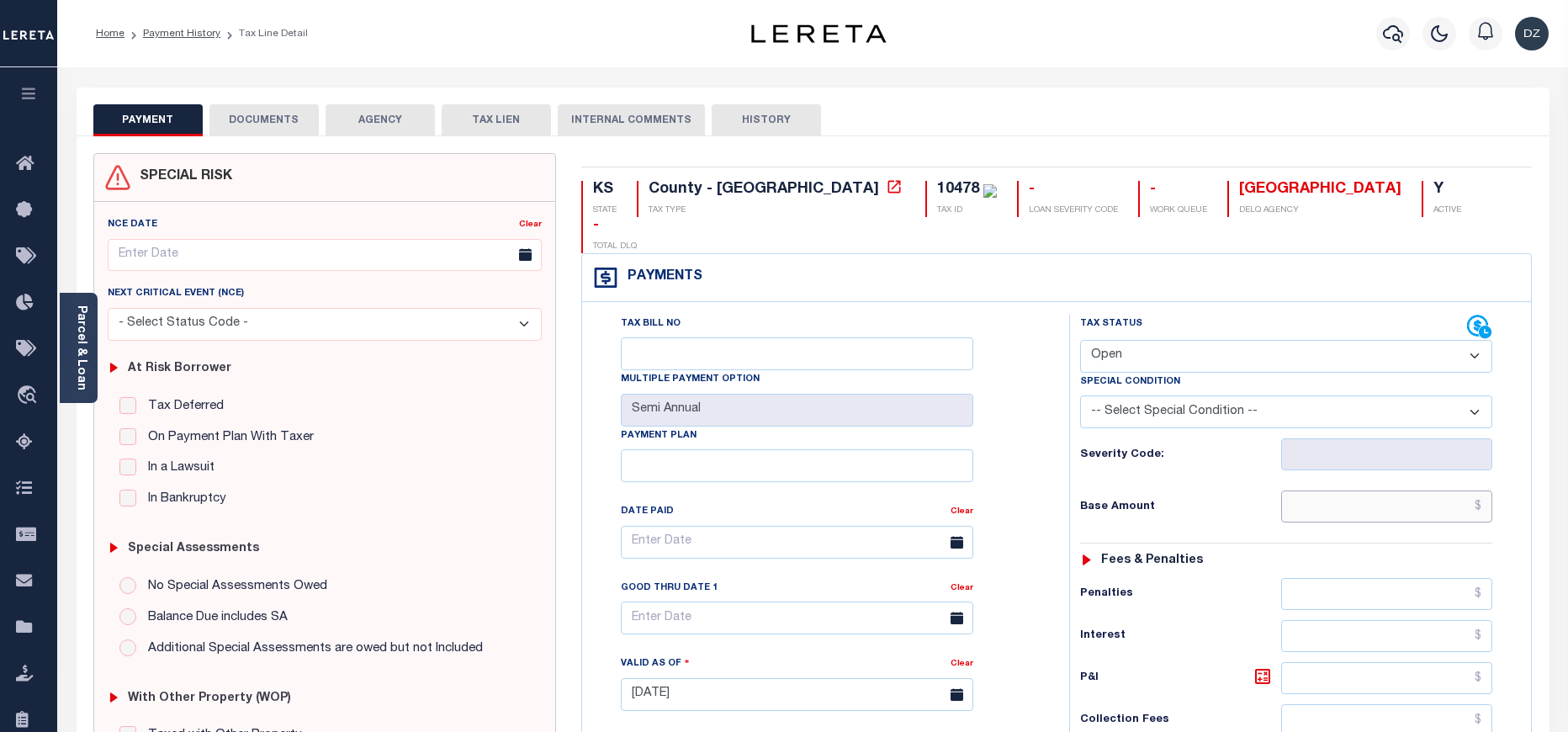
click at [1386, 490] on input "text" at bounding box center [1387, 506] width 212 height 32
paste input "264.52"
type input "$264.52"
type input "[DATE]"
click at [1160, 340] on select "- Select Status Code - Open Due/Unpaid Paid Incomplete No Tax Due Internal Refu…" at bounding box center [1286, 356] width 412 height 33
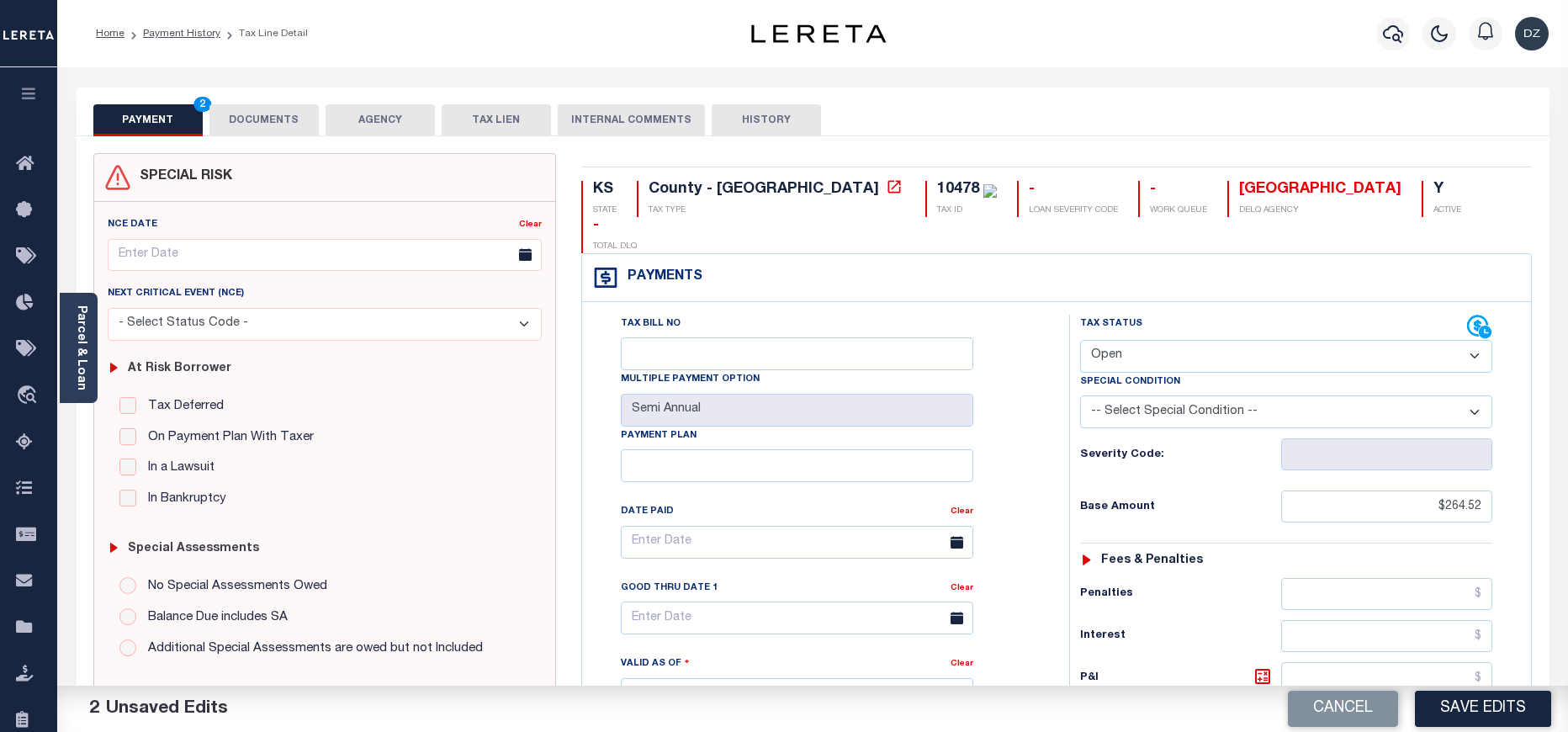
select select "PYD"
click at [1080, 340] on select "- Select Status Code - Open Due/Unpaid Paid Incomplete No Tax Due Internal Refu…" at bounding box center [1286, 356] width 412 height 33
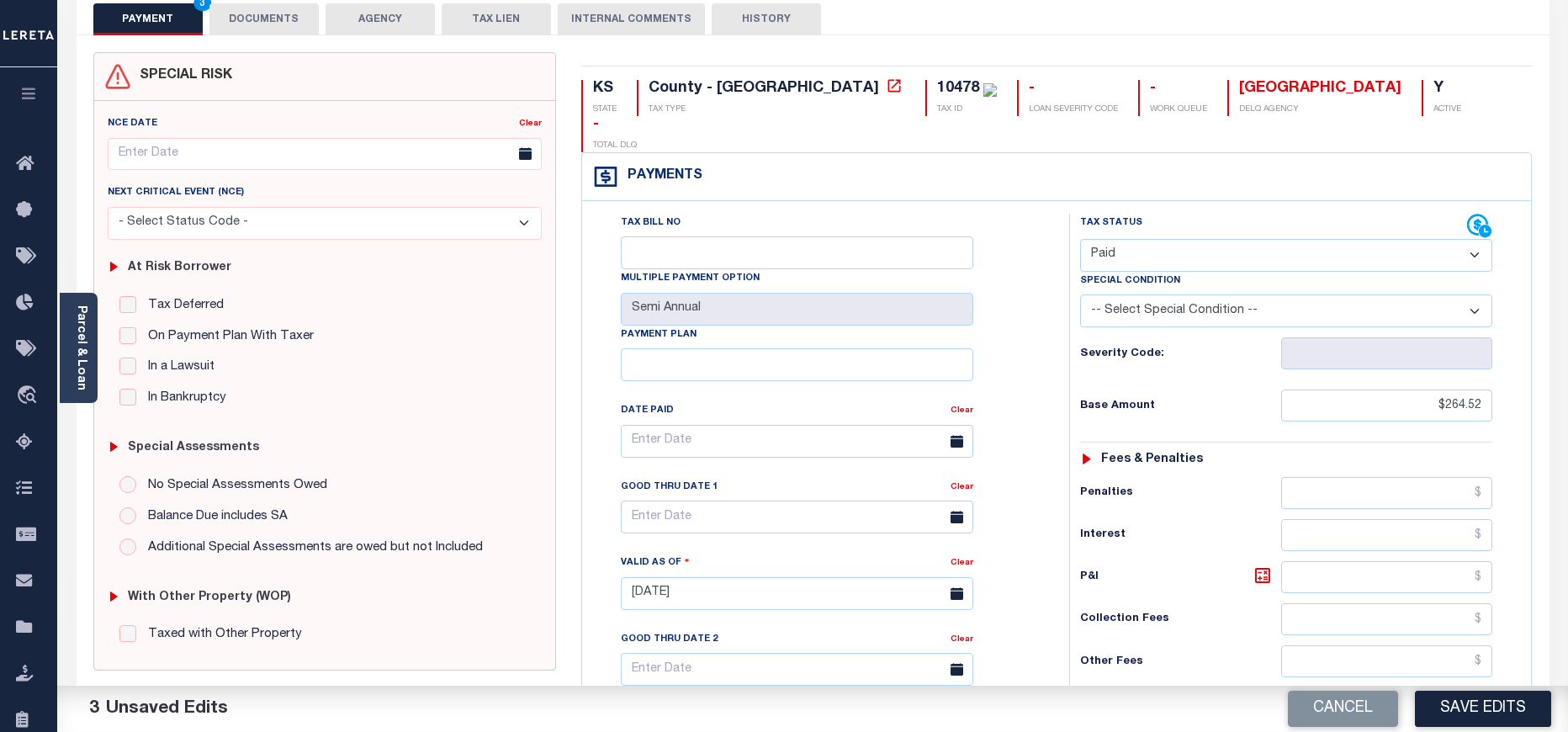
scroll to position [378, 0]
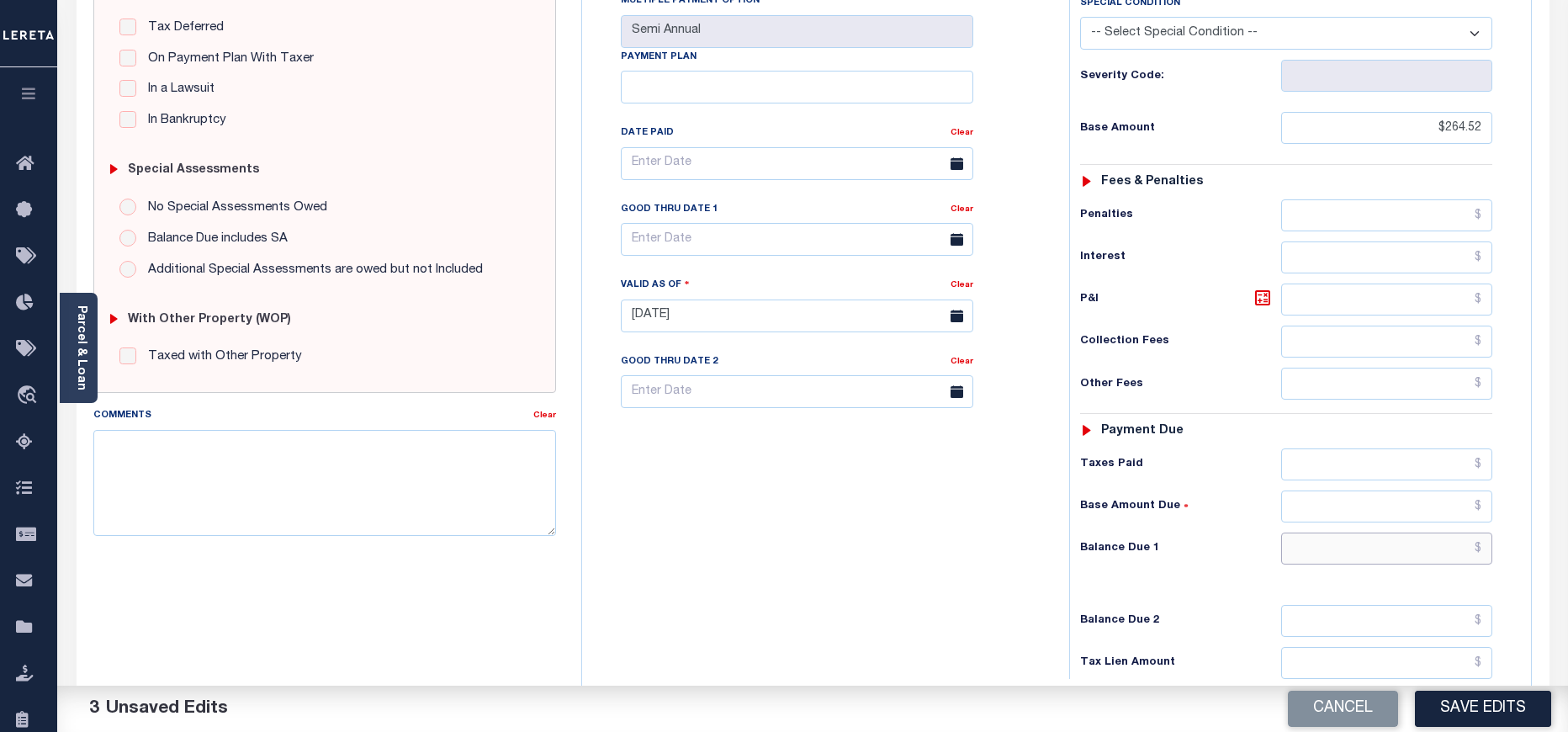
click at [1406, 533] on input "text" at bounding box center [1387, 549] width 212 height 32
type input "$0.00"
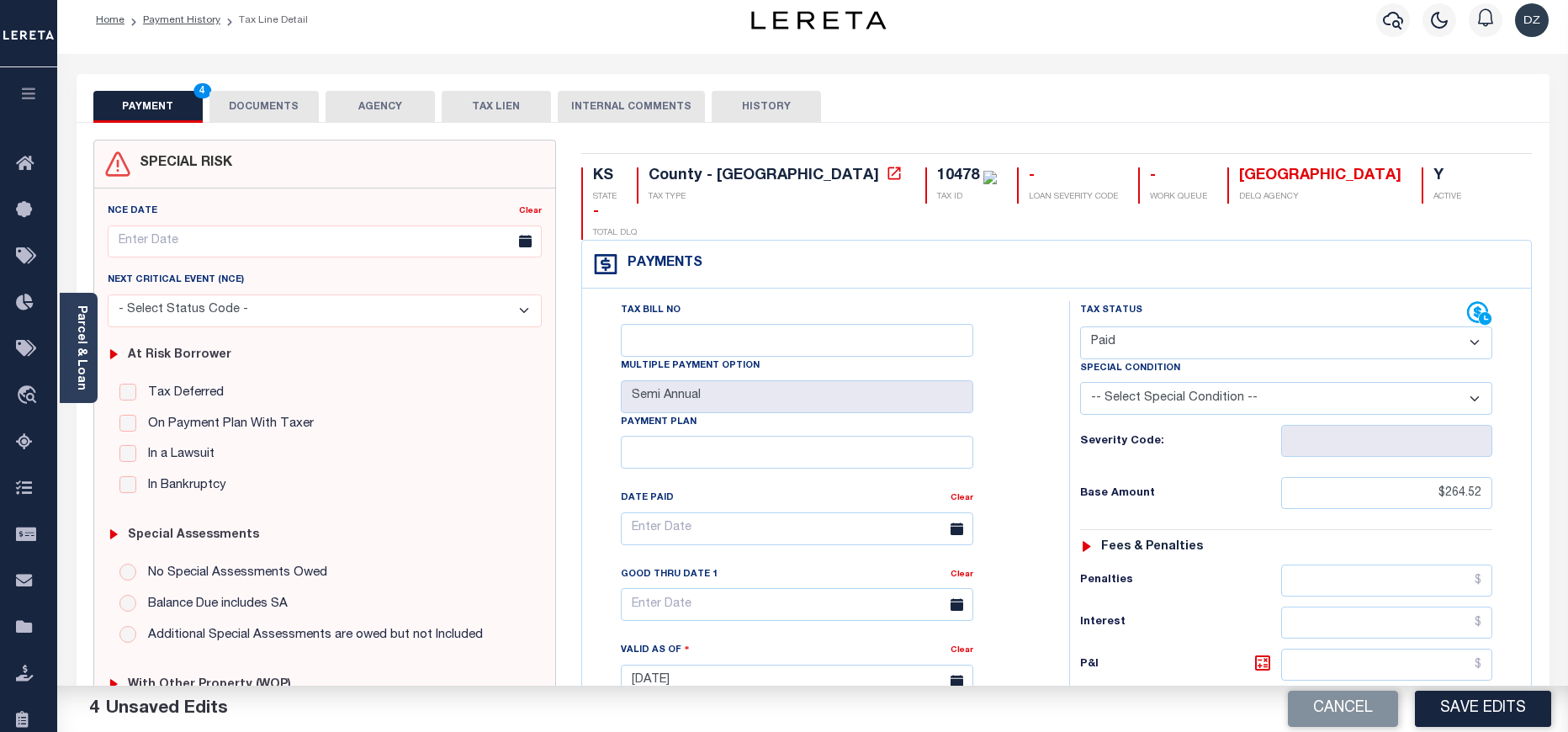
scroll to position [0, 0]
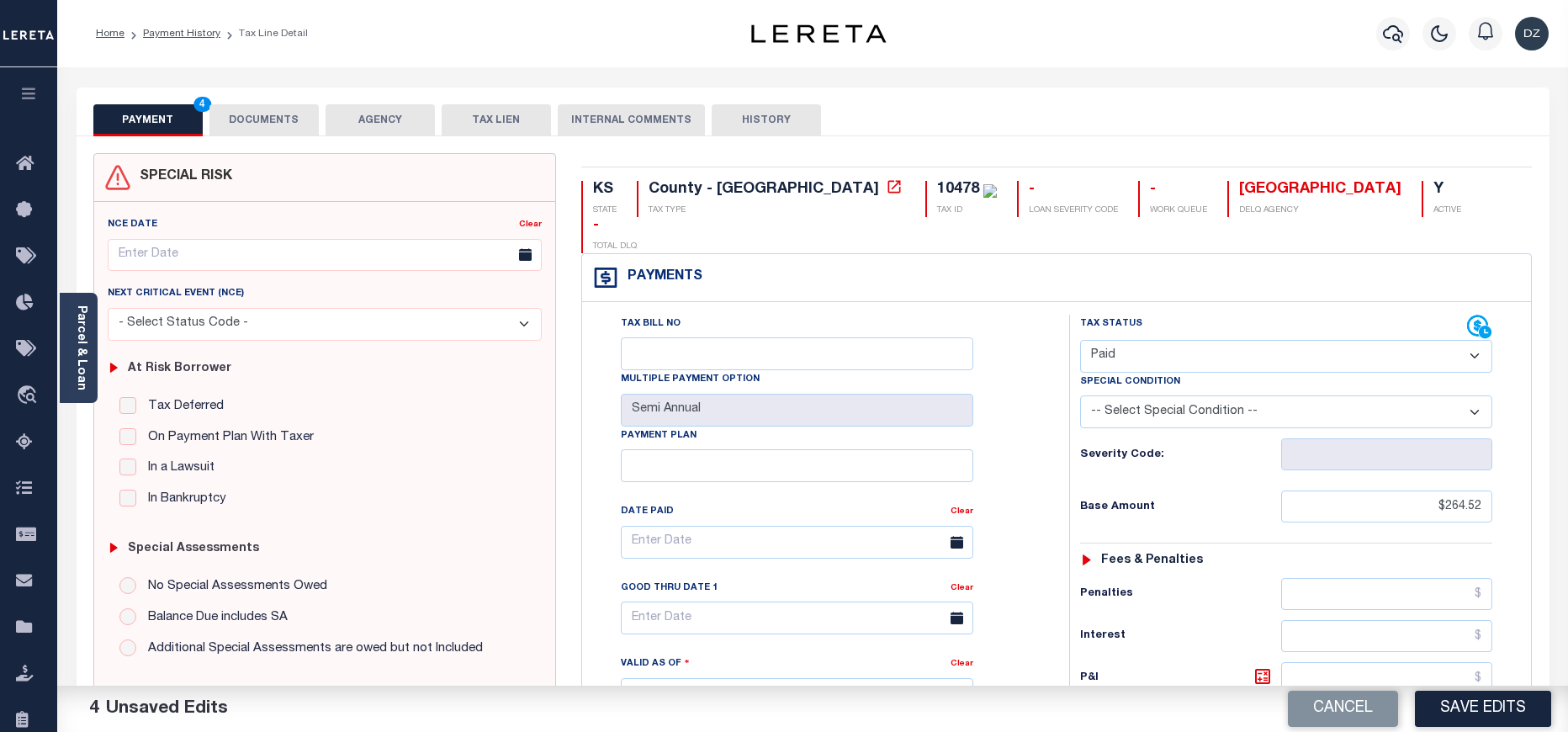
click at [275, 105] on button "DOCUMENTS" at bounding box center [264, 120] width 109 height 32
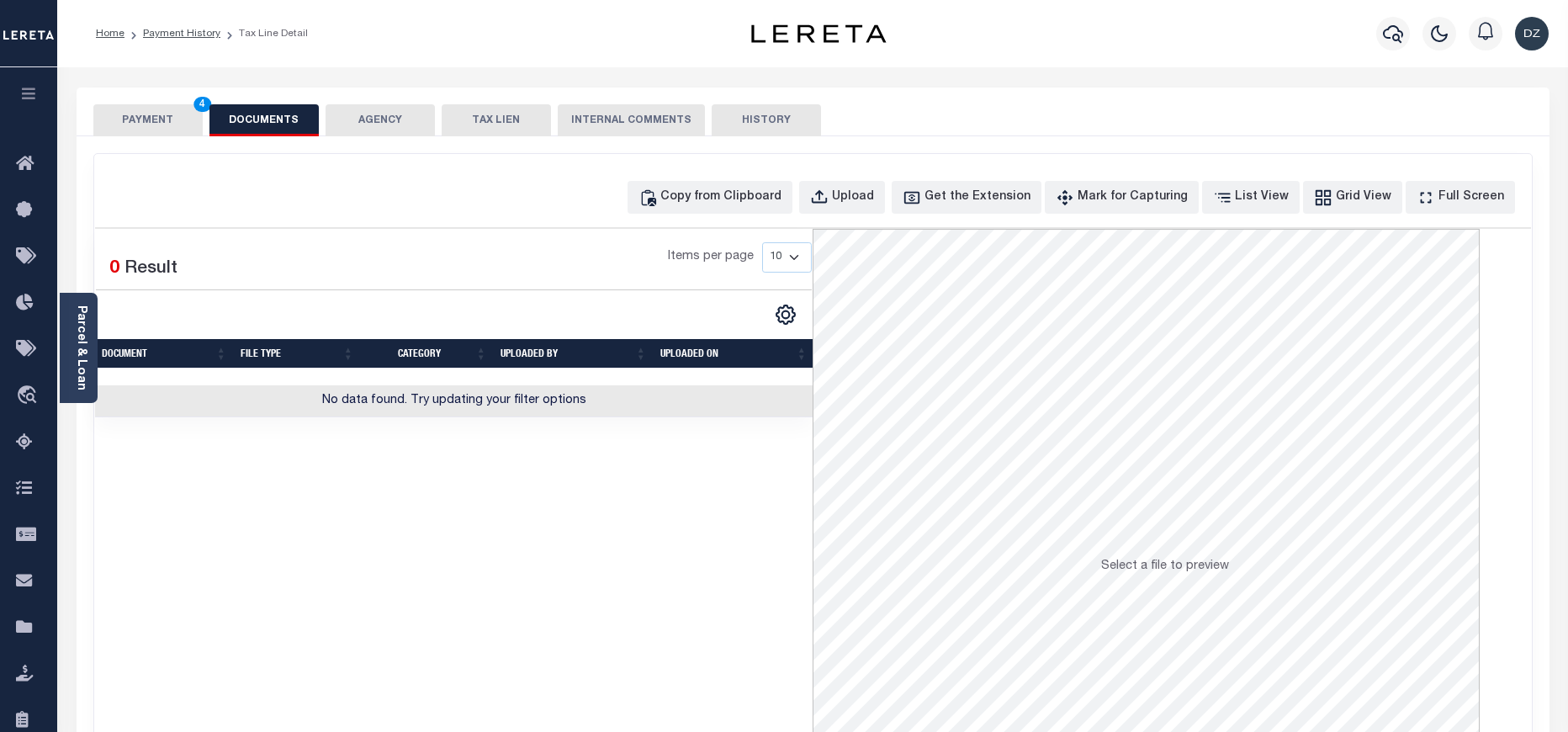
click at [750, 178] on div "Copy from Clipboard Upload Get the Extension Mark for Capturing Got it List Vie…" at bounding box center [812, 450] width 1437 height 593
click at [753, 194] on div "Copy from Clipboard" at bounding box center [721, 197] width 121 height 19
select select "POP"
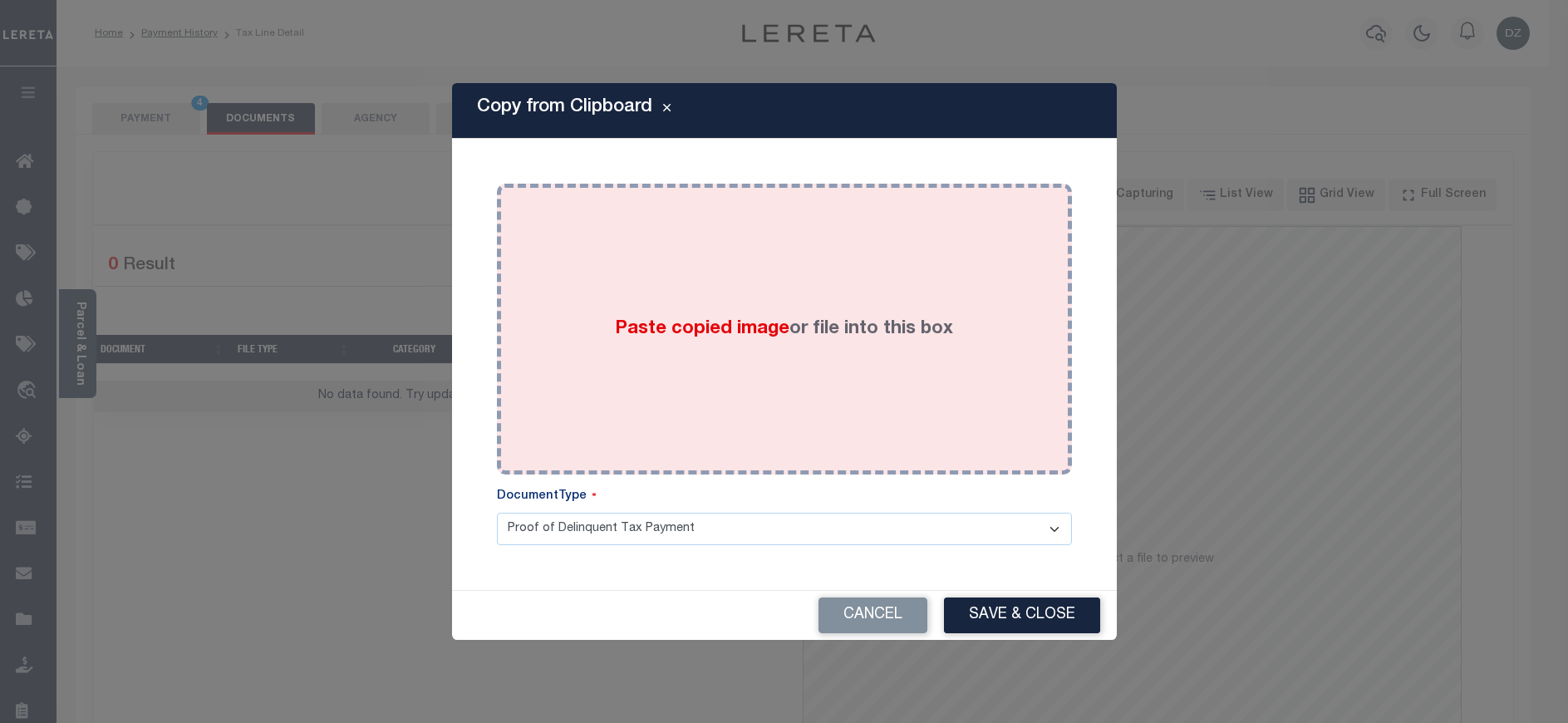
click at [673, 299] on div "Paste copied image or file into this box" at bounding box center [784, 329] width 550 height 266
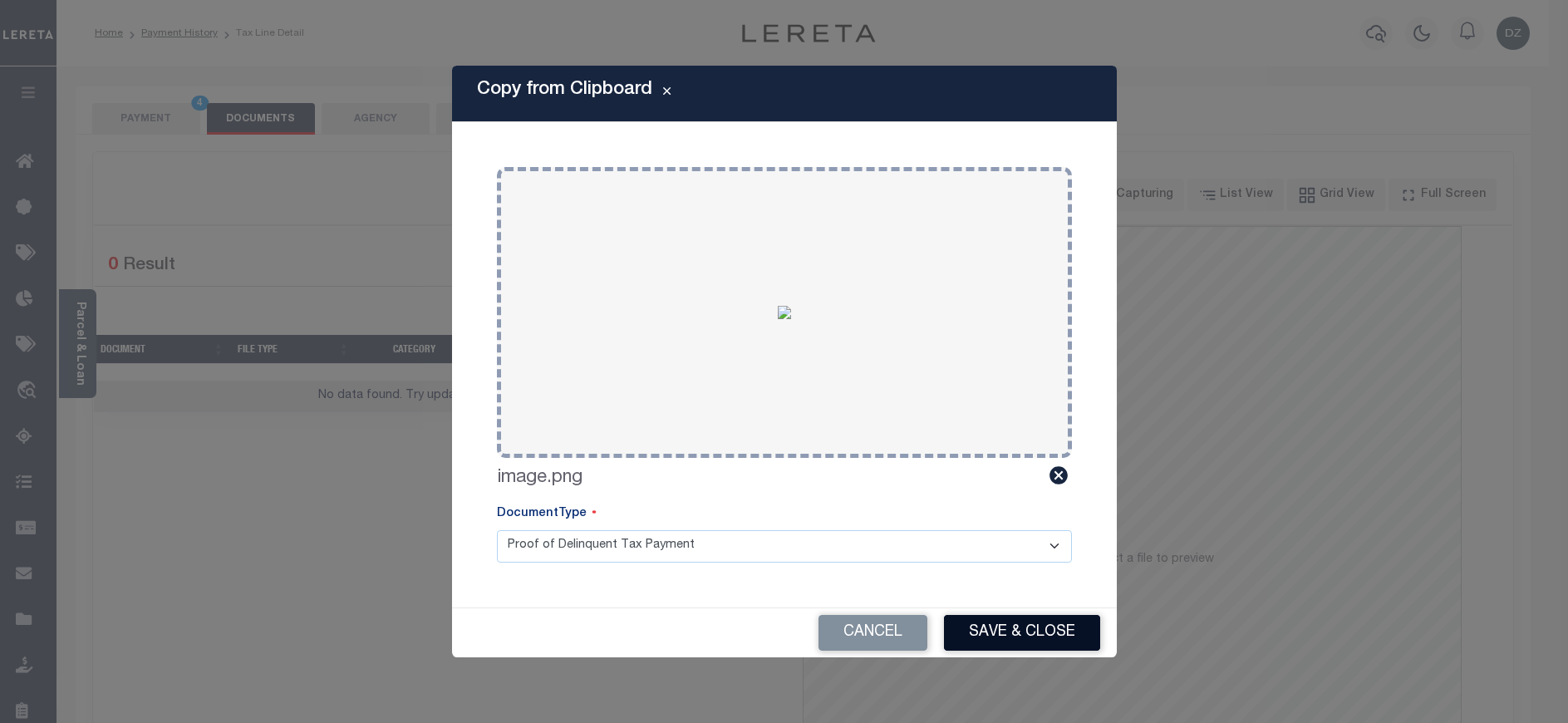
click at [1041, 640] on button "Save & Close" at bounding box center [1022, 633] width 156 height 36
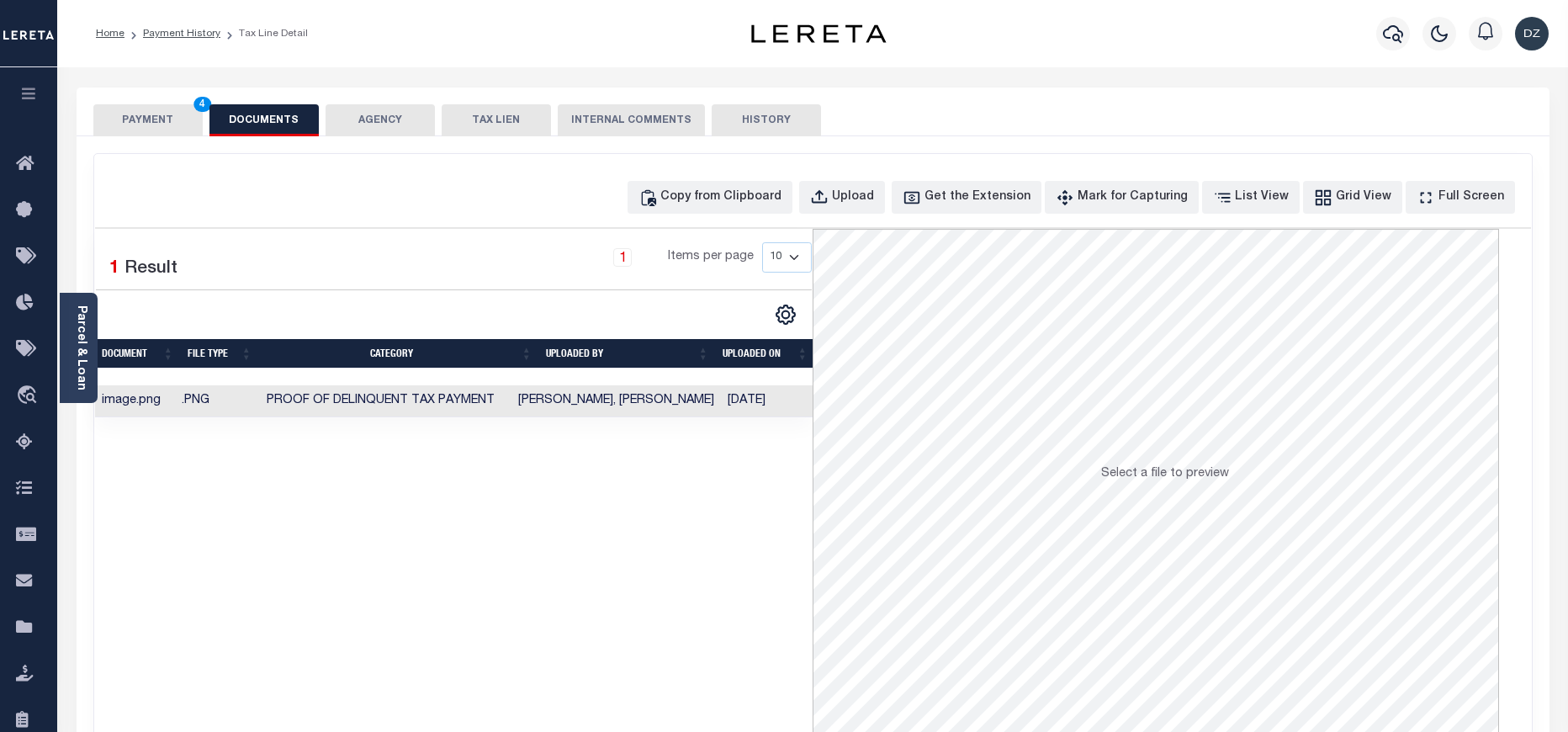
click at [143, 122] on button "PAYMENT 4" at bounding box center [147, 120] width 109 height 32
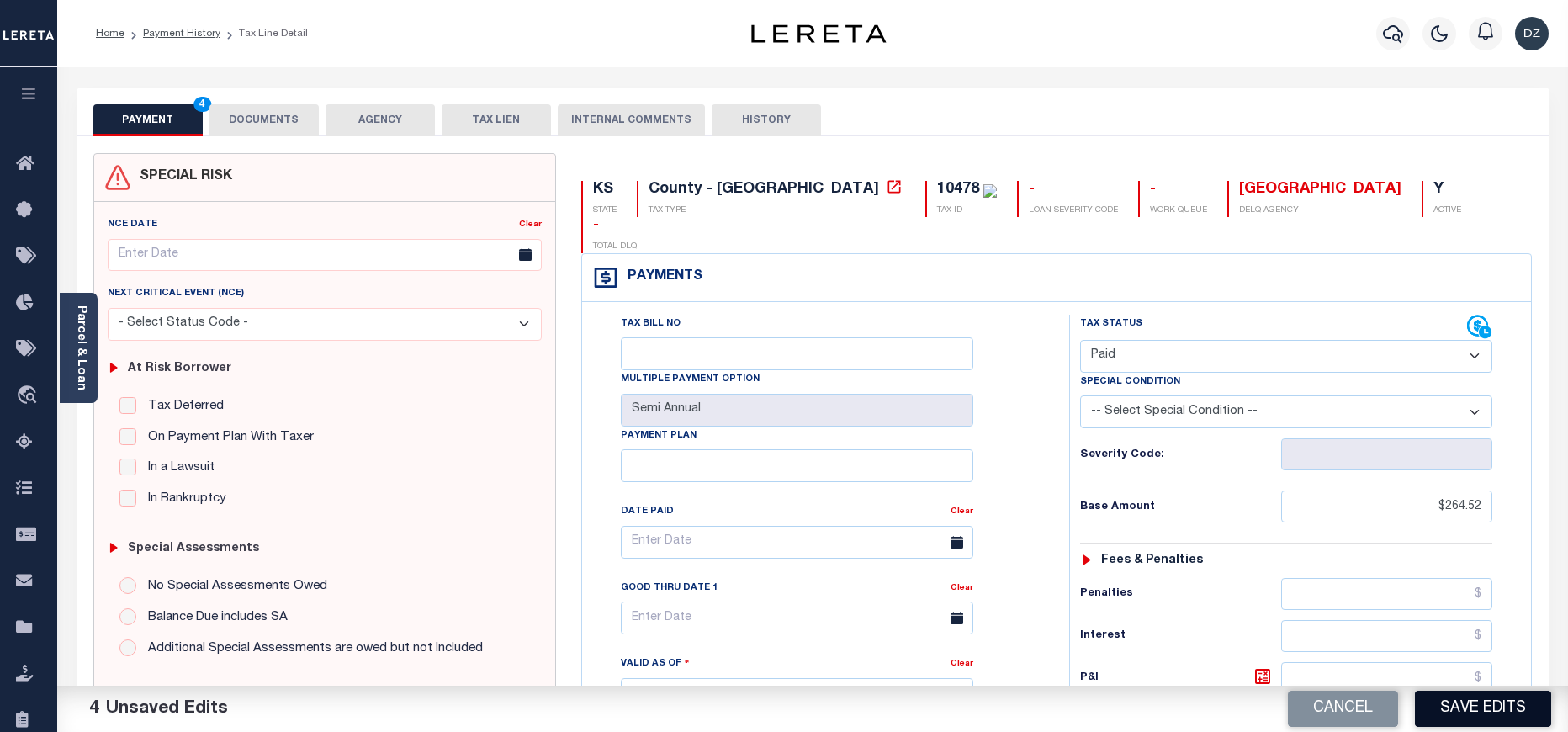
click at [1504, 710] on button "Save Edits" at bounding box center [1482, 709] width 136 height 36
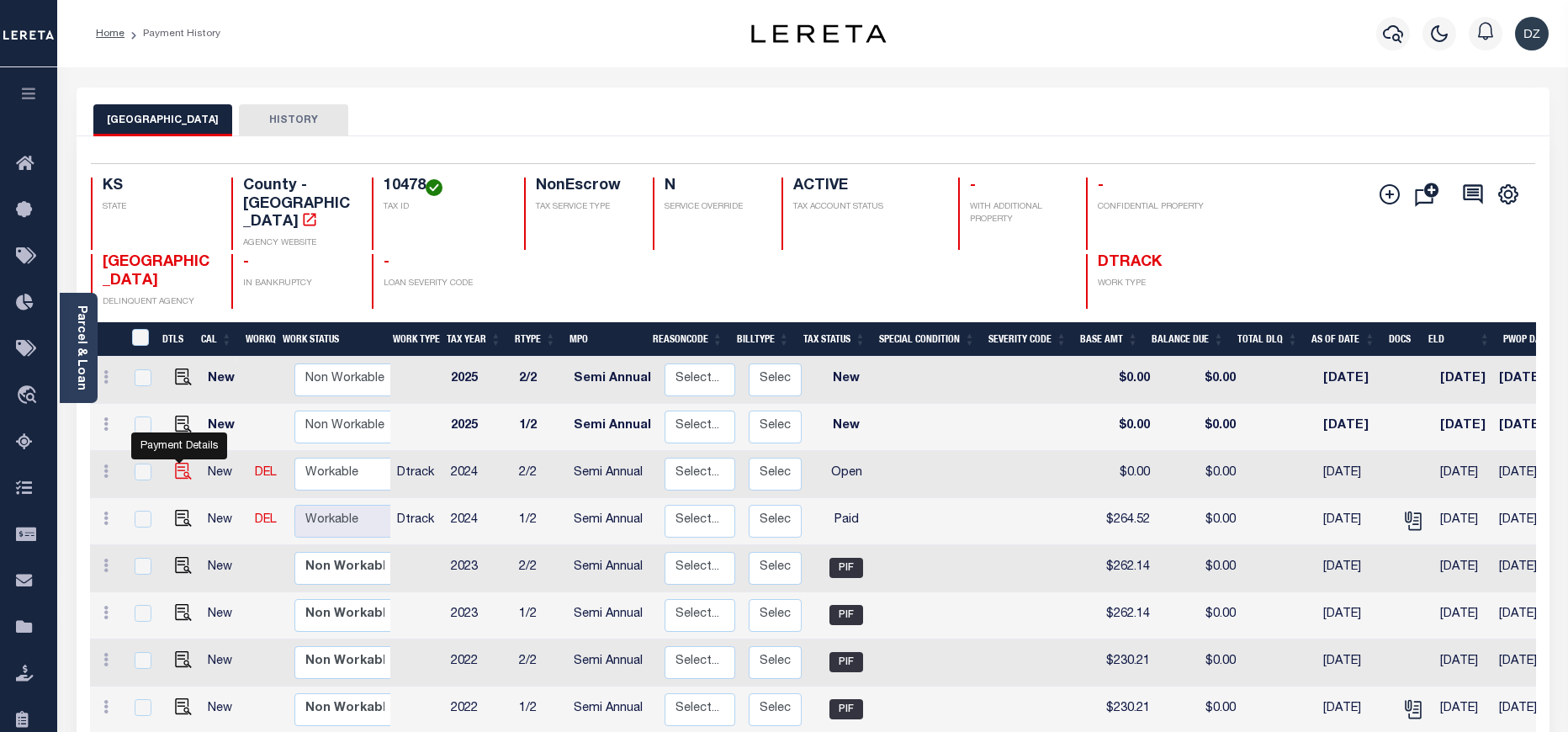
click at [183, 463] on img "" at bounding box center [183, 471] width 17 height 17
checkbox input "true"
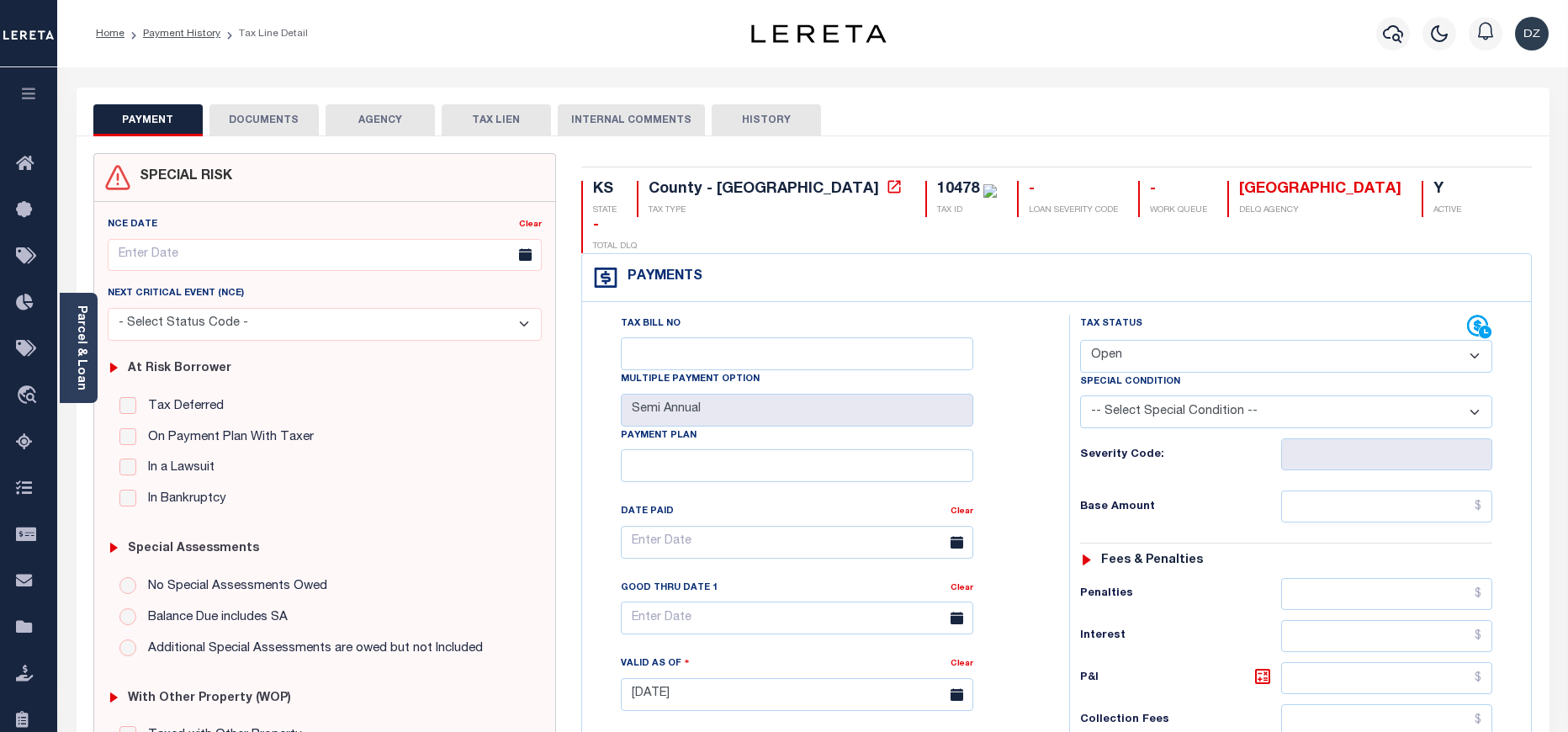
click at [1152, 340] on select "- Select Status Code - Open Due/Unpaid Paid Incomplete No Tax Due Internal Refu…" at bounding box center [1286, 356] width 412 height 33
select select "PYD"
click at [1080, 340] on select "- Select Status Code - Open Due/Unpaid Paid Incomplete No Tax Due Internal Refu…" at bounding box center [1286, 356] width 412 height 33
type input "[DATE]"
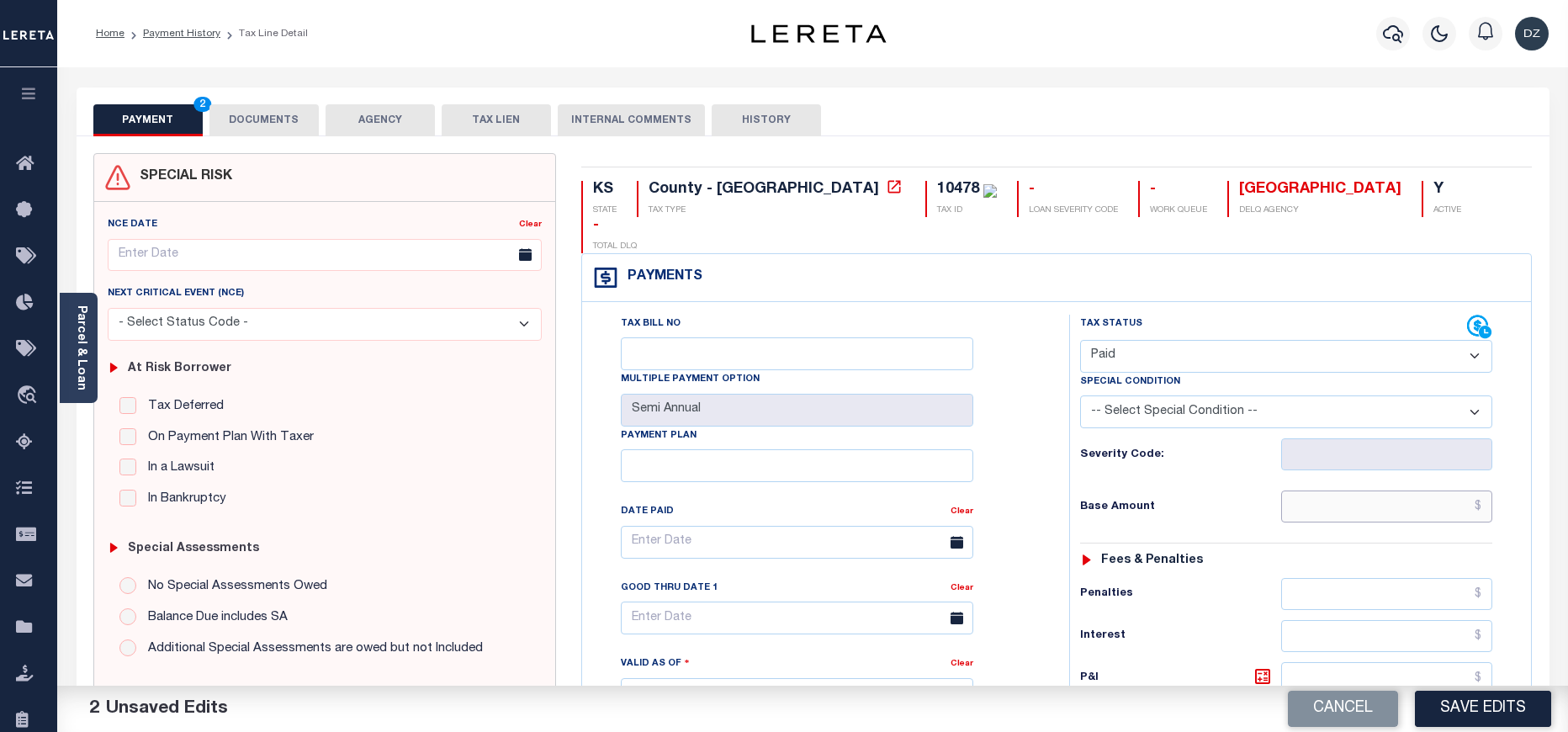
click at [1395, 490] on input "text" at bounding box center [1387, 506] width 212 height 32
type input "$264.52"
type input "$0.00"
click at [253, 128] on button "DOCUMENTS" at bounding box center [264, 120] width 109 height 32
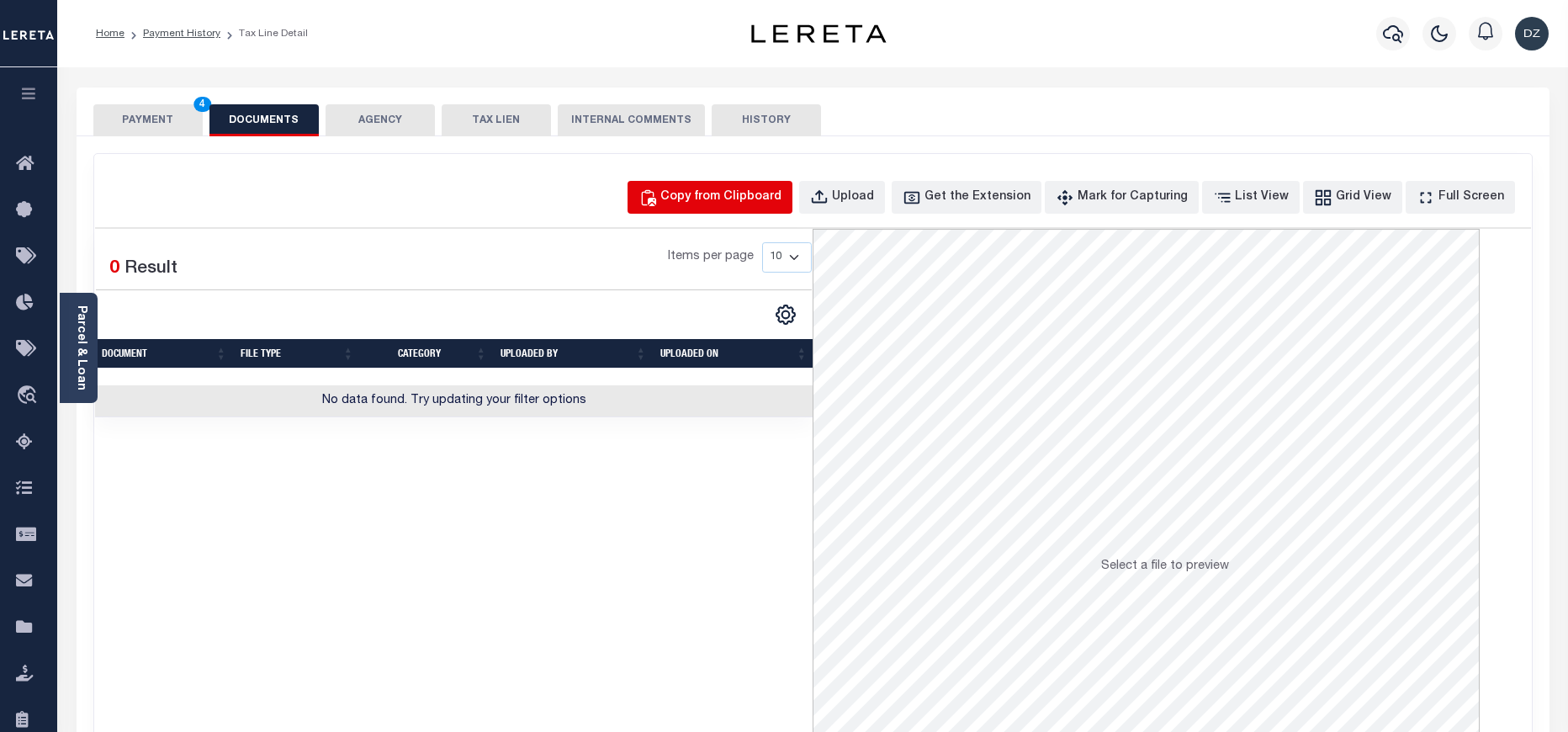
click at [711, 199] on div "Copy from Clipboard" at bounding box center [721, 197] width 121 height 19
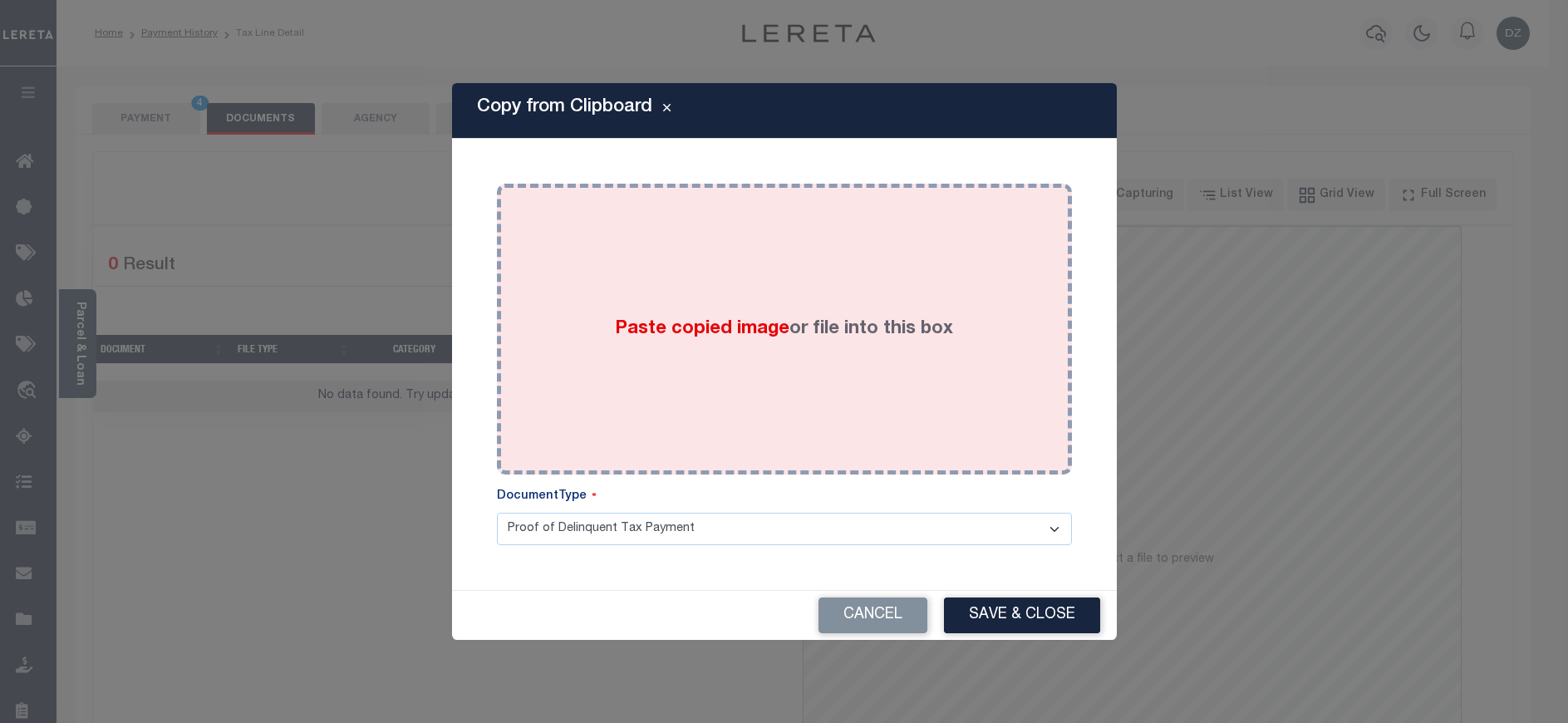
click at [763, 339] on span "Paste copied image" at bounding box center [702, 329] width 175 height 18
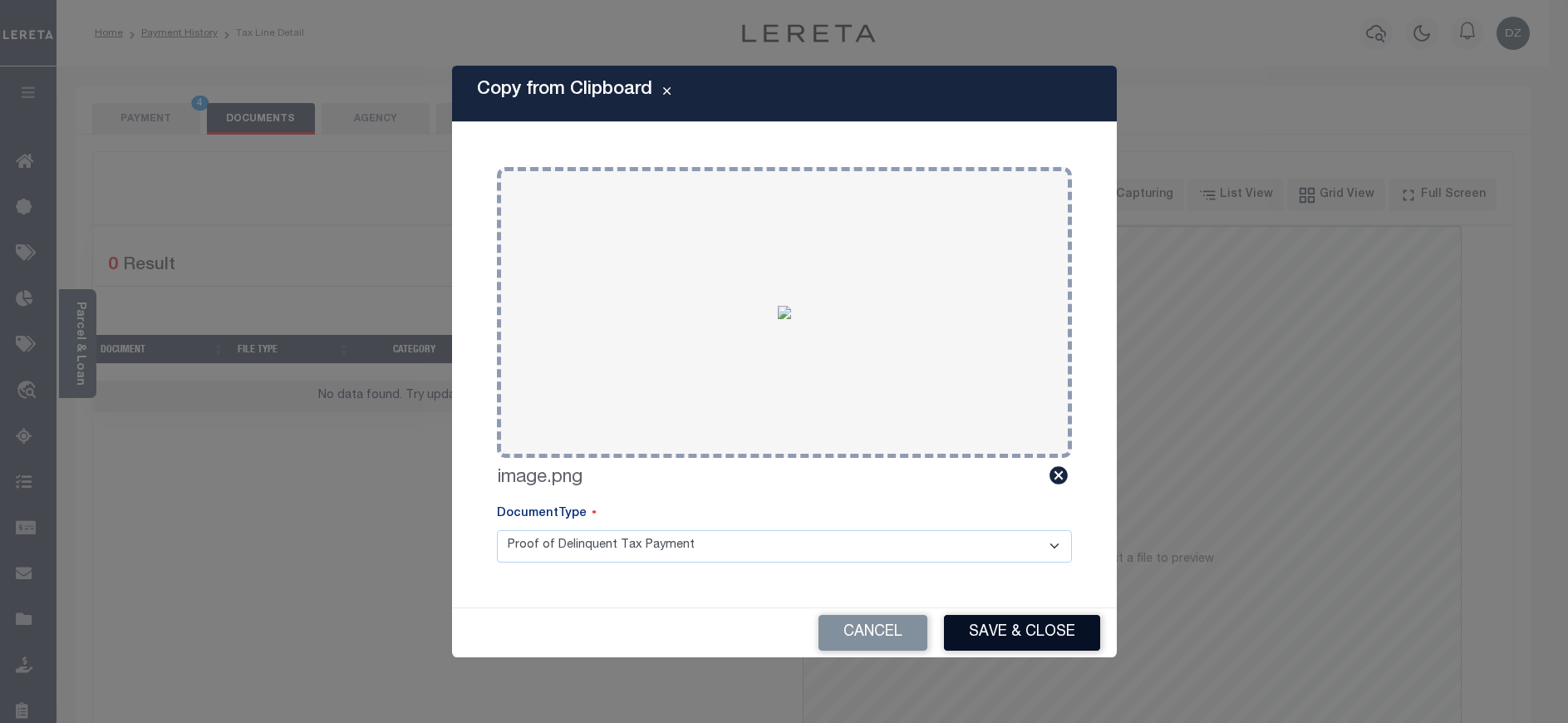
click at [997, 636] on button "Save & Close" at bounding box center [1022, 633] width 156 height 36
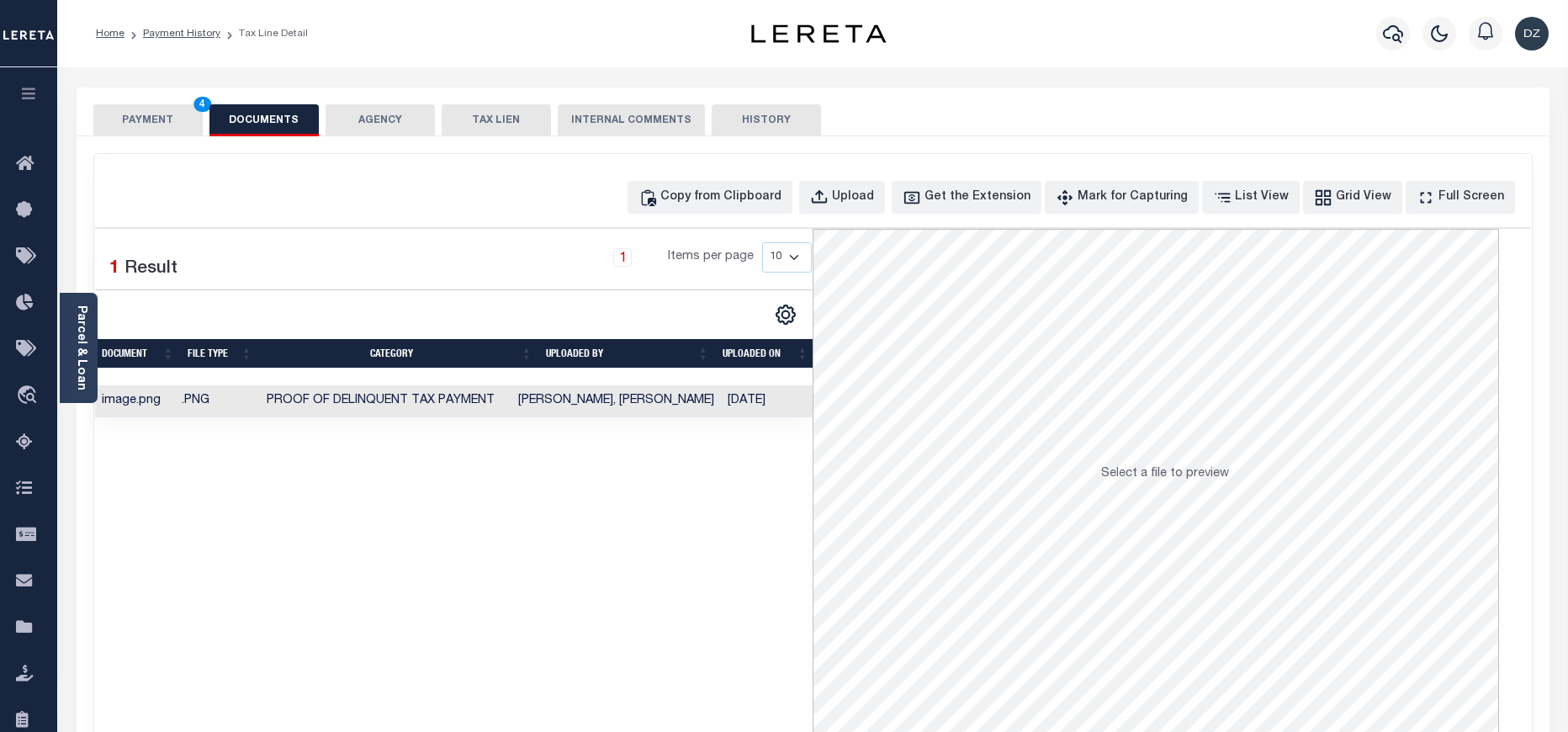
click at [82, 123] on div "PAYMENT 4 DOCUMENTS AGENCY DELINQUENT PAYEE TAX LIEN" at bounding box center [812, 112] width 1473 height 49
click at [120, 127] on button "PAYMENT 4" at bounding box center [147, 120] width 109 height 32
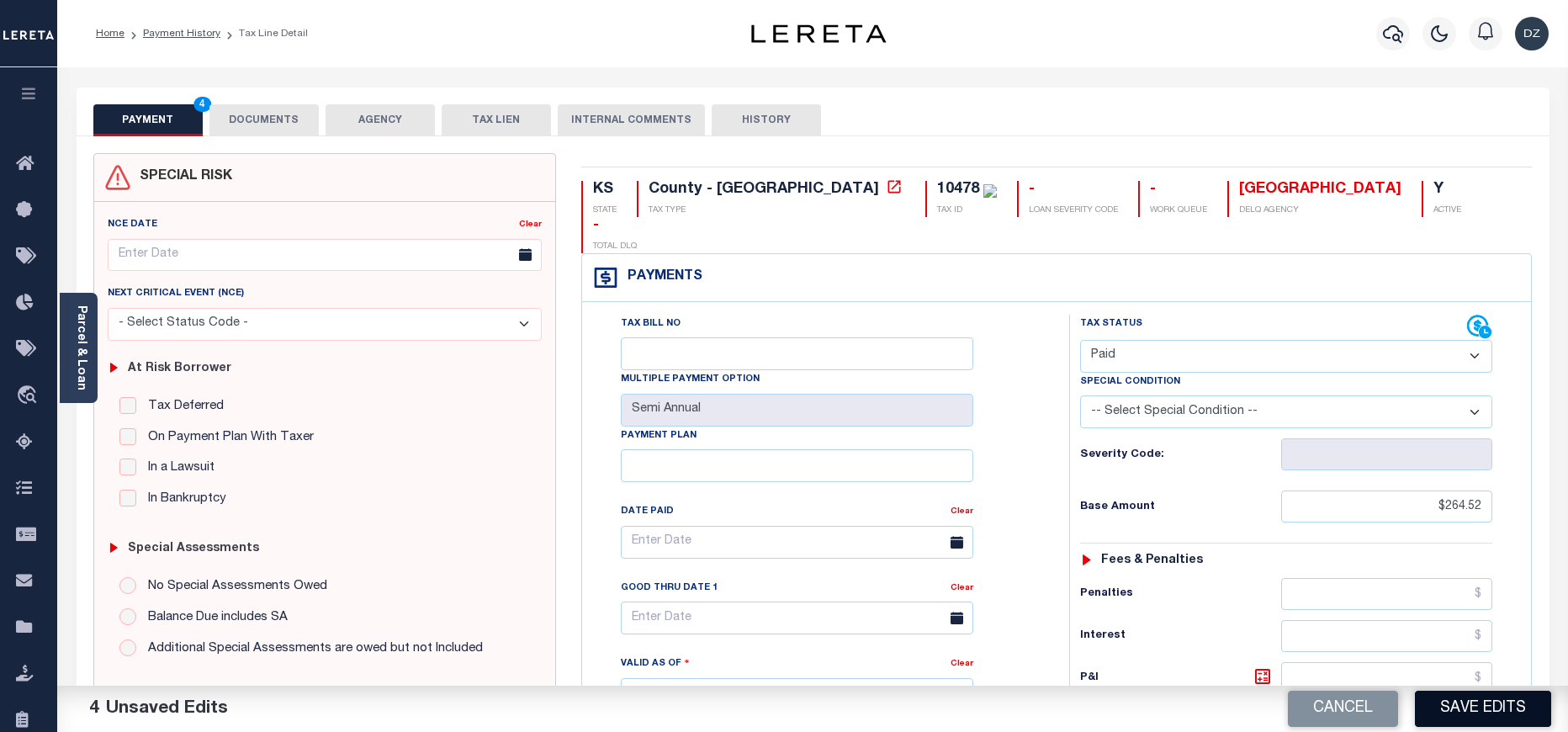
click at [1517, 717] on button "Save Edits" at bounding box center [1482, 709] width 136 height 36
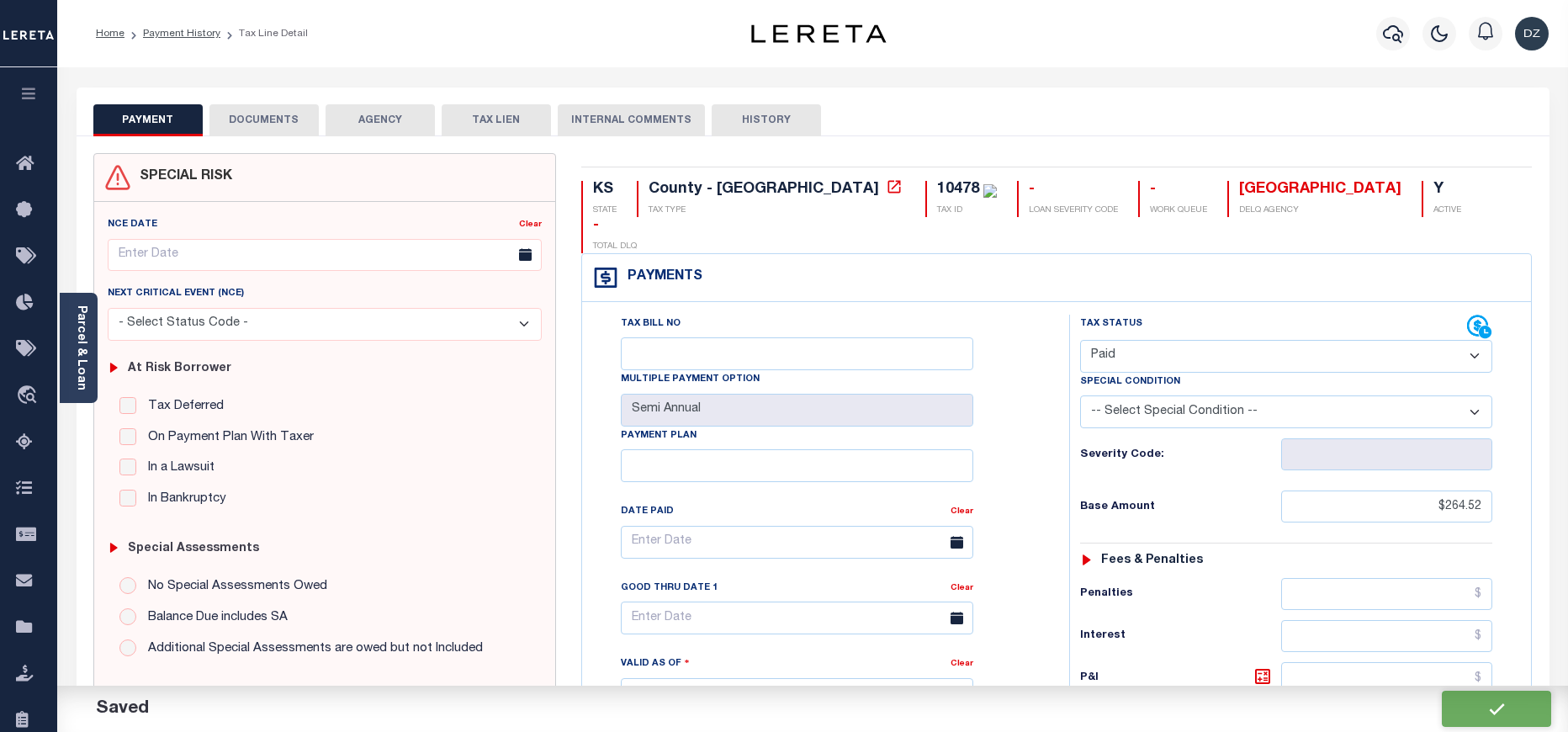
checkbox input "false"
type input "$264.52"
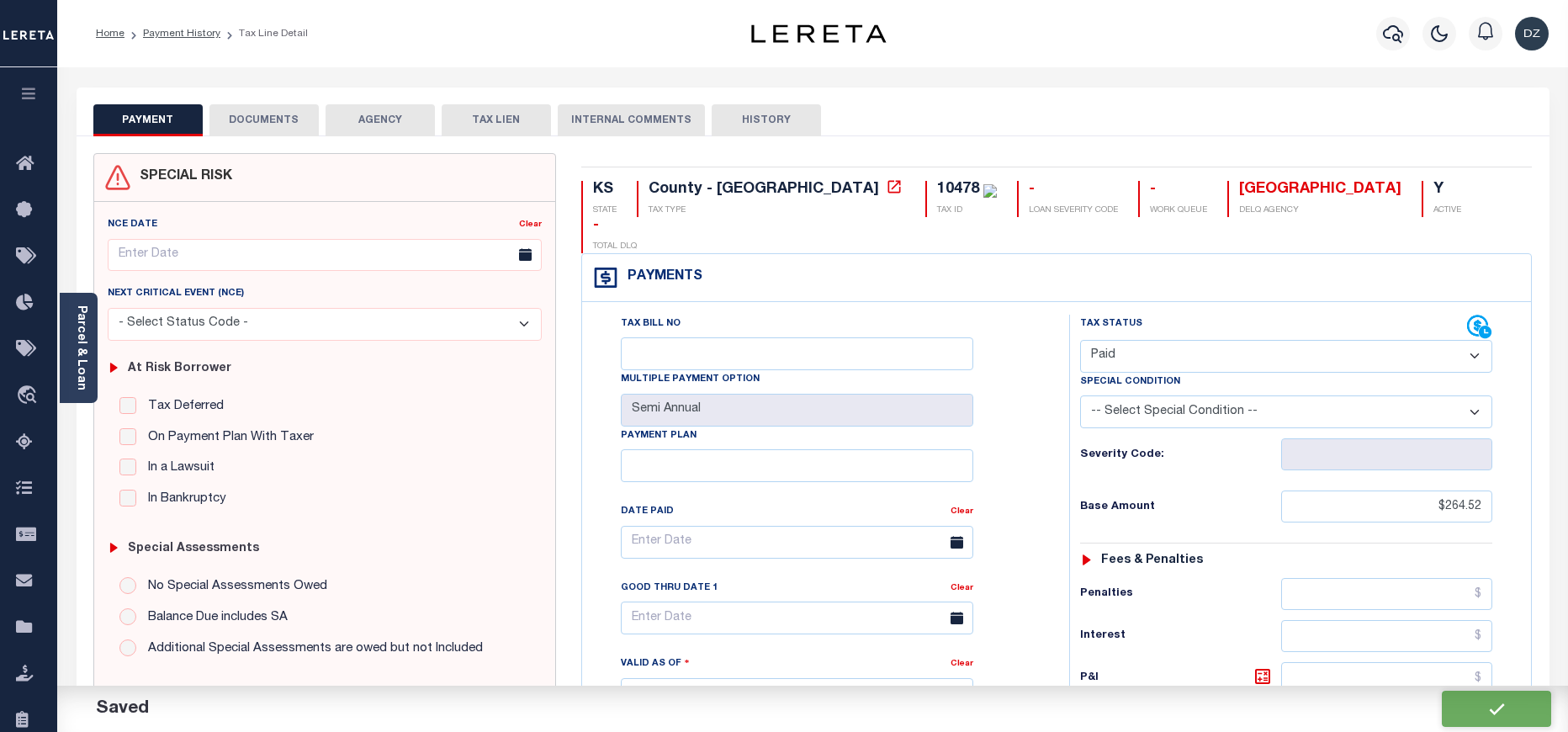
type input "$0"
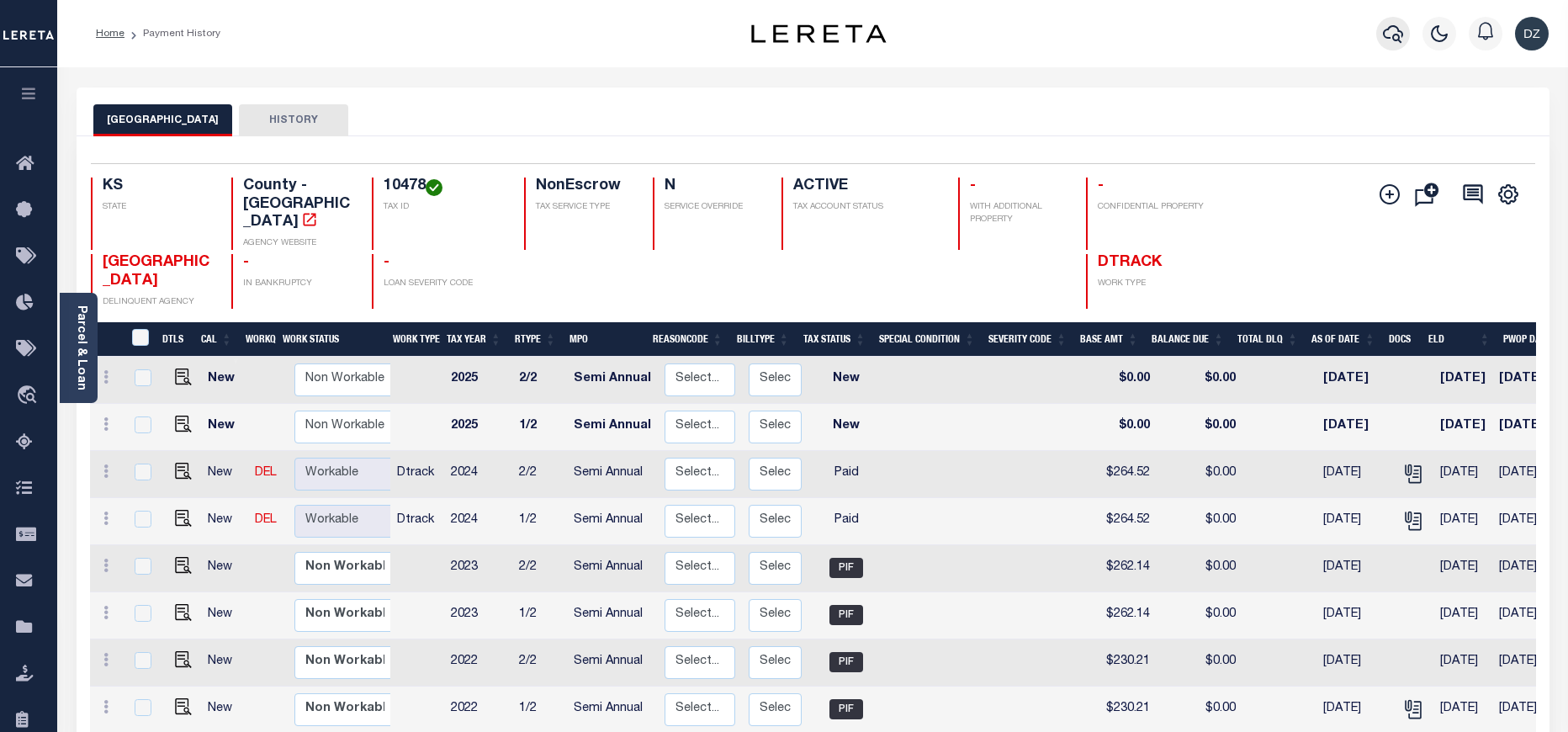
click at [1397, 37] on icon "button" at bounding box center [1392, 34] width 20 height 20
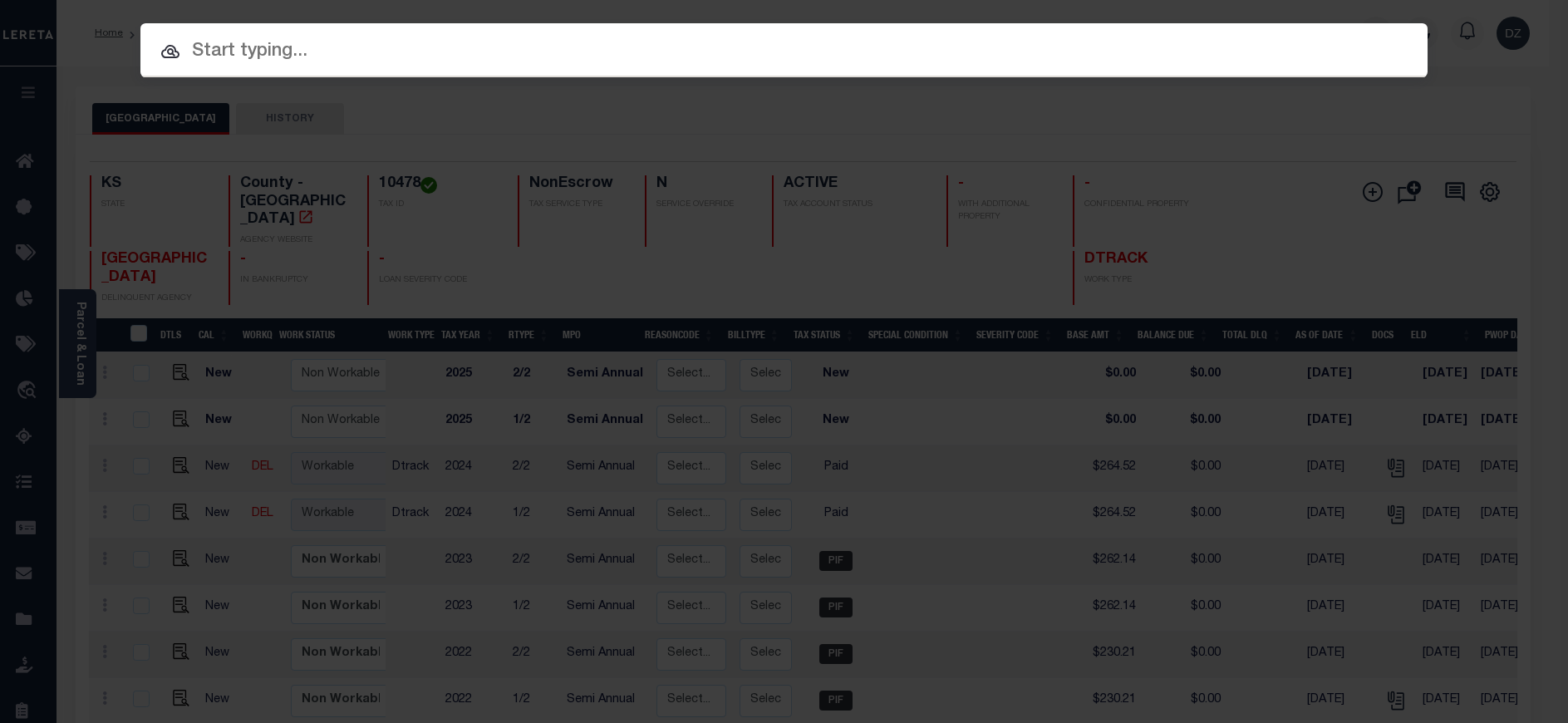
paste input "68631540"
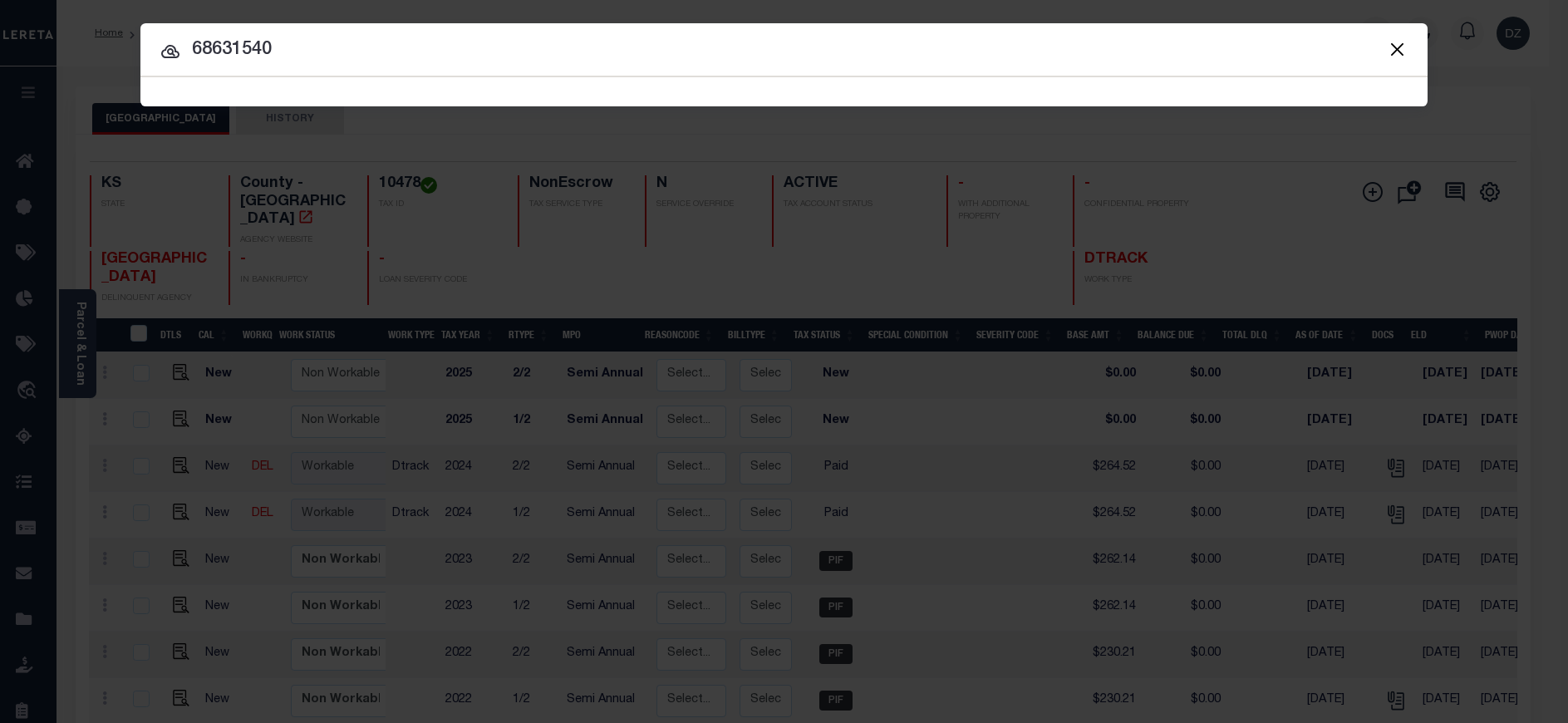
type input "68631540"
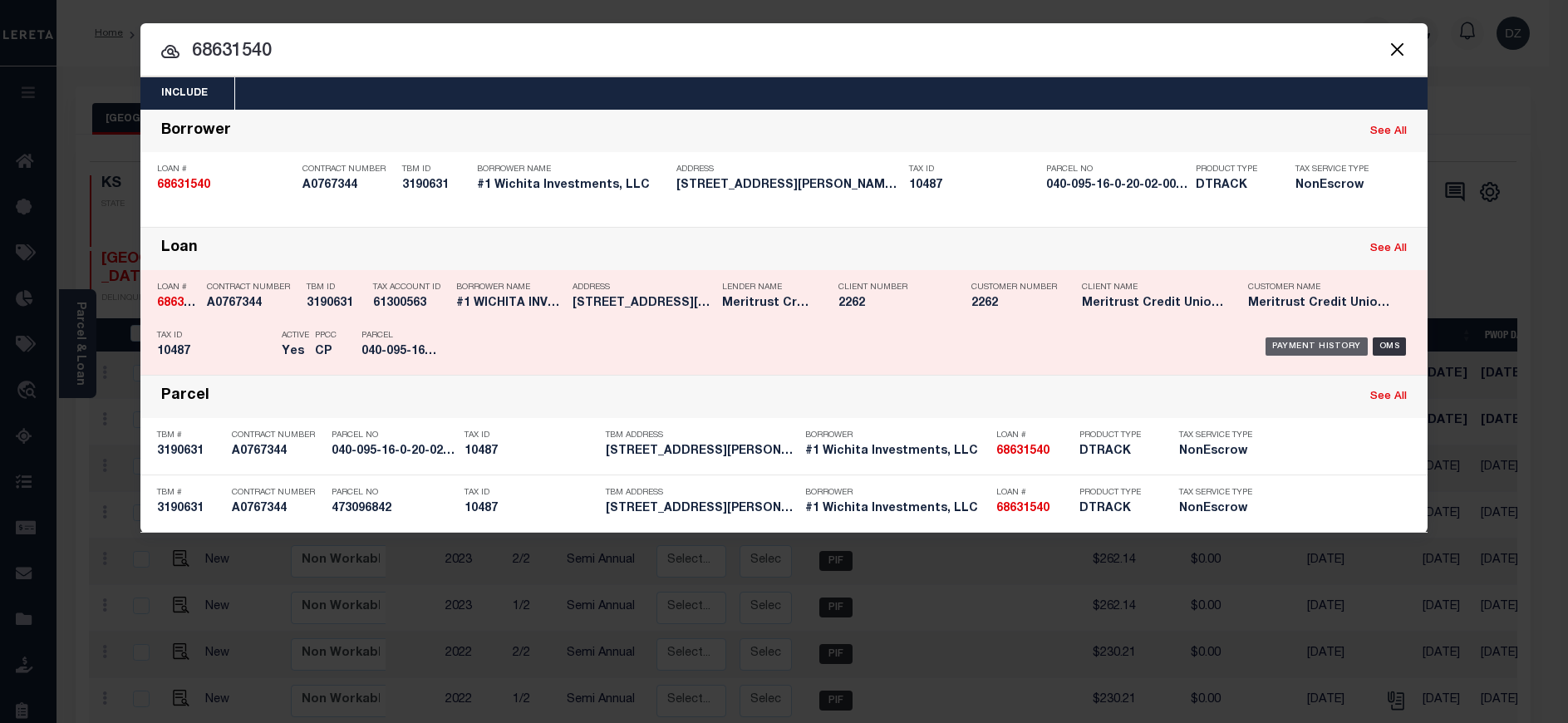
click div "Payment History"
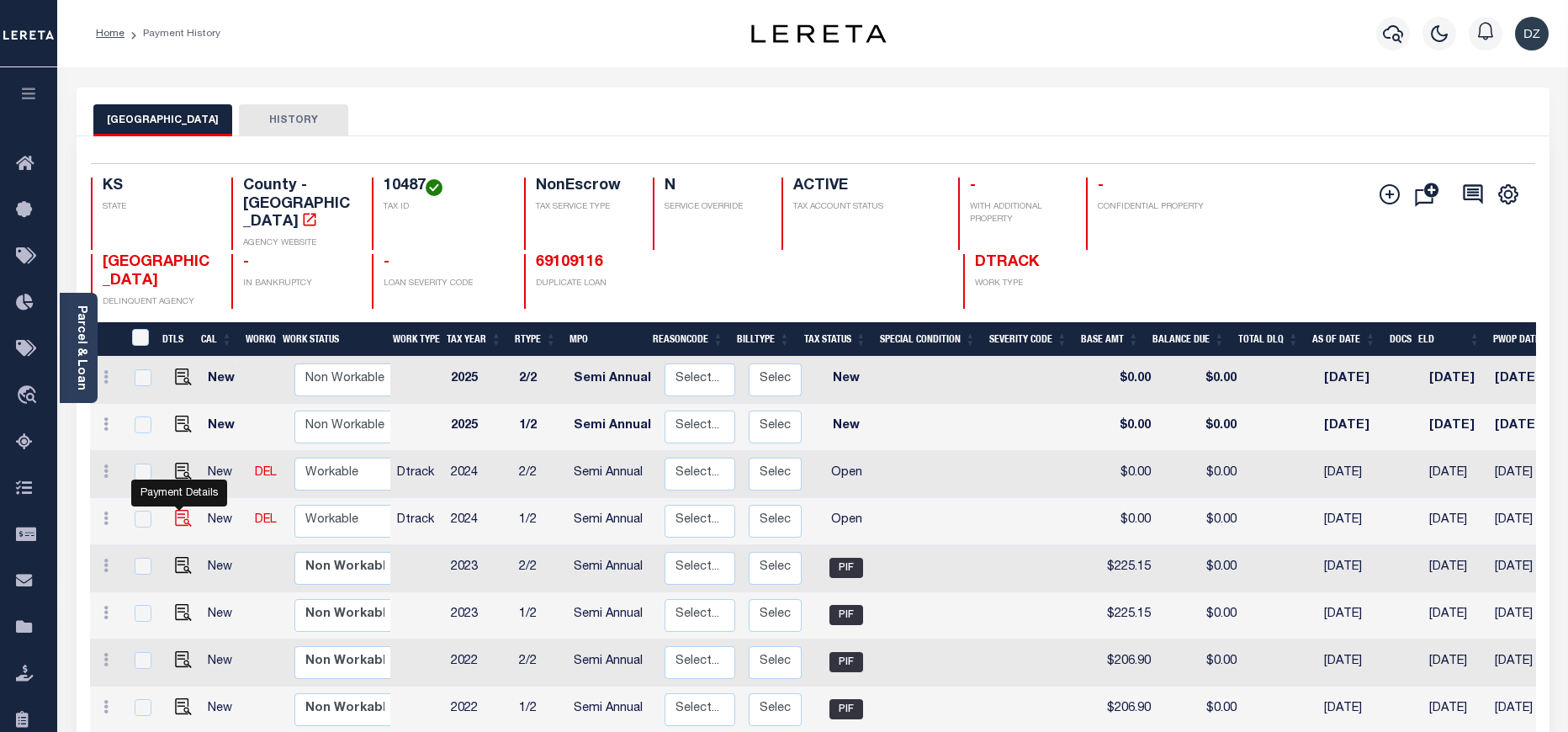
click at [175, 510] on img "" at bounding box center [183, 518] width 17 height 17
checkbox input "true"
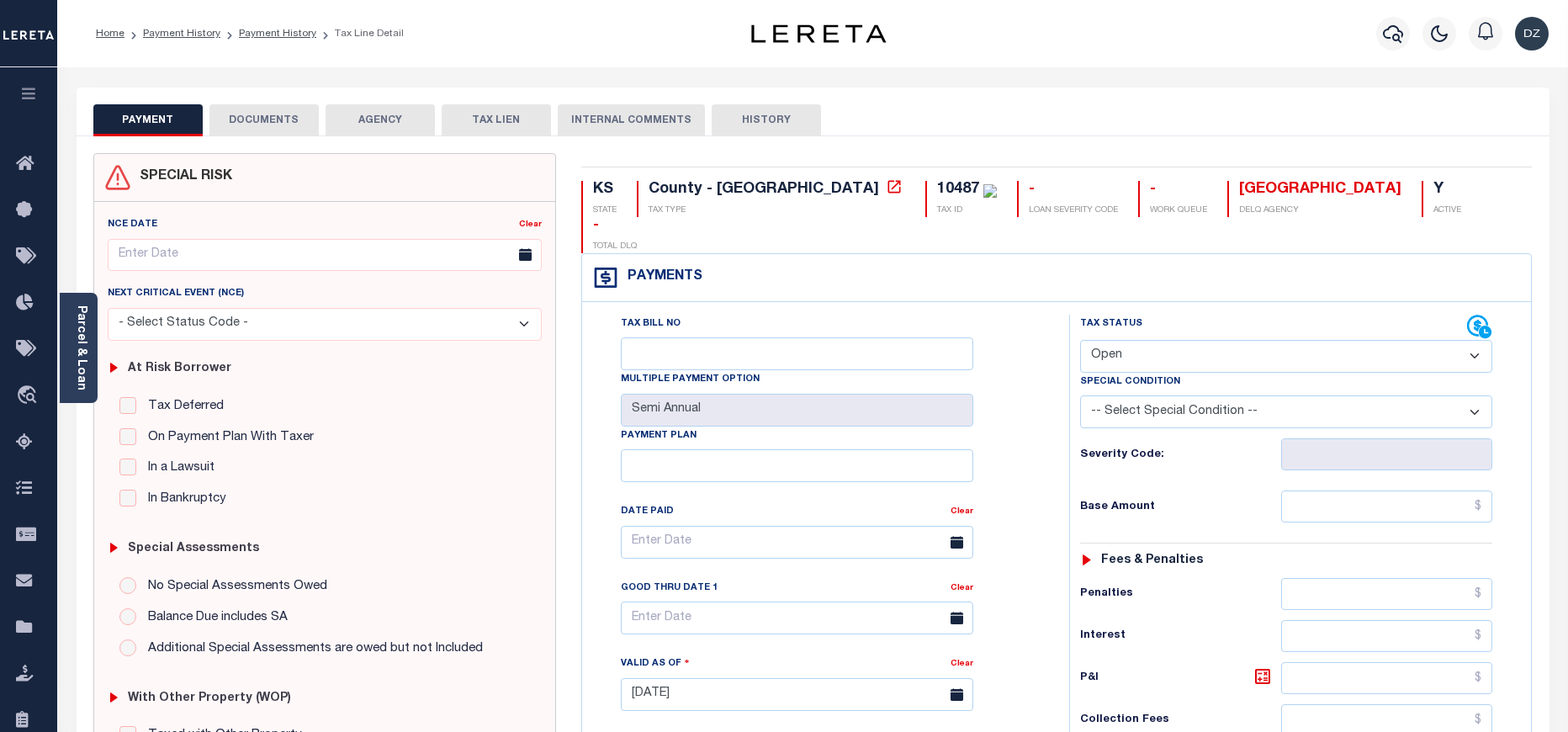
click at [1145, 340] on select "- Select Status Code - Open Due/Unpaid Paid Incomplete No Tax Due Internal Refu…" at bounding box center [1286, 356] width 412 height 33
select select "PYD"
click at [1080, 340] on select "- Select Status Code - Open Due/Unpaid Paid Incomplete No Tax Due Internal Refu…" at bounding box center [1286, 356] width 412 height 33
type input "[DATE]"
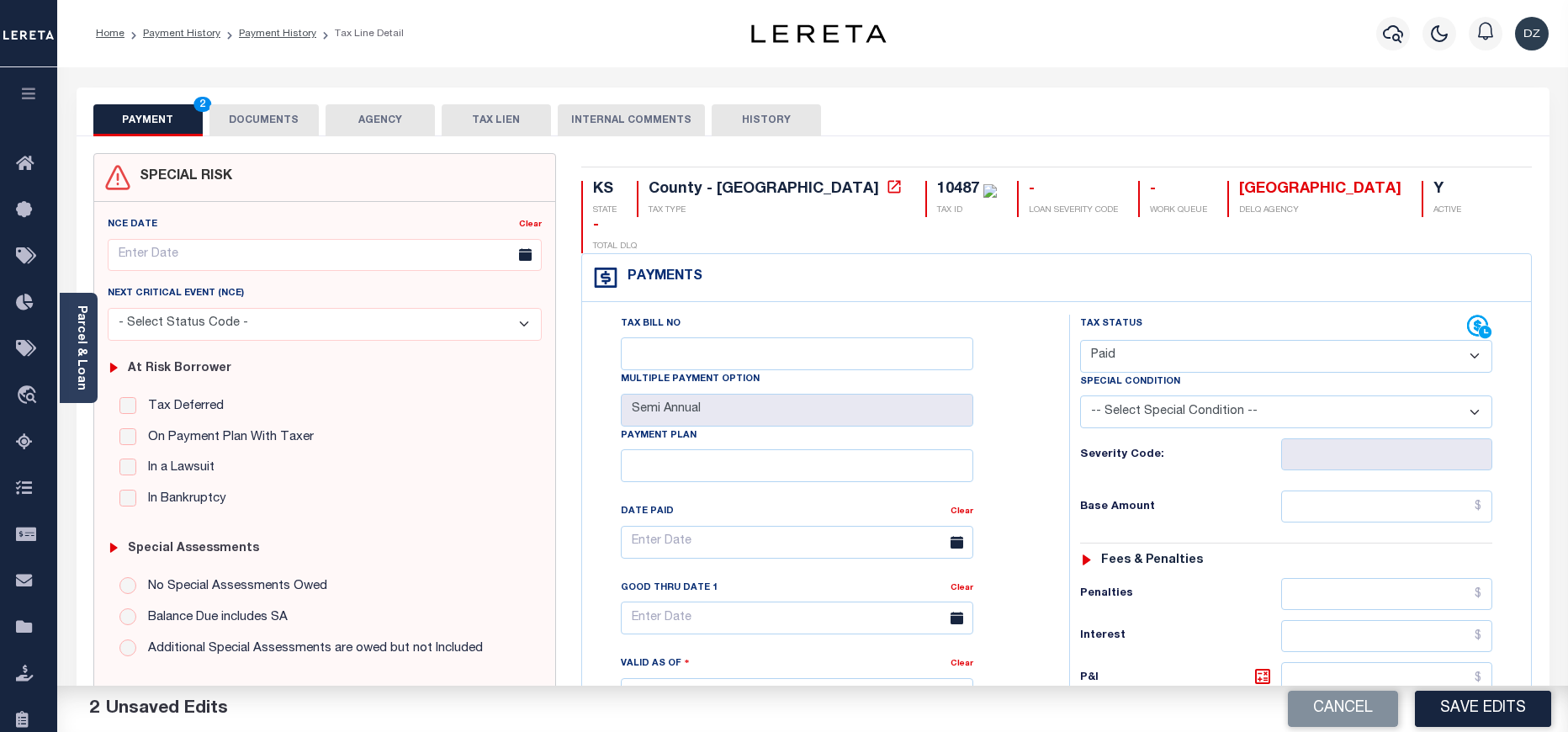
click at [1393, 491] on div "Tax Status Status - Select Status Code -" at bounding box center [1291, 686] width 445 height 743
click at [1391, 490] on input "text" at bounding box center [1387, 506] width 212 height 32
paste input "342.39"
type input "$342.39"
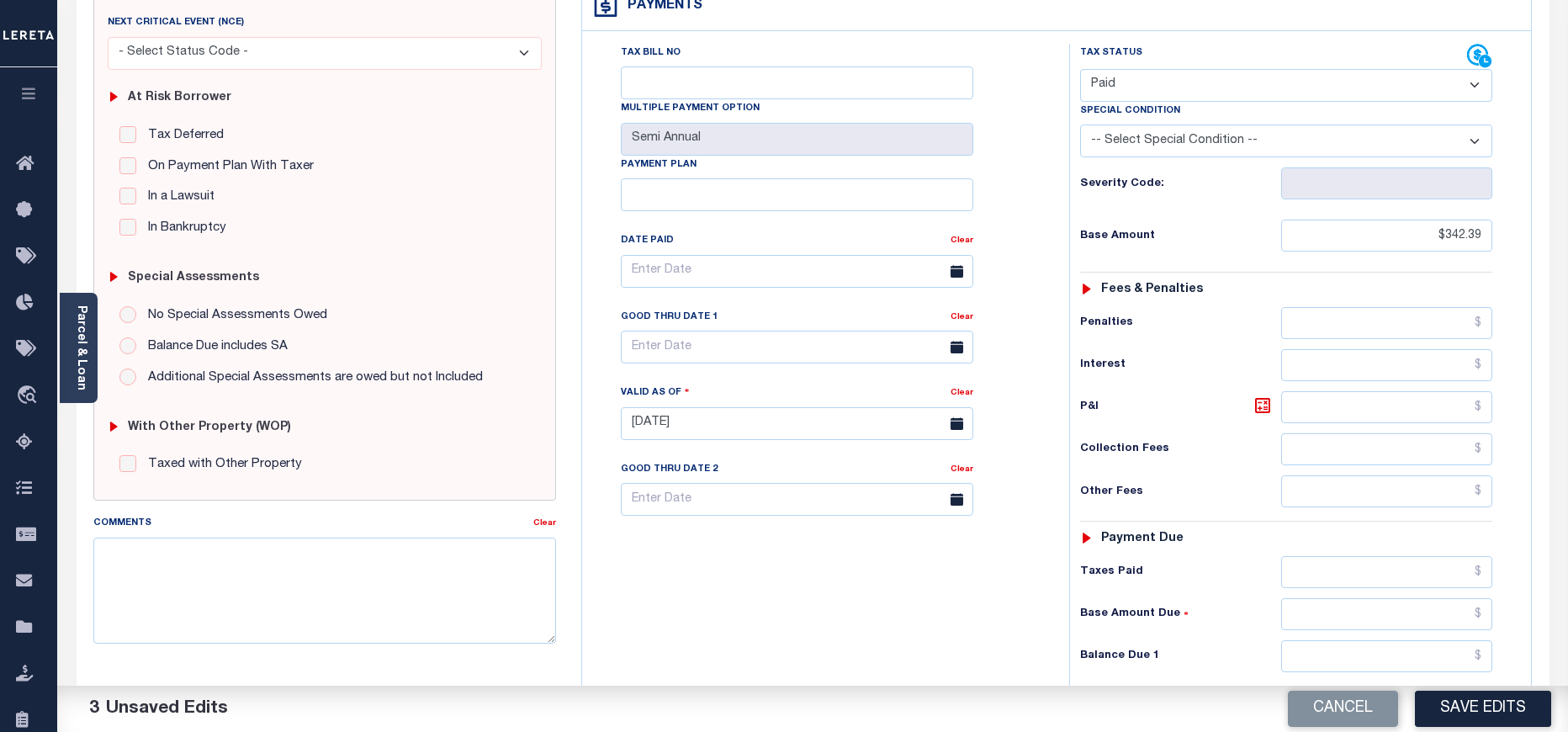
scroll to position [378, 0]
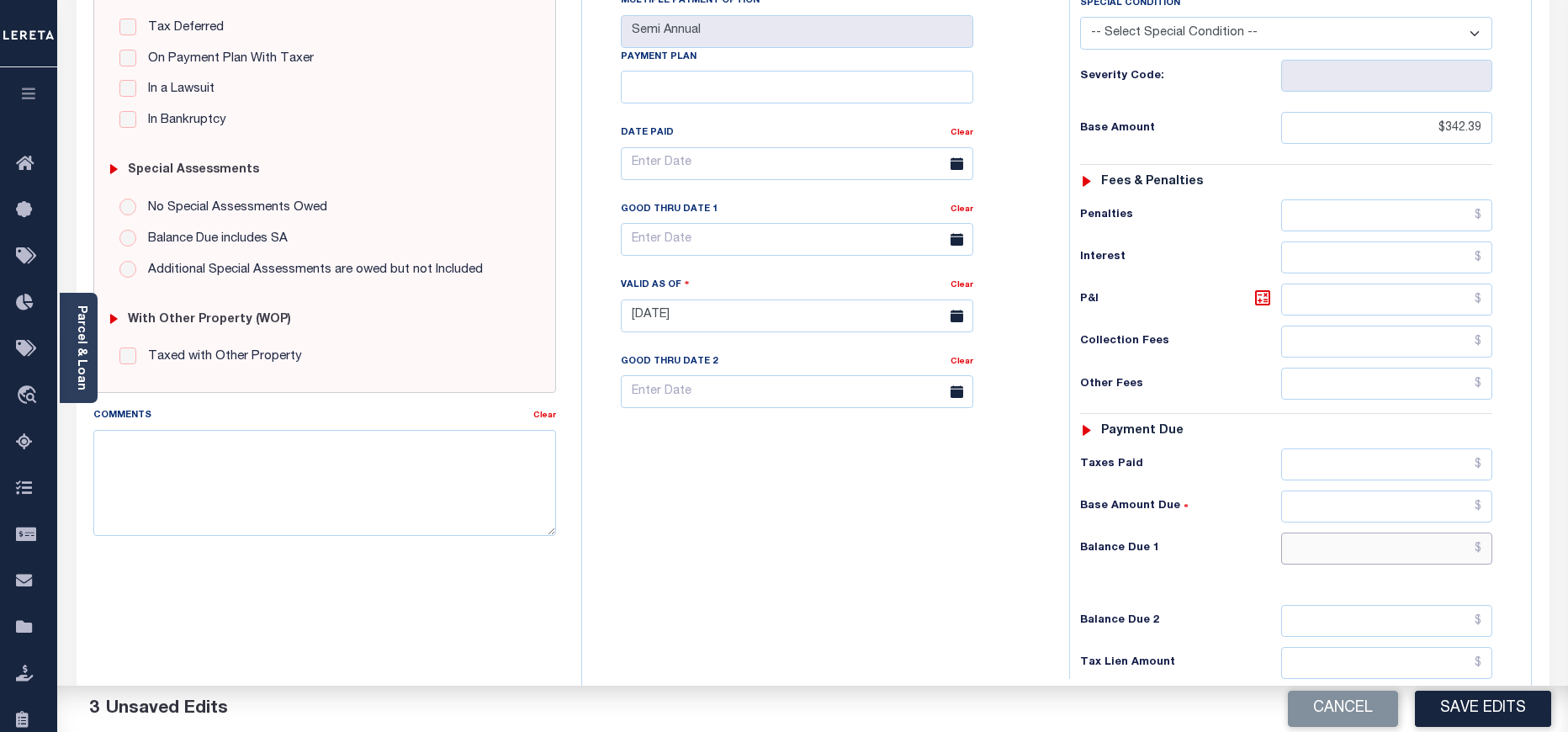
click at [1343, 533] on input "text" at bounding box center [1387, 549] width 212 height 32
type input "$0.00"
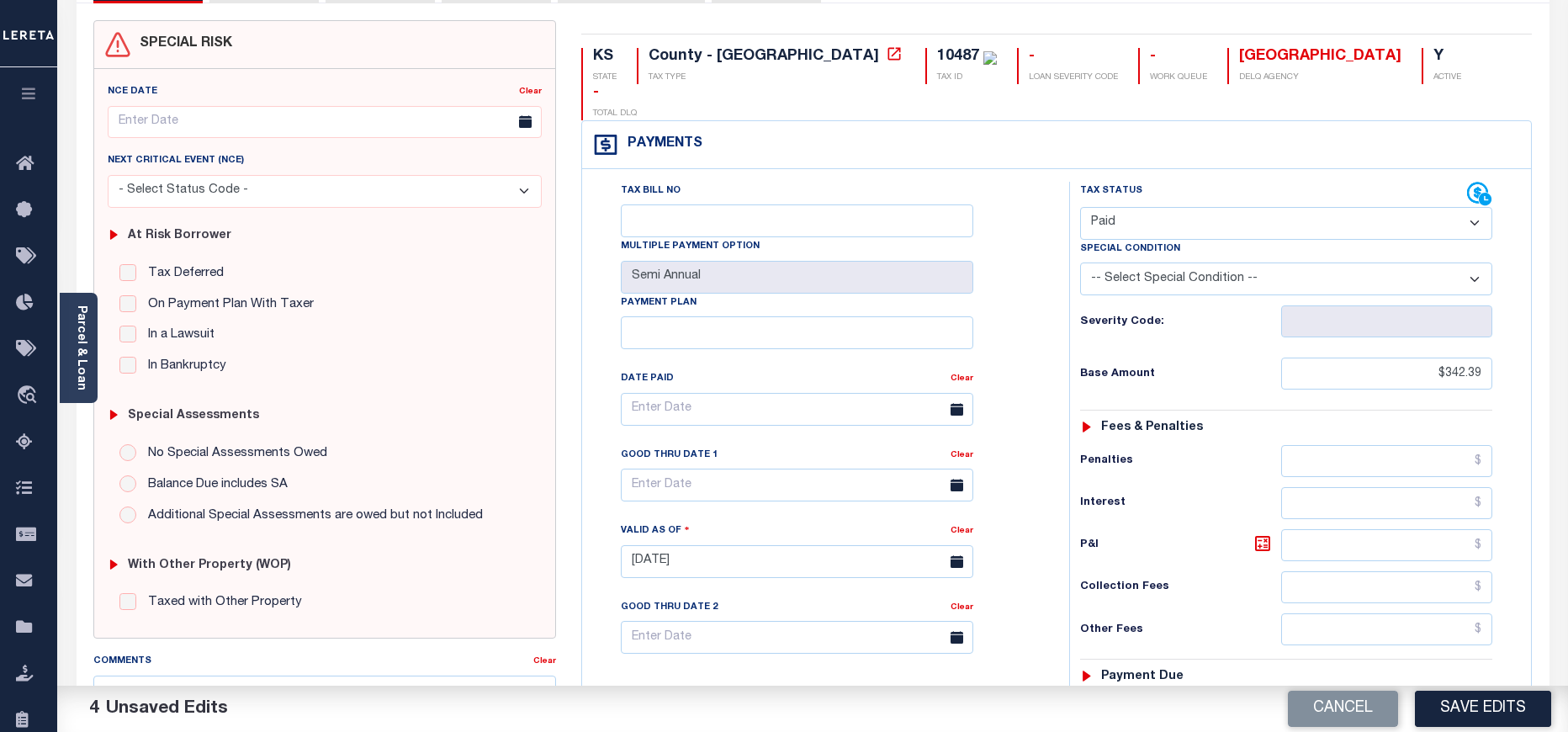
scroll to position [0, 0]
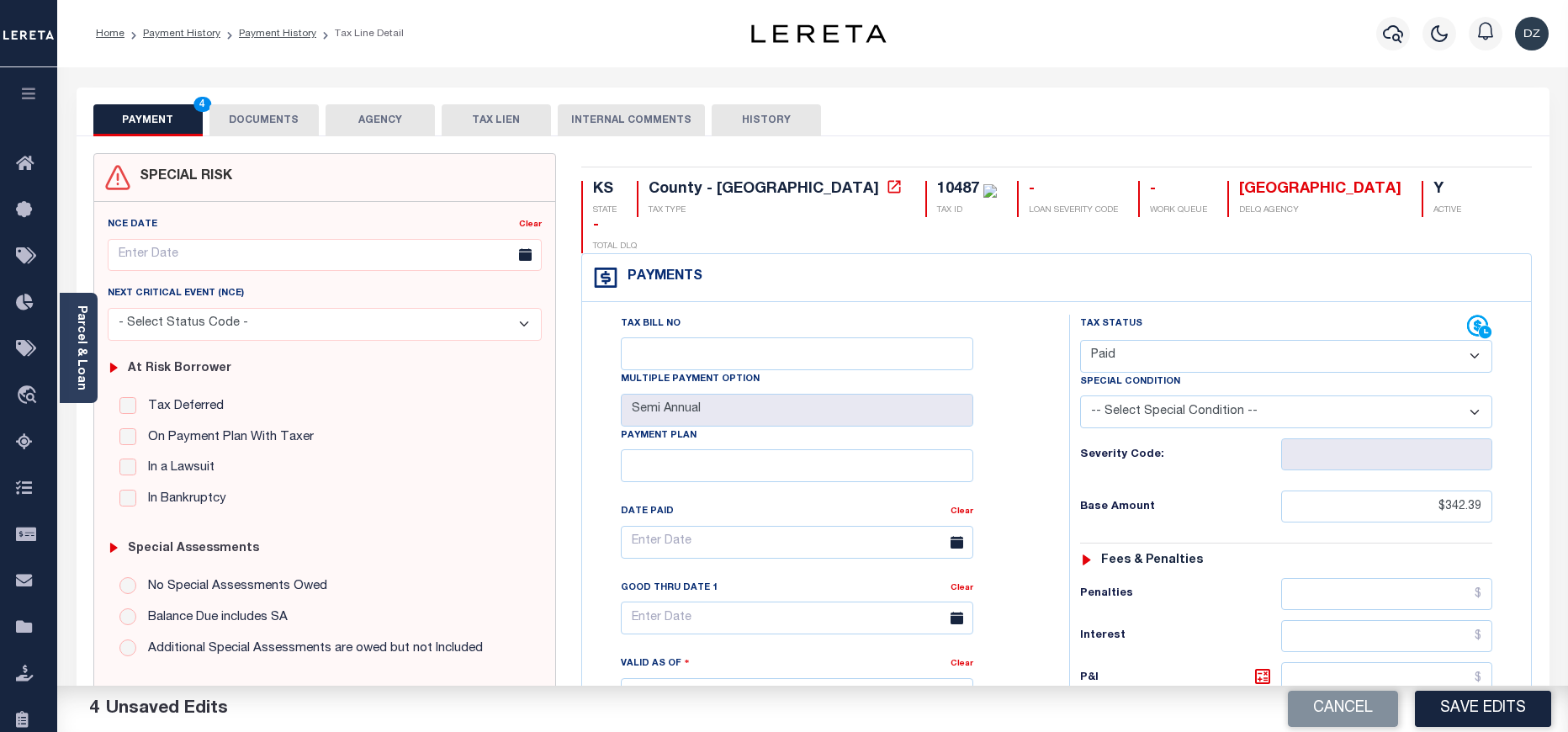
click at [284, 121] on button "DOCUMENTS" at bounding box center [264, 120] width 109 height 32
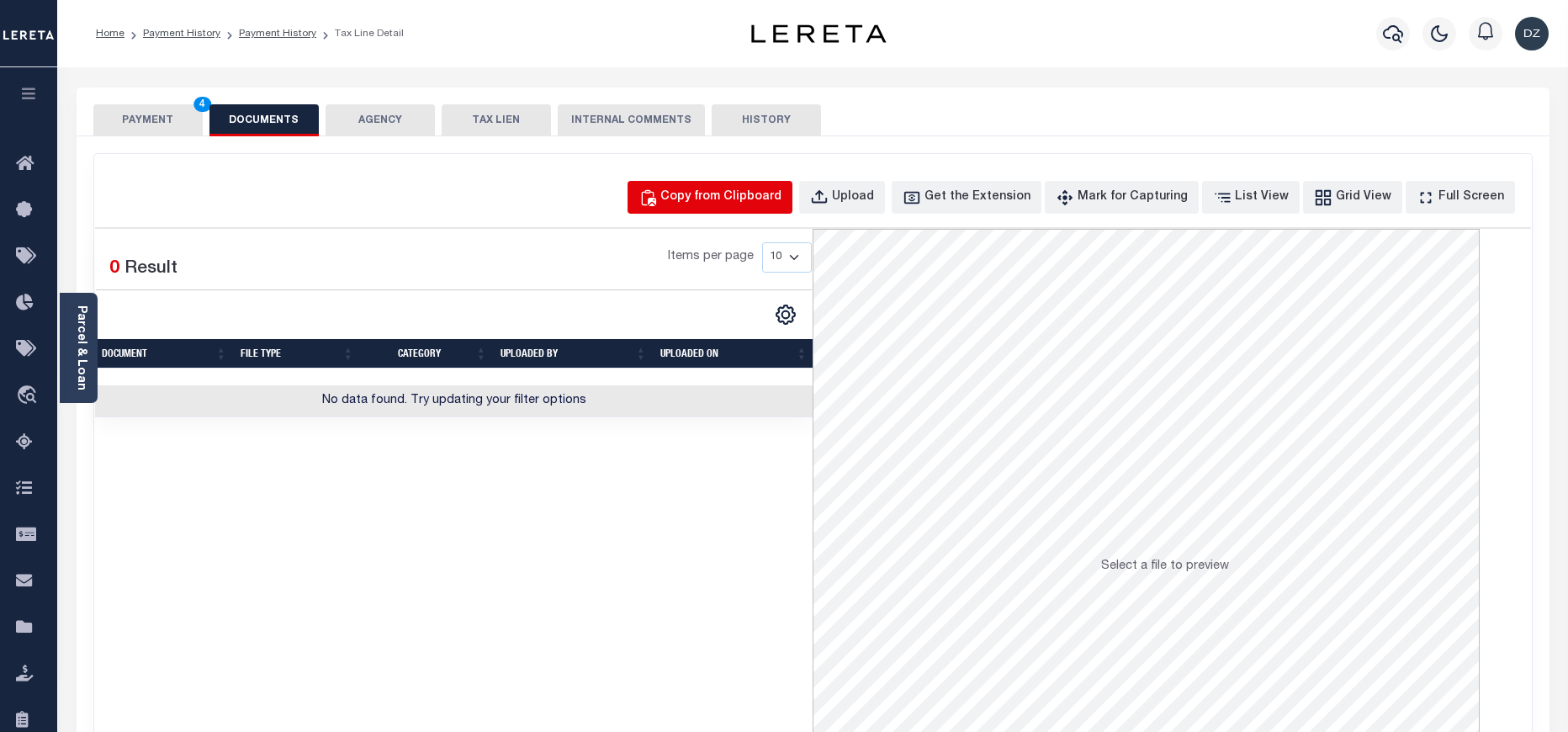
click at [757, 187] on button "Copy from Clipboard" at bounding box center [710, 197] width 165 height 33
select select "POP"
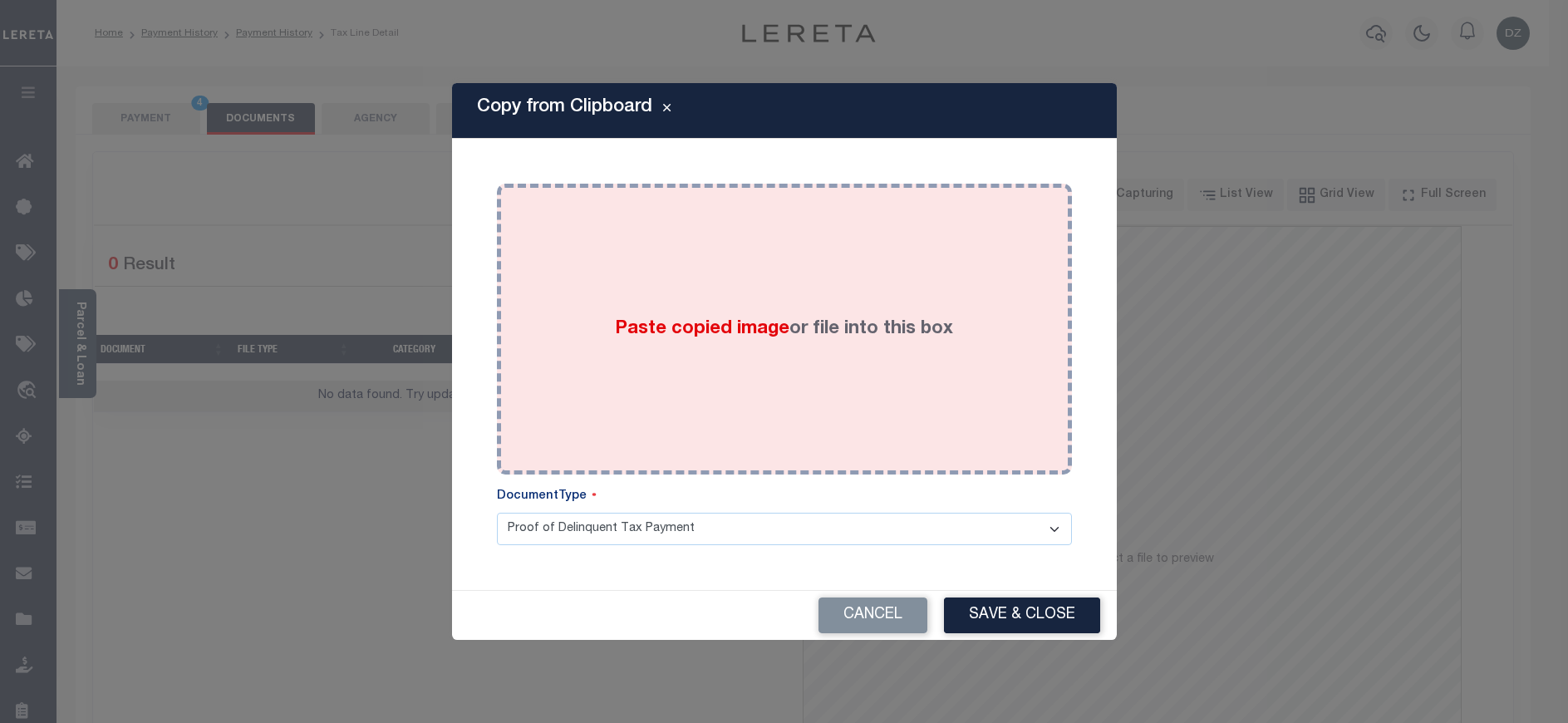
click at [714, 326] on span "Paste copied image" at bounding box center [702, 329] width 175 height 18
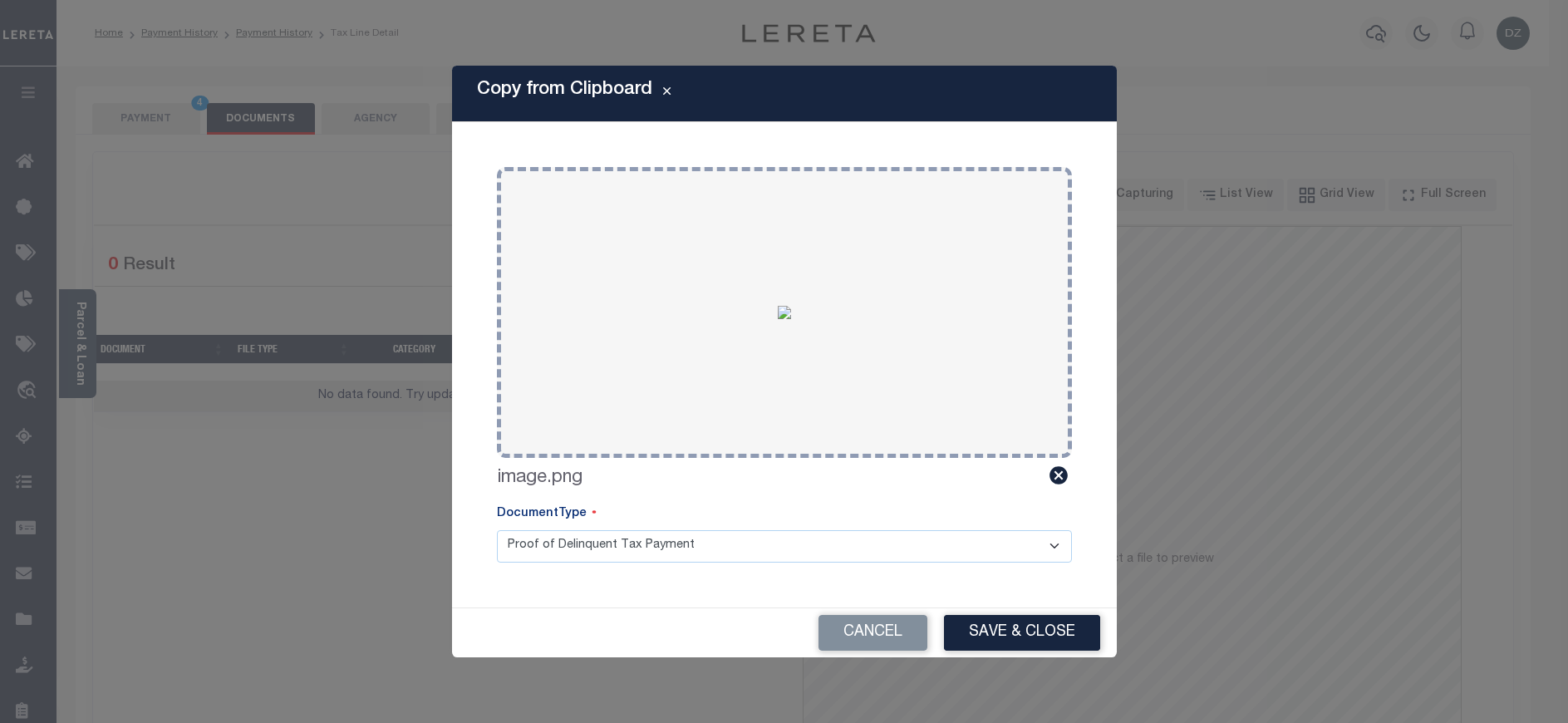
click at [1001, 622] on button "Save & Close" at bounding box center [1022, 633] width 156 height 36
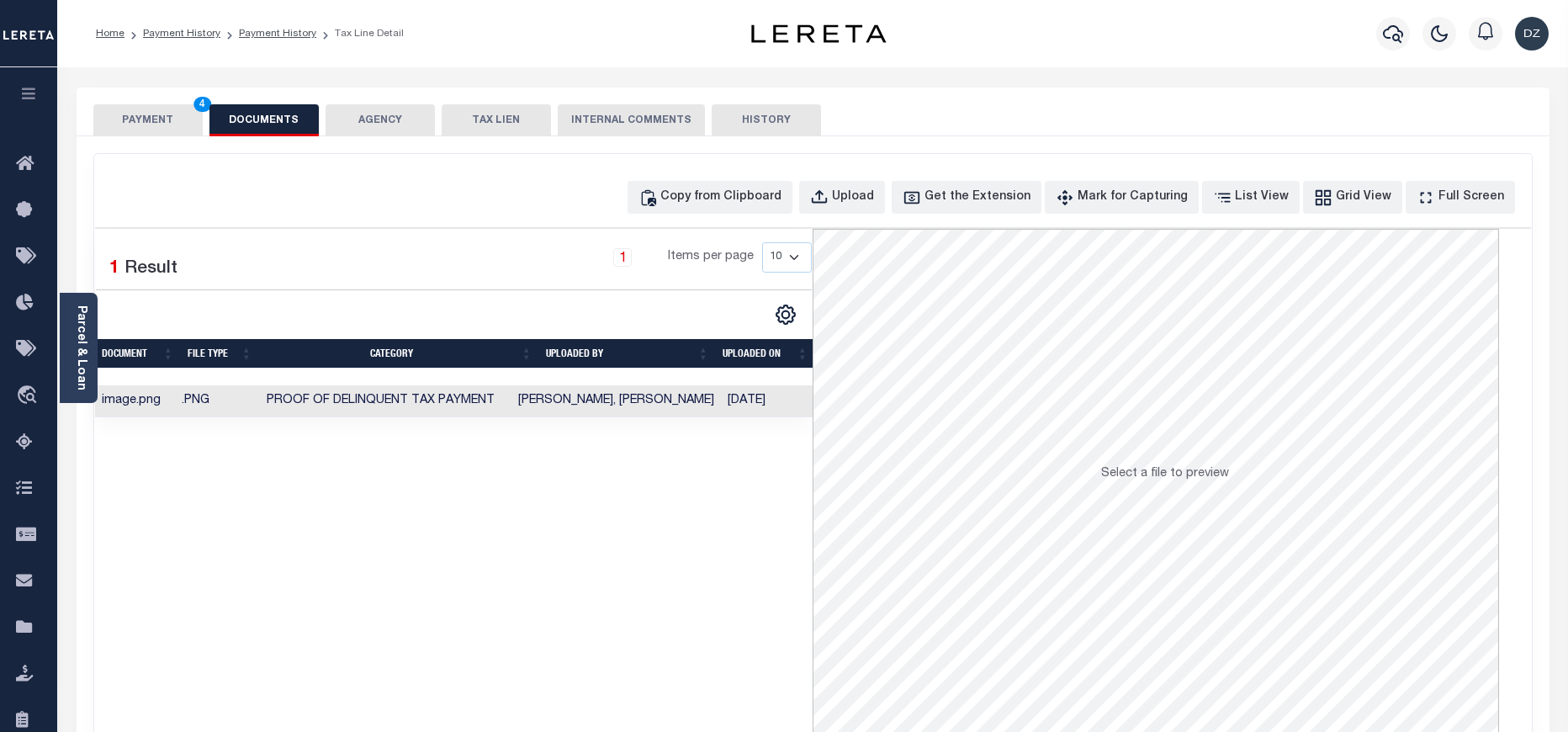
click at [139, 122] on button "PAYMENT 4" at bounding box center [147, 120] width 109 height 32
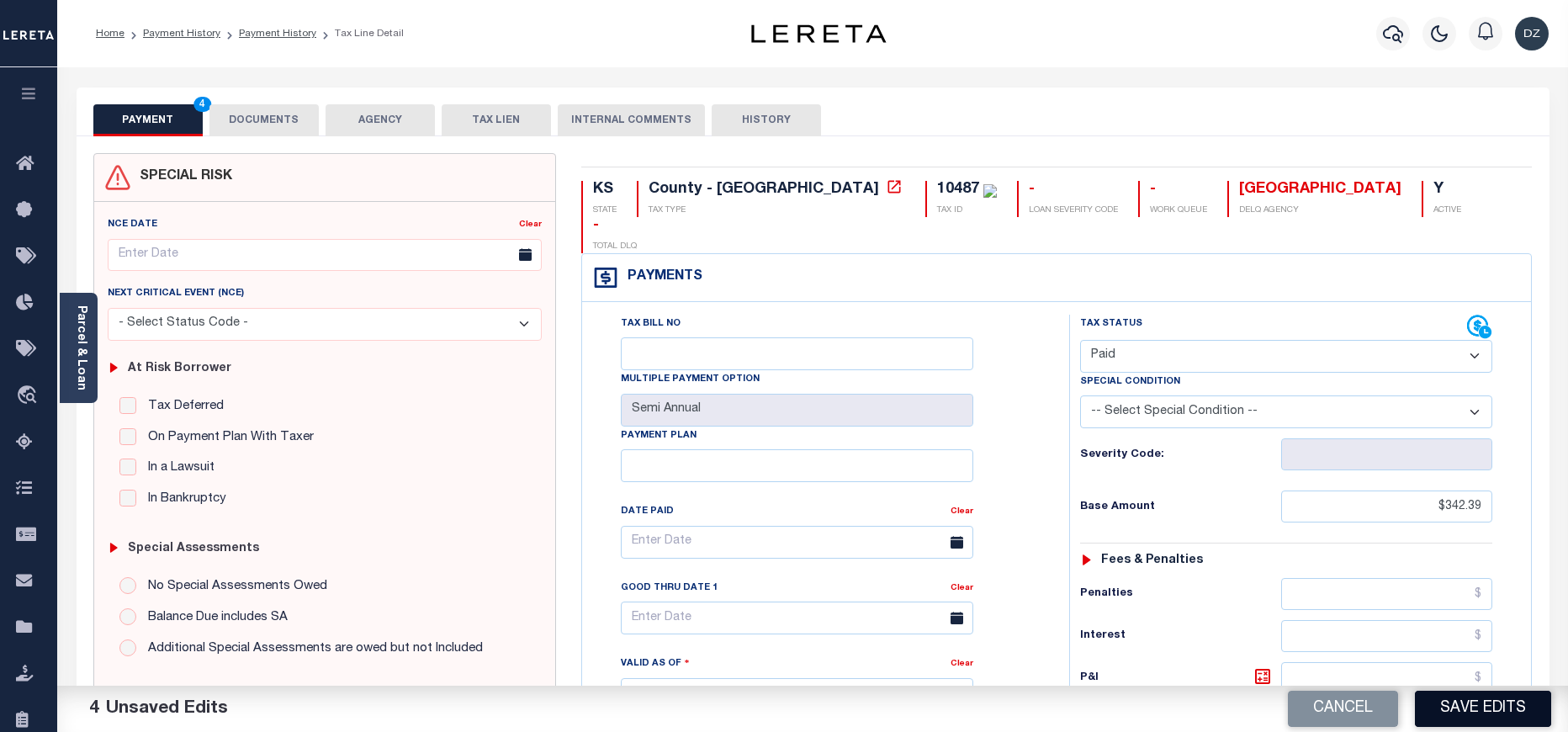
click at [1483, 710] on button "Save Edits" at bounding box center [1482, 709] width 136 height 36
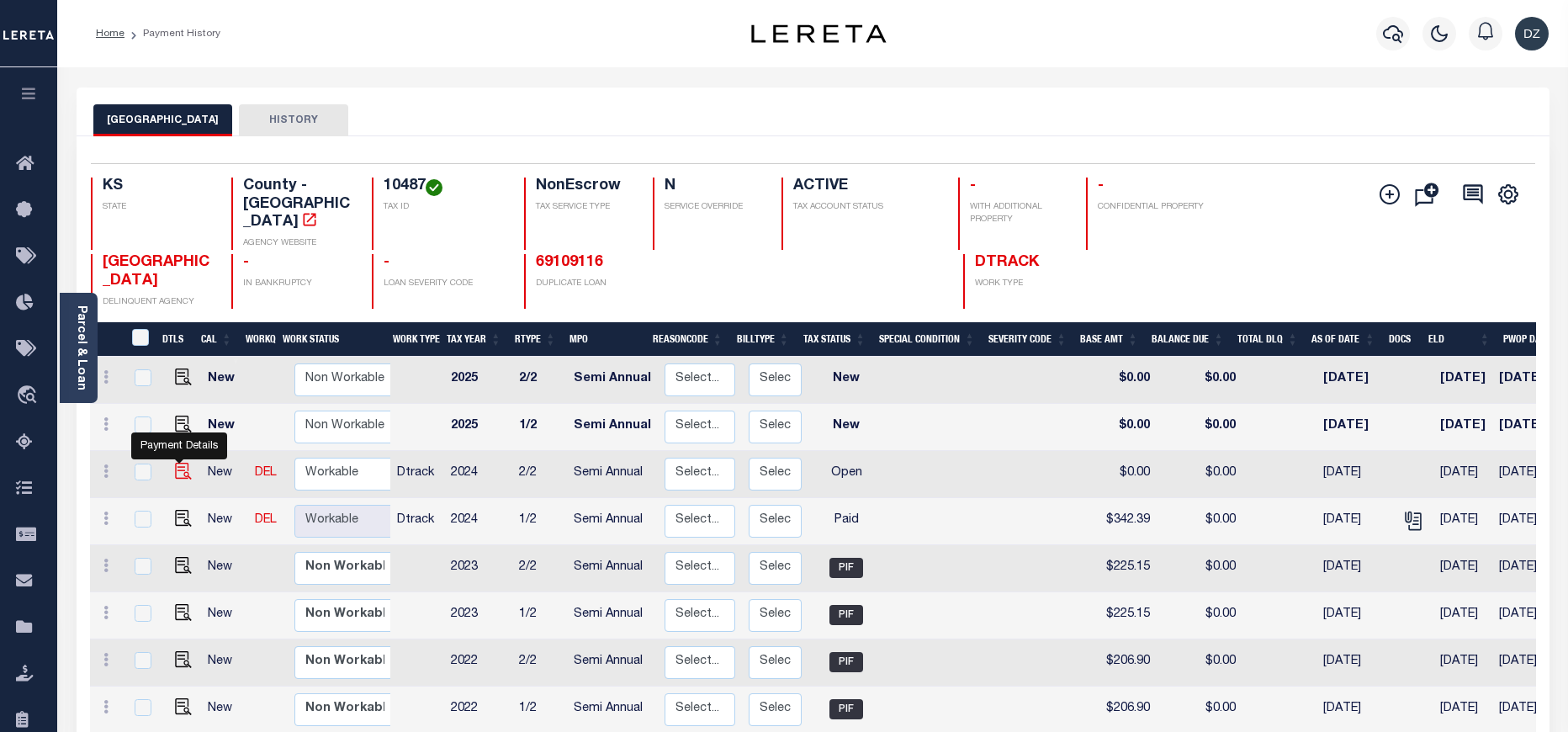
click at [175, 463] on img "" at bounding box center [183, 471] width 17 height 17
checkbox input "true"
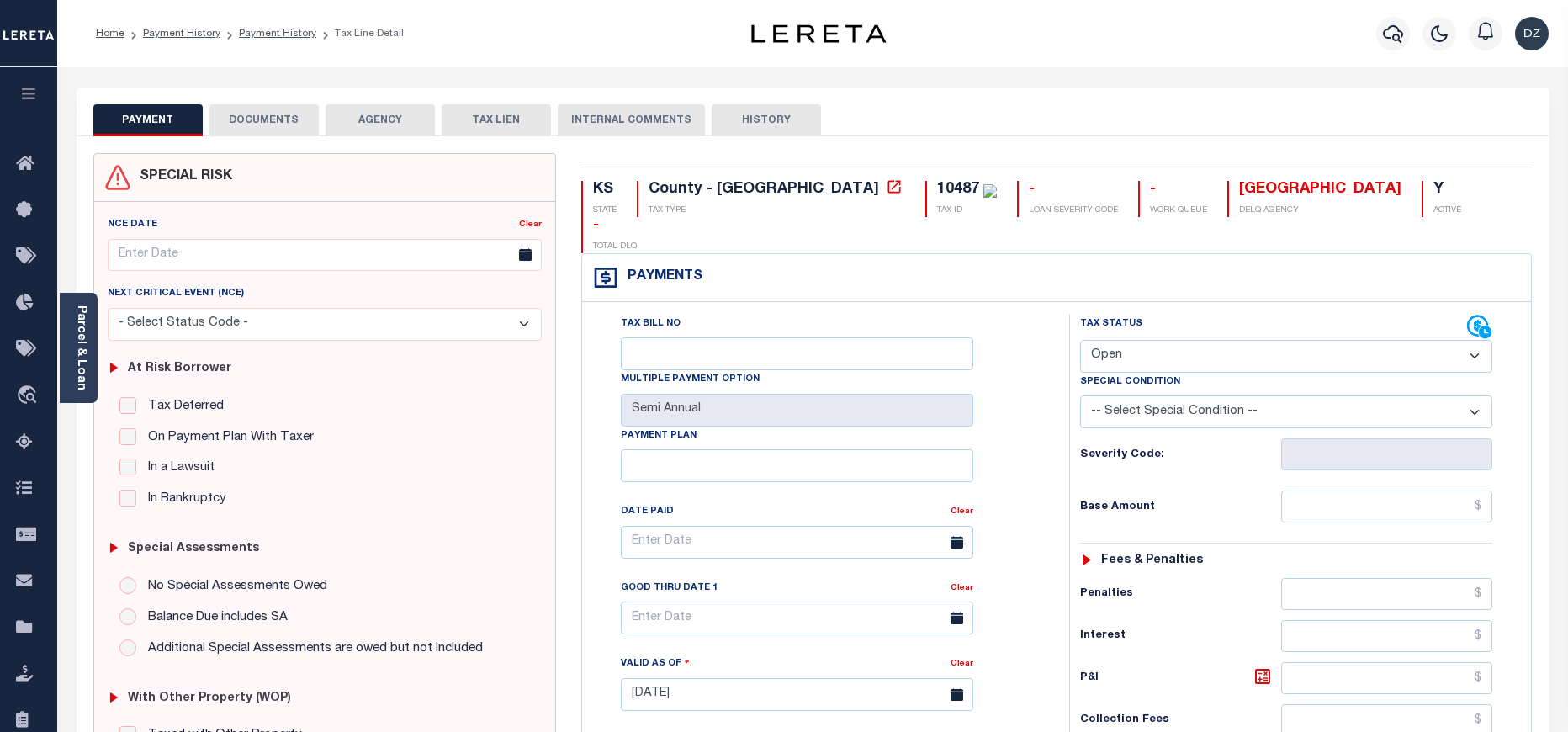
click at [1130, 340] on select "- Select Status Code - Open Due/Unpaid Paid Incomplete No Tax Due Internal Refu…" at bounding box center [1286, 356] width 412 height 33
select select "PYD"
click at [1080, 340] on select "- Select Status Code - Open Due/Unpaid Paid Incomplete No Tax Due Internal Refu…" at bounding box center [1286, 356] width 412 height 33
type input "[DATE]"
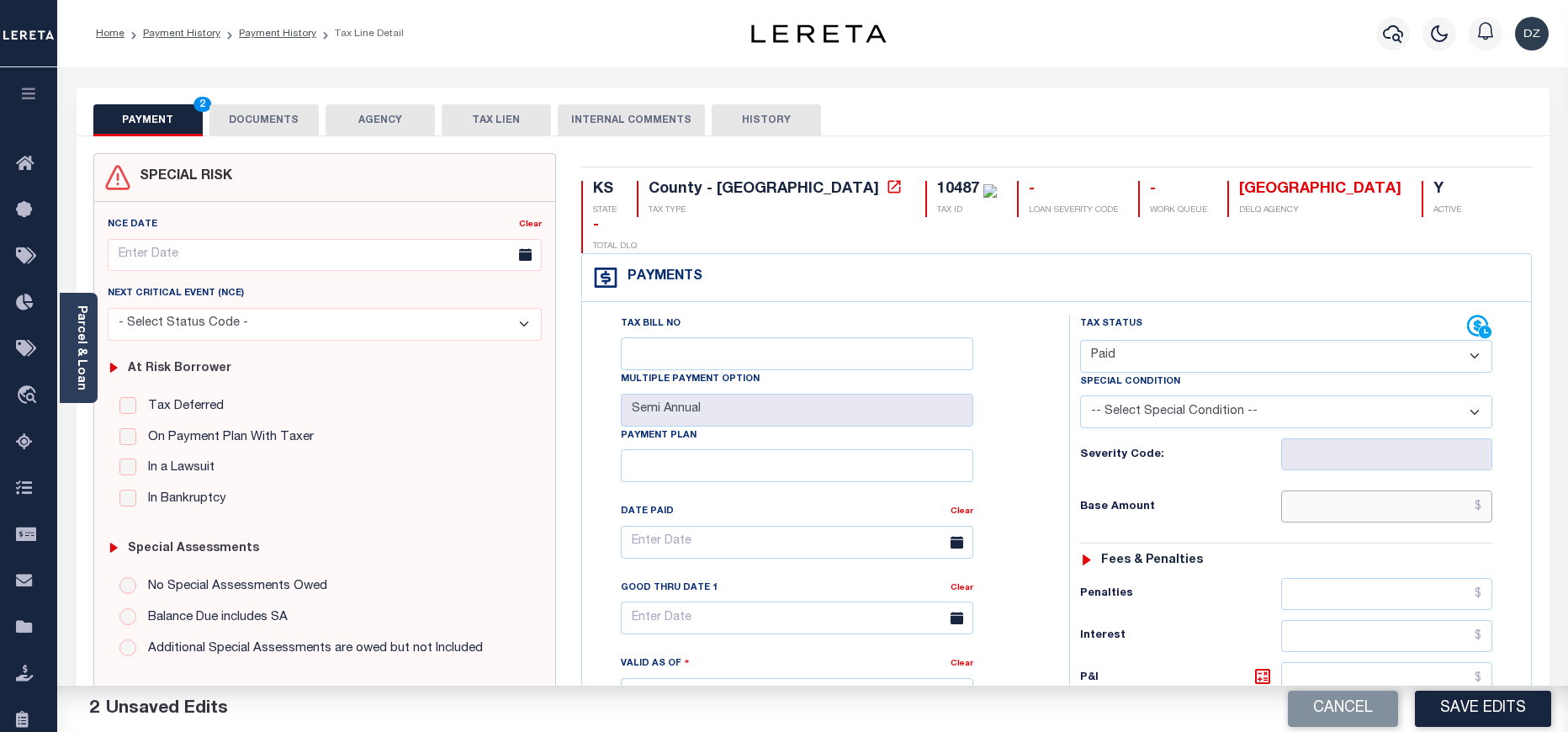
click at [1406, 490] on input "text" at bounding box center [1387, 506] width 212 height 32
type input "$342.39"
type input "$0.00"
click at [263, 129] on button "DOCUMENTS" at bounding box center [264, 120] width 109 height 32
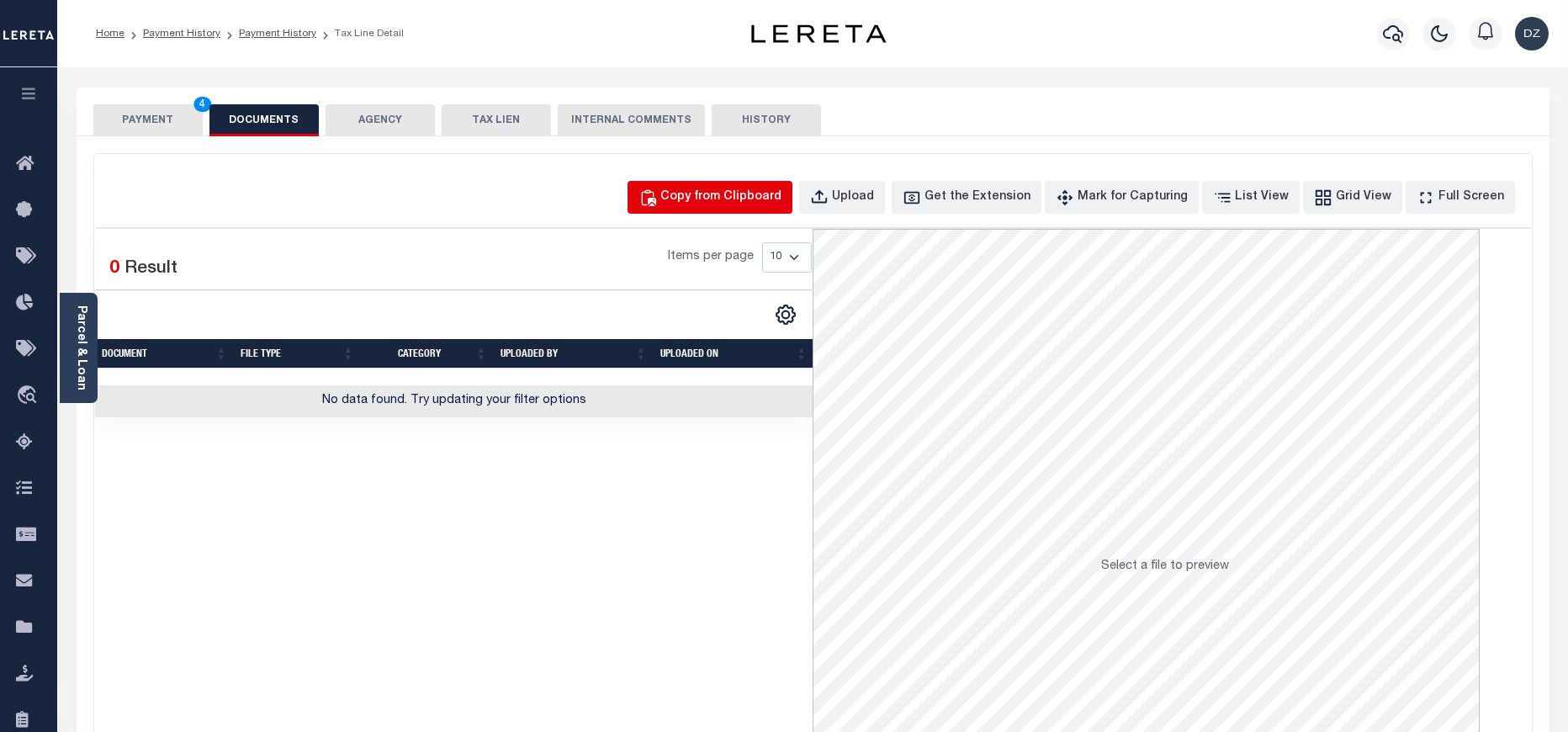
click at [700, 204] on button "Copy from Clipboard" at bounding box center [710, 197] width 165 height 33
select select "POP"
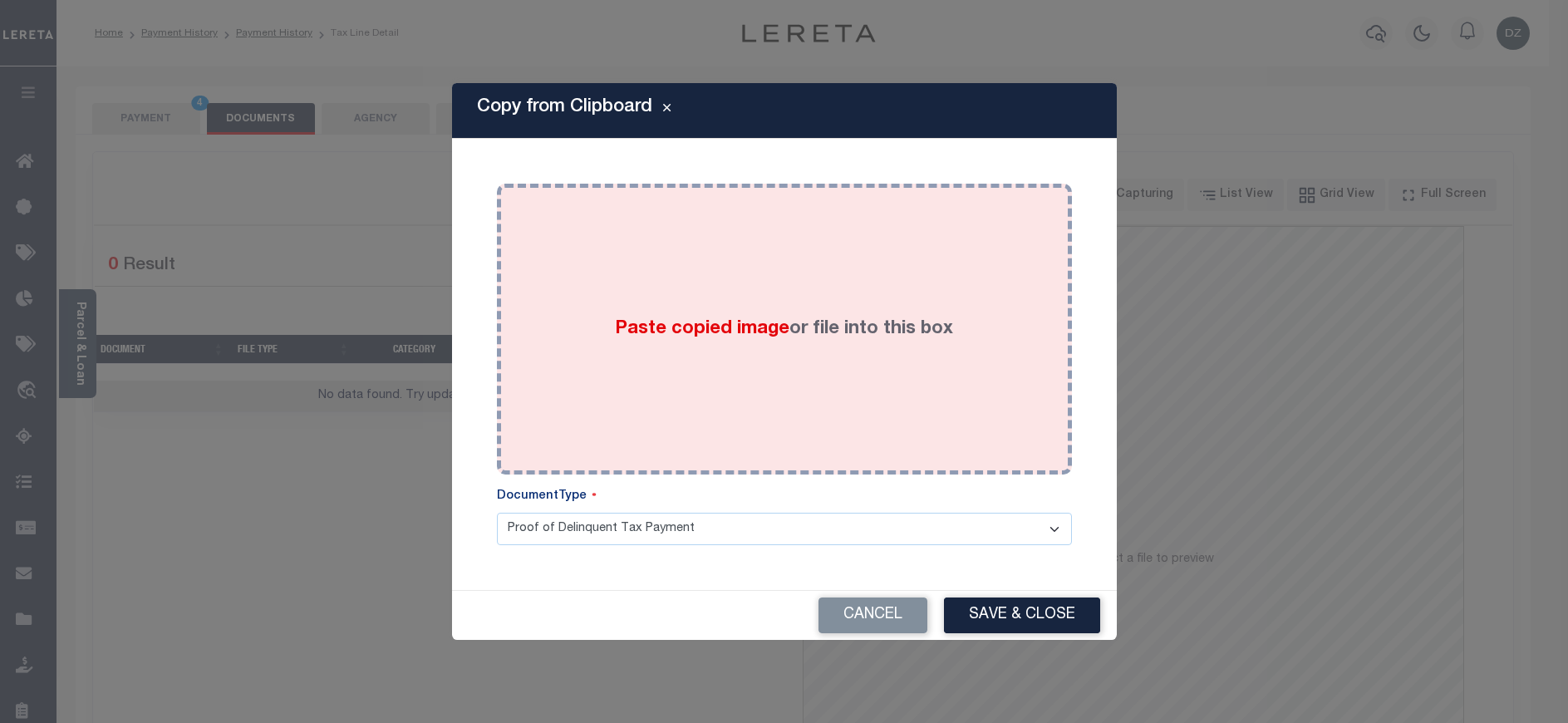
click at [736, 371] on div "Paste copied image or file into this box" at bounding box center [784, 329] width 550 height 266
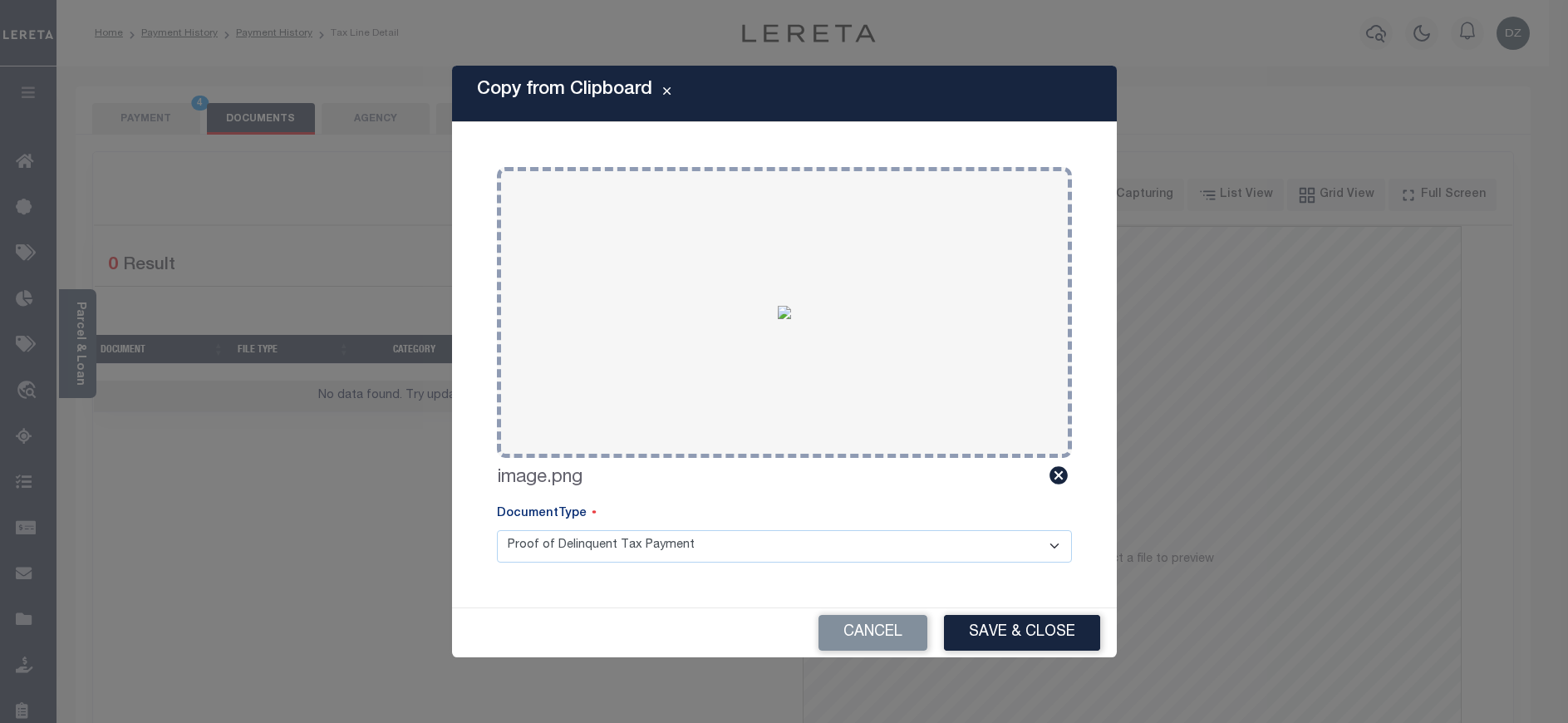
click at [1012, 651] on div "Cancel Save & Close" at bounding box center [784, 633] width 665 height 49
click at [1002, 634] on button "Save & Close" at bounding box center [1022, 633] width 156 height 36
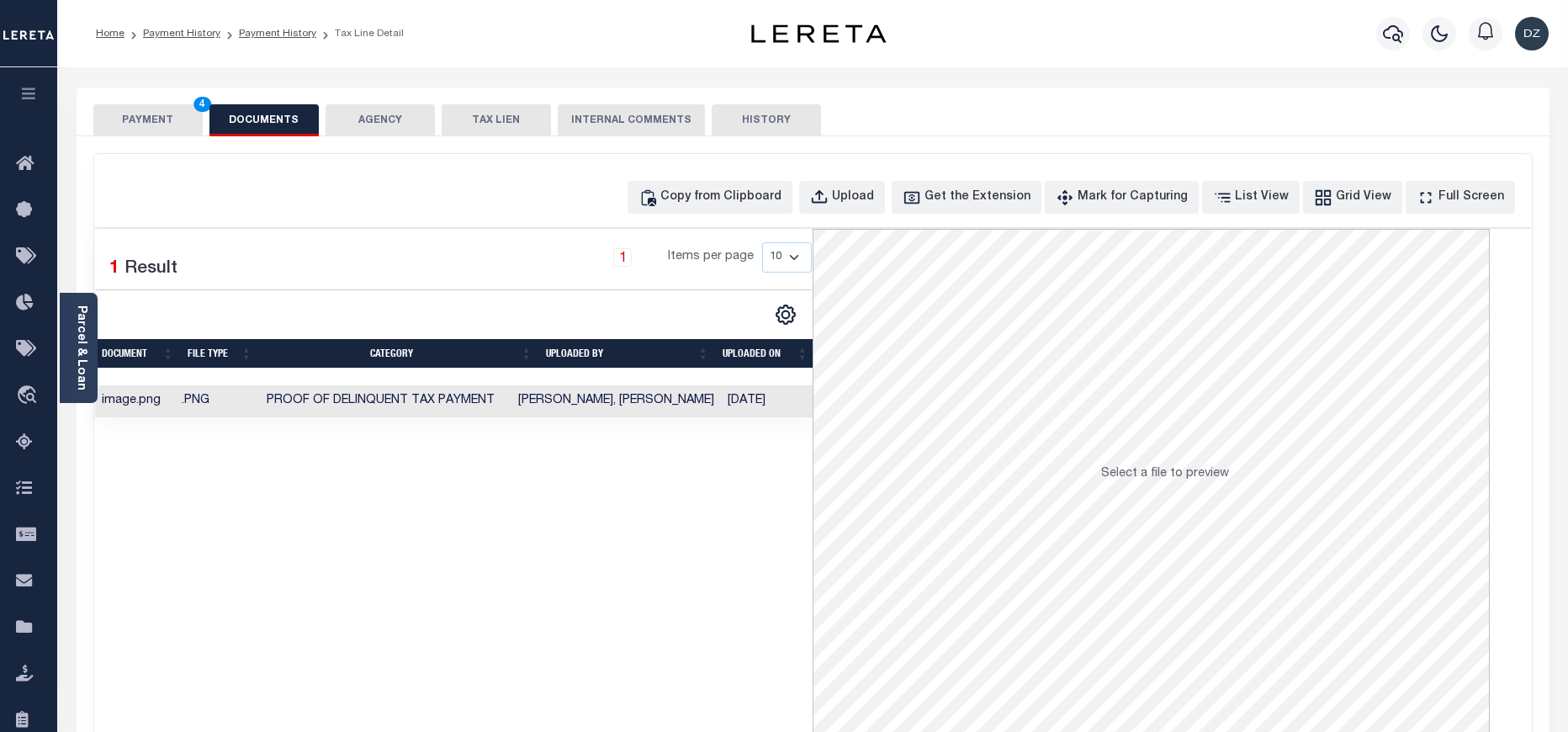
click at [141, 115] on button "PAYMENT 4" at bounding box center [147, 120] width 109 height 32
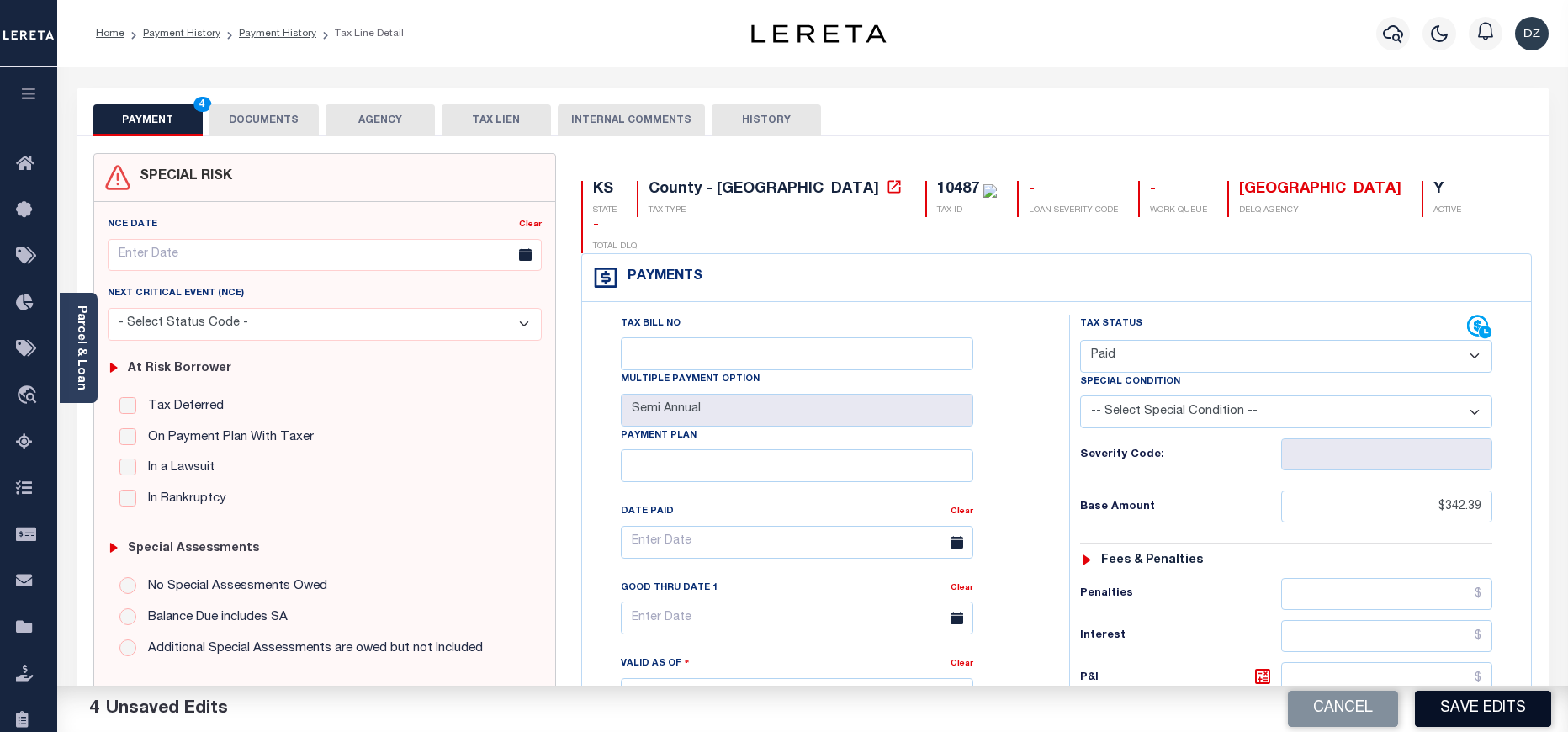
click at [1450, 715] on button "Save Edits" at bounding box center [1482, 709] width 136 height 36
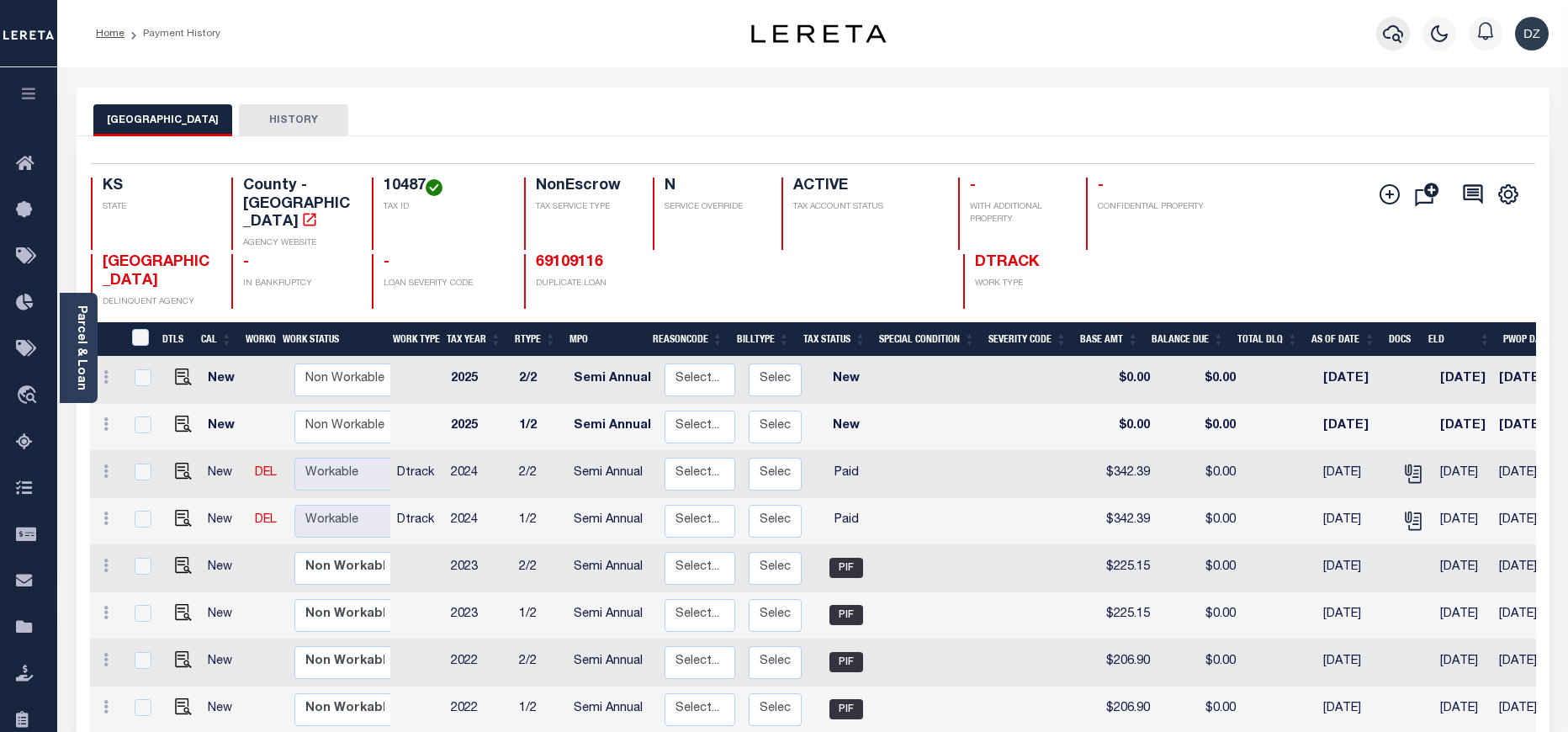
click at [1380, 42] on button "button" at bounding box center [1393, 34] width 34 height 34
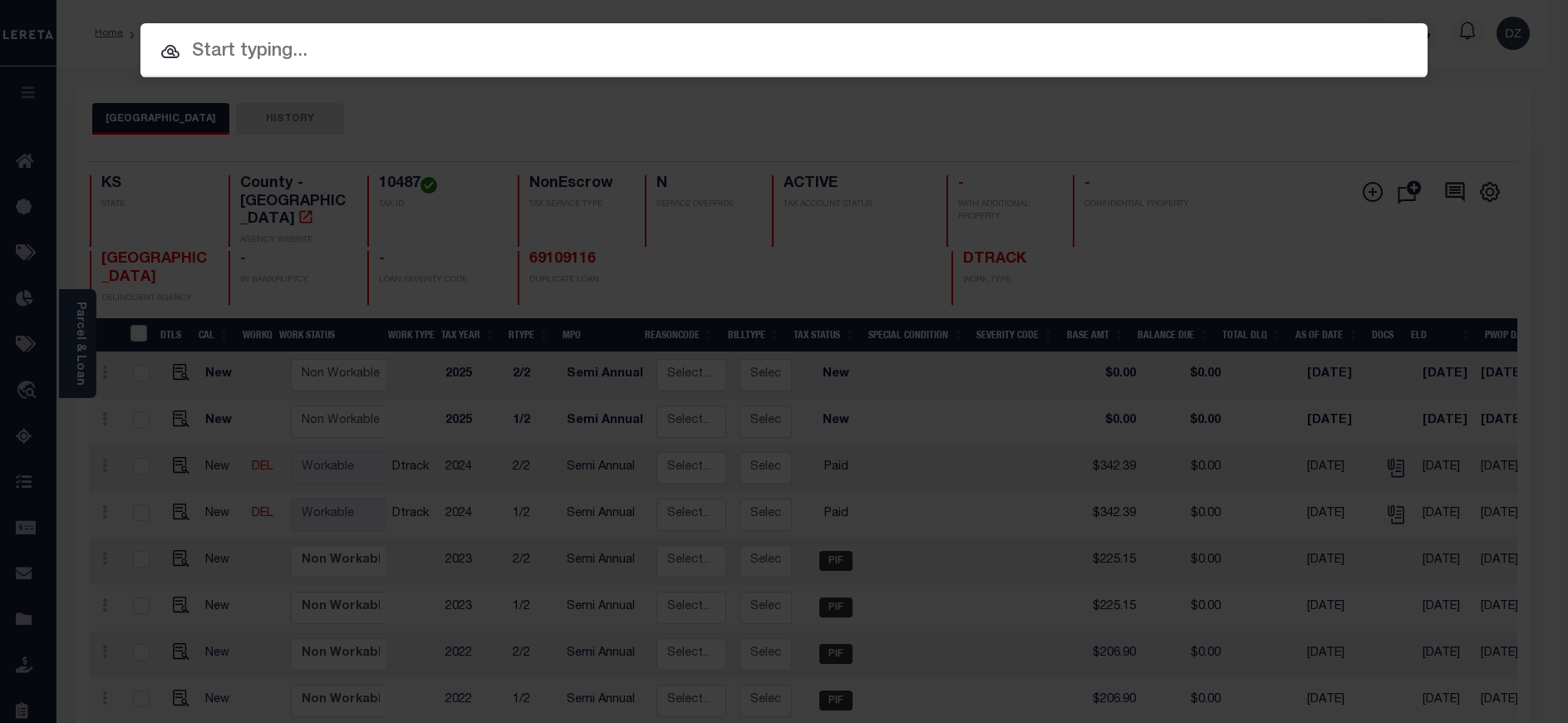
paste input "69109116"
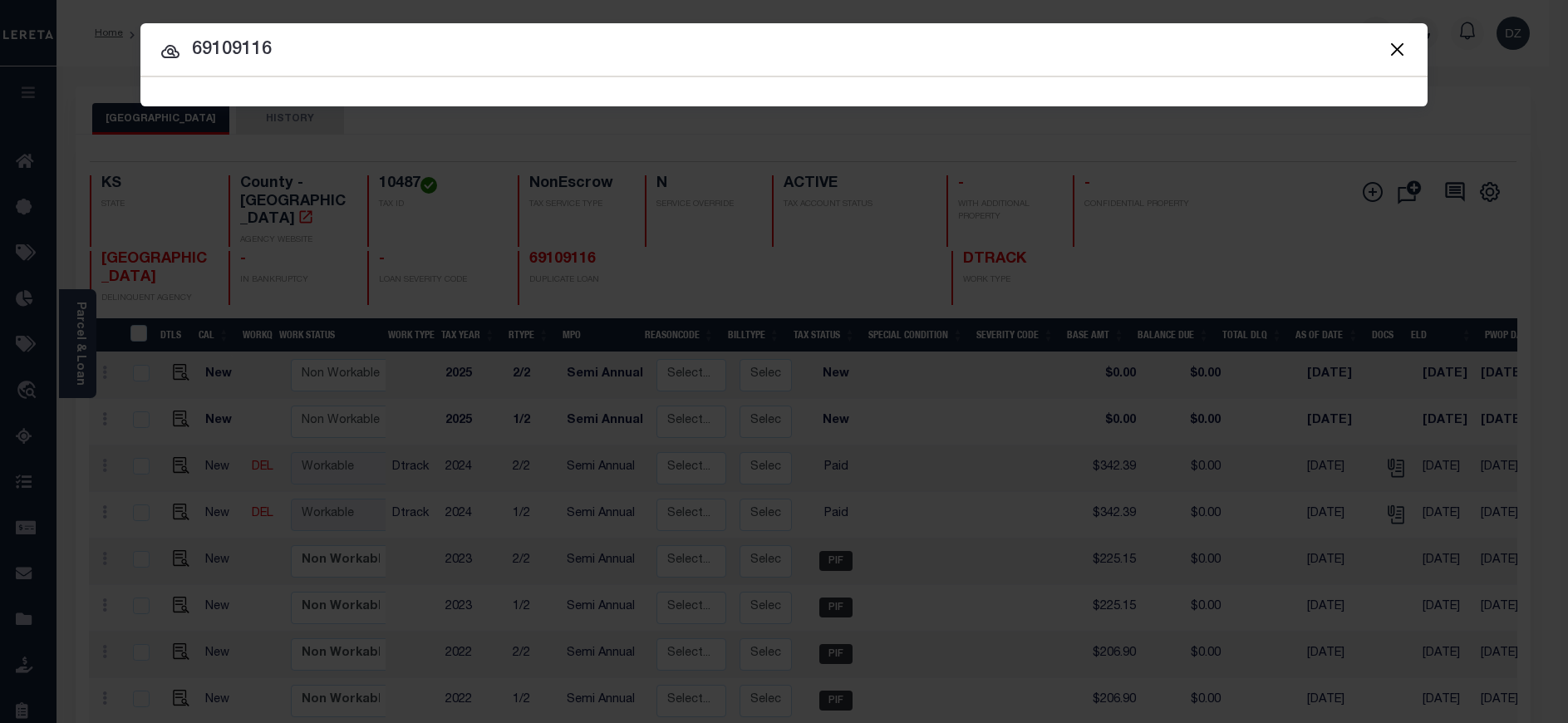
type input "69109116"
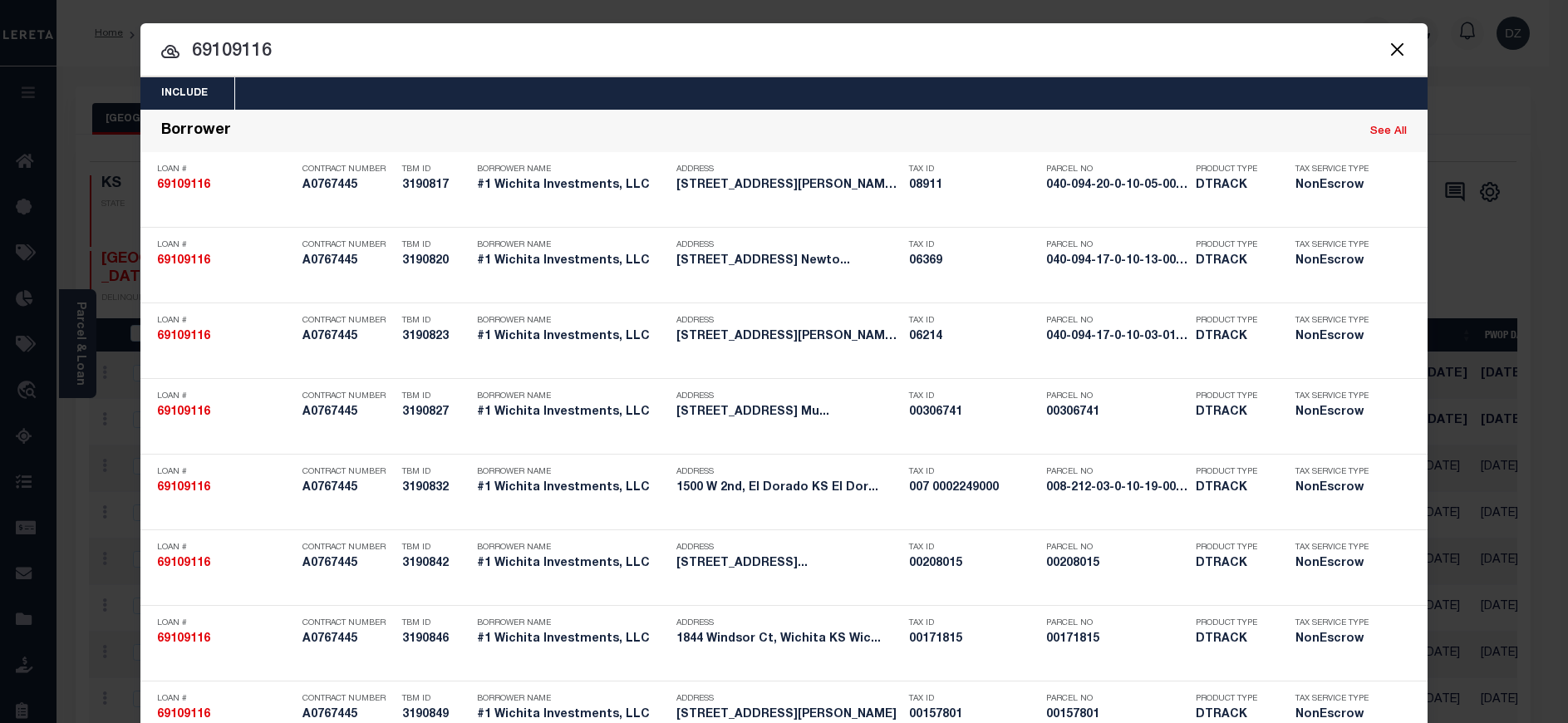
click at [1393, 54] on button "Close" at bounding box center [1397, 49] width 22 height 22
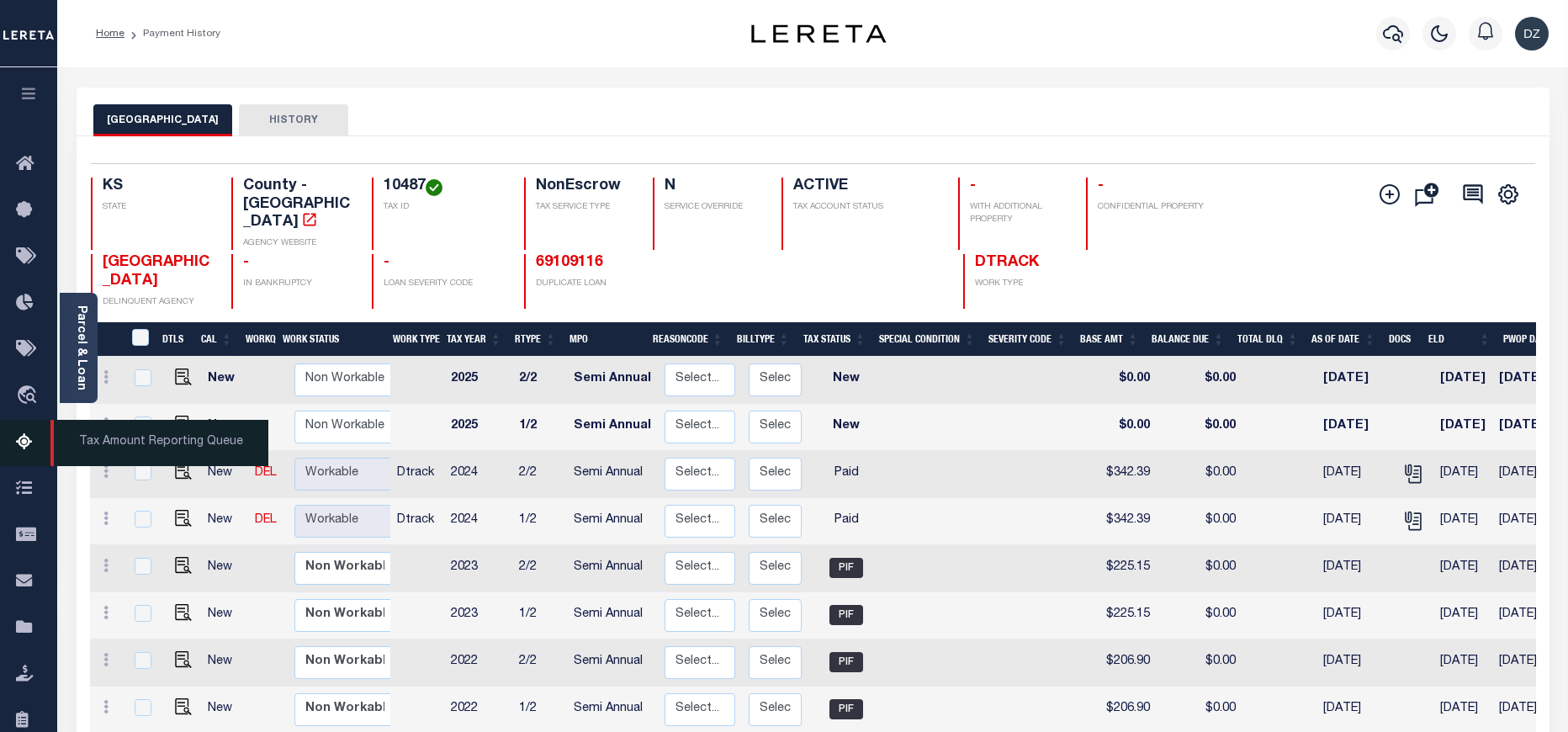
click at [34, 439] on icon at bounding box center [29, 443] width 27 height 21
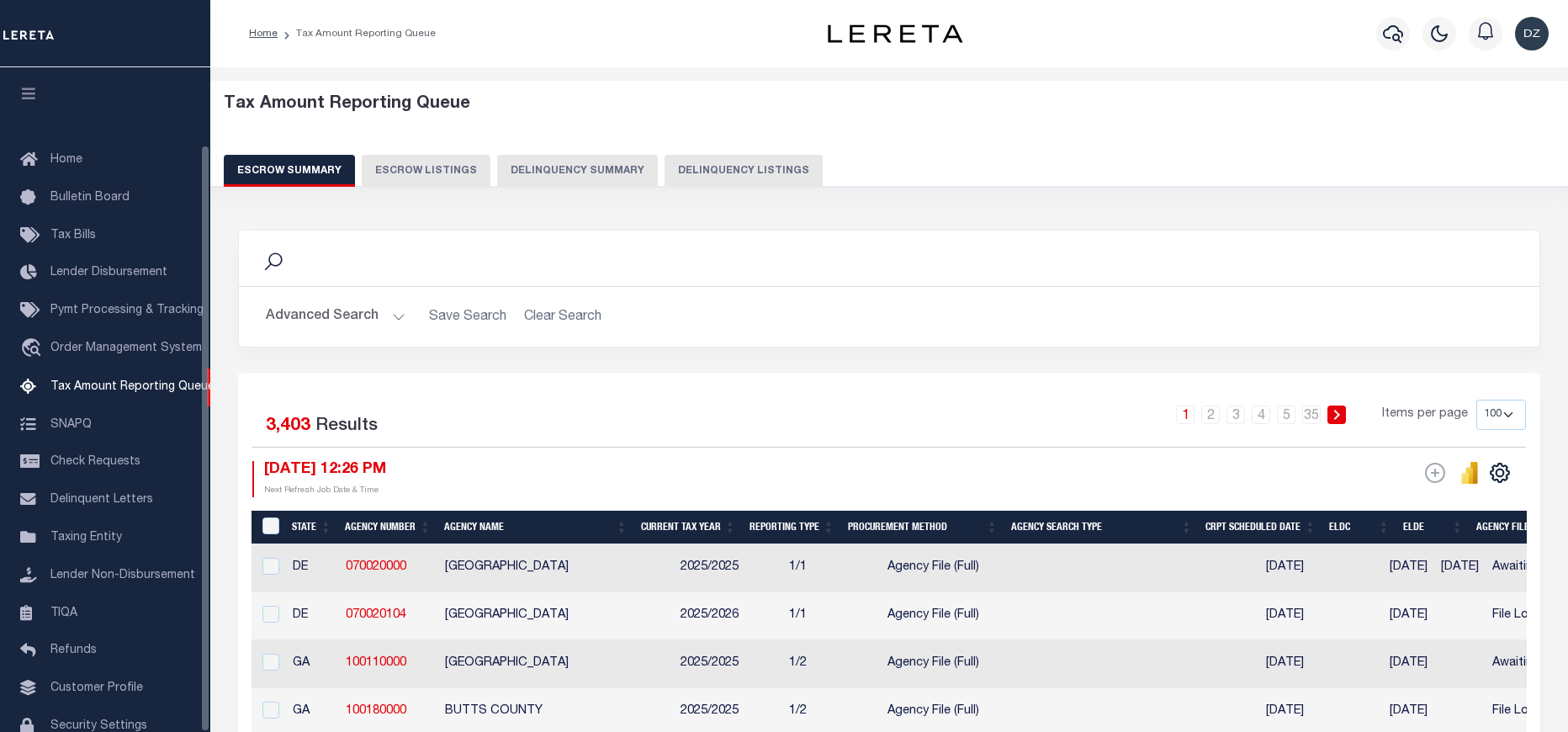
select select "100"
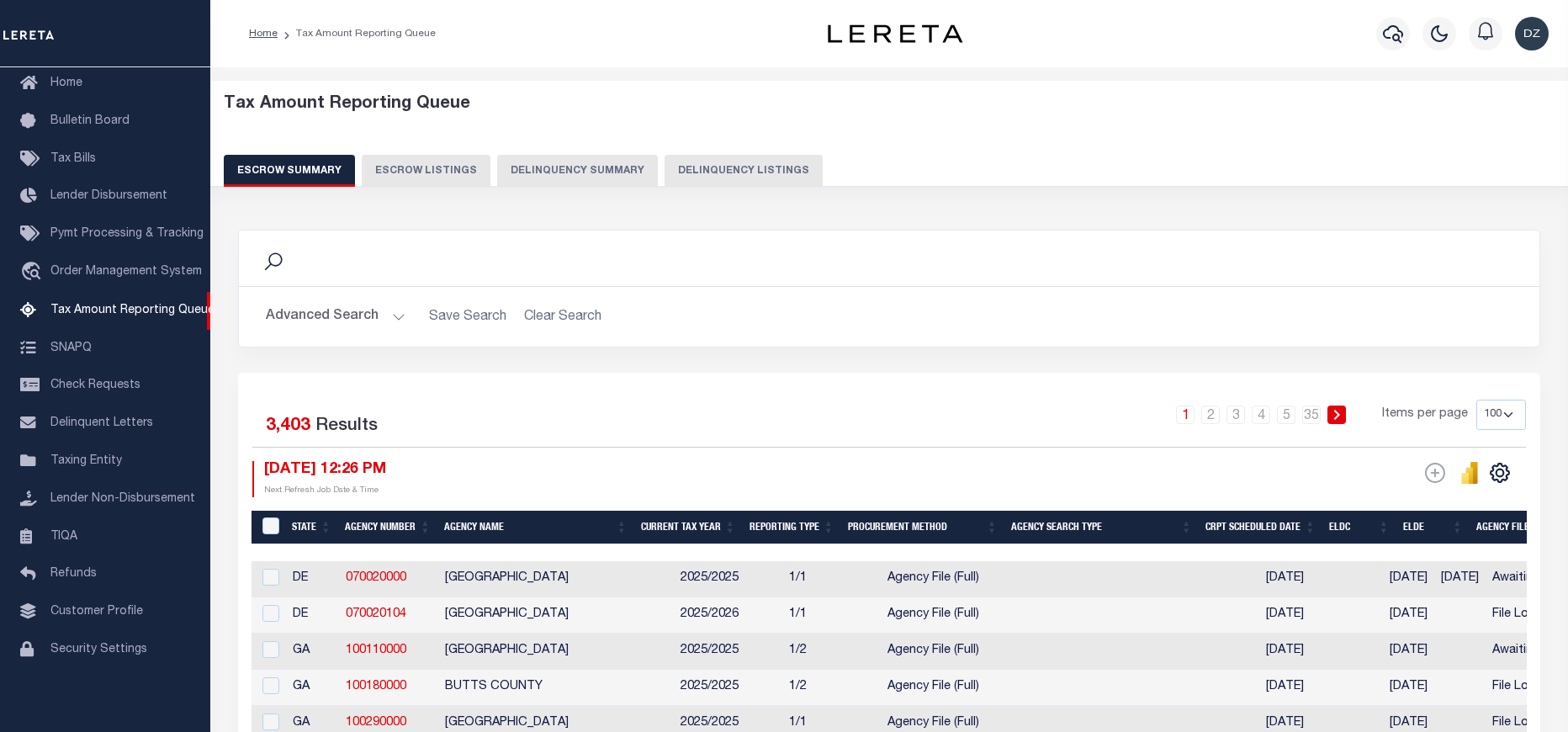
click at [692, 171] on button "Delinquency Listings" at bounding box center [743, 171] width 158 height 32
select select "100"
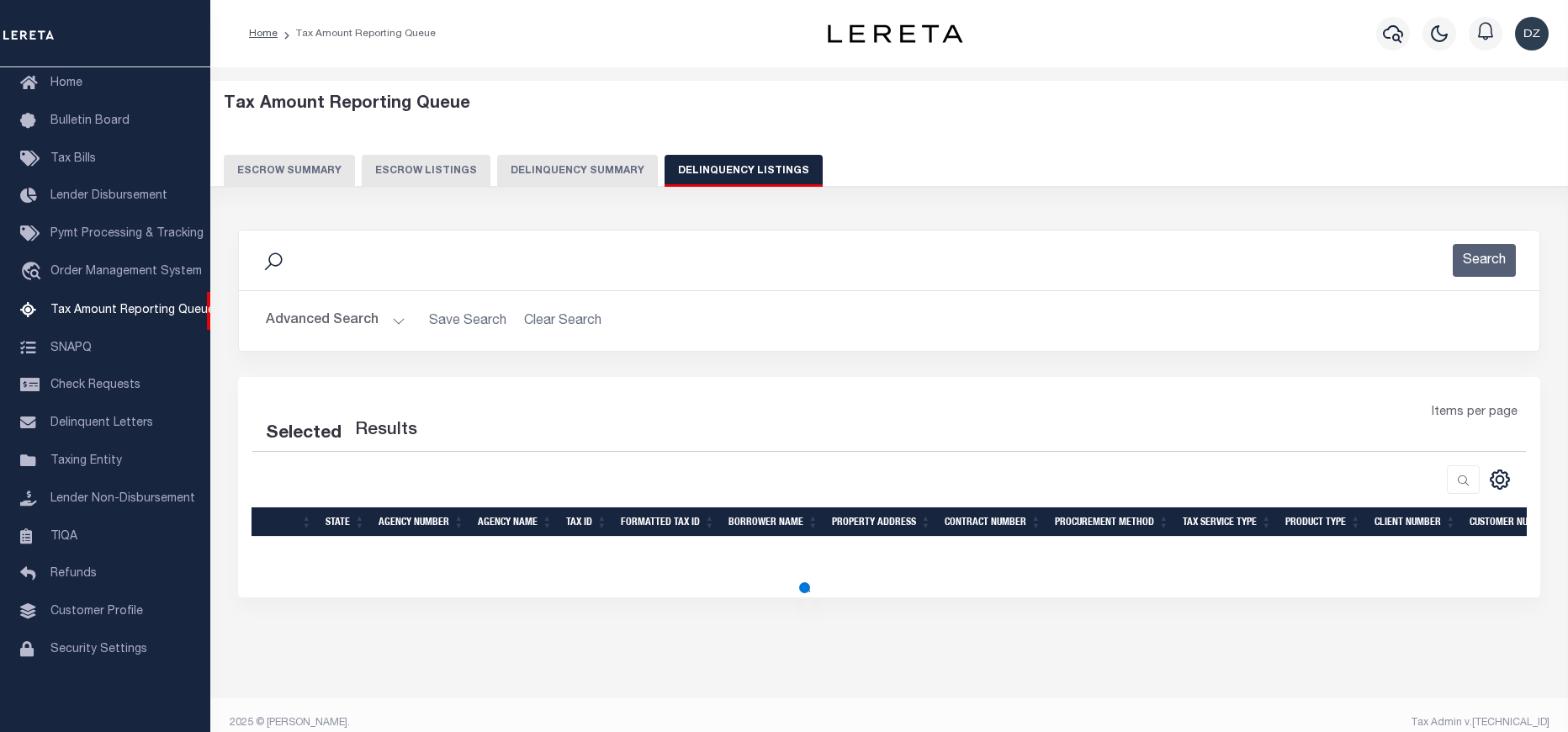
select select "100"
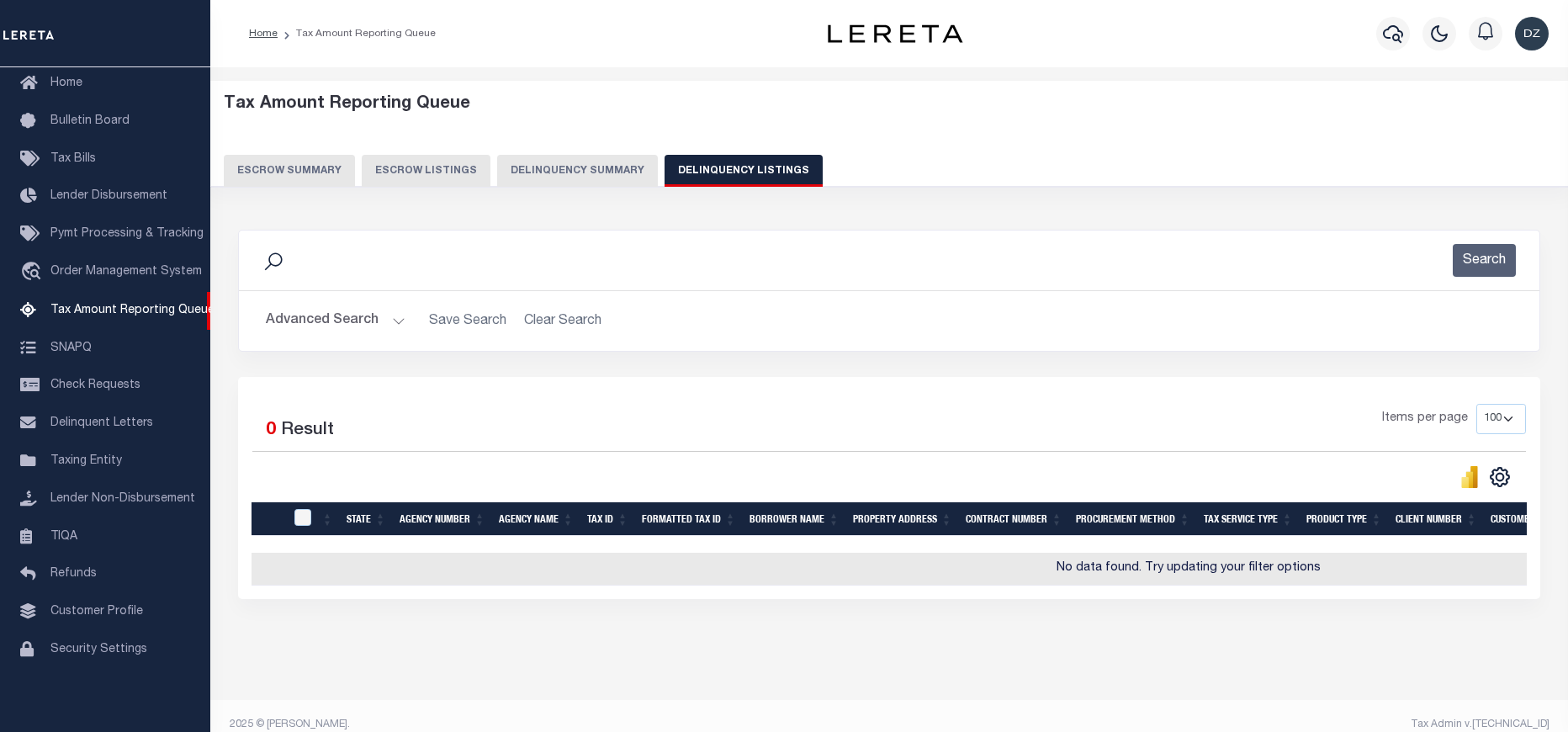
click at [359, 315] on button "Advanced Search" at bounding box center [335, 321] width 139 height 33
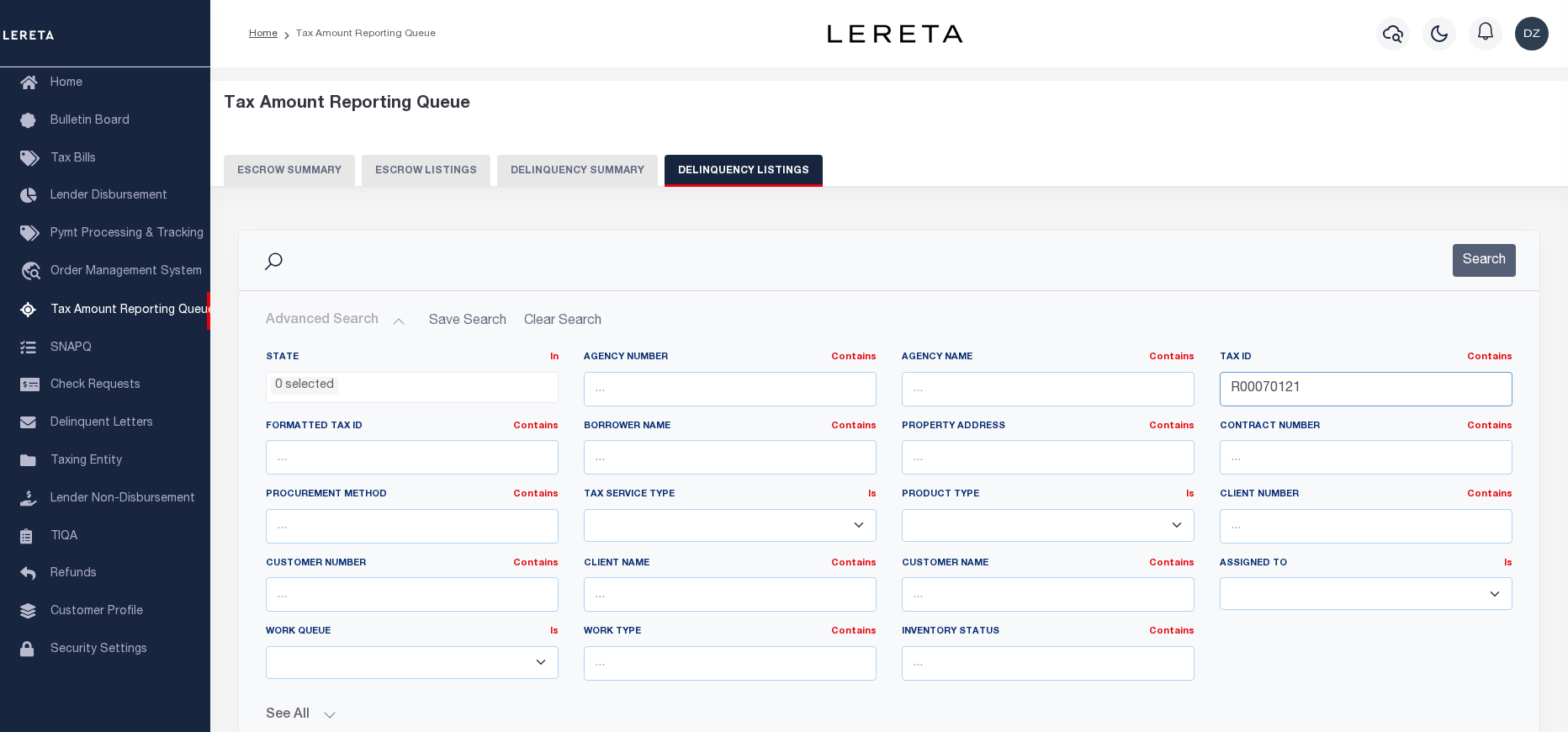
drag, startPoint x: 1326, startPoint y: 388, endPoint x: 1191, endPoint y: 383, distance: 135.1
click at [1191, 383] on div "State In In AK AL AR AZ CA CO CT DC DE FL GA GU HI IA ID IL IN KS KY LA MA MD M…" at bounding box center [889, 522] width 1271 height 343
paste input "10537"
type input "10537"
click at [1467, 260] on button "Search" at bounding box center [1484, 260] width 63 height 33
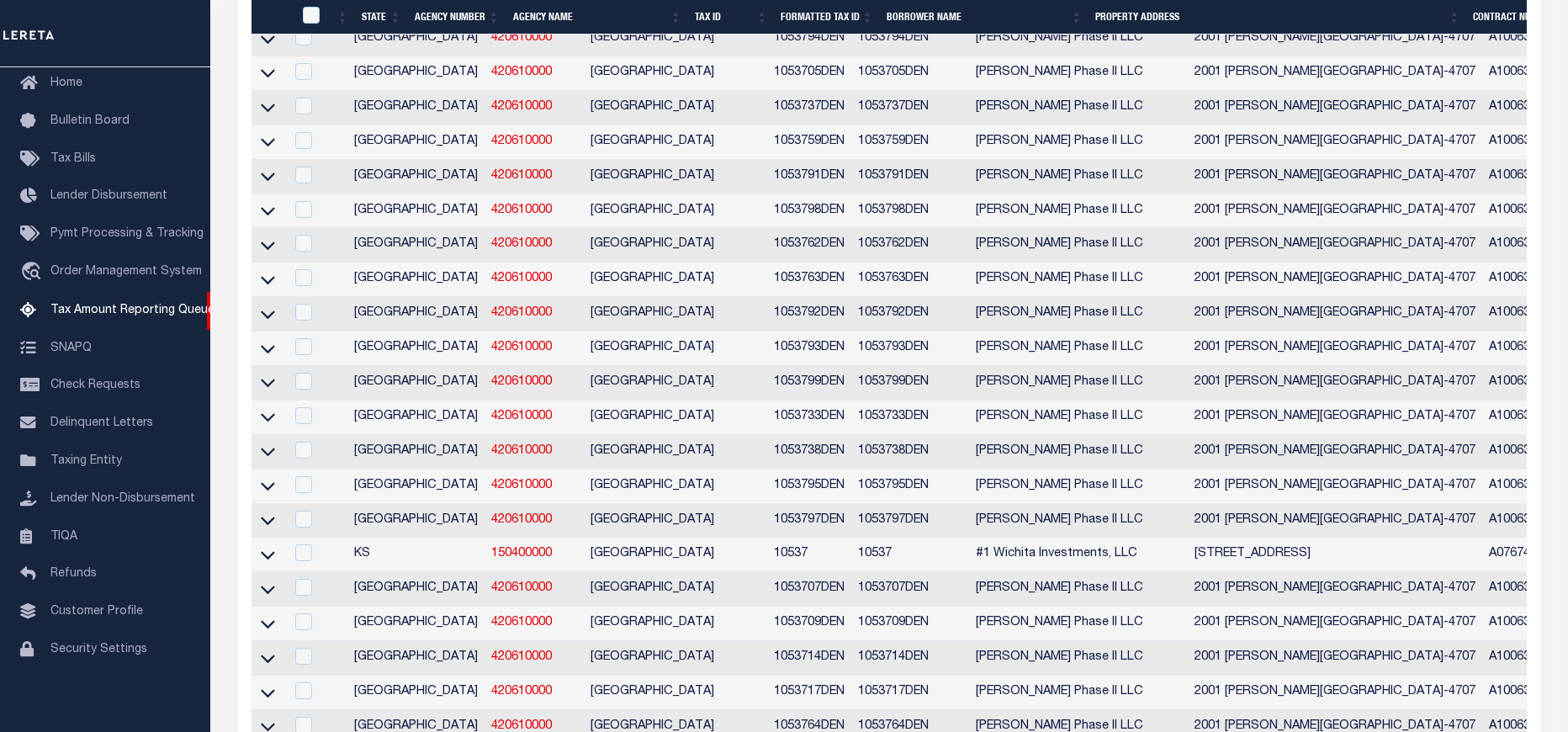
scroll to position [1530, 0]
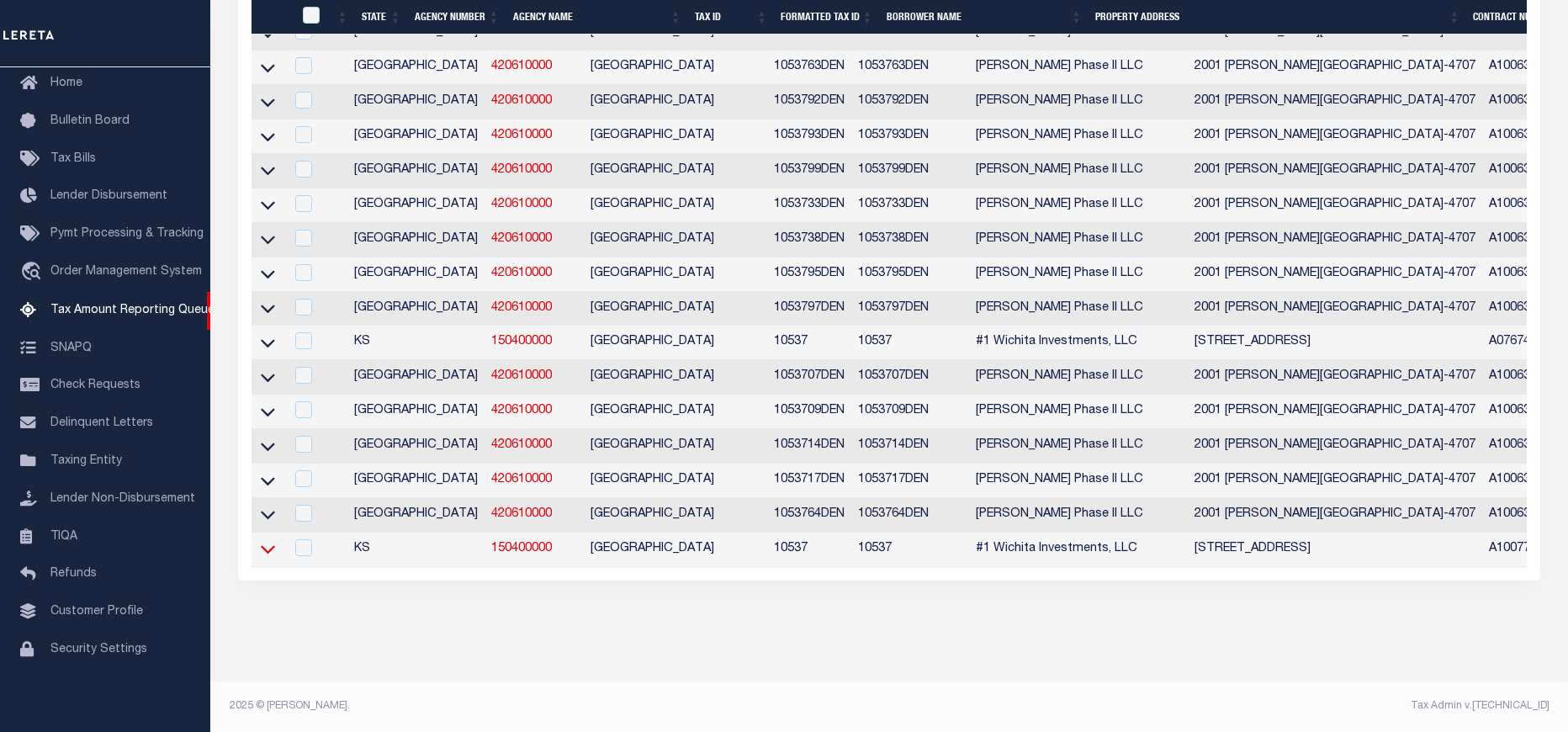
click at [261, 540] on icon at bounding box center [268, 549] width 14 height 18
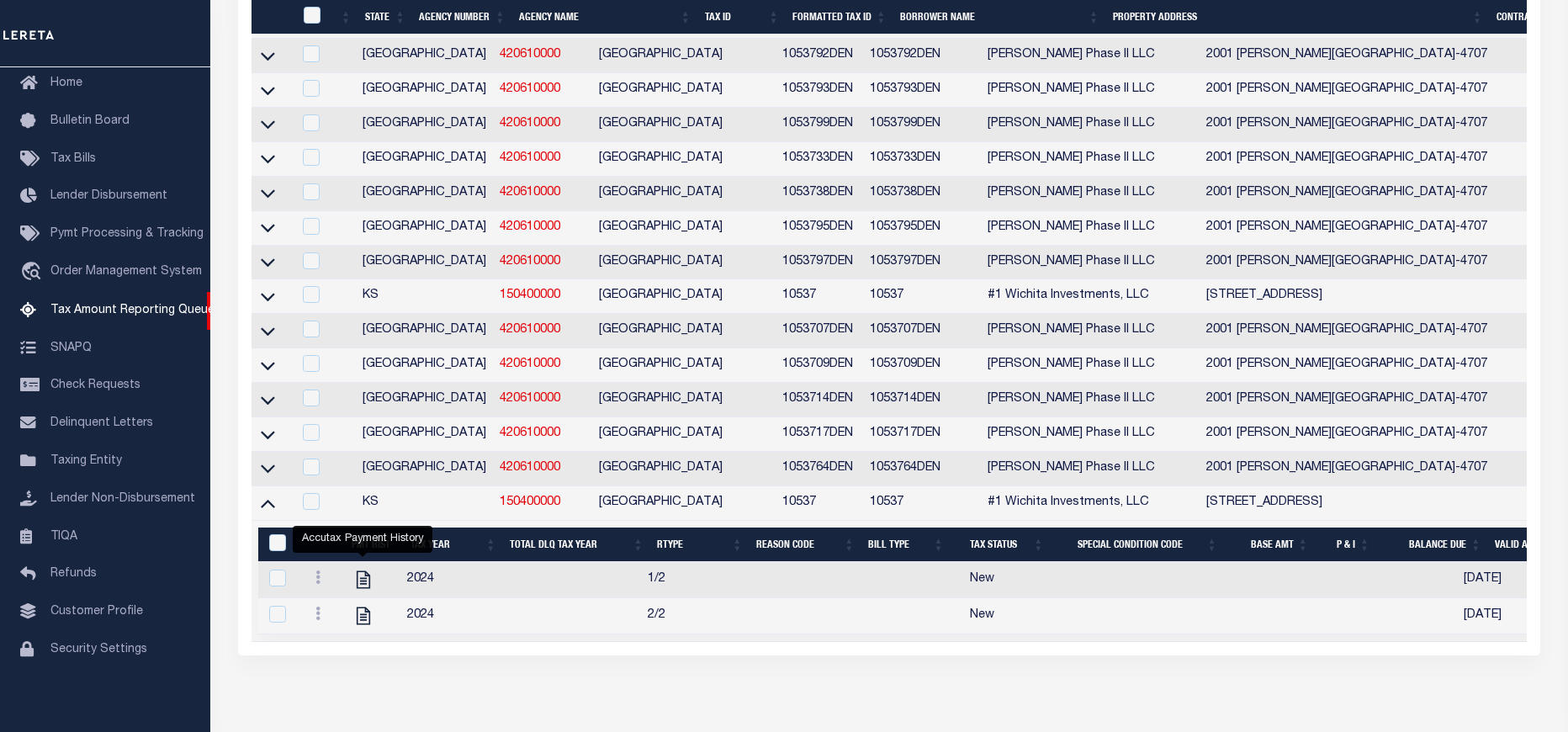
click at [365, 588] on icon "" at bounding box center [362, 579] width 13 height 18
checkbox input "true"
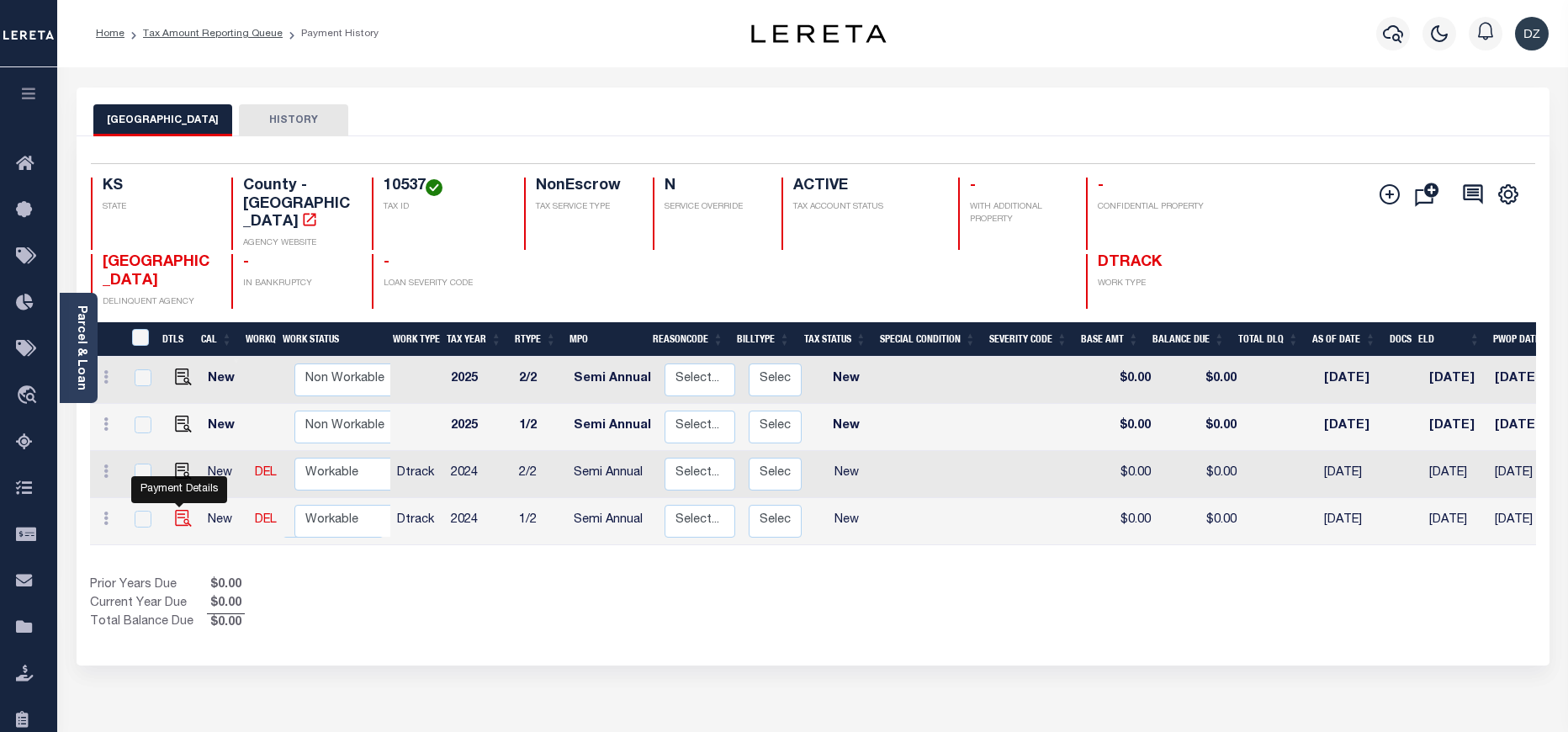
click at [175, 510] on img "" at bounding box center [183, 518] width 17 height 17
checkbox input "true"
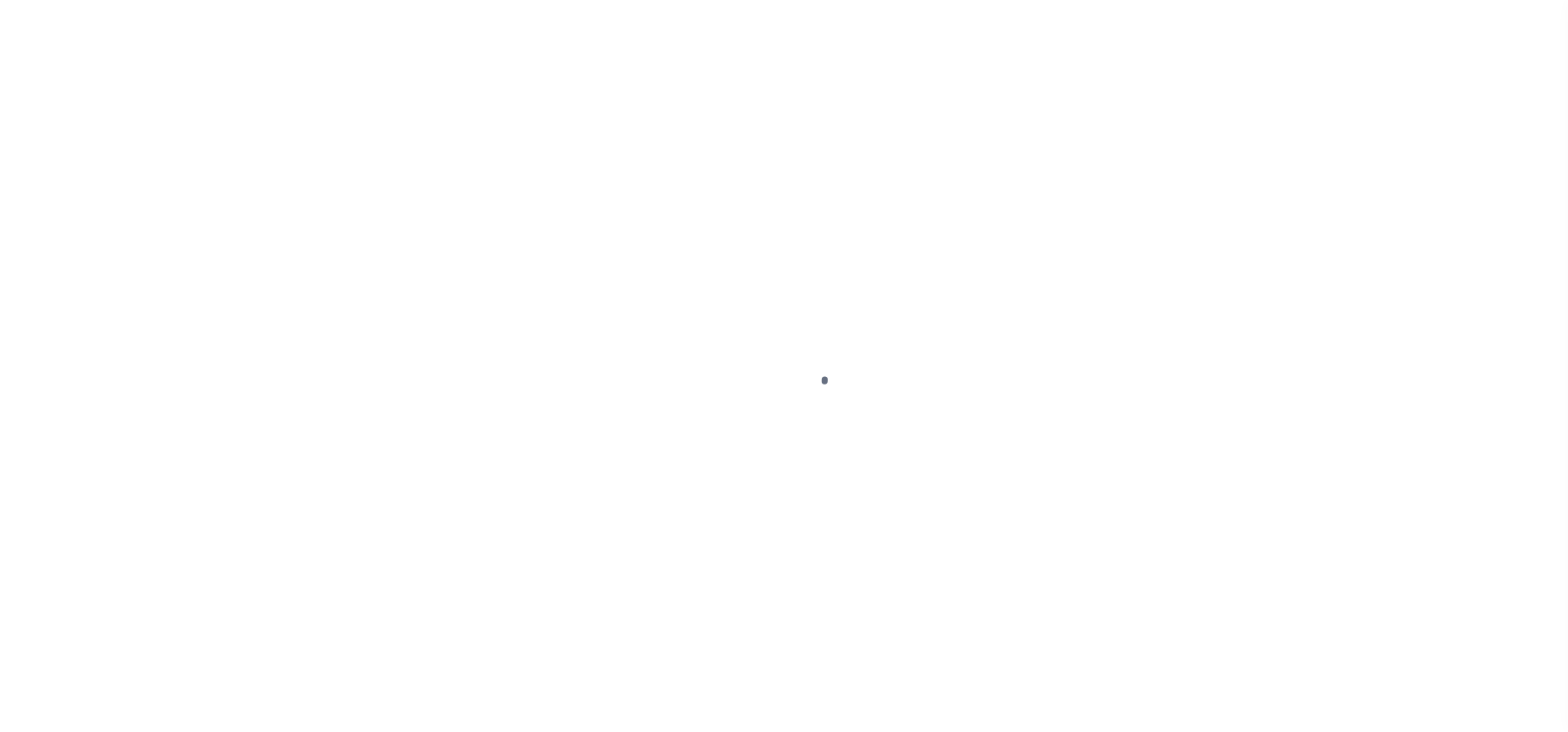
select select "NW2"
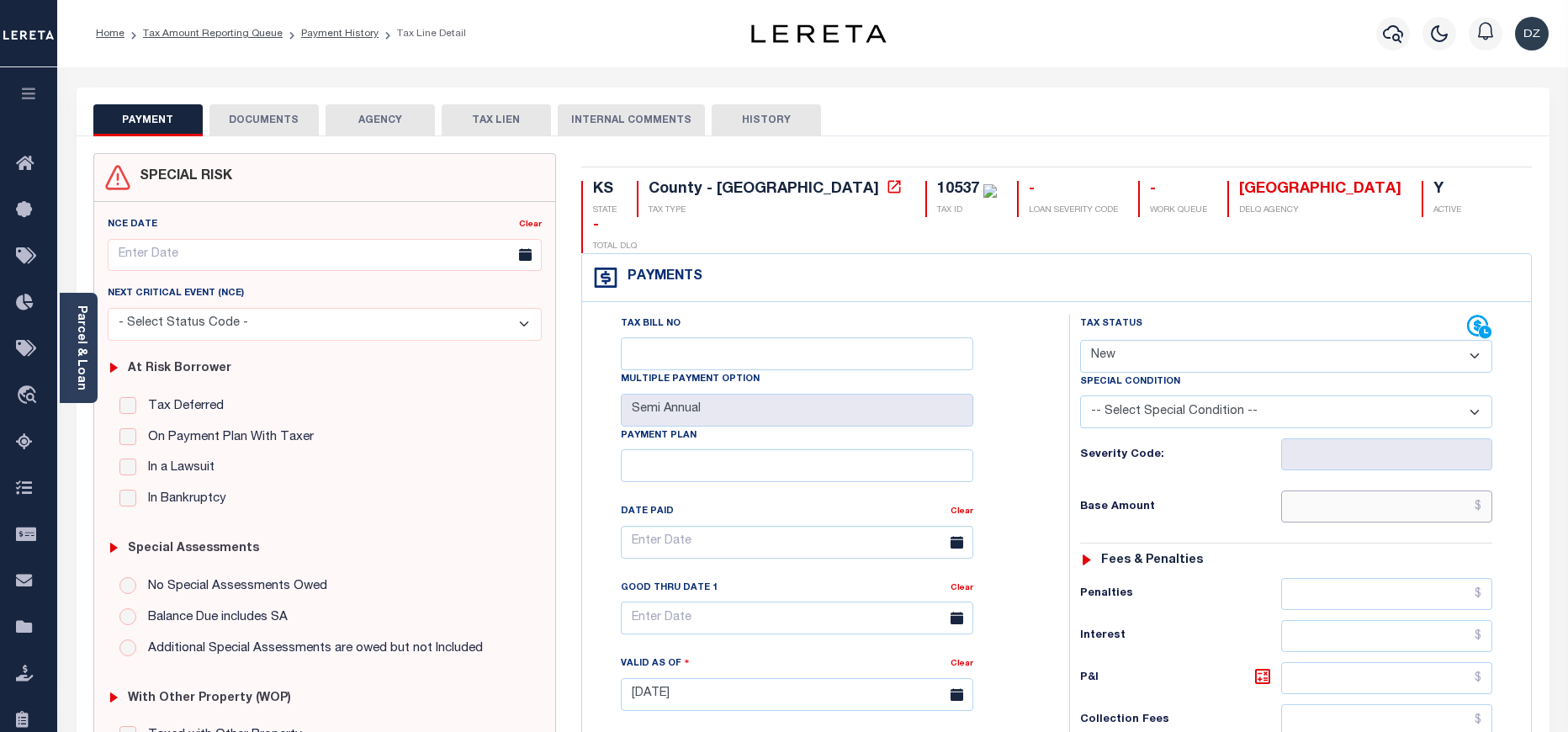
click at [1452, 490] on input "text" at bounding box center [1387, 506] width 212 height 32
paste input "609.16"
type input "$609.16"
type input "[DATE]"
click at [1295, 340] on select "- Select Status Code - Open Due/Unpaid Paid Incomplete No Tax Due Internal Refu…" at bounding box center [1286, 356] width 412 height 33
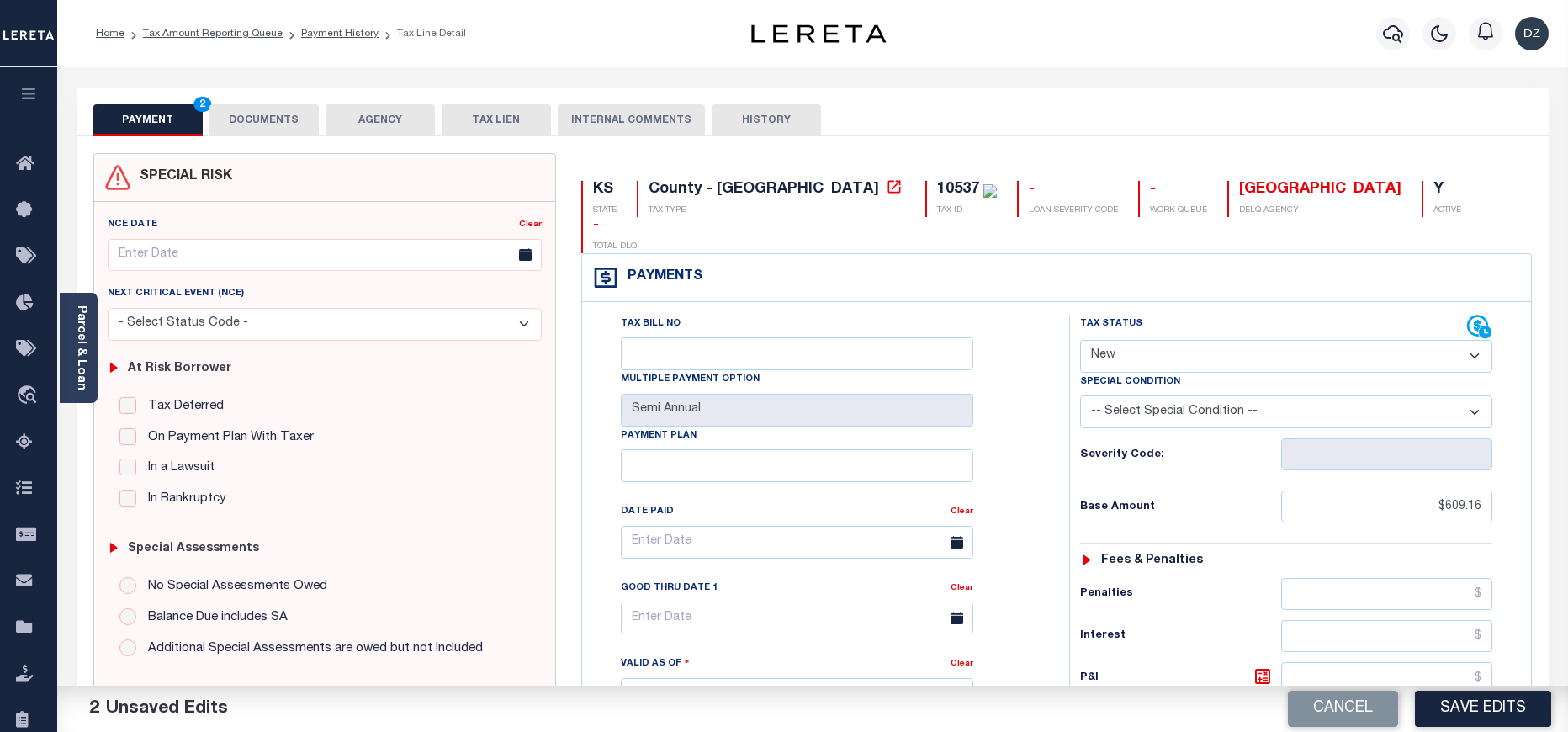
select select "PYD"
click at [1080, 340] on select "- Select Status Code - Open Due/Unpaid Paid Incomplete No Tax Due Internal Refu…" at bounding box center [1286, 356] width 412 height 33
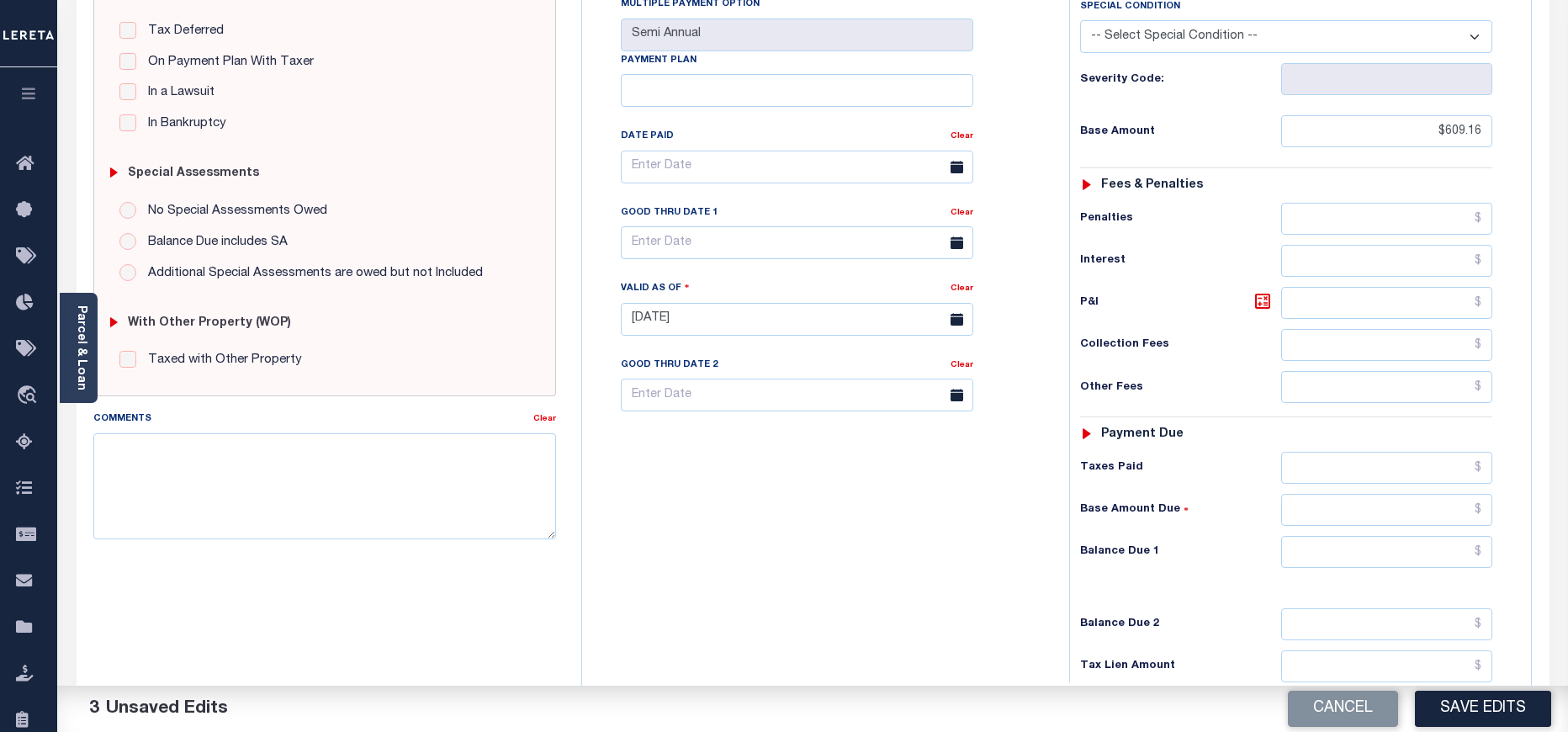
scroll to position [378, 0]
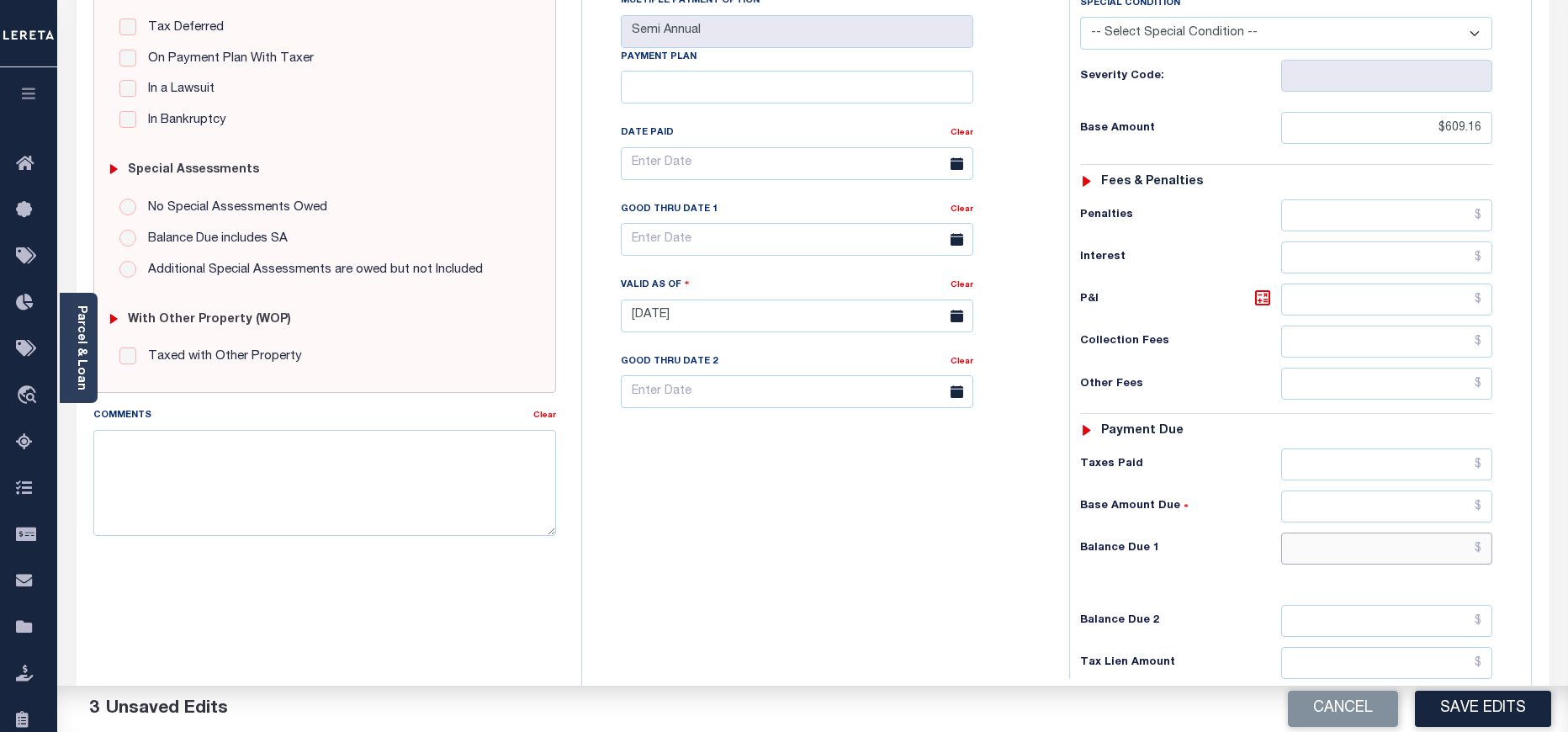
click at [1469, 533] on input "text" at bounding box center [1387, 549] width 212 height 32
type input "$0.00"
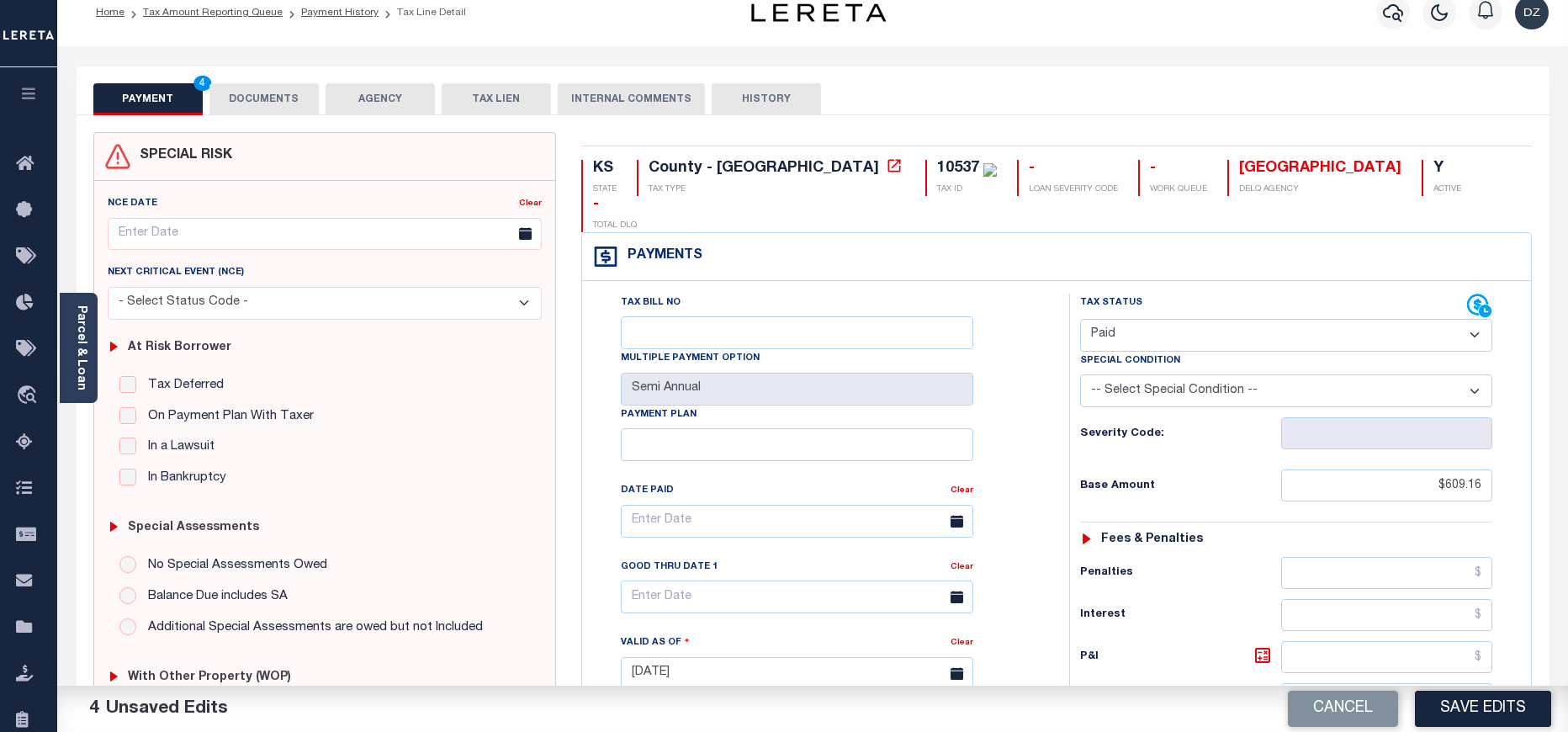
scroll to position [0, 0]
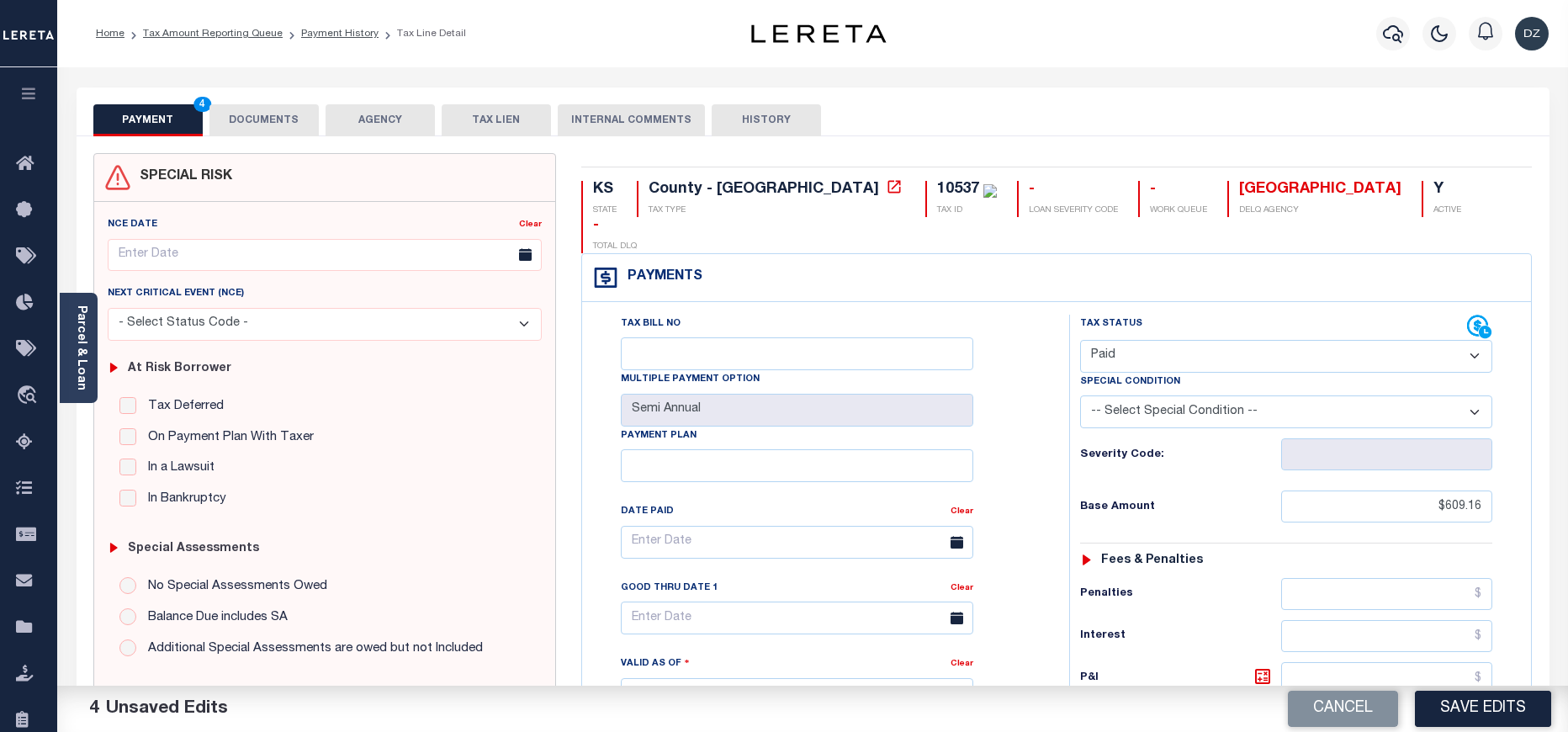
click at [273, 102] on div "PAYMENT 4 DOCUMENTS AGENCY DELINQUENT PAYEE TAX LIEN" at bounding box center [812, 112] width 1473 height 49
click at [270, 124] on button "DOCUMENTS" at bounding box center [264, 120] width 109 height 32
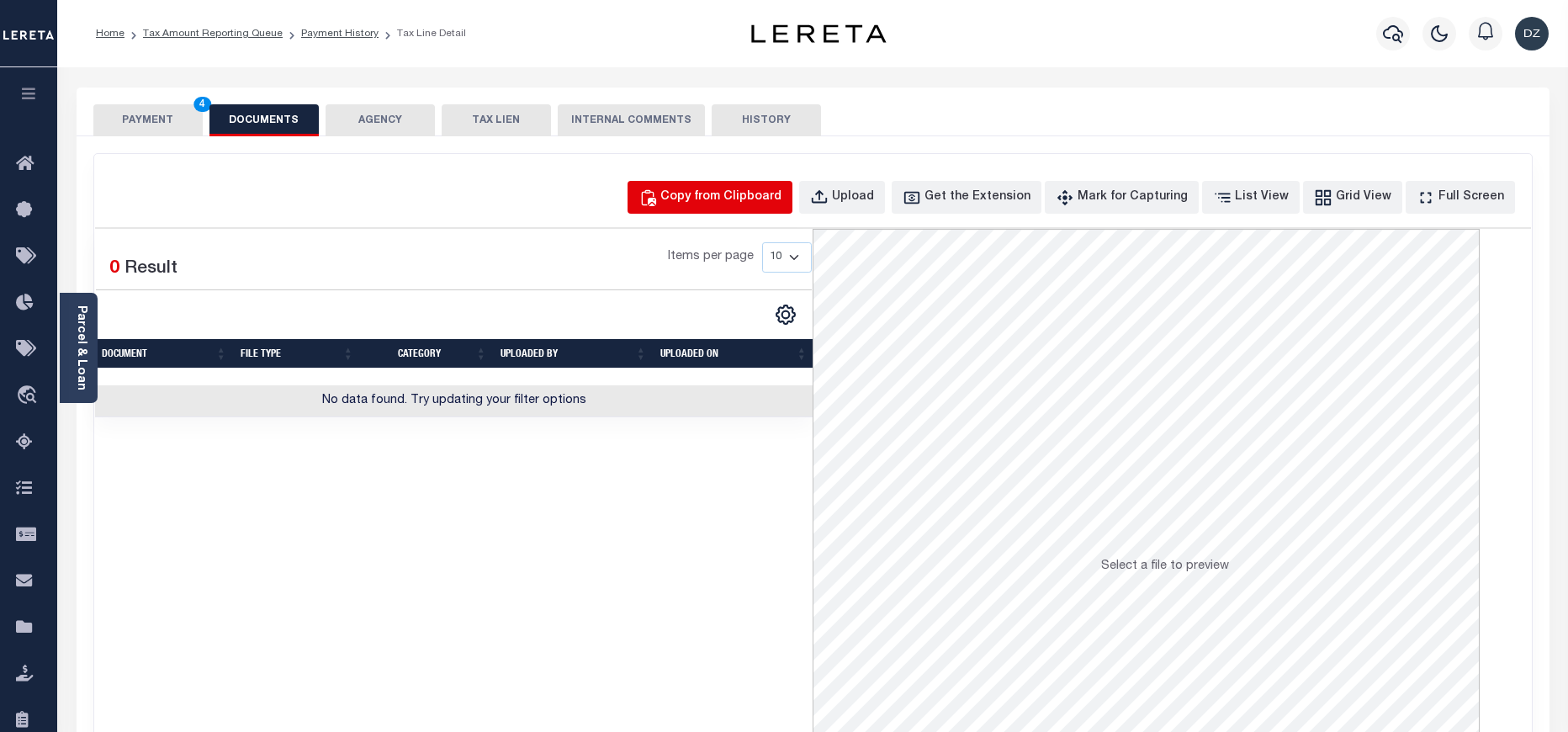
click at [708, 199] on div "Copy from Clipboard" at bounding box center [721, 197] width 121 height 19
select select "POP"
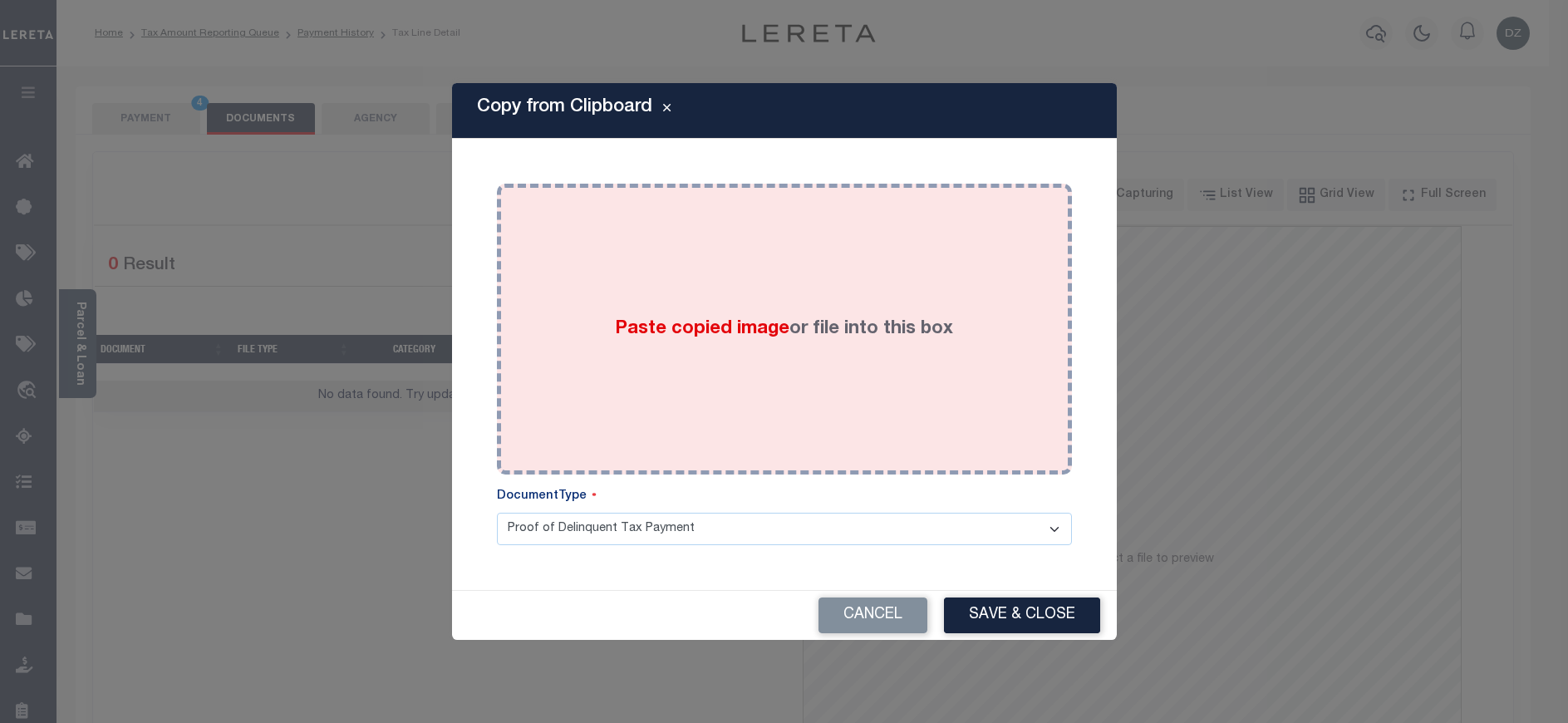
click at [712, 343] on div "Paste copied image or file into this box" at bounding box center [784, 329] width 550 height 266
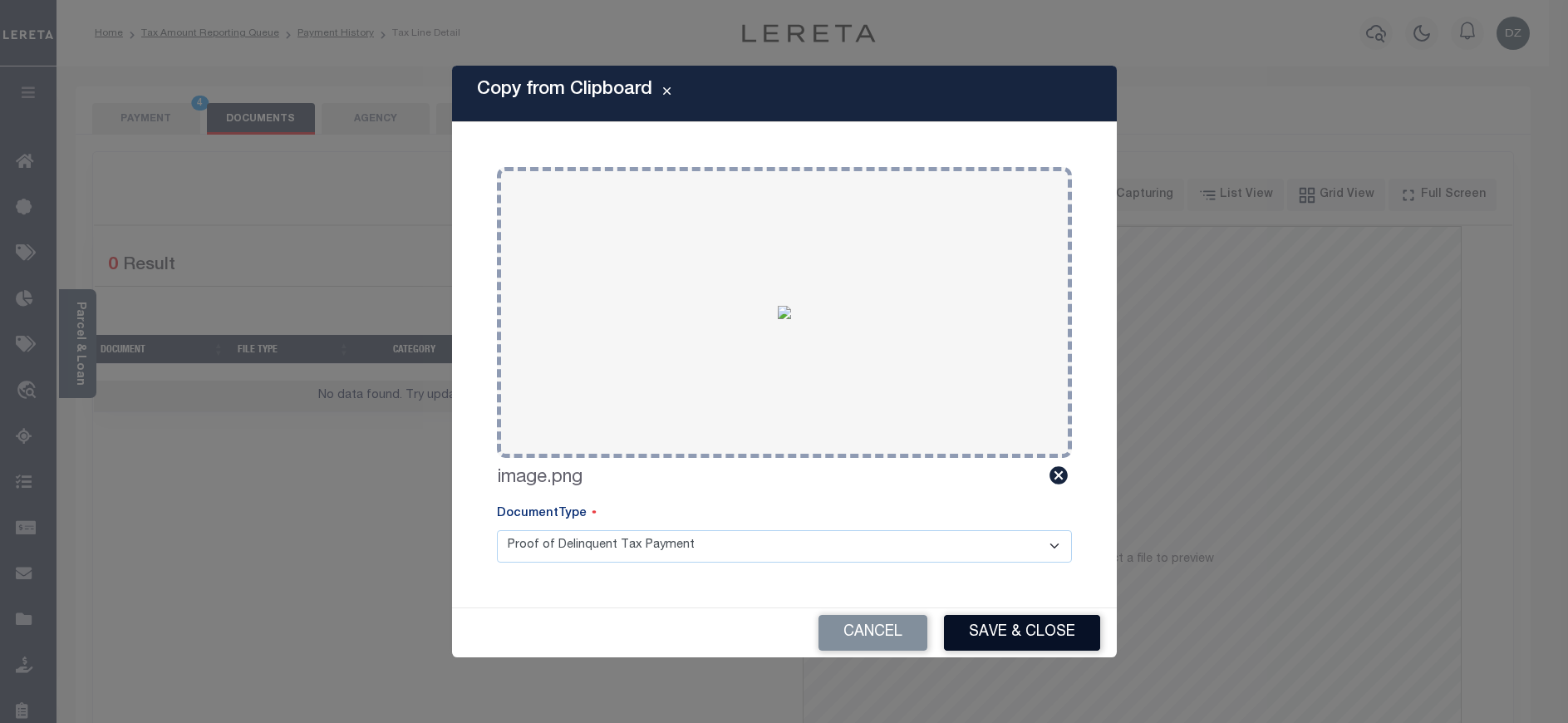
click at [987, 628] on button "Save & Close" at bounding box center [1022, 633] width 156 height 36
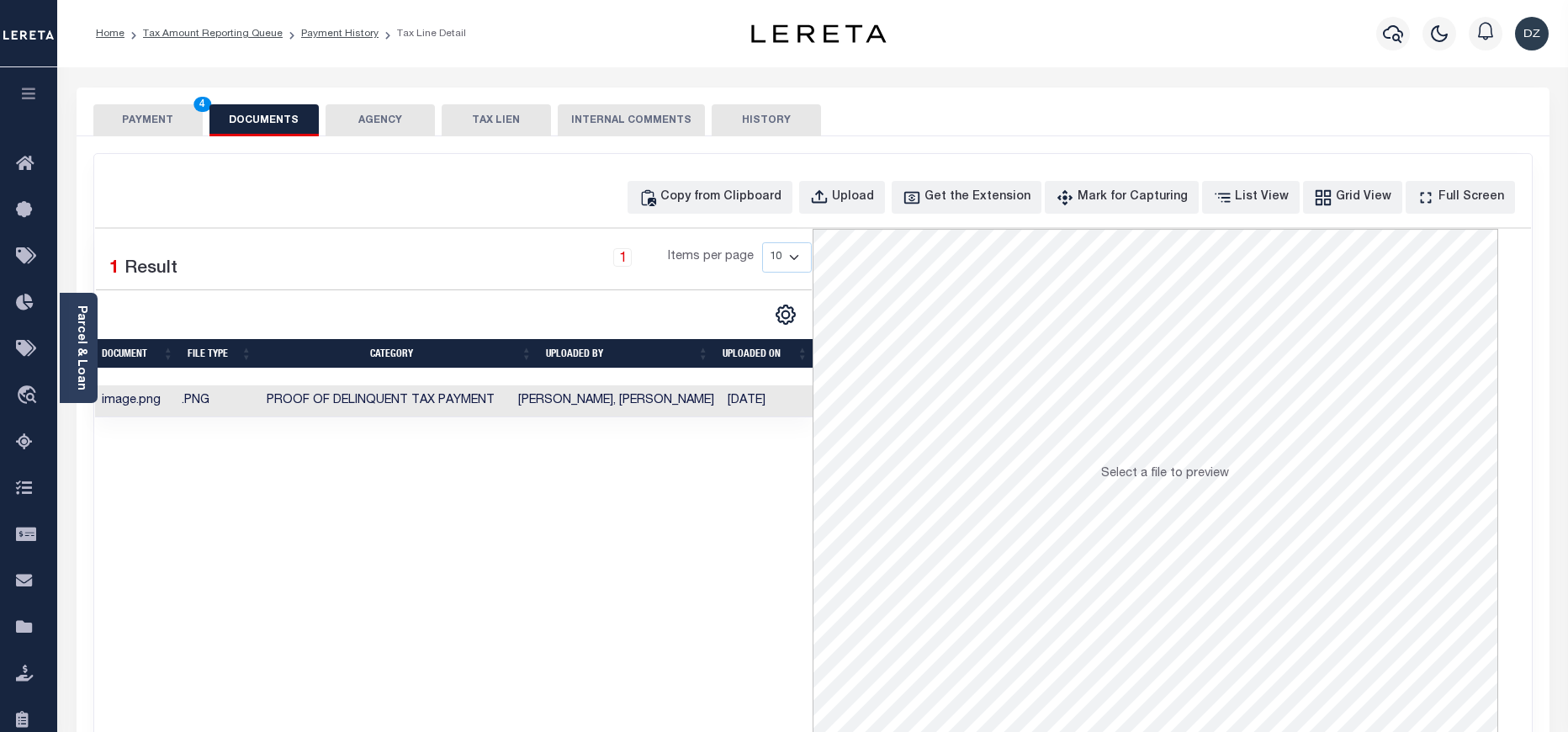
click at [142, 121] on button "PAYMENT 4" at bounding box center [147, 120] width 109 height 32
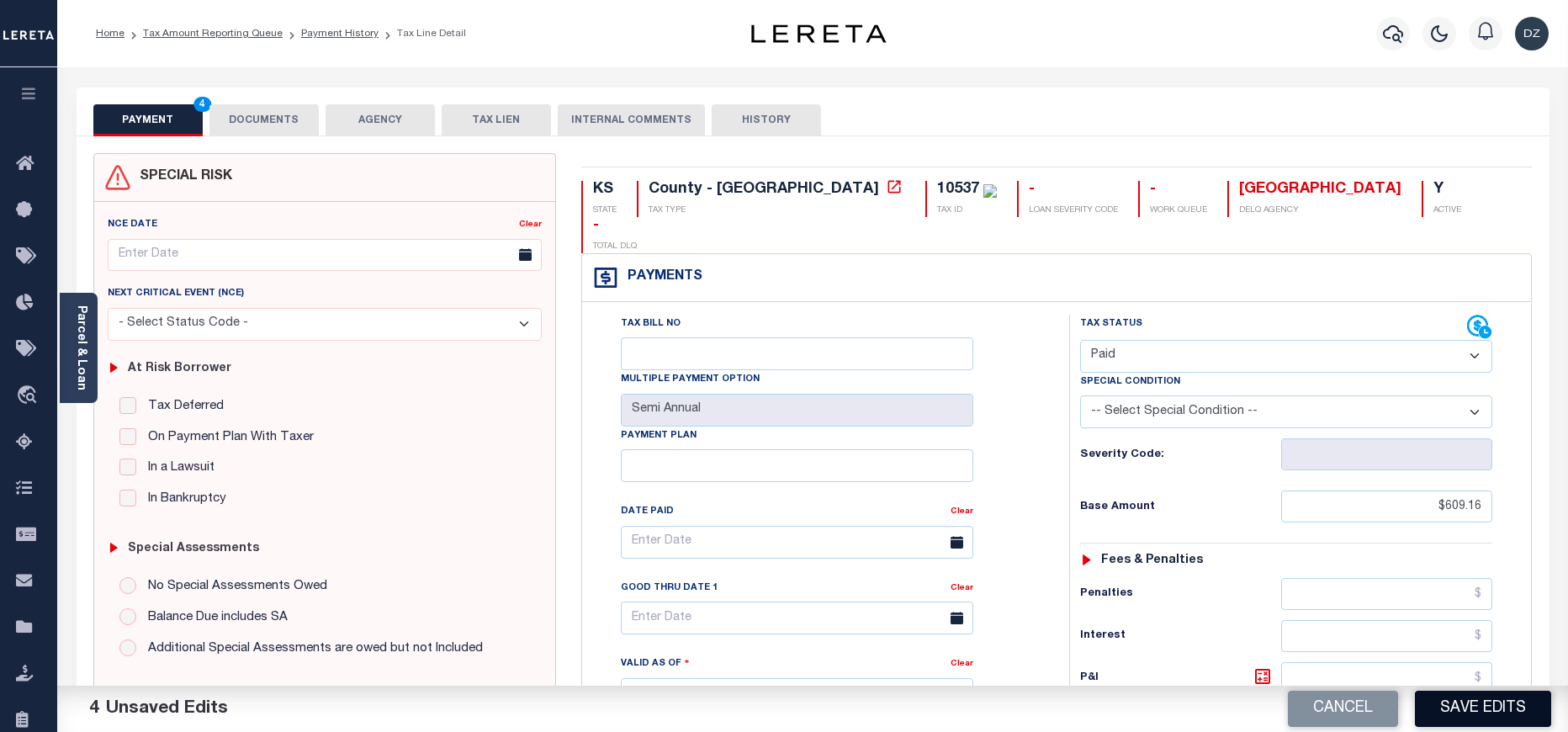
click at [1429, 712] on button "Save Edits" at bounding box center [1482, 709] width 136 height 36
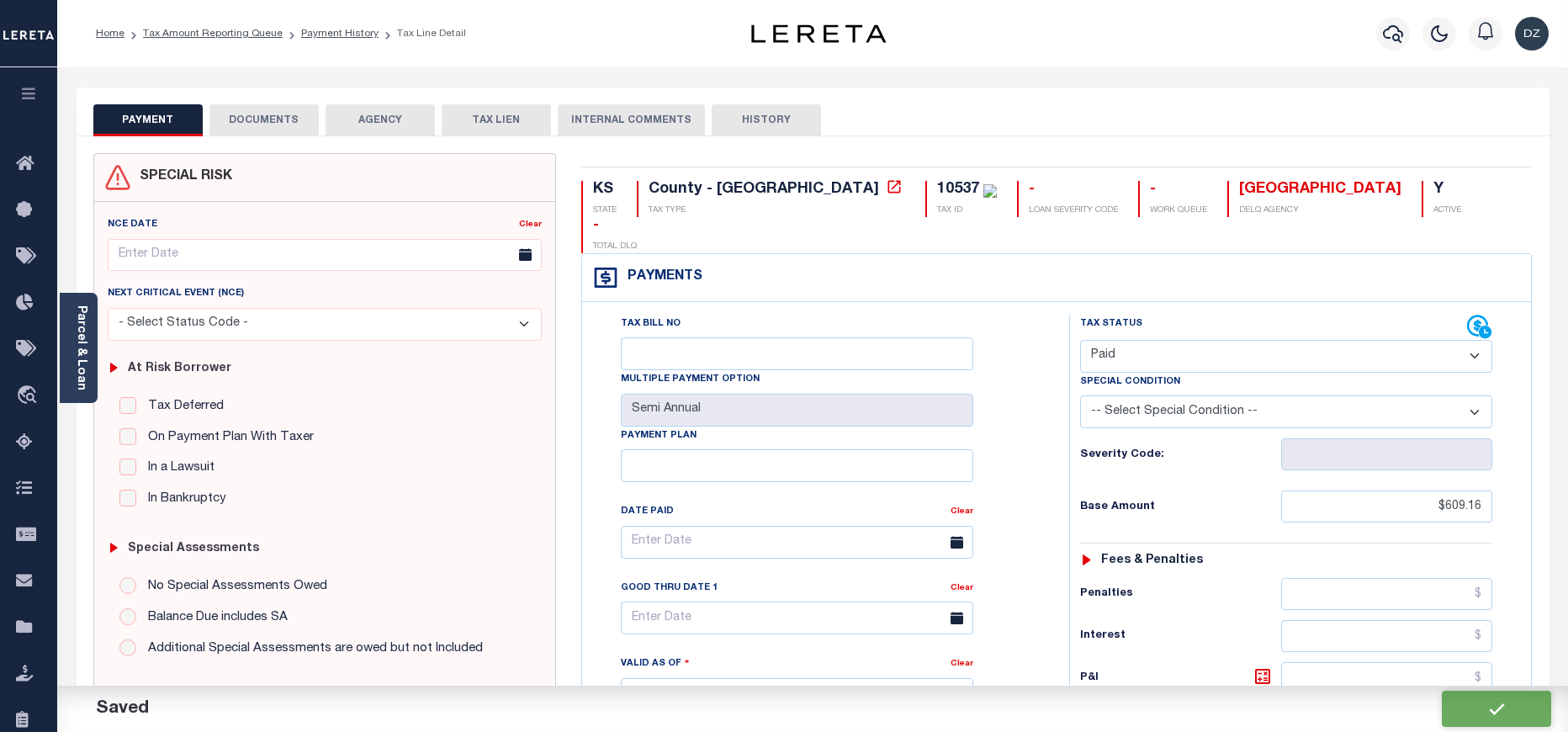
checkbox input "false"
type input "$609.16"
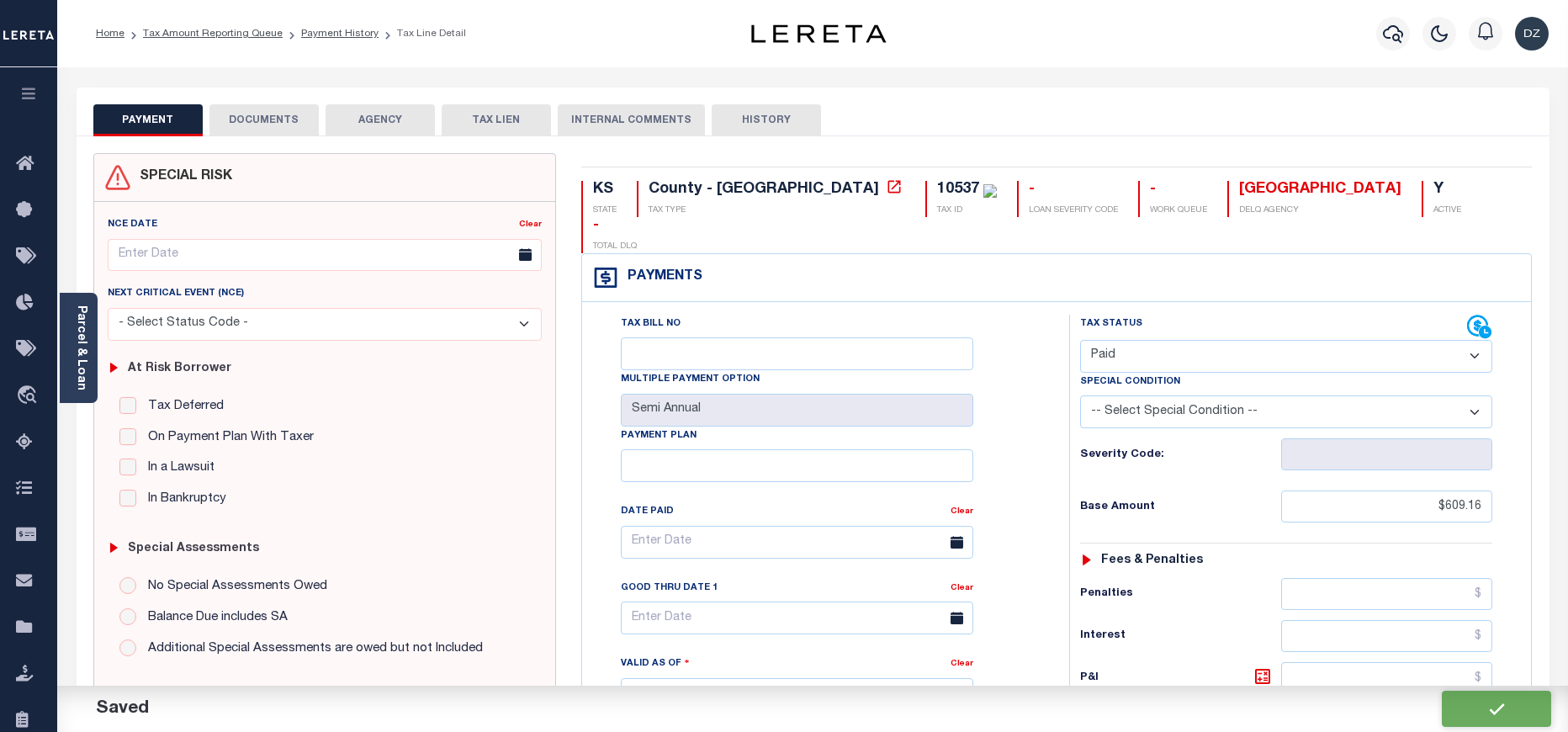
type input "$0"
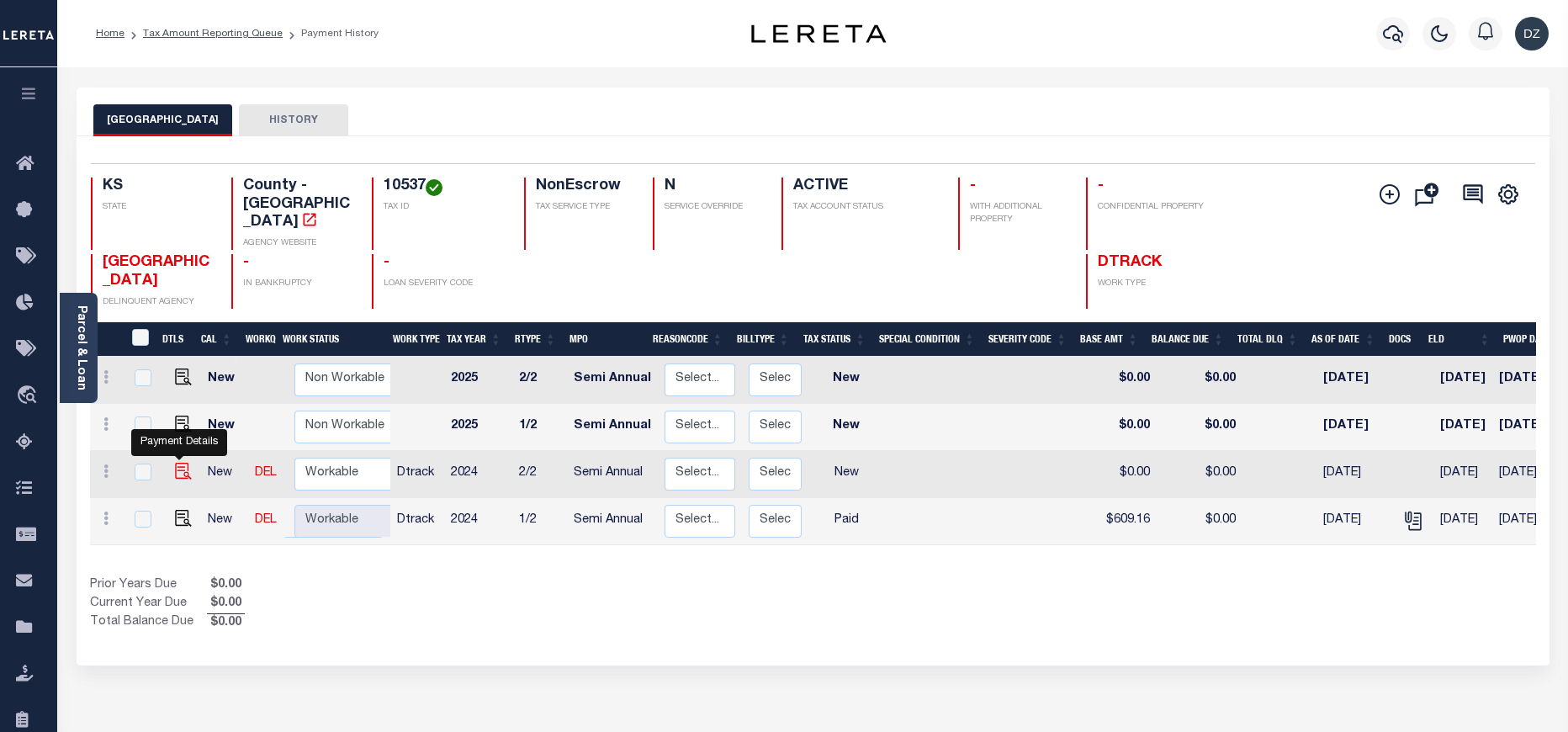
click at [179, 463] on img "" at bounding box center [183, 471] width 17 height 17
checkbox input "true"
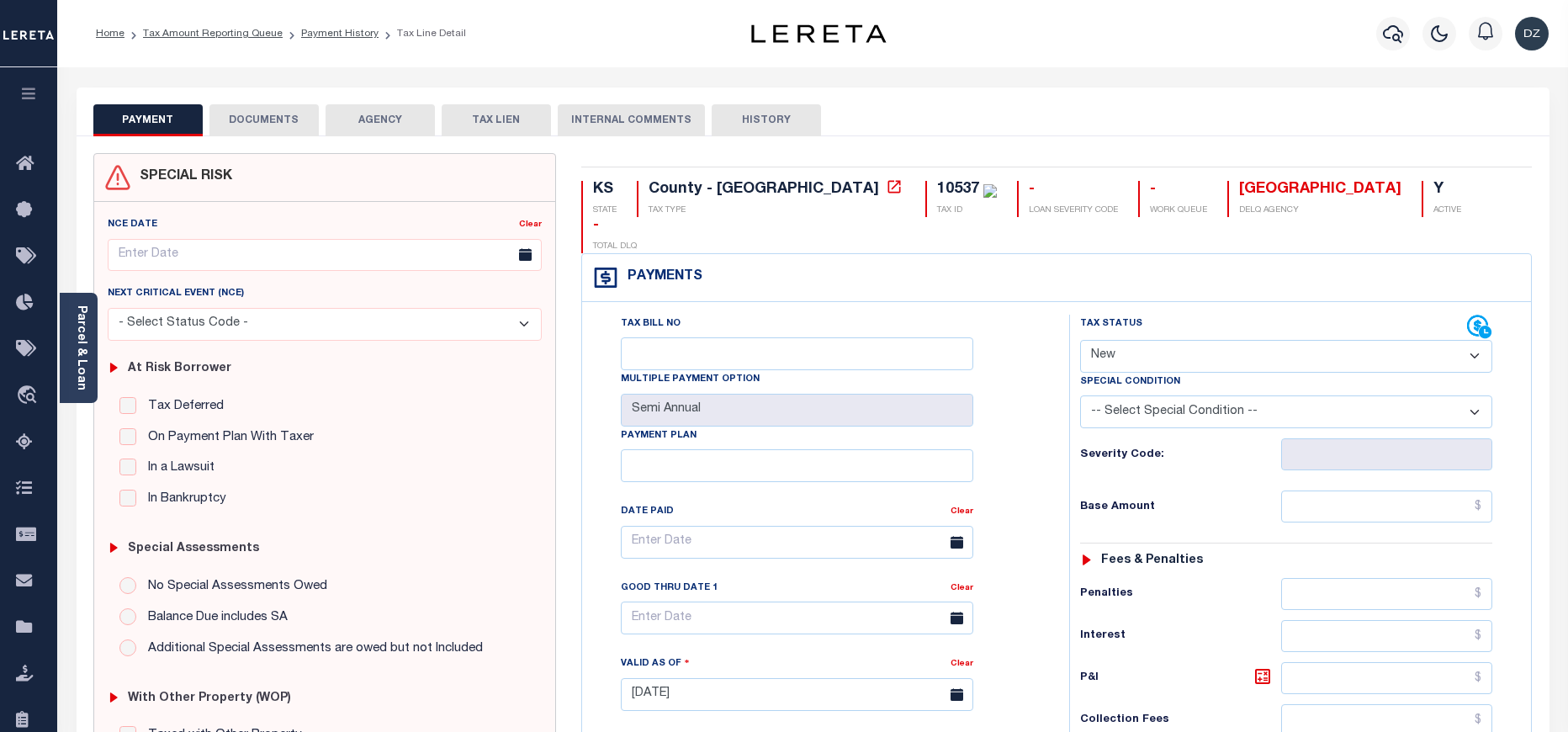
click at [1162, 340] on select "- Select Status Code - Open Due/Unpaid Paid Incomplete No Tax Due Internal Refu…" at bounding box center [1286, 356] width 412 height 33
select select "PYD"
click at [1080, 340] on select "- Select Status Code - Open Due/Unpaid Paid Incomplete No Tax Due Internal Refu…" at bounding box center [1286, 356] width 412 height 33
type input "[DATE]"
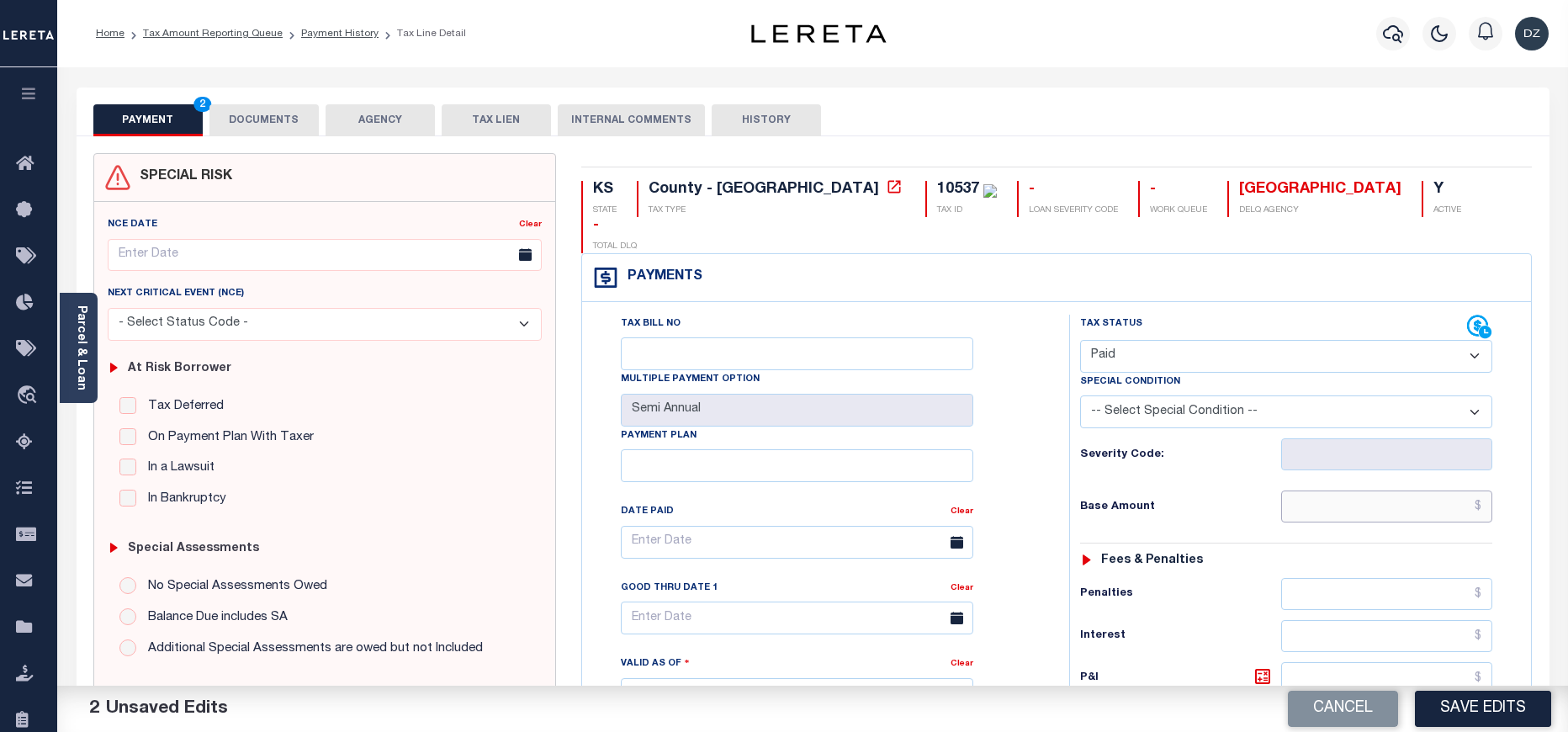
click at [1387, 490] on input "text" at bounding box center [1387, 506] width 212 height 32
type input "$609.16"
type input "$0.00"
click at [248, 115] on button "DOCUMENTS" at bounding box center [264, 120] width 109 height 32
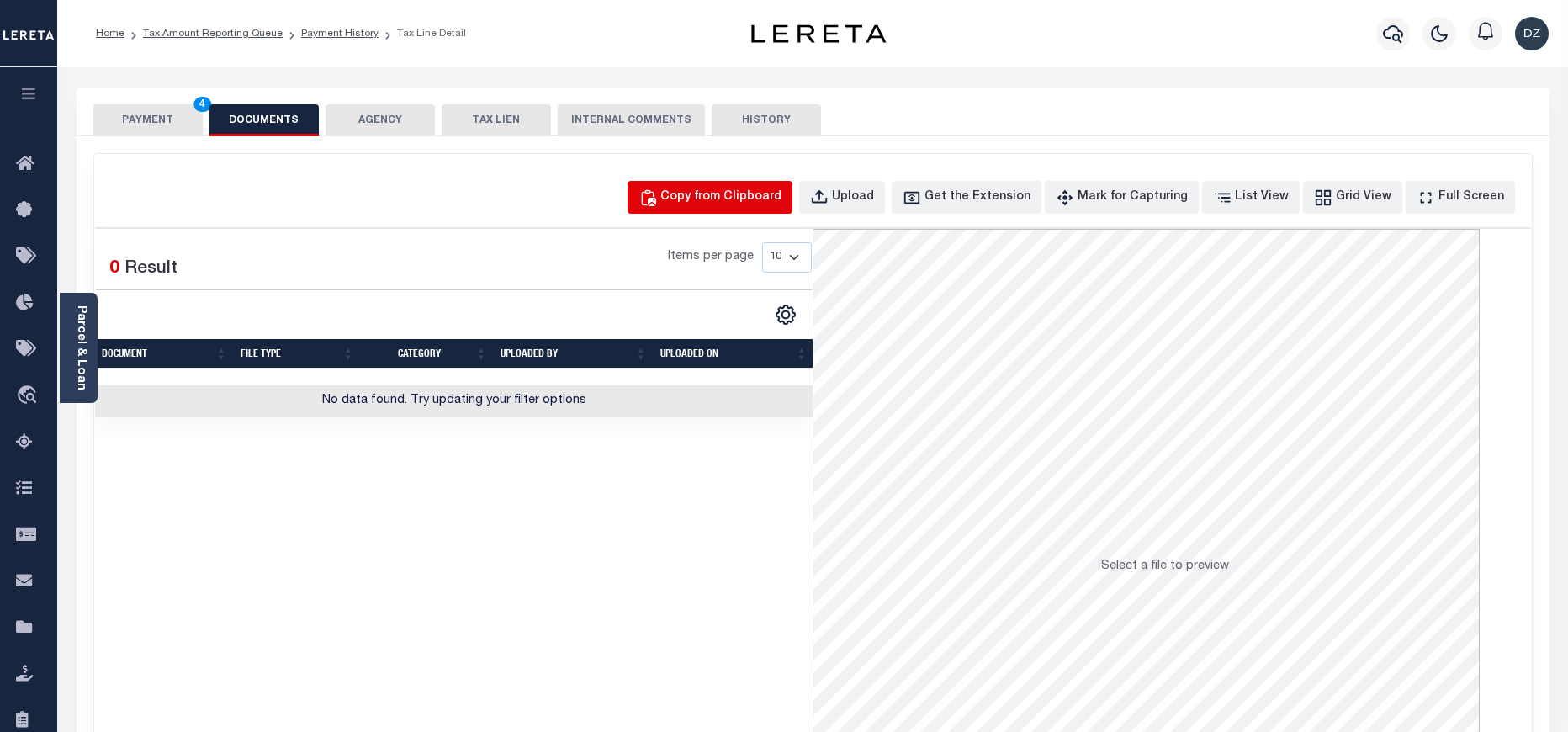
click at [725, 193] on div "Copy from Clipboard" at bounding box center [721, 197] width 121 height 19
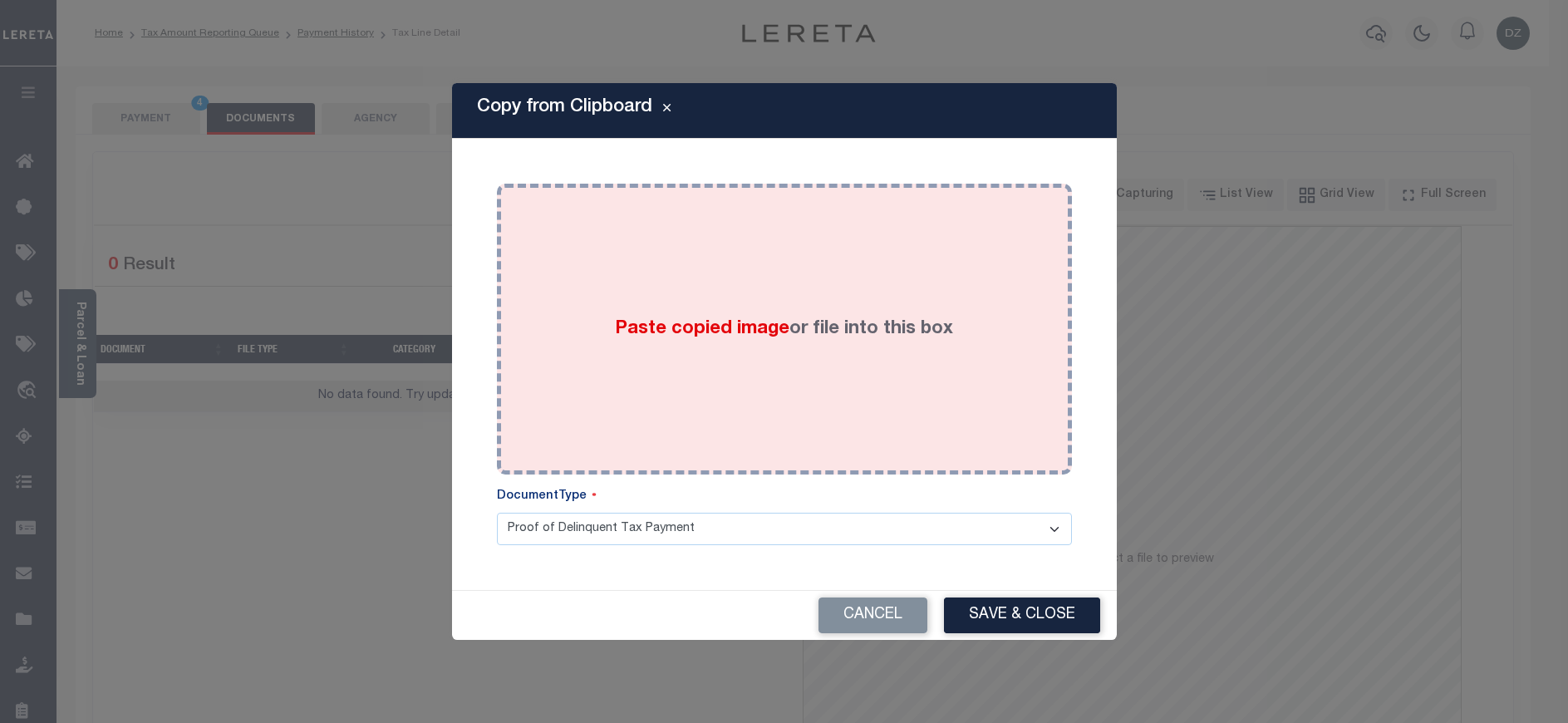
click at [718, 302] on div "Paste copied image or file into this box" at bounding box center [784, 329] width 550 height 266
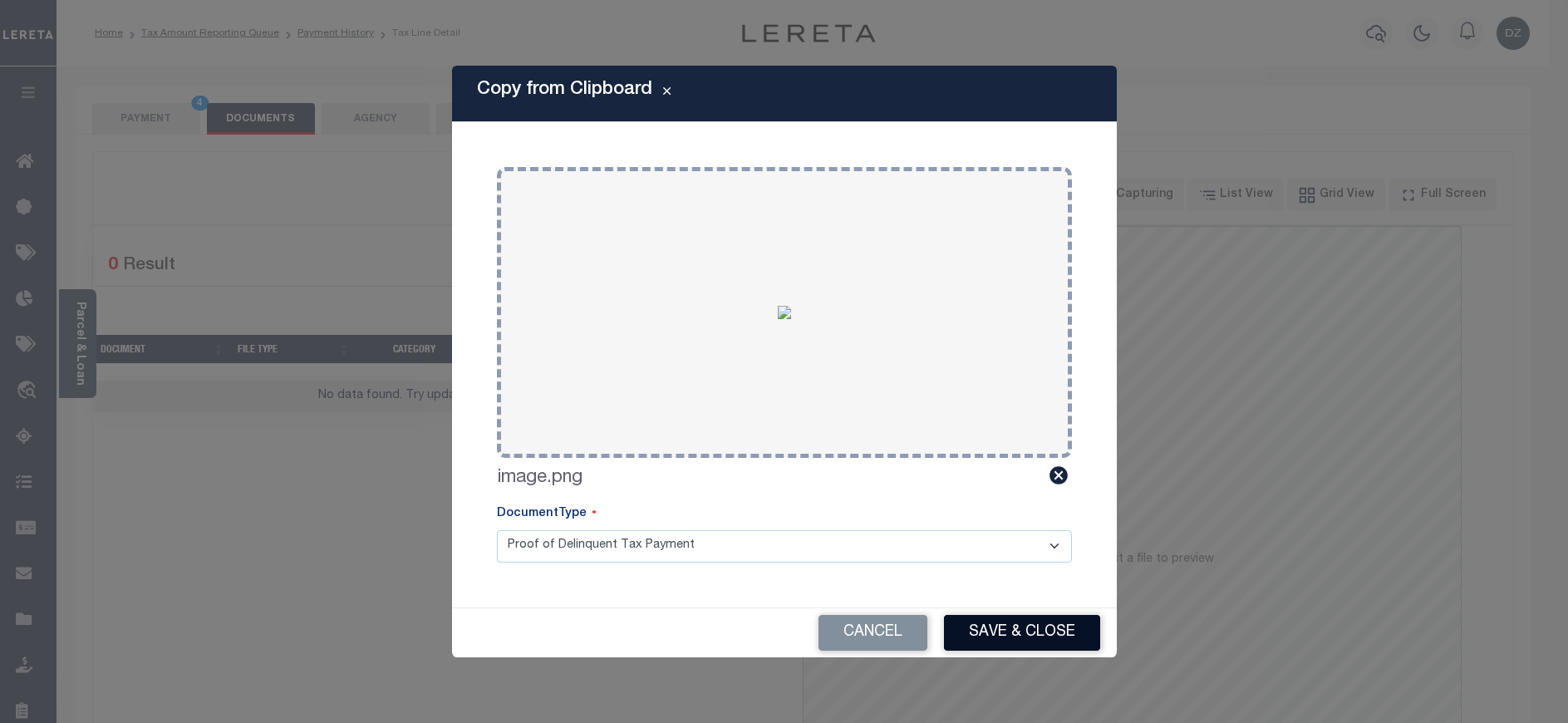
click at [988, 619] on button "Save & Close" at bounding box center [1022, 633] width 156 height 36
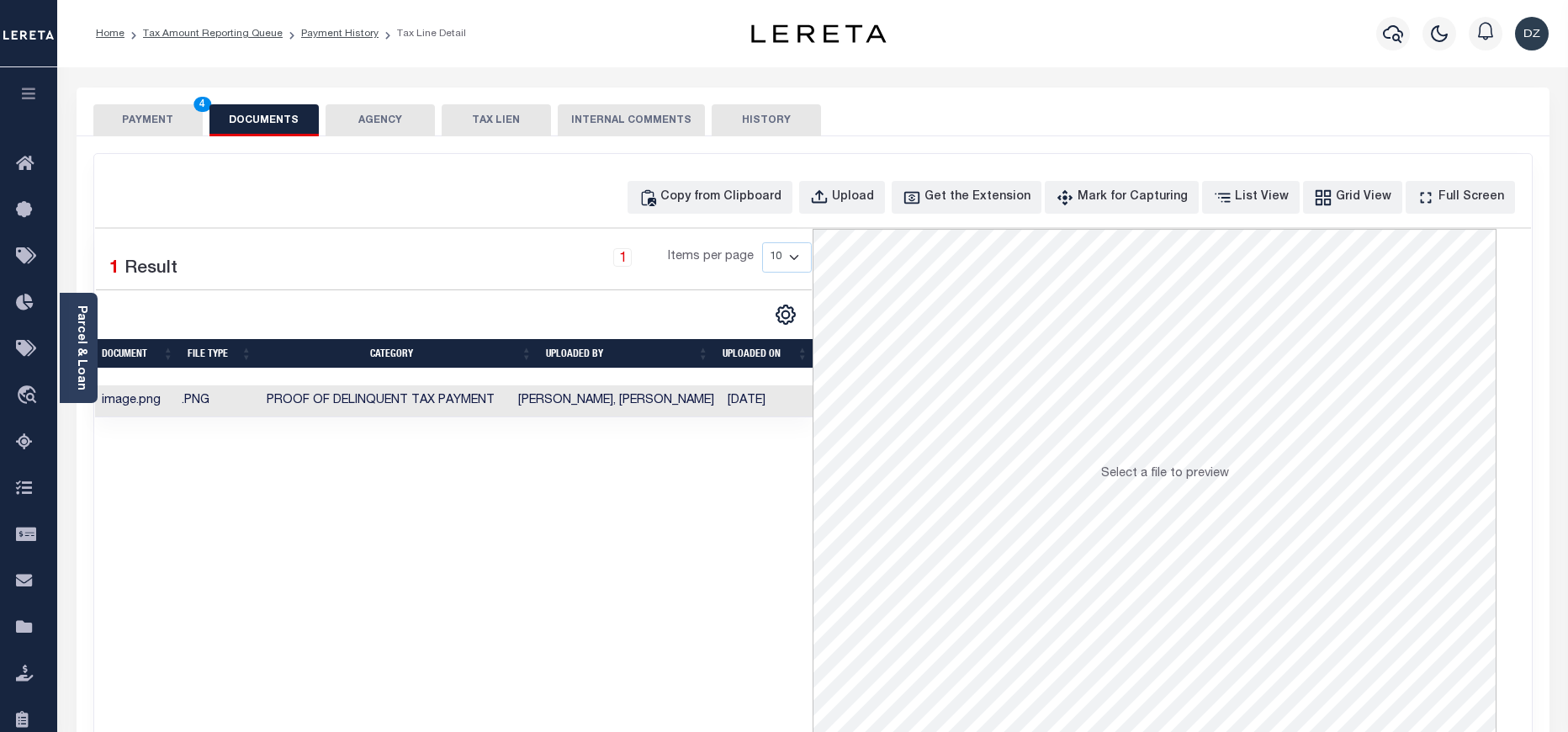
click at [116, 128] on button "PAYMENT 4" at bounding box center [147, 120] width 109 height 32
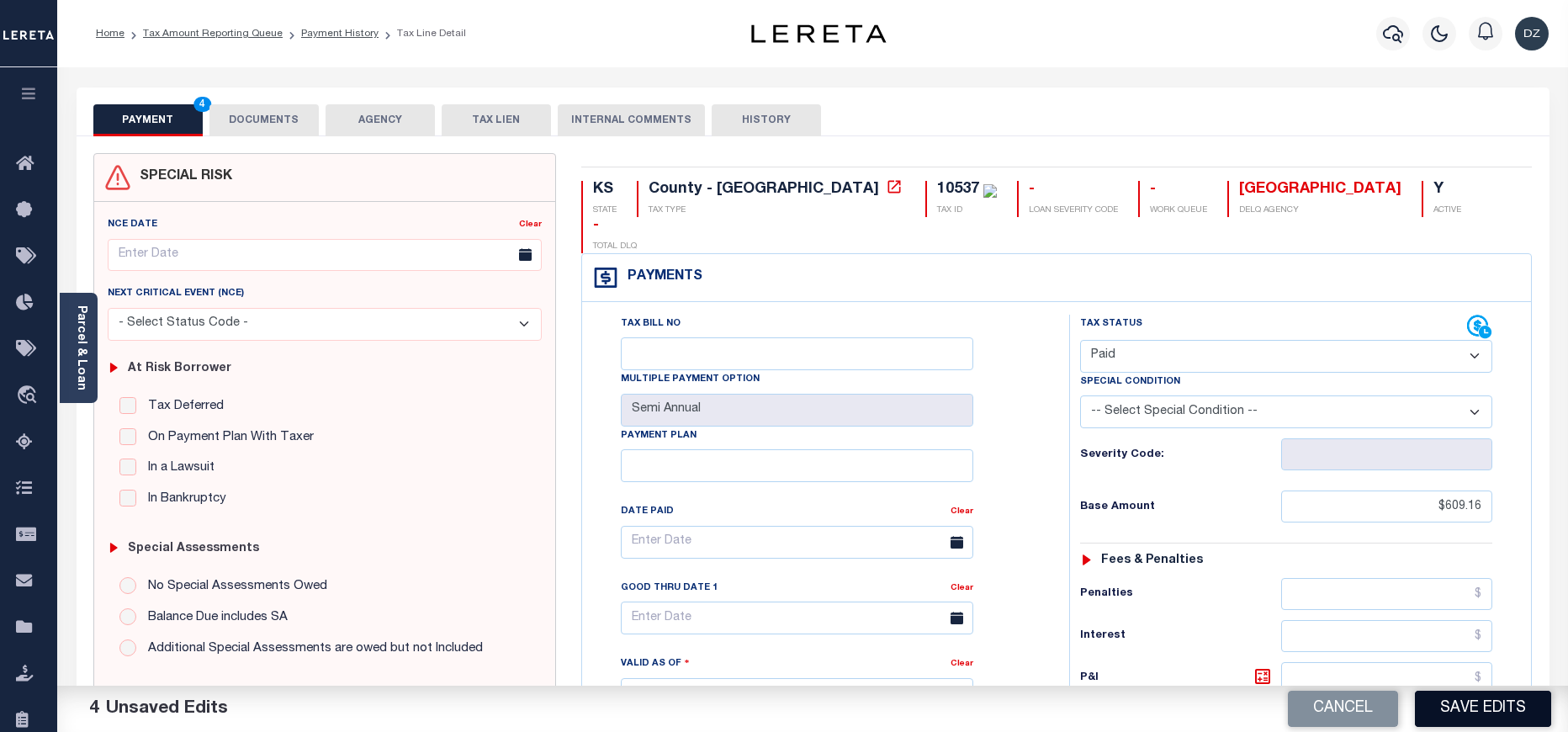
click at [1482, 702] on button "Save Edits" at bounding box center [1482, 709] width 136 height 36
